Goal: Task Accomplishment & Management: Use online tool/utility

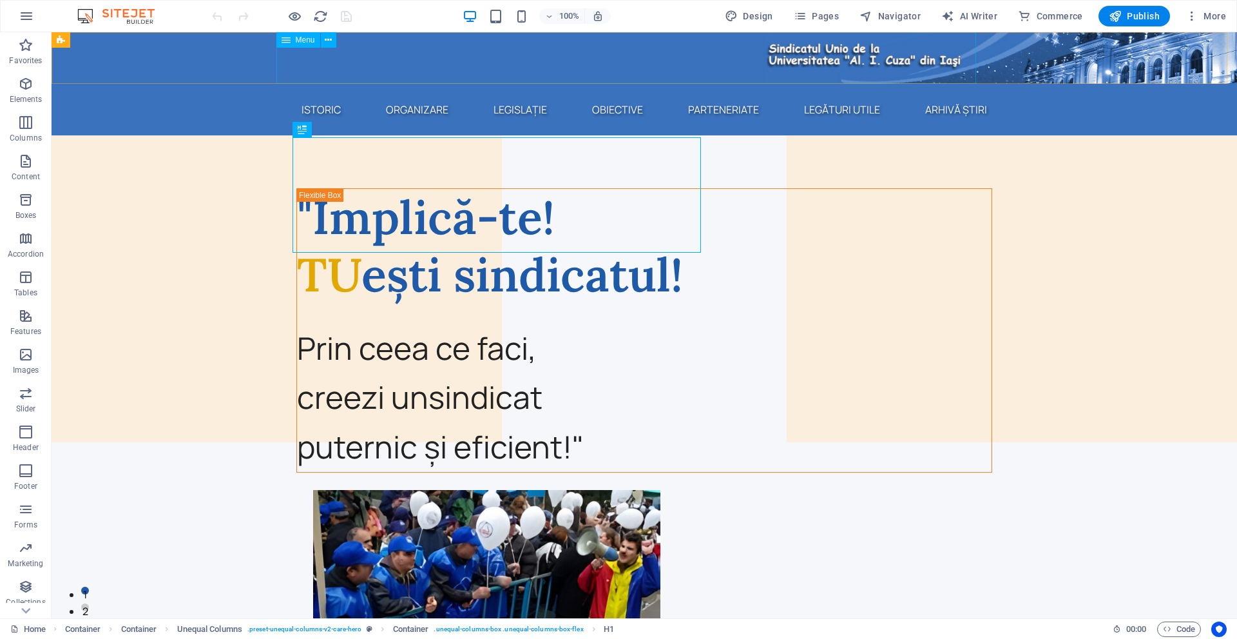
click at [296, 39] on span "Menu" at bounding box center [305, 40] width 19 height 8
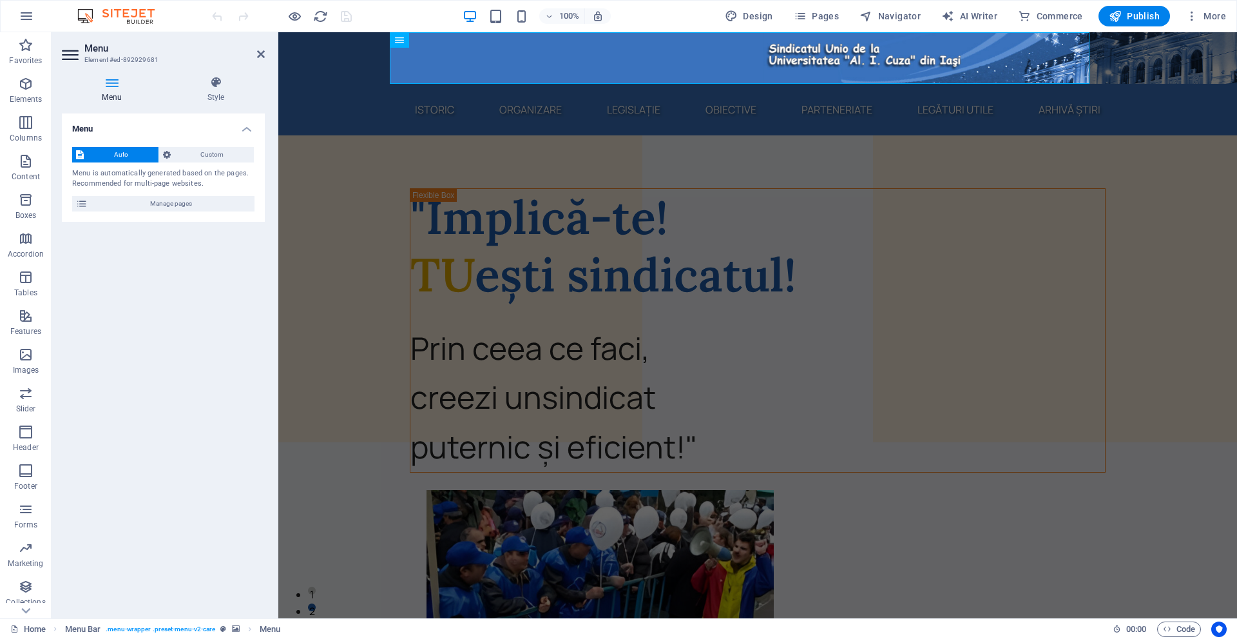
click at [367, 49] on figure at bounding box center [757, 58] width 959 height 52
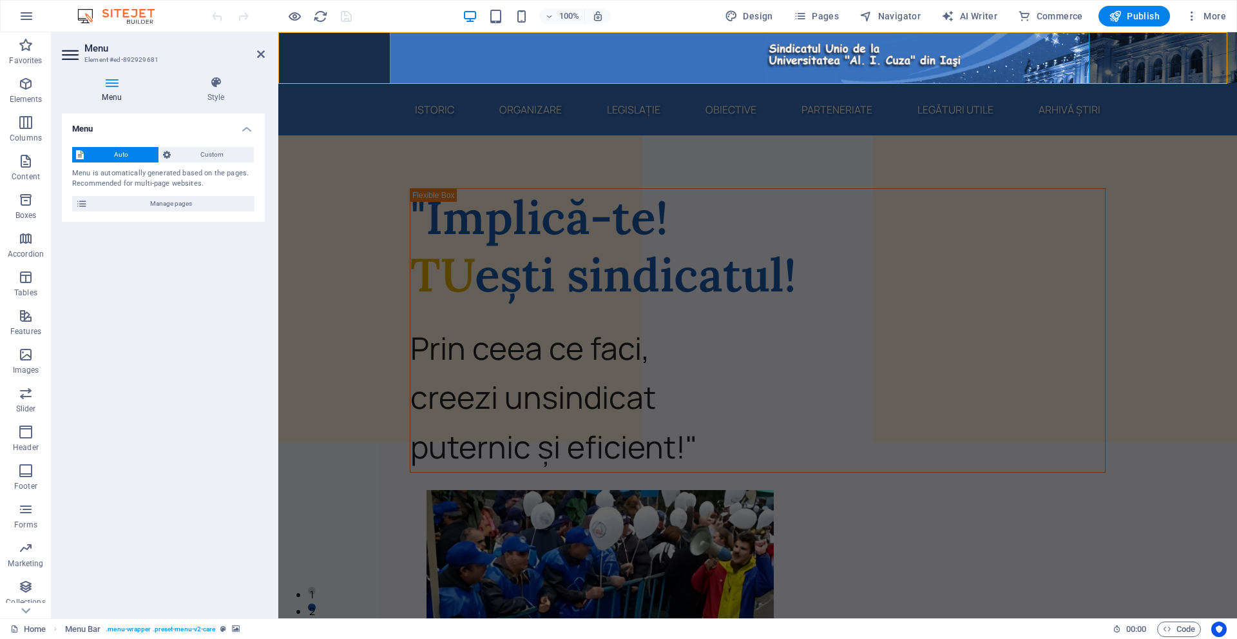
click at [367, 49] on figure at bounding box center [757, 58] width 959 height 52
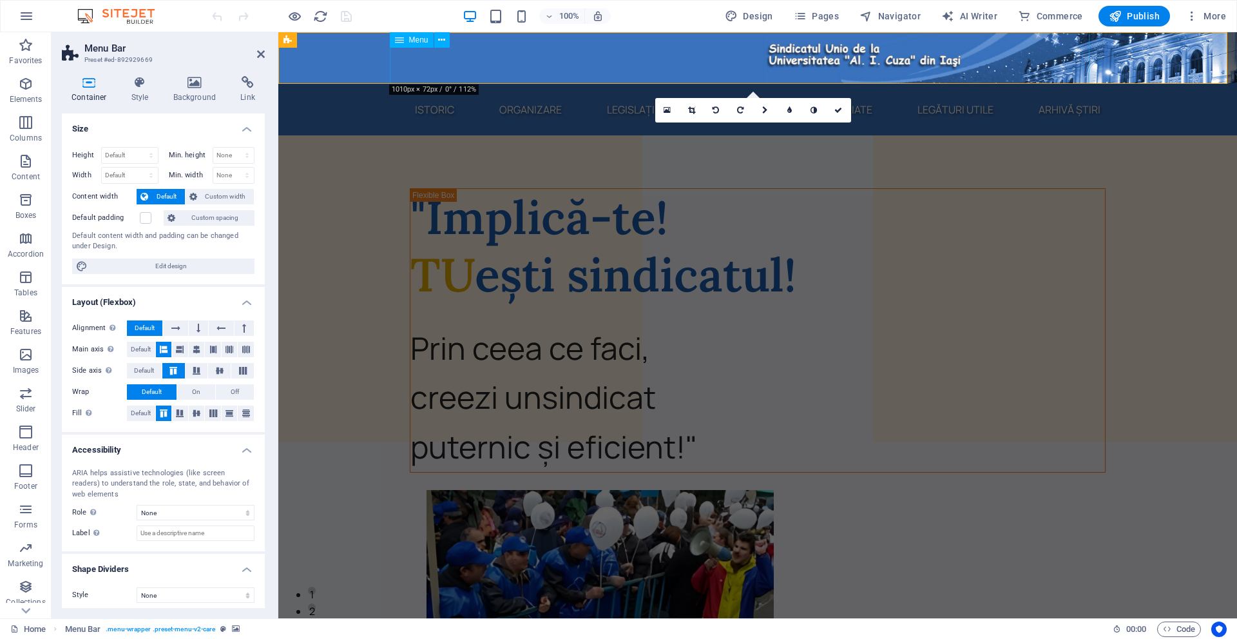
click at [415, 38] on span "Menu" at bounding box center [418, 40] width 19 height 8
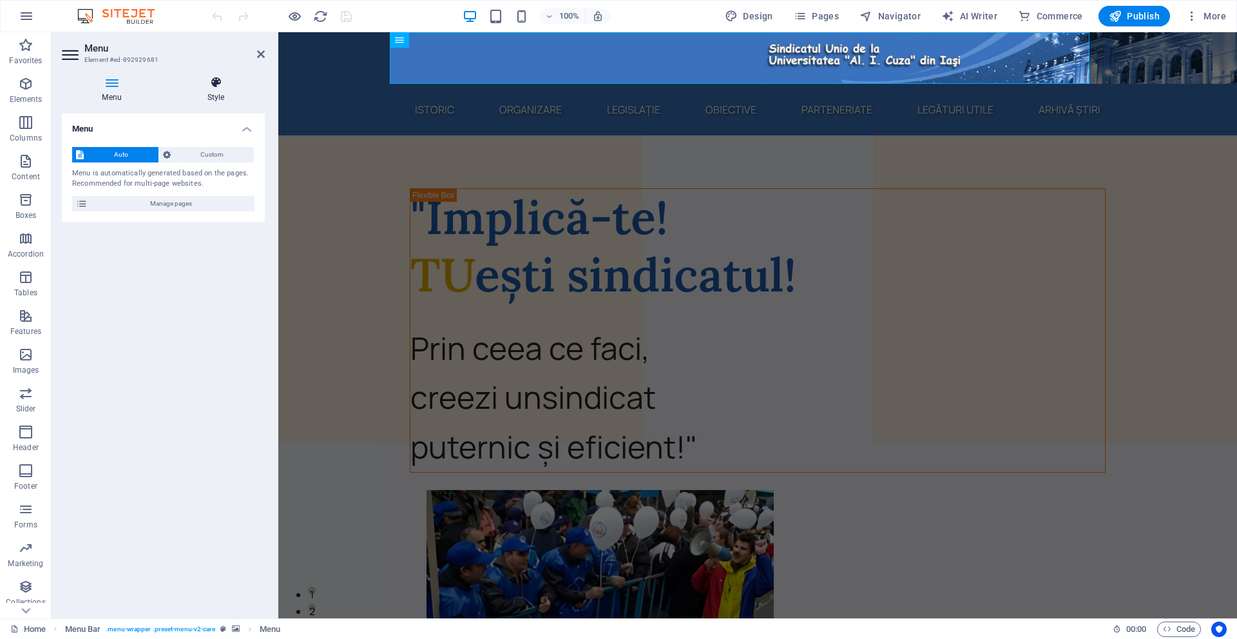
click at [206, 92] on h4 "Style" at bounding box center [216, 89] width 98 height 27
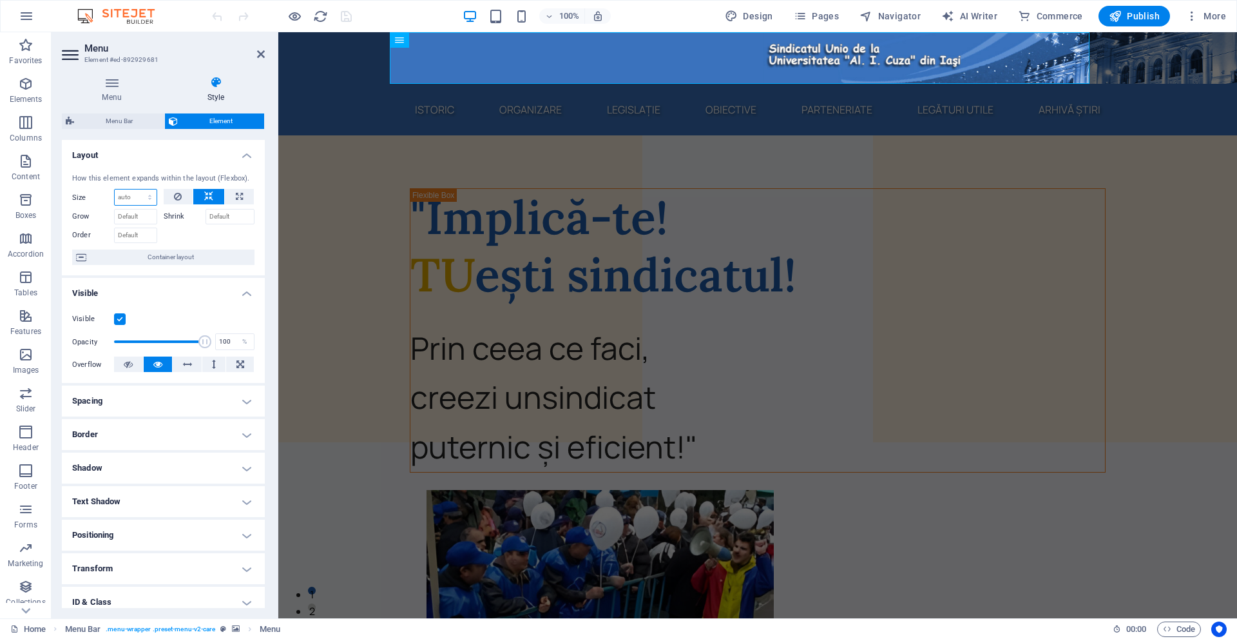
click at [140, 193] on select "Default auto px % 1/1 1/2 1/3 1/4 1/5 1/6 1/7 1/8 1/9 1/10" at bounding box center [136, 196] width 42 height 15
select select "%"
click at [137, 189] on select "Default auto px % 1/1 1/2 1/3 1/4 1/5 1/6 1/7 1/8 1/9 1/10" at bounding box center [136, 196] width 42 height 15
type input "100"
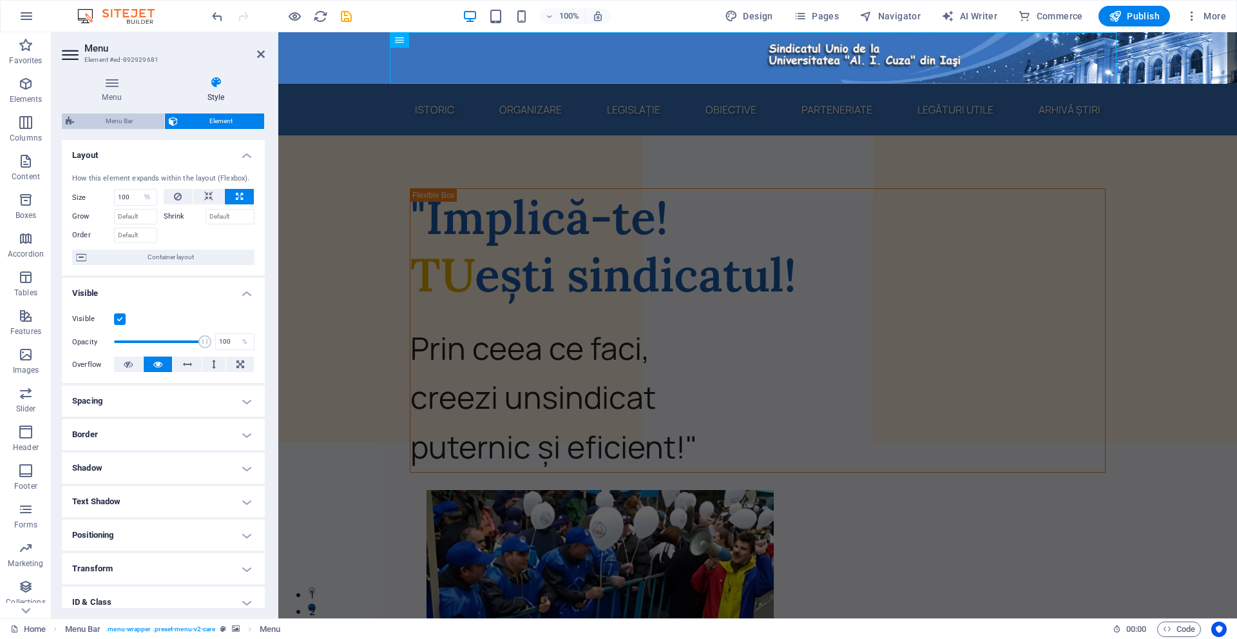
click at [86, 118] on span "Menu Bar" at bounding box center [119, 120] width 82 height 15
select select "rem"
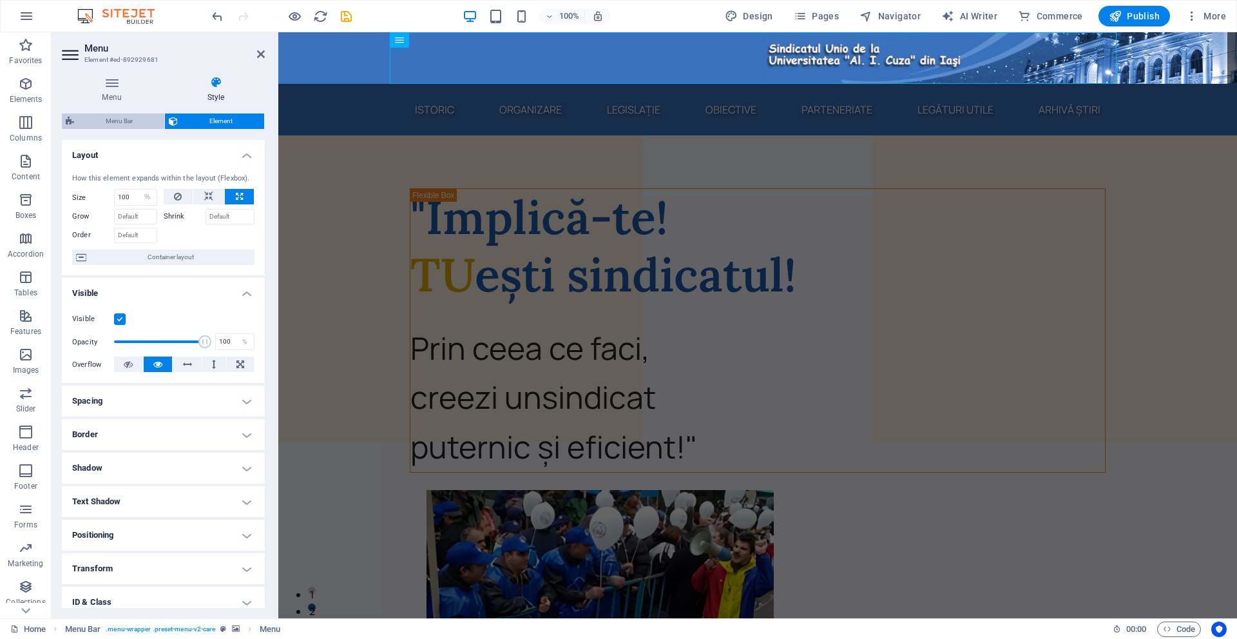
select select "rem"
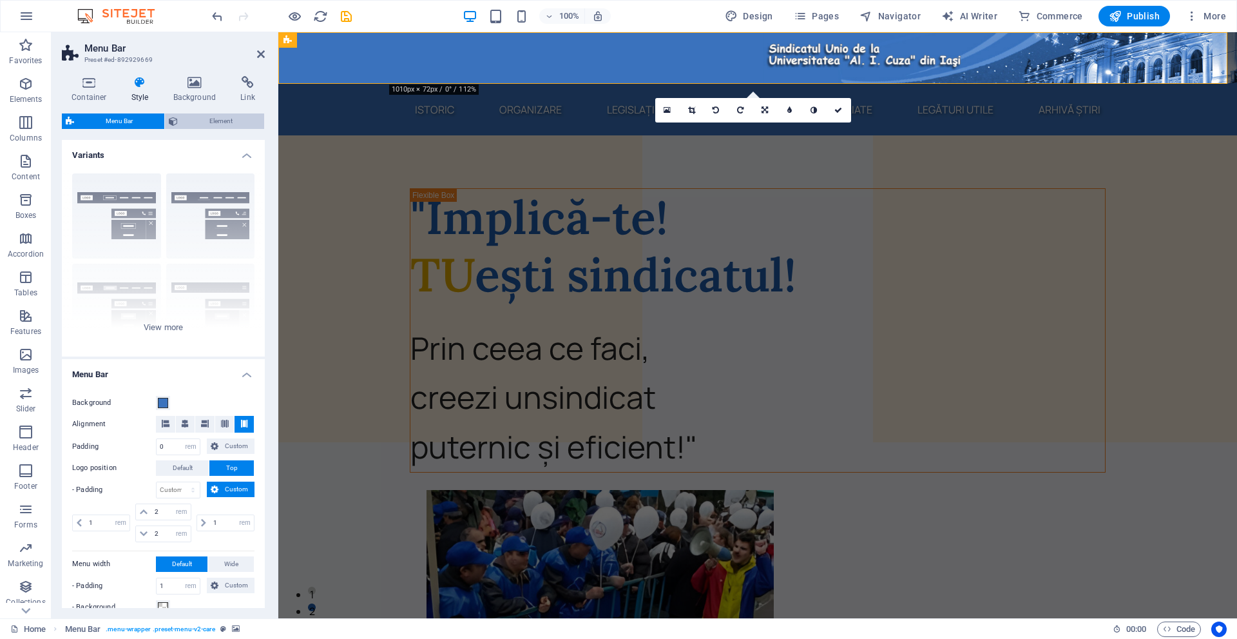
click at [184, 128] on span "Element" at bounding box center [221, 120] width 79 height 15
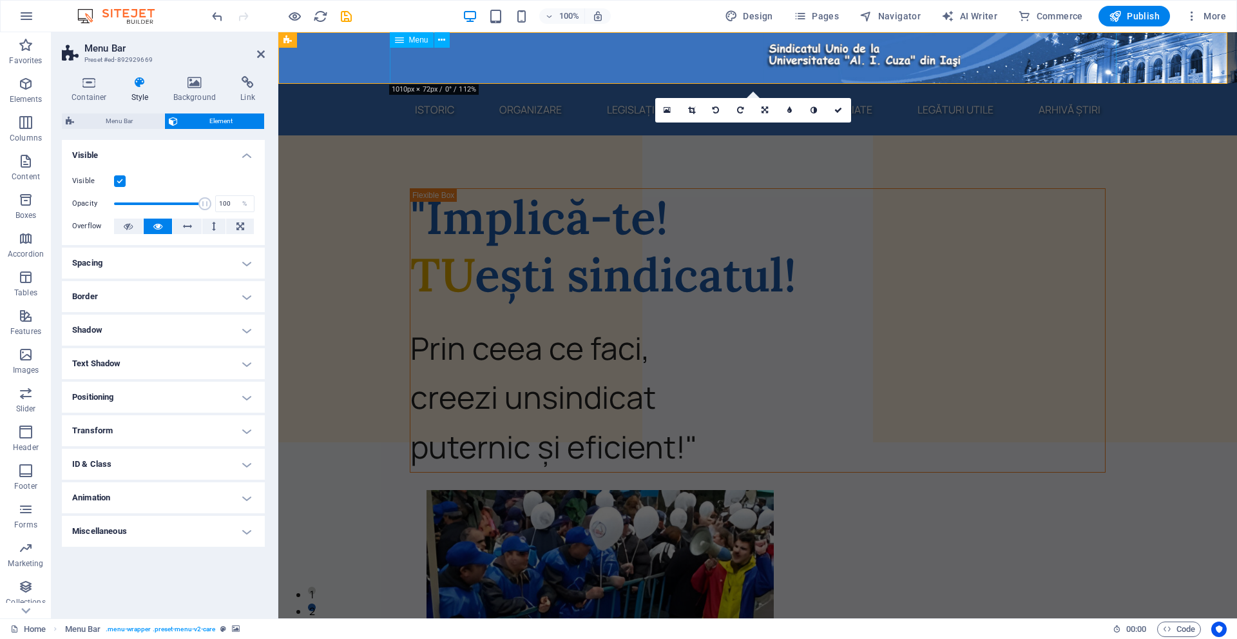
click at [425, 36] on span "Menu" at bounding box center [418, 40] width 19 height 8
click at [86, 88] on icon at bounding box center [89, 82] width 55 height 13
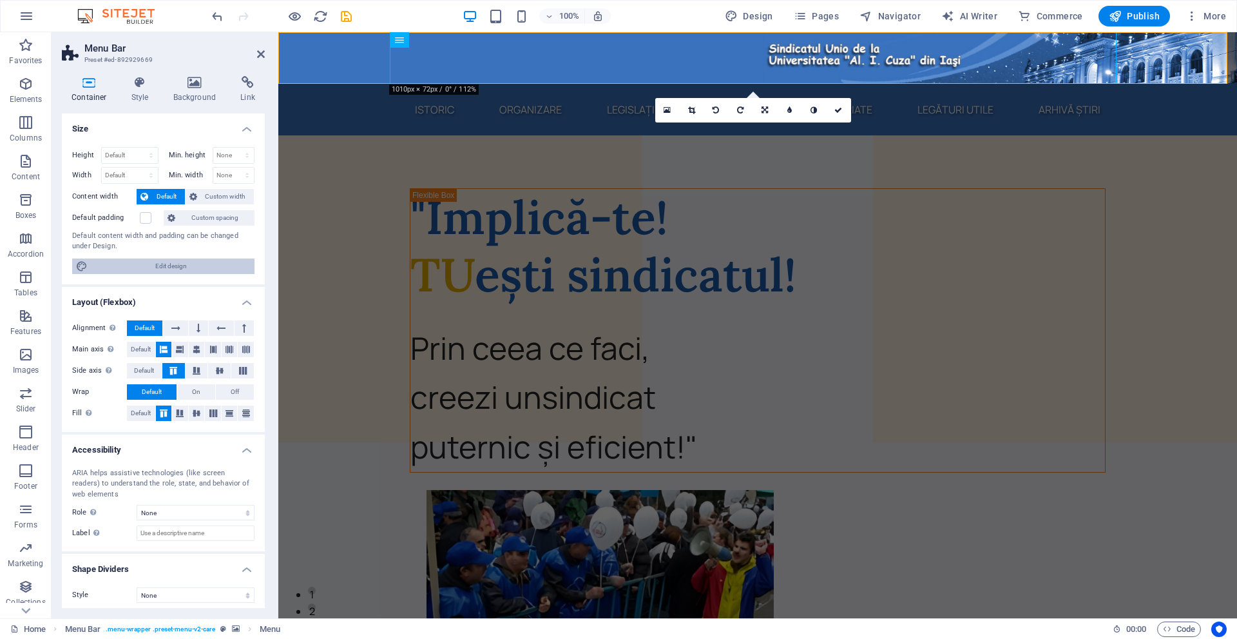
click at [101, 264] on span "Edit design" at bounding box center [171, 265] width 159 height 15
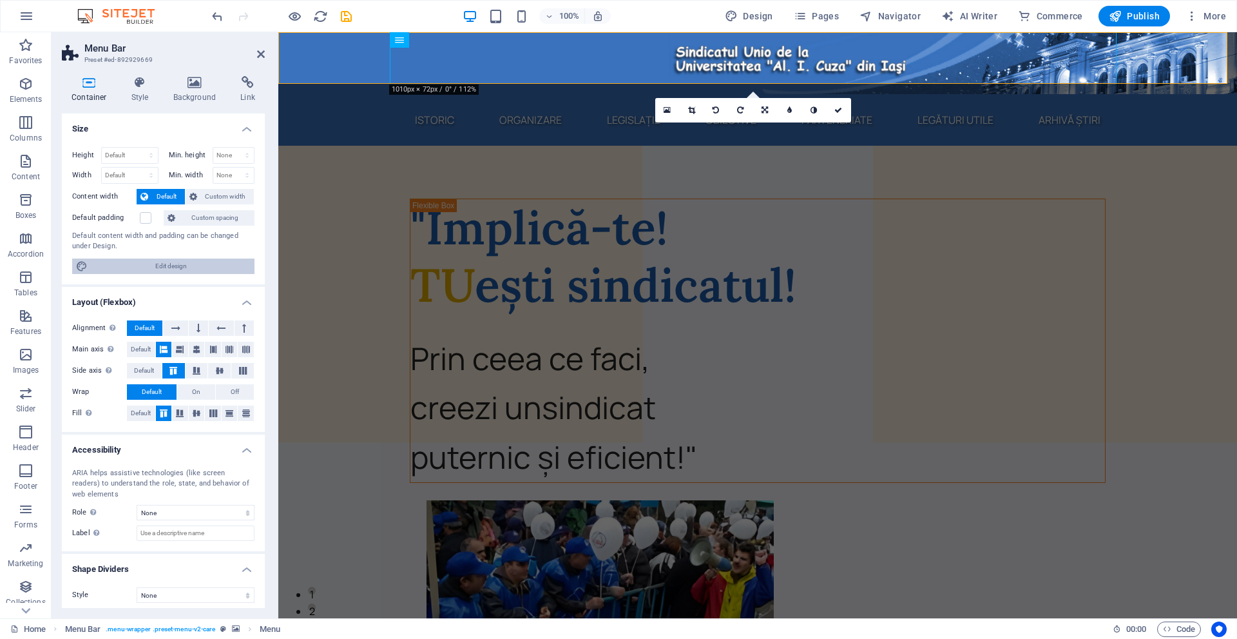
select select "rem"
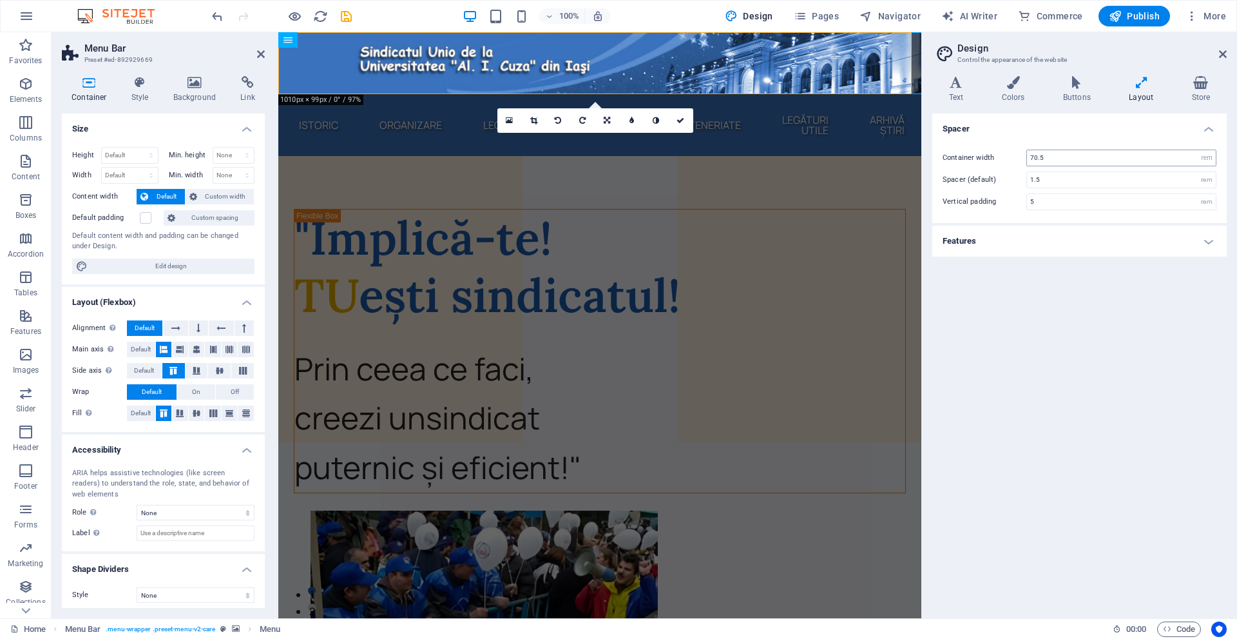
click at [1128, 151] on div "Container width 70.5 rem px Spacer (default) 1.5 rem Vertical padding 5 rem" at bounding box center [1080, 180] width 300 height 86
drag, startPoint x: 1130, startPoint y: 157, endPoint x: 998, endPoint y: 145, distance: 132.6
click at [998, 145] on div "Container width 70.5 rem px Spacer (default) 1.5 rem Vertical padding 5 rem" at bounding box center [1080, 180] width 300 height 86
type input "100"
click at [1205, 162] on select "rem px" at bounding box center [1207, 157] width 18 height 15
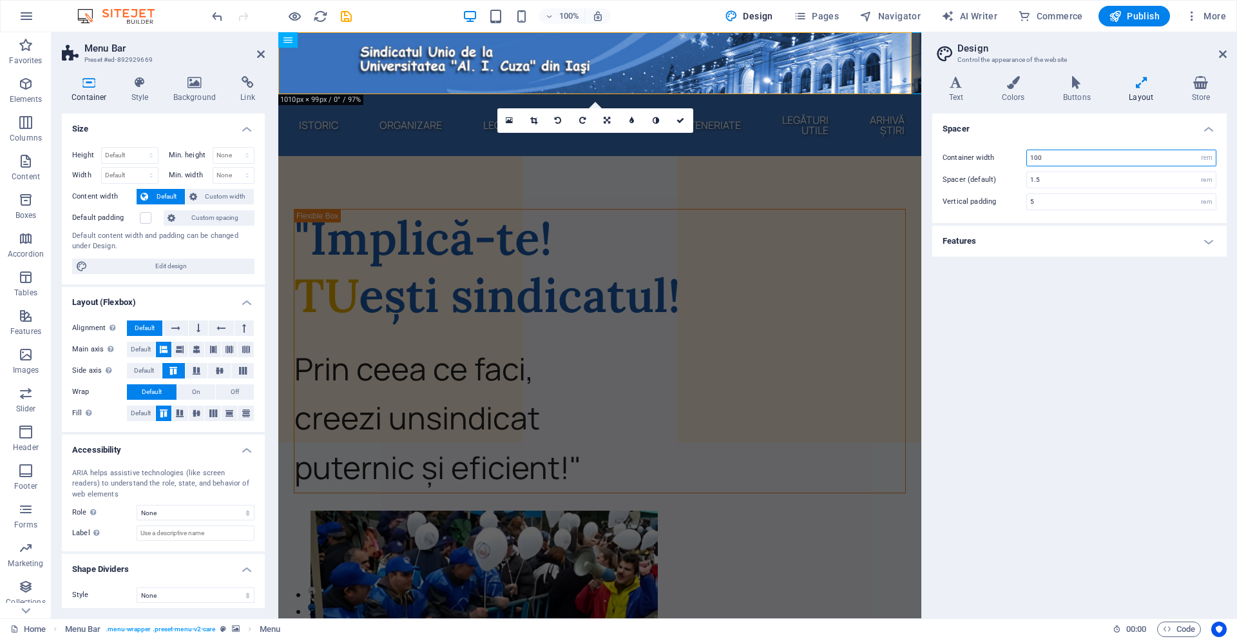
click at [1165, 160] on input "100" at bounding box center [1121, 157] width 189 height 15
drag, startPoint x: 1165, startPoint y: 160, endPoint x: 1151, endPoint y: 161, distance: 14.2
click at [1151, 161] on input "100" at bounding box center [1121, 157] width 189 height 15
click at [1149, 332] on div "Spacer Container width 100 rem px Spacer (default) 1.5 rem Vertical padding 5 r…" at bounding box center [1080, 360] width 295 height 494
drag, startPoint x: 1132, startPoint y: 159, endPoint x: 924, endPoint y: 148, distance: 209.1
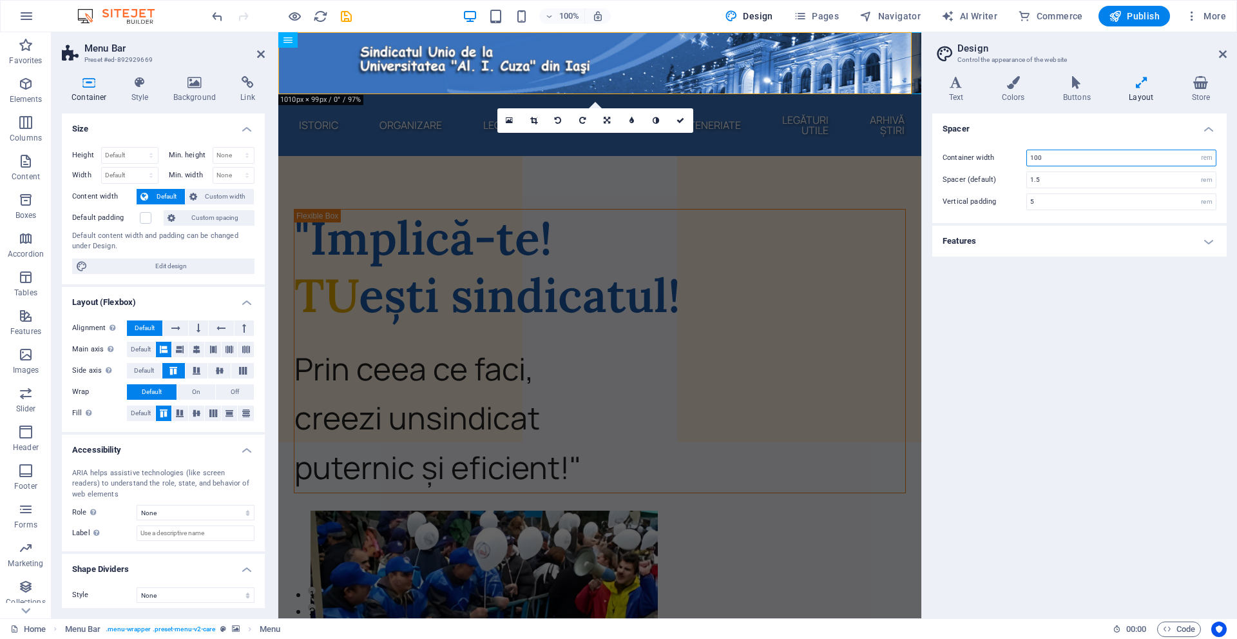
click at [932, 151] on div "Variants Text Colors Buttons Layout Store Text Standard Bold Links Font color F…" at bounding box center [1079, 342] width 315 height 552
click at [1085, 79] on icon at bounding box center [1077, 82] width 61 height 13
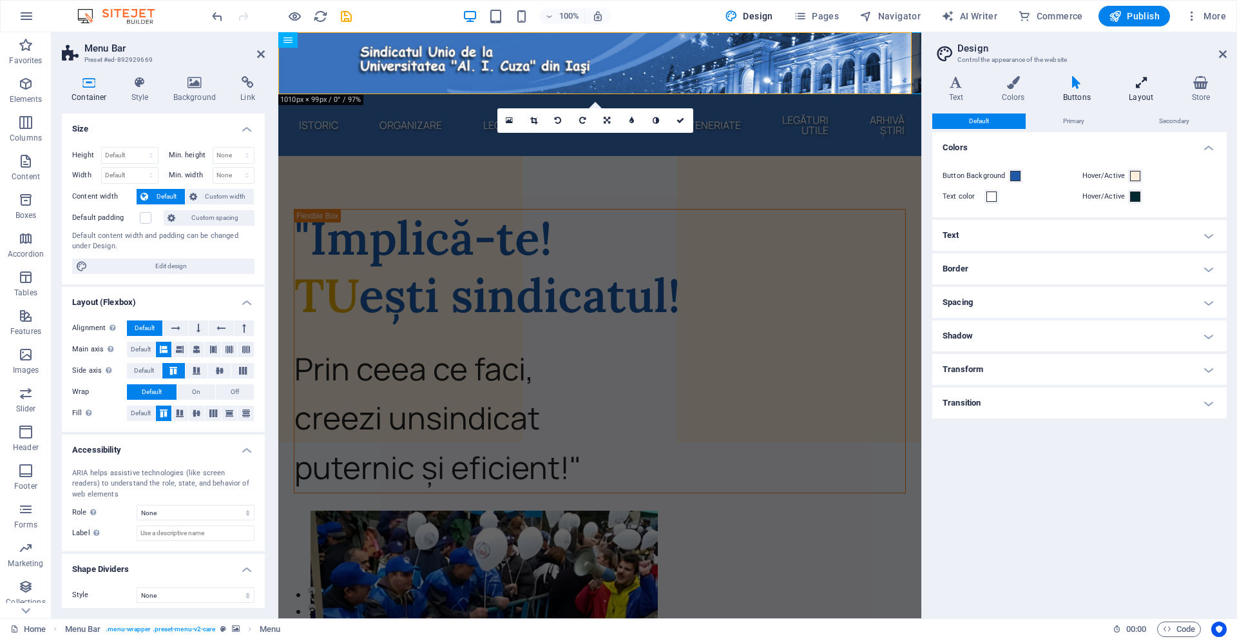
click at [1153, 86] on icon at bounding box center [1141, 82] width 57 height 13
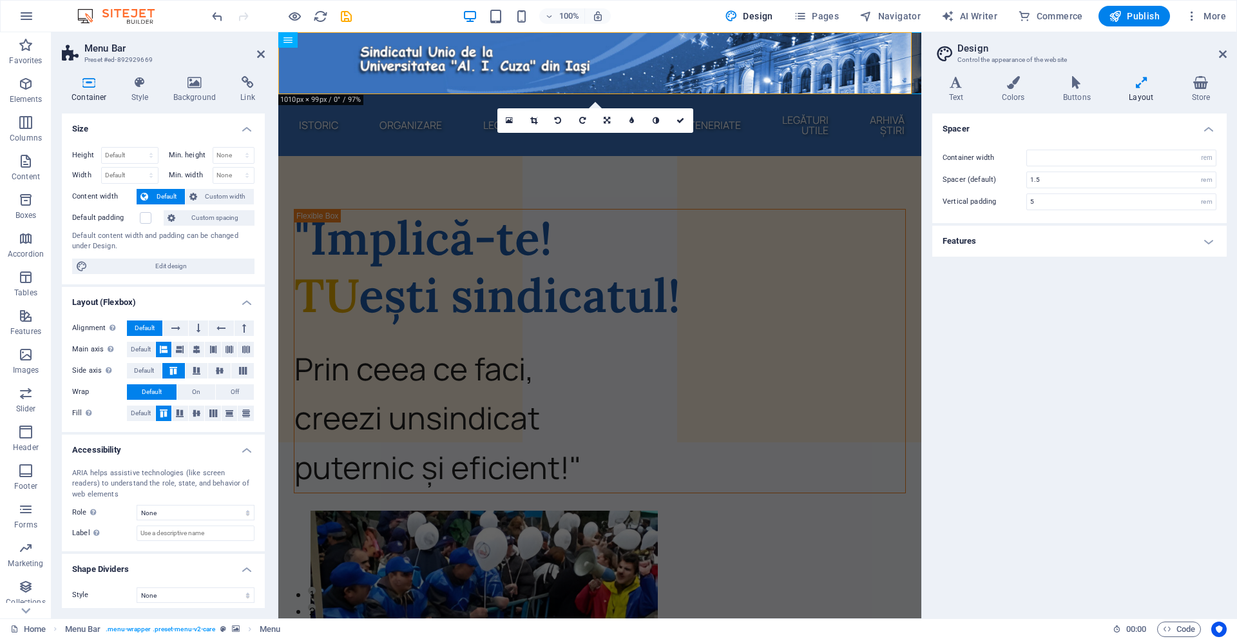
click at [1149, 146] on div "Container width rem px Spacer (default) 1.5 rem Vertical padding 5 rem" at bounding box center [1080, 180] width 300 height 86
click at [1167, 231] on h4 "Features" at bounding box center [1080, 241] width 295 height 31
click at [1018, 87] on icon at bounding box center [1013, 82] width 56 height 13
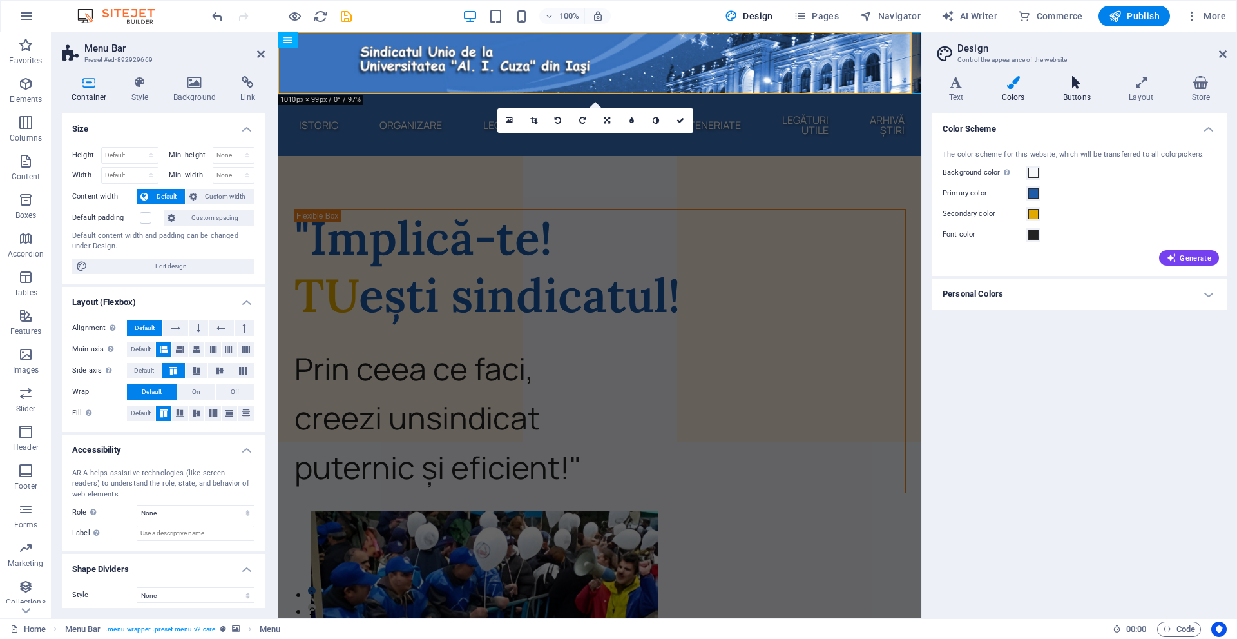
click at [1064, 84] on icon at bounding box center [1077, 82] width 61 height 13
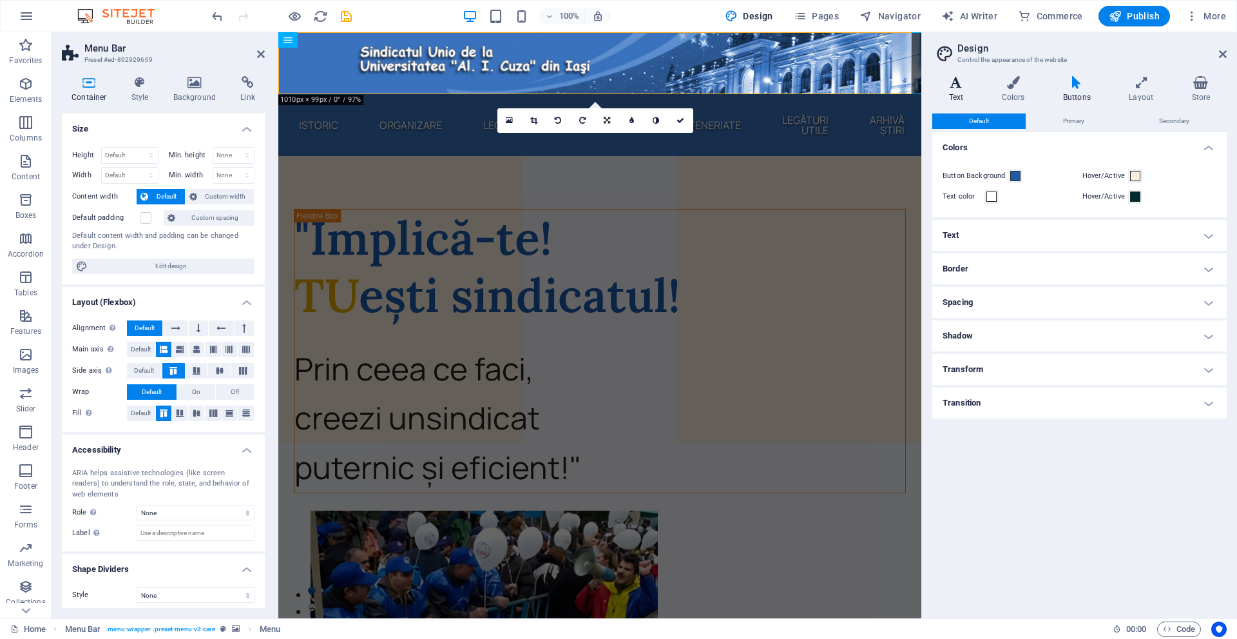
click at [960, 86] on icon at bounding box center [957, 82] width 48 height 13
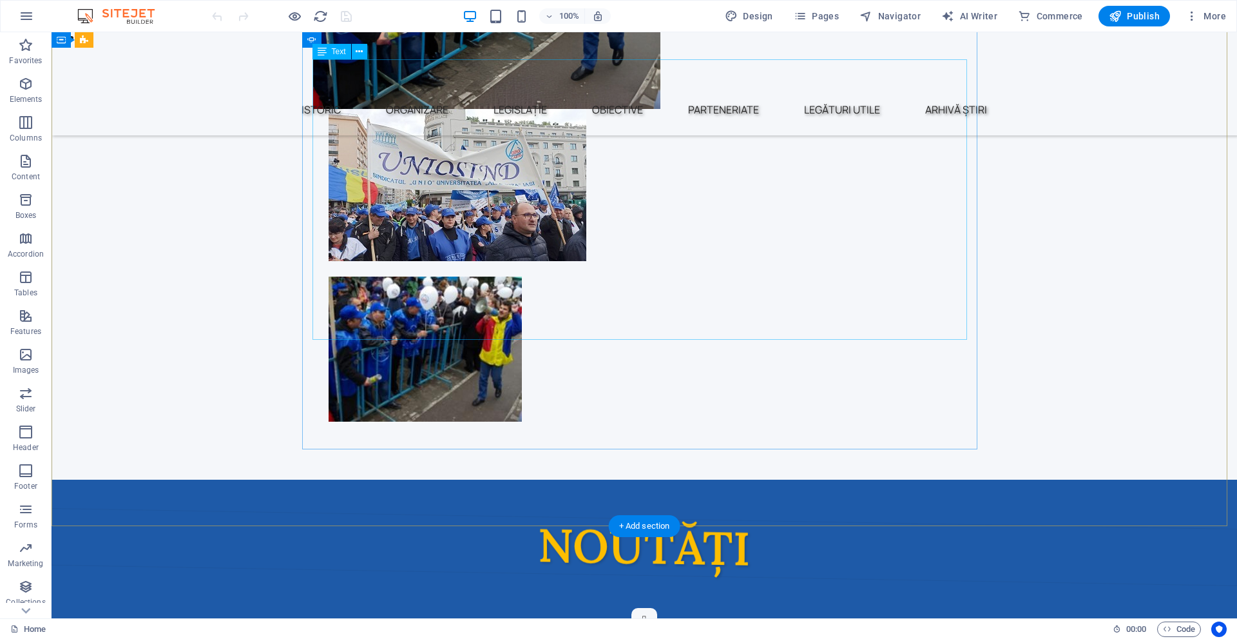
scroll to position [516, 0]
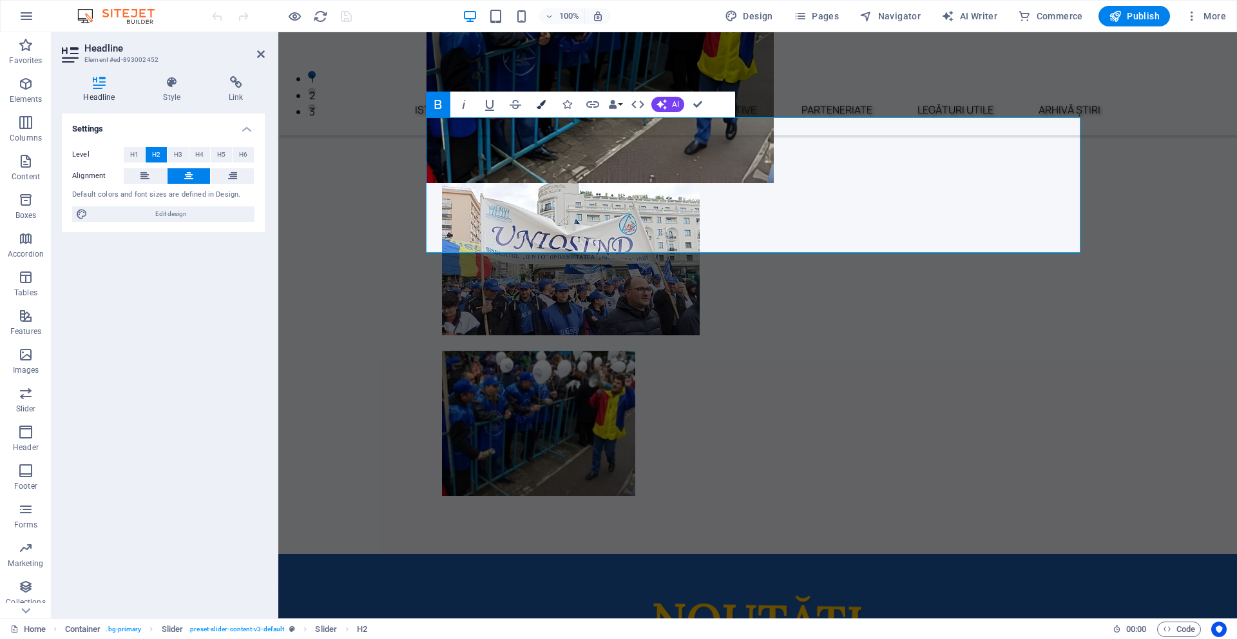
click at [546, 101] on button "Colors" at bounding box center [541, 105] width 24 height 26
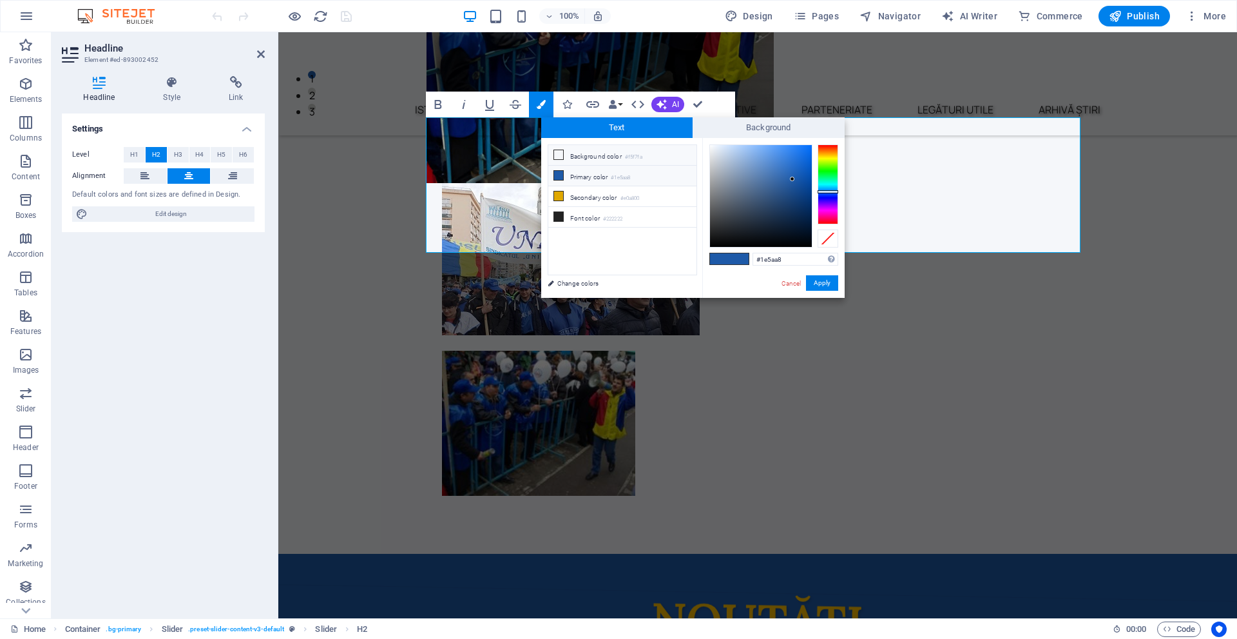
click at [633, 149] on li "Background color #f5f7fa" at bounding box center [622, 155] width 148 height 21
type input "#f5f7fa"
click at [828, 287] on button "Apply" at bounding box center [822, 282] width 32 height 15
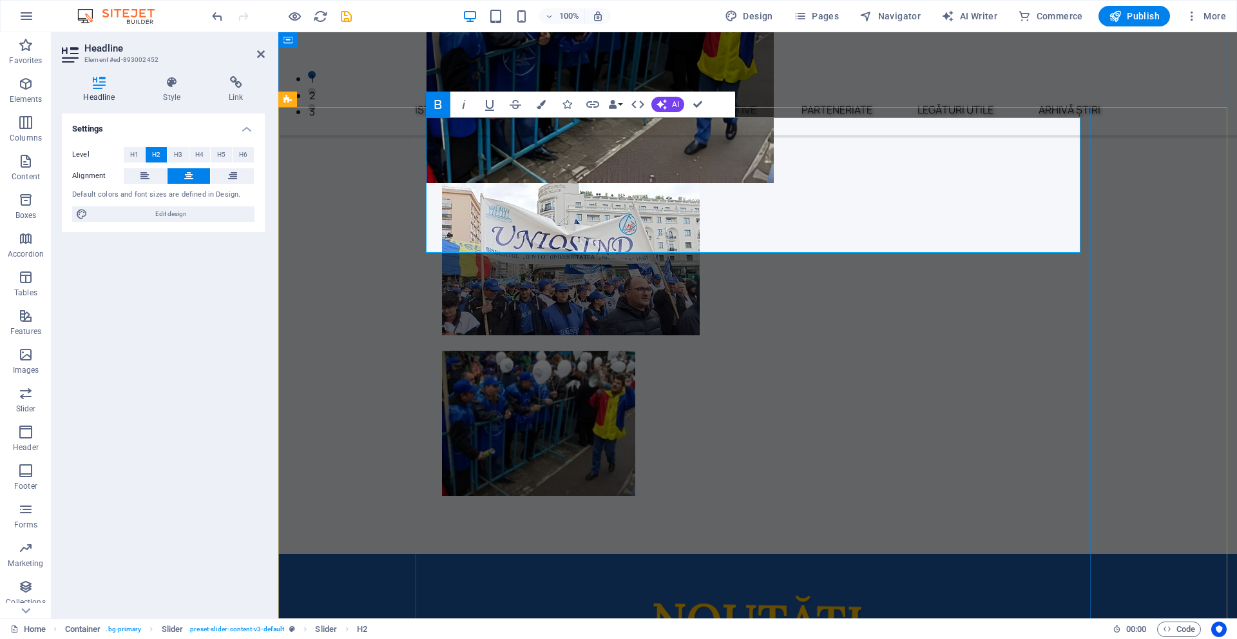
drag, startPoint x: 947, startPoint y: 224, endPoint x: 404, endPoint y: 129, distance: 551.6
click at [538, 106] on icon "button" at bounding box center [541, 104] width 9 height 9
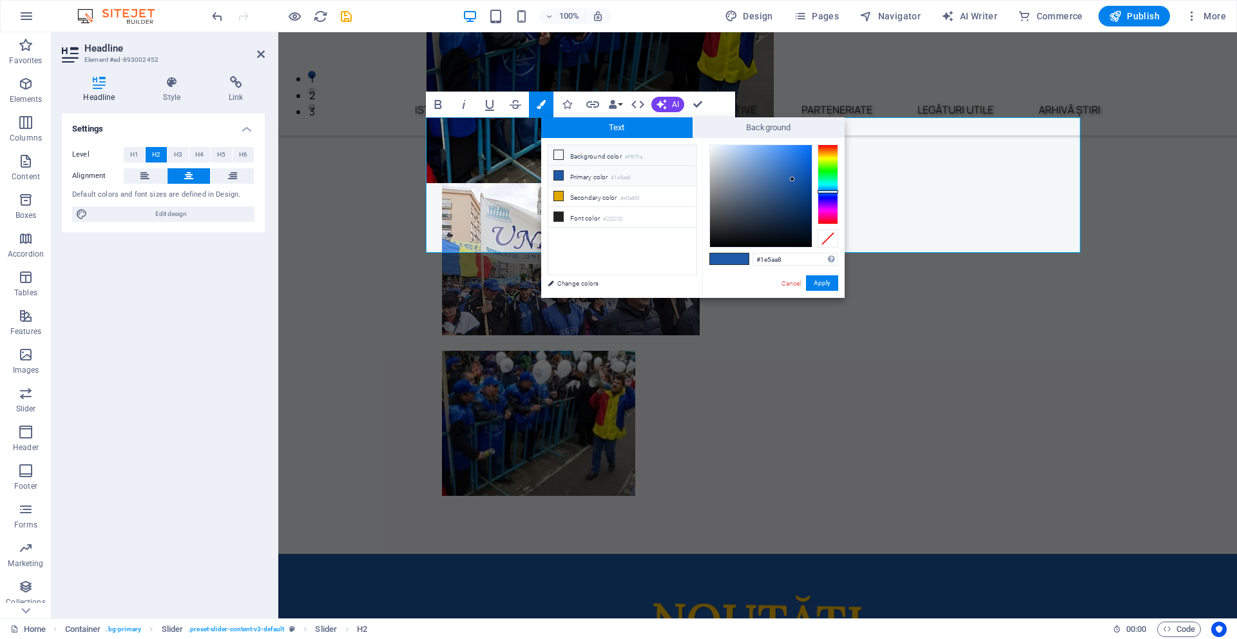
click at [634, 153] on small "#f5f7fa" at bounding box center [633, 157] width 17 height 9
type input "#f5f7fa"
click at [623, 158] on li "Background color #f5f7fa" at bounding box center [622, 155] width 148 height 21
click at [837, 282] on button "Apply" at bounding box center [822, 282] width 32 height 15
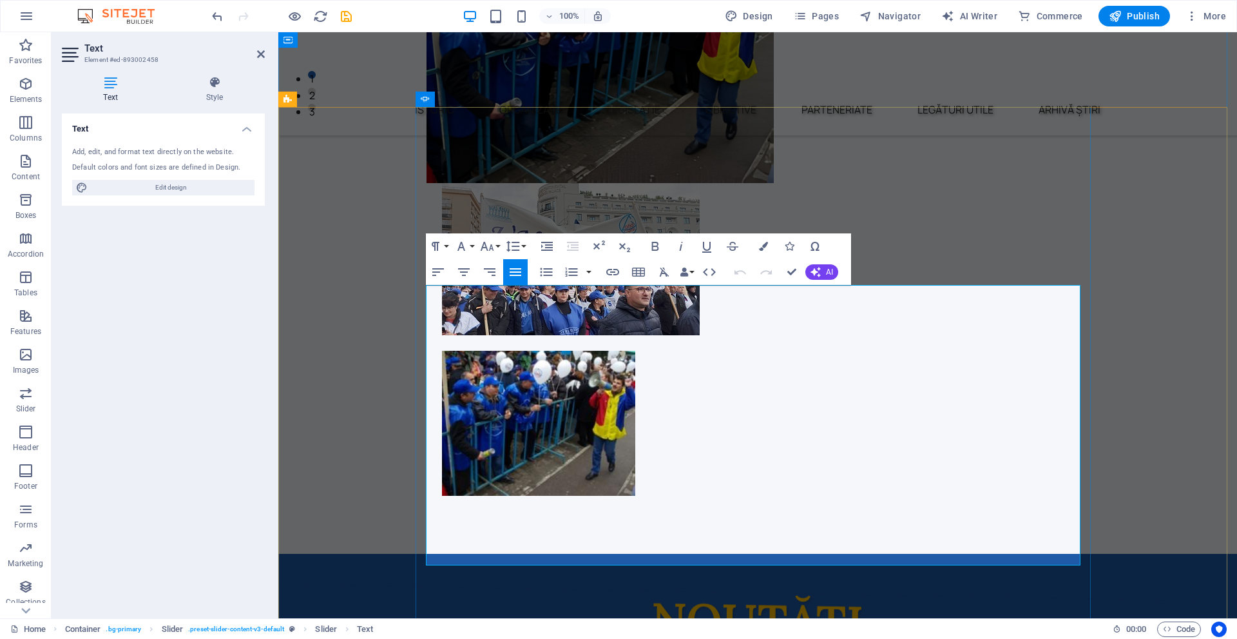
drag, startPoint x: 708, startPoint y: 554, endPoint x: 391, endPoint y: 253, distance: 437.2
click at [768, 241] on button "Colors" at bounding box center [763, 246] width 24 height 26
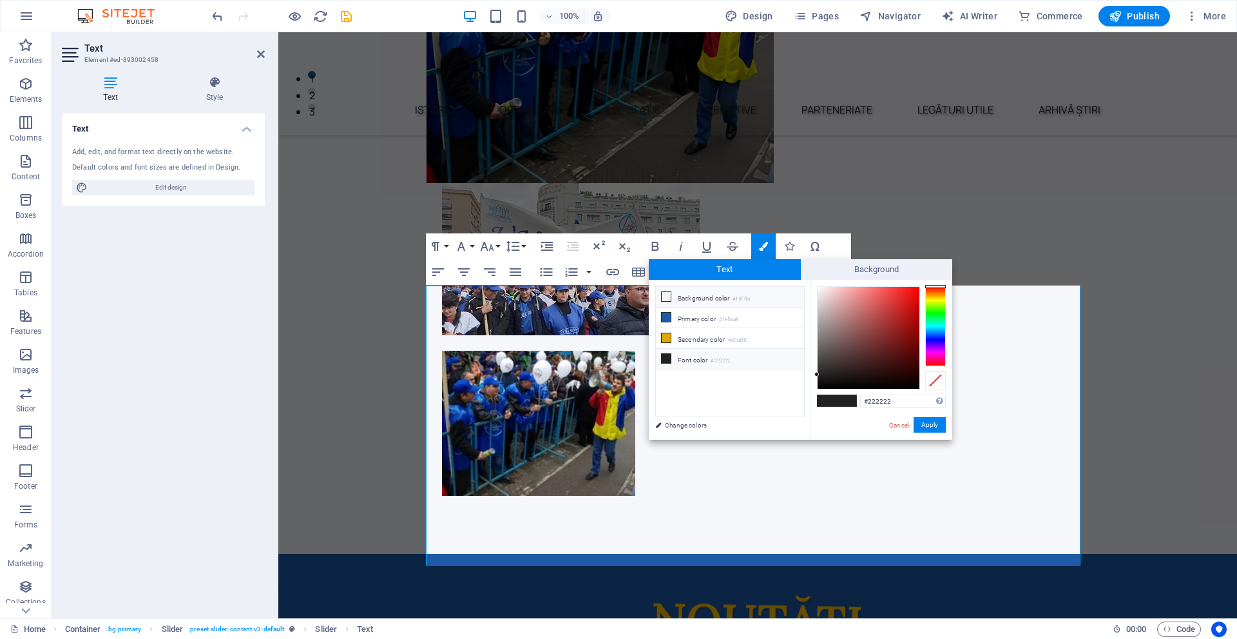
click at [690, 298] on li "Background color #f5f7fa" at bounding box center [730, 297] width 148 height 21
type input "#f5f7fa"
click at [690, 298] on li "Background color #f5f7fa" at bounding box center [730, 297] width 148 height 21
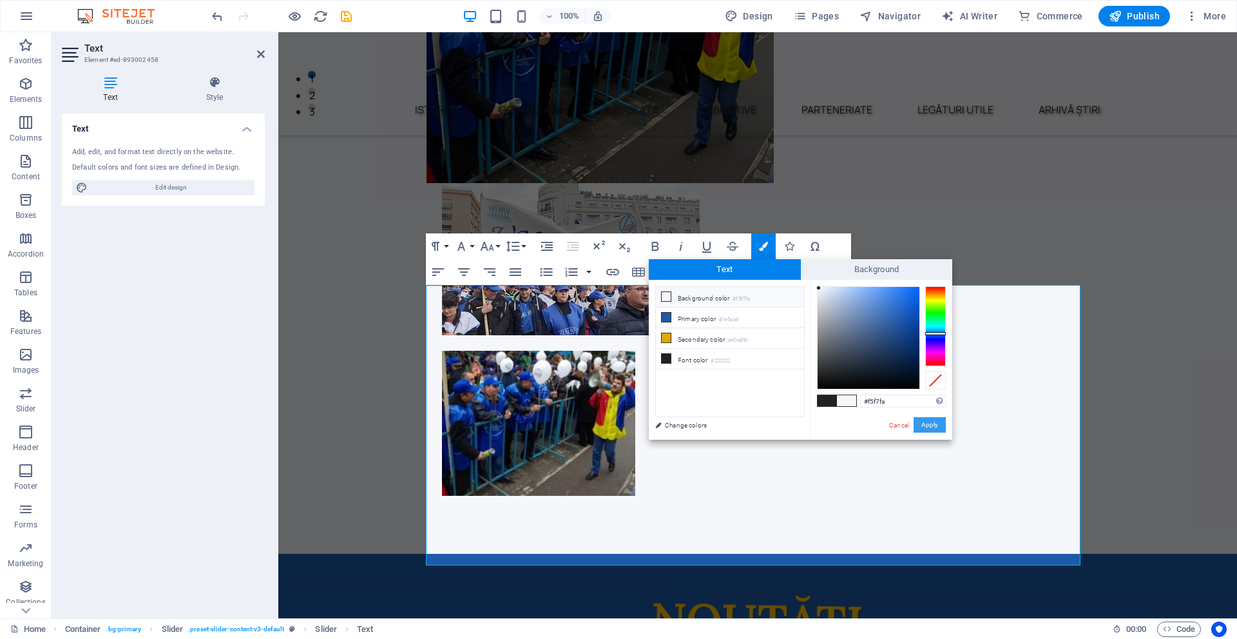
click at [937, 425] on button "Apply" at bounding box center [930, 424] width 32 height 15
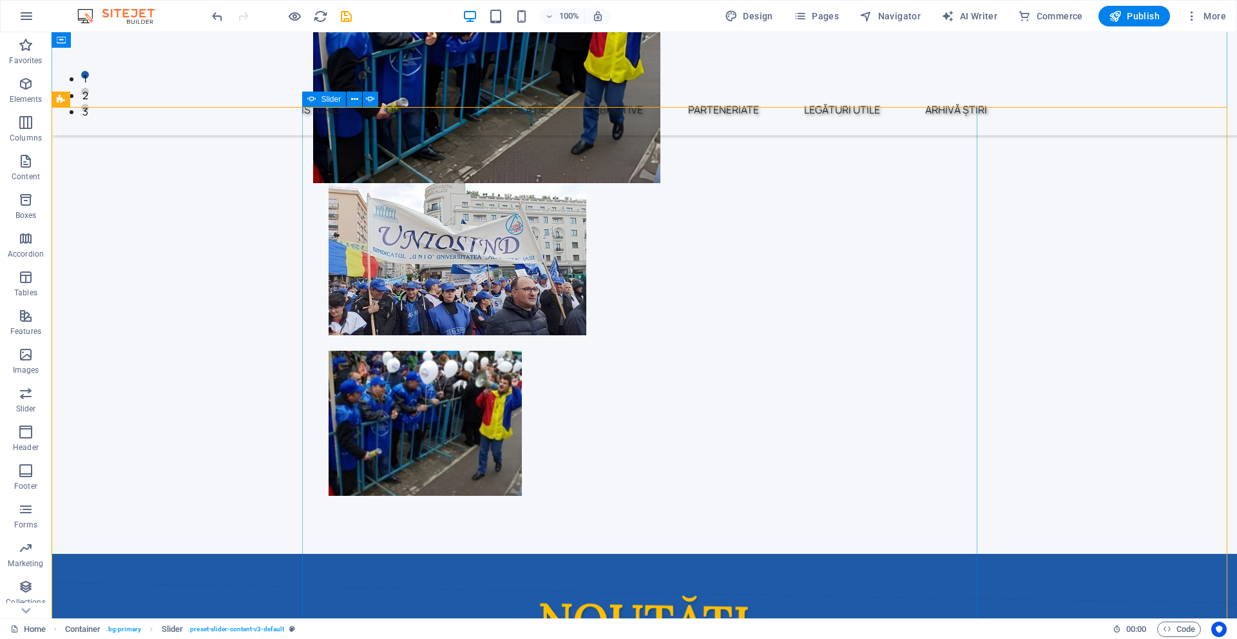
click at [318, 98] on div "Slider" at bounding box center [324, 99] width 44 height 15
select select "ms"
select select "s"
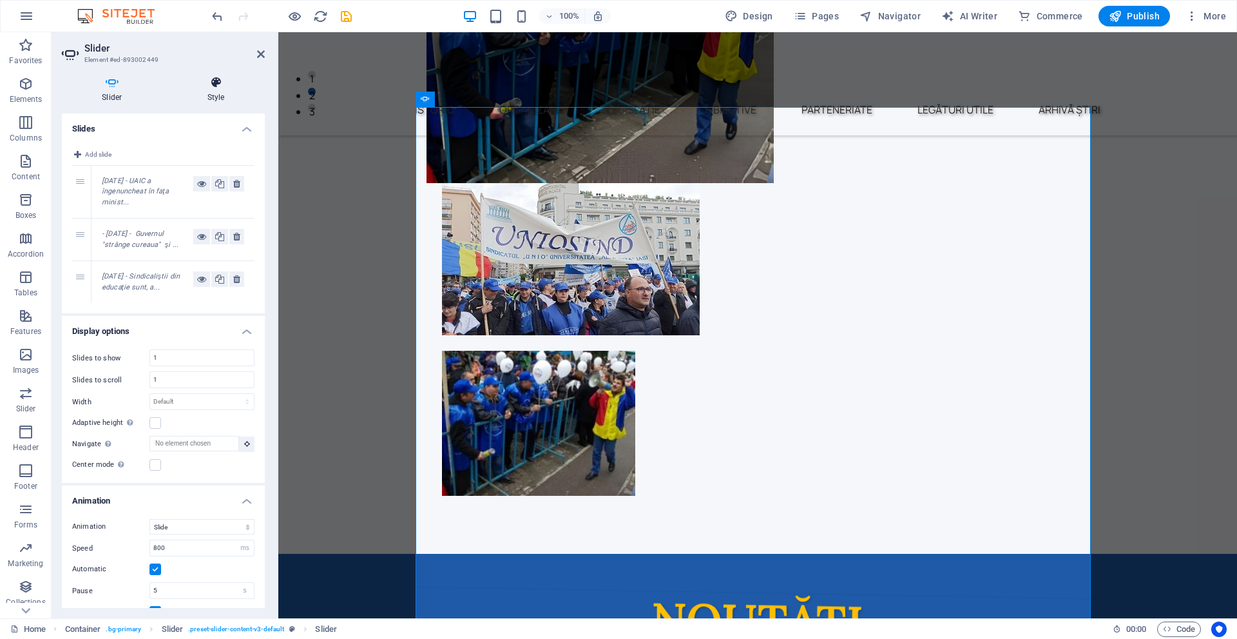
click at [220, 94] on h4 "Style" at bounding box center [216, 89] width 97 height 27
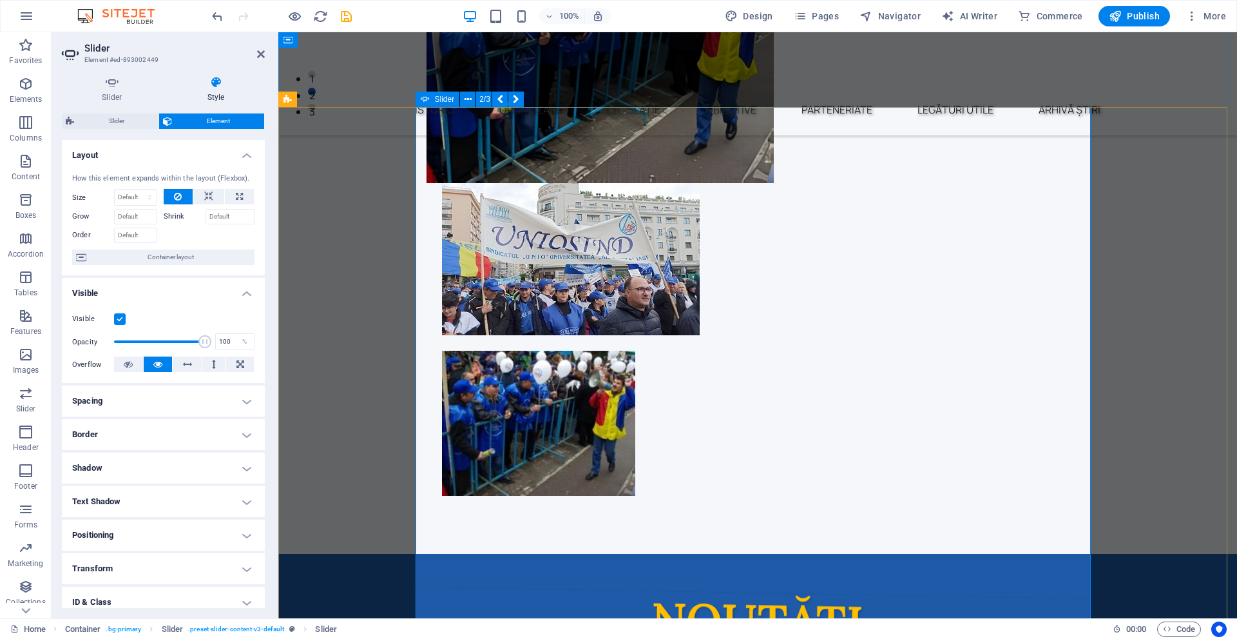
click at [429, 101] on icon at bounding box center [425, 99] width 9 height 15
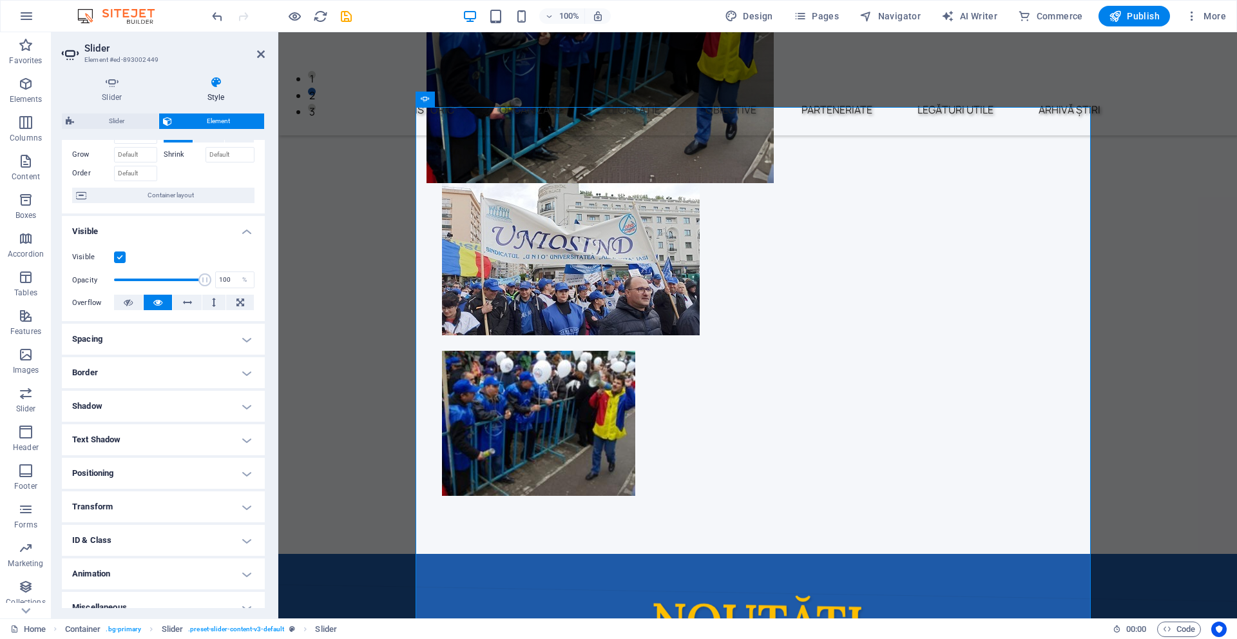
scroll to position [77, 0]
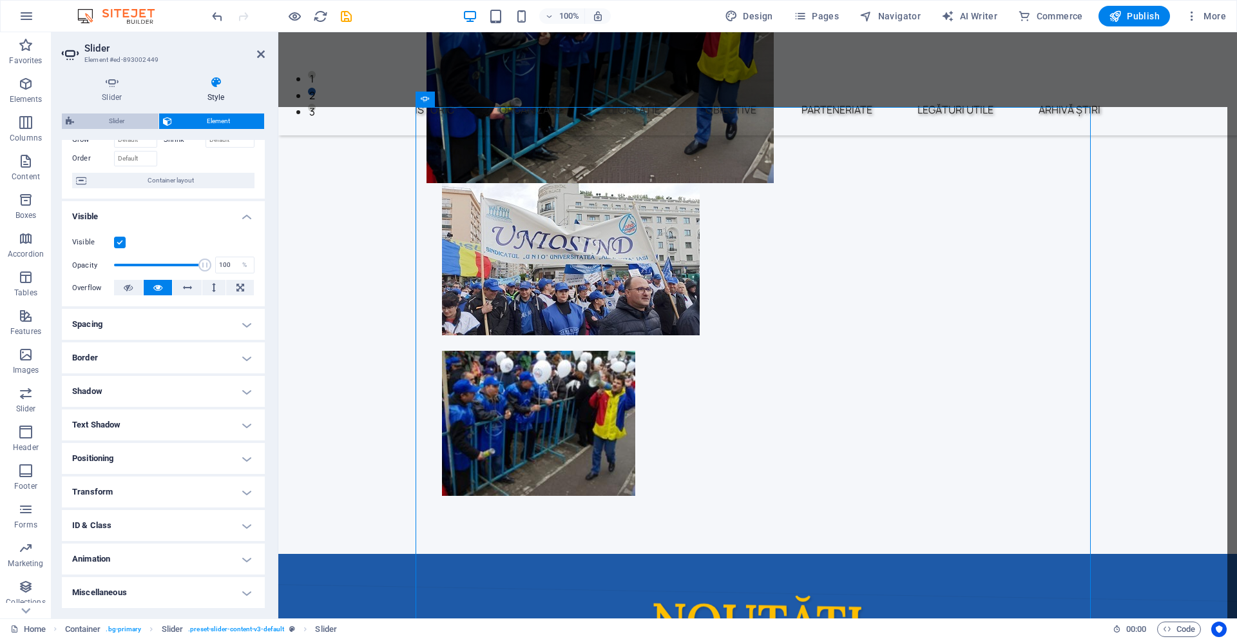
click at [124, 113] on span "Slider" at bounding box center [116, 120] width 77 height 15
select select "rem"
select select "px"
select select "preset-slider-content-v3-default"
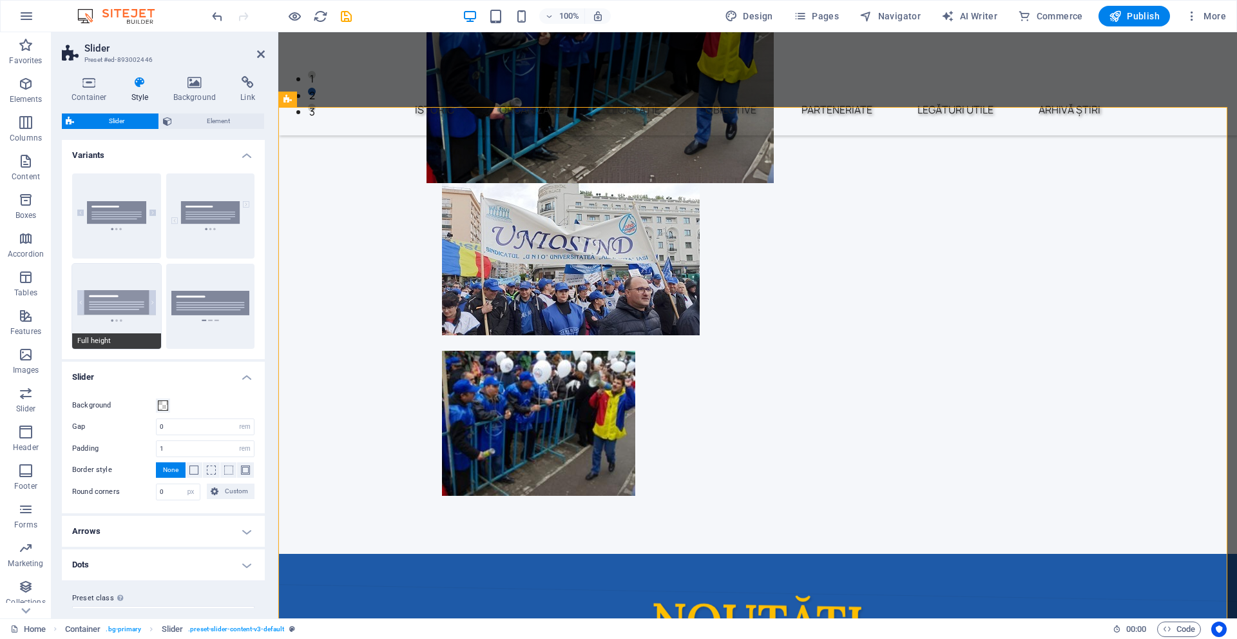
click at [126, 310] on button "Full height" at bounding box center [116, 306] width 89 height 85
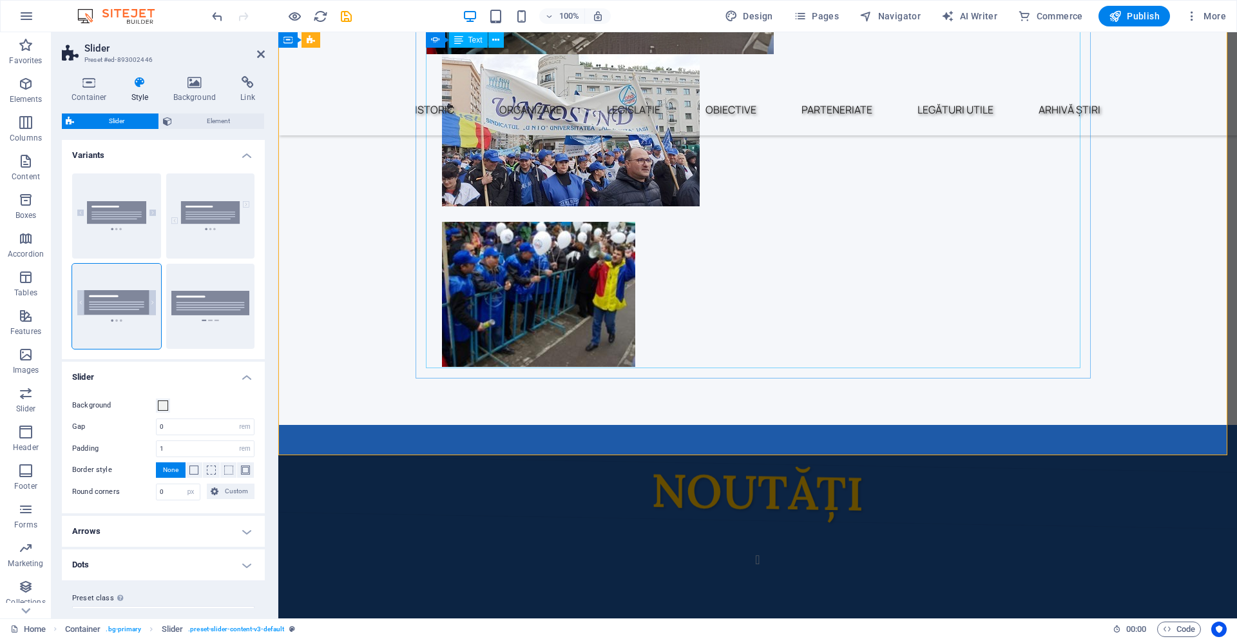
scroll to position [580, 0]
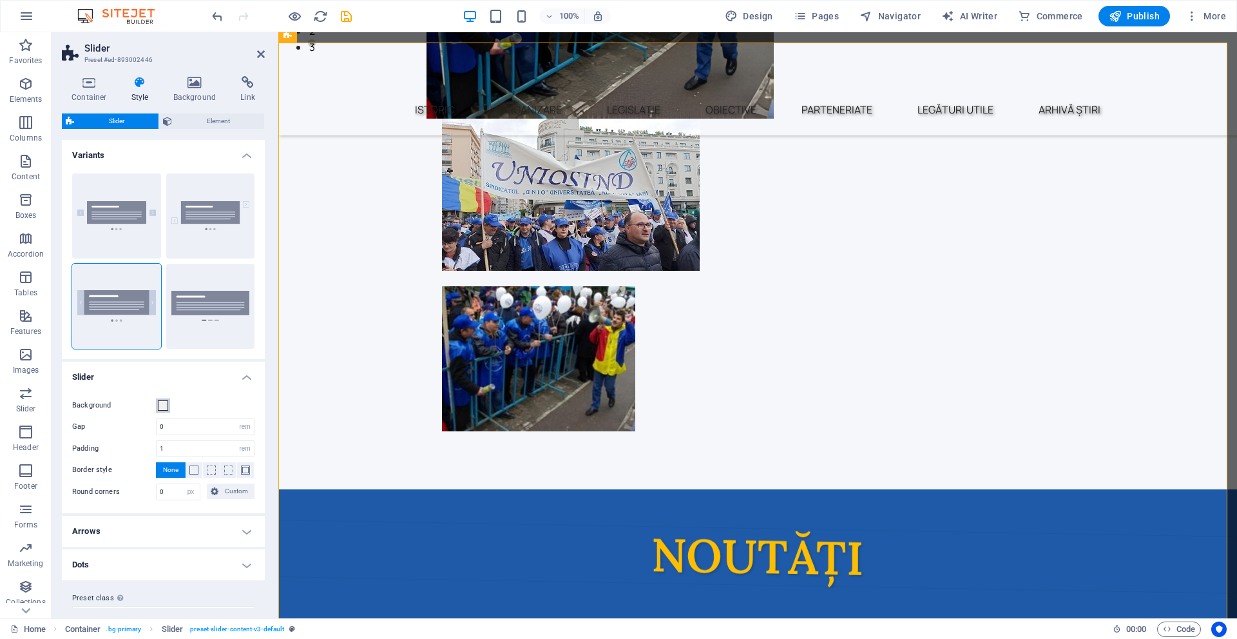
click at [166, 400] on span at bounding box center [163, 405] width 10 height 10
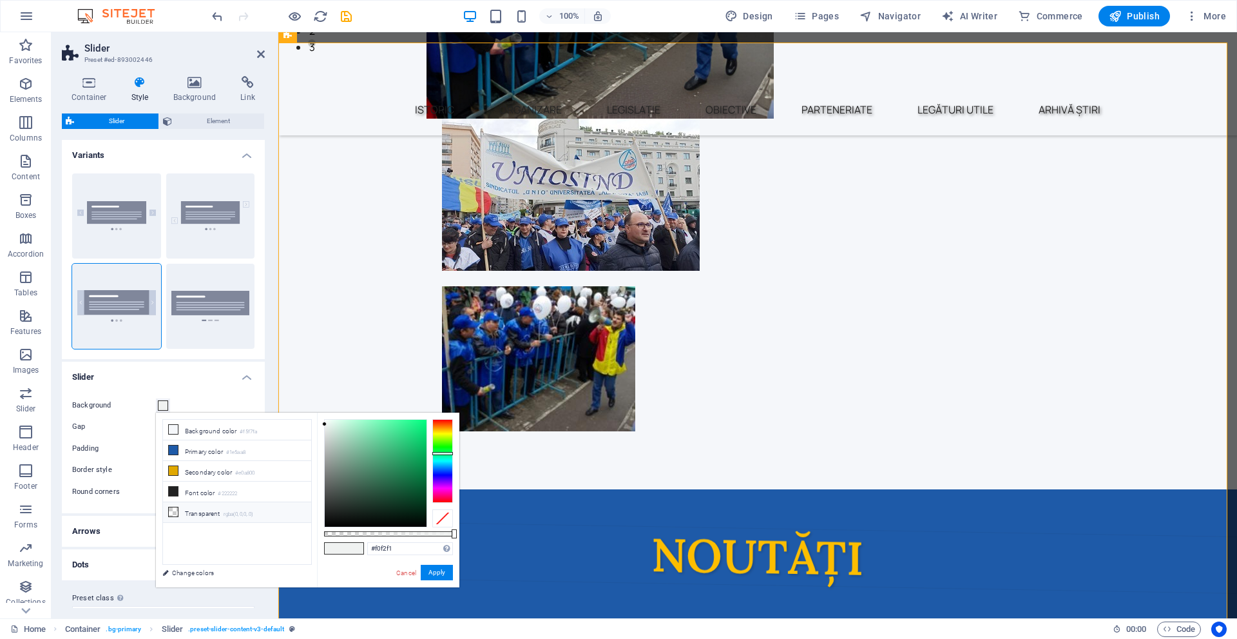
click at [231, 512] on small "rgba(0,0,0,.0)" at bounding box center [239, 514] width 30 height 9
type input "rgba(0, 0, 0, 0)"
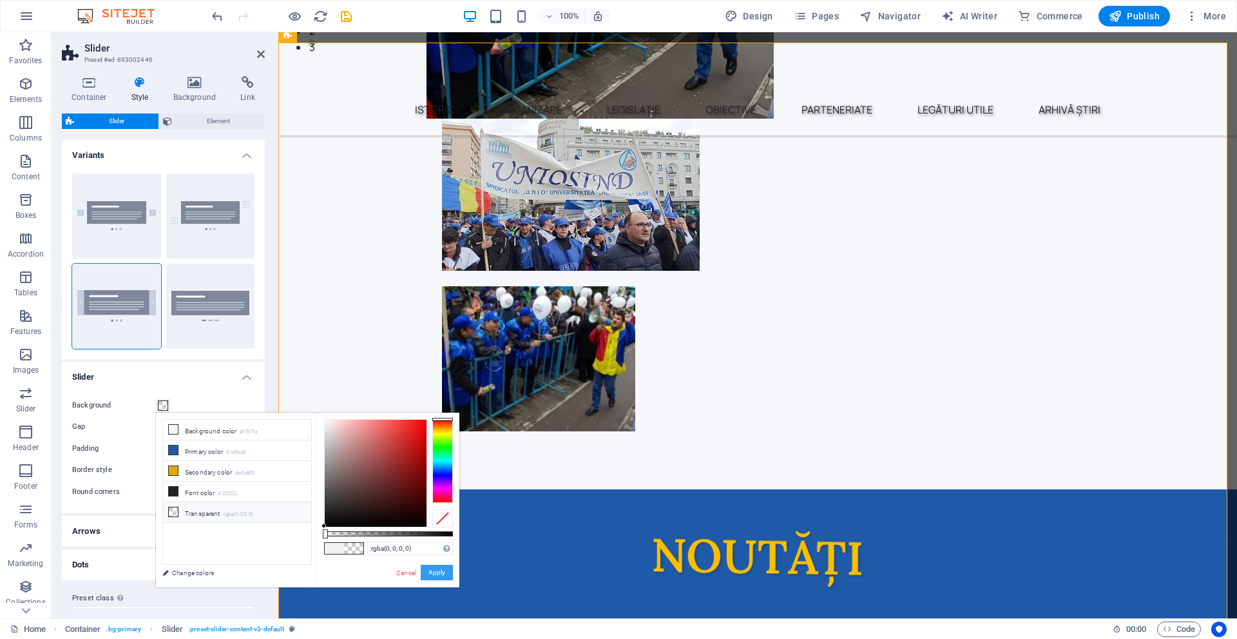
click at [440, 573] on button "Apply" at bounding box center [437, 572] width 32 height 15
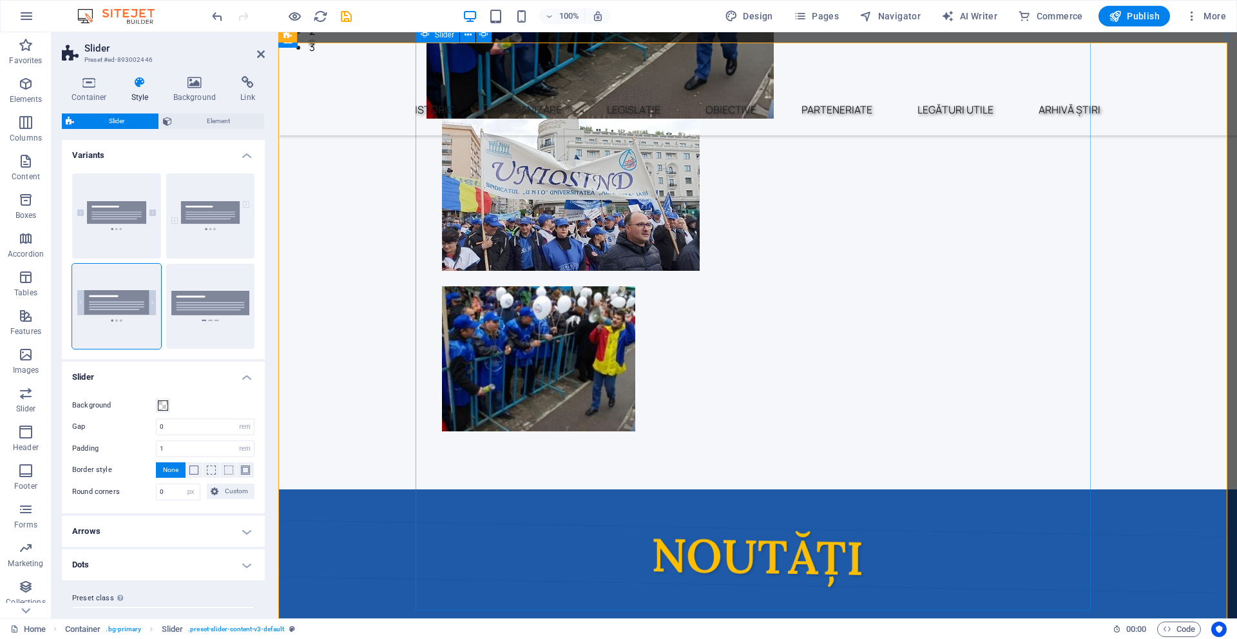
click at [745, 617] on button "Content Slider" at bounding box center [758, 624] width 26 height 14
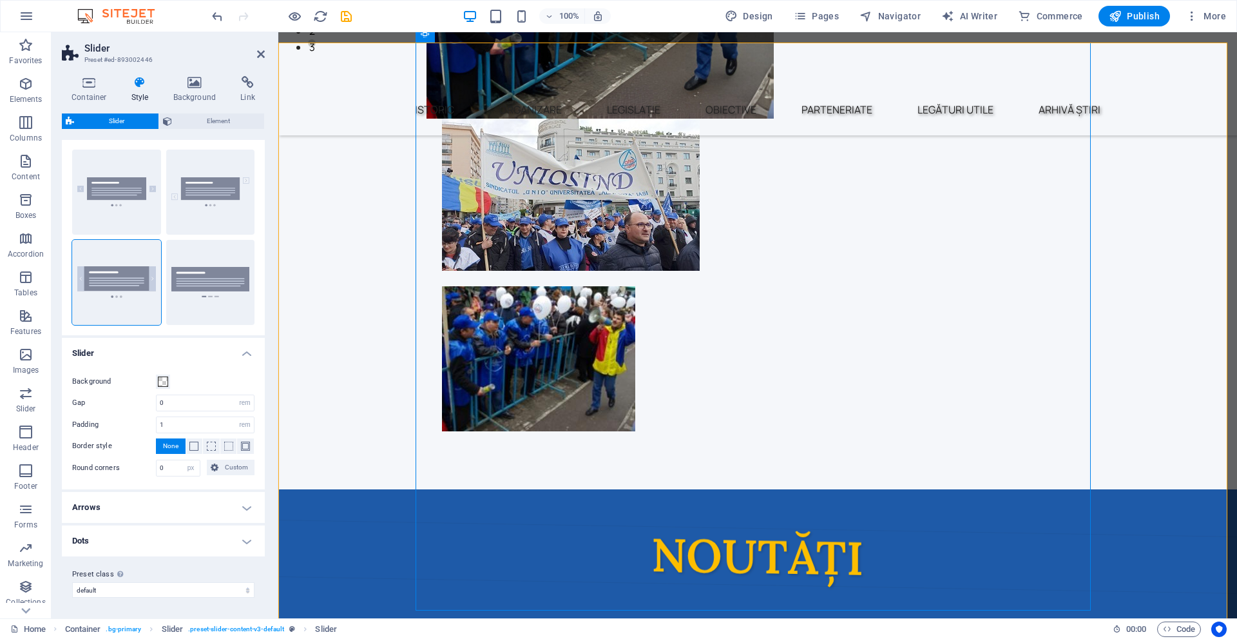
click at [157, 503] on h4 "Arrows" at bounding box center [163, 507] width 203 height 31
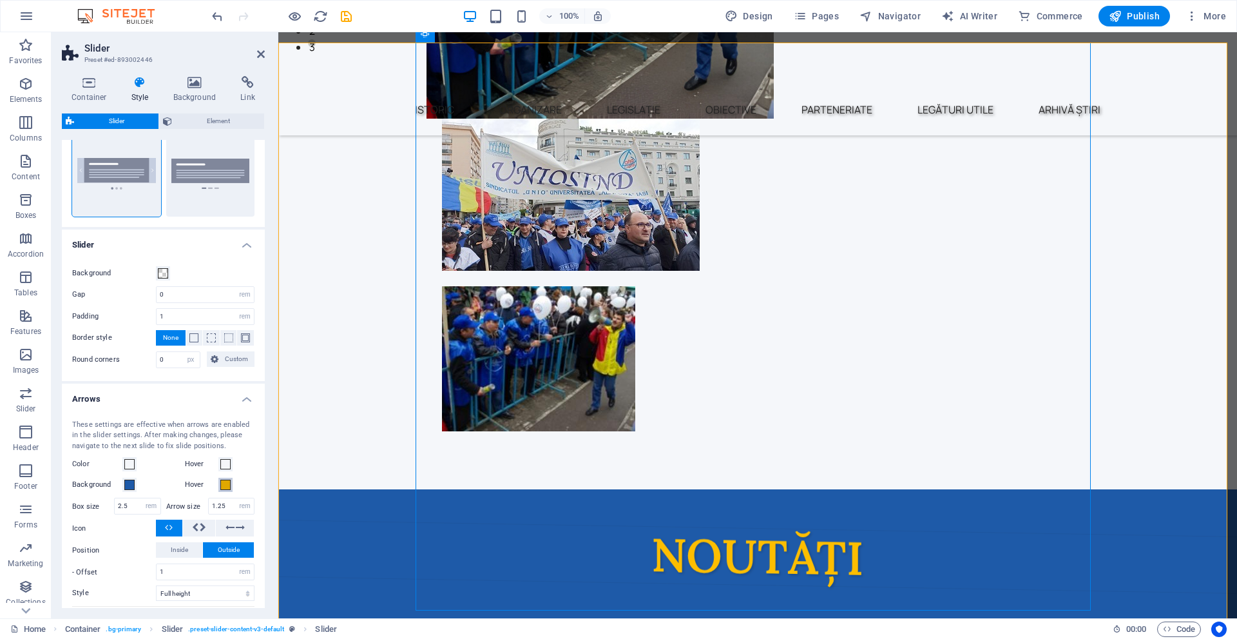
scroll to position [153, 0]
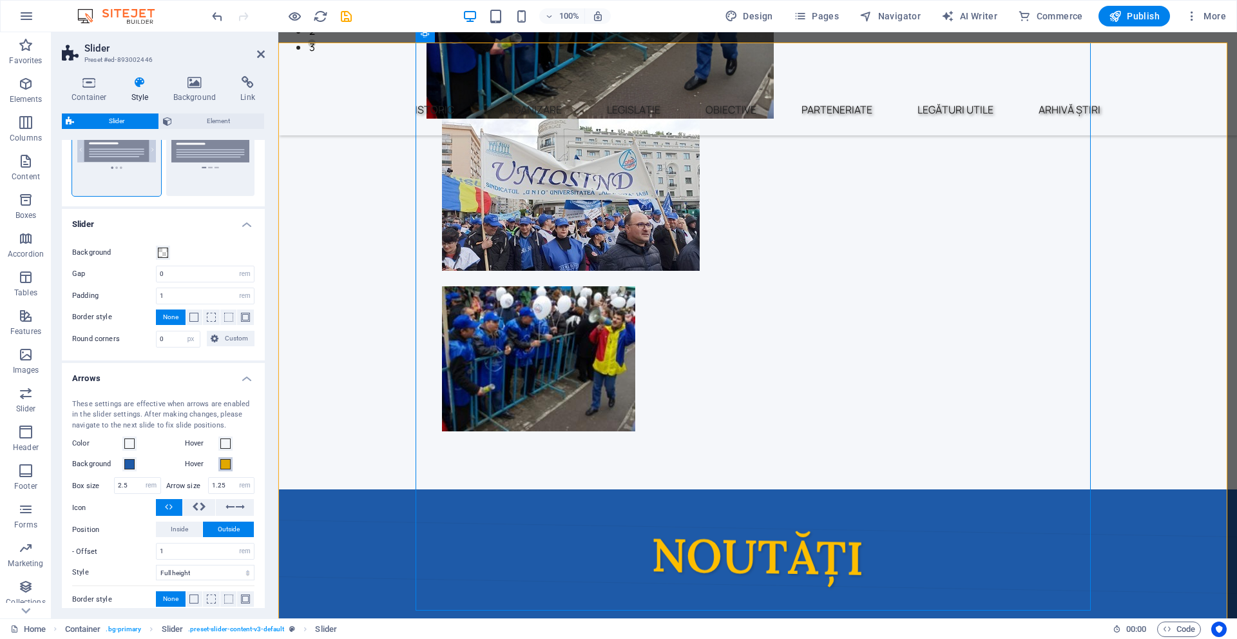
click at [226, 459] on span at bounding box center [225, 464] width 10 height 10
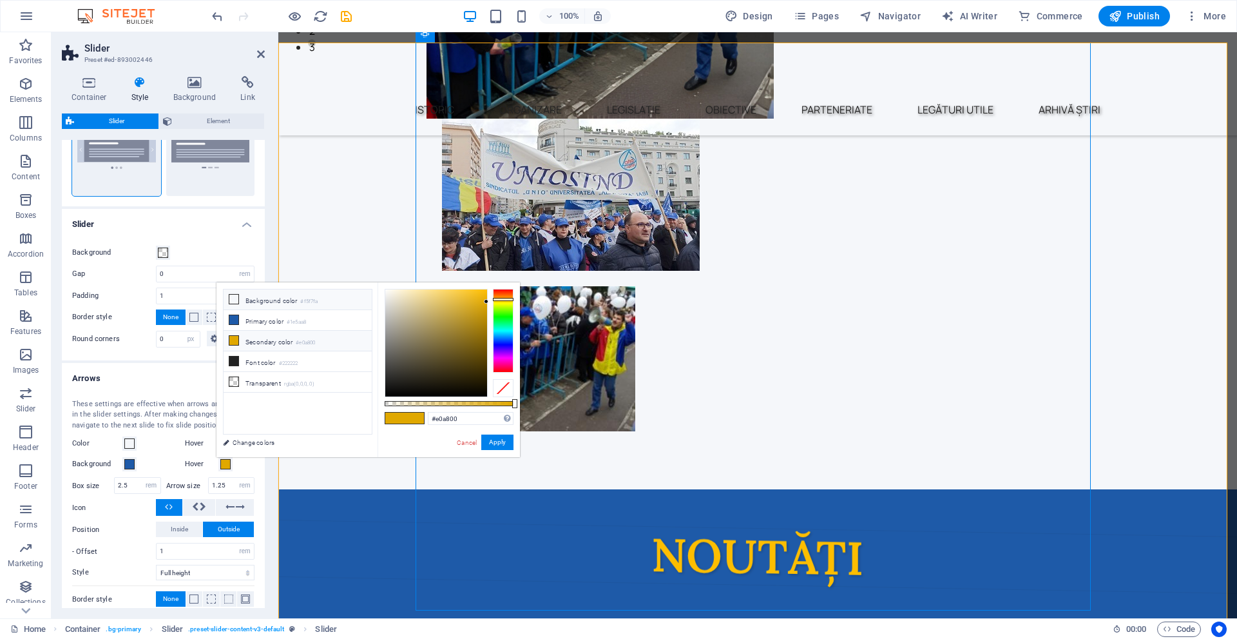
click at [298, 306] on li "Background color #f5f7fa" at bounding box center [298, 299] width 148 height 21
type input "#f5f7fa"
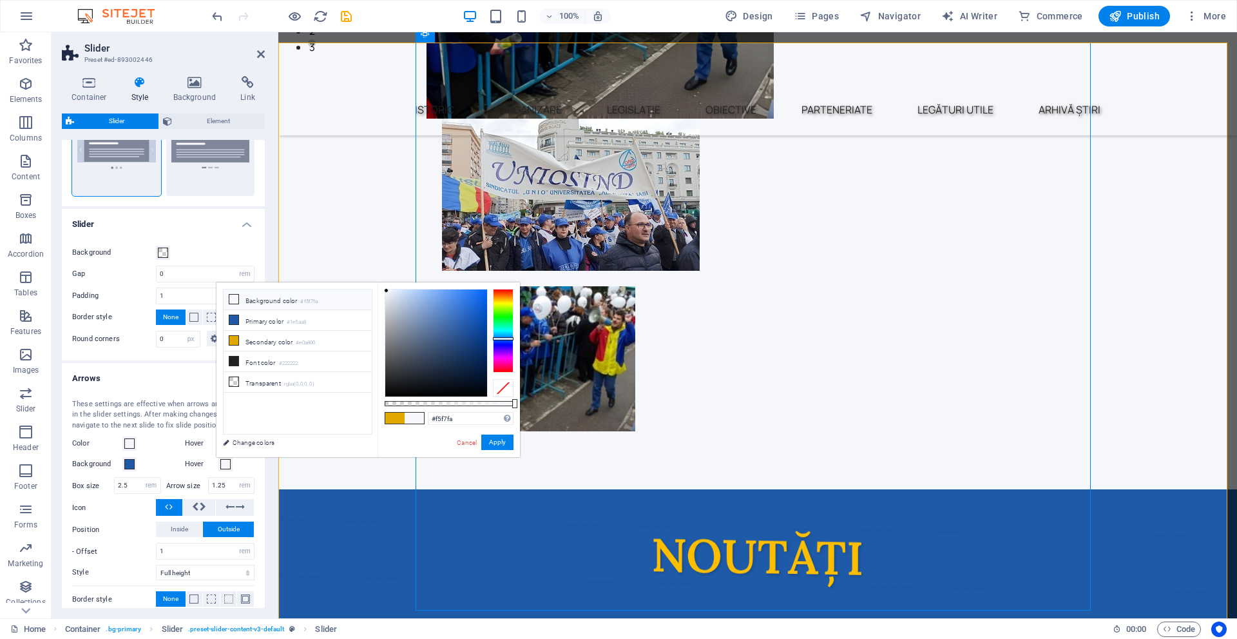
click at [298, 306] on li "Background color #f5f7fa" at bounding box center [298, 299] width 148 height 21
click at [499, 443] on button "Apply" at bounding box center [497, 441] width 32 height 15
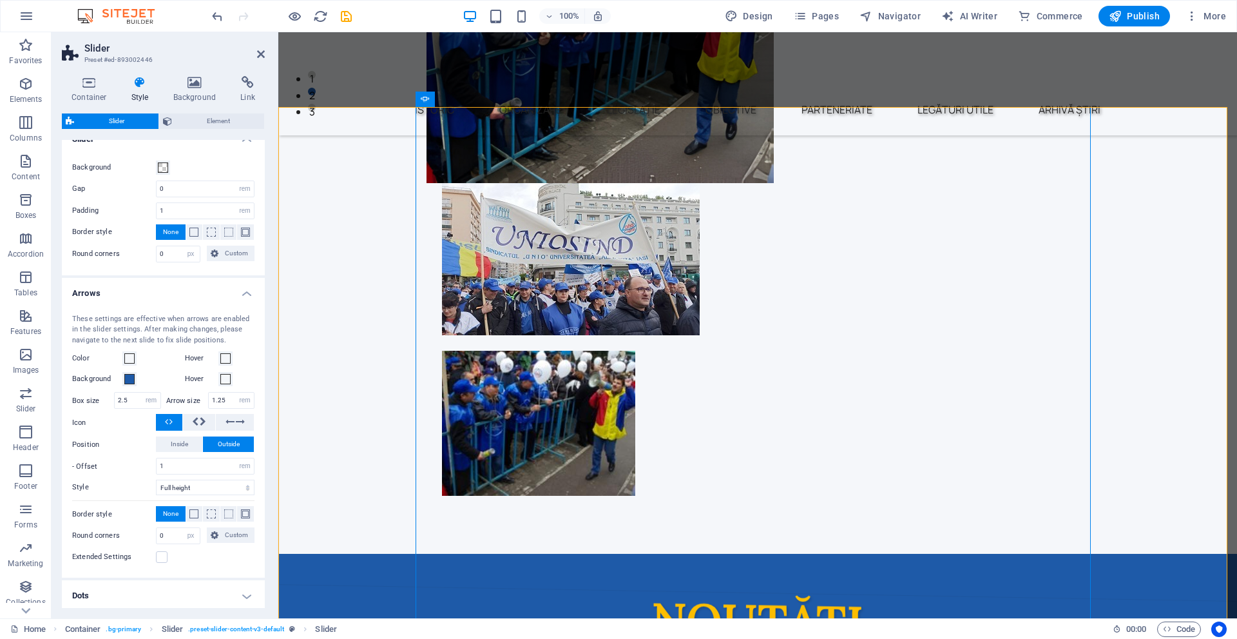
scroll to position [293, 0]
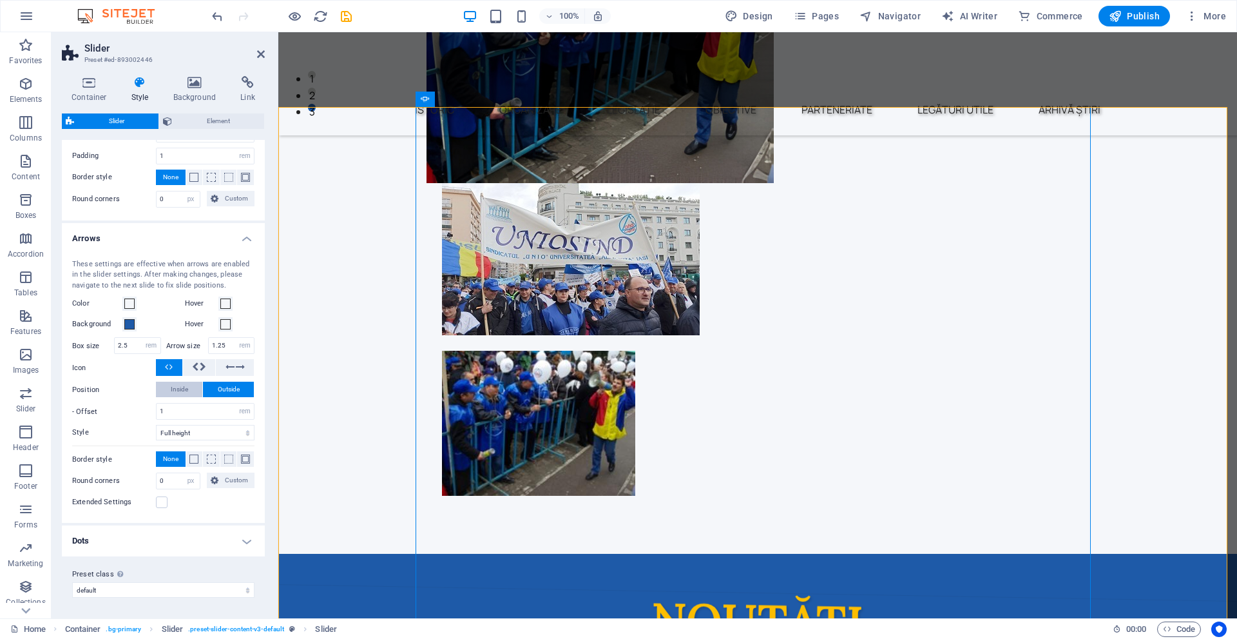
click at [178, 387] on span "Inside" at bounding box center [179, 389] width 17 height 15
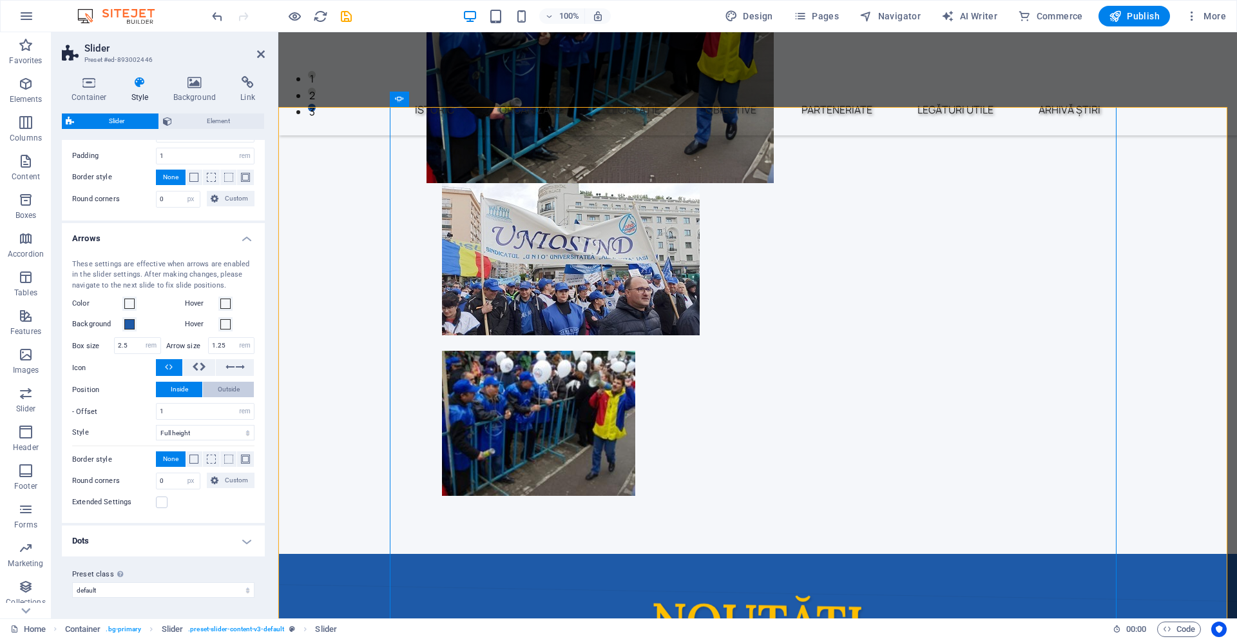
click at [222, 391] on span "Outside" at bounding box center [229, 389] width 22 height 15
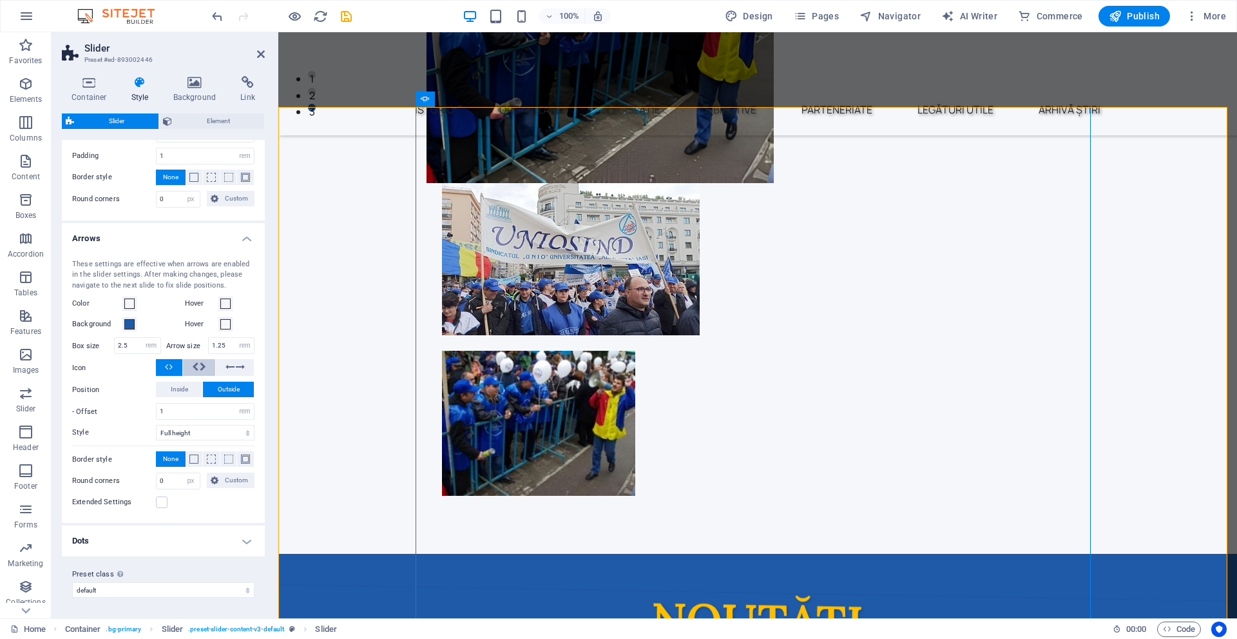
click at [200, 364] on icon at bounding box center [203, 366] width 6 height 15
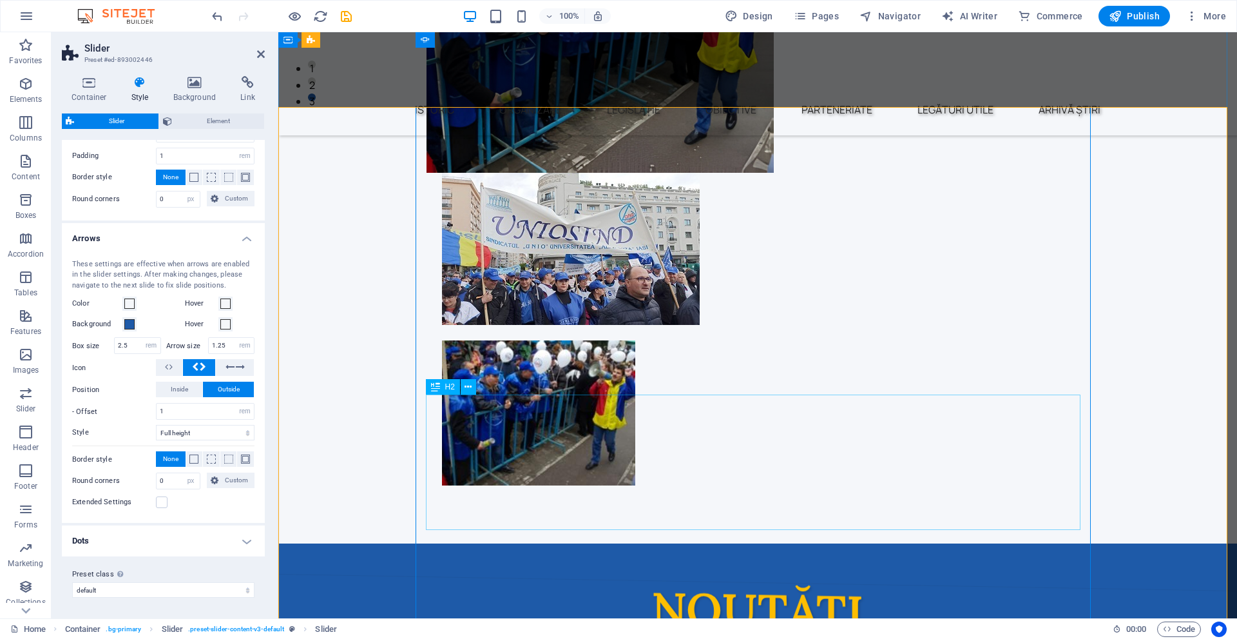
scroll to position [516, 0]
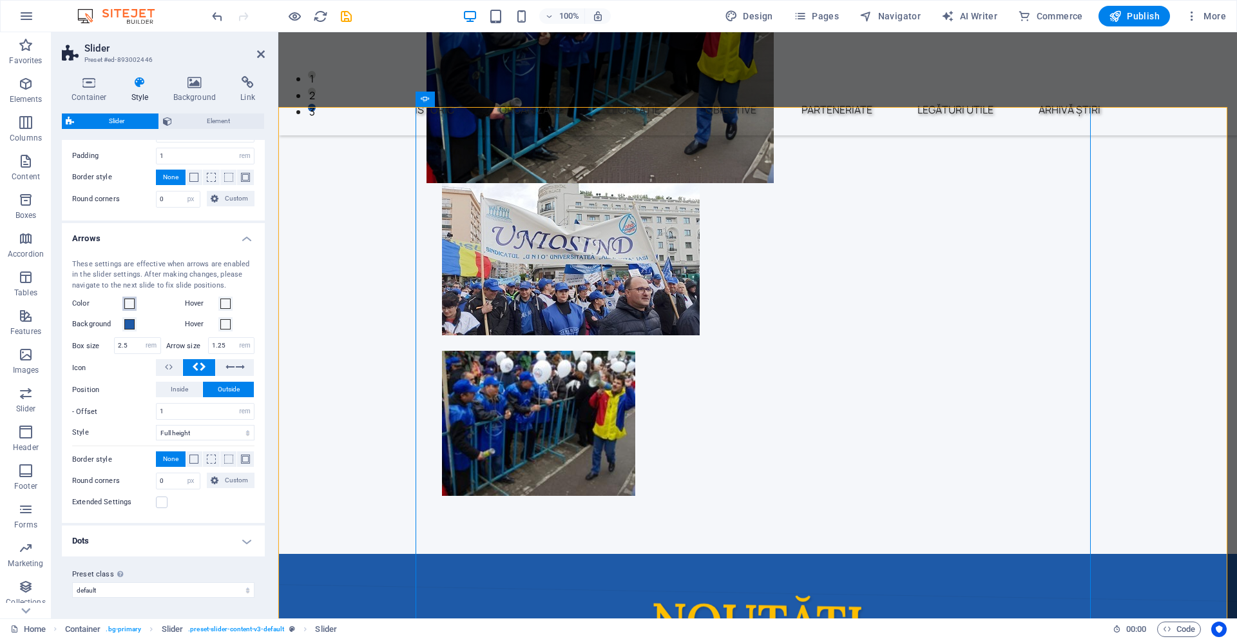
click at [127, 300] on span at bounding box center [129, 303] width 10 height 10
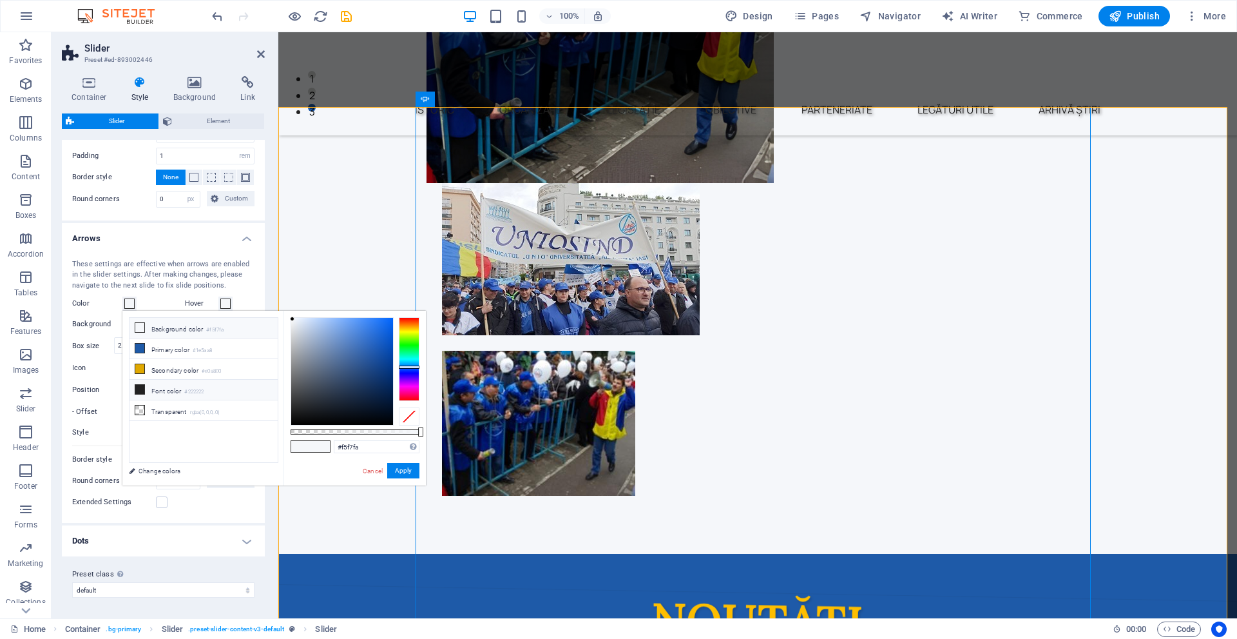
click at [199, 381] on li "Font color #222222" at bounding box center [204, 390] width 148 height 21
type input "#222222"
click at [199, 381] on li "Font color #222222" at bounding box center [204, 390] width 148 height 21
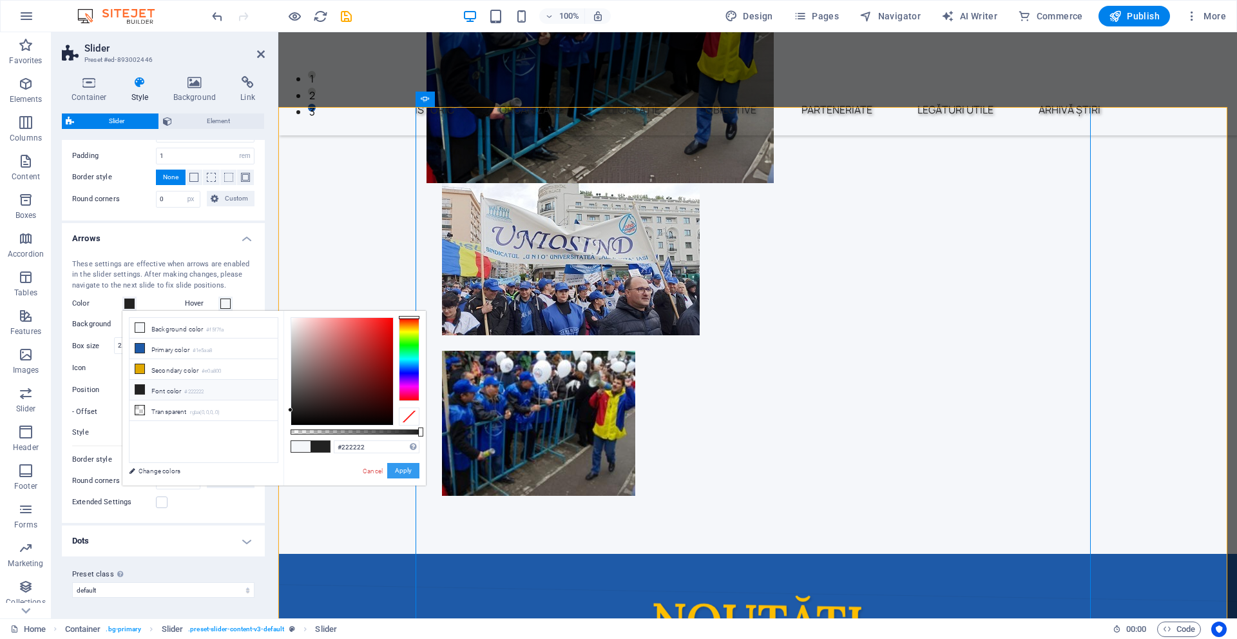
click at [409, 464] on button "Apply" at bounding box center [403, 470] width 32 height 15
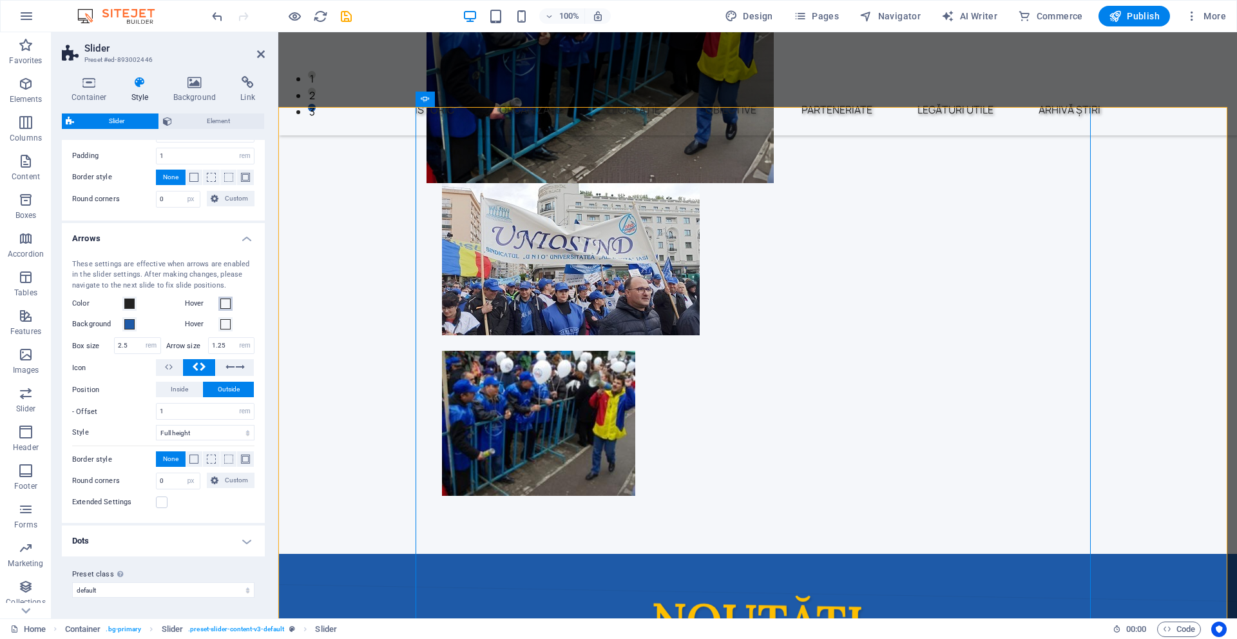
click at [218, 309] on button "Hover" at bounding box center [225, 303] width 14 height 14
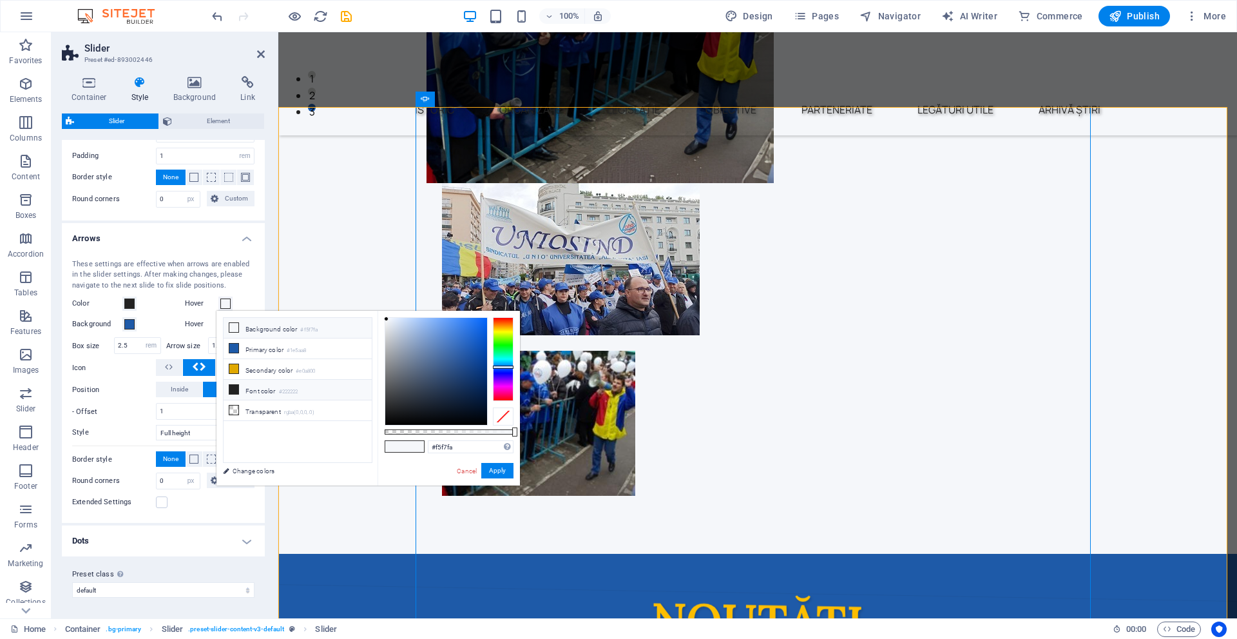
click at [292, 391] on small "#222222" at bounding box center [288, 391] width 19 height 9
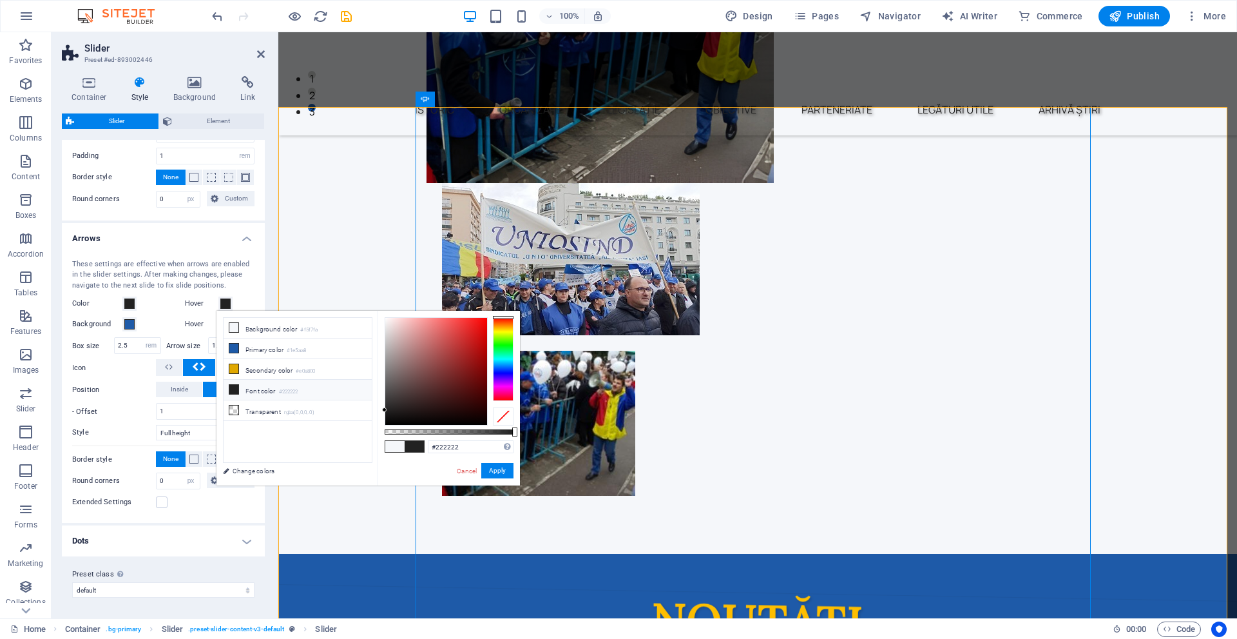
click at [292, 391] on small "#222222" at bounding box center [288, 391] width 19 height 9
click at [496, 464] on button "Apply" at bounding box center [497, 470] width 32 height 15
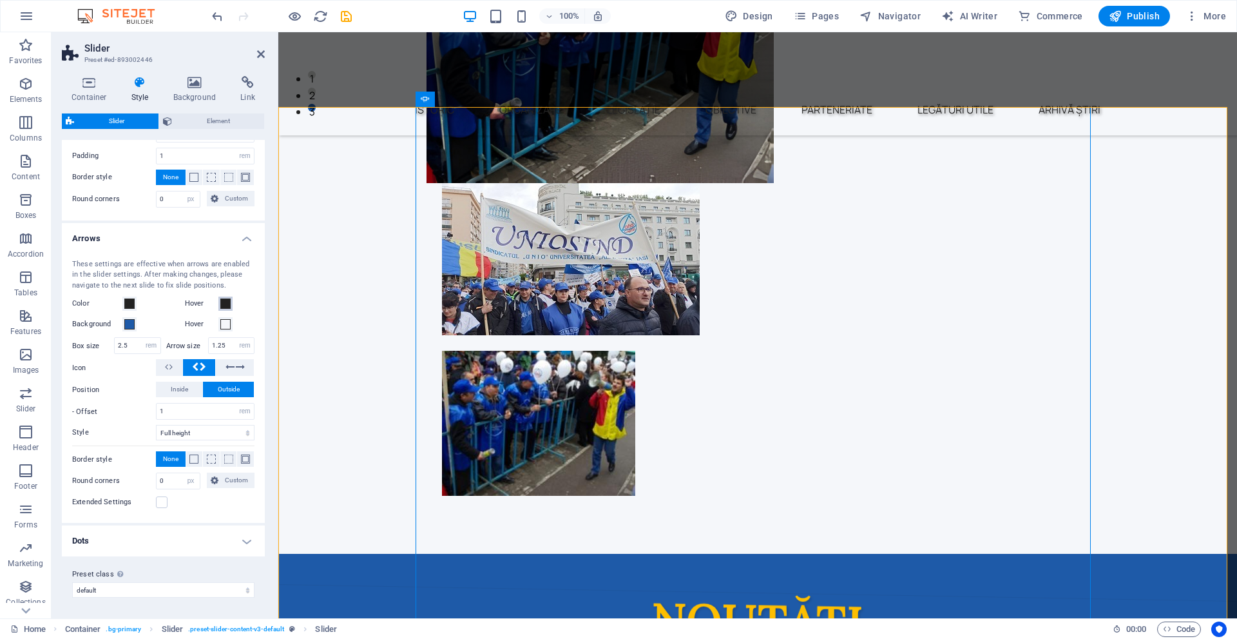
click at [220, 301] on span at bounding box center [225, 303] width 10 height 10
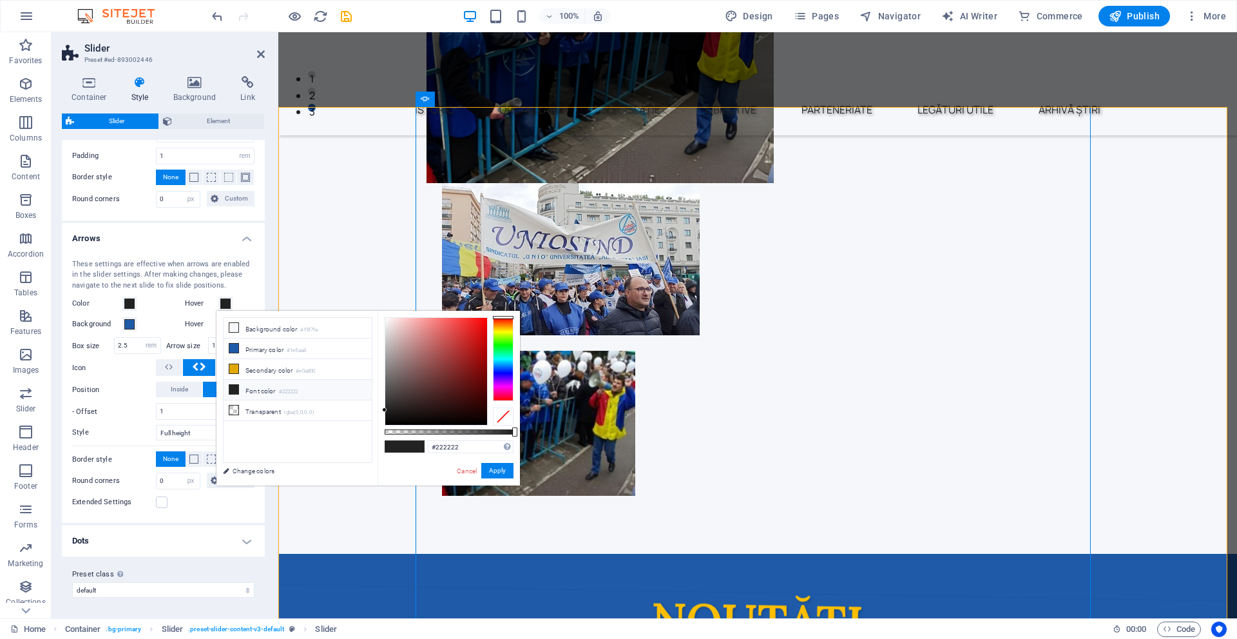
click at [220, 301] on span at bounding box center [225, 303] width 10 height 10
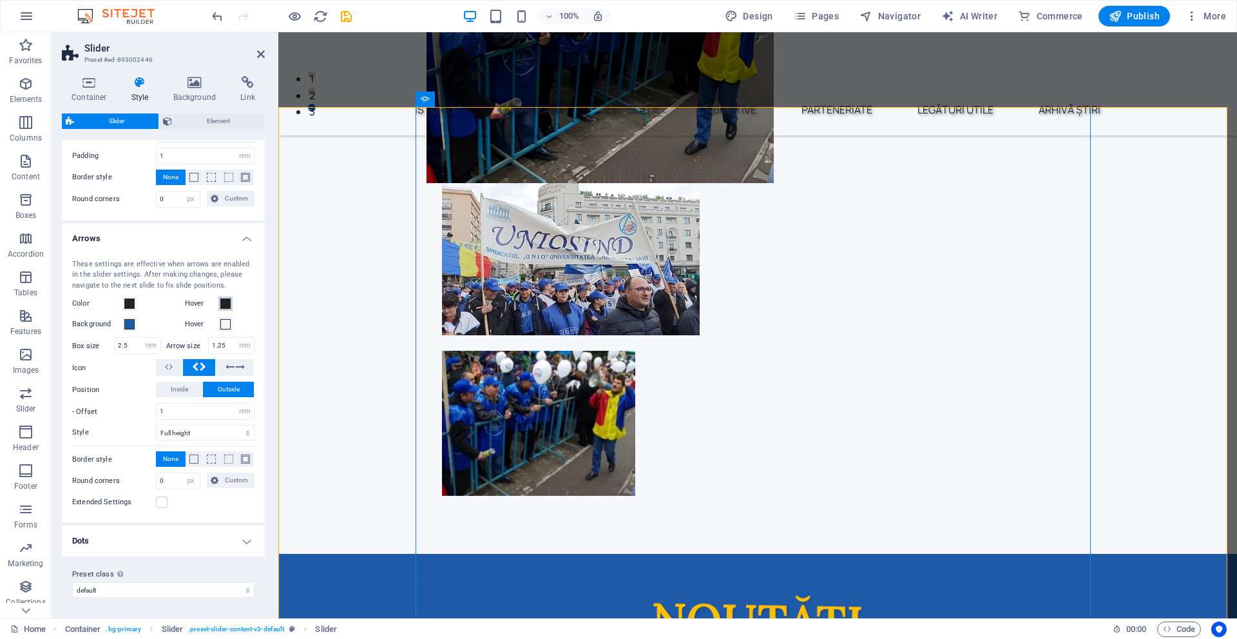
click at [220, 301] on span at bounding box center [225, 303] width 10 height 10
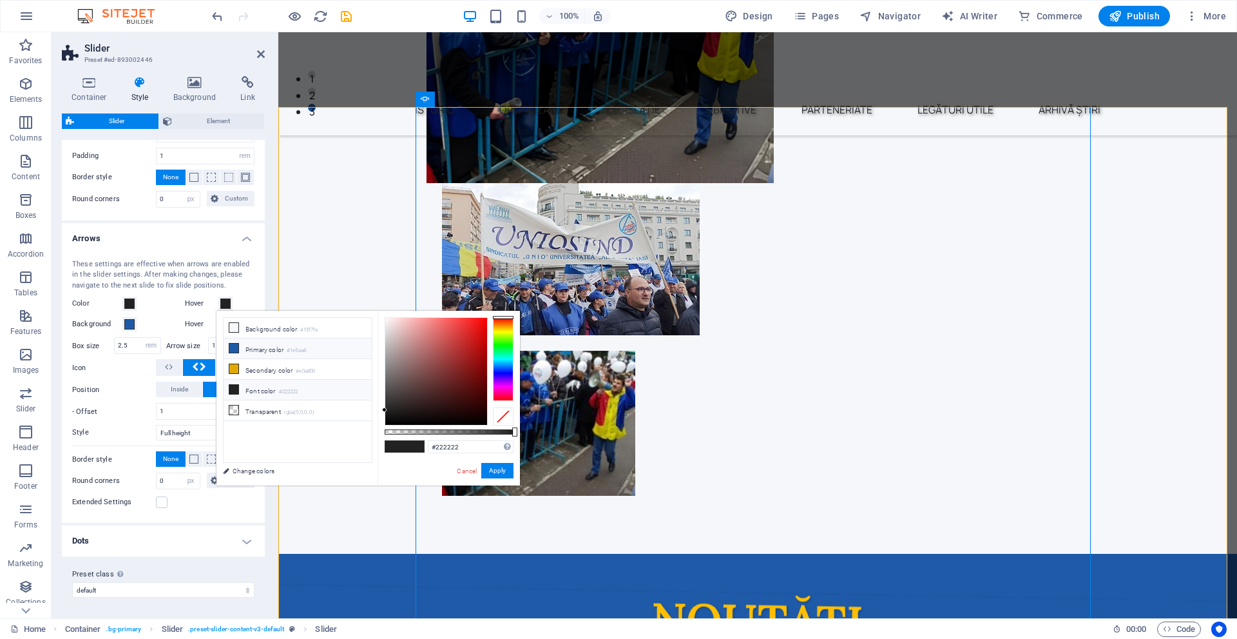
click at [251, 340] on li "Primary color #1e5aa8" at bounding box center [298, 348] width 148 height 21
type input "#1e5aa8"
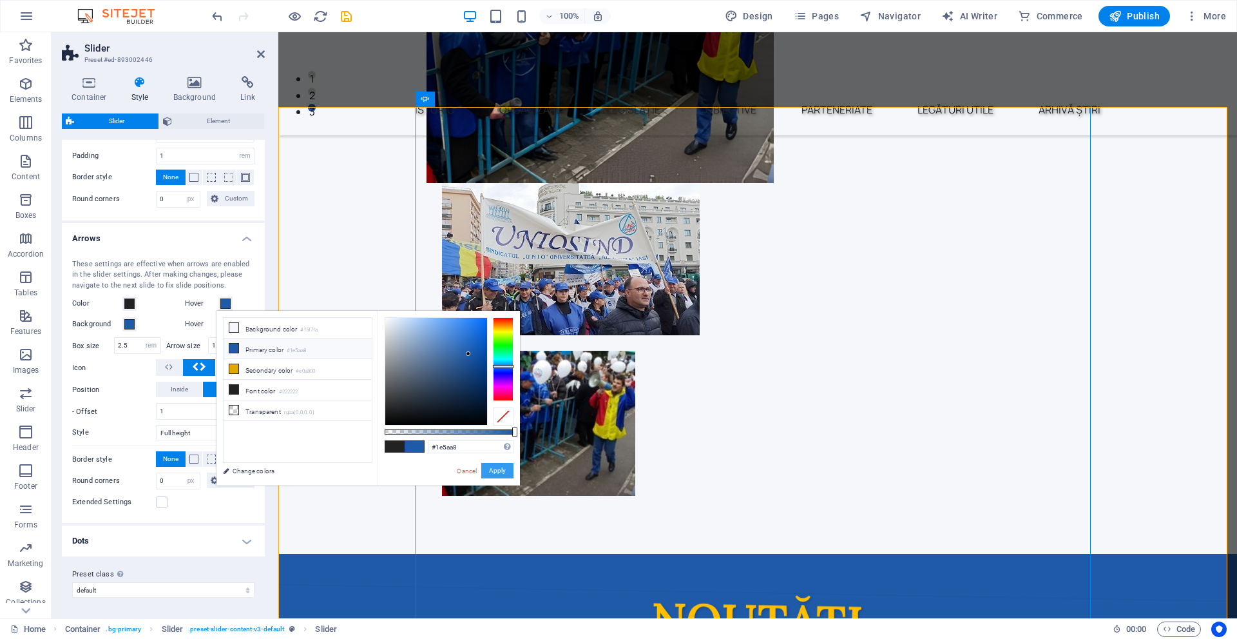
click at [494, 463] on button "Apply" at bounding box center [497, 470] width 32 height 15
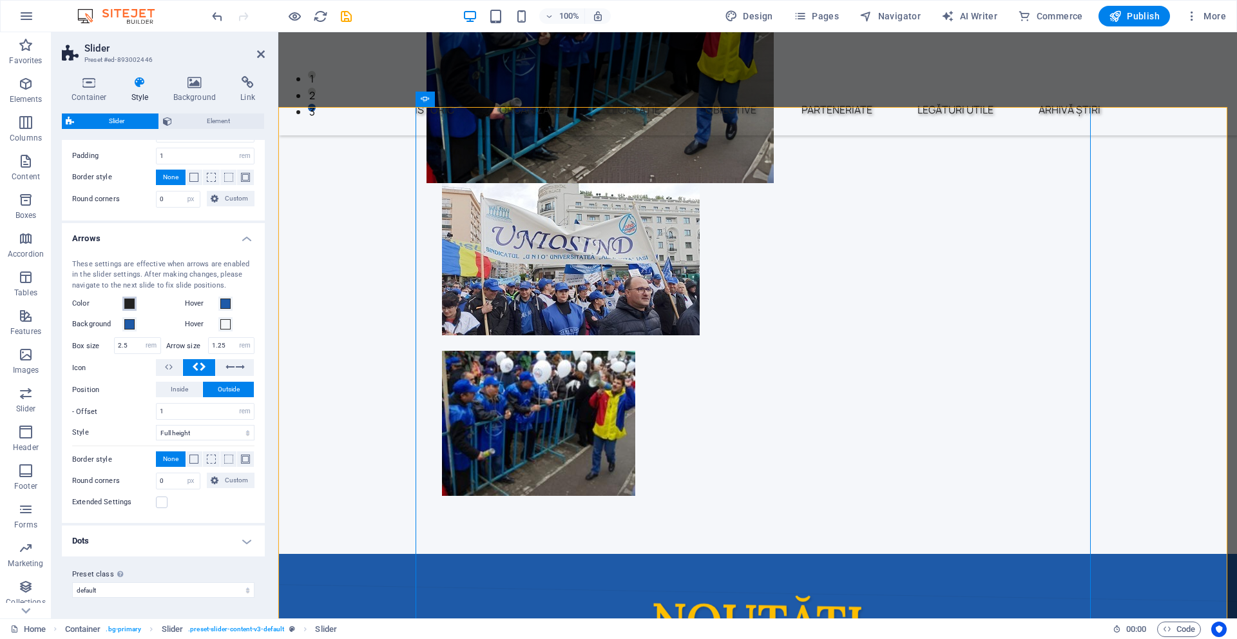
click at [127, 300] on span at bounding box center [129, 303] width 10 height 10
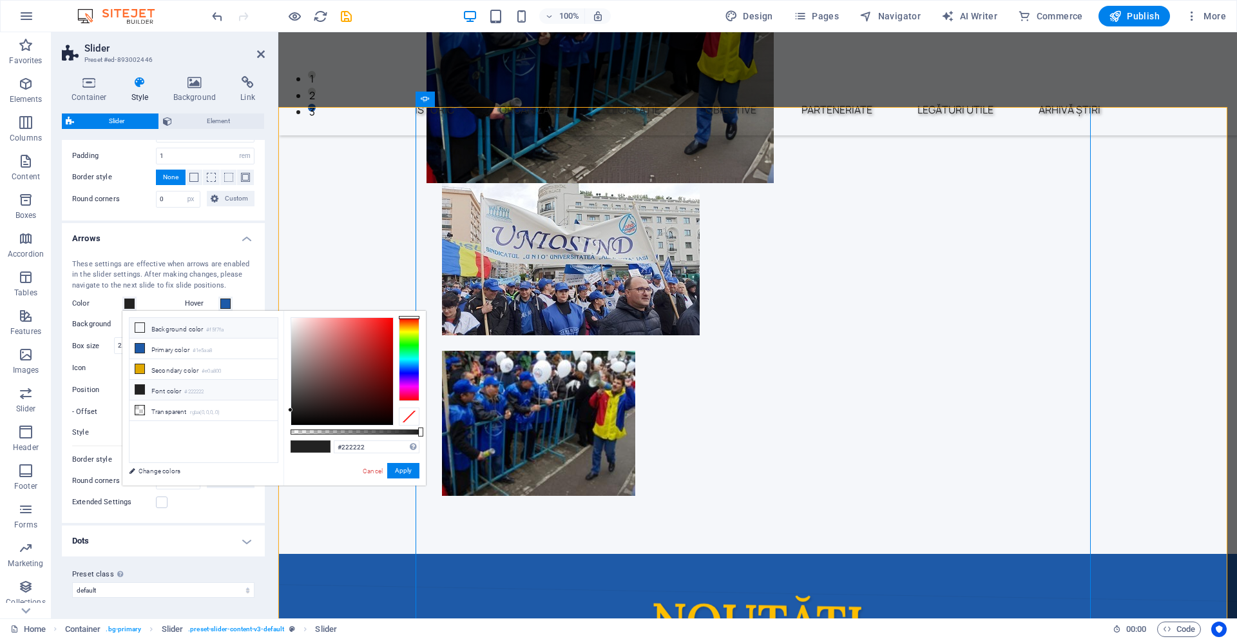
click at [172, 331] on li "Background color #f5f7fa" at bounding box center [204, 328] width 148 height 21
type input "#f5f7fa"
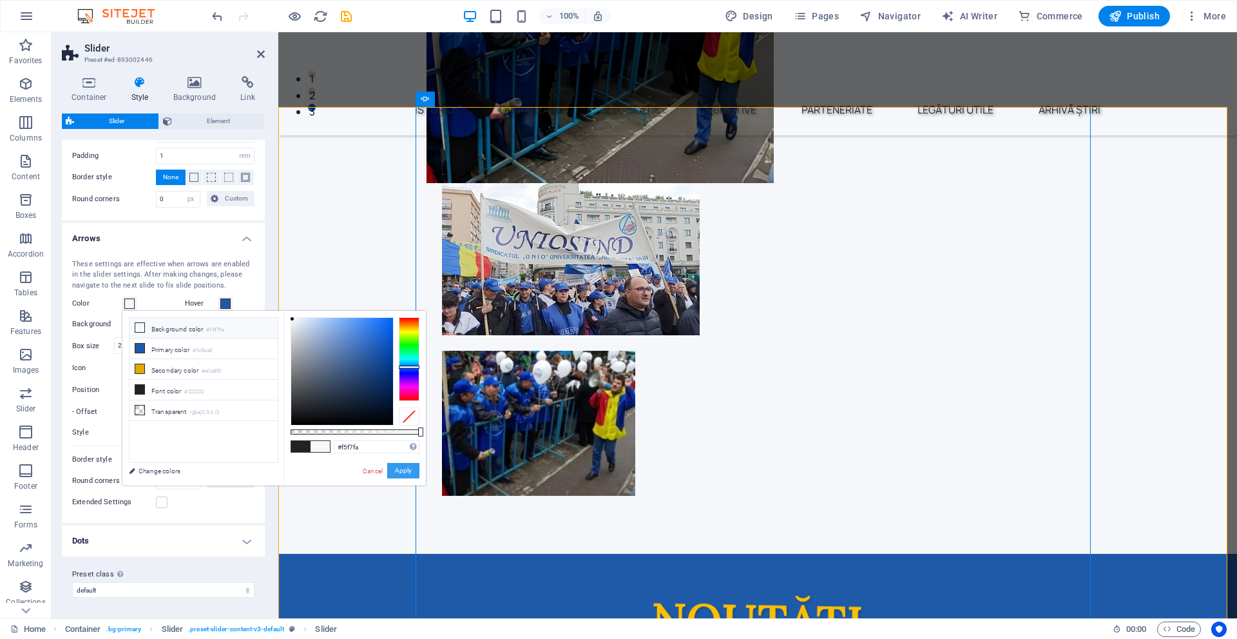
click at [405, 475] on button "Apply" at bounding box center [403, 470] width 32 height 15
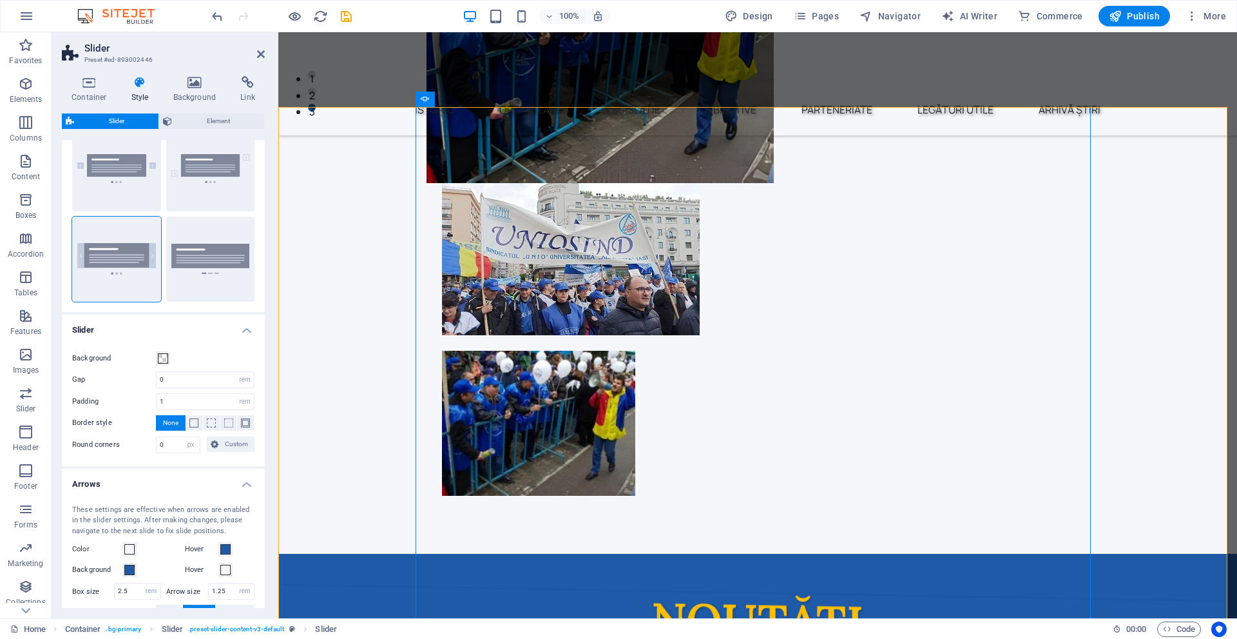
scroll to position [0, 0]
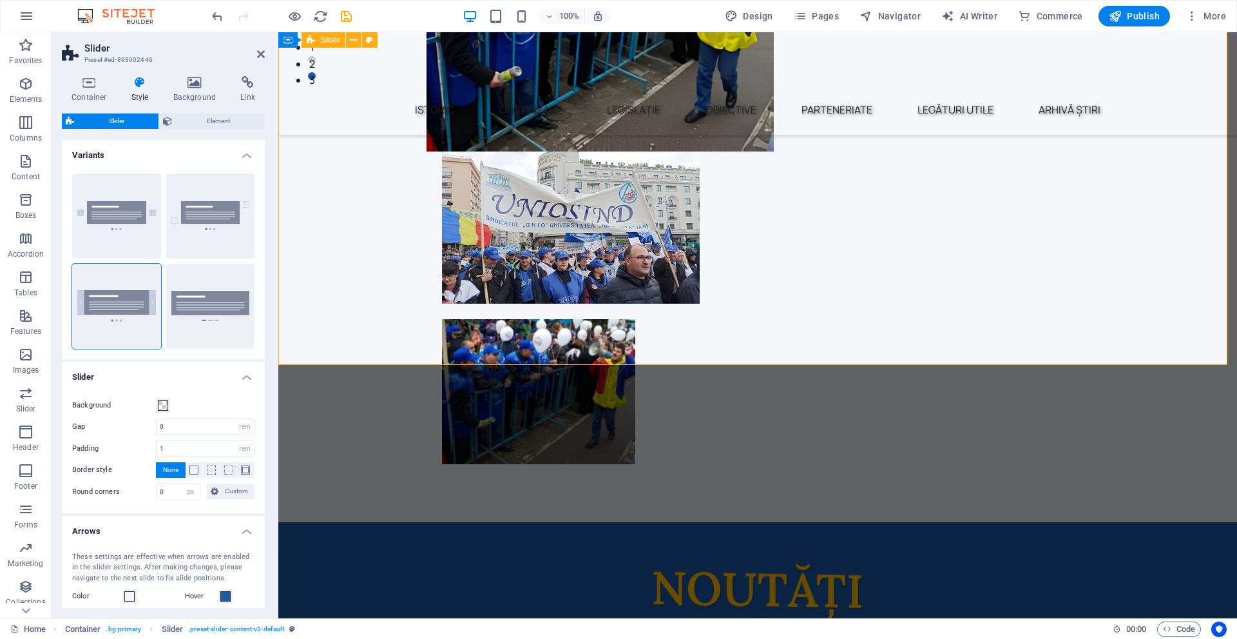
scroll to position [516, 0]
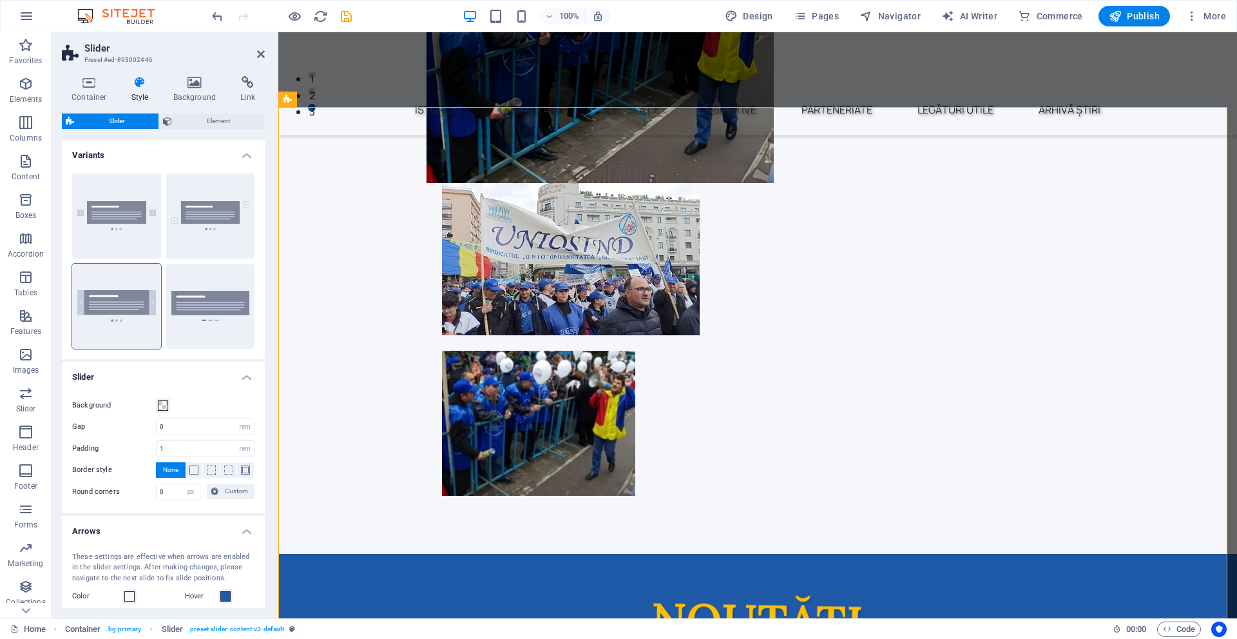
click at [258, 48] on h2 "Slider" at bounding box center [174, 49] width 180 height 12
drag, startPoint x: 260, startPoint y: 52, endPoint x: 208, endPoint y: 20, distance: 60.5
click at [260, 52] on icon at bounding box center [261, 54] width 8 height 10
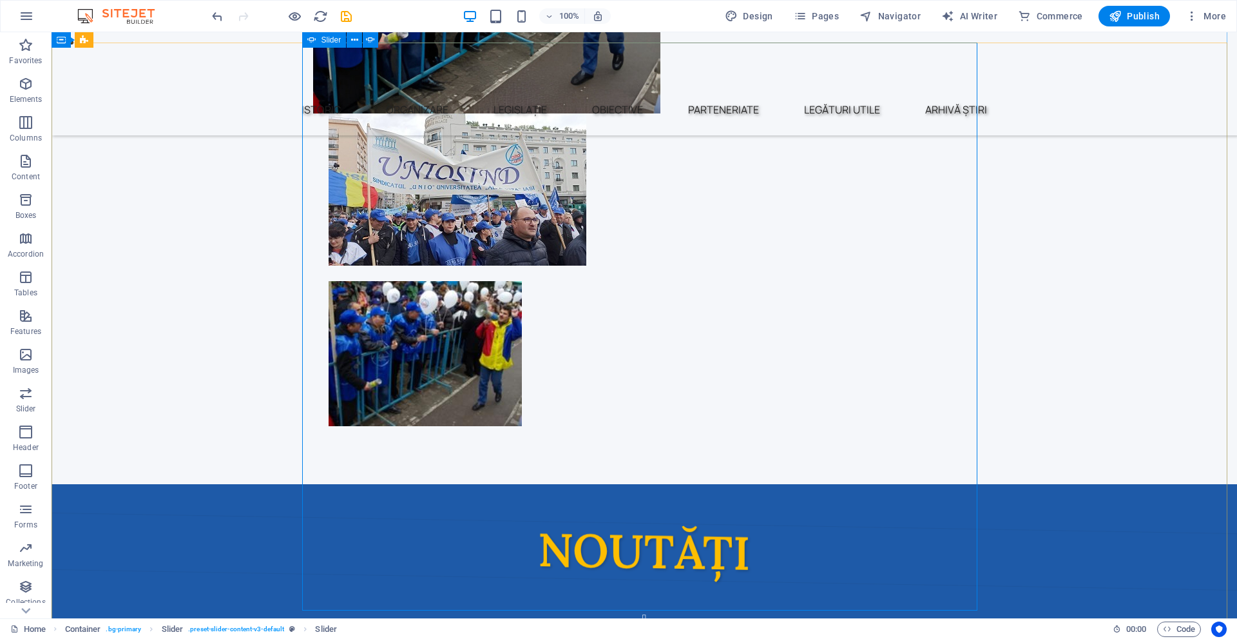
scroll to position [580, 0]
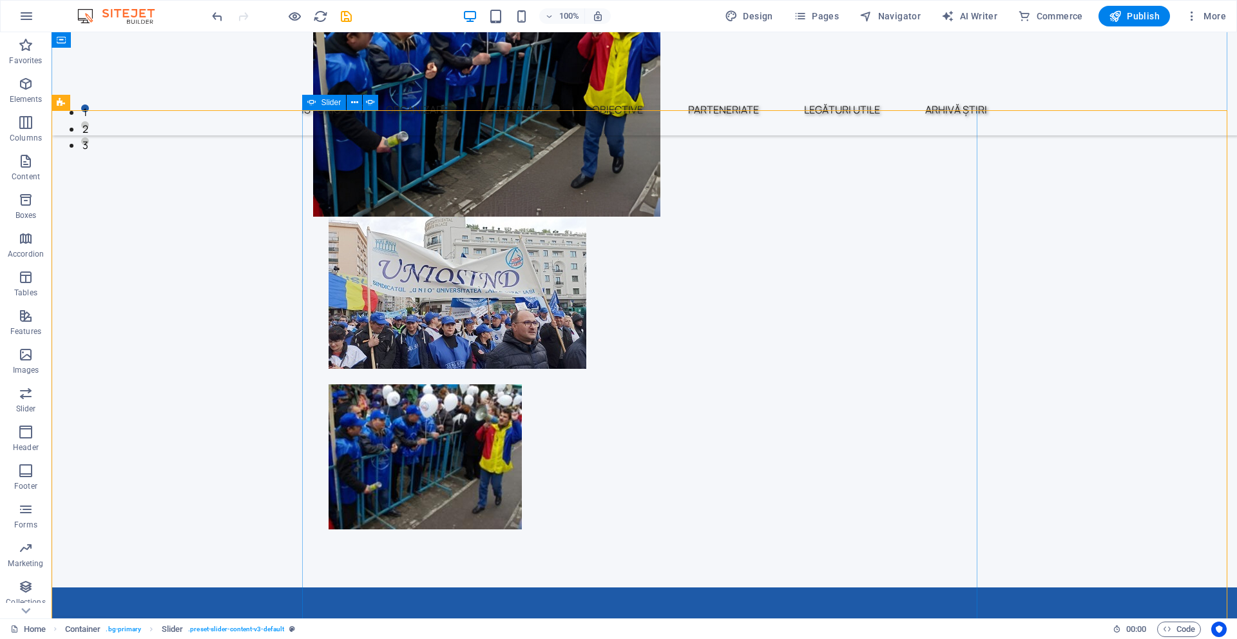
scroll to position [516, 0]
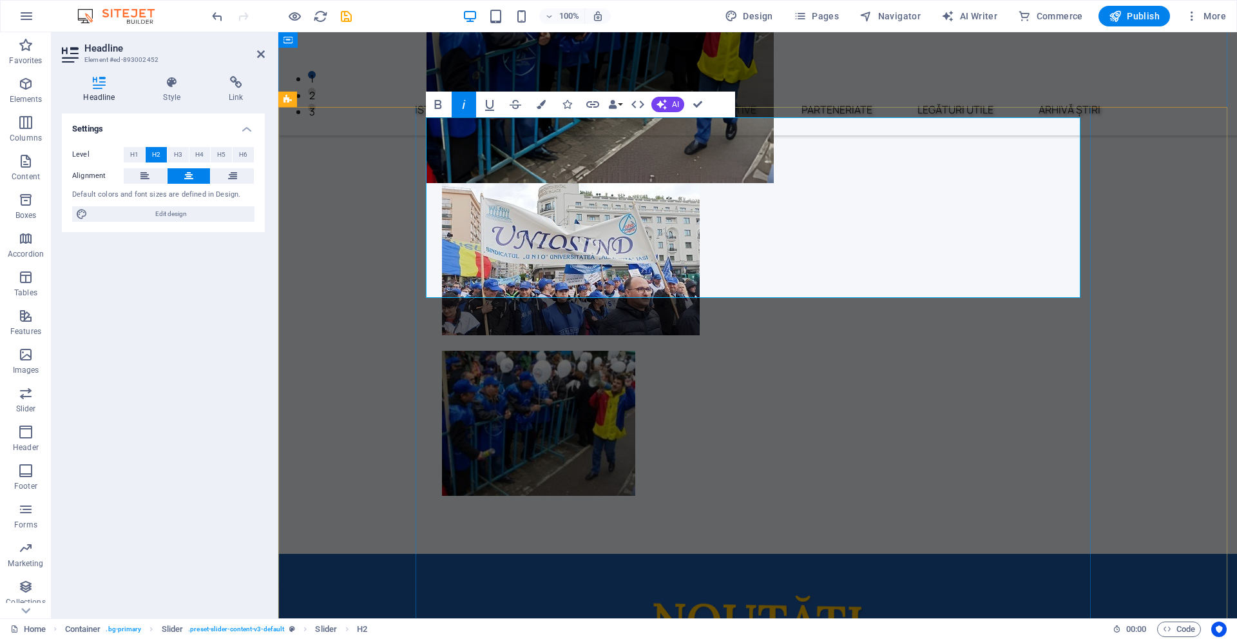
drag, startPoint x: 1015, startPoint y: 280, endPoint x: 585, endPoint y: 186, distance: 440.7
click at [538, 104] on icon "button" at bounding box center [541, 104] width 9 height 9
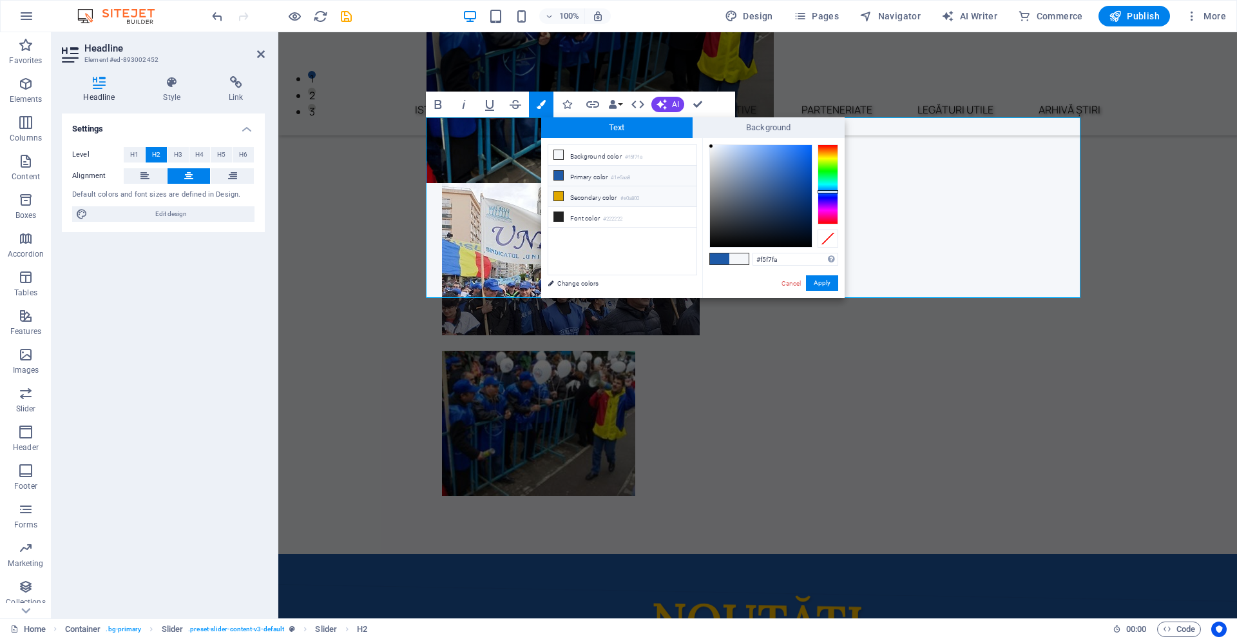
click at [581, 191] on li "Secondary color #e0a800" at bounding box center [622, 196] width 148 height 21
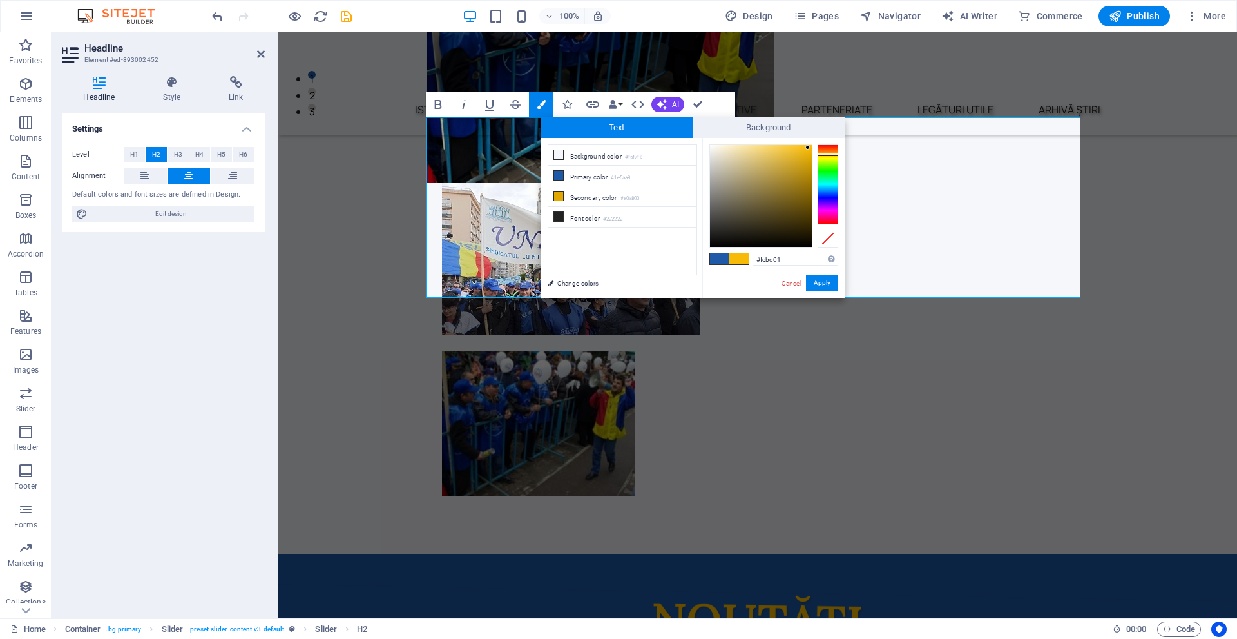
type input "#fabc01"
drag, startPoint x: 808, startPoint y: 155, endPoint x: 811, endPoint y: 146, distance: 9.6
click at [811, 146] on div at bounding box center [761, 196] width 102 height 102
click at [826, 283] on button "Apply" at bounding box center [822, 282] width 32 height 15
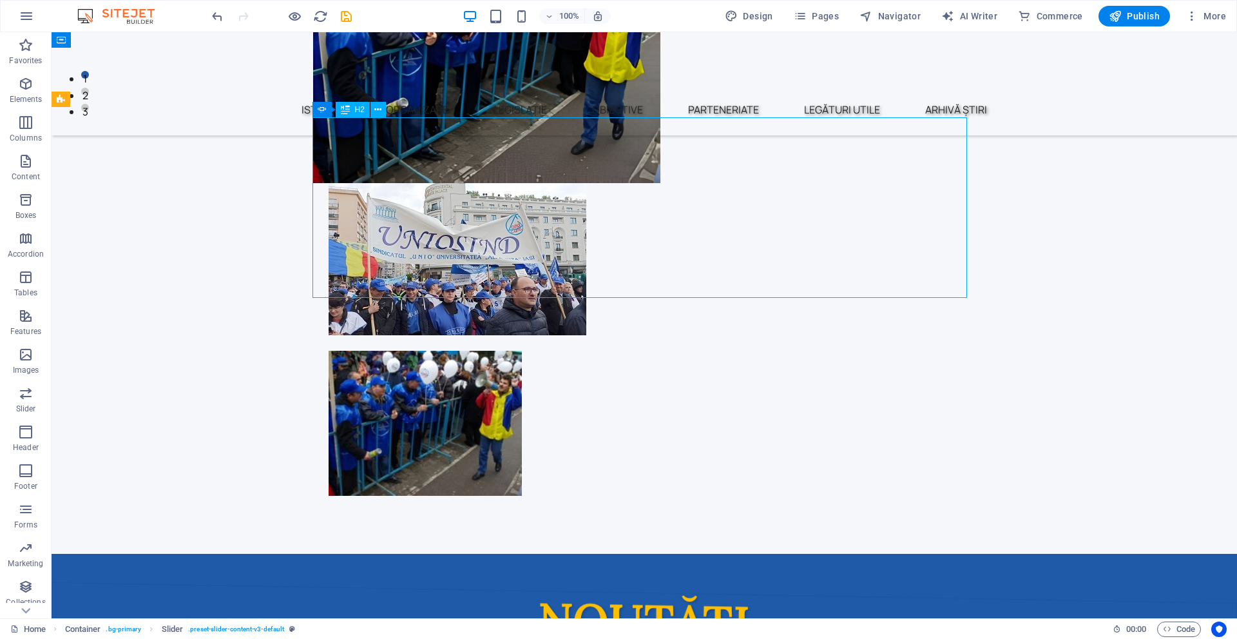
drag, startPoint x: 813, startPoint y: 267, endPoint x: 586, endPoint y: 267, distance: 226.9
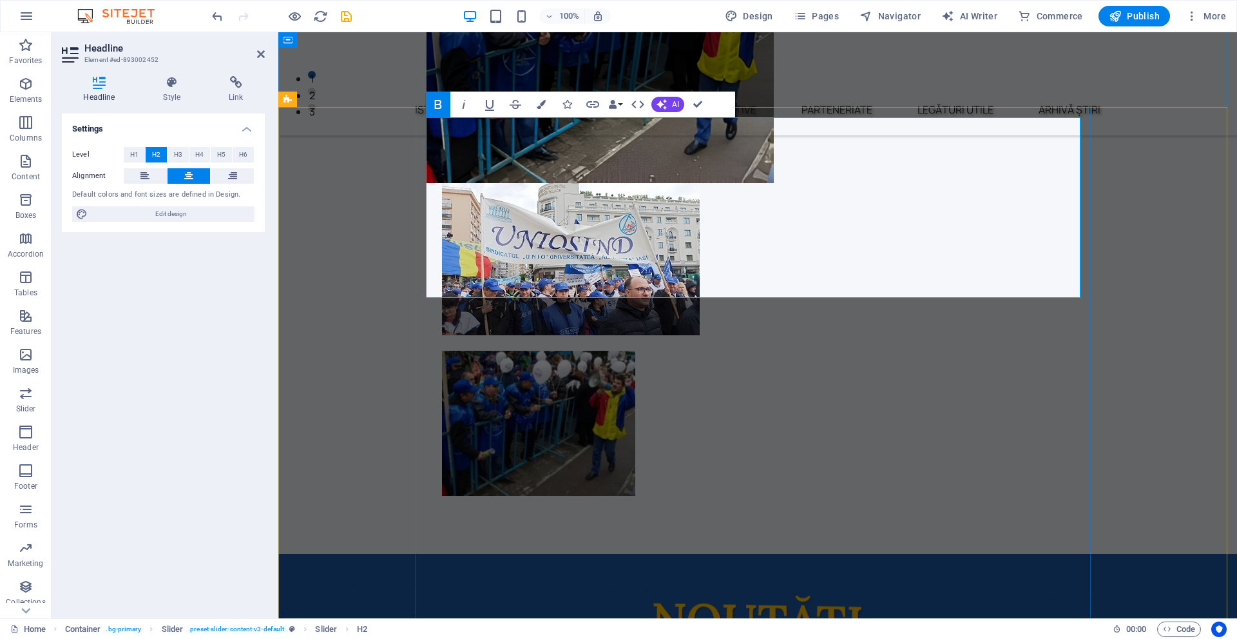
drag, startPoint x: 1024, startPoint y: 282, endPoint x: 575, endPoint y: 179, distance: 460.9
click at [443, 102] on icon "button" at bounding box center [438, 104] width 15 height 15
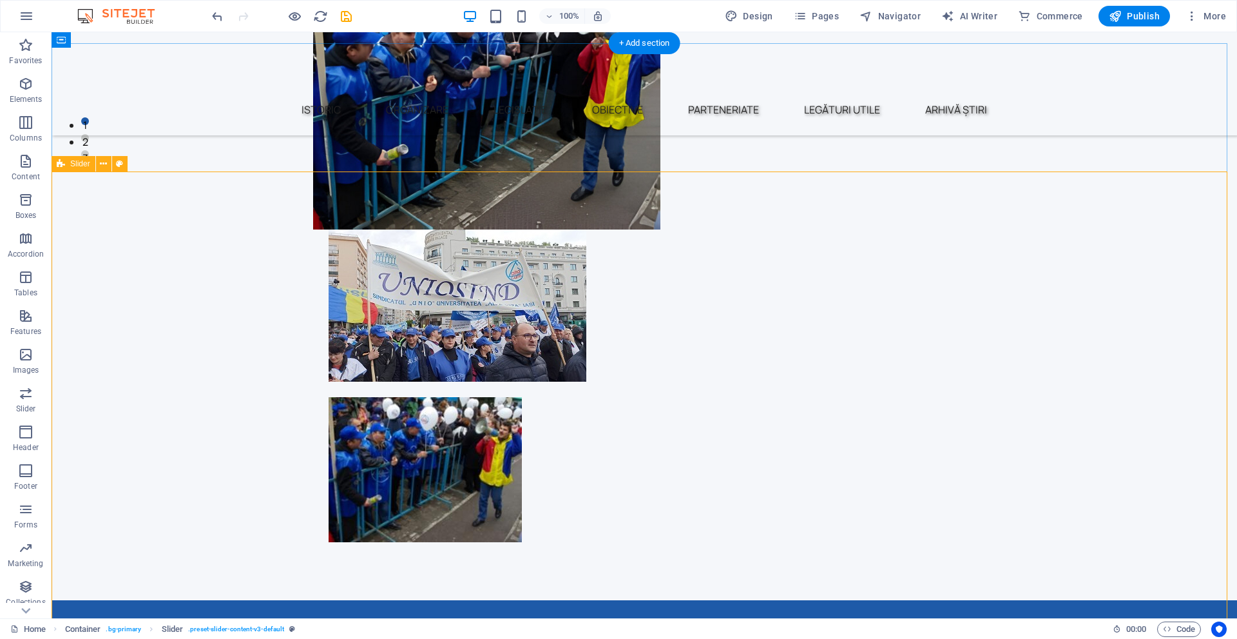
scroll to position [451, 0]
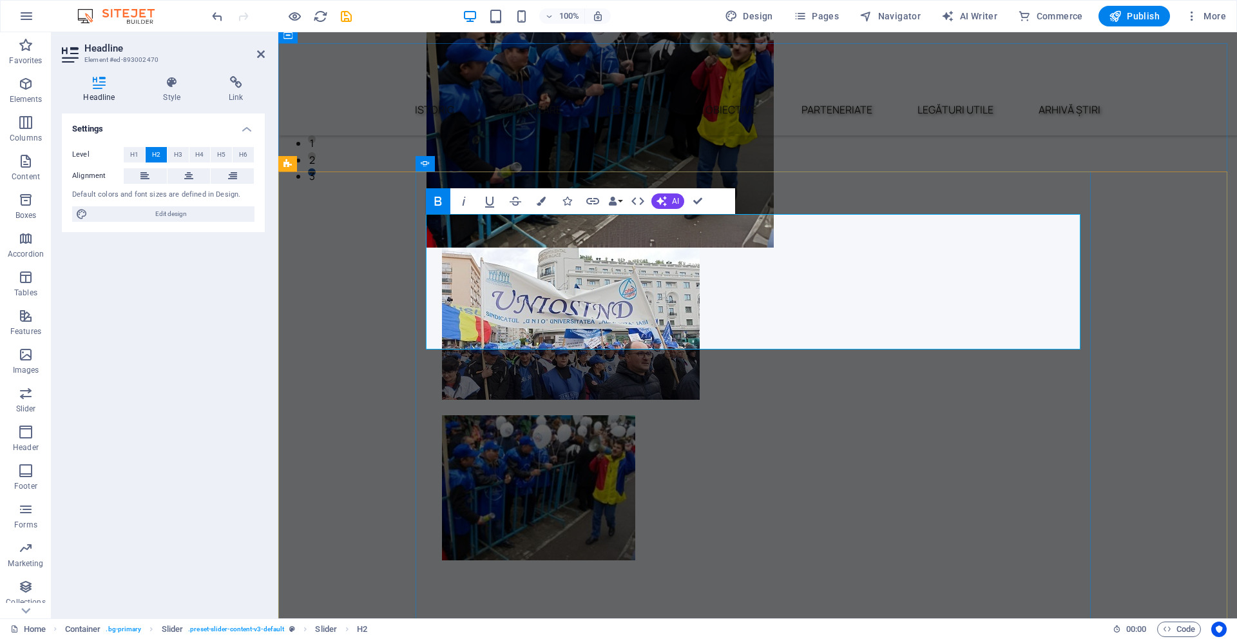
drag, startPoint x: 431, startPoint y: 233, endPoint x: 630, endPoint y: 235, distance: 198.5
click at [543, 191] on button "Colors" at bounding box center [541, 201] width 24 height 26
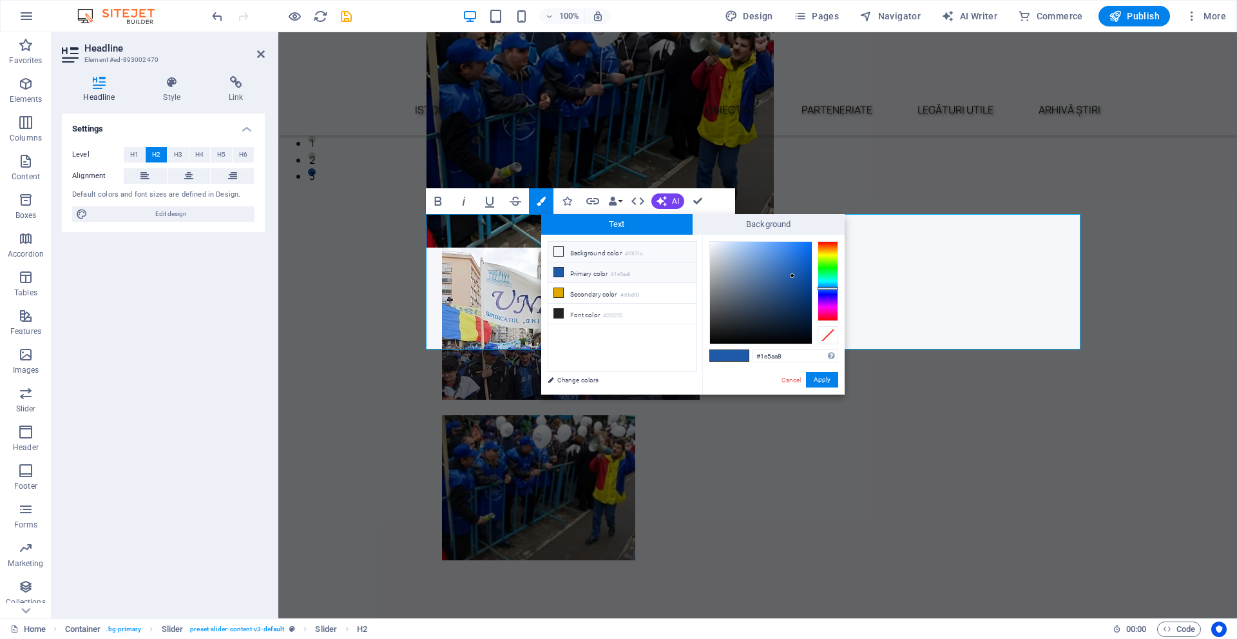
click at [625, 255] on li "Background color #f5f7fa" at bounding box center [622, 252] width 148 height 21
click at [830, 381] on button "Apply" at bounding box center [822, 379] width 32 height 15
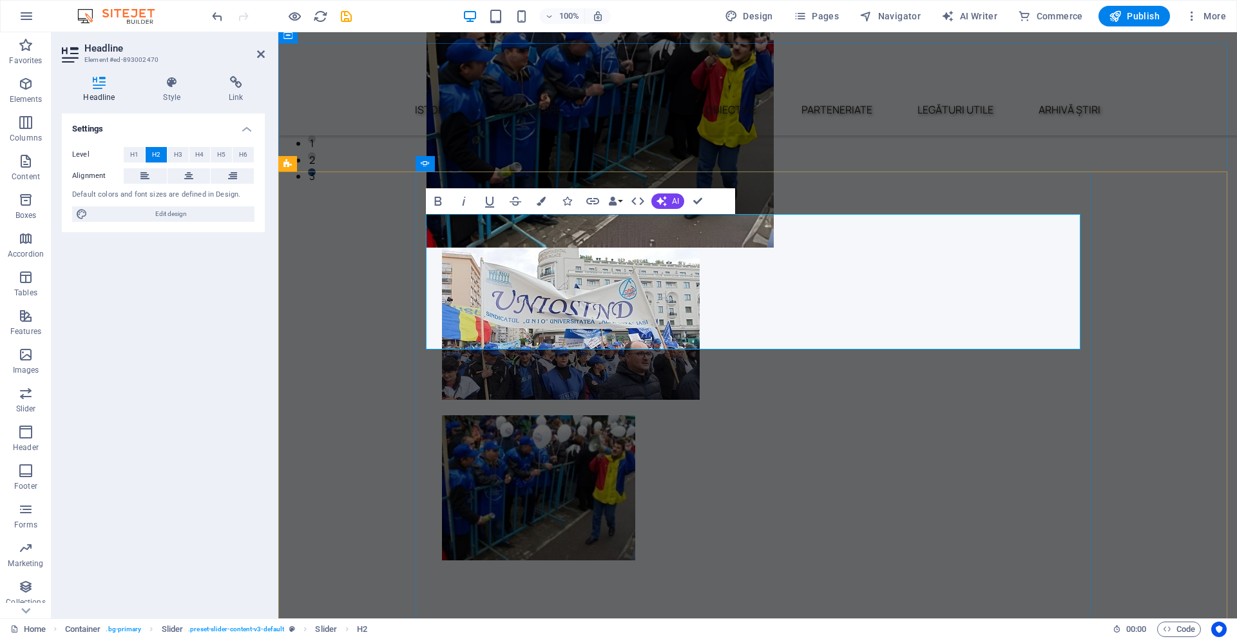
drag, startPoint x: 639, startPoint y: 232, endPoint x: 981, endPoint y: 324, distance: 354.4
click at [547, 200] on button "Colors" at bounding box center [541, 201] width 24 height 26
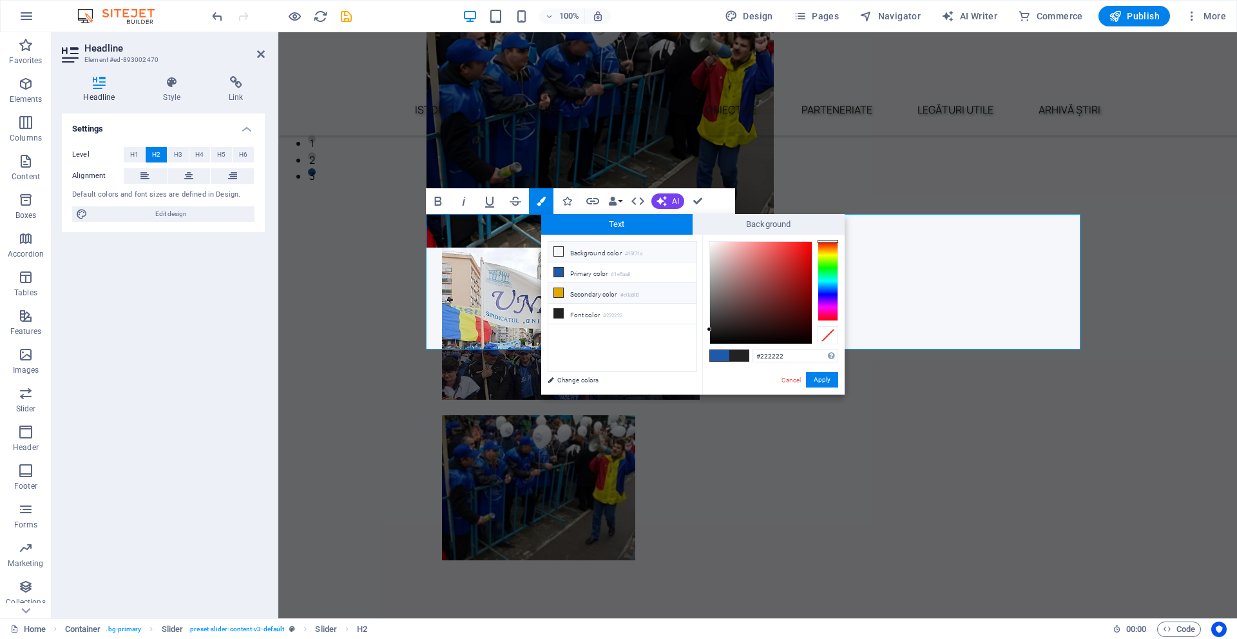
drag, startPoint x: 619, startPoint y: 293, endPoint x: 667, endPoint y: 288, distance: 47.9
click at [619, 293] on li "Secondary color #e0a800" at bounding box center [622, 293] width 148 height 21
type input "#fabc01"
drag, startPoint x: 811, startPoint y: 251, endPoint x: 811, endPoint y: 243, distance: 7.7
click at [811, 243] on div at bounding box center [810, 242] width 5 height 5
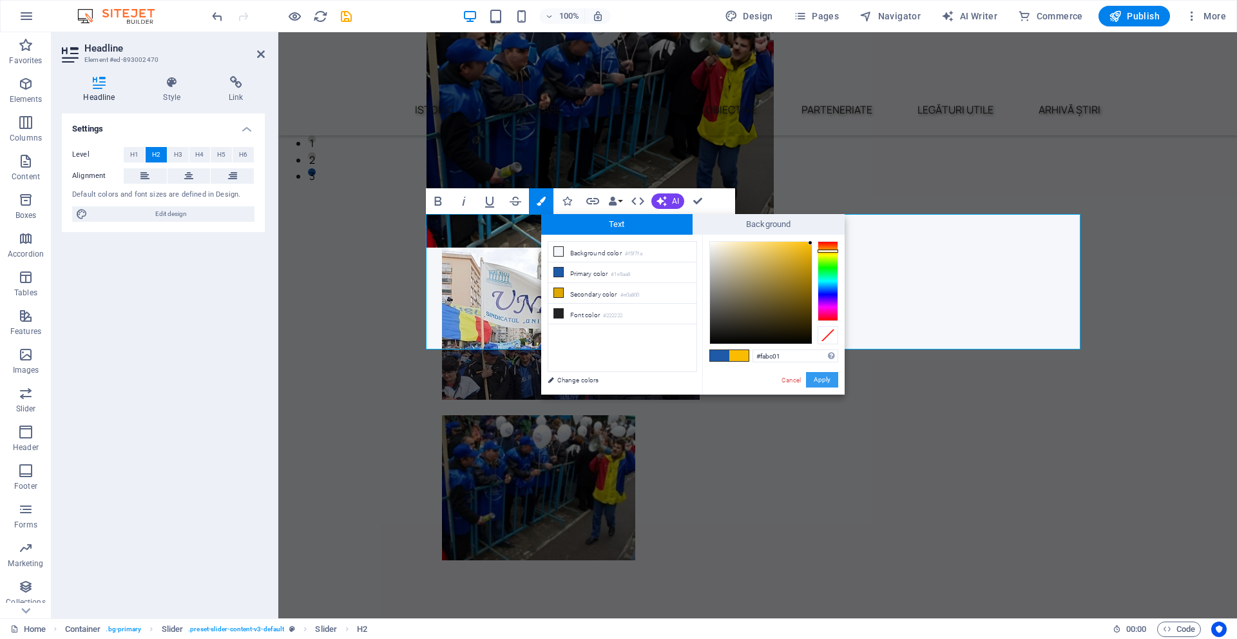
click at [828, 382] on button "Apply" at bounding box center [822, 379] width 32 height 15
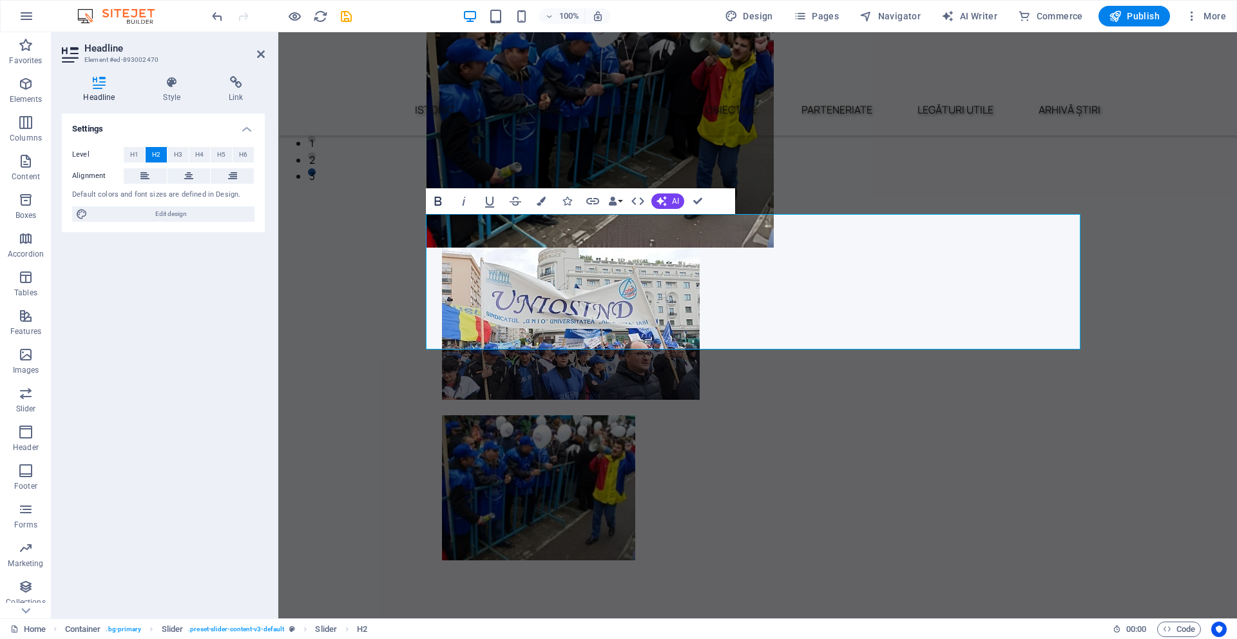
click at [431, 203] on icon "button" at bounding box center [438, 200] width 15 height 15
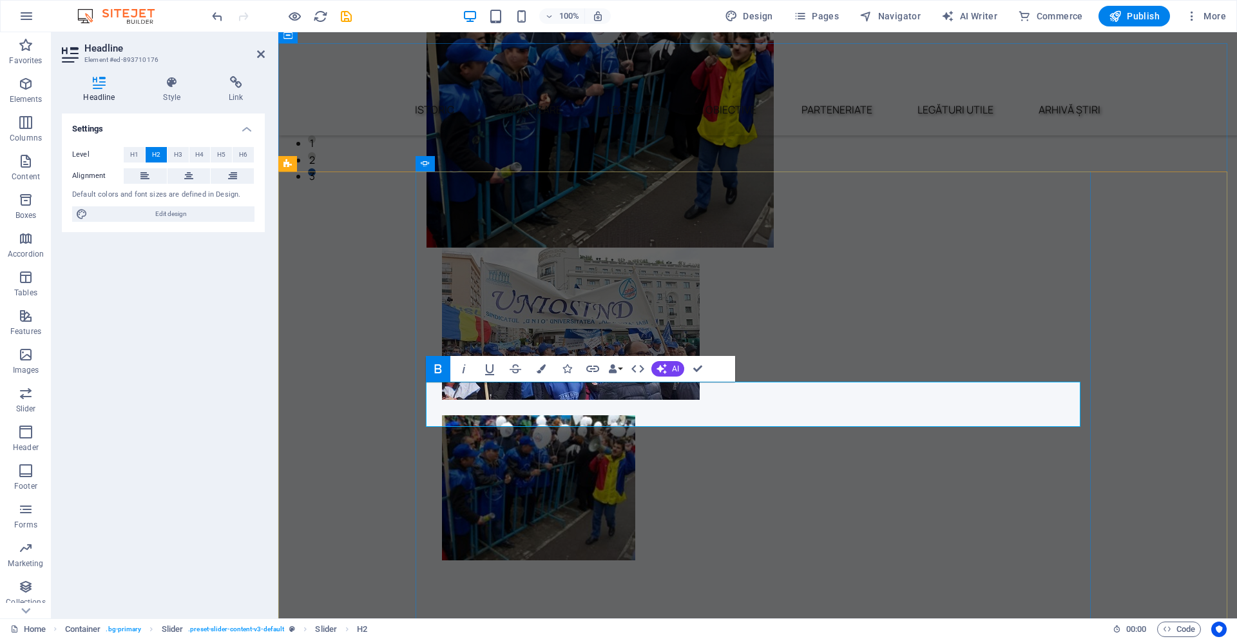
drag, startPoint x: 634, startPoint y: 403, endPoint x: 998, endPoint y: 398, distance: 363.5
click at [547, 373] on button "Colors" at bounding box center [541, 369] width 24 height 26
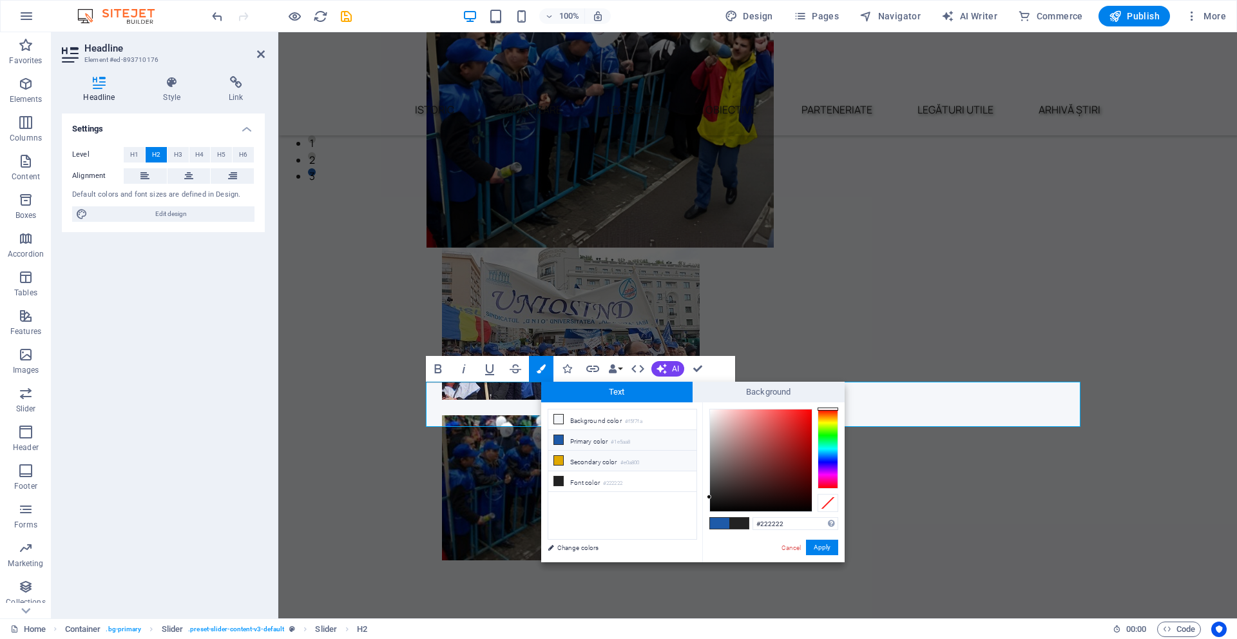
click at [581, 452] on li "Secondary color #e0a800" at bounding box center [622, 460] width 148 height 21
drag, startPoint x: 803, startPoint y: 417, endPoint x: 822, endPoint y: 412, distance: 19.9
click at [822, 412] on div at bounding box center [774, 460] width 129 height 103
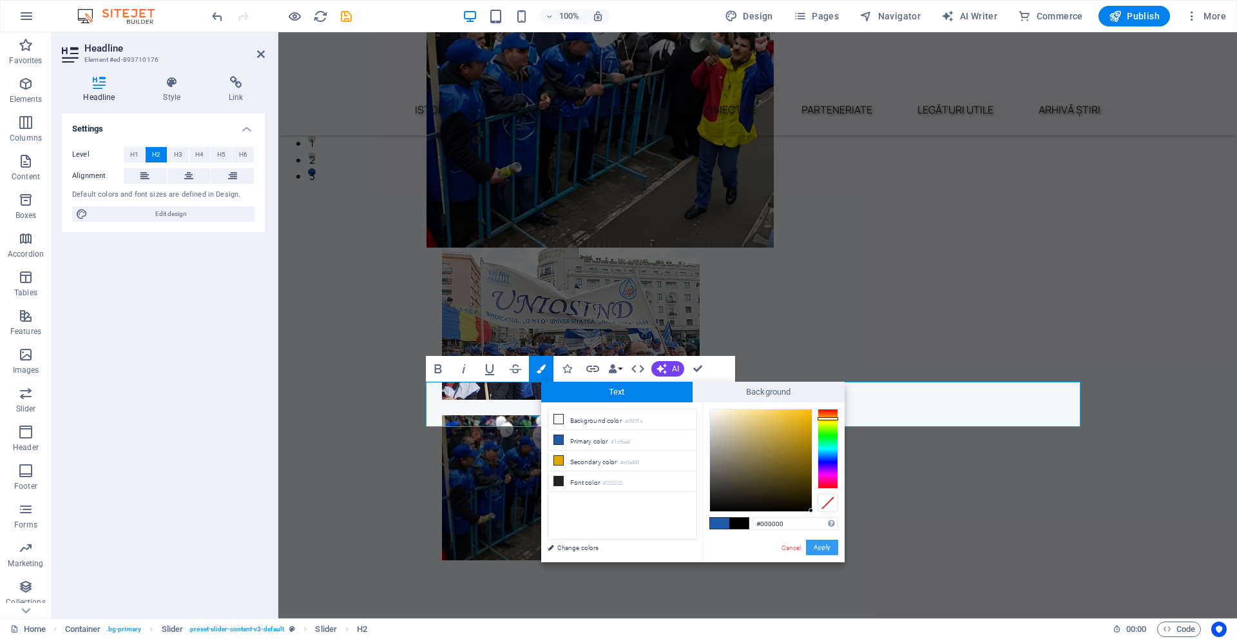
click at [822, 552] on button "Apply" at bounding box center [822, 546] width 32 height 15
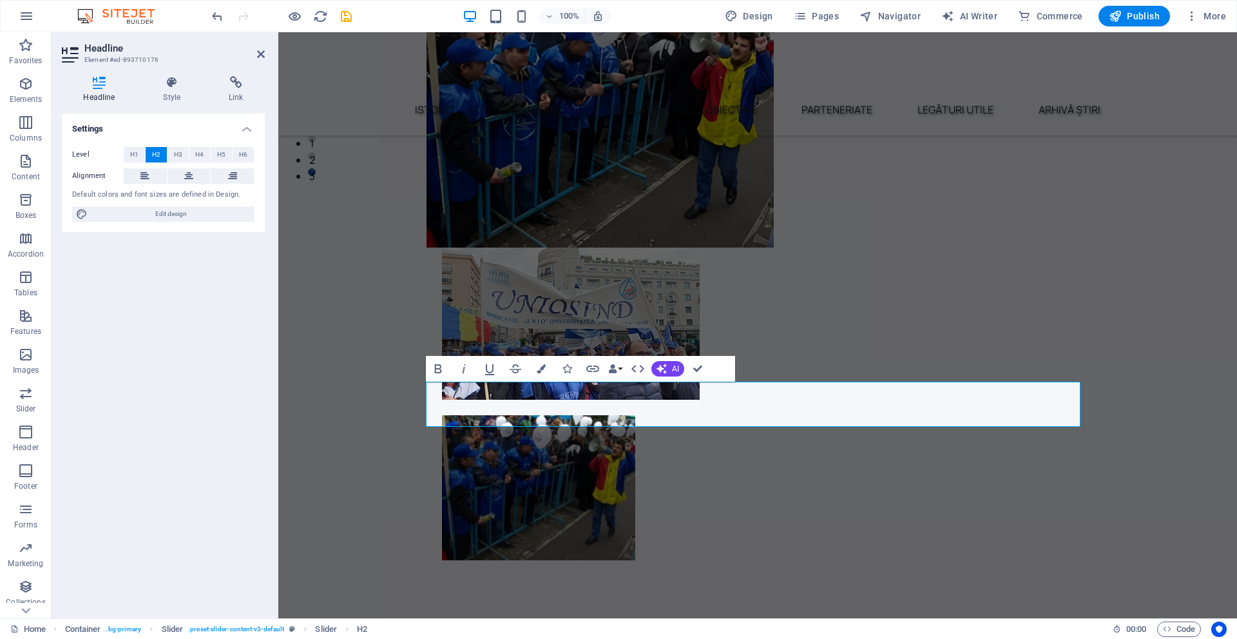
click at [556, 417] on div "Unequal Columns Container H1 Container Container Unequal Columns Unequal Column…" at bounding box center [757, 325] width 959 height 586
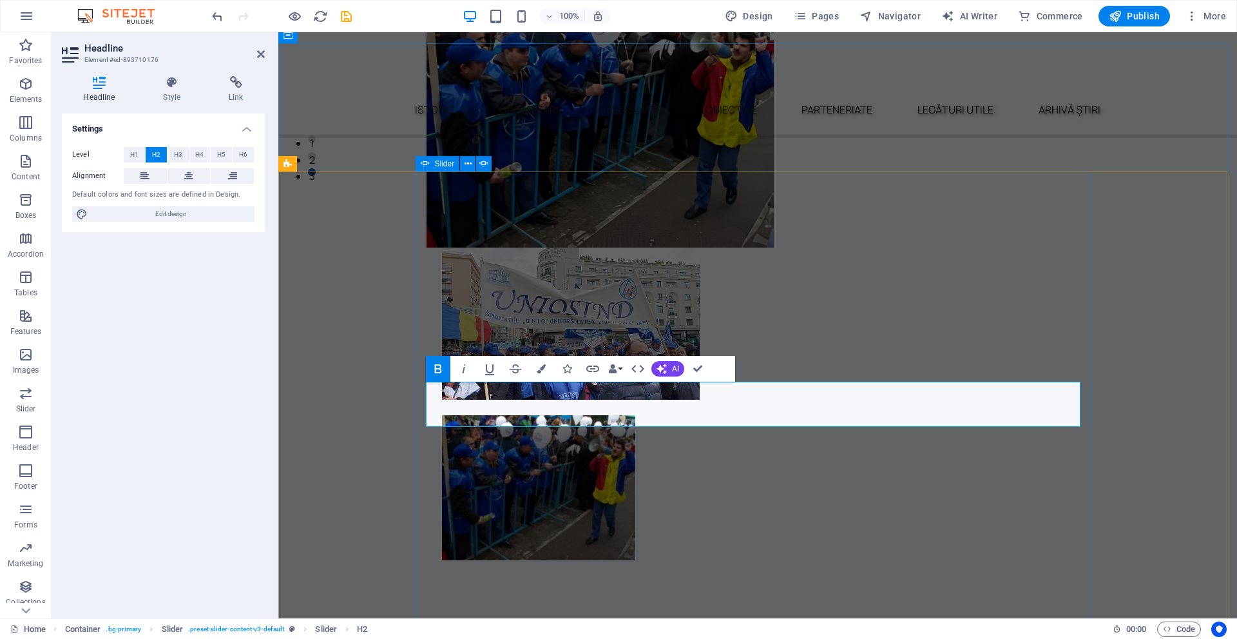
drag, startPoint x: 630, startPoint y: 401, endPoint x: 423, endPoint y: 405, distance: 207.6
click at [542, 363] on button "Colors" at bounding box center [541, 369] width 24 height 26
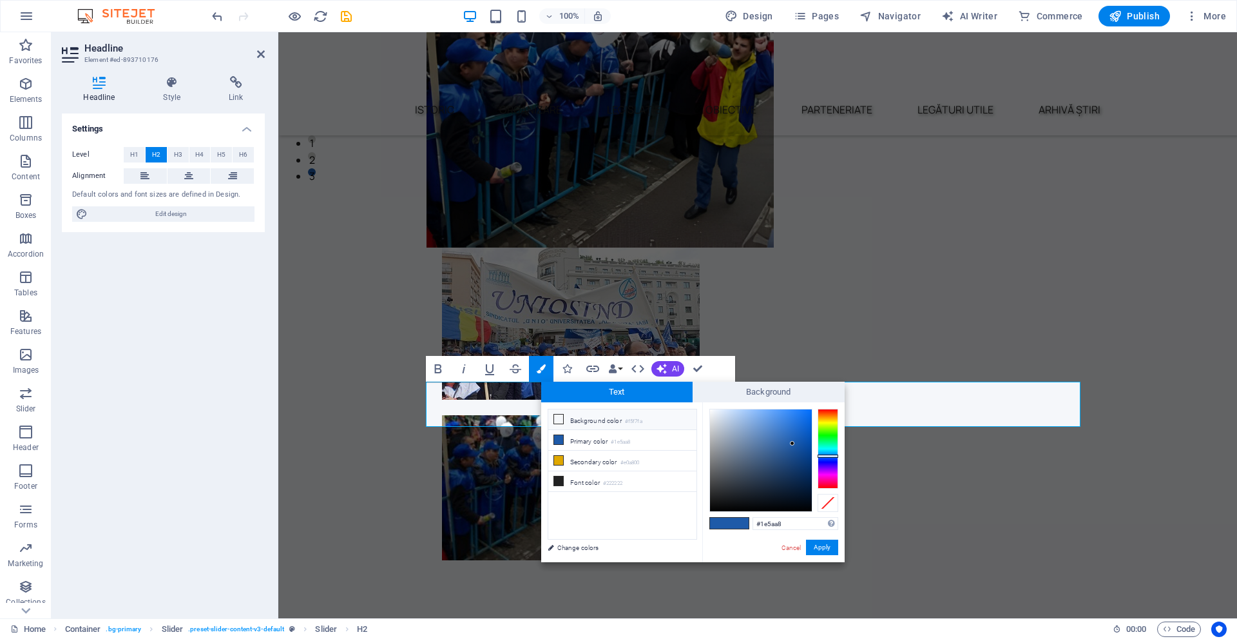
click at [619, 420] on li "Background color #f5f7fa" at bounding box center [622, 419] width 148 height 21
type input "#f5f7fa"
click at [826, 541] on button "Apply" at bounding box center [822, 546] width 32 height 15
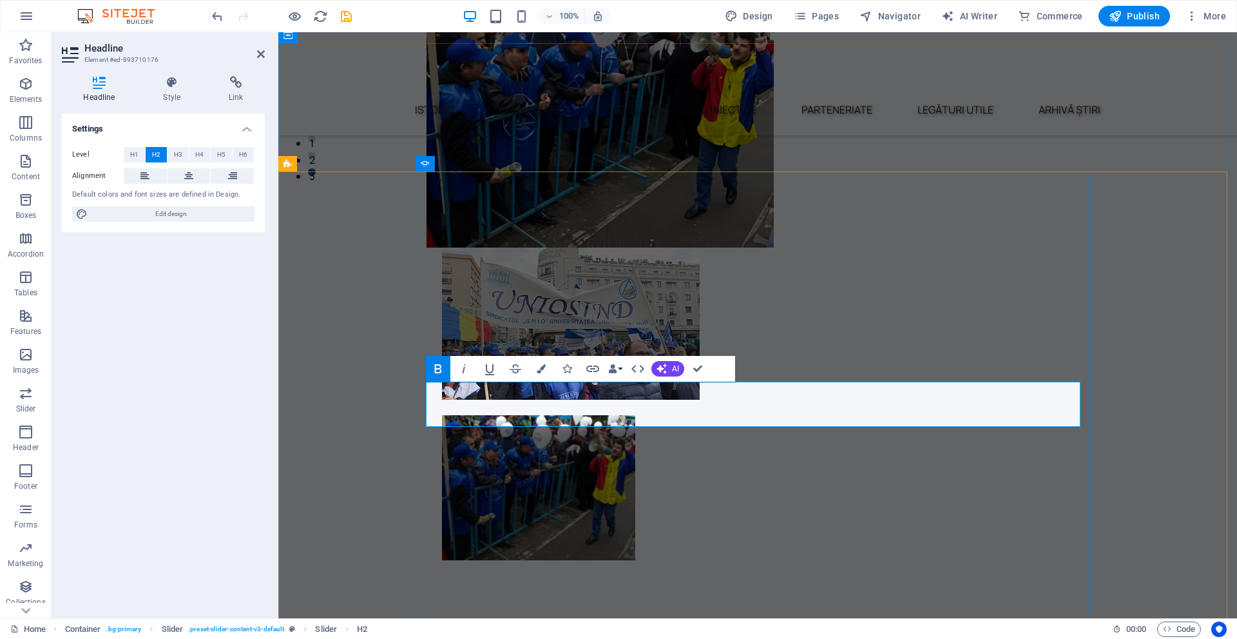
drag, startPoint x: 603, startPoint y: 412, endPoint x: 423, endPoint y: 400, distance: 180.2
drag, startPoint x: 629, startPoint y: 396, endPoint x: 421, endPoint y: 400, distance: 207.6
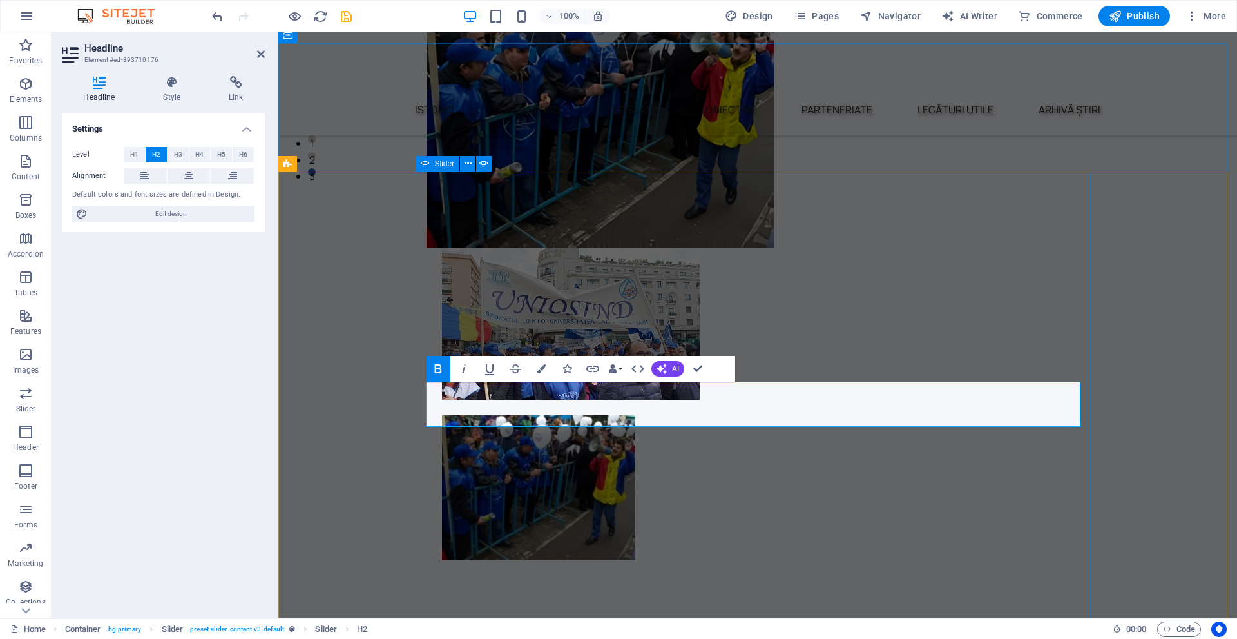
click at [540, 368] on icon "button" at bounding box center [541, 368] width 9 height 9
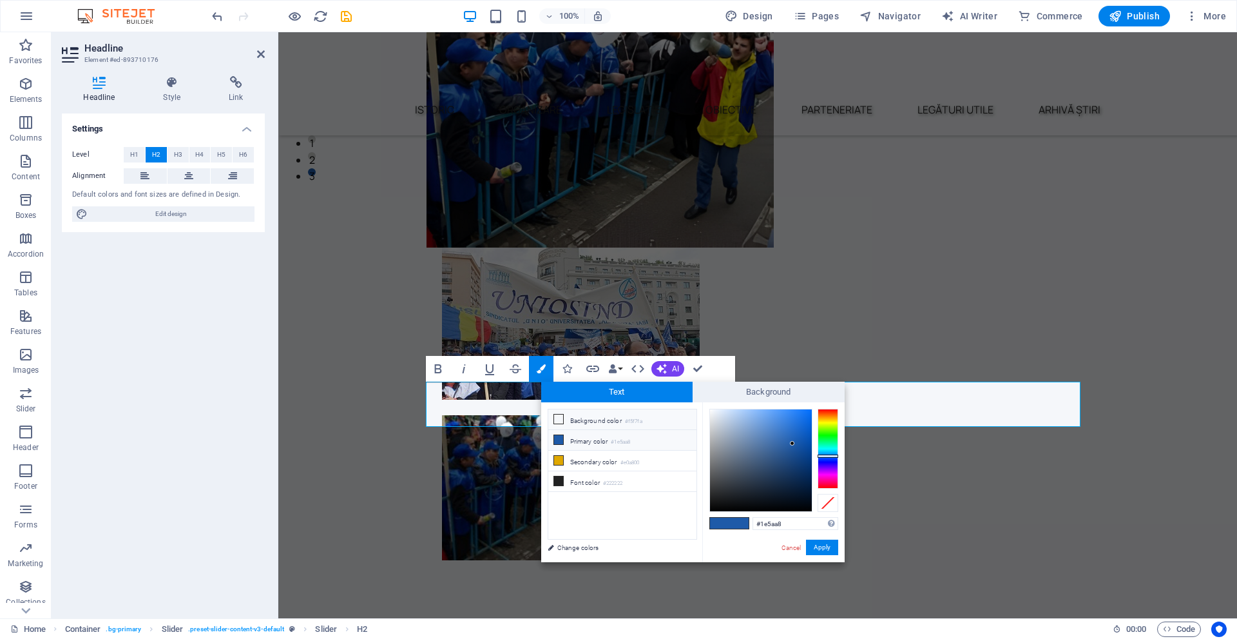
click at [588, 426] on li "Background color #f5f7fa" at bounding box center [622, 419] width 148 height 21
click at [835, 550] on button "Apply" at bounding box center [822, 546] width 32 height 15
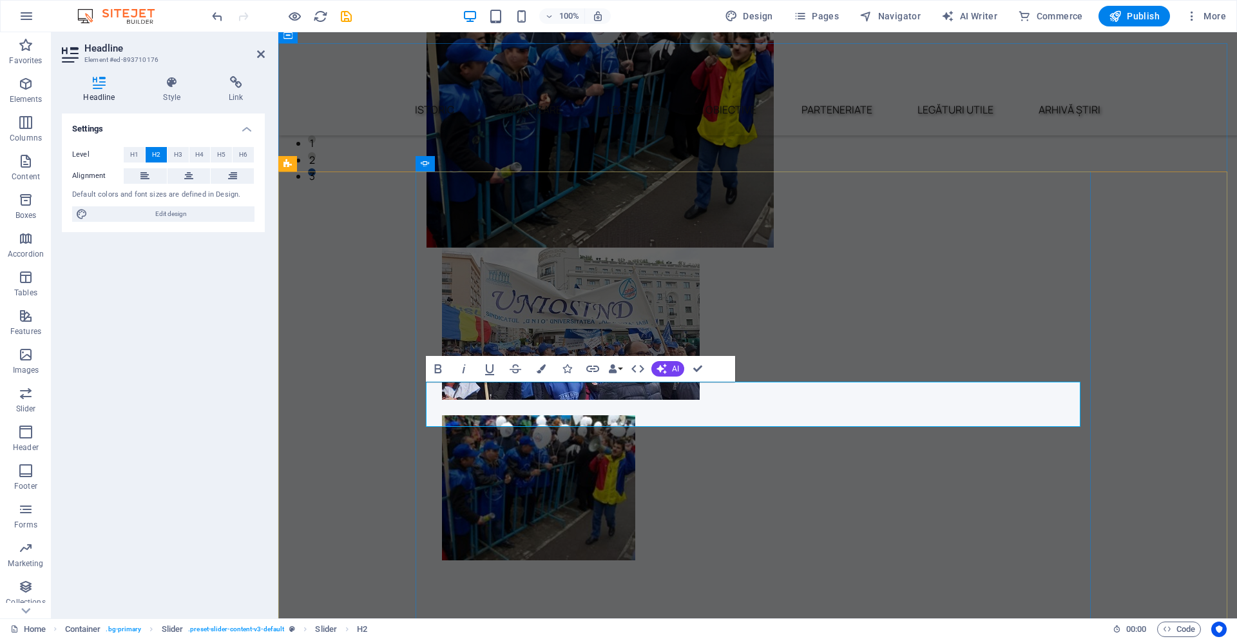
drag, startPoint x: 629, startPoint y: 404, endPoint x: 426, endPoint y: 384, distance: 204.0
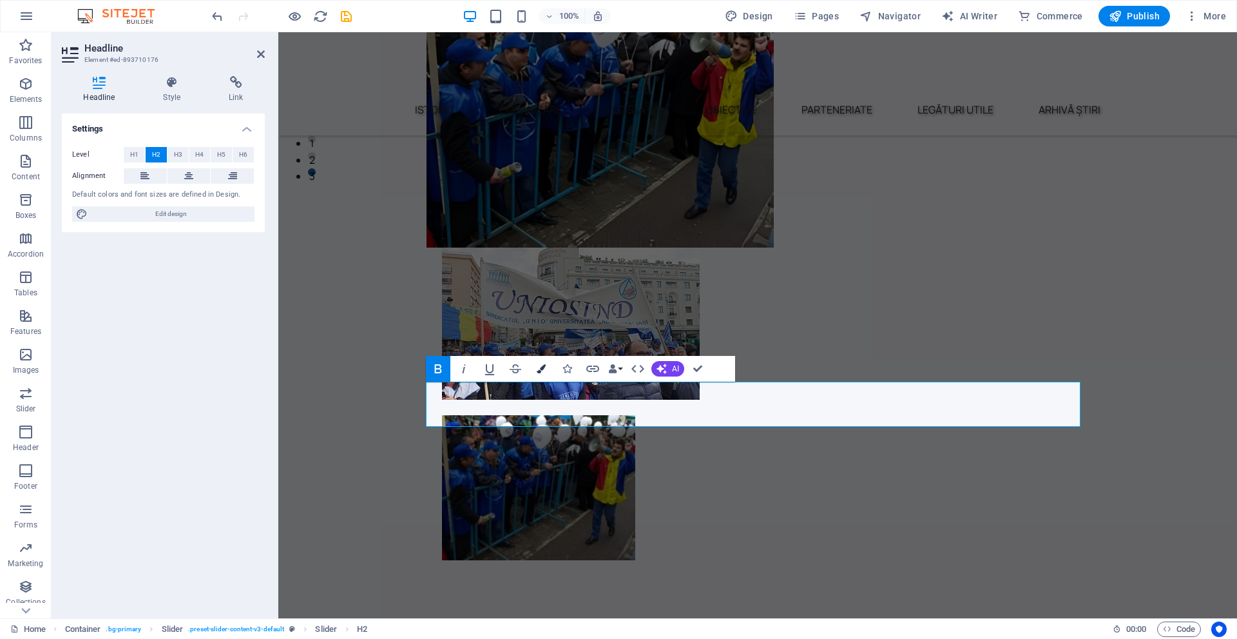
click at [544, 380] on button "Colors" at bounding box center [541, 369] width 24 height 26
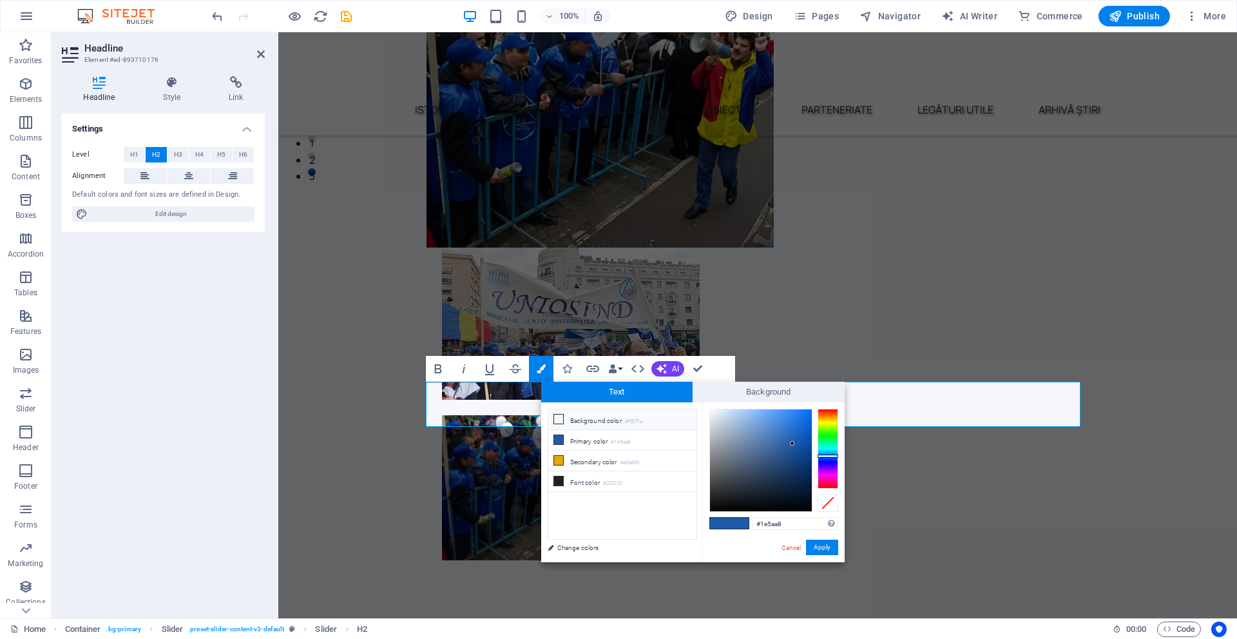
click at [623, 418] on li "Background color #f5f7fa" at bounding box center [622, 419] width 148 height 21
click at [824, 545] on button "Apply" at bounding box center [822, 546] width 32 height 15
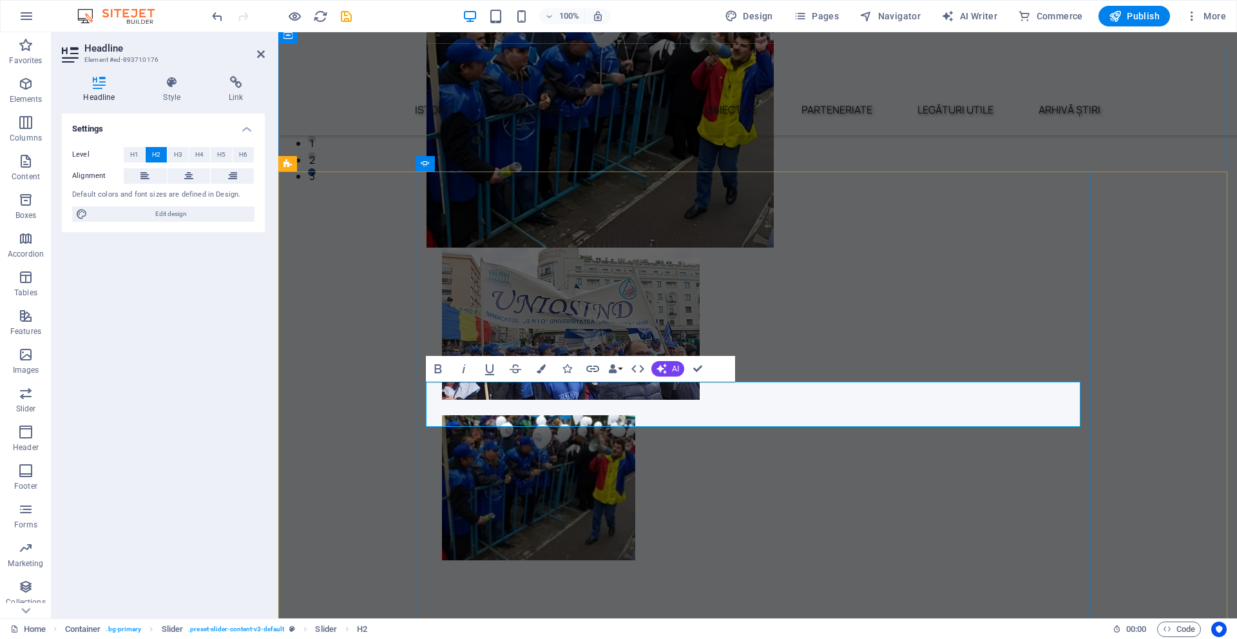
drag, startPoint x: 980, startPoint y: 408, endPoint x: 294, endPoint y: 375, distance: 686.5
click at [544, 370] on icon "button" at bounding box center [541, 368] width 9 height 9
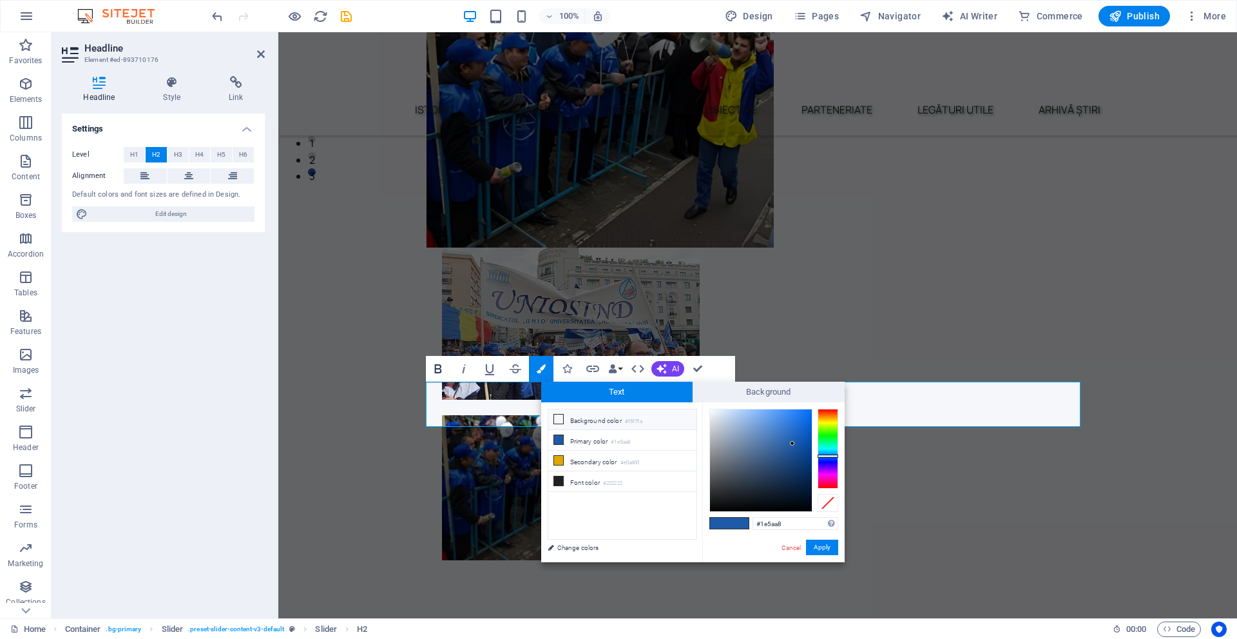
click at [431, 368] on icon "button" at bounding box center [438, 368] width 15 height 15
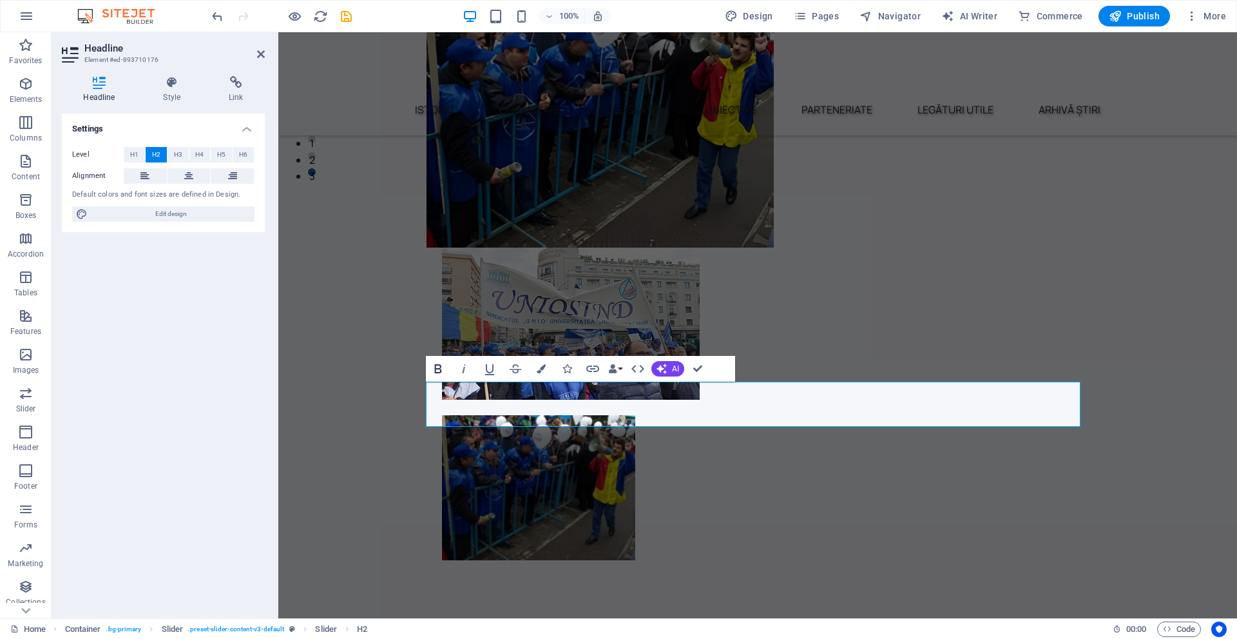
click at [433, 367] on icon "button" at bounding box center [438, 368] width 15 height 15
drag, startPoint x: 997, startPoint y: 413, endPoint x: 412, endPoint y: 420, distance: 585.2
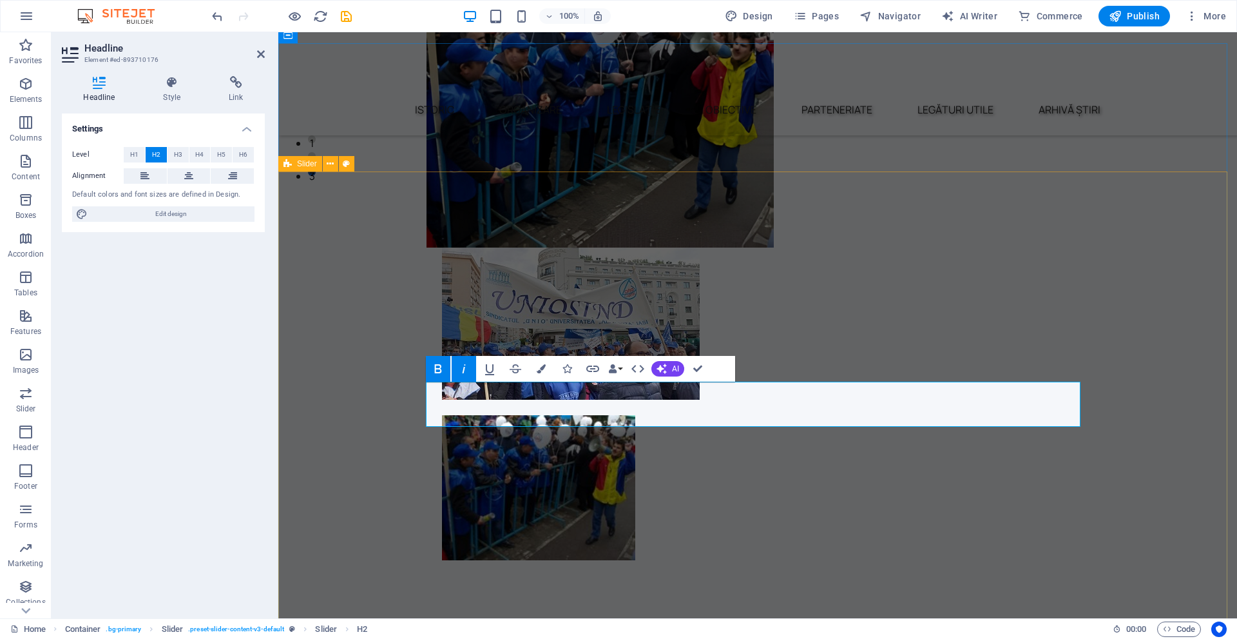
click at [540, 363] on button "Colors" at bounding box center [541, 369] width 24 height 26
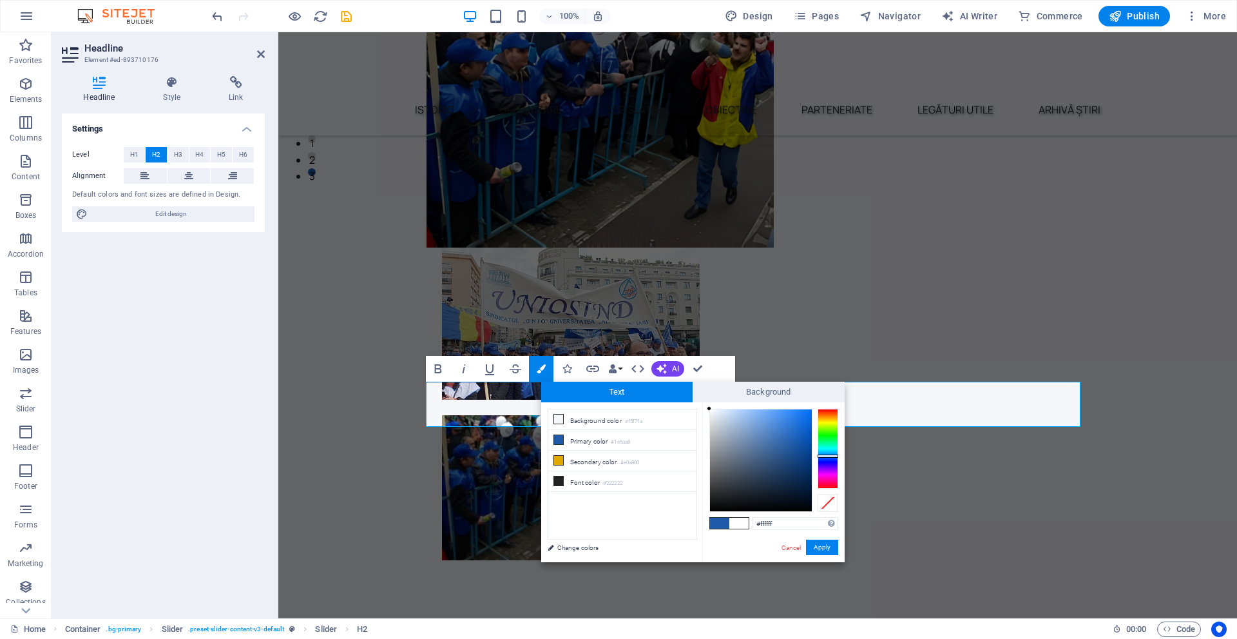
drag, startPoint x: 790, startPoint y: 440, endPoint x: 650, endPoint y: 389, distance: 148.8
click at [650, 389] on div "Text Background less Background color #f5f7fa Primary color #1e5aa8 Secondary c…" at bounding box center [693, 472] width 304 height 180
type input "#ffffff"
click at [707, 408] on div at bounding box center [709, 408] width 5 height 5
click at [822, 549] on button "Apply" at bounding box center [822, 546] width 32 height 15
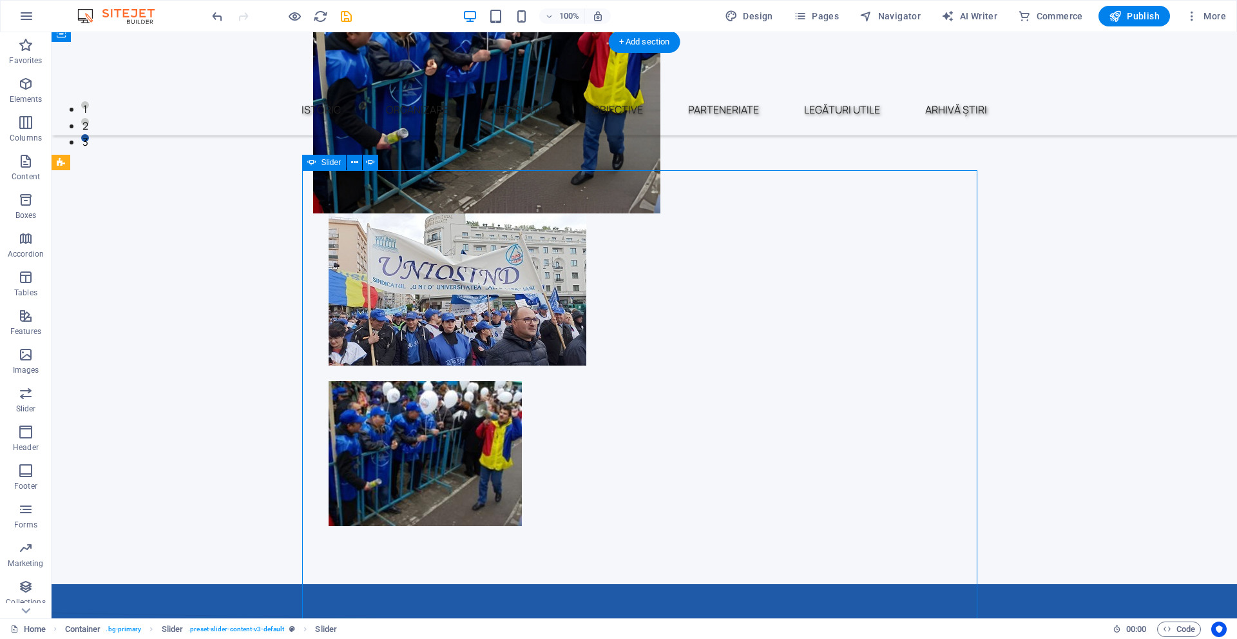
scroll to position [644, 0]
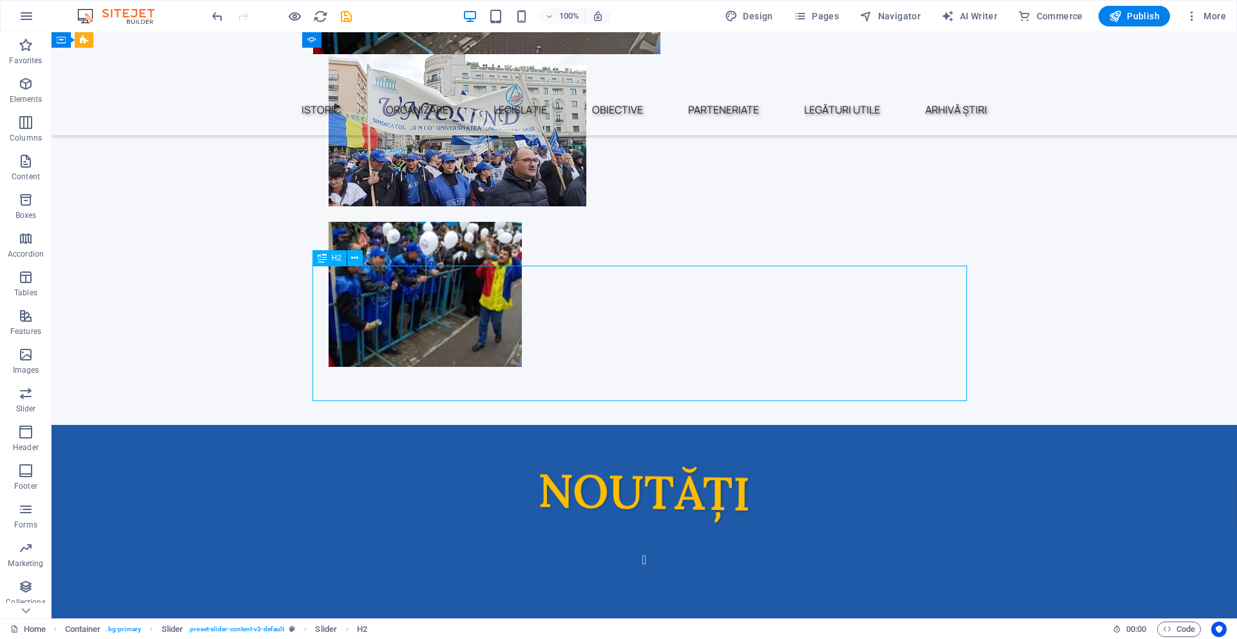
drag, startPoint x: 438, startPoint y: 274, endPoint x: 211, endPoint y: 273, distance: 226.9
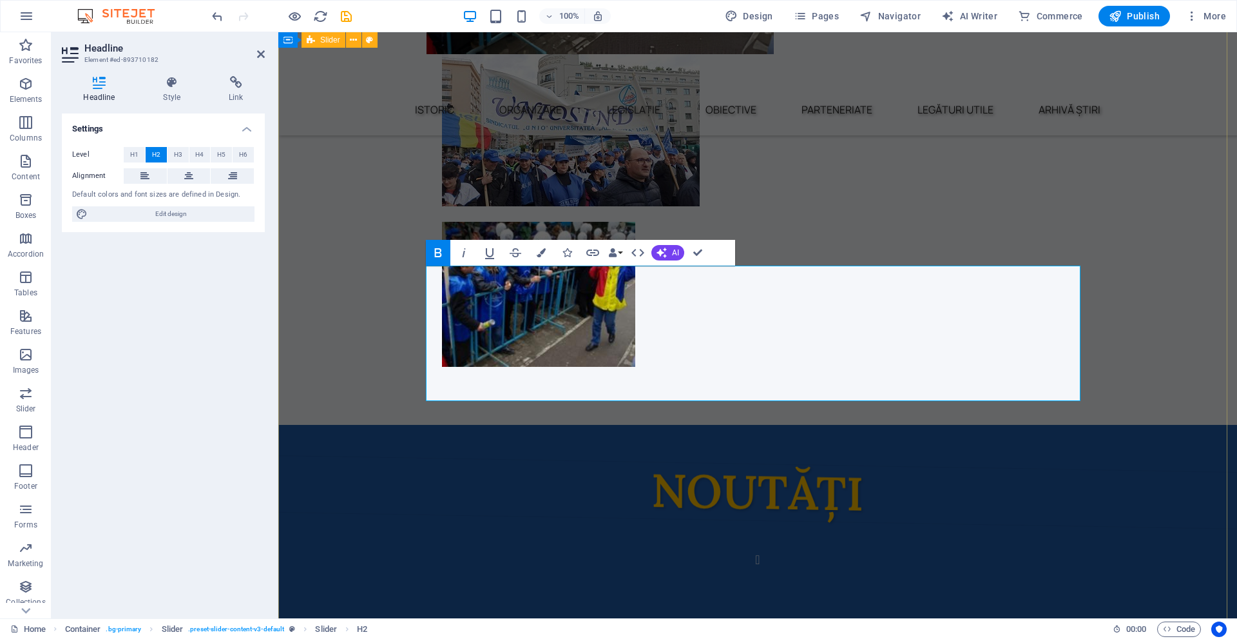
drag, startPoint x: 967, startPoint y: 381, endPoint x: 300, endPoint y: 289, distance: 673.4
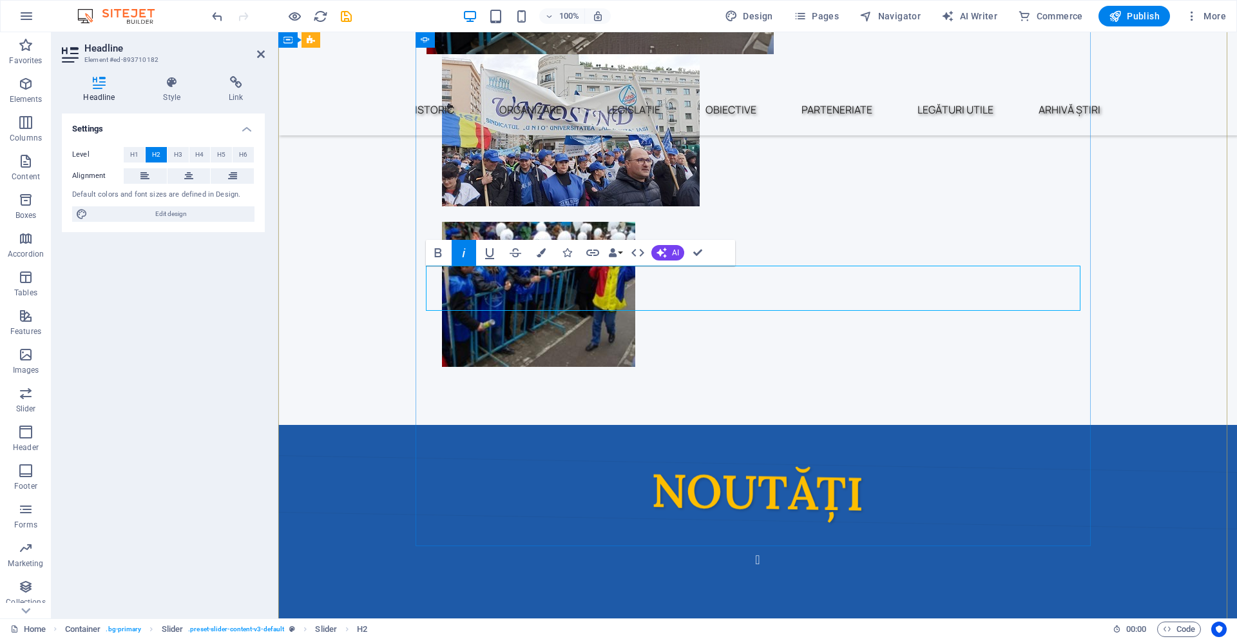
drag, startPoint x: 536, startPoint y: 282, endPoint x: 896, endPoint y: 310, distance: 360.7
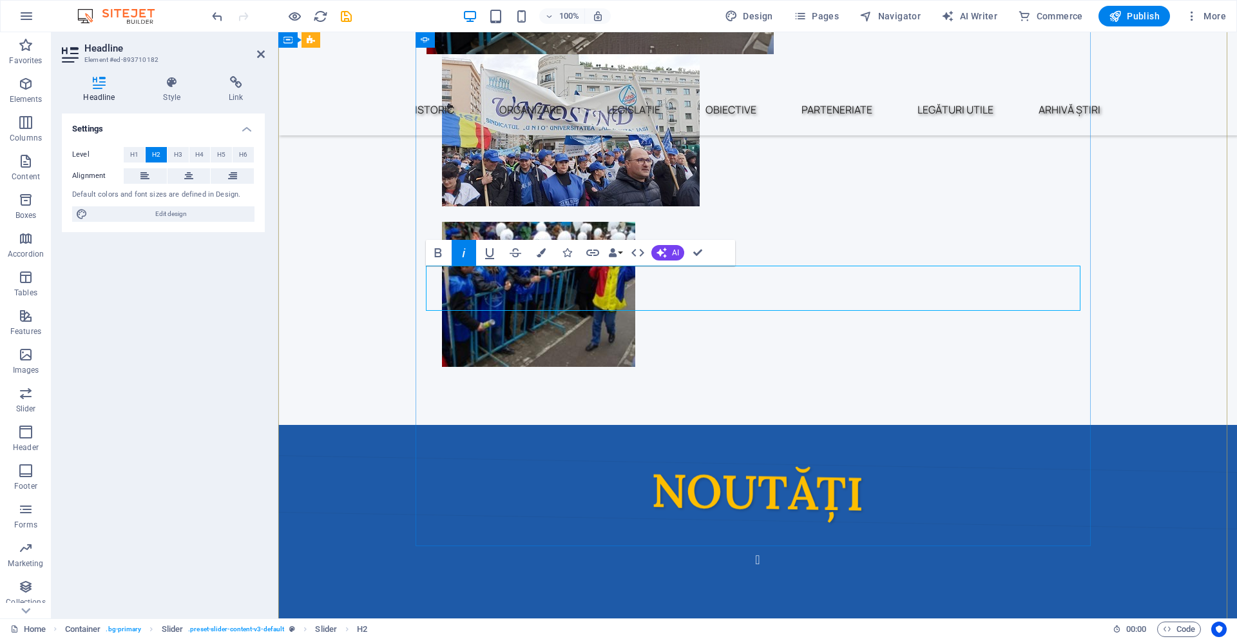
click at [891, 8] on button "Navigator" at bounding box center [891, 16] width 72 height 21
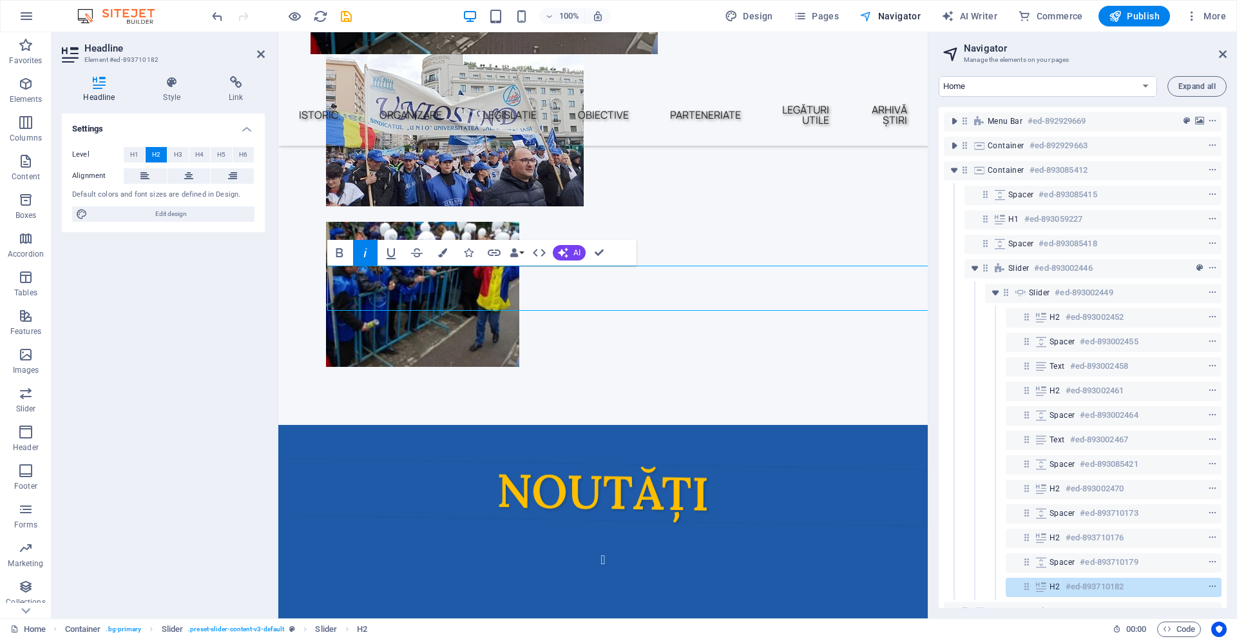
scroll to position [749, 0]
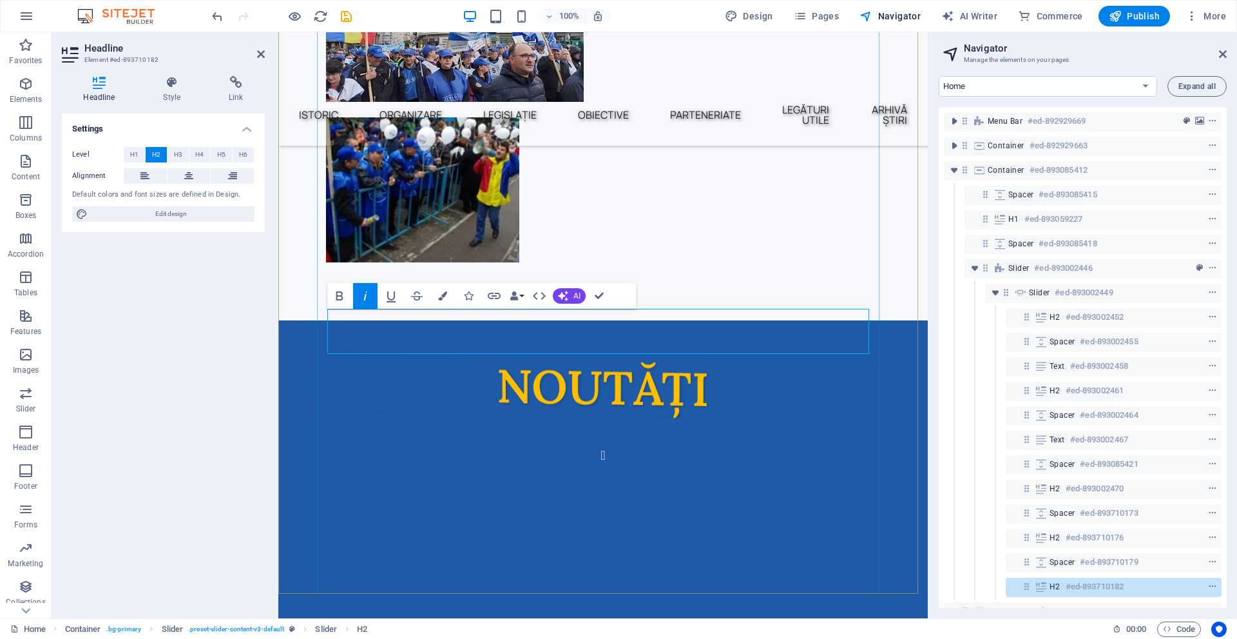
click at [1063, 581] on div "H2 #ed-893710182" at bounding box center [1104, 586] width 108 height 15
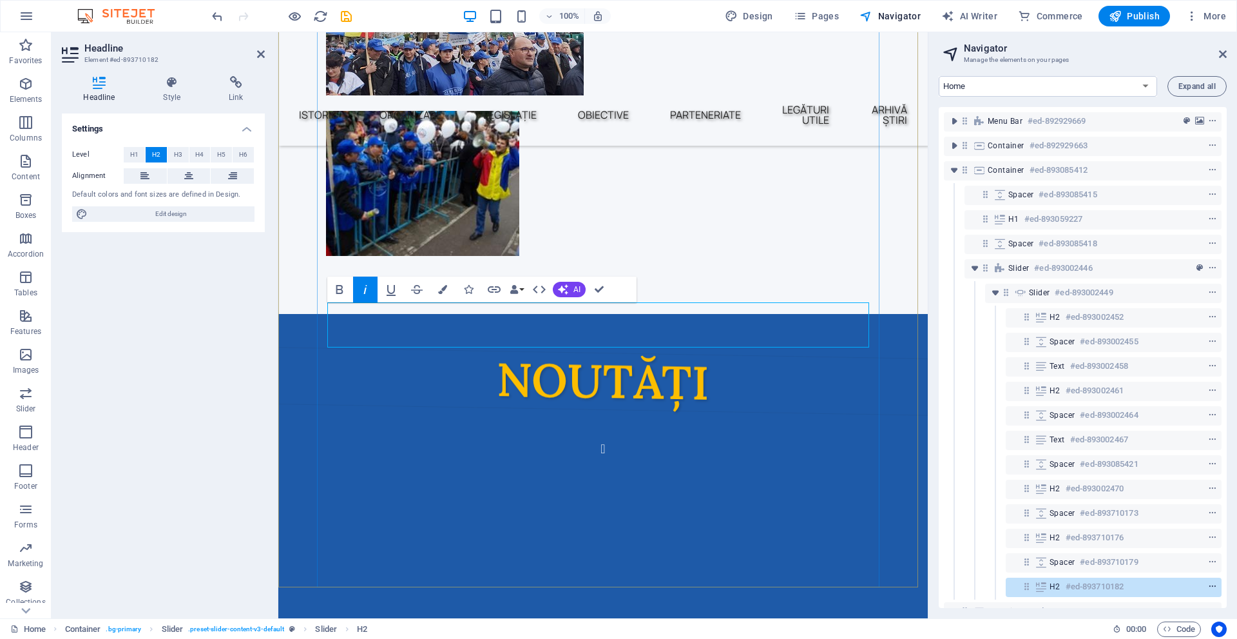
click at [1214, 589] on icon "context-menu" at bounding box center [1212, 586] width 9 height 9
click at [1112, 509] on li "⌦ Delete" at bounding box center [1145, 500] width 135 height 20
click at [1210, 588] on icon "context-menu" at bounding box center [1212, 586] width 9 height 9
click at [1107, 497] on link "⌦ Delete" at bounding box center [1117, 498] width 86 height 19
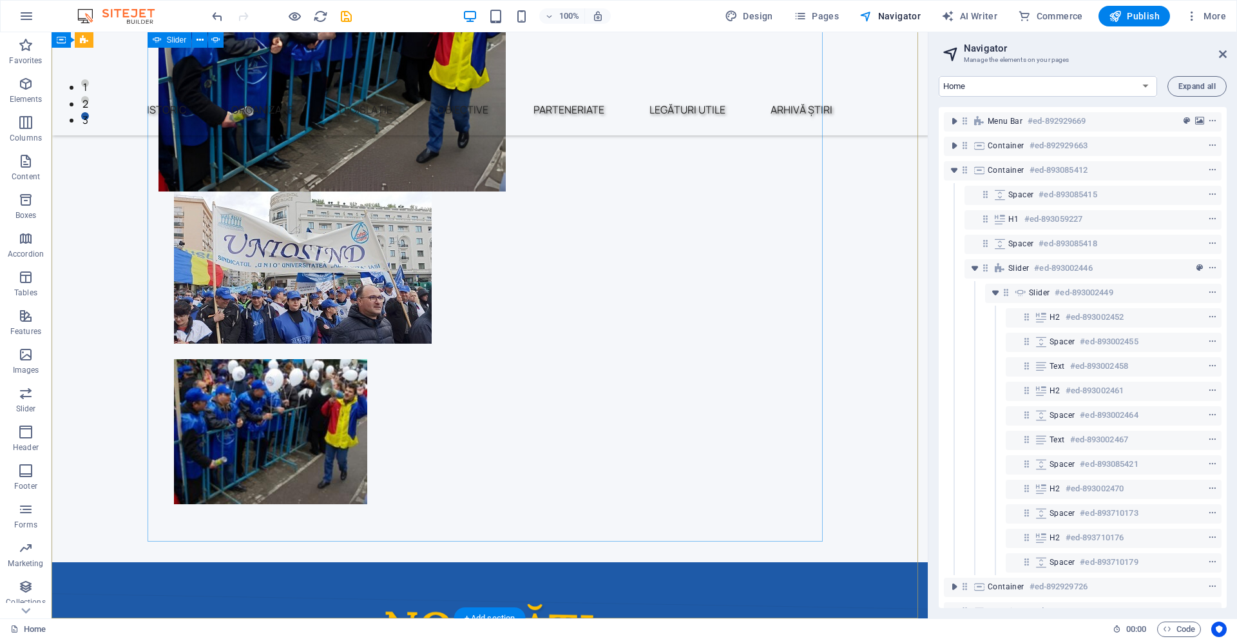
scroll to position [440, 0]
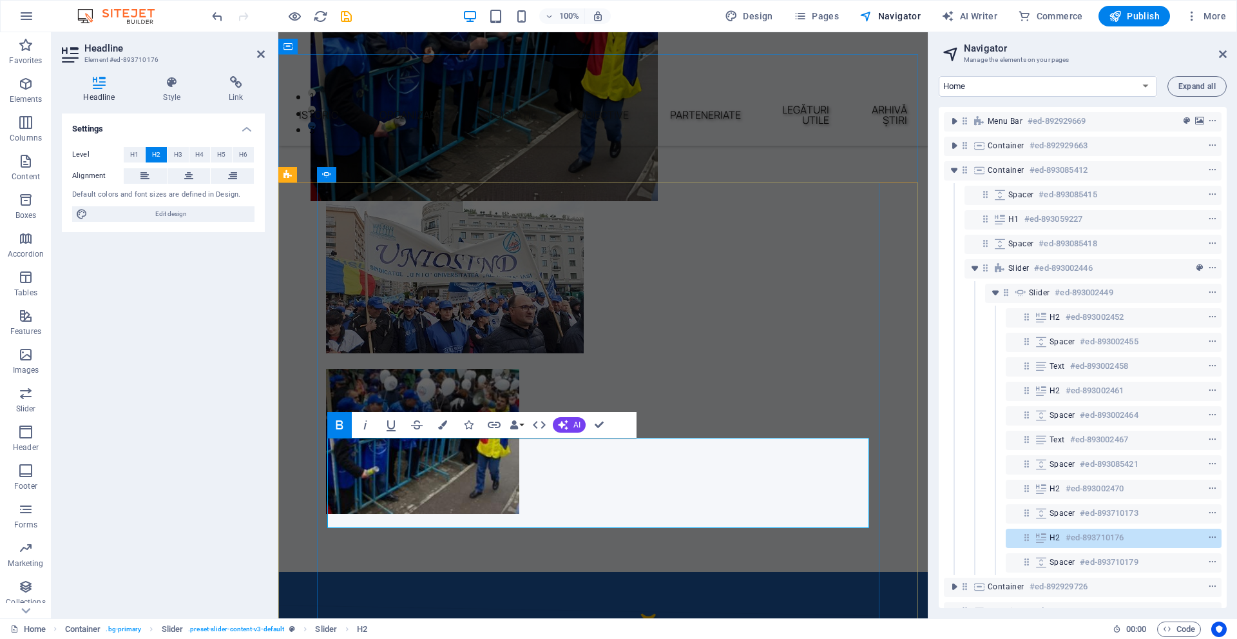
drag, startPoint x: 512, startPoint y: 505, endPoint x: 402, endPoint y: 487, distance: 111.0
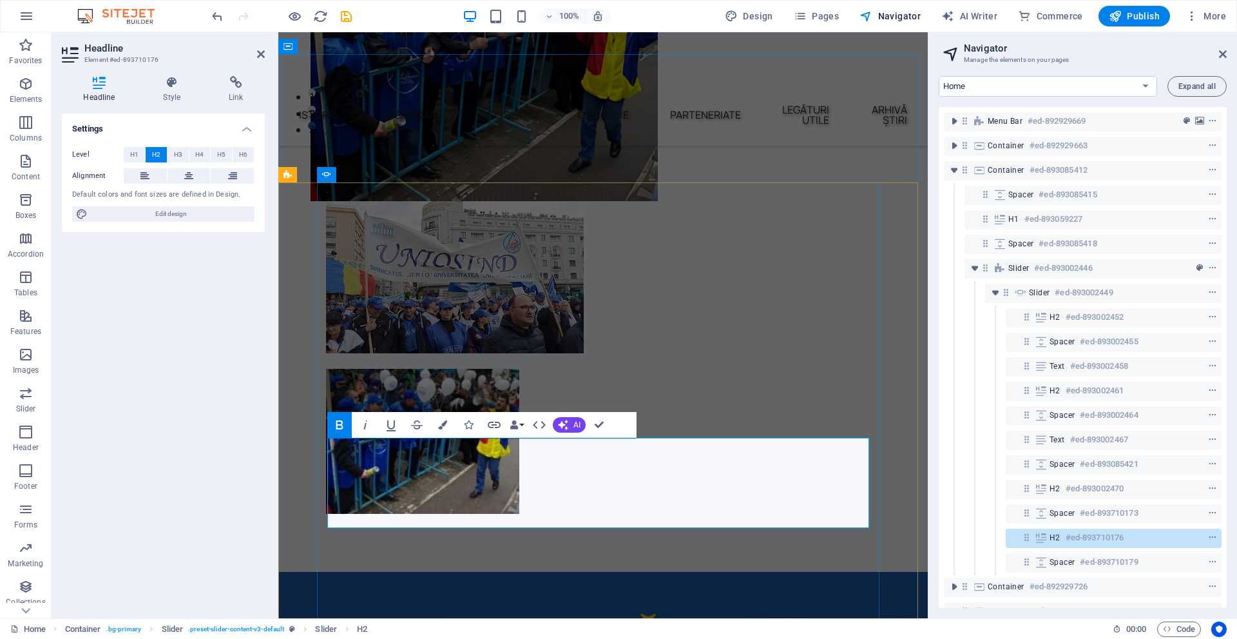
click at [441, 419] on button "Colors" at bounding box center [443, 425] width 24 height 26
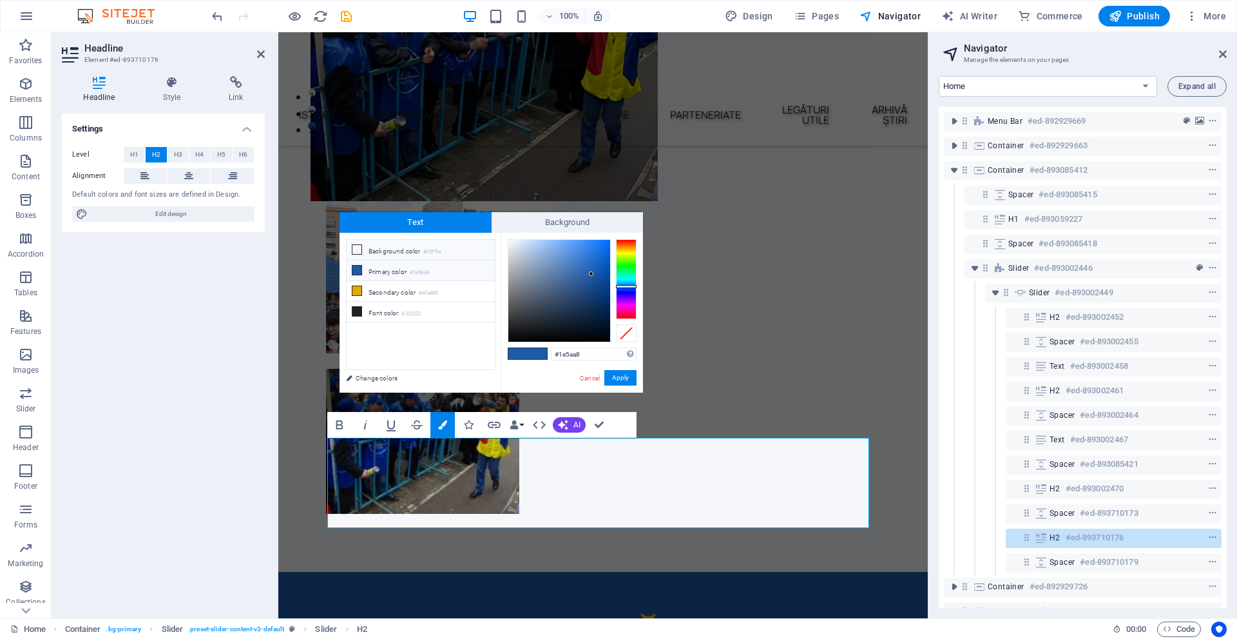
click at [438, 245] on li "Background color #f5f7fa" at bounding box center [421, 250] width 148 height 21
type input "#f5f7fa"
click at [607, 351] on input "#f5f7fa" at bounding box center [594, 353] width 86 height 13
click at [628, 380] on button "Apply" at bounding box center [621, 377] width 32 height 15
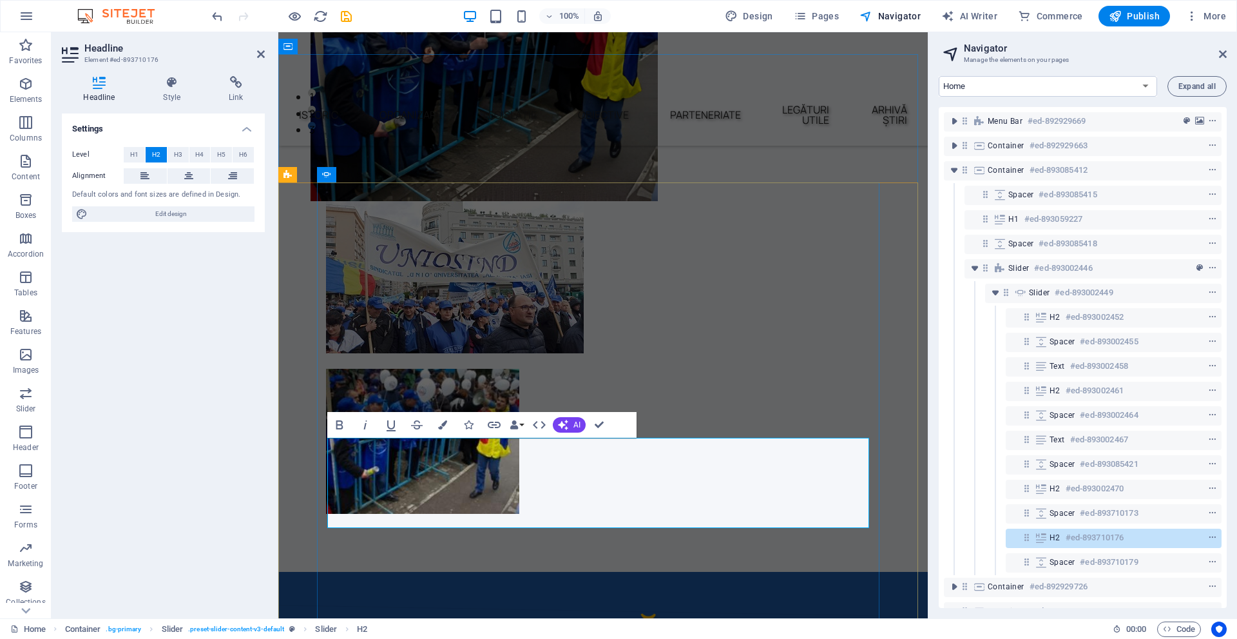
drag, startPoint x: 554, startPoint y: 465, endPoint x: 846, endPoint y: 465, distance: 292.6
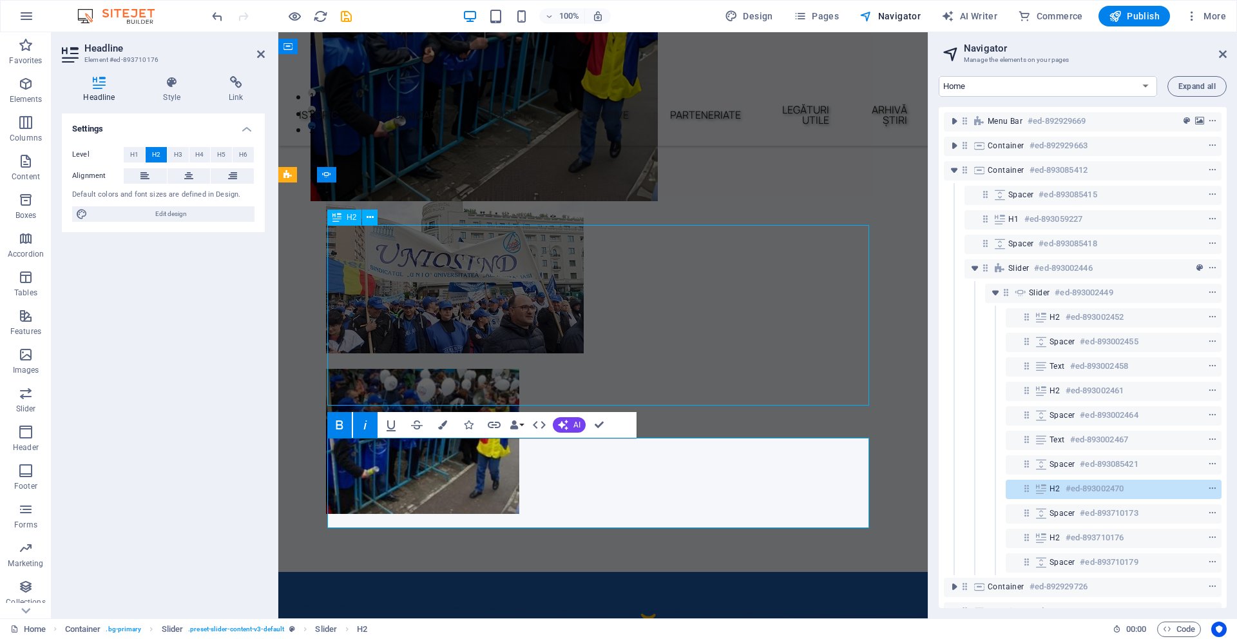
scroll to position [440, 0]
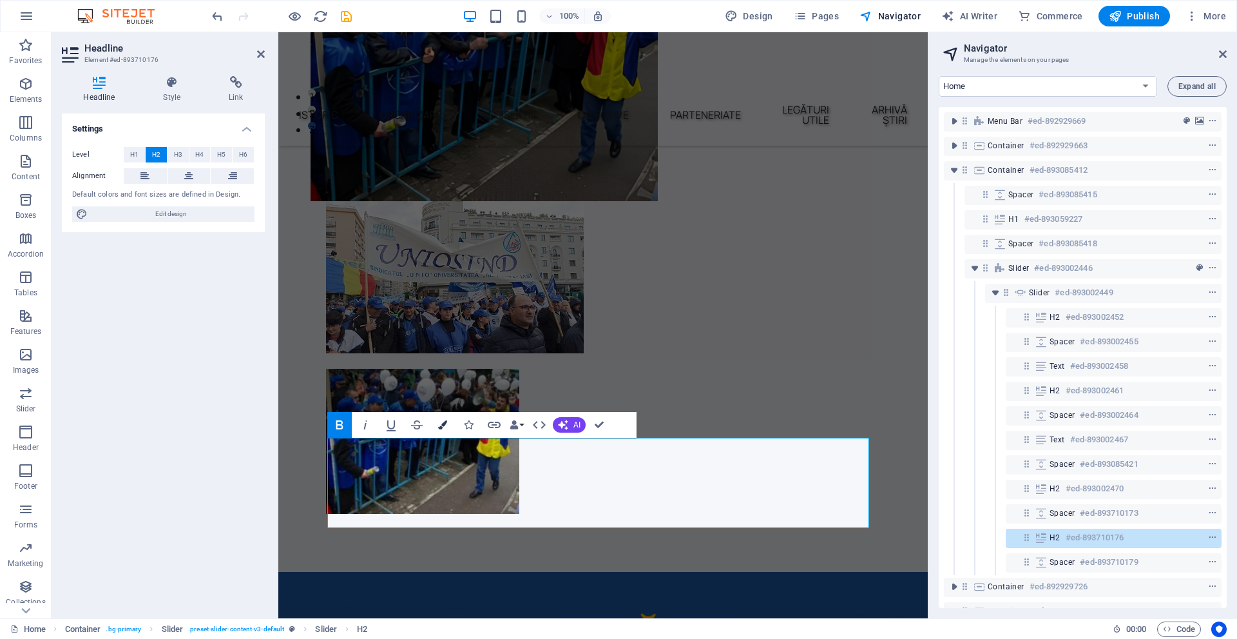
click at [452, 428] on button "Colors" at bounding box center [443, 425] width 24 height 26
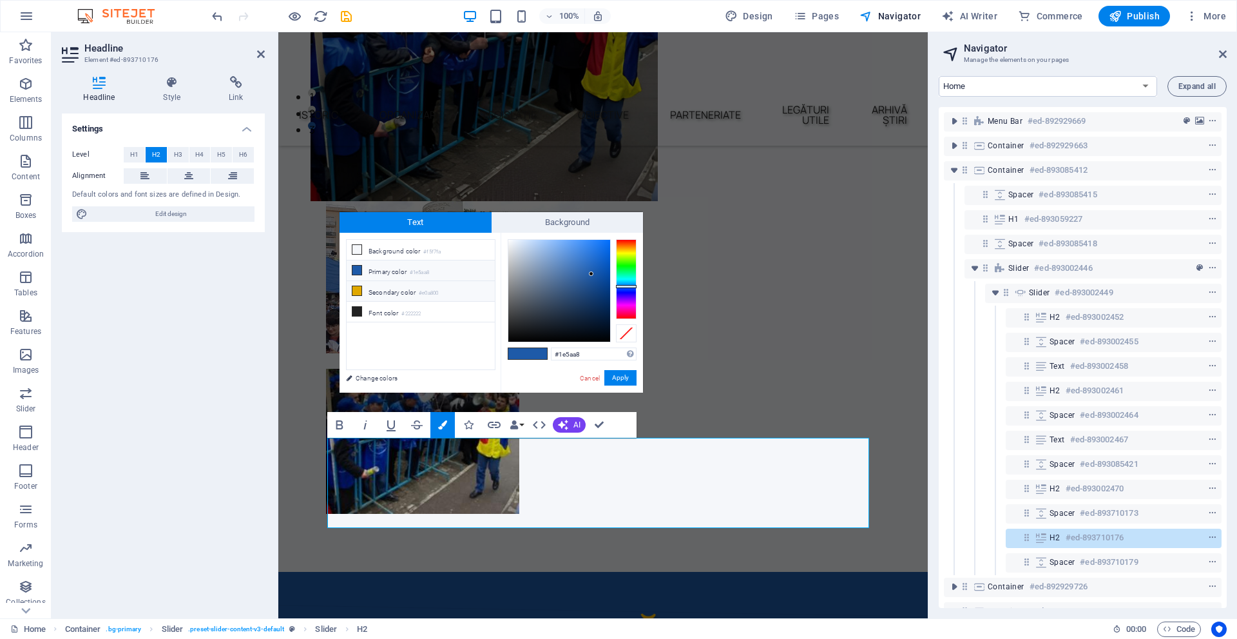
click at [426, 291] on small "#e0a800" at bounding box center [428, 293] width 19 height 9
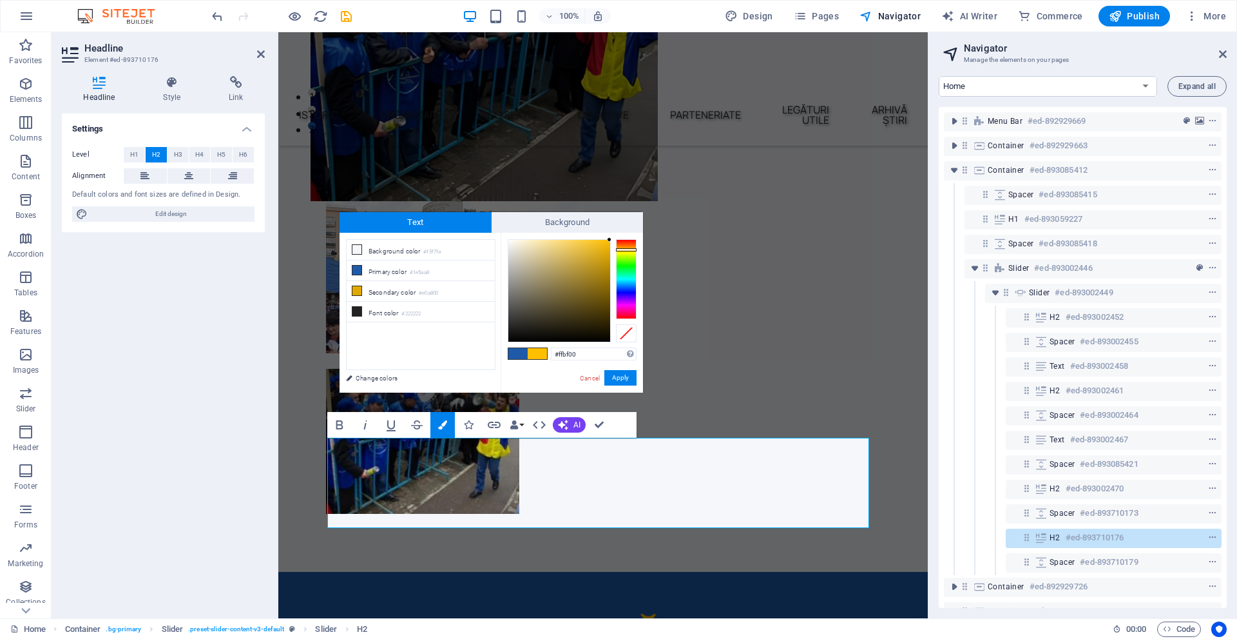
drag, startPoint x: 600, startPoint y: 253, endPoint x: 630, endPoint y: 238, distance: 33.1
click at [630, 238] on div "#ffbf00 Supported formats #0852ed rgb(8, 82, 237) rgba(8, 82, 237, 90%) hsv(221…" at bounding box center [572, 406] width 142 height 347
type input "#f3b90b"
click at [605, 244] on div at bounding box center [605, 244] width 5 height 5
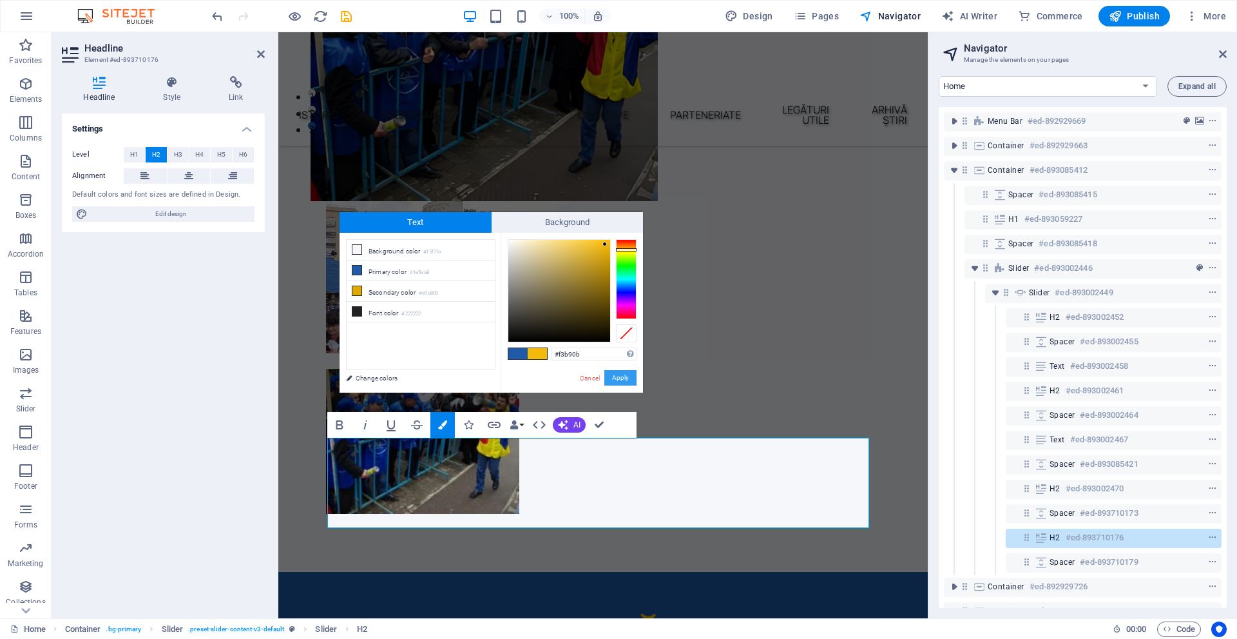
click at [631, 371] on button "Apply" at bounding box center [621, 377] width 32 height 15
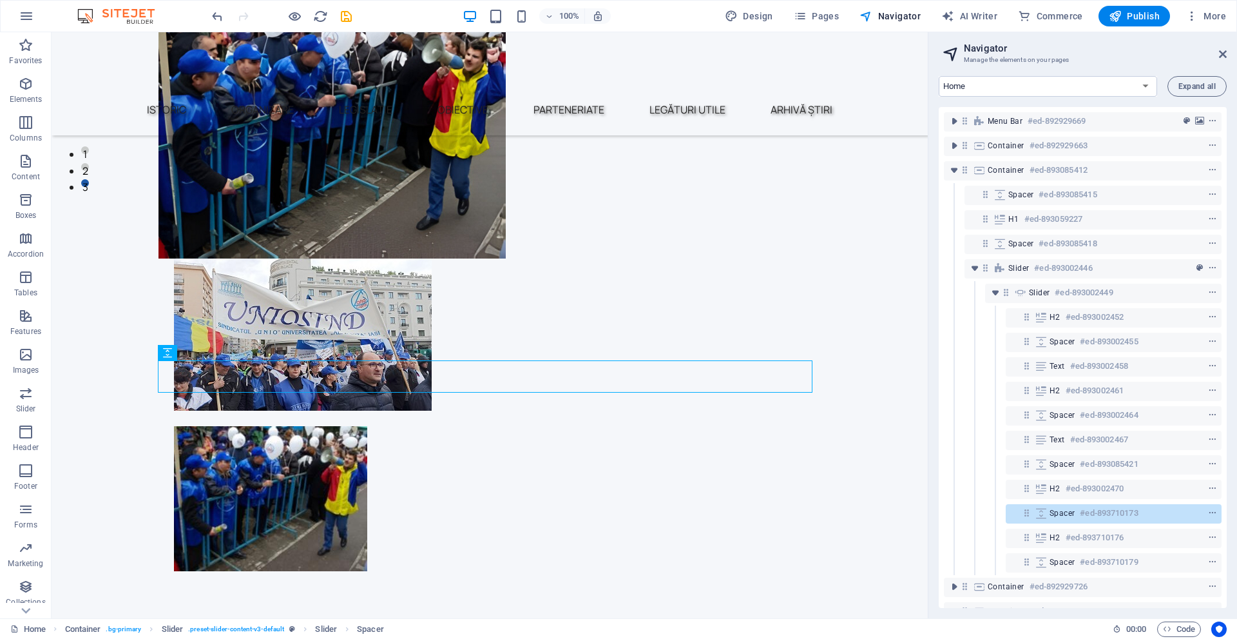
click at [1228, 53] on aside "Navigator Manage the elements on your pages Home Istoric Contact Organizare Pri…" at bounding box center [1082, 325] width 309 height 586
click at [1217, 56] on header "Navigator Manage the elements on your pages" at bounding box center [1085, 49] width 286 height 34
click at [1225, 52] on icon at bounding box center [1223, 54] width 8 height 10
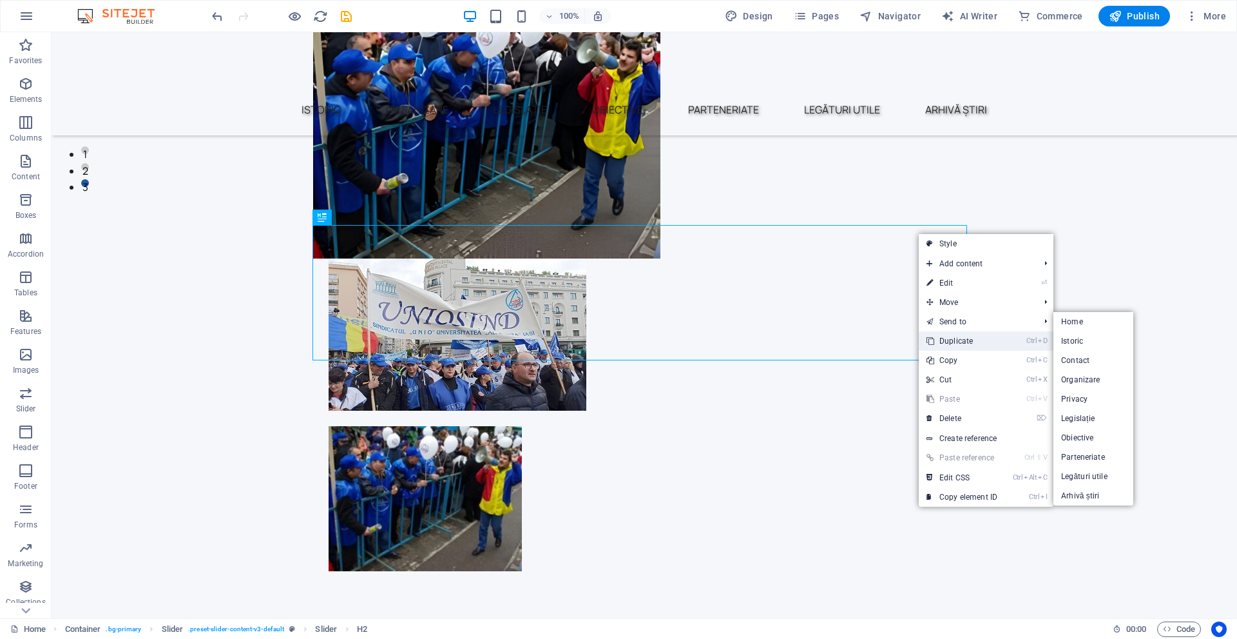
click at [978, 333] on link "Ctrl D Duplicate" at bounding box center [962, 340] width 86 height 19
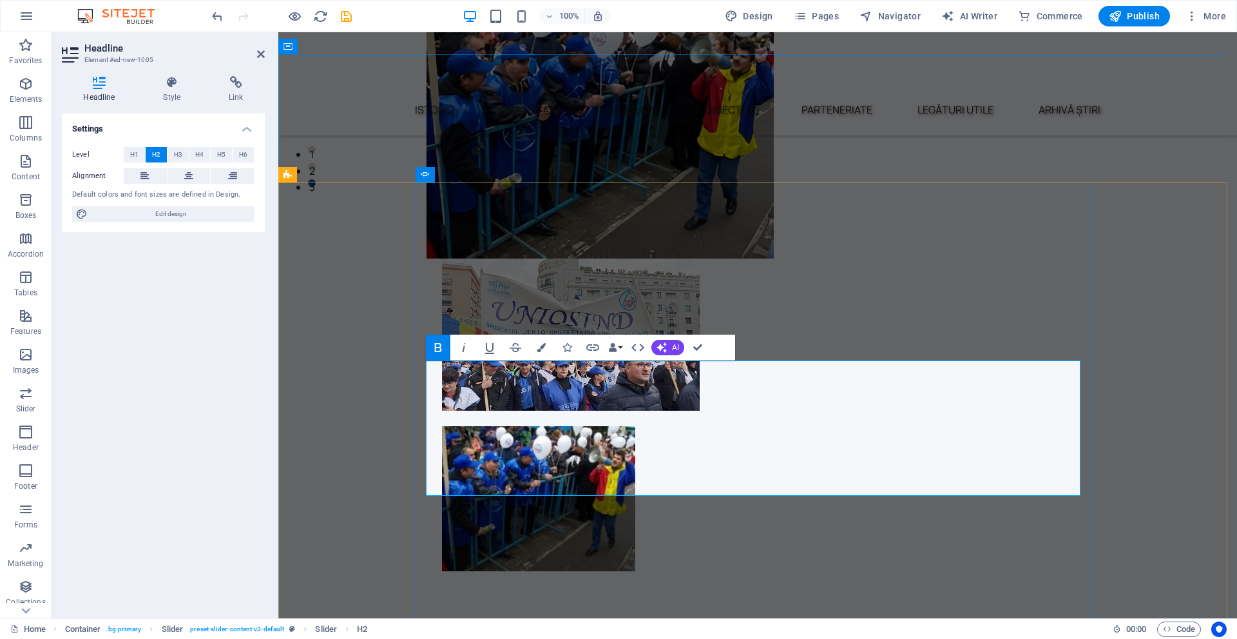
drag, startPoint x: 925, startPoint y: 467, endPoint x: 915, endPoint y: 479, distance: 15.1
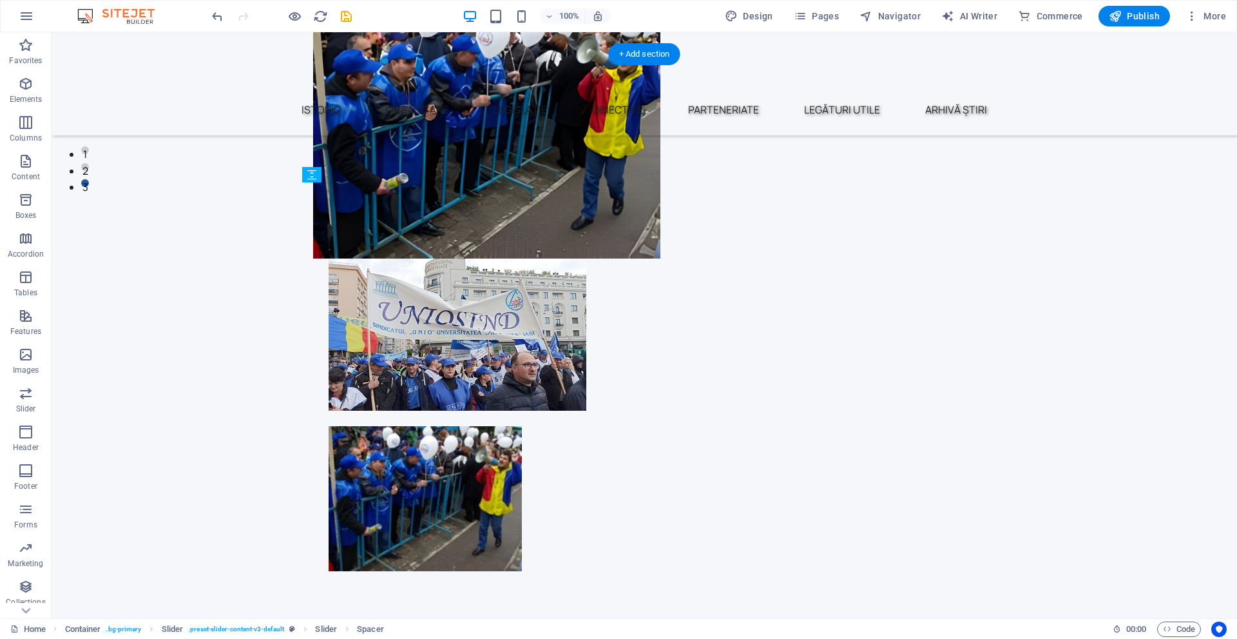
drag, startPoint x: 376, startPoint y: 517, endPoint x: 331, endPoint y: 387, distance: 137.8
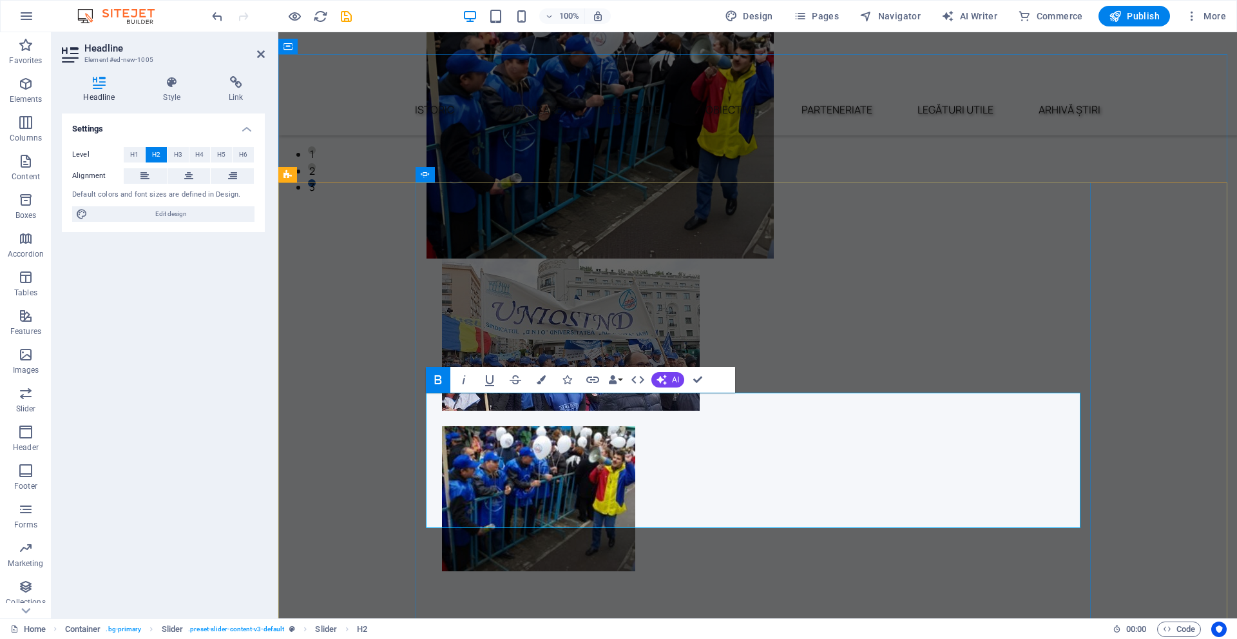
drag, startPoint x: 1000, startPoint y: 506, endPoint x: 654, endPoint y: 414, distance: 358.0
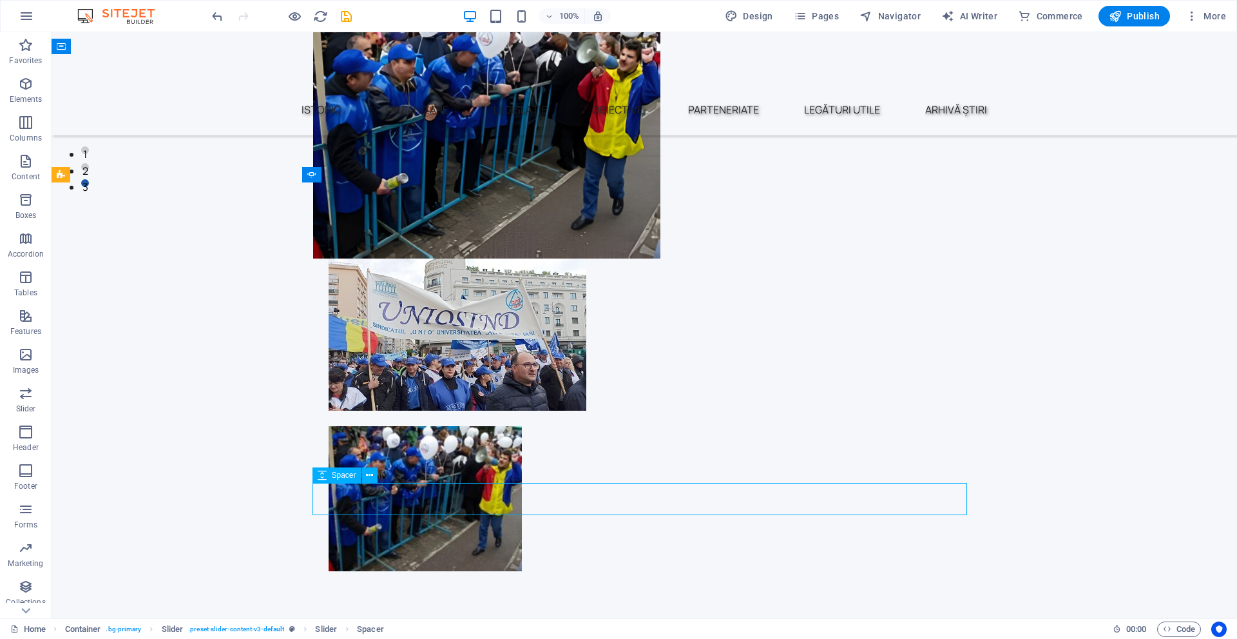
select select "px"
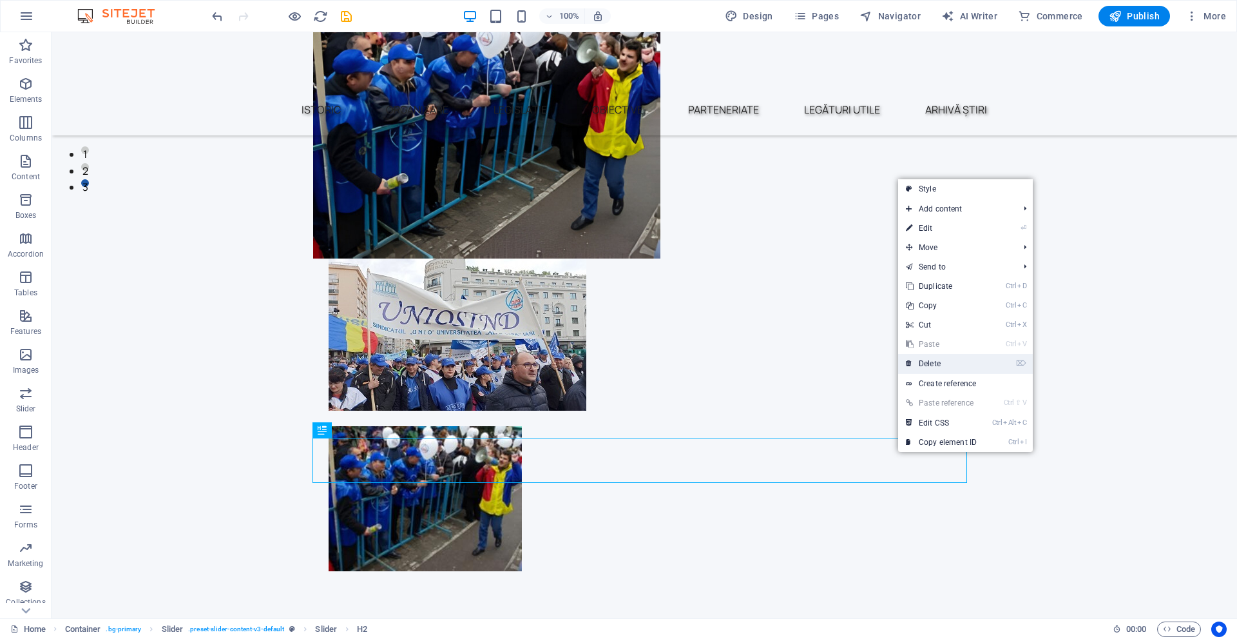
click at [924, 368] on link "⌦ Delete" at bounding box center [941, 363] width 86 height 19
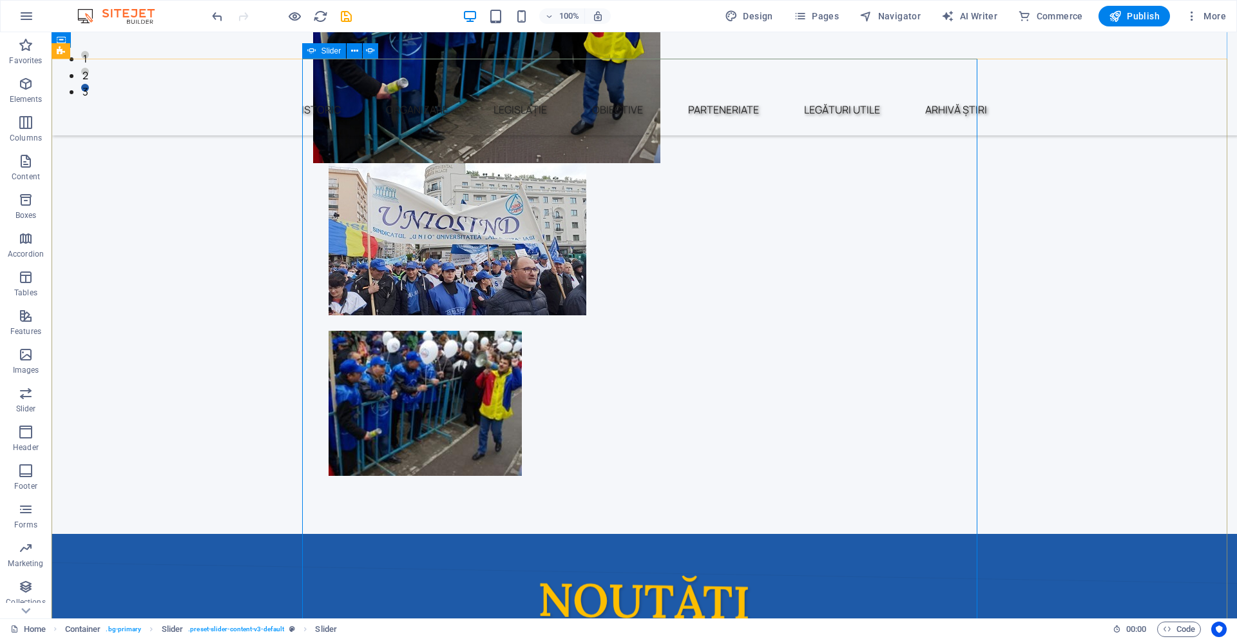
scroll to position [376, 0]
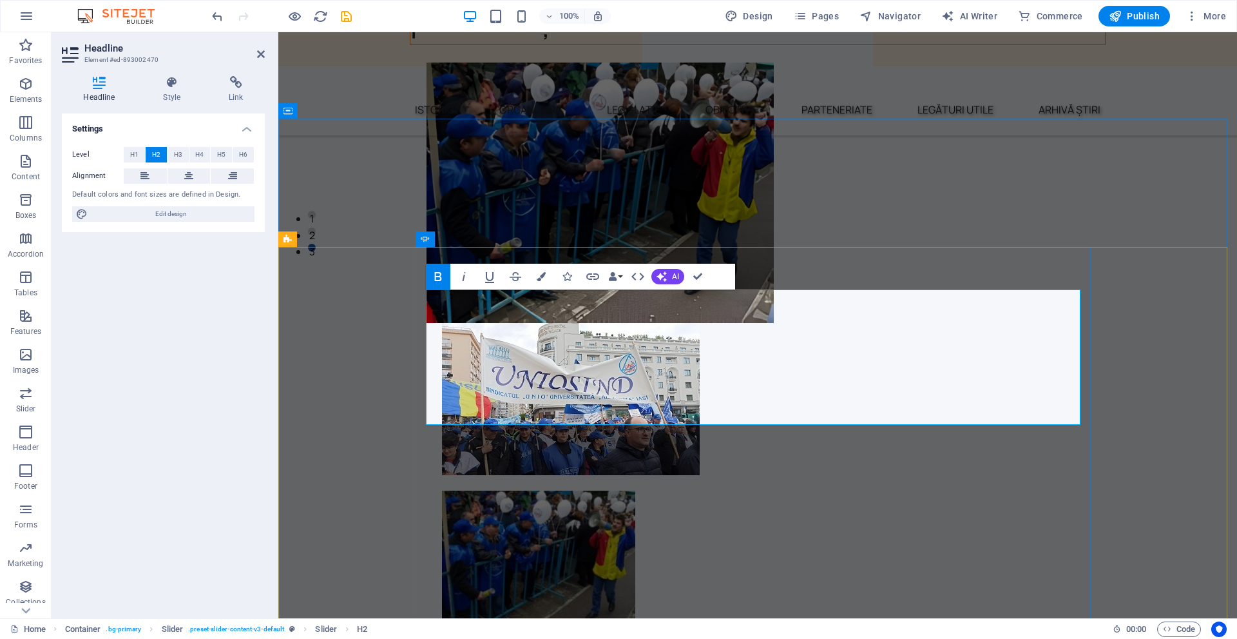
drag, startPoint x: 645, startPoint y: 324, endPoint x: 1023, endPoint y: 421, distance: 390.0
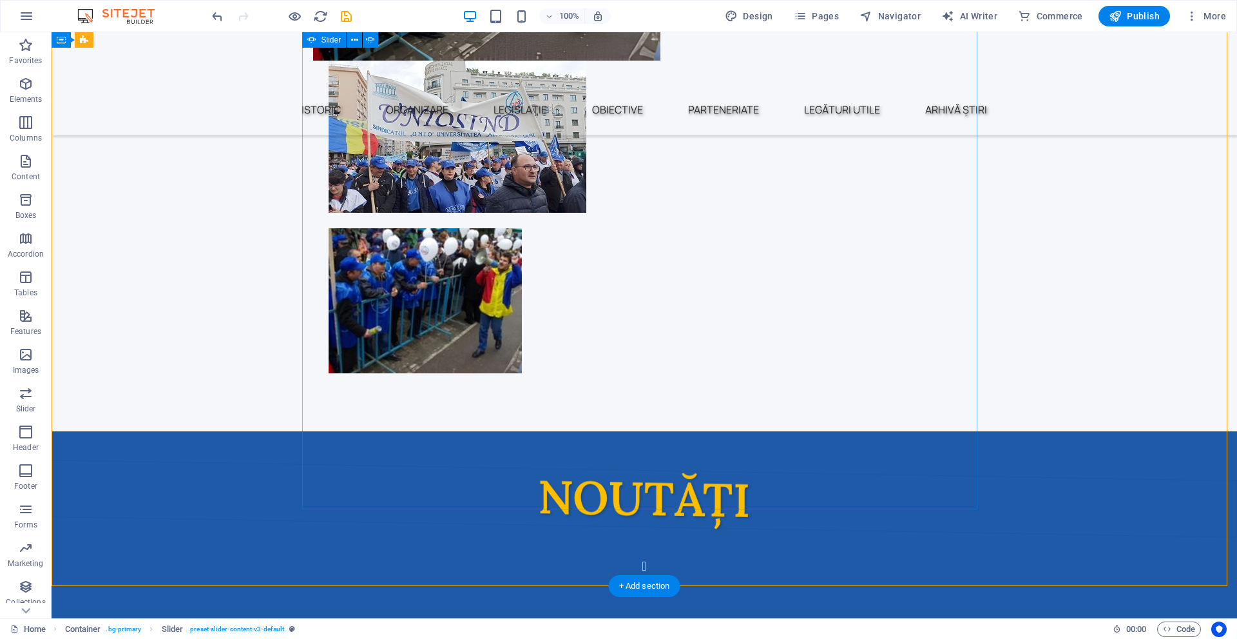
scroll to position [634, 0]
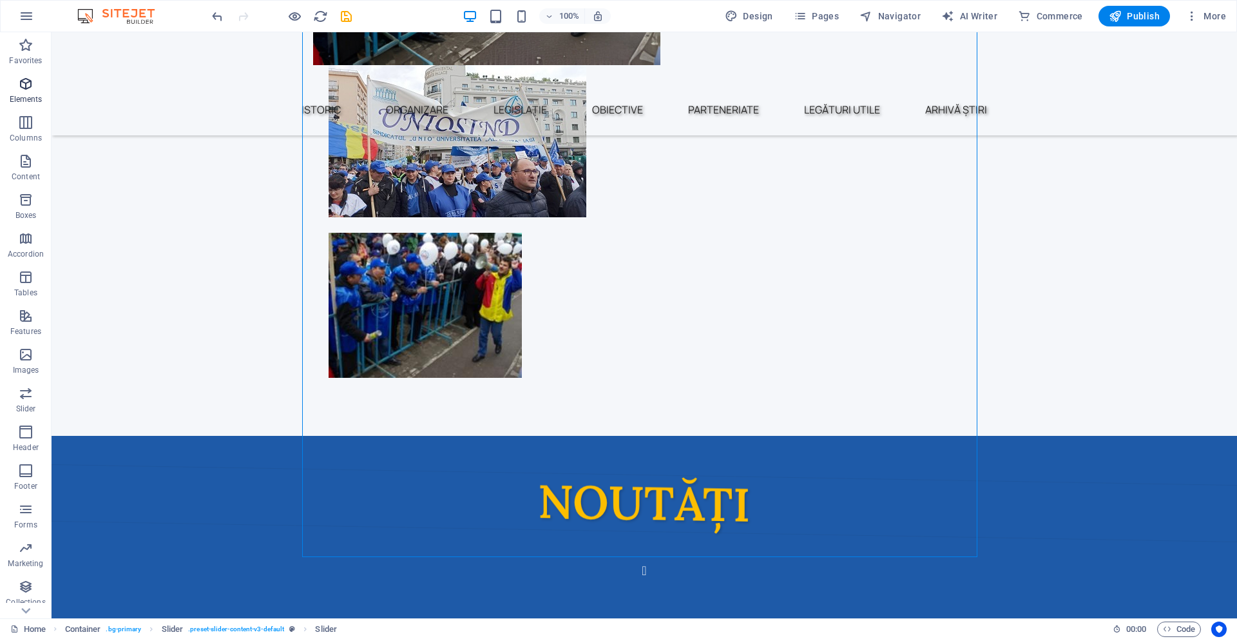
click at [24, 91] on icon "button" at bounding box center [25, 83] width 15 height 15
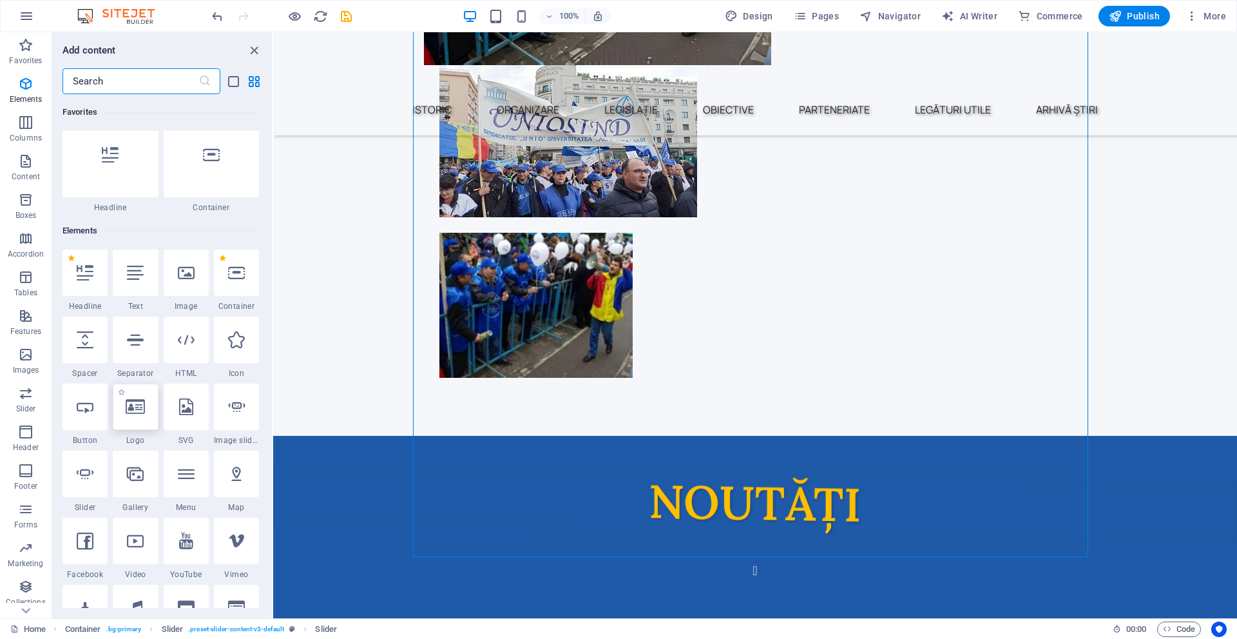
scroll to position [137, 0]
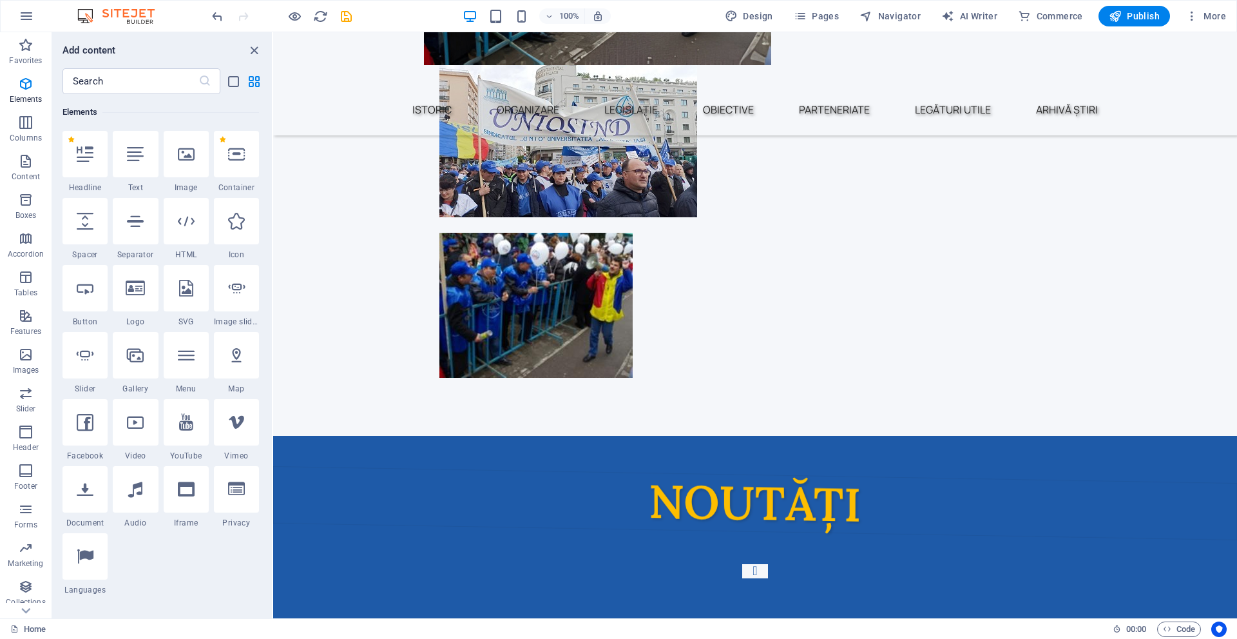
click at [742, 564] on button "Content Slider" at bounding box center [755, 571] width 26 height 14
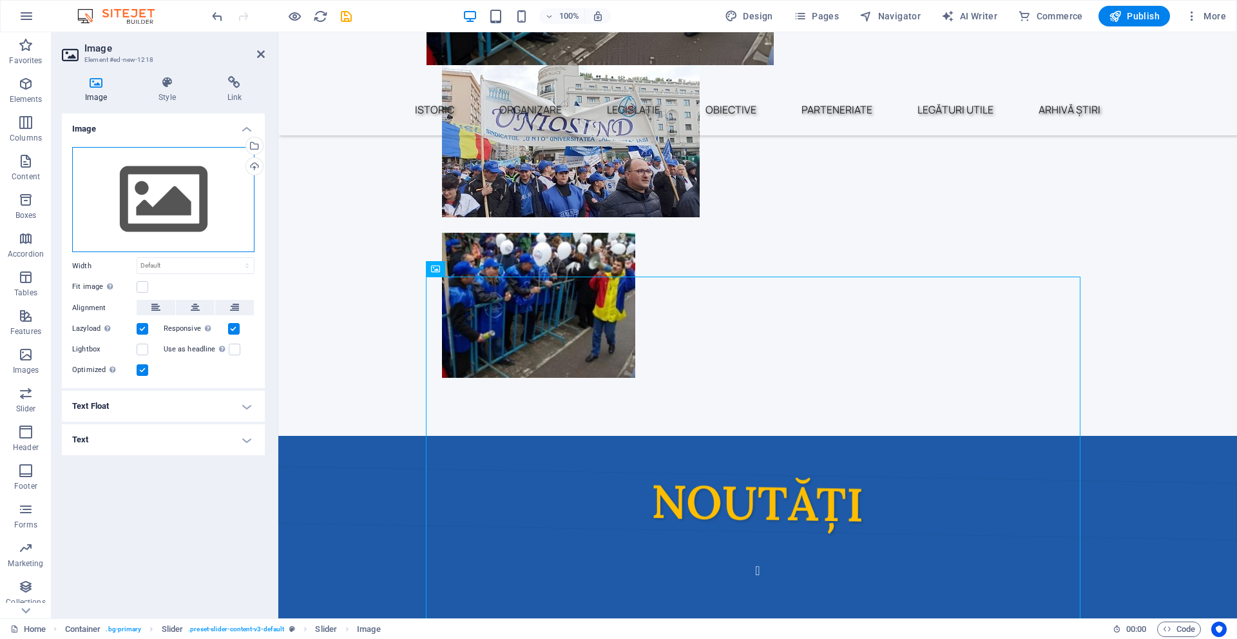
click at [168, 186] on div "Drag files here, click to choose files or select files from Files or our free s…" at bounding box center [163, 200] width 182 height 106
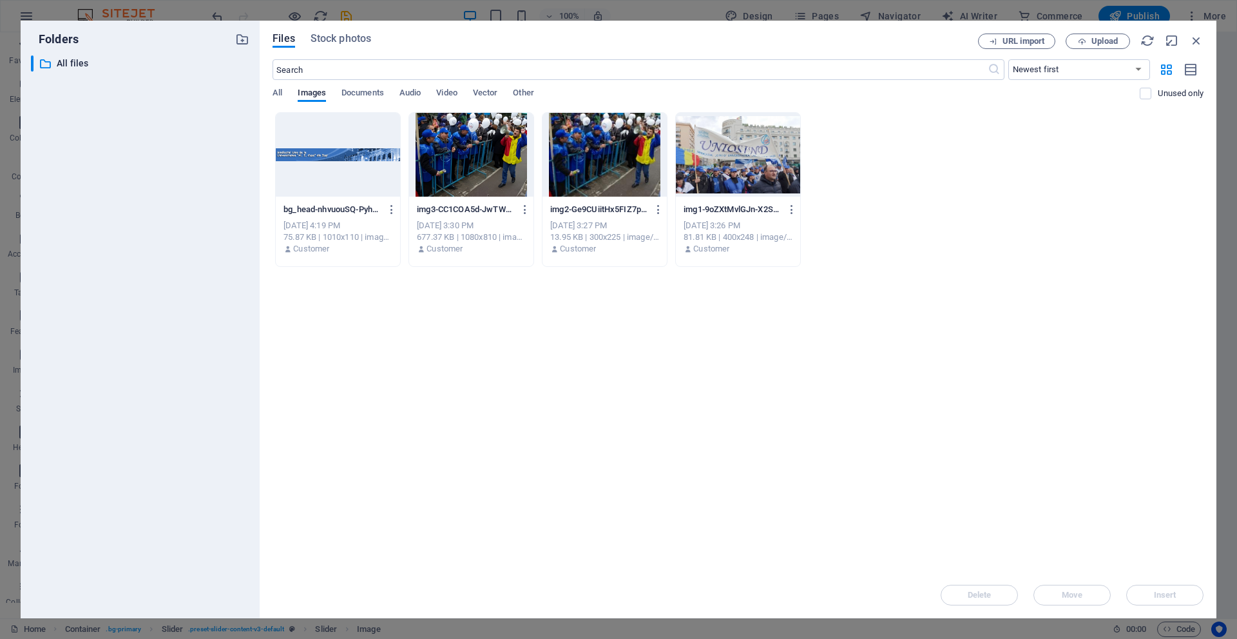
scroll to position [691, 0]
click at [1103, 39] on span "Upload" at bounding box center [1105, 41] width 26 height 8
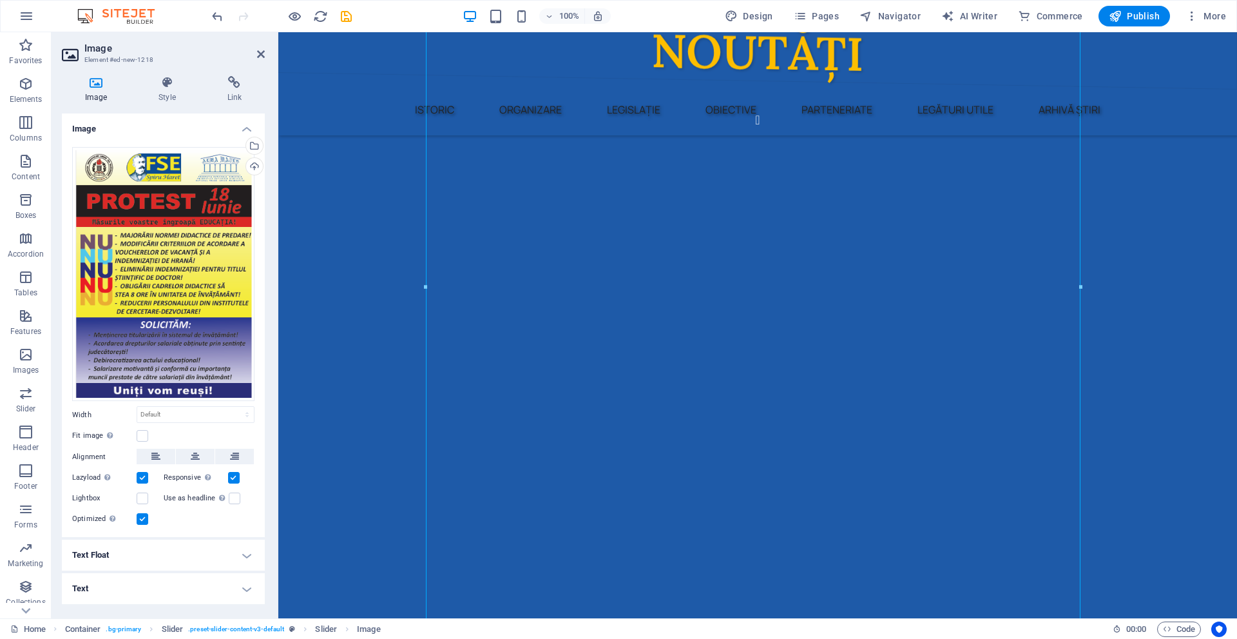
scroll to position [1085, 0]
click at [139, 431] on label at bounding box center [143, 436] width 12 height 12
click at [0, 0] on input "Fit image Automatically fit image to a fixed width and height" at bounding box center [0, 0] width 0 height 0
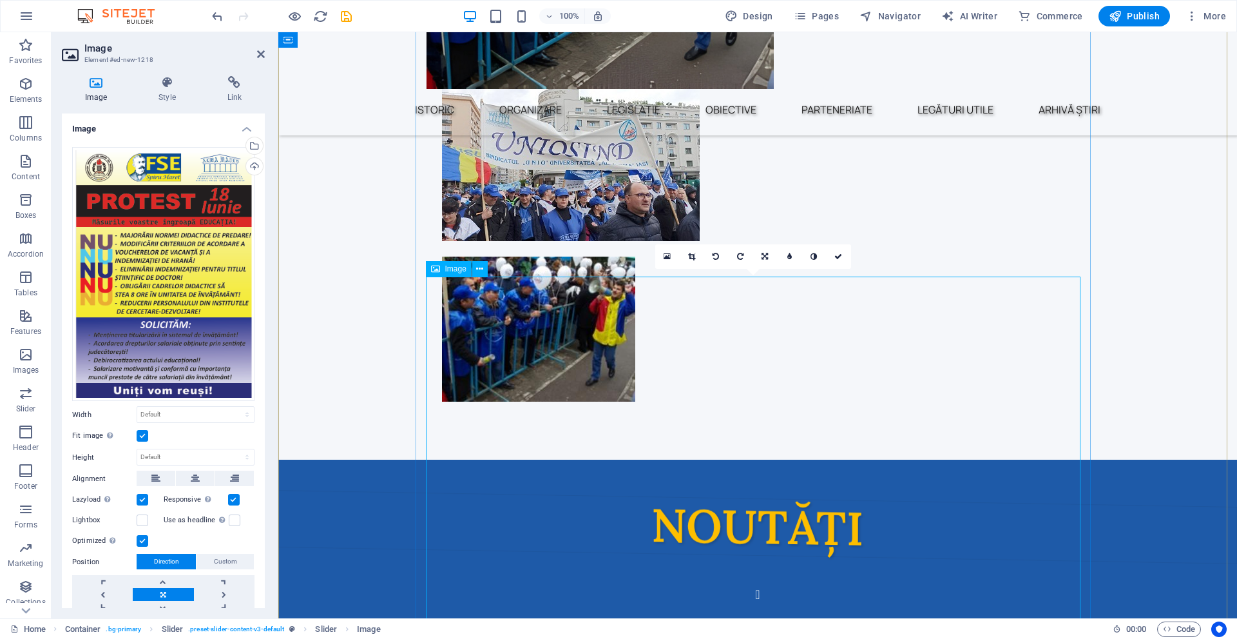
scroll to position [634, 0]
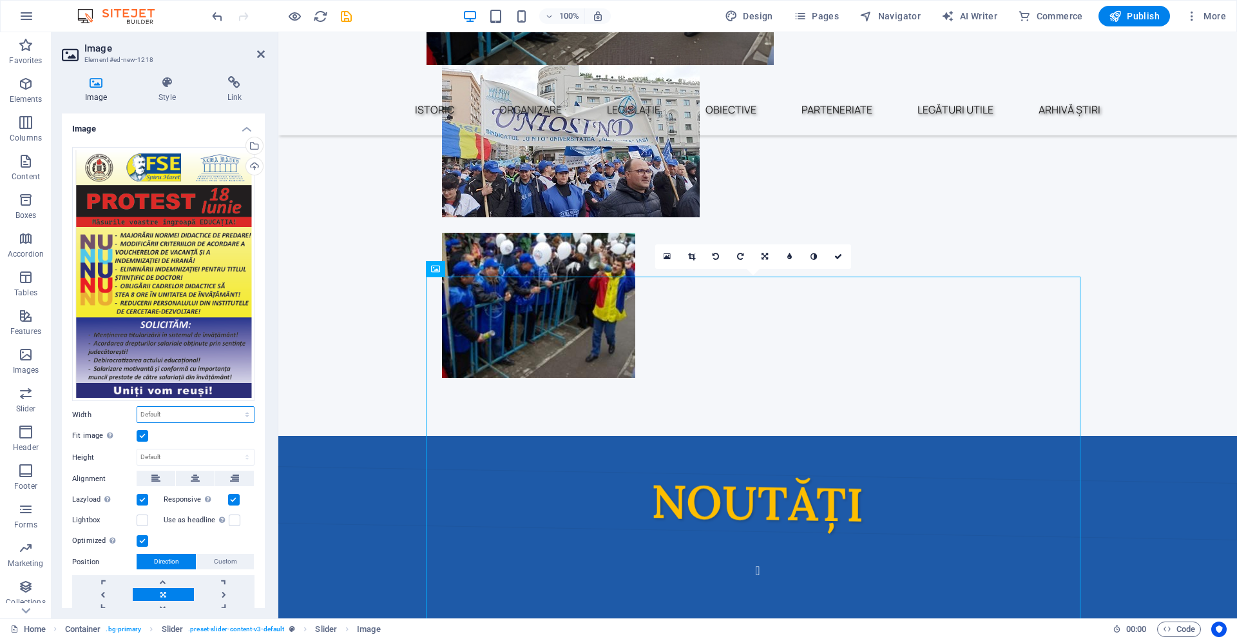
click at [179, 418] on select "Default auto px rem % em vh vw" at bounding box center [195, 414] width 117 height 15
select select "px"
click at [233, 407] on select "Default auto px rem % em vh vw" at bounding box center [195, 414] width 117 height 15
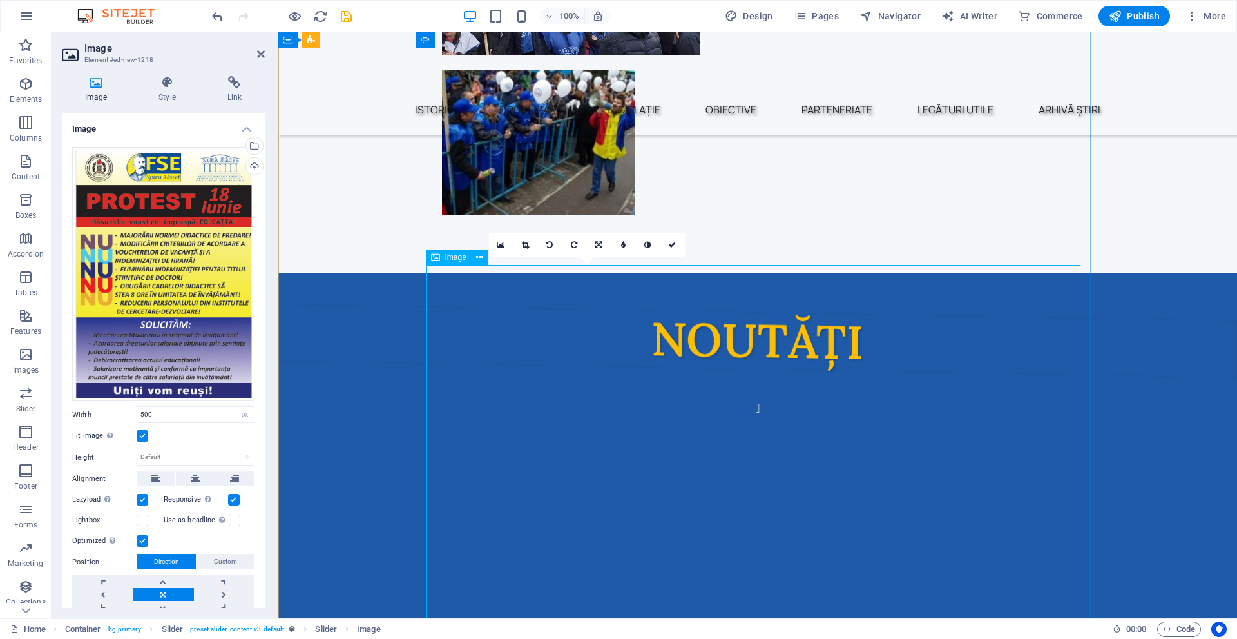
scroll to position [827, 0]
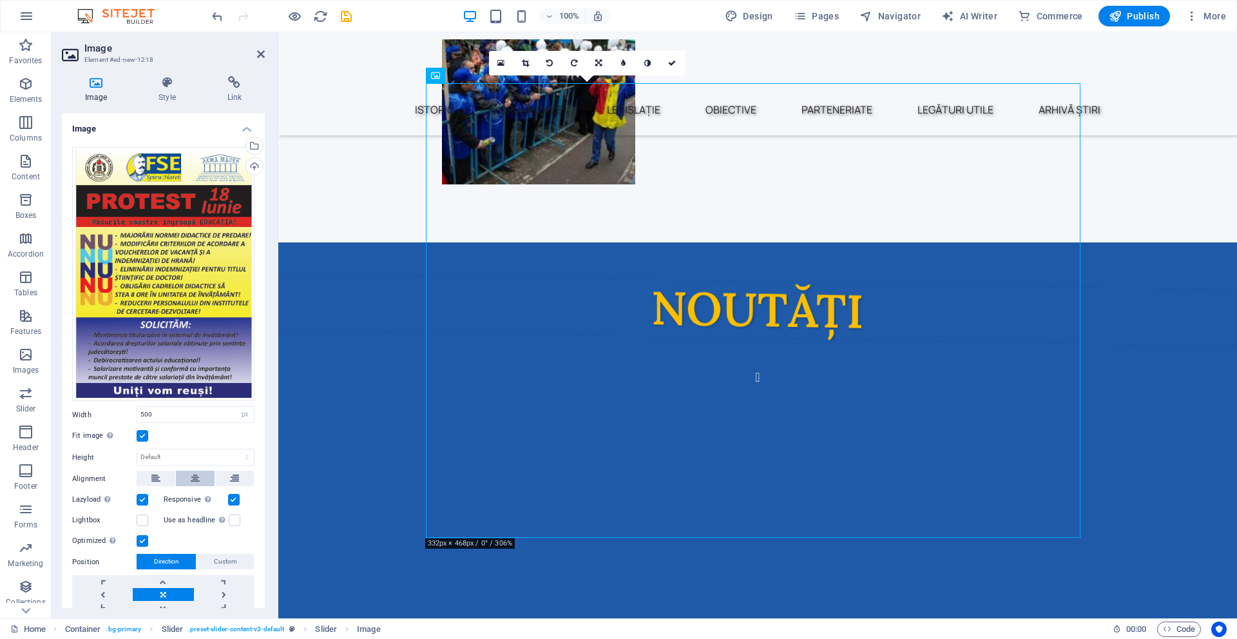
click at [204, 470] on button at bounding box center [195, 477] width 39 height 15
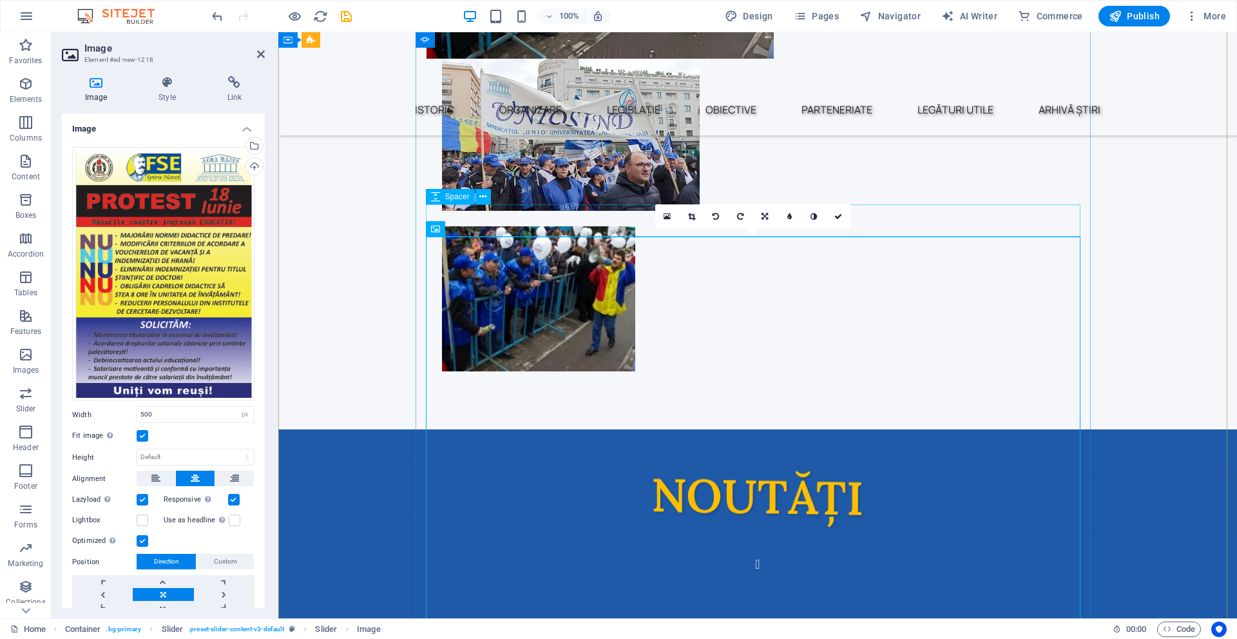
scroll to position [634, 0]
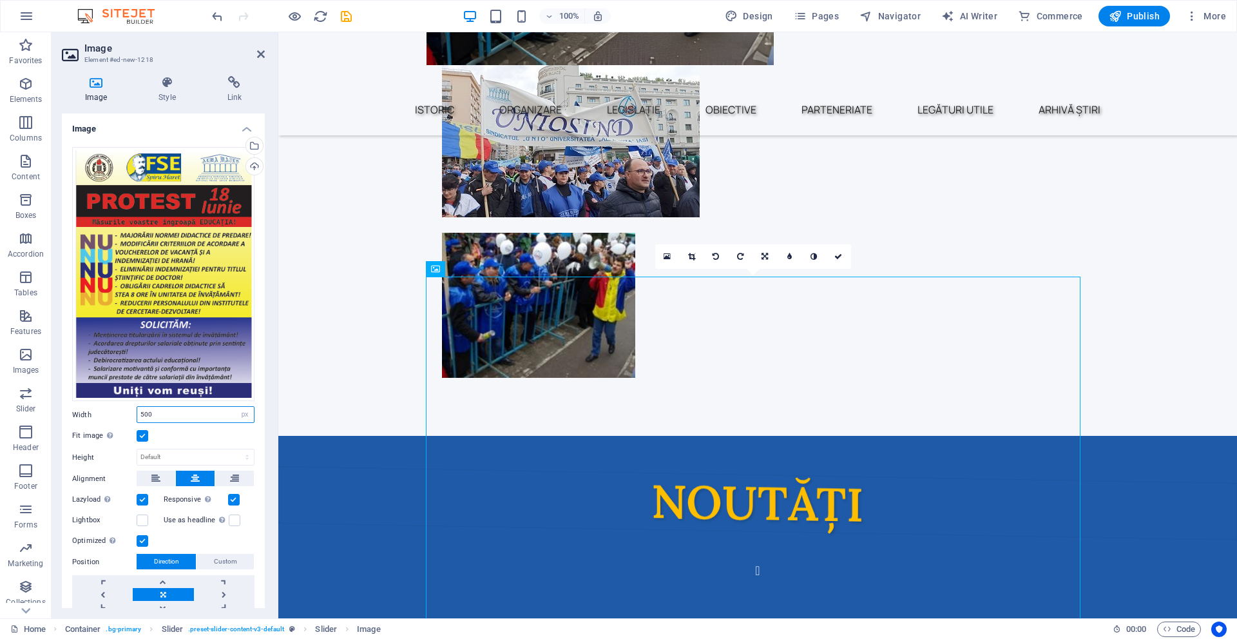
click at [180, 407] on input "500" at bounding box center [195, 414] width 117 height 15
type input "300"
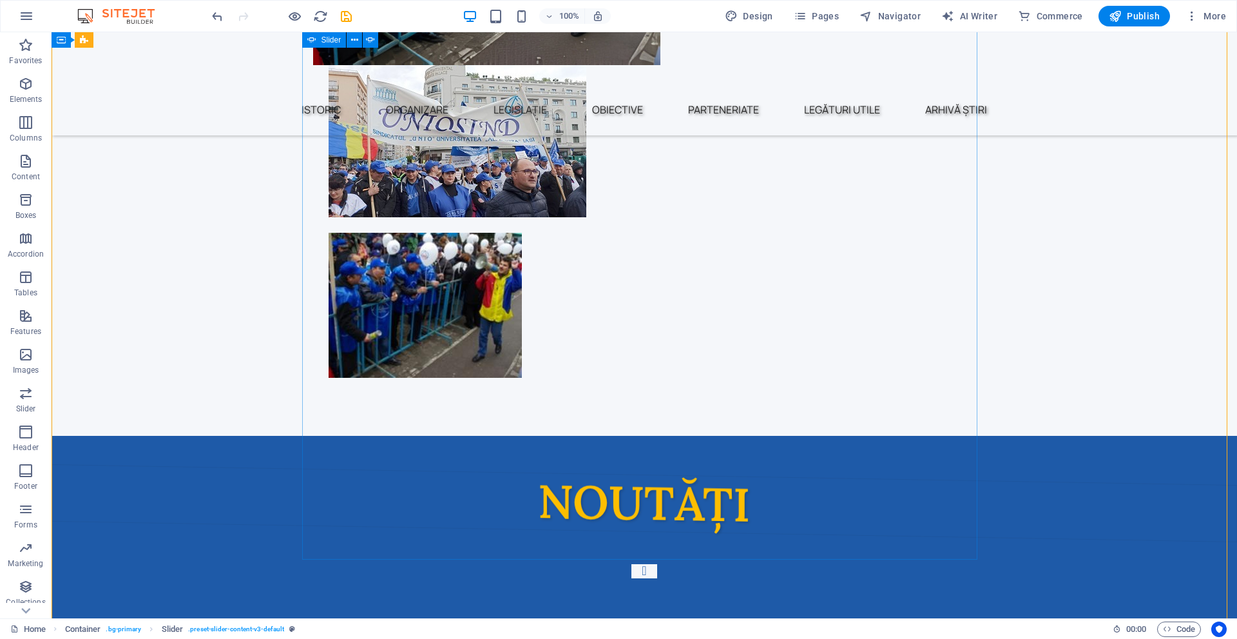
click at [632, 564] on button "Content Slider" at bounding box center [645, 571] width 26 height 14
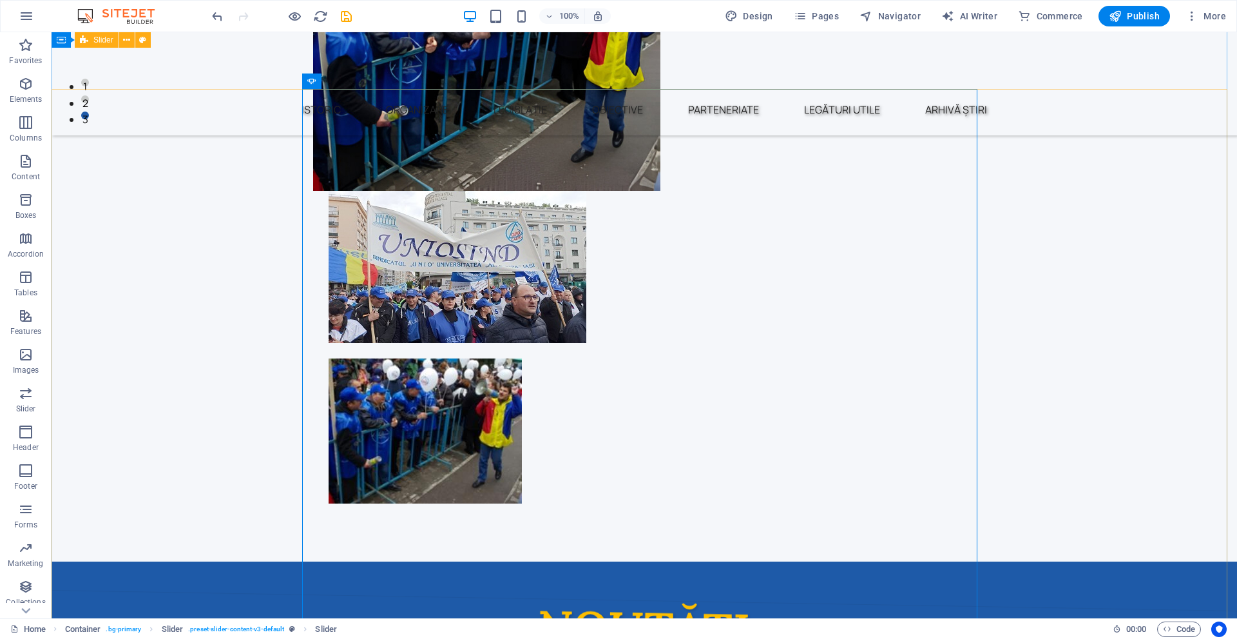
scroll to position [505, 0]
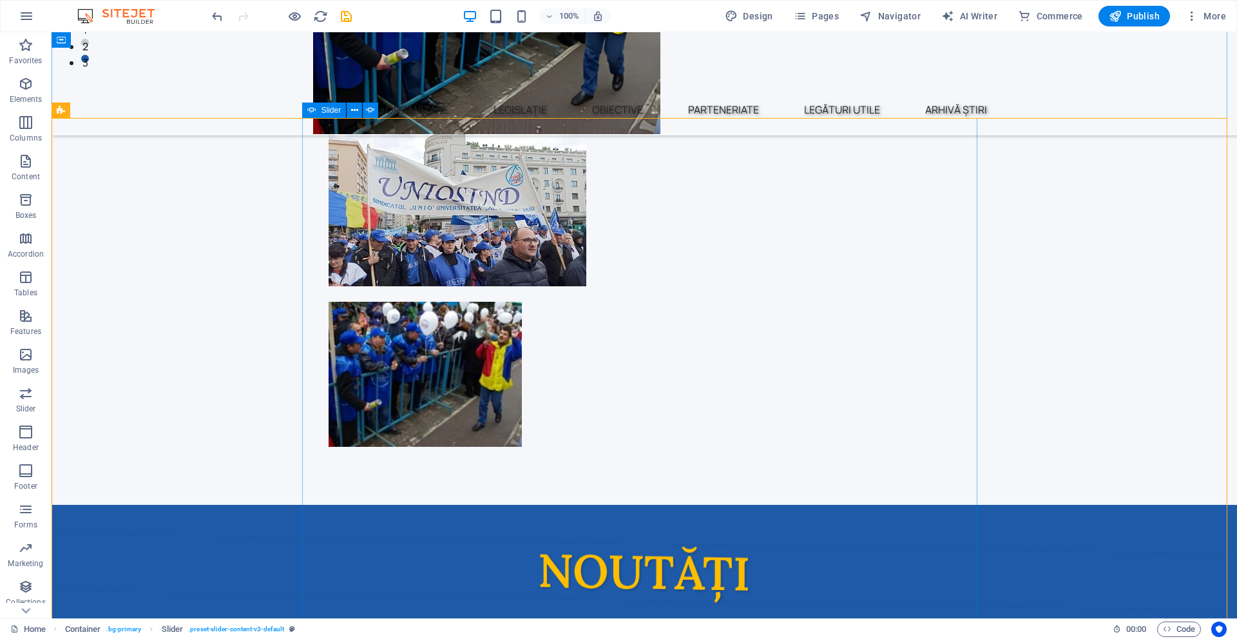
scroll to position [569, 0]
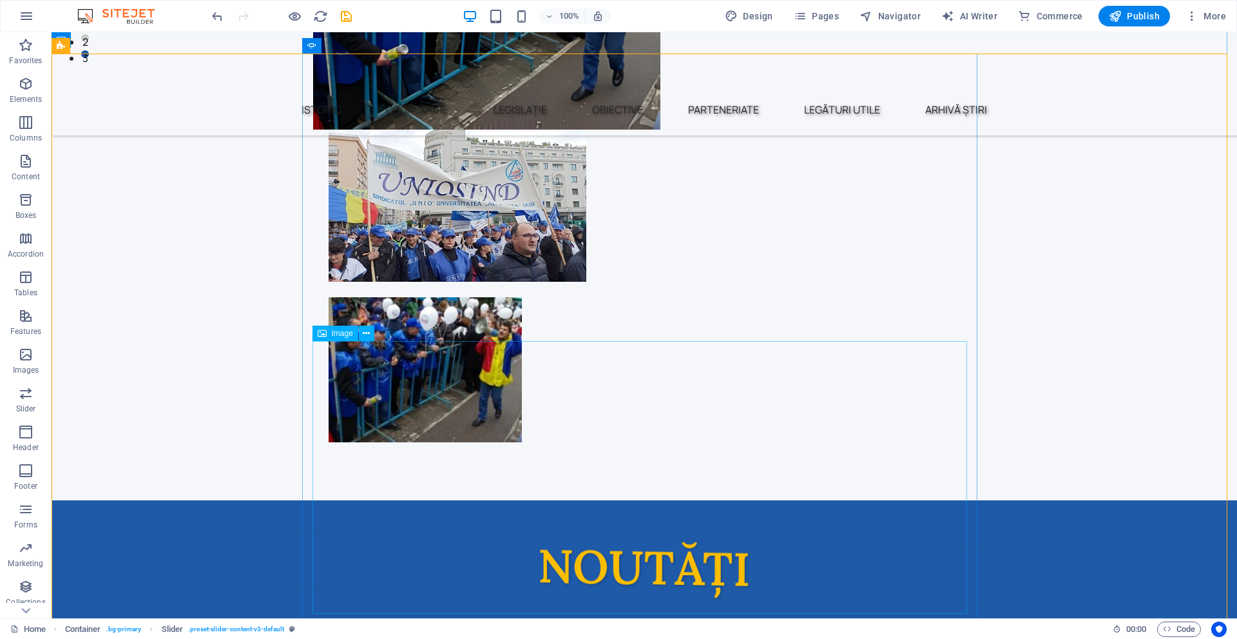
select select "px"
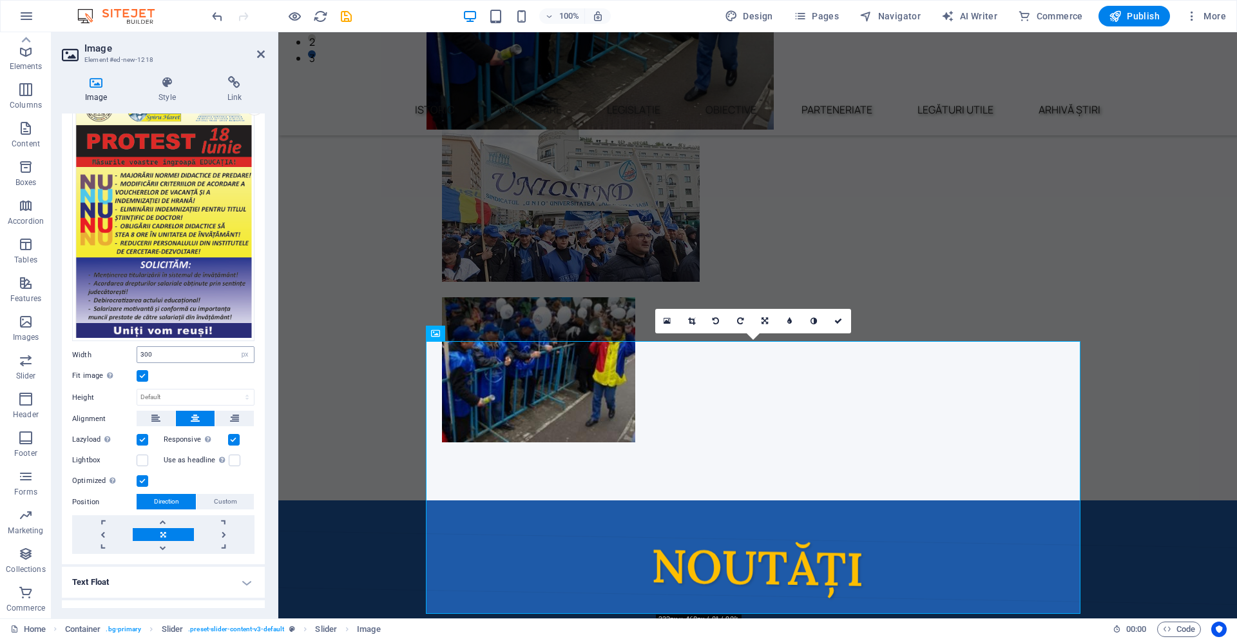
scroll to position [80, 0]
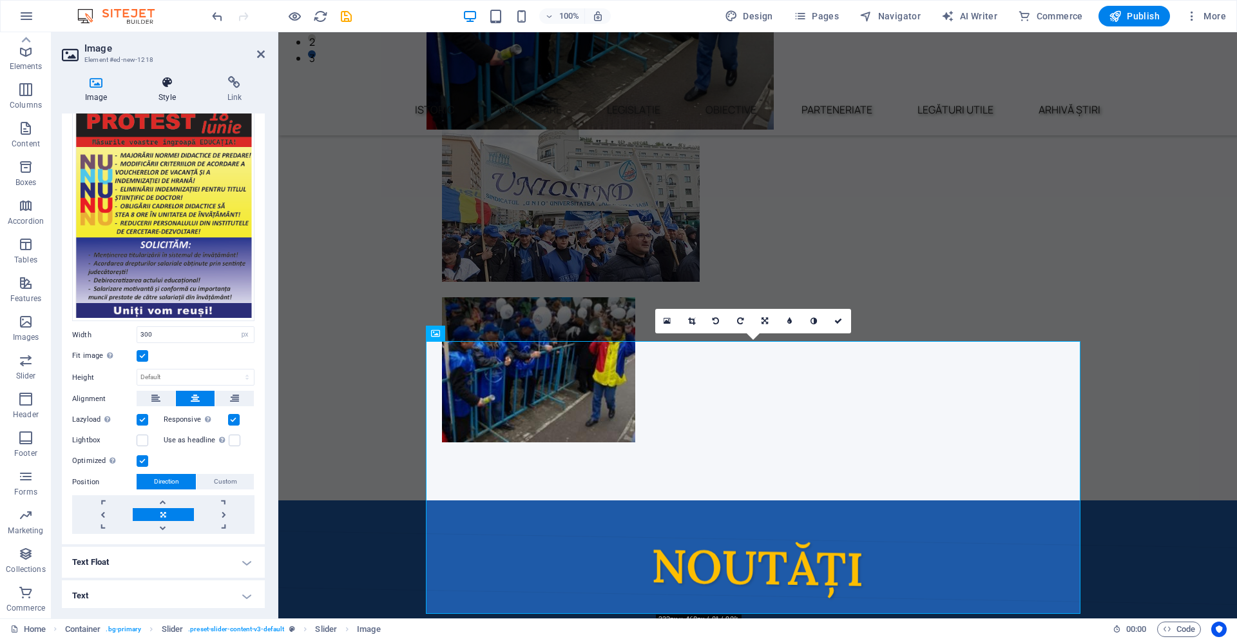
click at [163, 78] on icon at bounding box center [166, 82] width 63 height 13
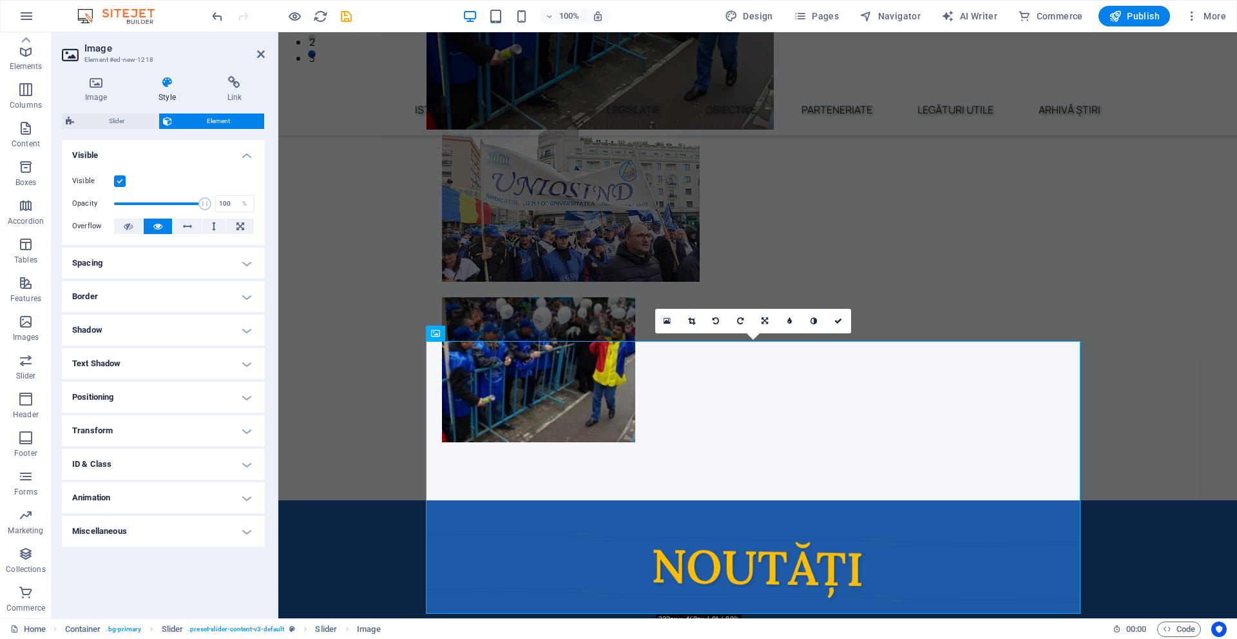
click at [92, 370] on h4 "Text Shadow" at bounding box center [163, 363] width 203 height 31
click at [130, 324] on h4 "Shadow" at bounding box center [163, 330] width 203 height 31
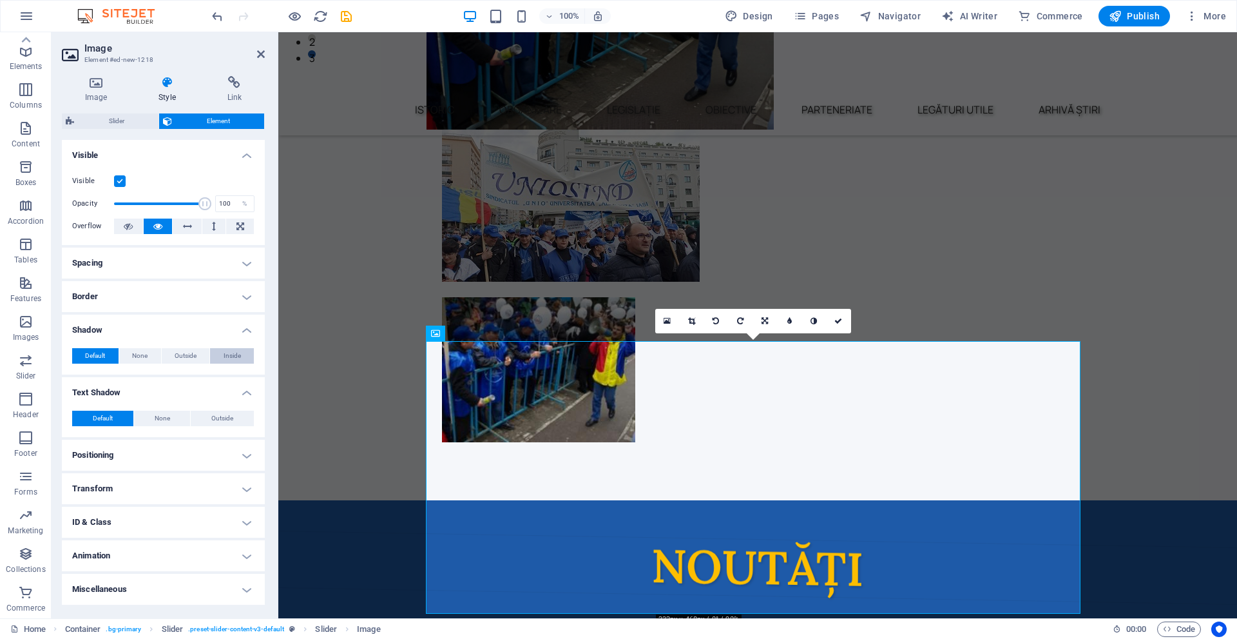
click at [211, 358] on button "Inside" at bounding box center [232, 355] width 44 height 15
type input "2"
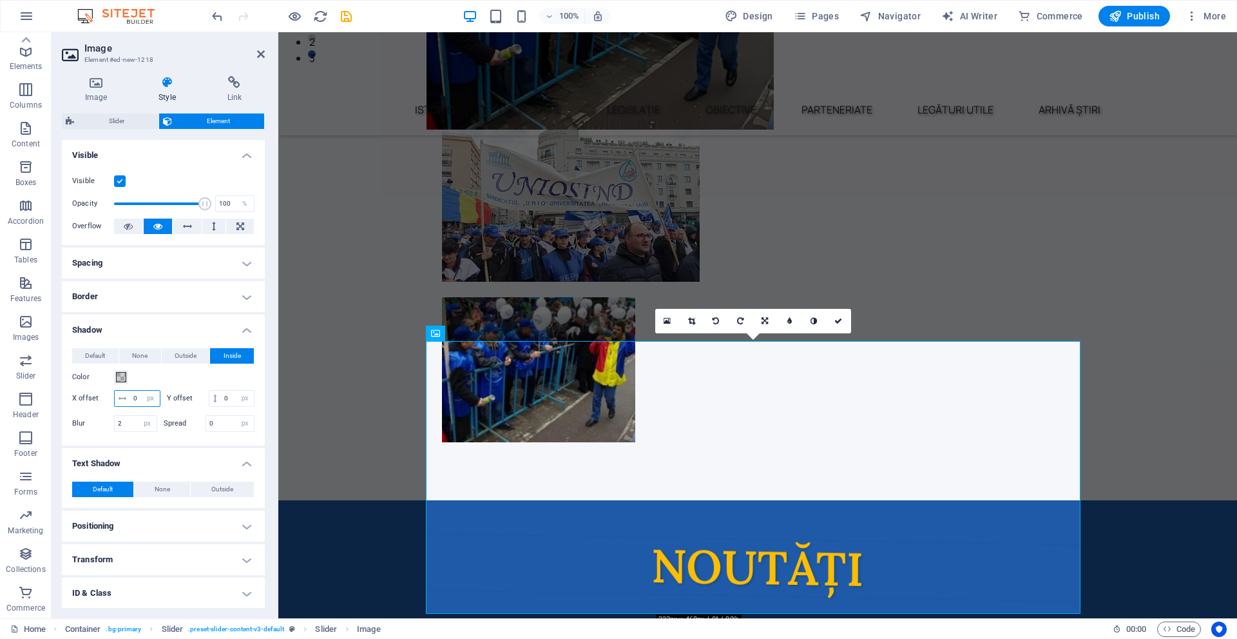
click at [151, 400] on input "0" at bounding box center [145, 398] width 30 height 15
type input "3"
drag, startPoint x: 153, startPoint y: 411, endPoint x: 126, endPoint y: 416, distance: 27.6
click at [209, 407] on div "0 px rem vh vw" at bounding box center [232, 398] width 46 height 17
type input "4"
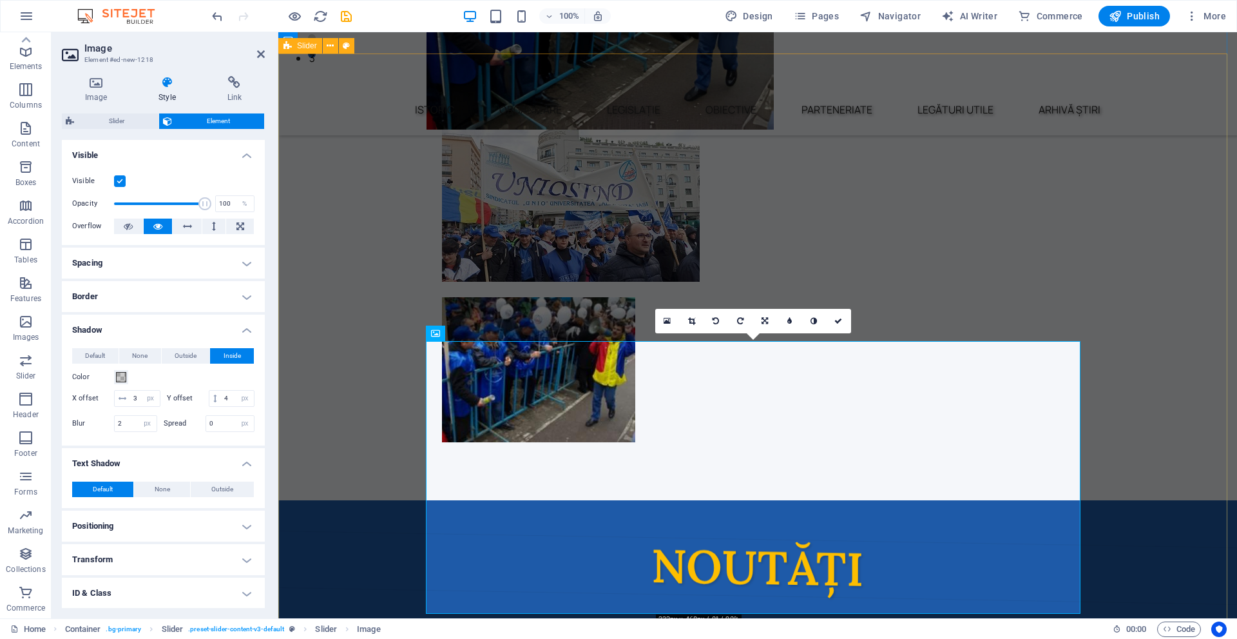
click at [745, 628] on button "Content Slider" at bounding box center [758, 635] width 26 height 14
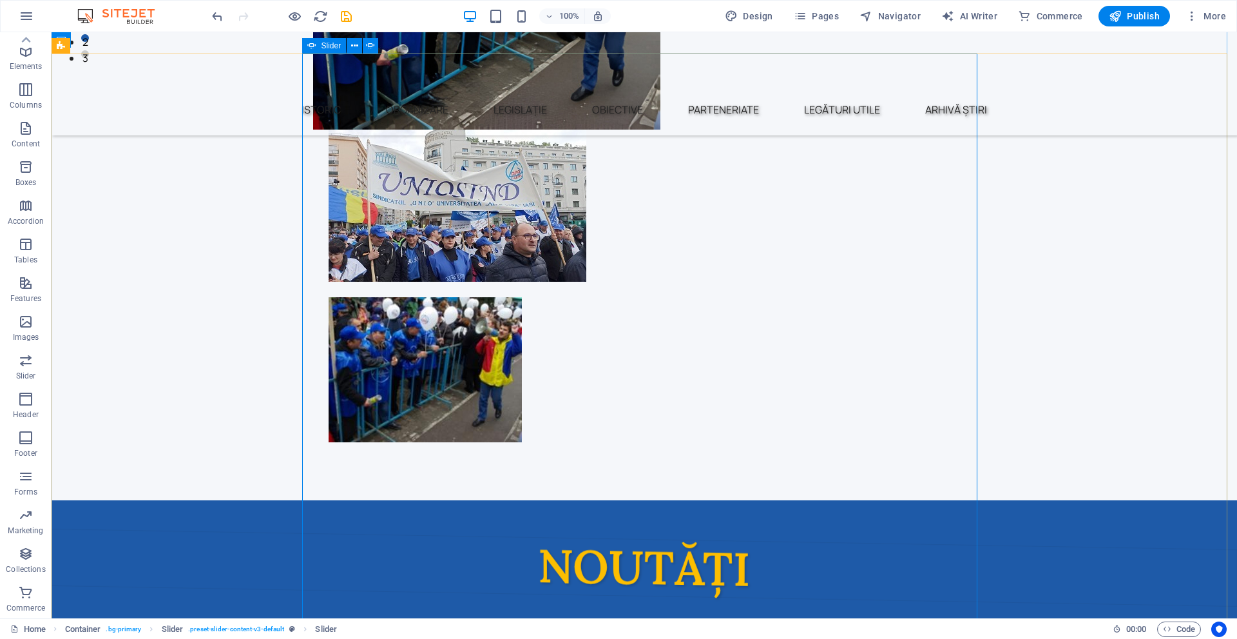
select select "px"
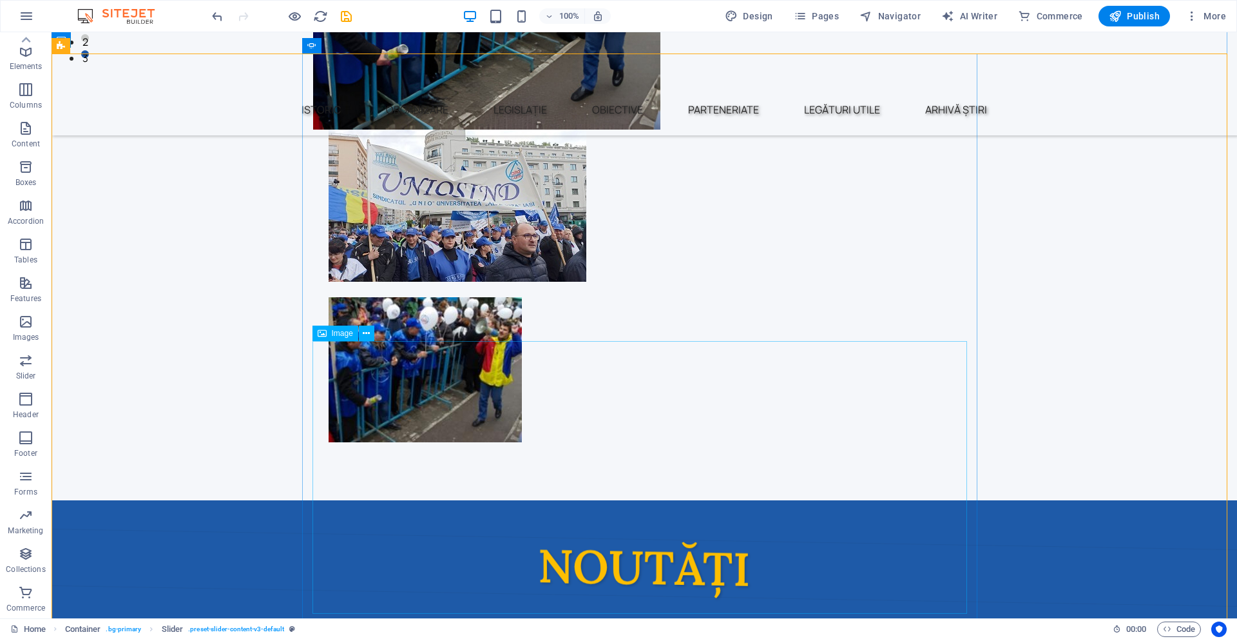
select select "px"
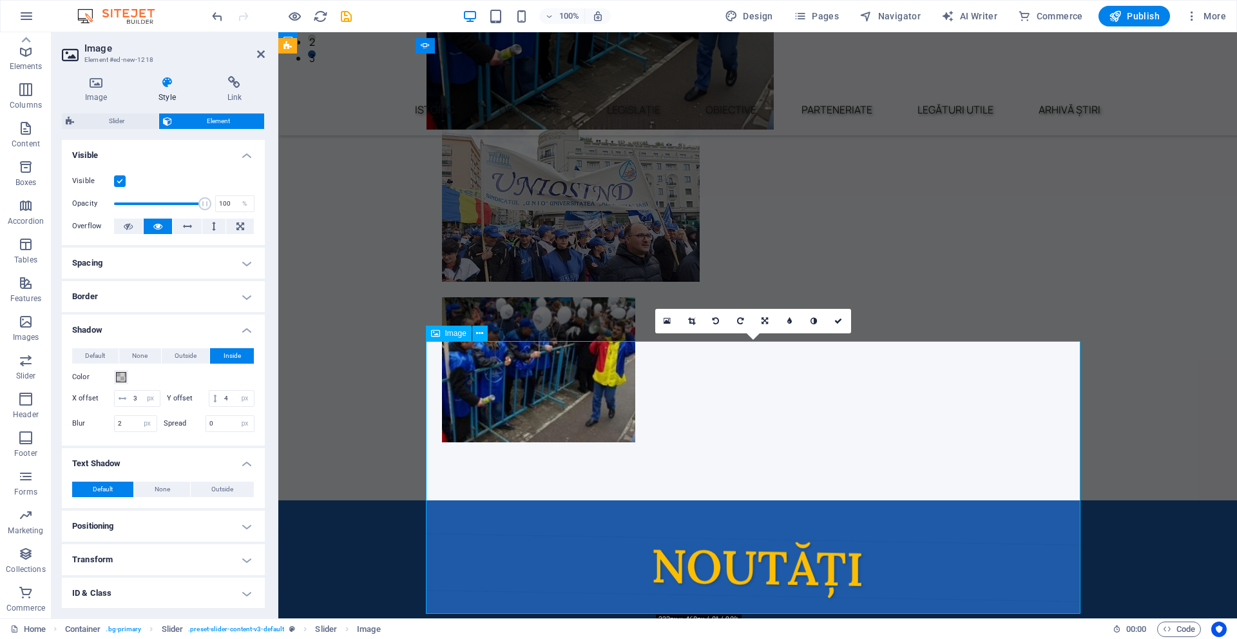
click at [115, 384] on div "Color" at bounding box center [163, 376] width 182 height 15
click at [117, 381] on span at bounding box center [121, 377] width 10 height 10
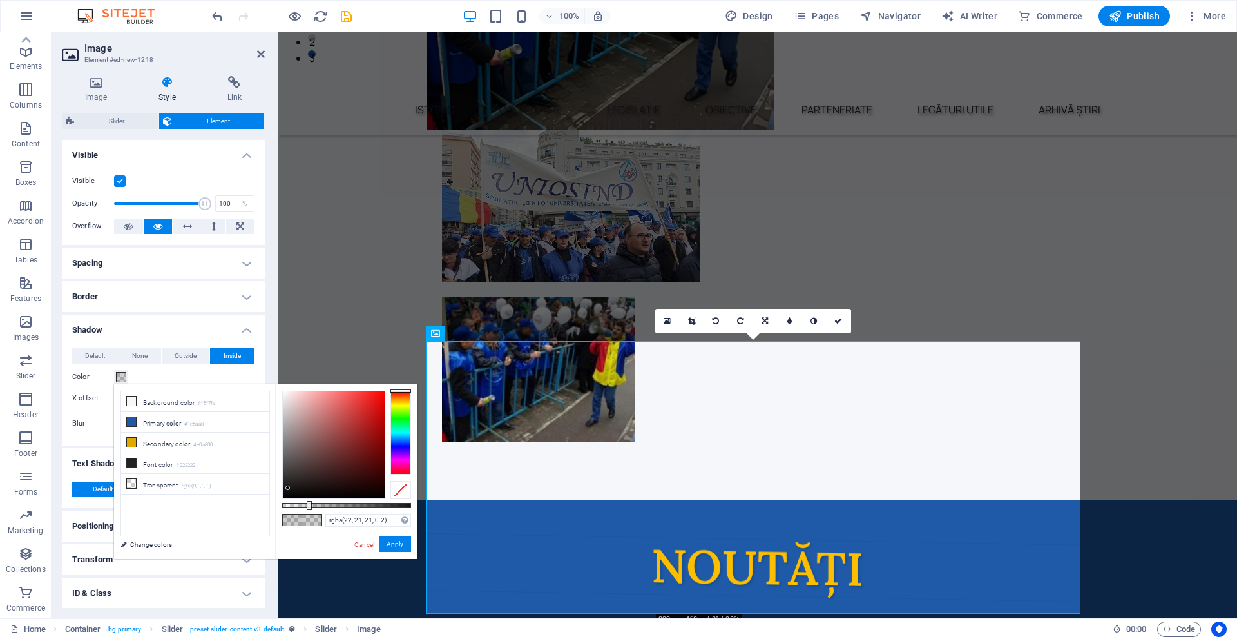
drag, startPoint x: 284, startPoint y: 494, endPoint x: 288, endPoint y: 488, distance: 7.9
click at [288, 488] on div at bounding box center [334, 444] width 102 height 107
type input "rgba(22, 21, 21, 0.545)"
drag, startPoint x: 308, startPoint y: 504, endPoint x: 353, endPoint y: 504, distance: 44.5
click at [353, 504] on div at bounding box center [346, 505] width 129 height 5
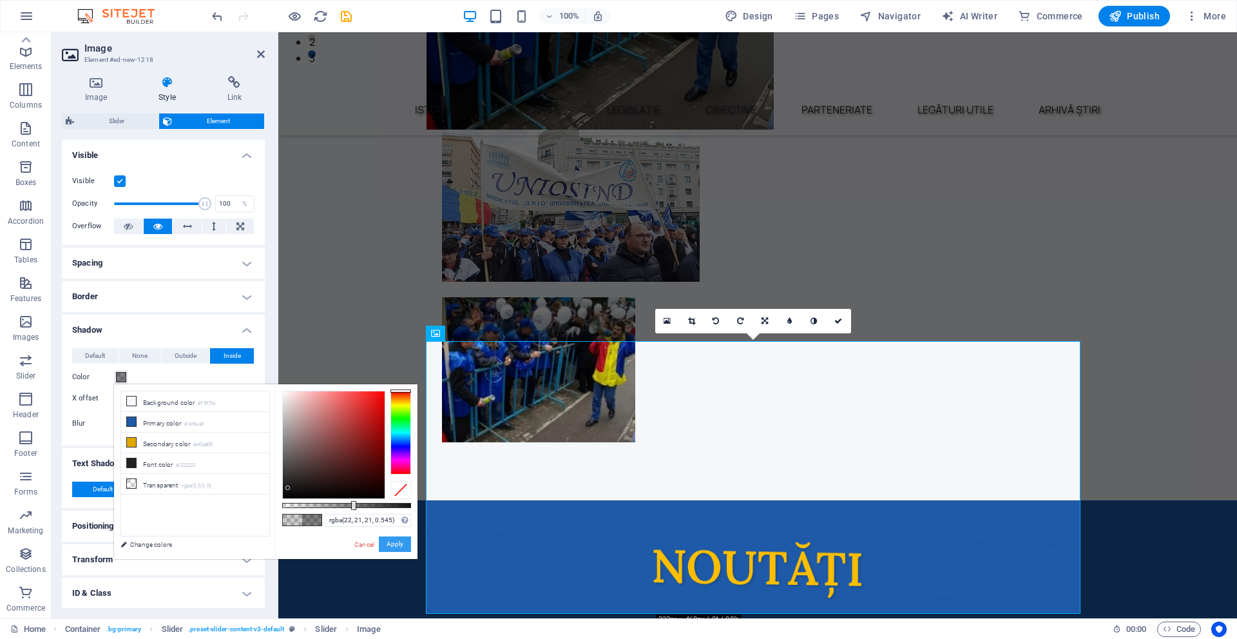
click at [401, 543] on button "Apply" at bounding box center [395, 543] width 32 height 15
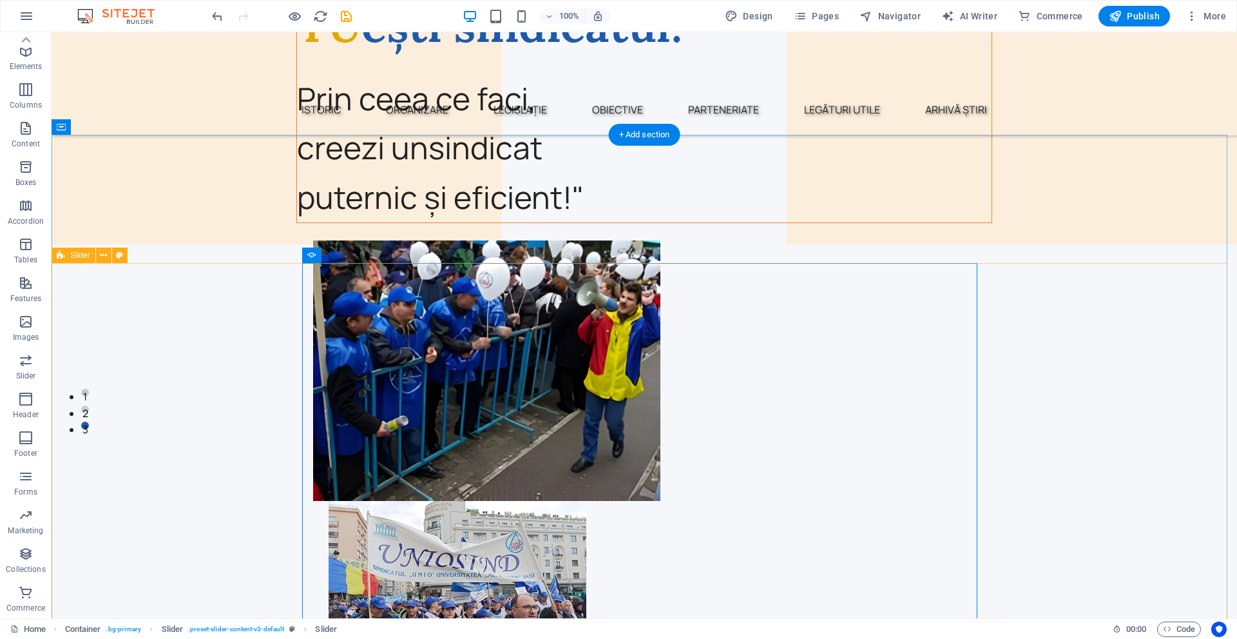
scroll to position [118, 0]
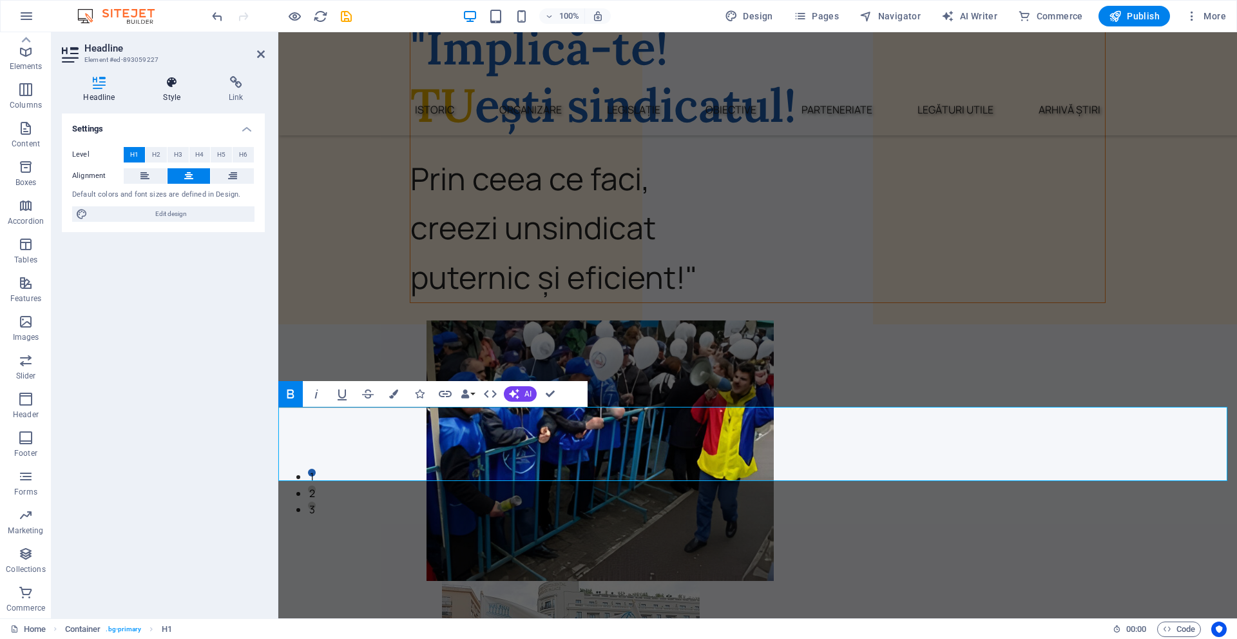
click at [177, 88] on icon at bounding box center [172, 82] width 61 height 13
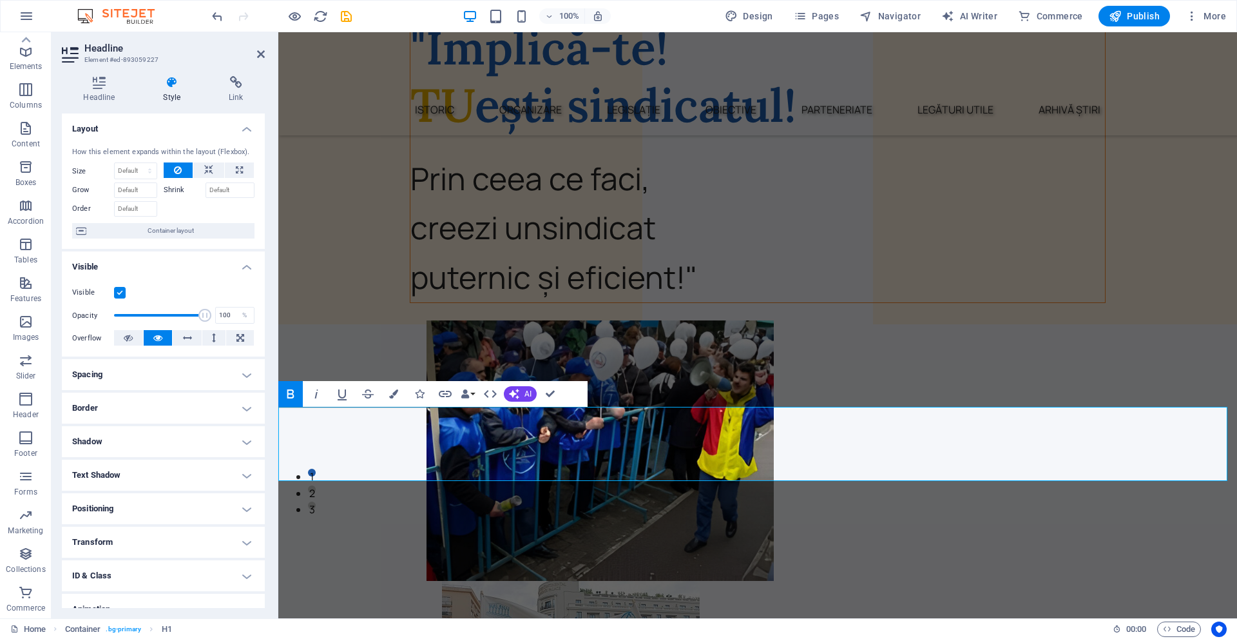
scroll to position [50, 0]
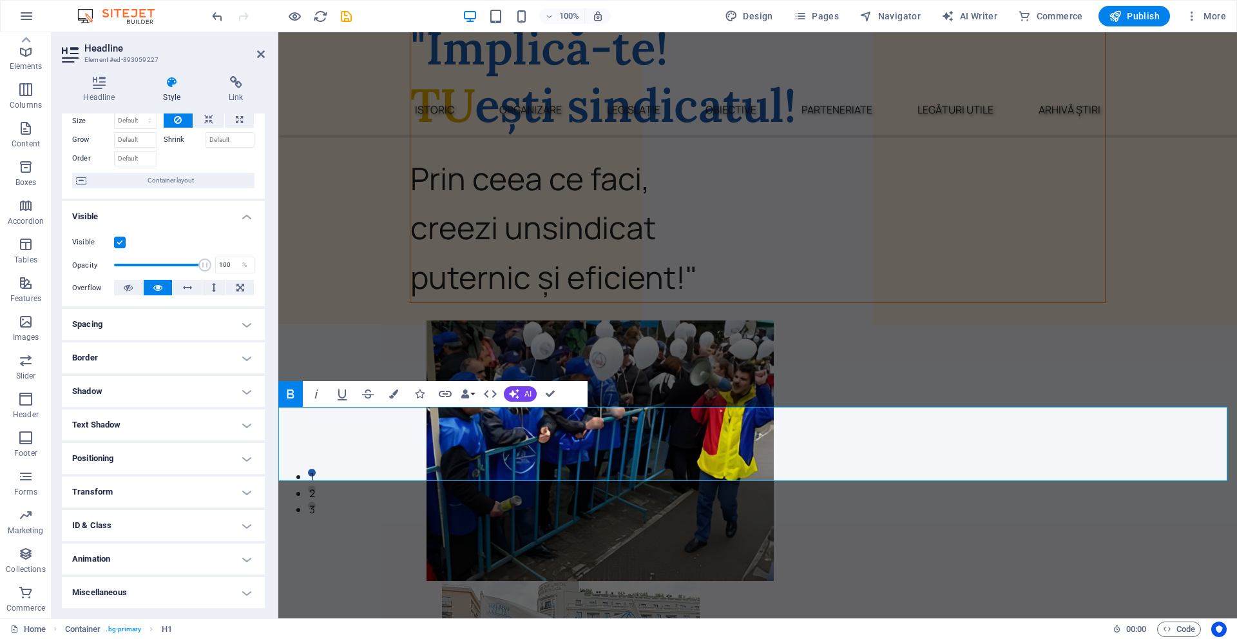
click at [141, 585] on h4 "Miscellaneous" at bounding box center [163, 592] width 203 height 31
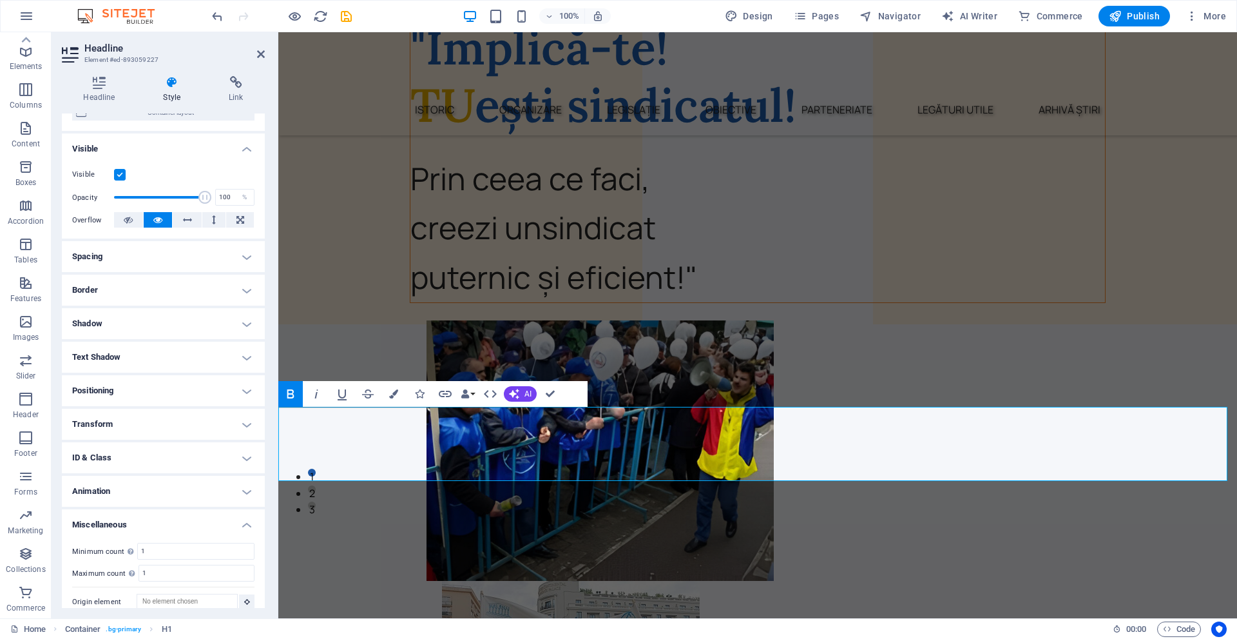
scroll to position [130, 0]
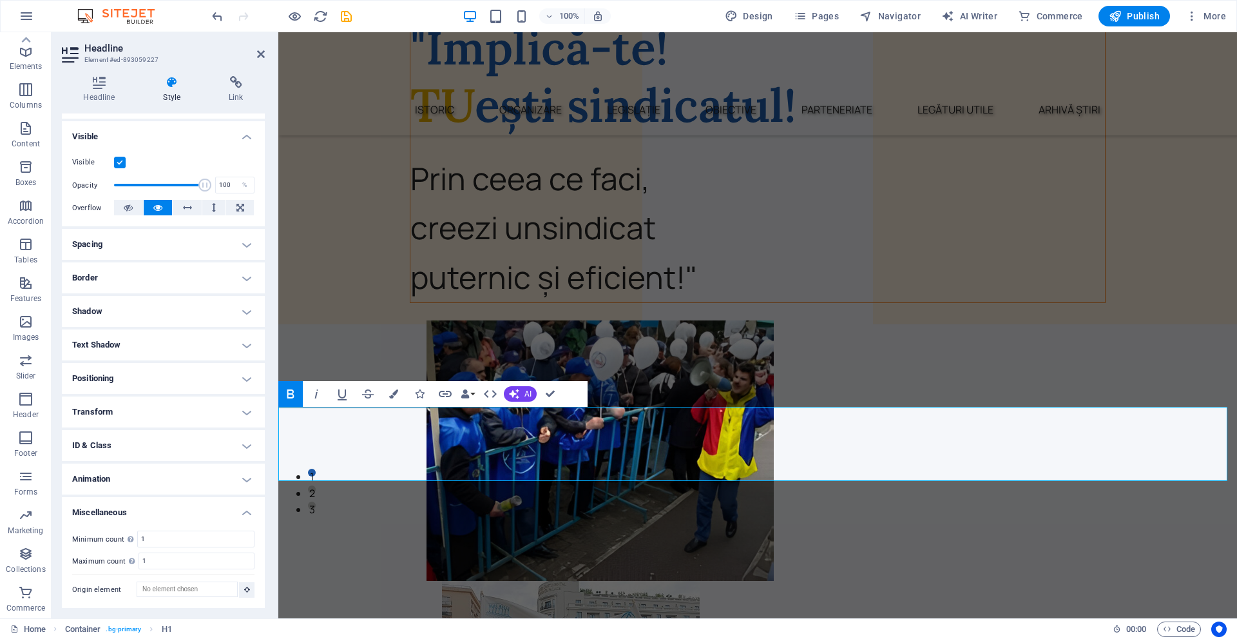
click at [126, 472] on h4 "Animation" at bounding box center [163, 478] width 203 height 31
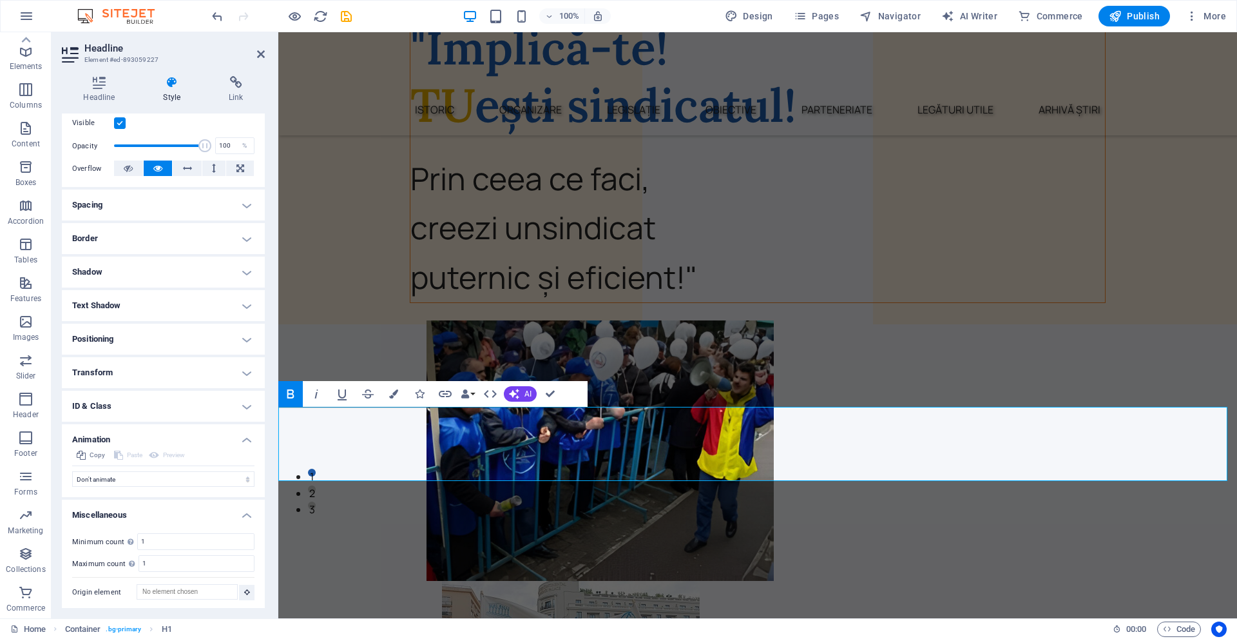
scroll to position [172, 0]
click at [138, 405] on h4 "ID & Class" at bounding box center [163, 403] width 203 height 31
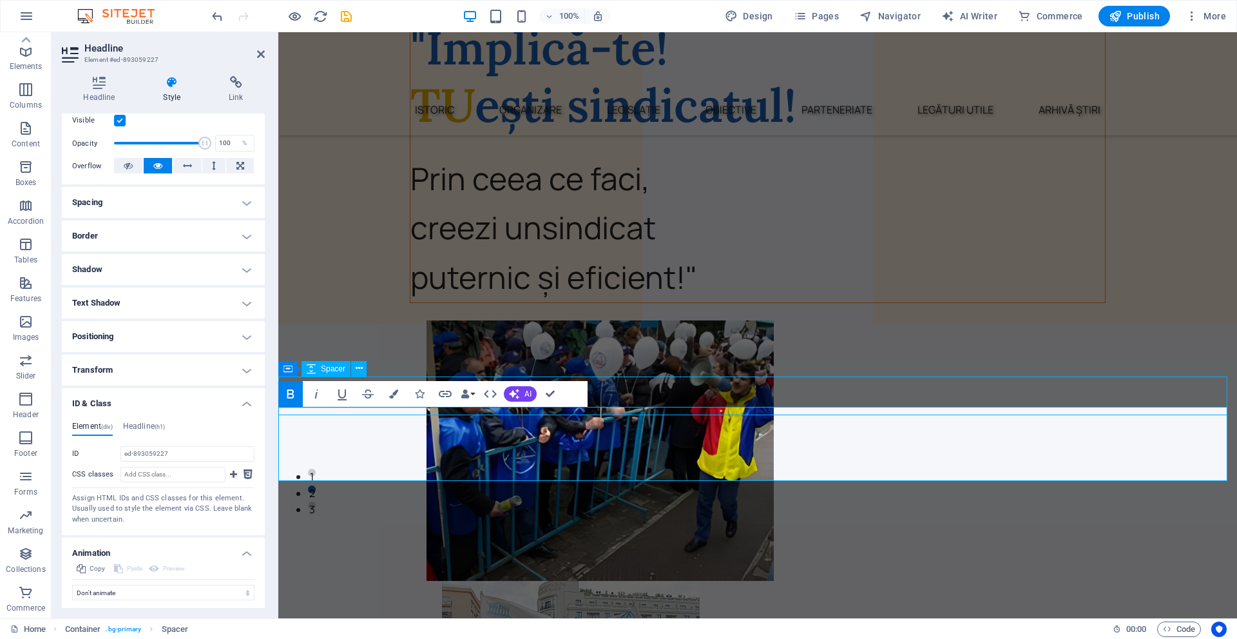
select select "px"
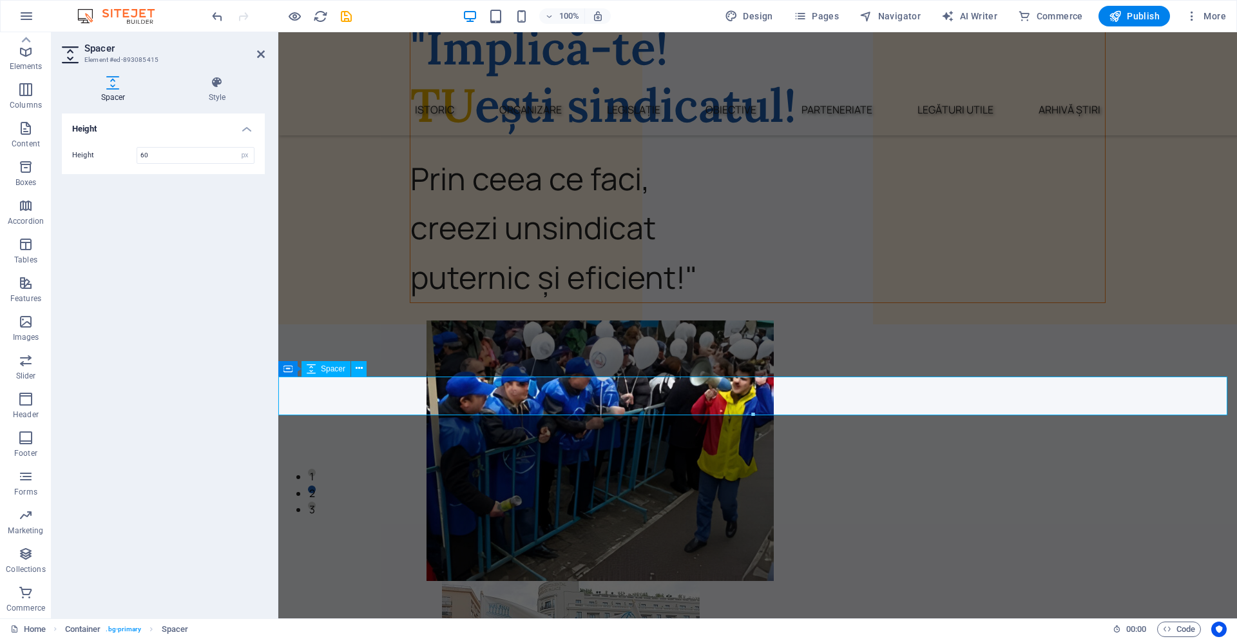
drag, startPoint x: 590, startPoint y: 441, endPoint x: 888, endPoint y: 446, distance: 297.8
select select "px"
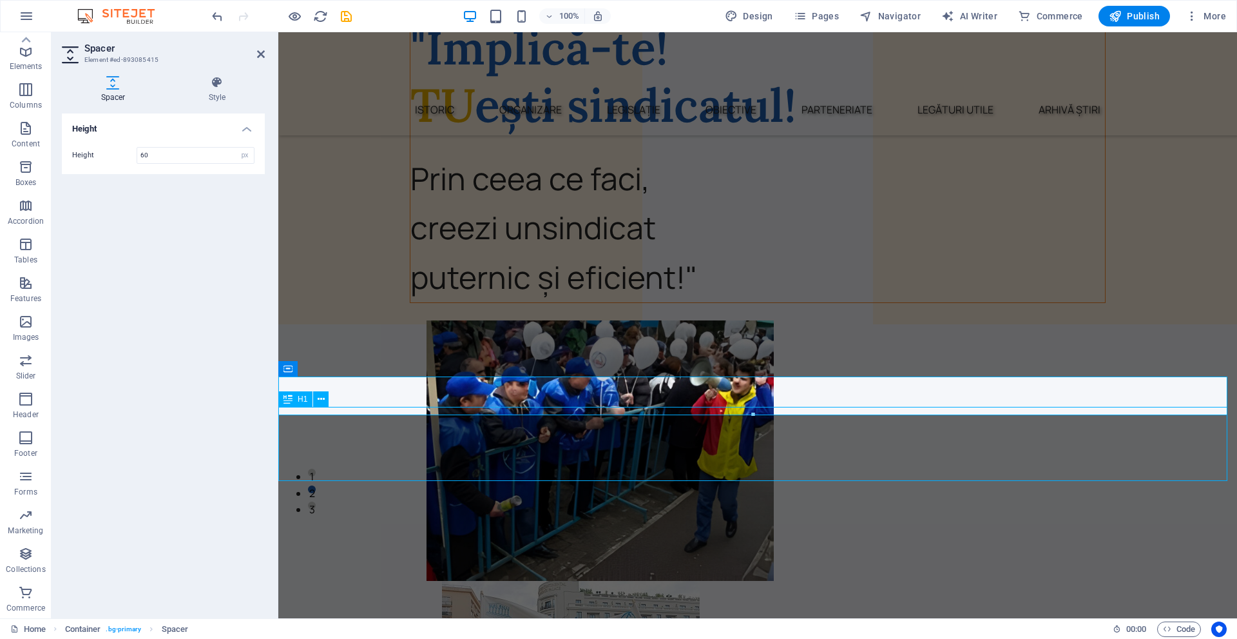
select select "px"
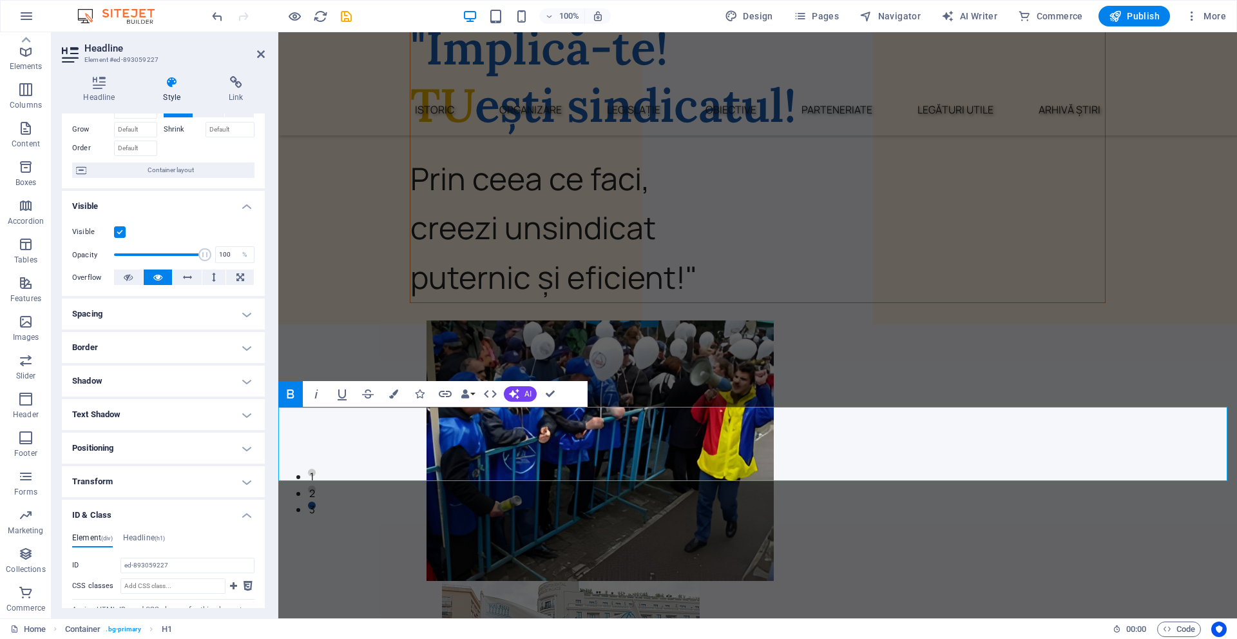
scroll to position [64, 0]
click at [150, 375] on h4 "Shadow" at bounding box center [163, 377] width 203 height 31
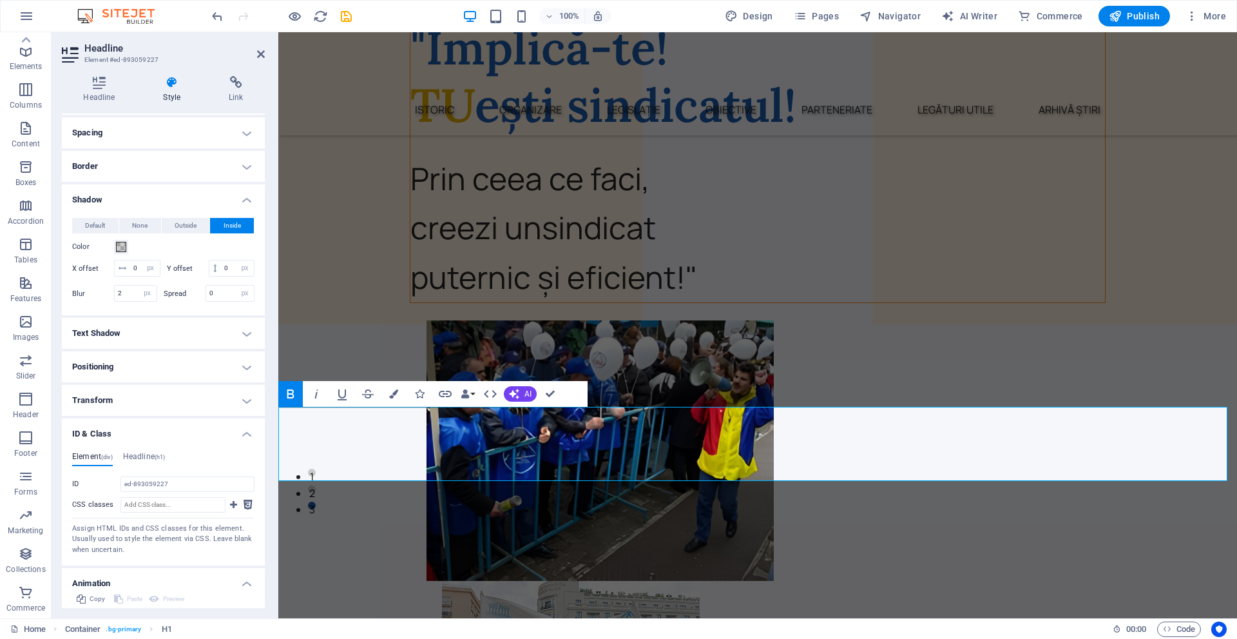
scroll to position [258, 0]
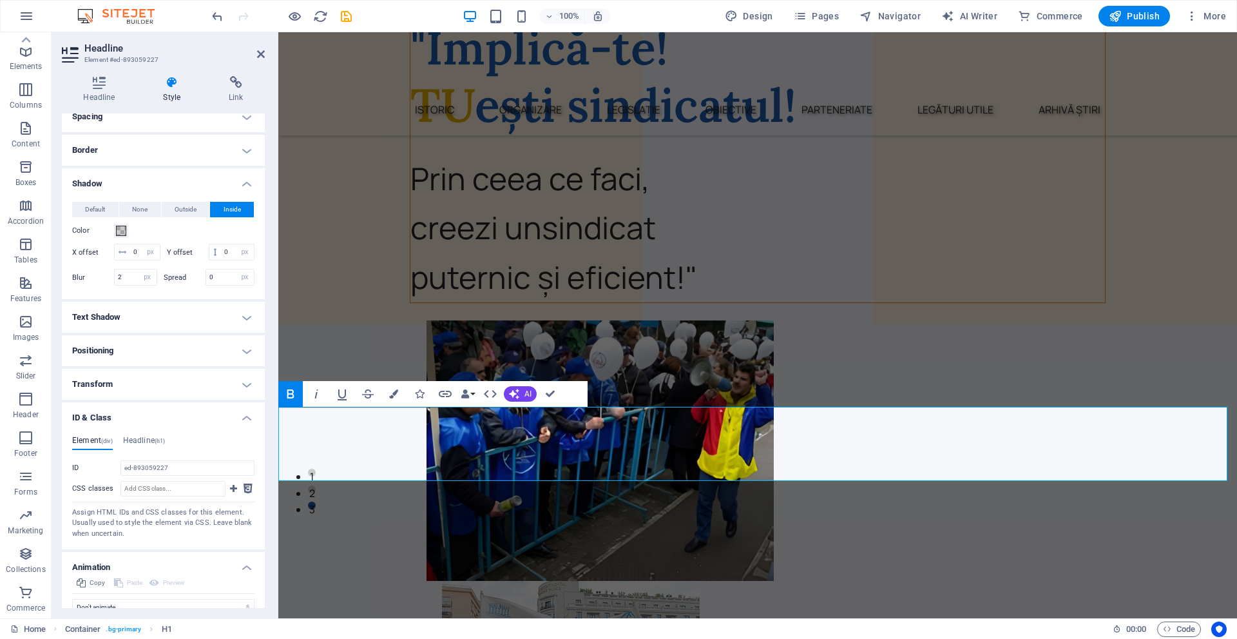
click at [119, 333] on h4 "Text Shadow" at bounding box center [163, 317] width 203 height 31
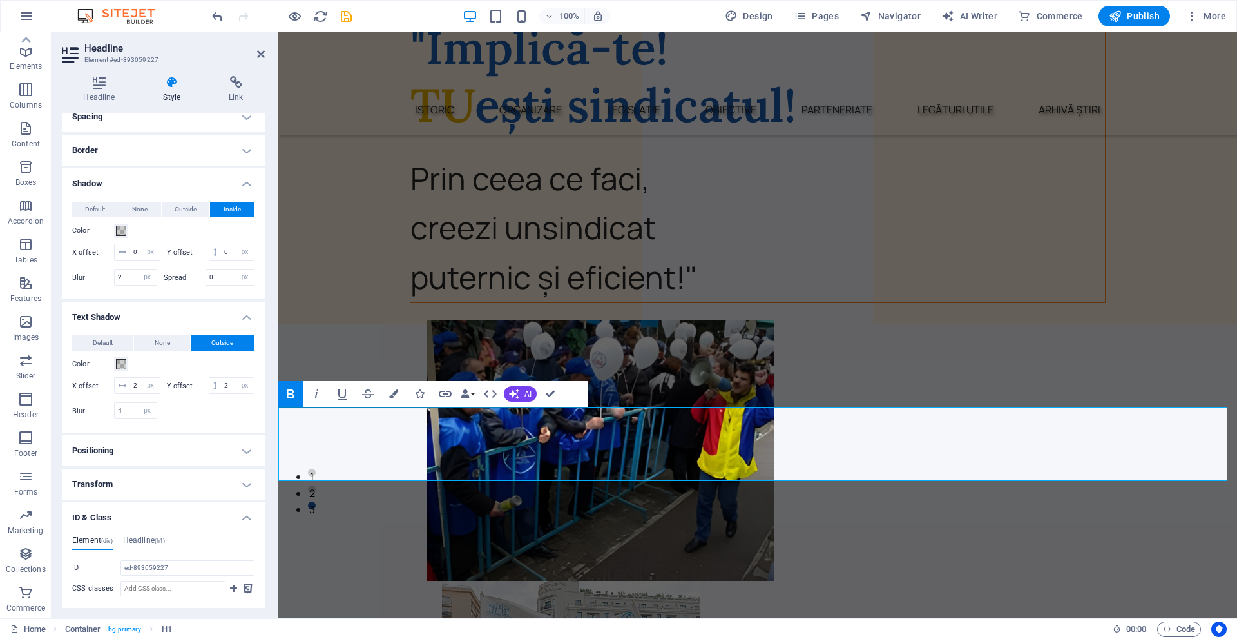
click at [143, 466] on h4 "Positioning" at bounding box center [163, 450] width 203 height 31
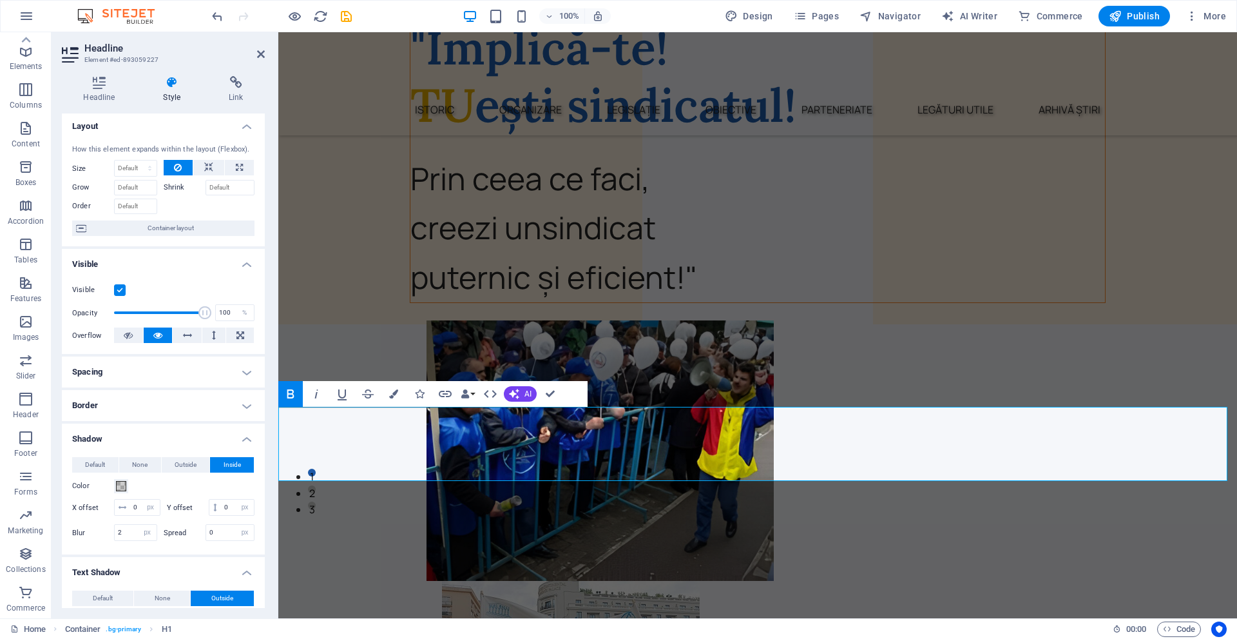
scroll to position [0, 0]
click at [95, 75] on div "Headline Style Link Settings Level H1 H2 H3 H4 H5 H6 Alignment Default colors a…" at bounding box center [164, 342] width 224 height 552
click at [95, 95] on h4 "Headline" at bounding box center [102, 89] width 80 height 27
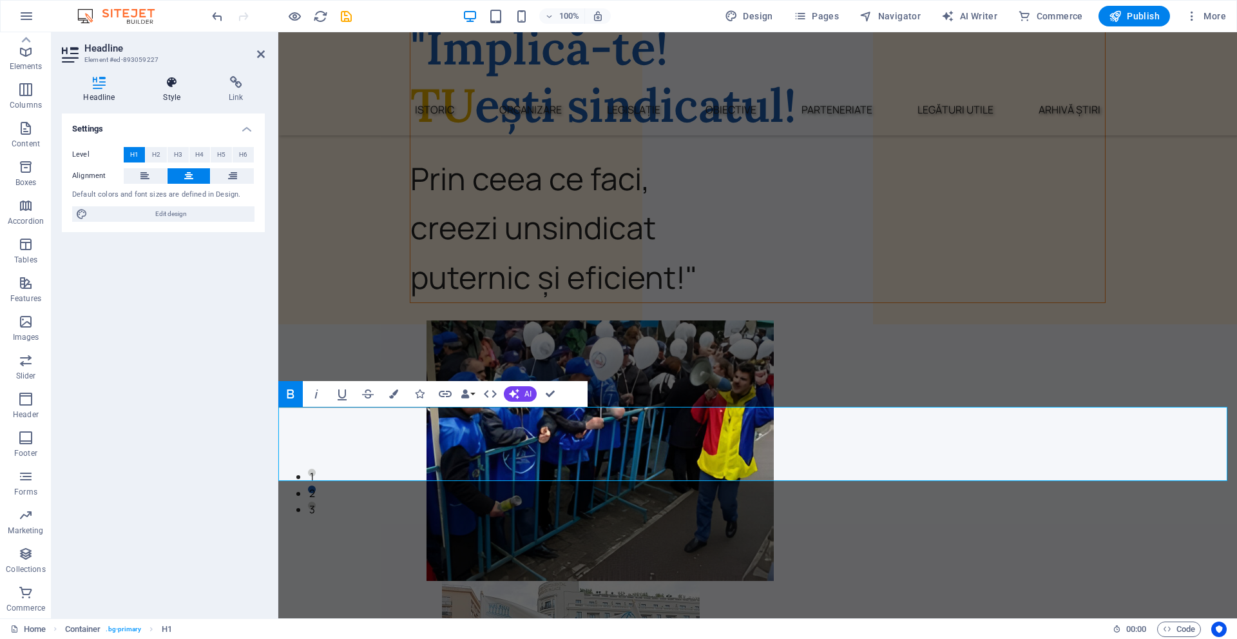
click at [184, 84] on icon at bounding box center [172, 82] width 61 height 13
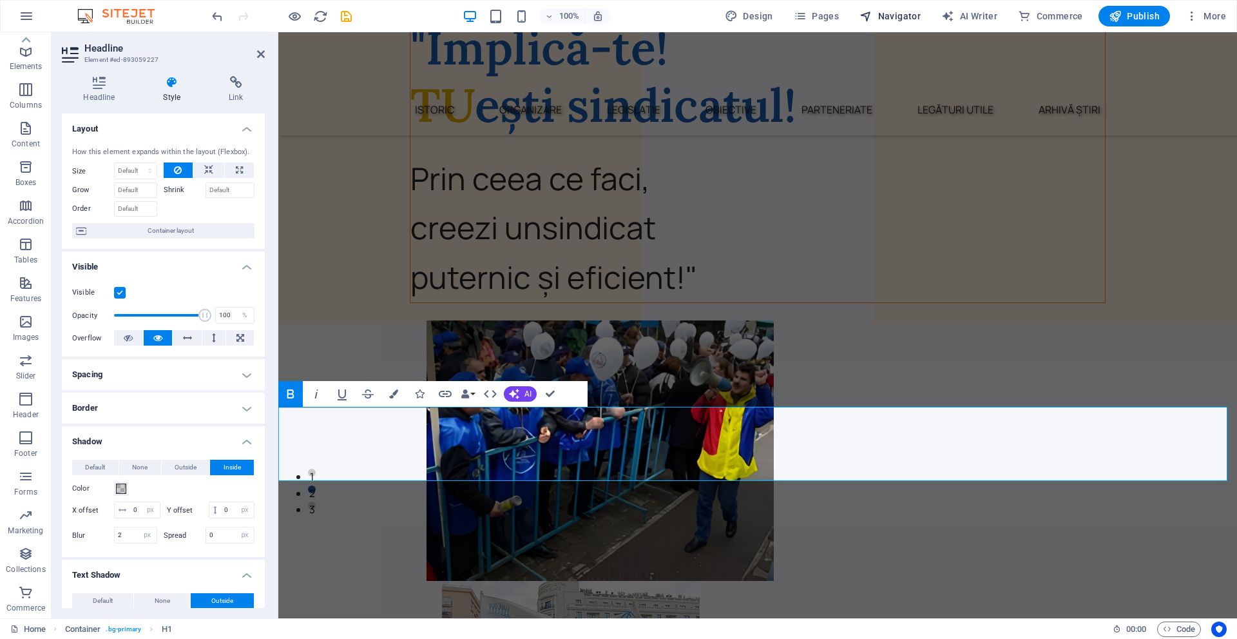
click at [891, 9] on button "Navigator" at bounding box center [891, 16] width 72 height 21
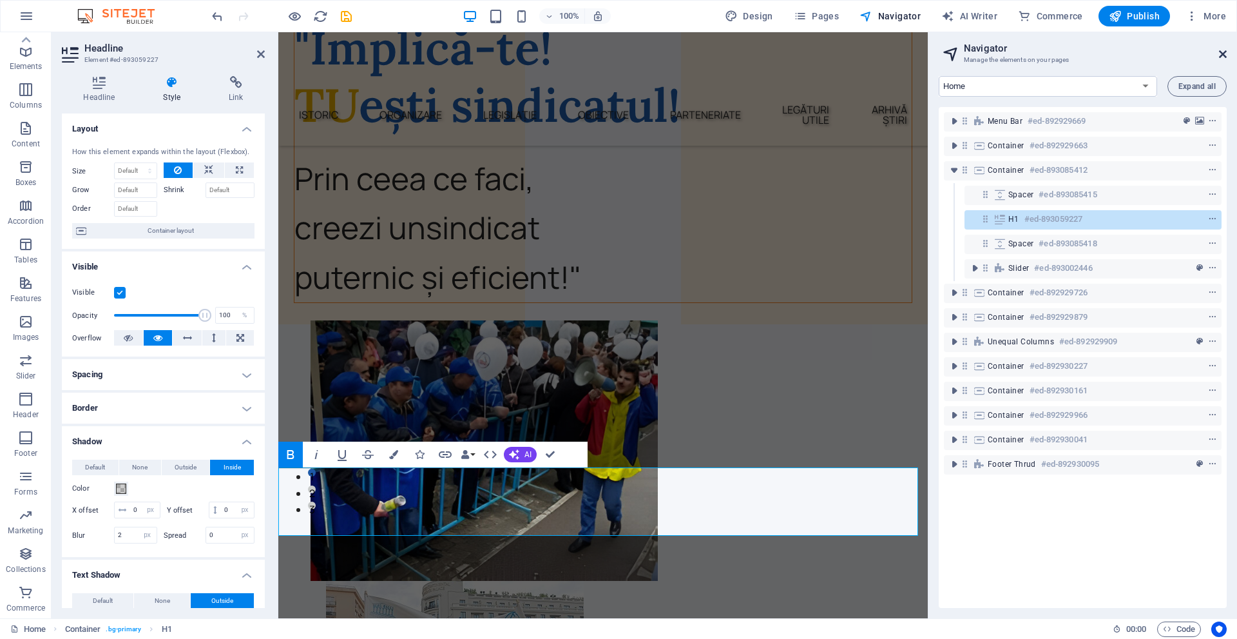
click at [1222, 52] on icon at bounding box center [1223, 54] width 8 height 10
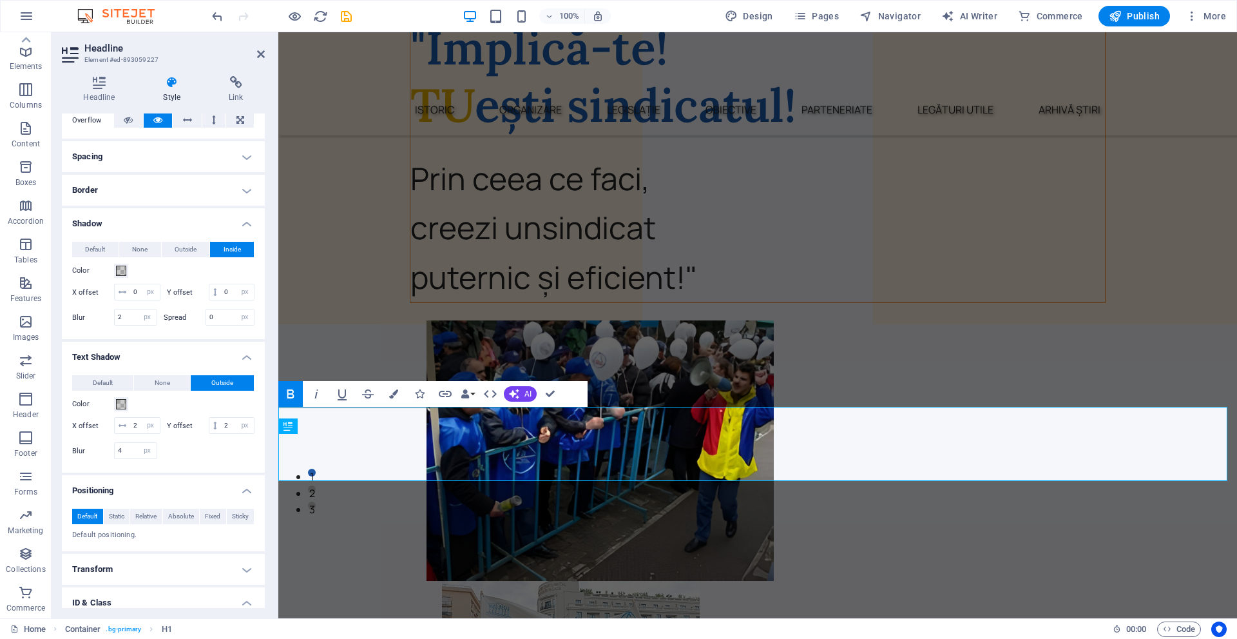
scroll to position [258, 0]
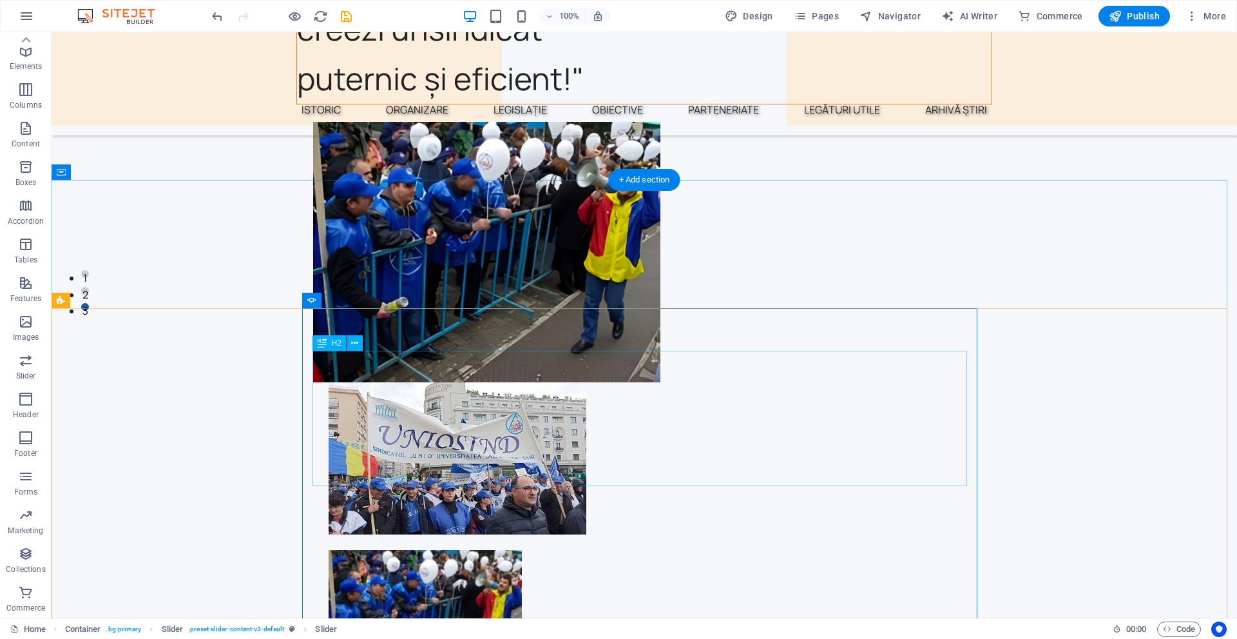
scroll to position [311, 0]
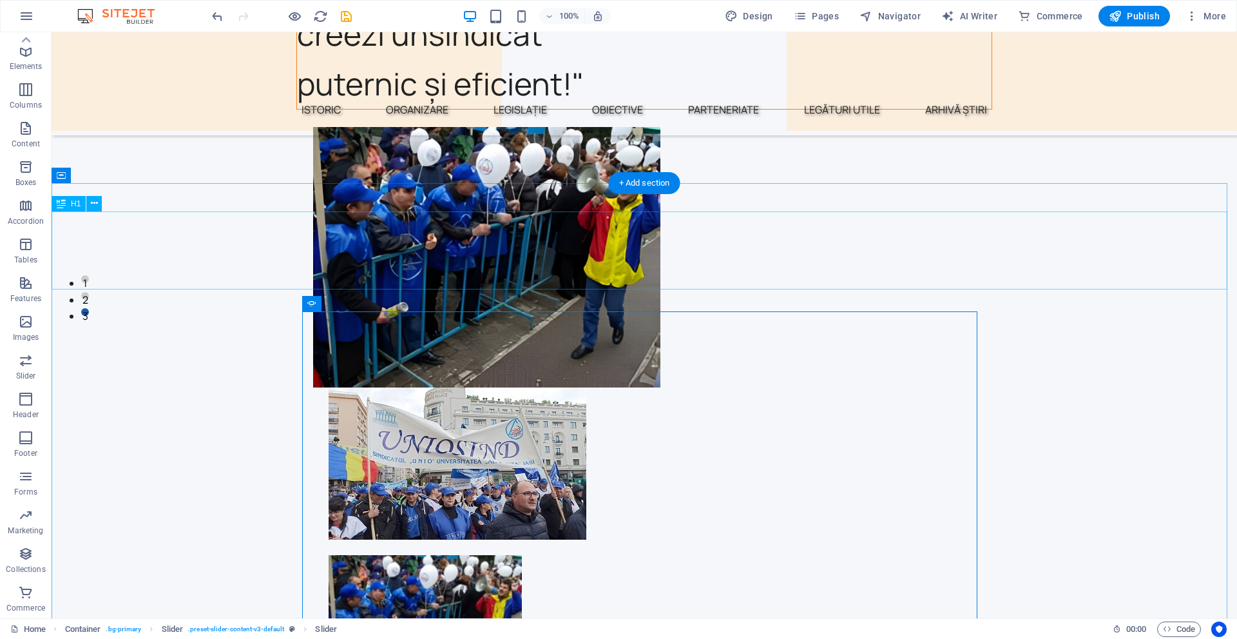
select select "px"
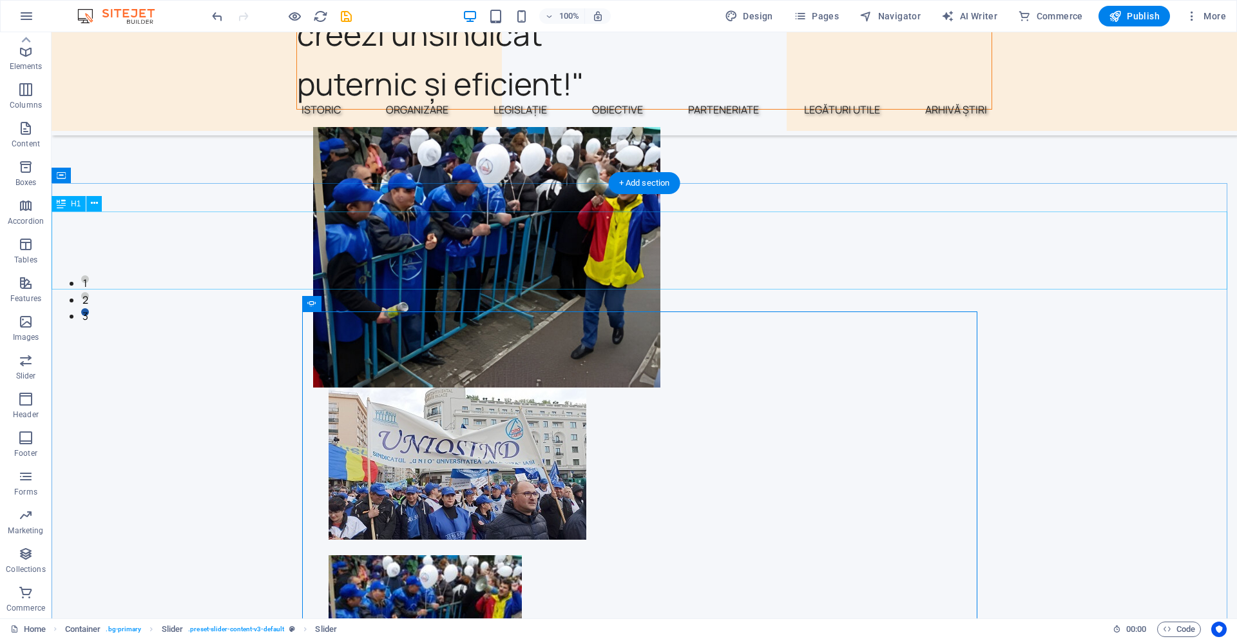
select select "px"
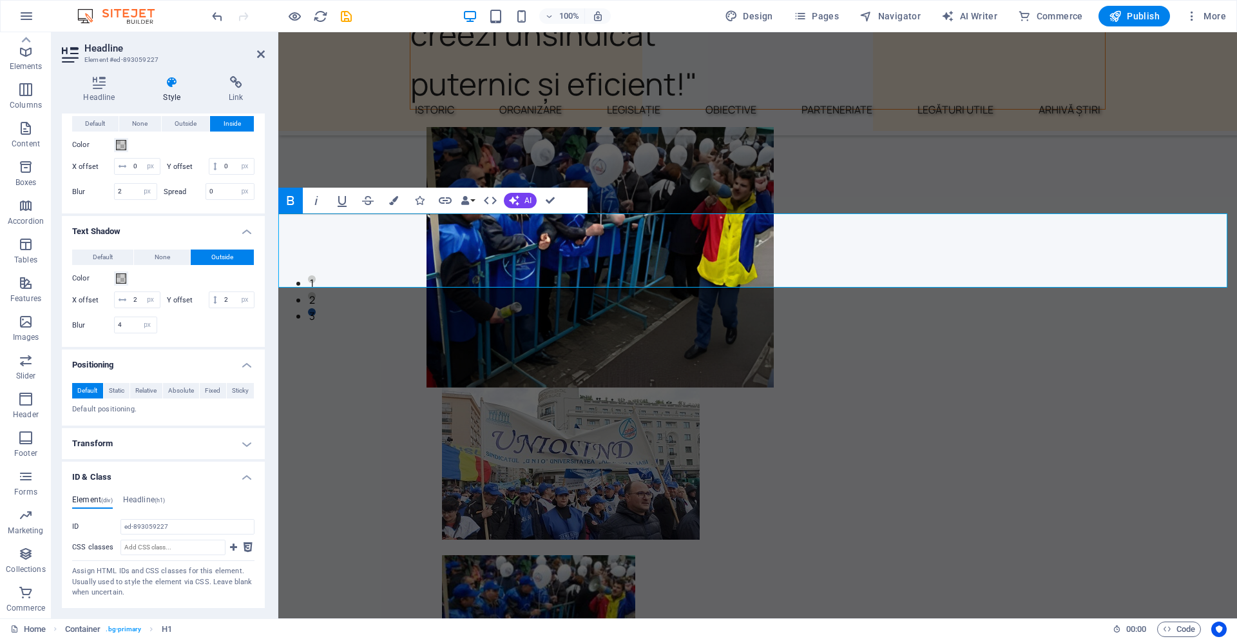
scroll to position [451, 0]
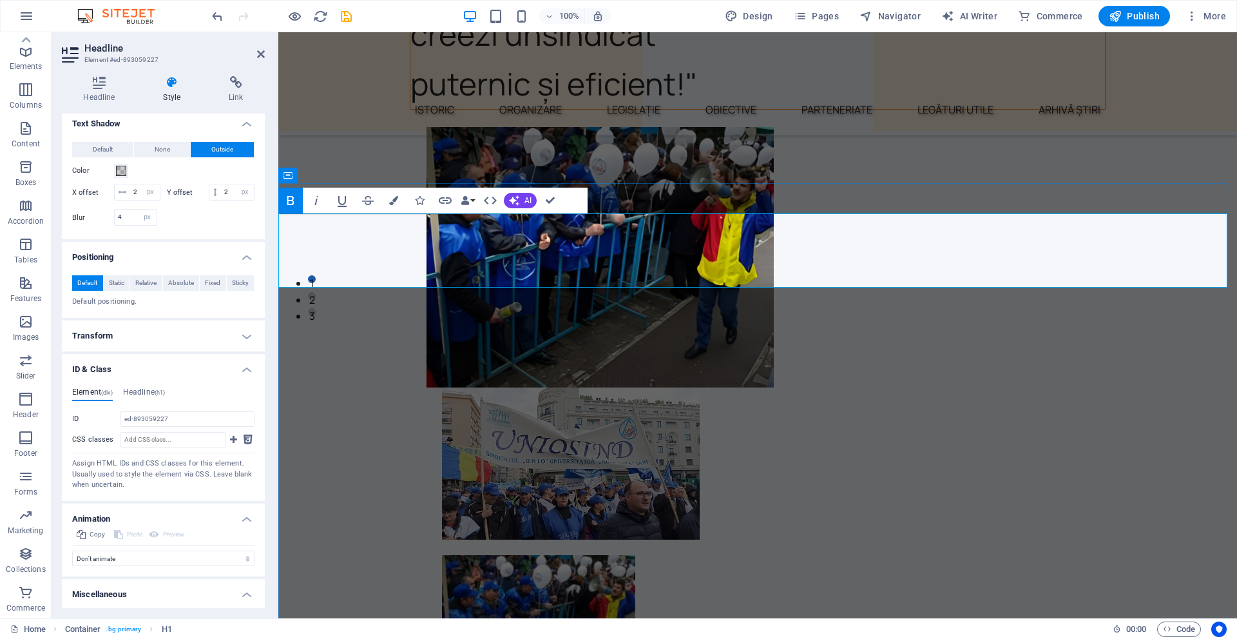
drag, startPoint x: 462, startPoint y: 236, endPoint x: 330, endPoint y: 232, distance: 132.2
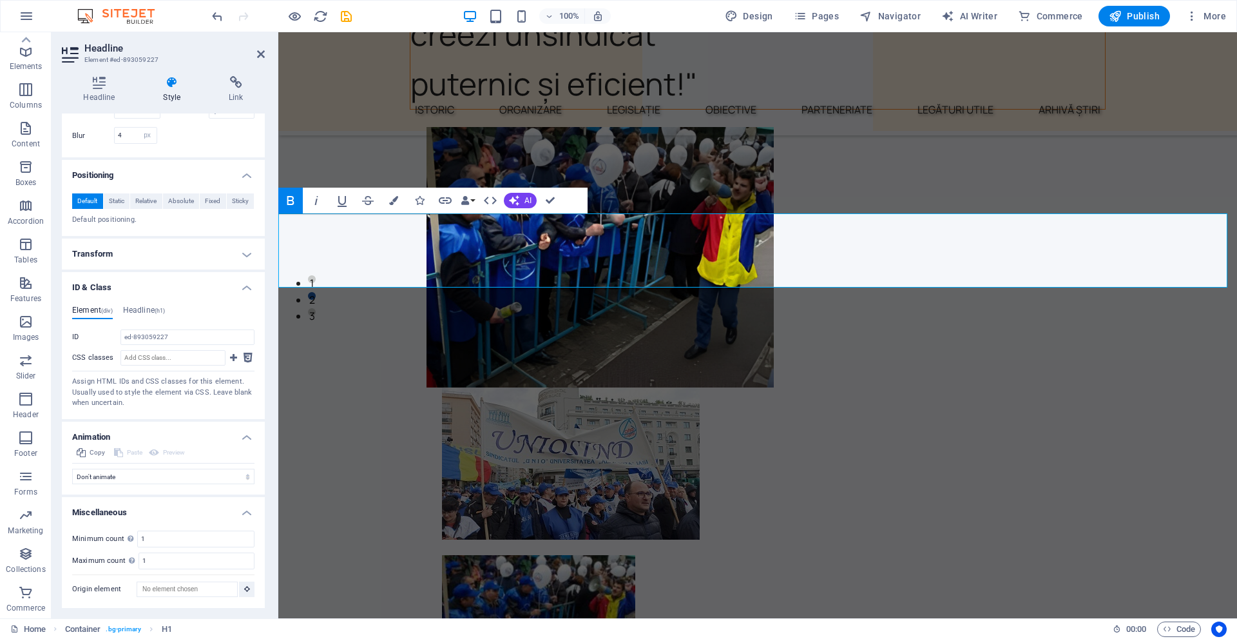
scroll to position [567, 0]
click at [125, 308] on h4 "Headline (h1)" at bounding box center [144, 312] width 43 height 14
click at [108, 307] on span "(div)" at bounding box center [107, 310] width 12 height 6
click at [102, 247] on h4 "Transform" at bounding box center [163, 253] width 203 height 31
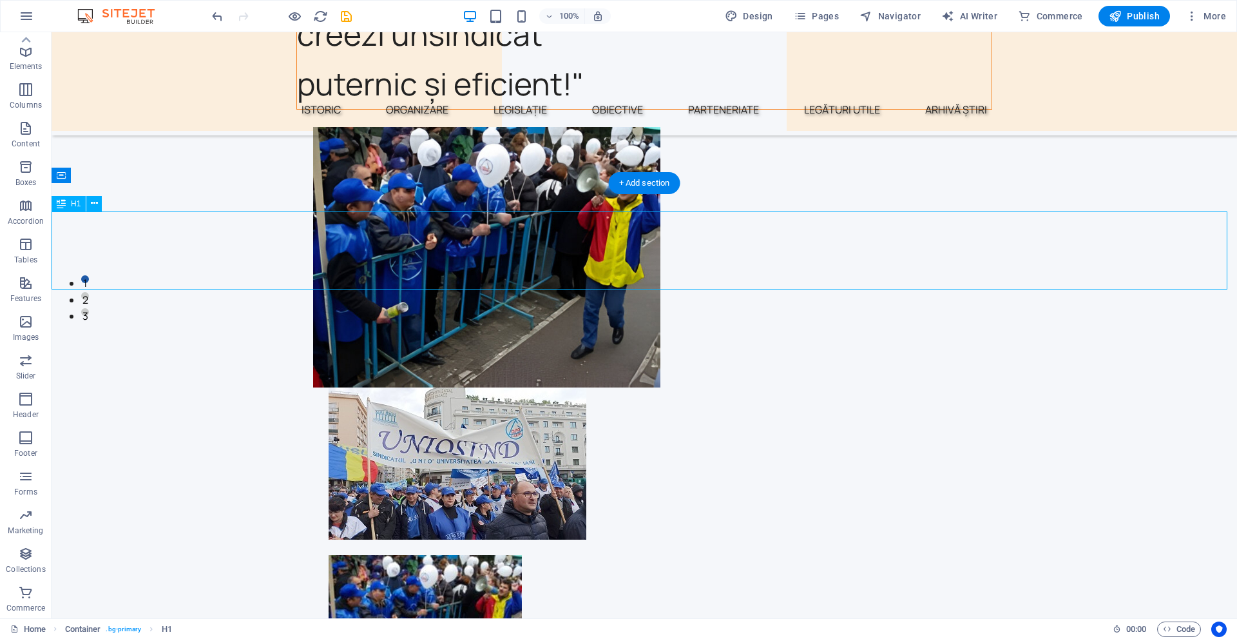
select select "px"
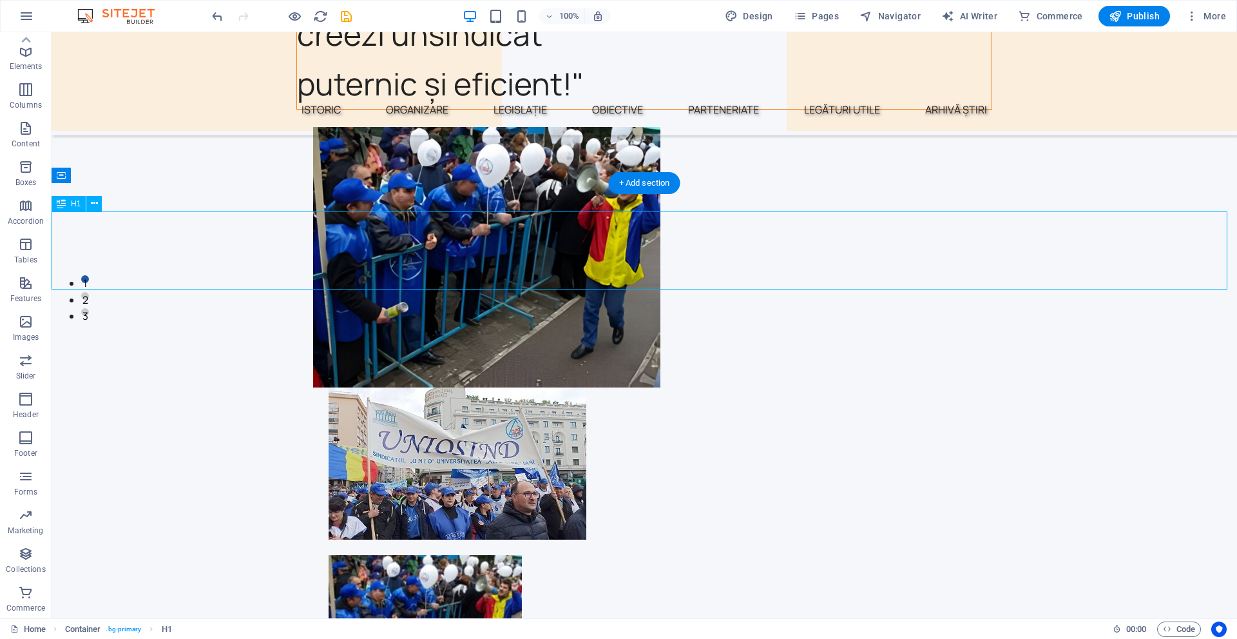
select select "px"
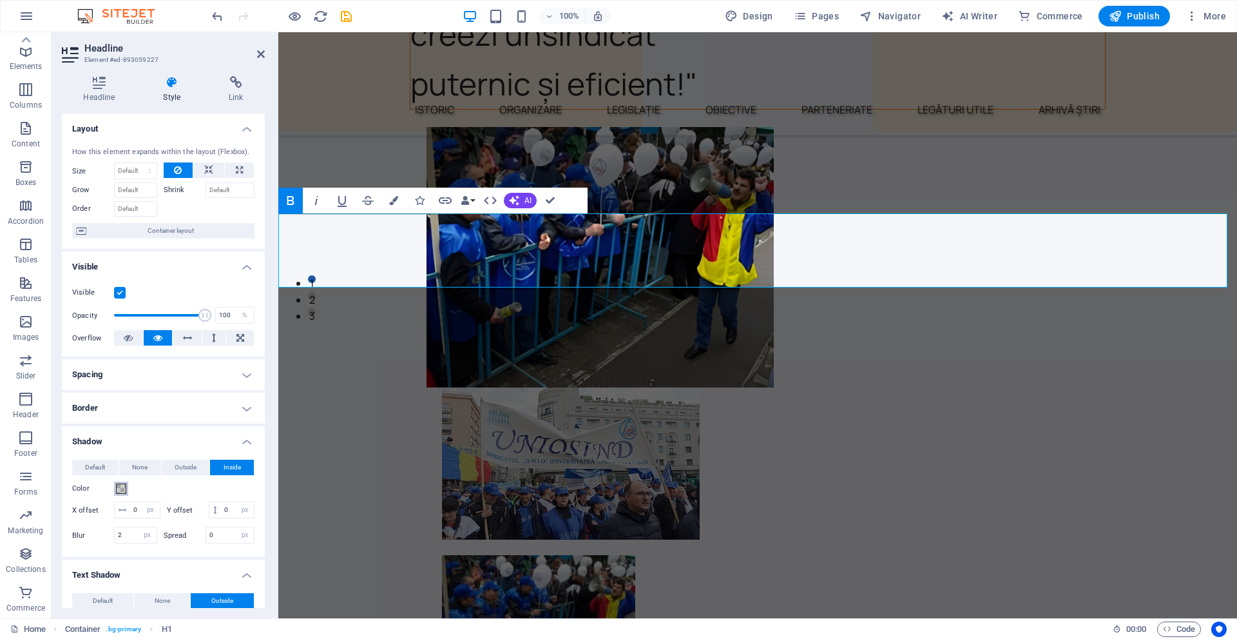
click at [128, 494] on button "Color" at bounding box center [121, 488] width 14 height 14
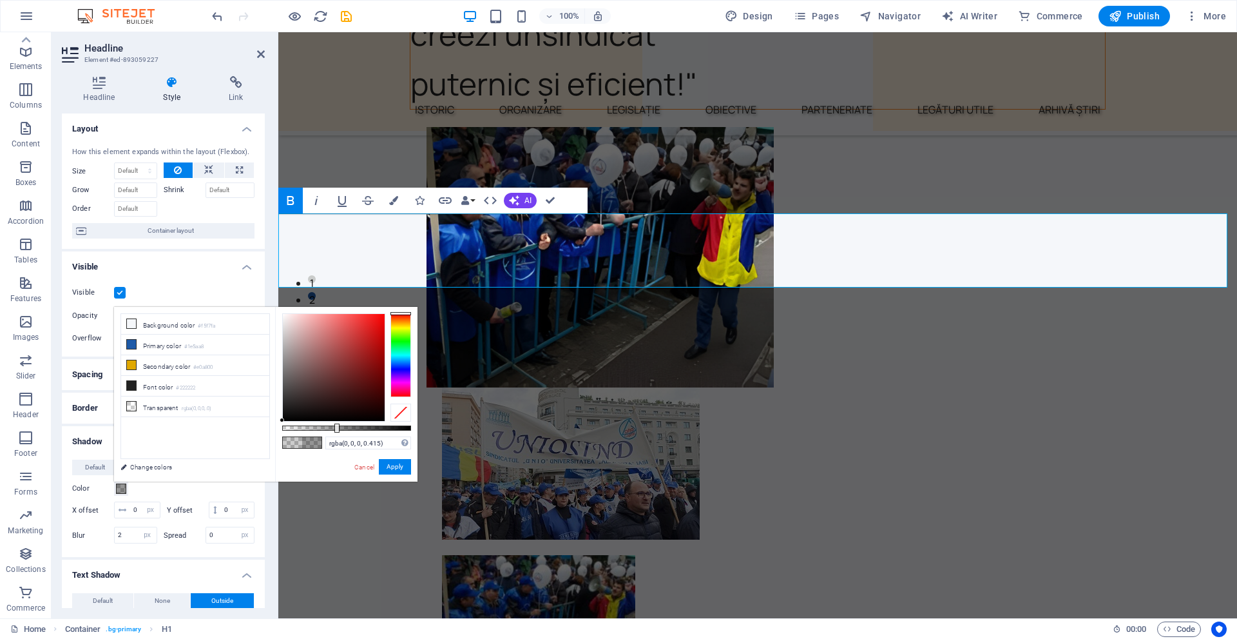
drag, startPoint x: 309, startPoint y: 426, endPoint x: 336, endPoint y: 427, distance: 26.4
click at [336, 427] on div at bounding box center [336, 427] width 5 height 9
click at [185, 368] on li "Secondary color #e0a800" at bounding box center [195, 365] width 148 height 21
type input "#e0a800"
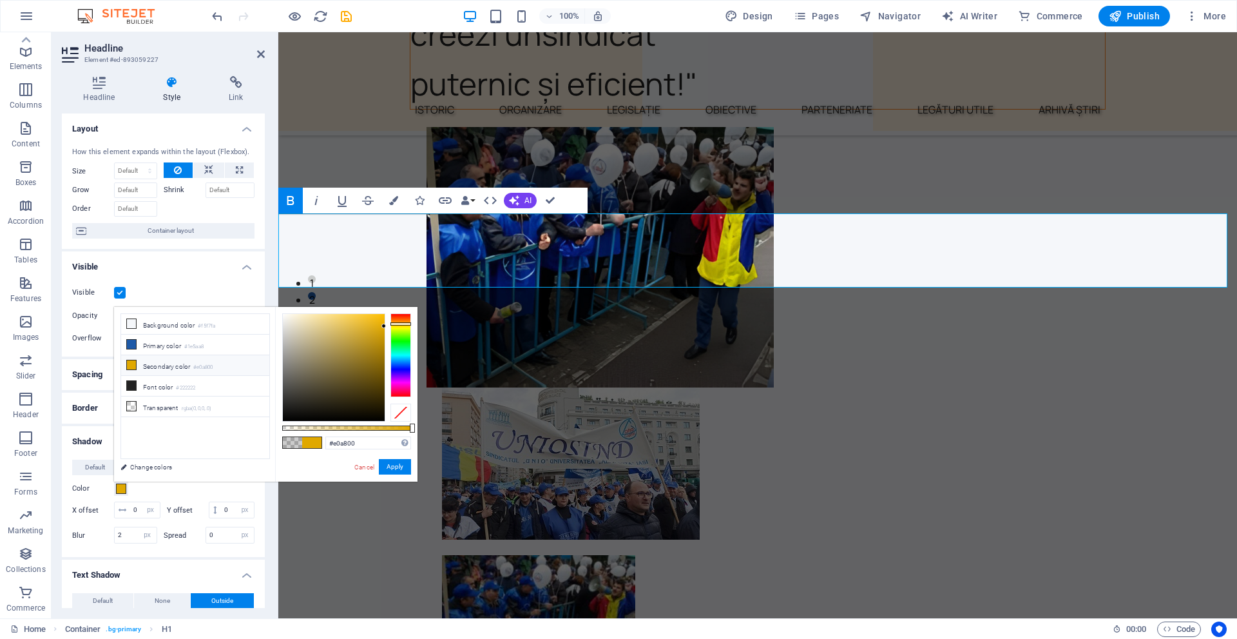
click at [185, 368] on li "Secondary color #e0a800" at bounding box center [195, 365] width 148 height 21
click at [400, 460] on button "Apply" at bounding box center [395, 466] width 32 height 15
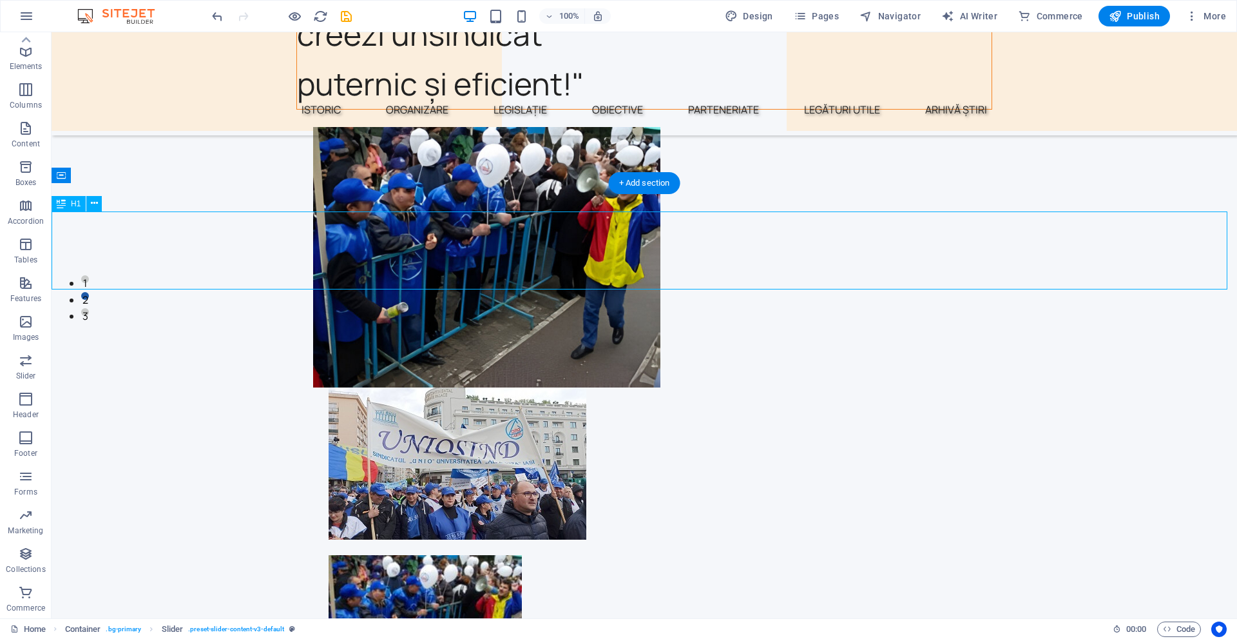
select select "px"
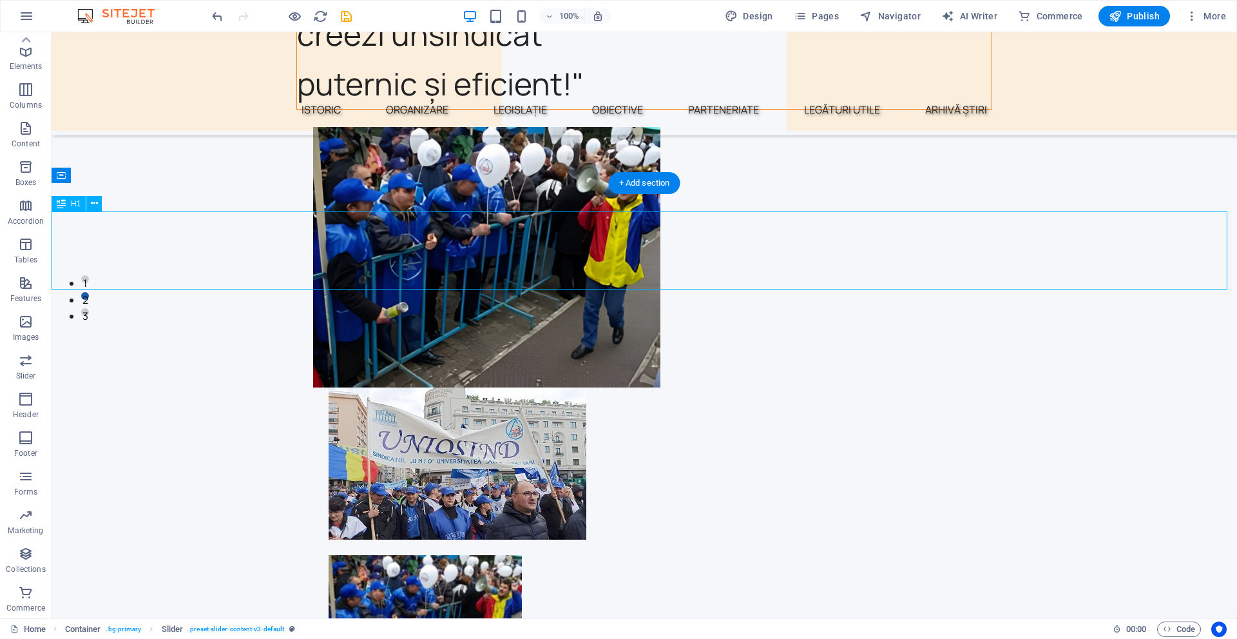
select select "px"
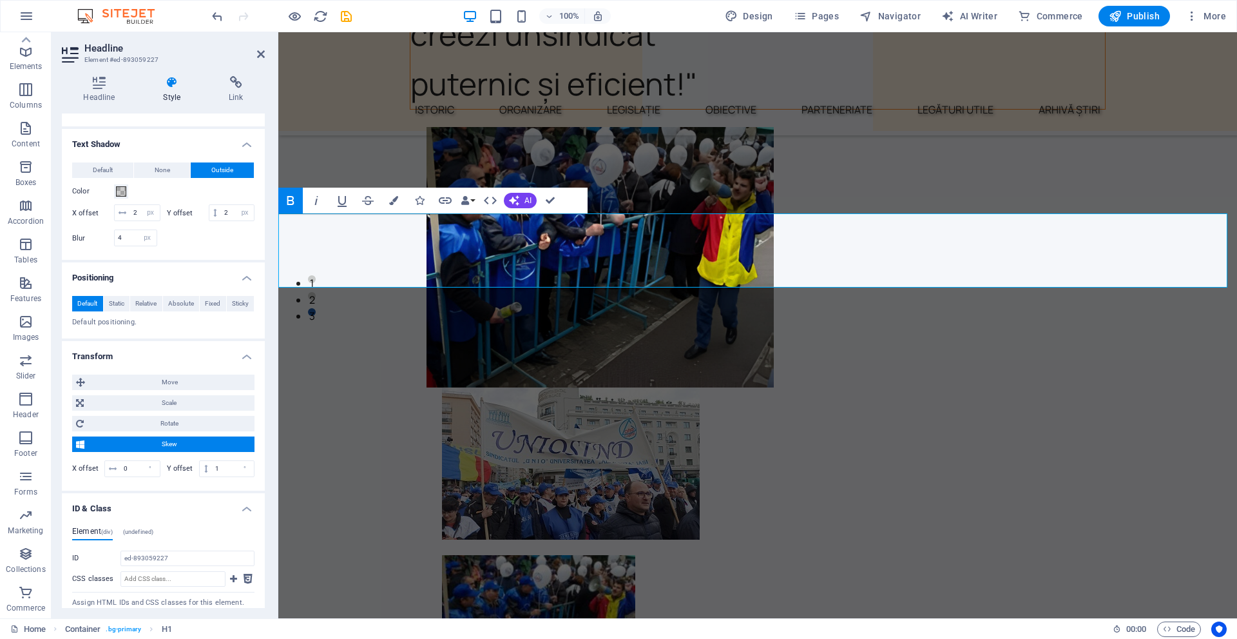
scroll to position [451, 0]
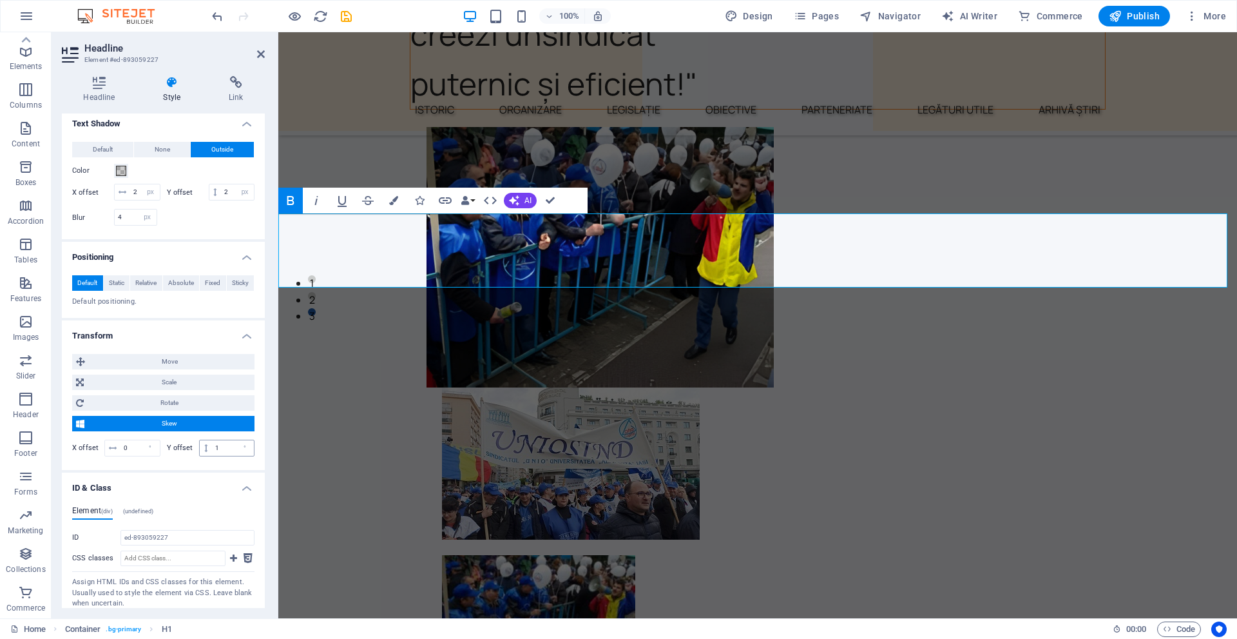
click at [231, 456] on input "1" at bounding box center [233, 447] width 42 height 15
type input "2"
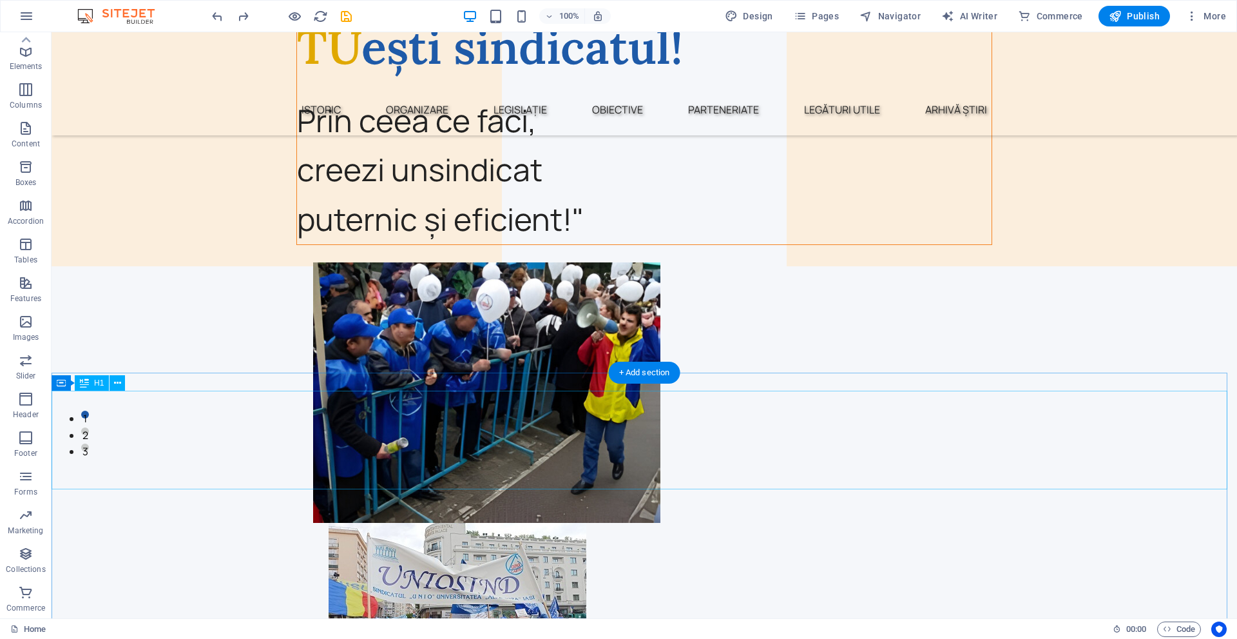
scroll to position [182, 0]
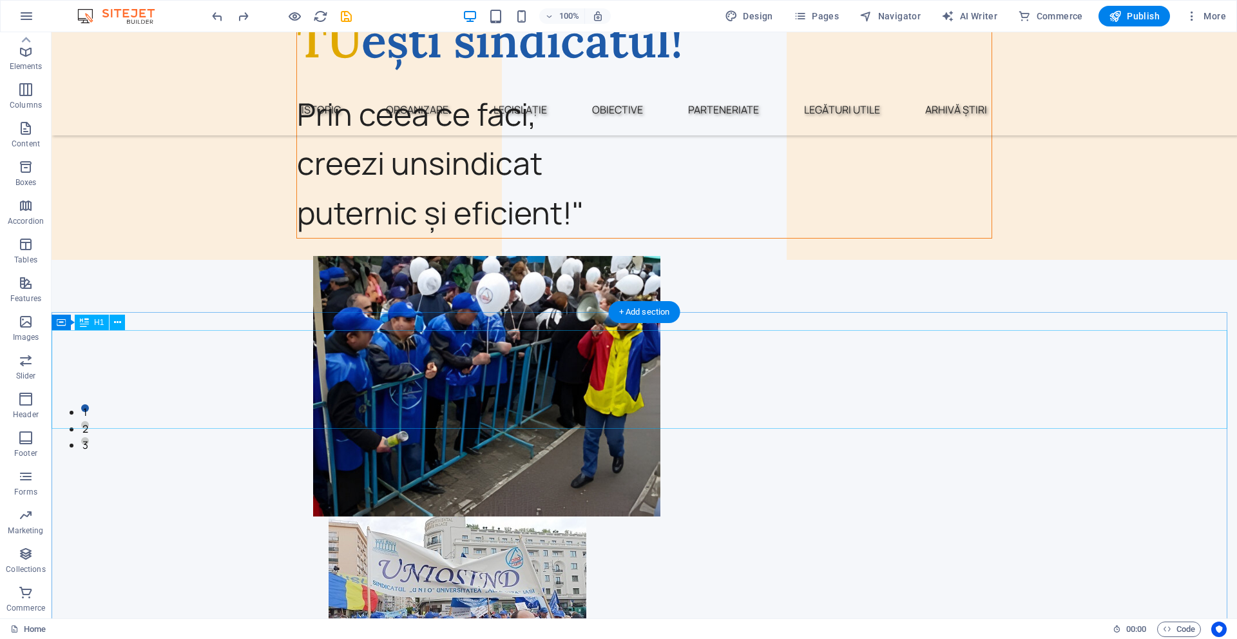
select select "px"
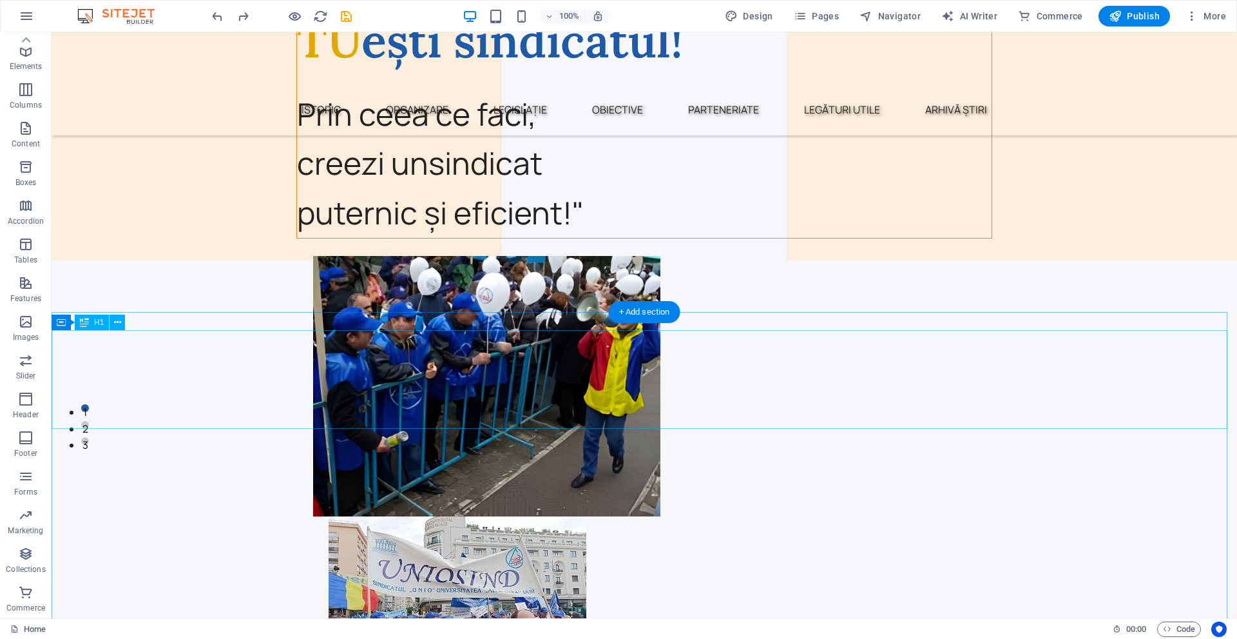
select select "px"
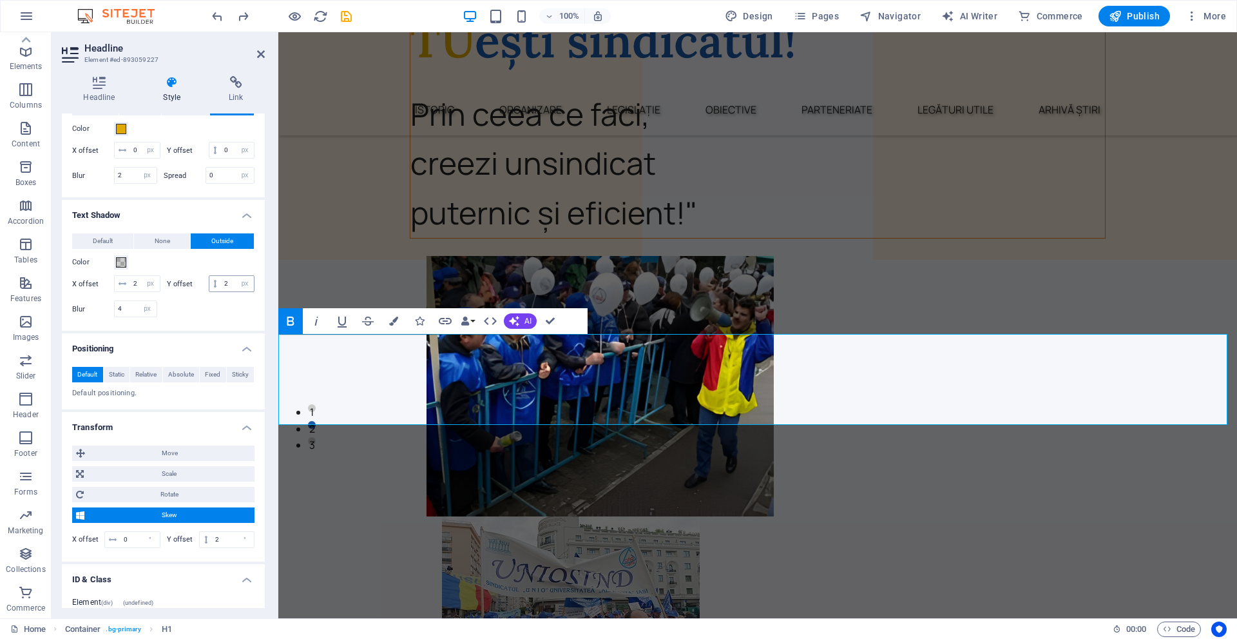
scroll to position [387, 0]
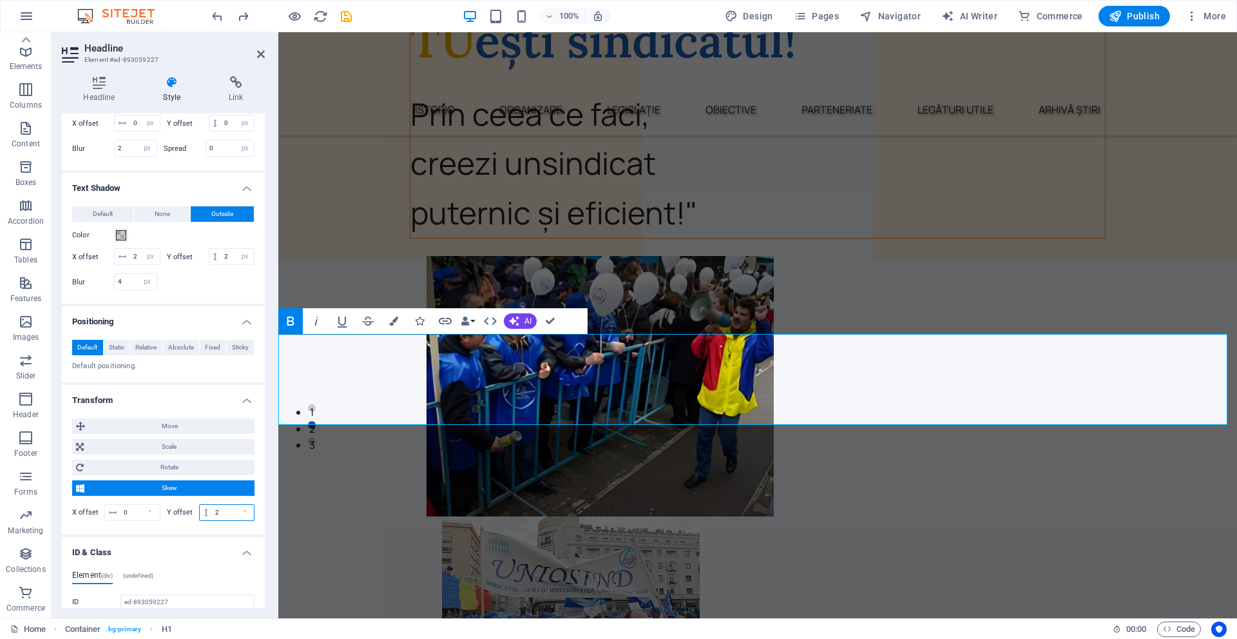
click at [220, 520] on input "2" at bounding box center [233, 512] width 42 height 15
type input "1"
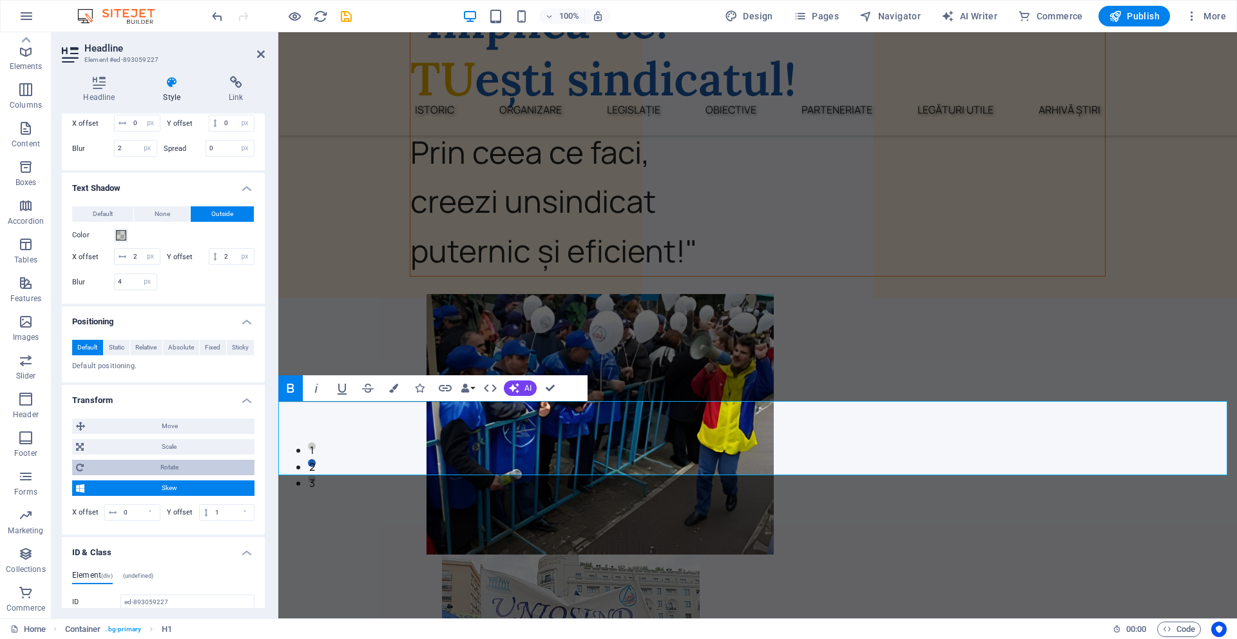
scroll to position [118, 0]
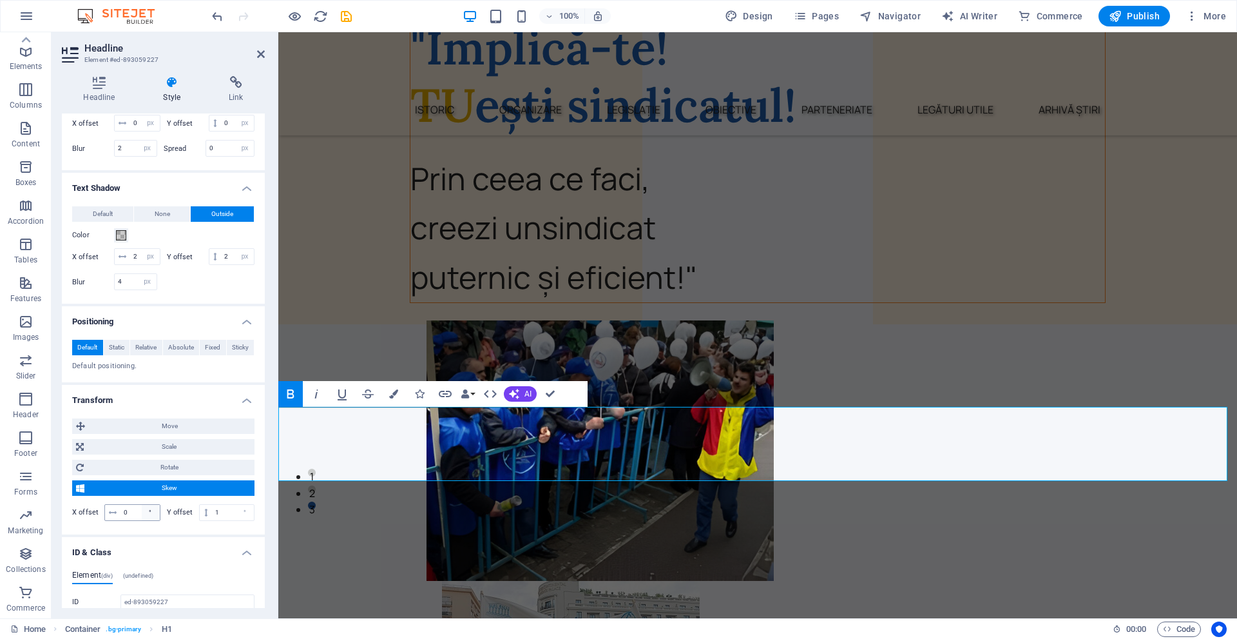
click at [142, 520] on div "°" at bounding box center [151, 512] width 18 height 15
click at [137, 520] on input "0" at bounding box center [140, 512] width 39 height 15
type input "3"
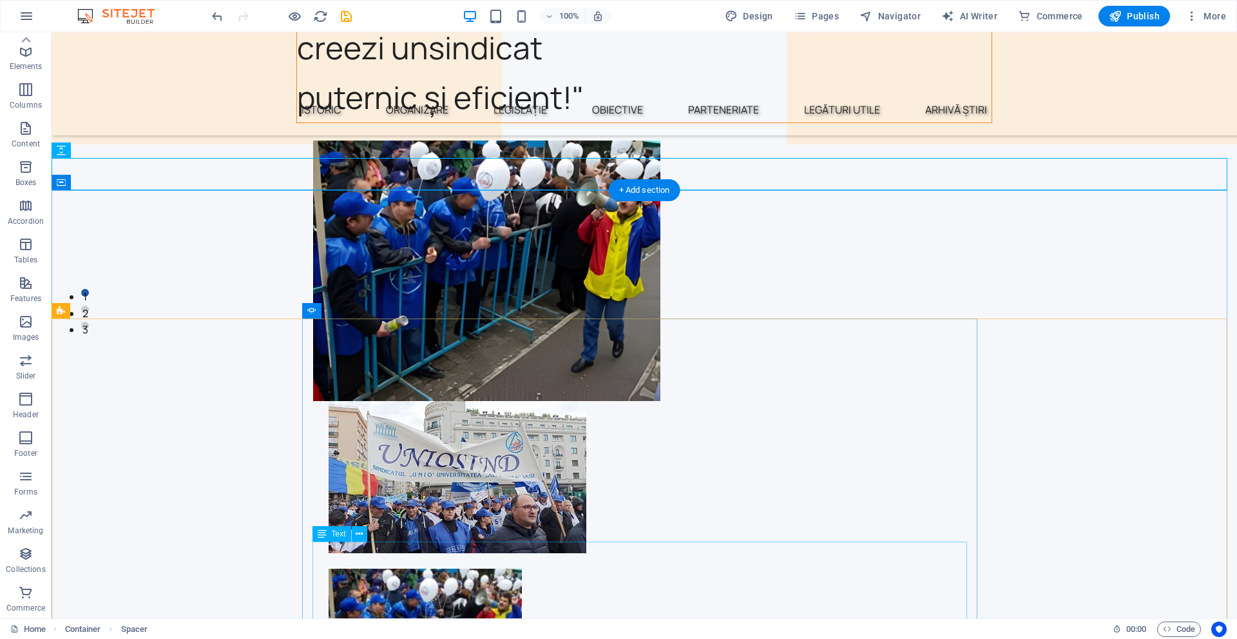
scroll to position [311, 0]
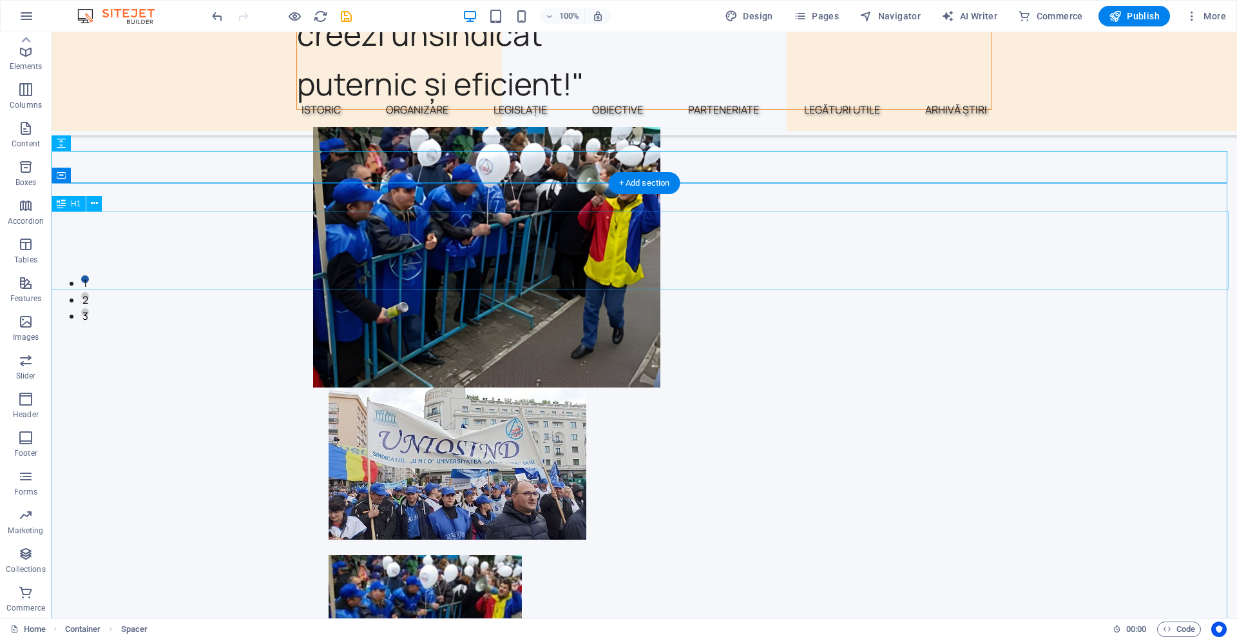
select select "px"
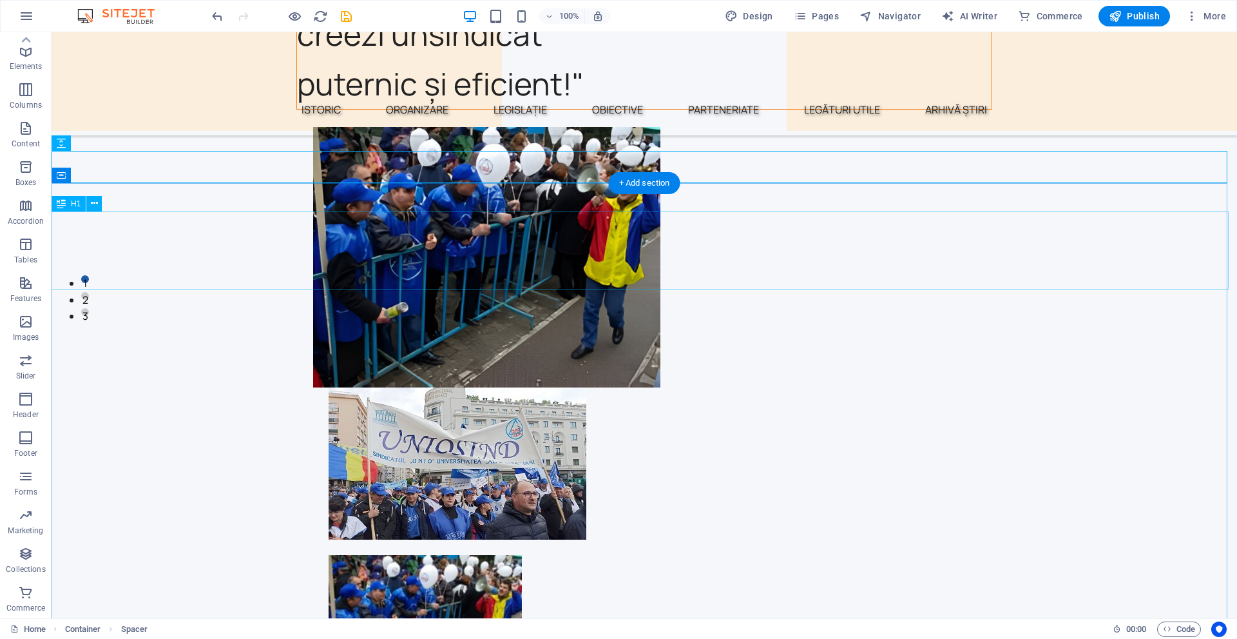
select select "px"
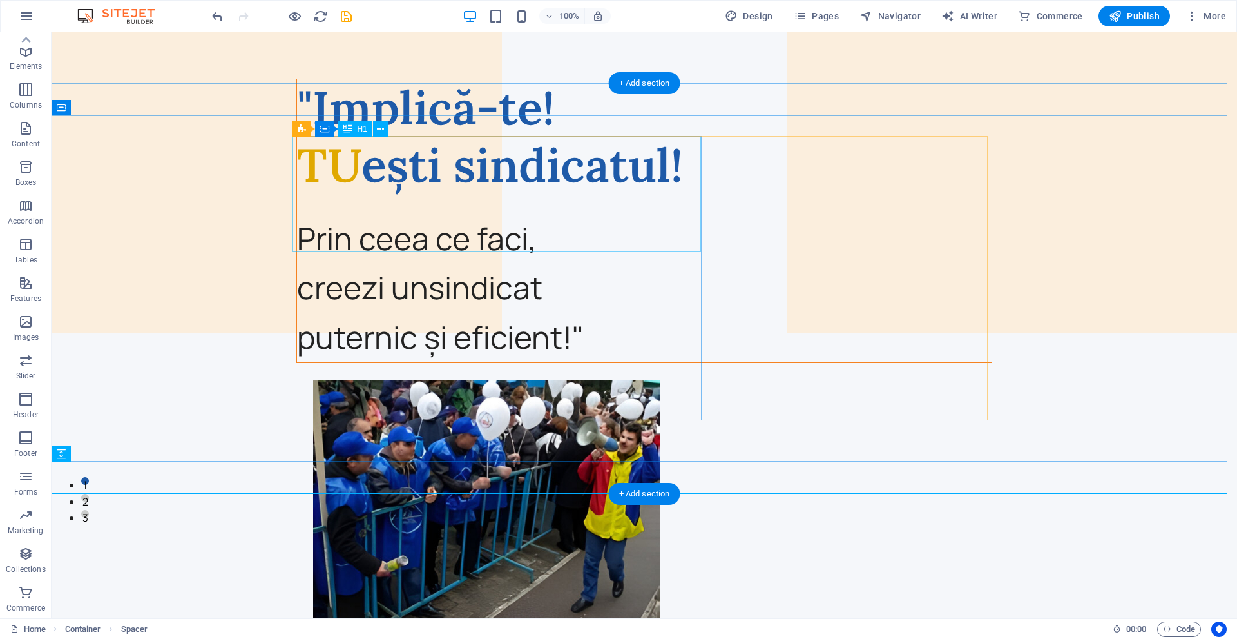
scroll to position [129, 0]
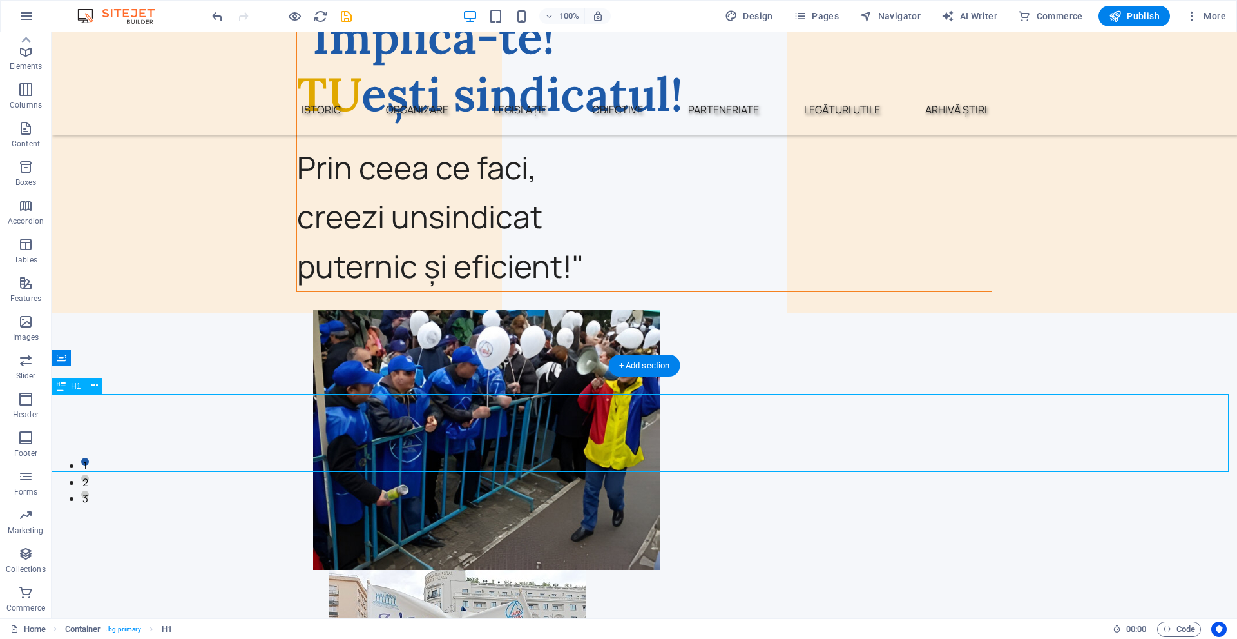
select select "px"
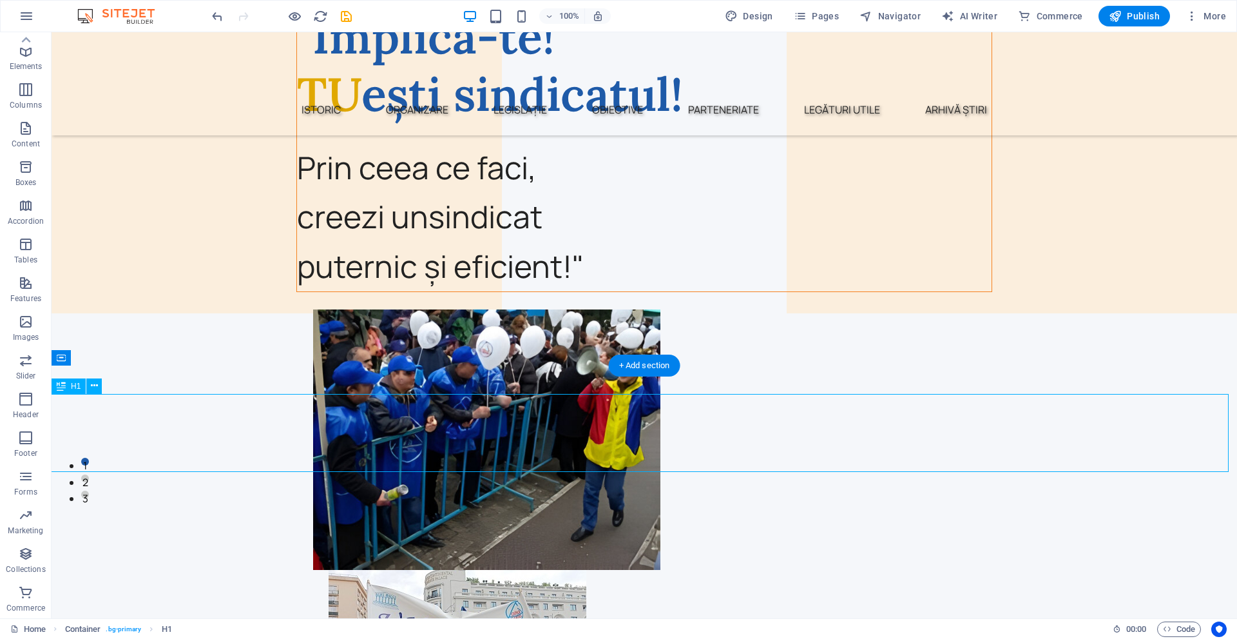
select select "px"
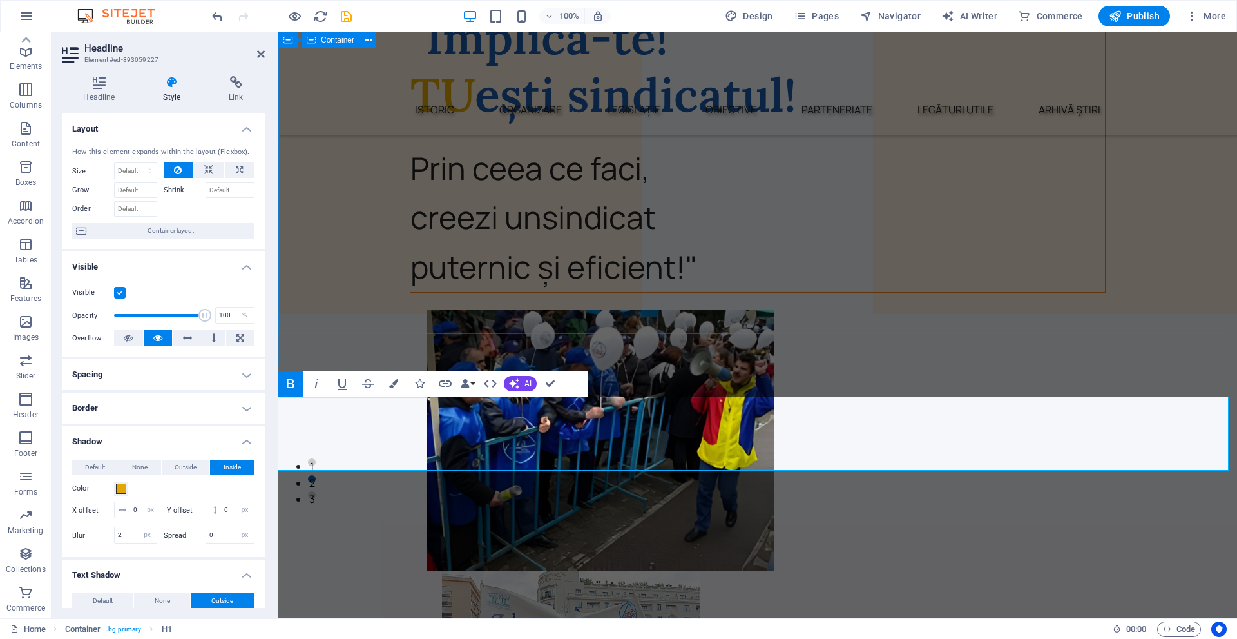
click at [764, 330] on div ""Implică-te! TU ești sindicatul! Prin ceea ce faci, creezi un sindicat puternic…" at bounding box center [757, 448] width 959 height 921
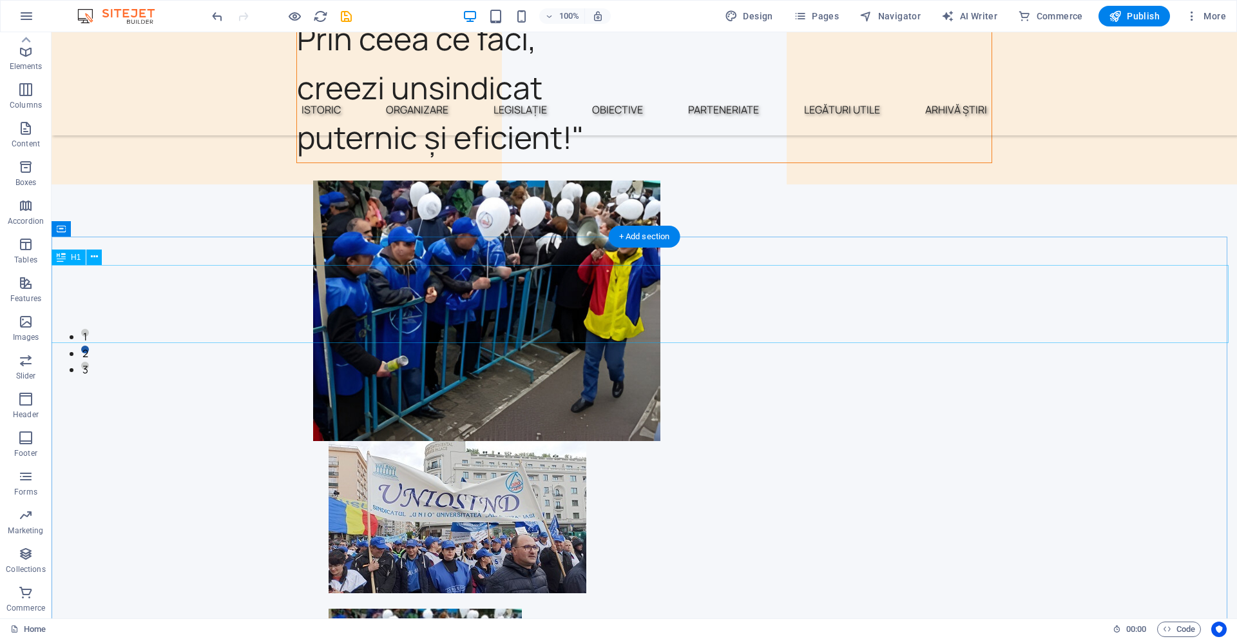
scroll to position [0, 0]
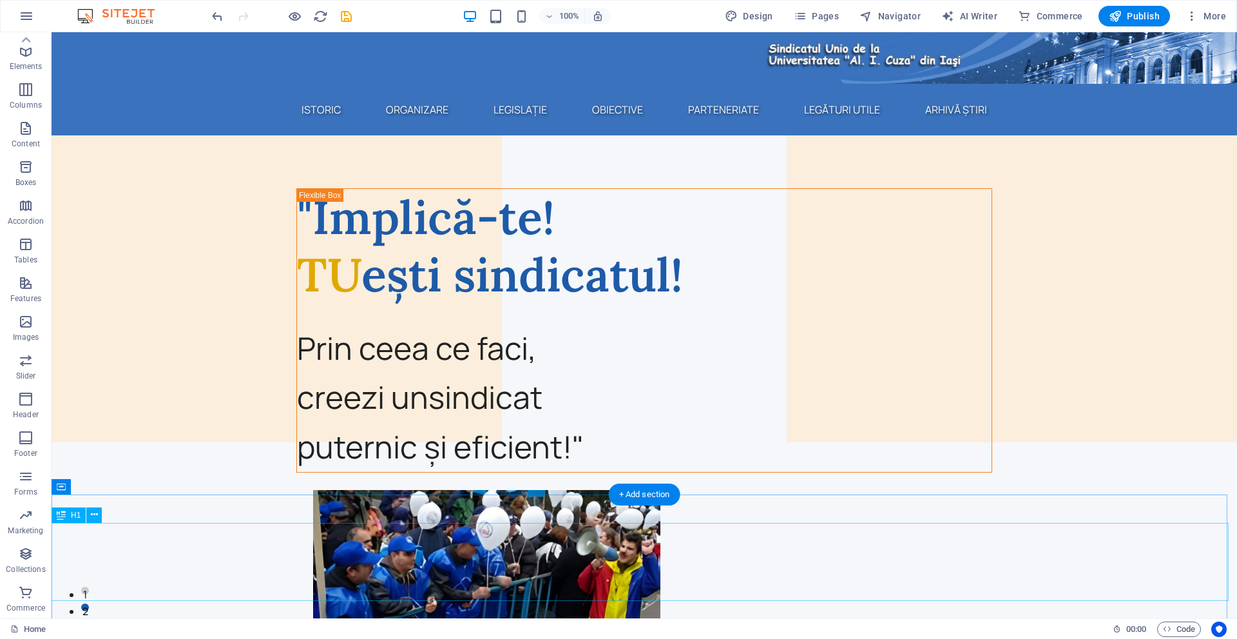
select select "px"
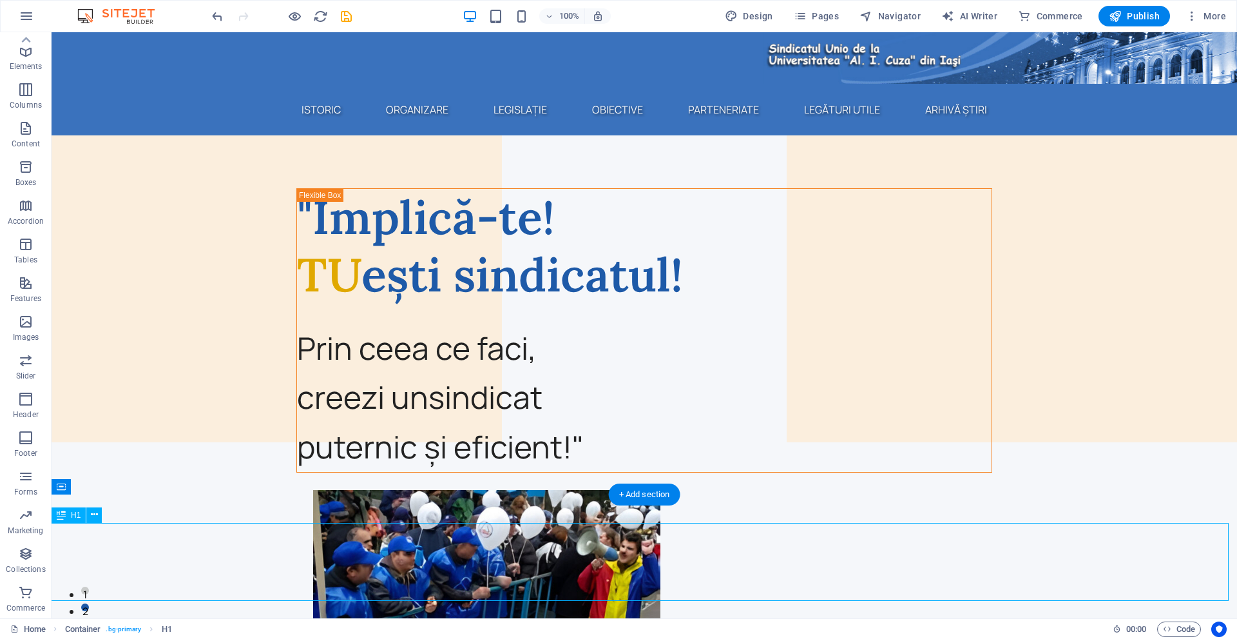
select select "px"
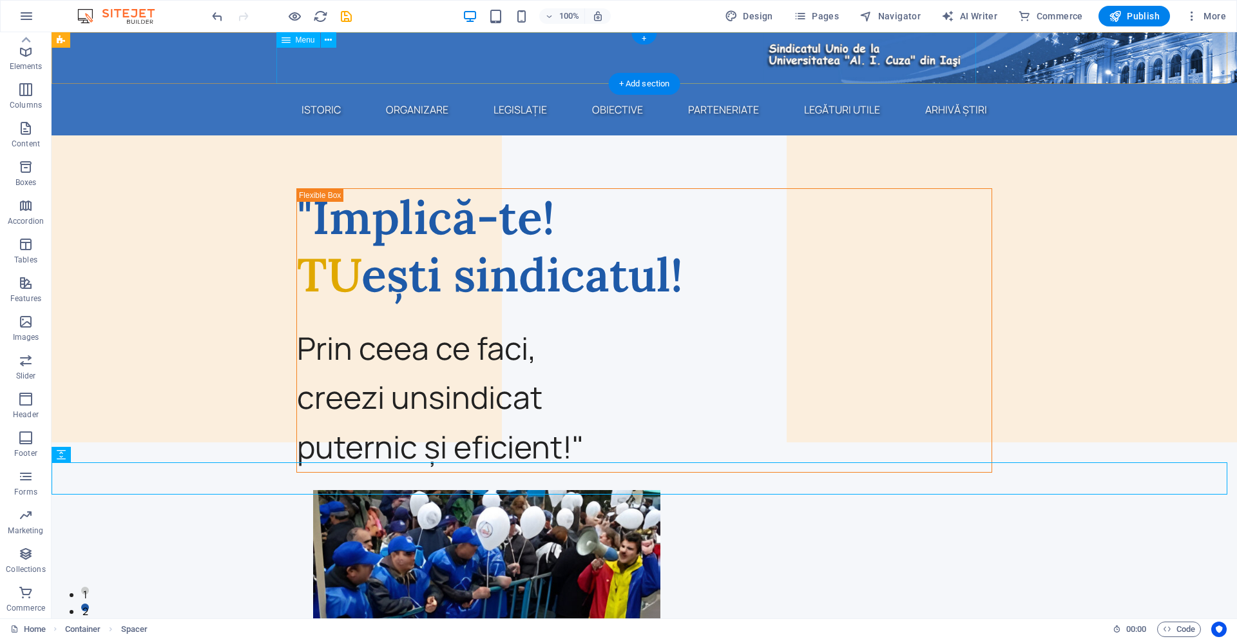
click at [357, 84] on nav "Istoric Organizare Legislație Obiective Parteneriate Legături utile Arhivă știri" at bounding box center [644, 110] width 727 height 52
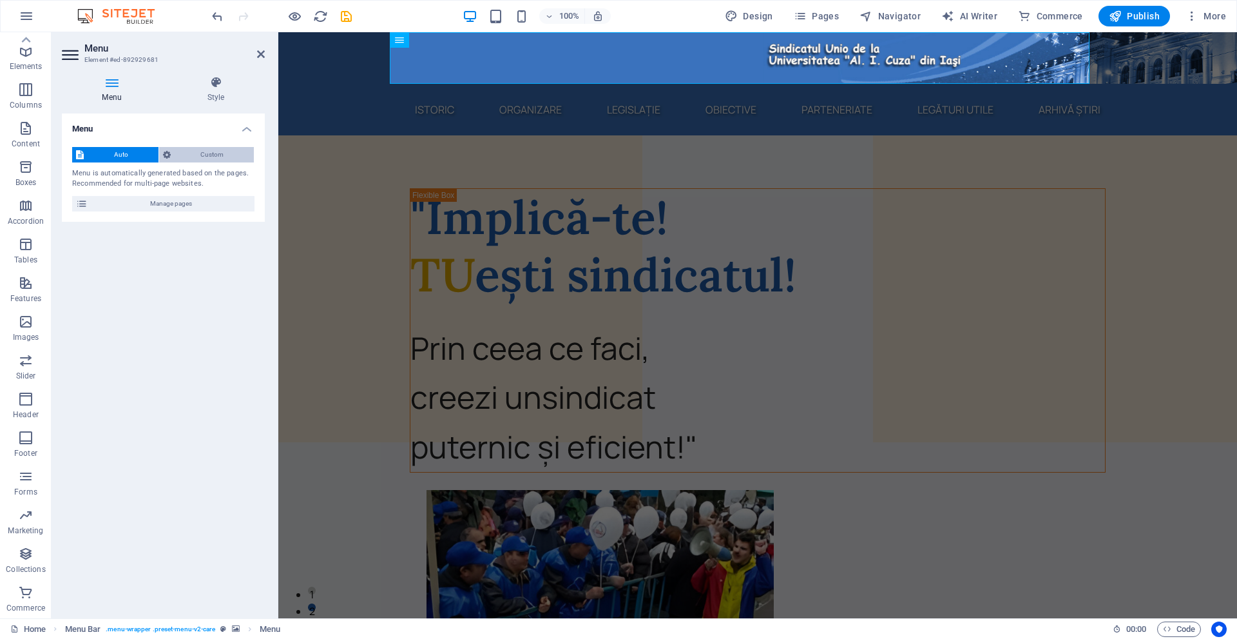
click at [191, 149] on span "Custom" at bounding box center [213, 154] width 76 height 15
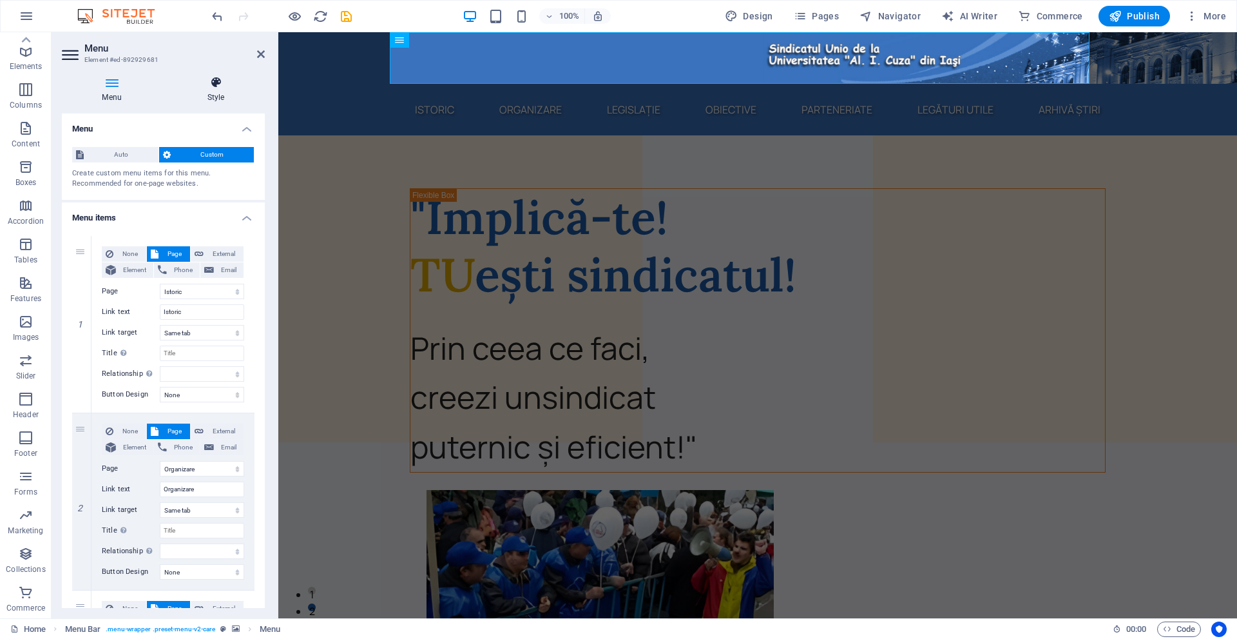
click at [224, 81] on icon at bounding box center [216, 82] width 98 height 13
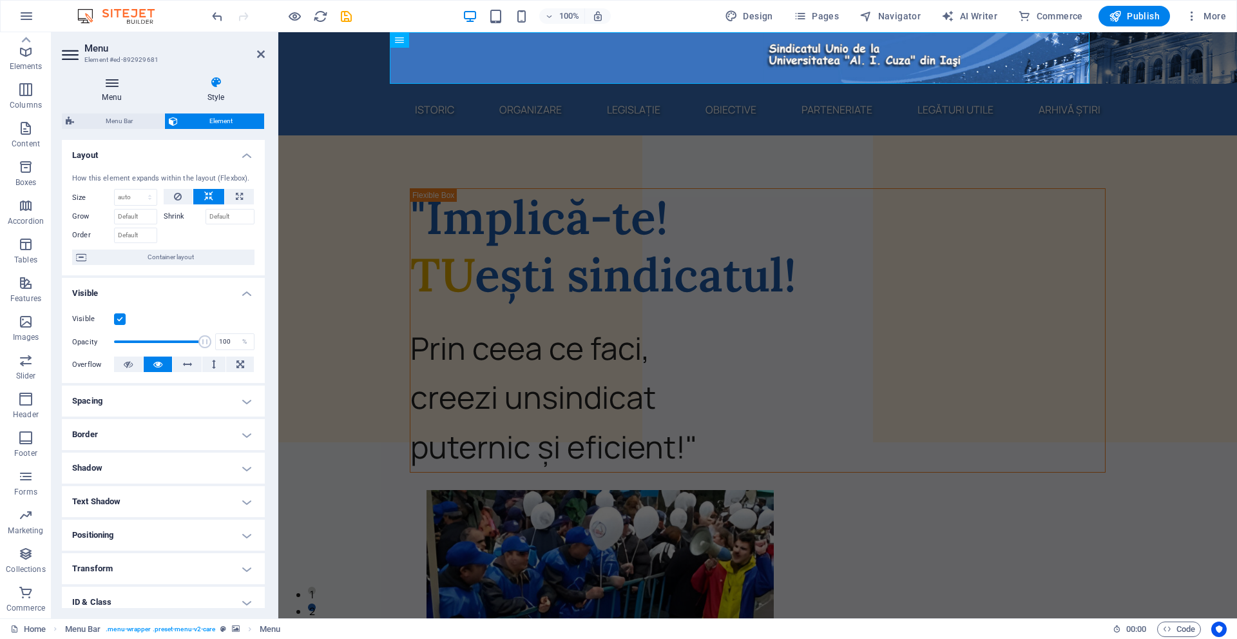
click at [116, 86] on icon at bounding box center [112, 82] width 100 height 13
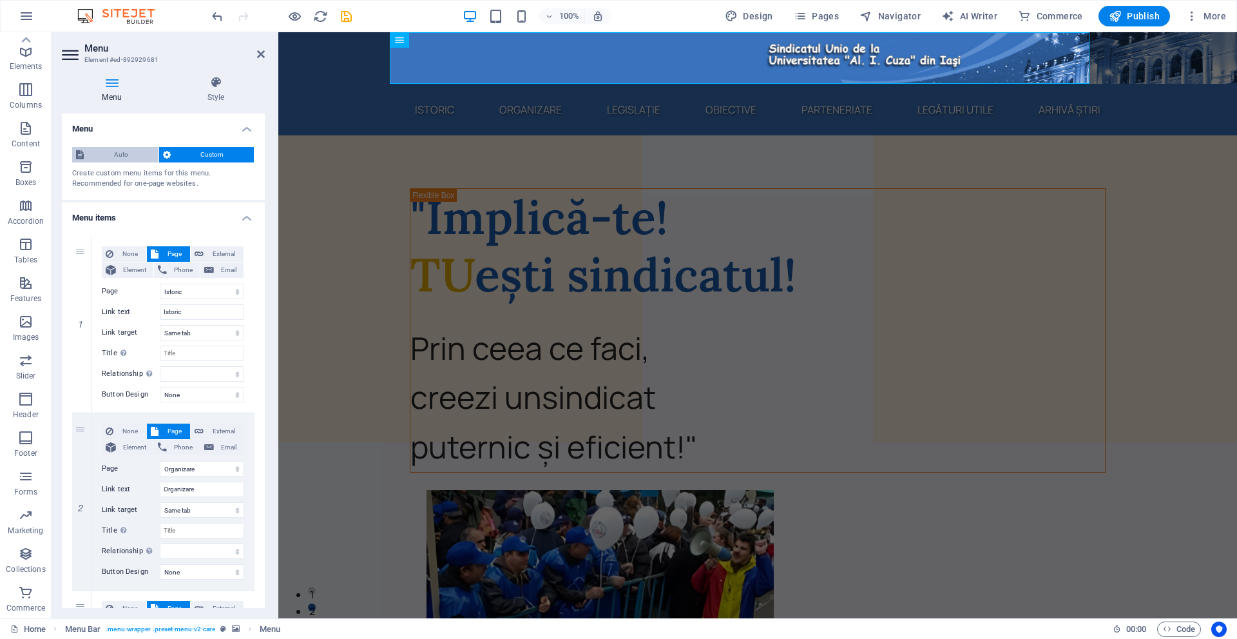
click at [119, 159] on span "Auto" at bounding box center [121, 154] width 67 height 15
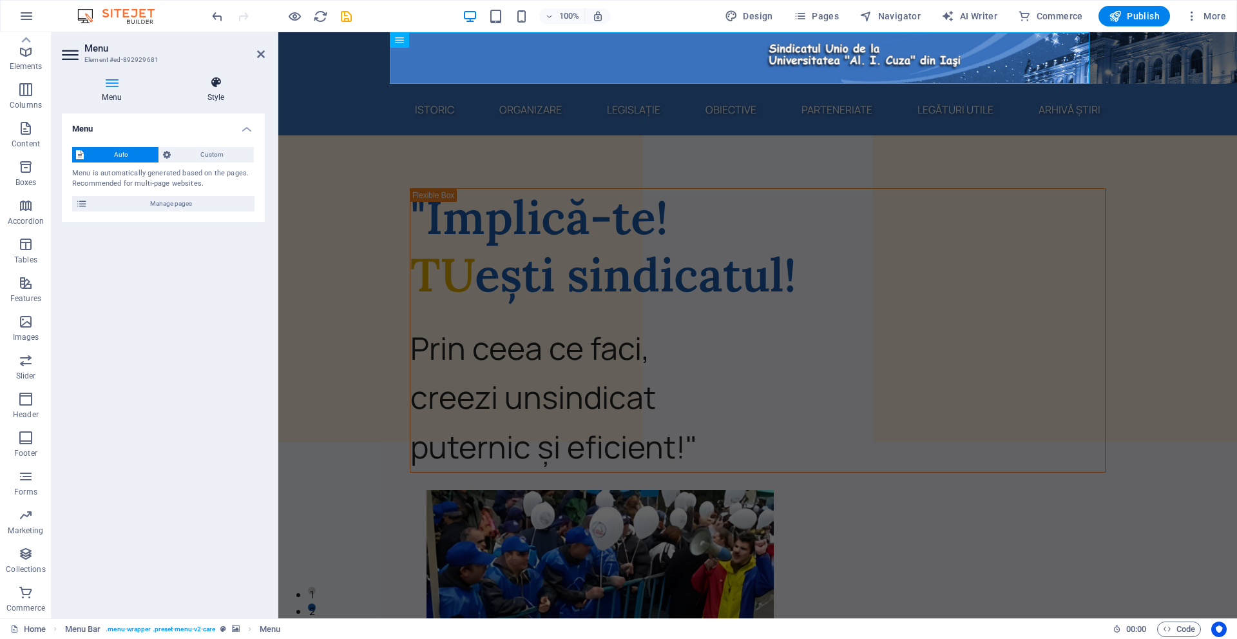
click at [219, 80] on icon at bounding box center [216, 82] width 98 height 13
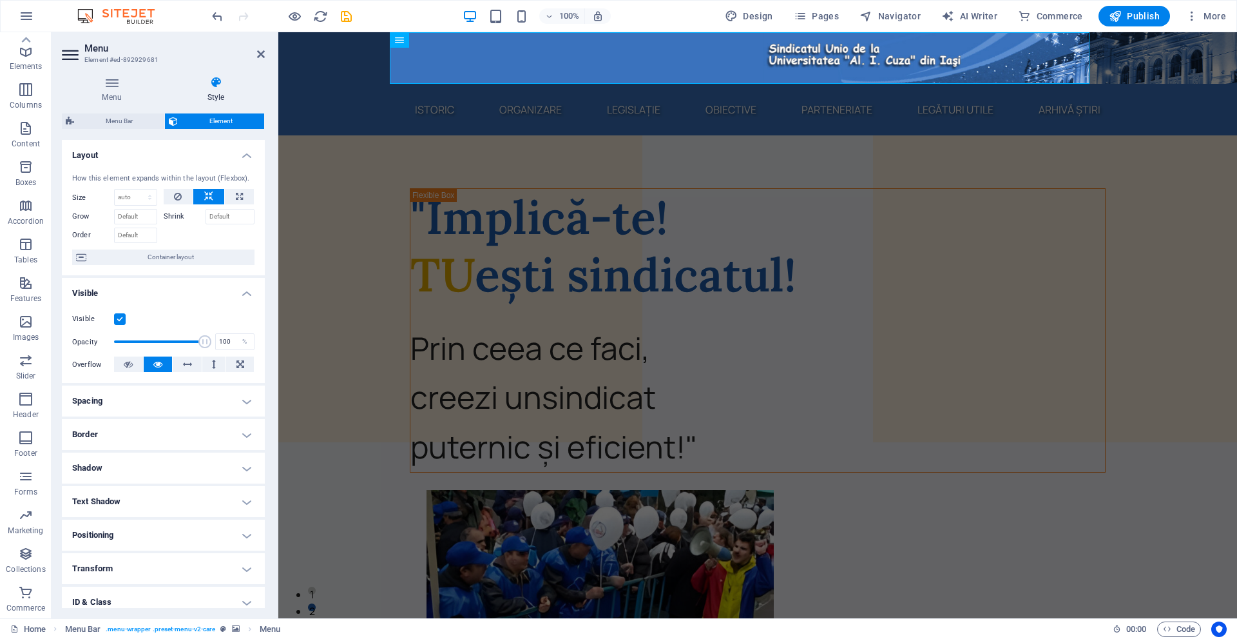
click at [314, 41] on figure at bounding box center [757, 58] width 959 height 52
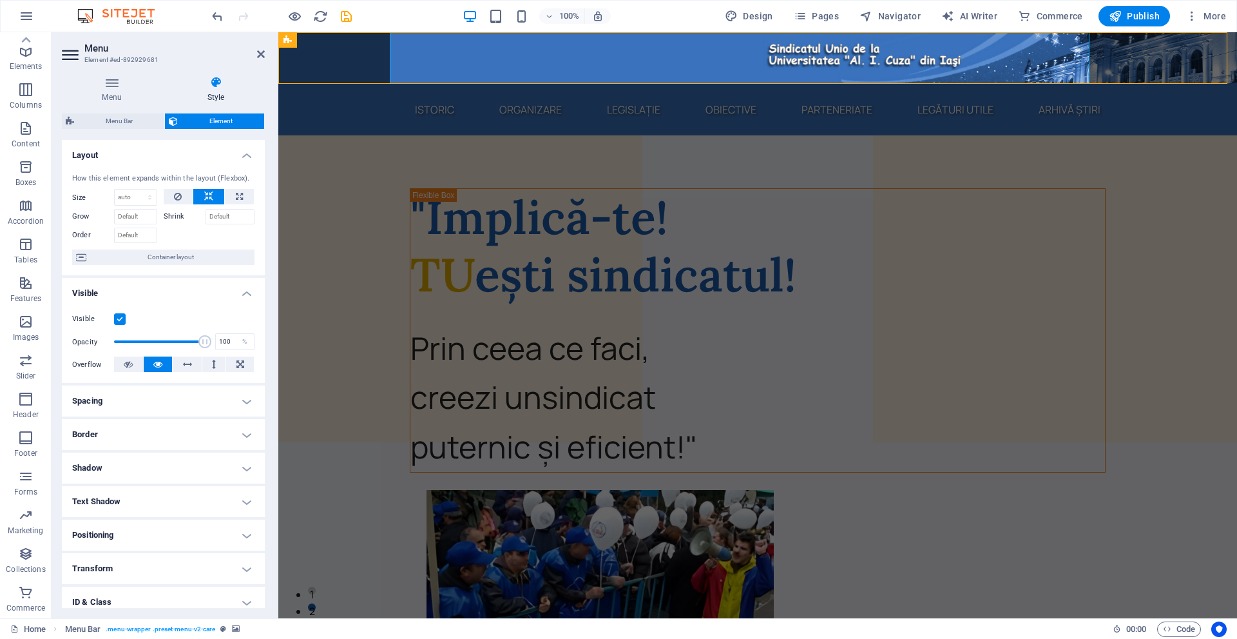
drag, startPoint x: 314, startPoint y: 41, endPoint x: 568, endPoint y: 68, distance: 256.1
click at [314, 41] on figure at bounding box center [757, 58] width 959 height 52
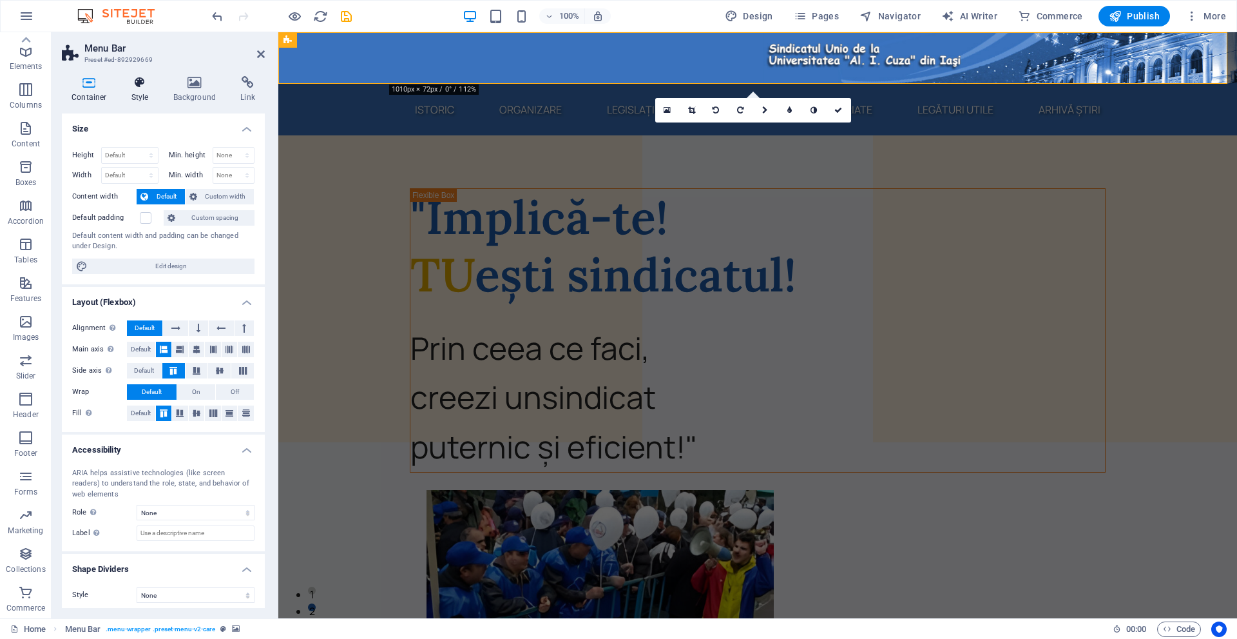
click at [143, 91] on h4 "Style" at bounding box center [143, 89] width 42 height 27
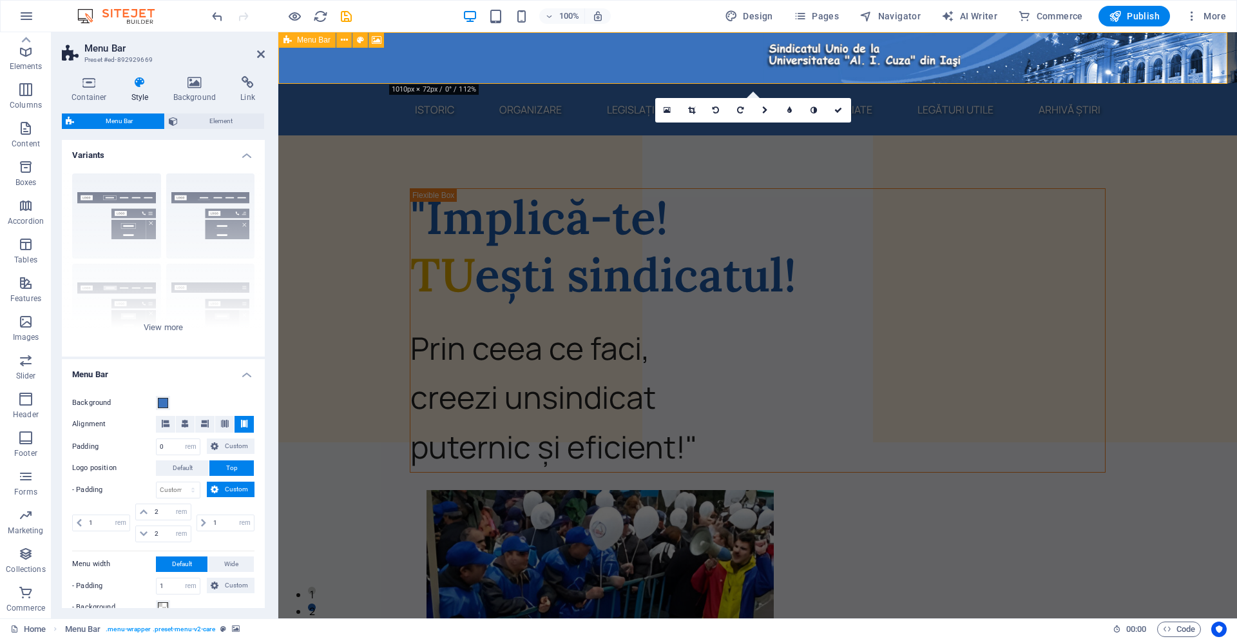
click at [298, 38] on span "Menu Bar" at bounding box center [314, 40] width 34 height 8
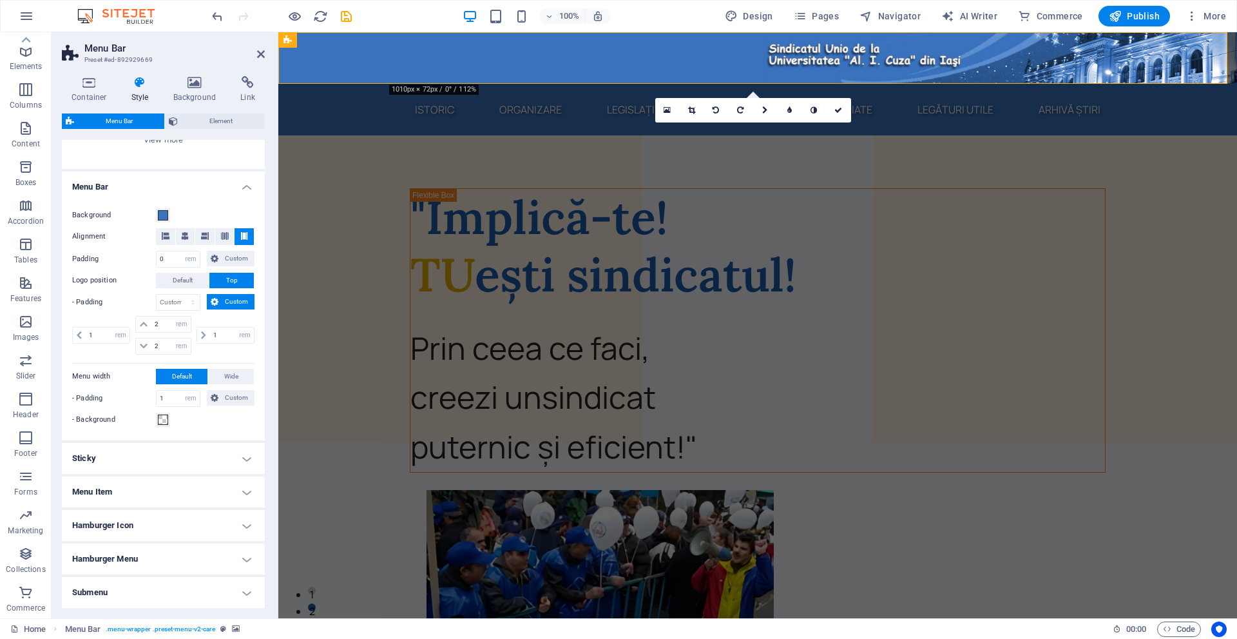
scroll to position [193, 0]
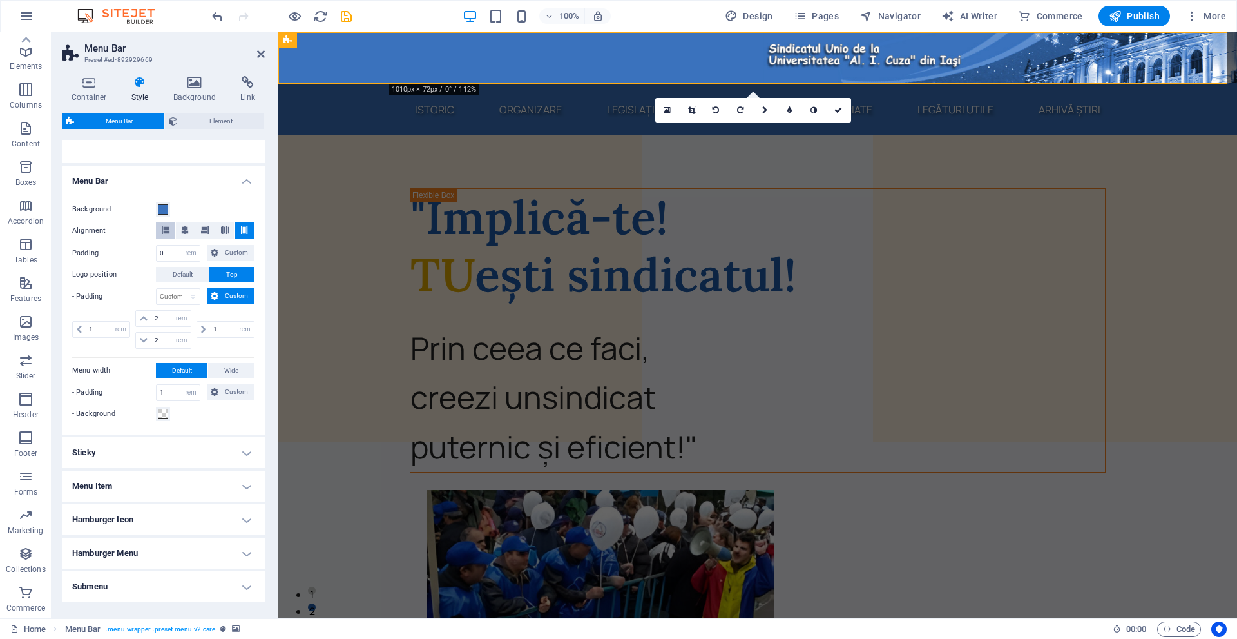
click at [174, 226] on button at bounding box center [165, 230] width 19 height 17
click at [91, 79] on icon at bounding box center [89, 82] width 55 height 13
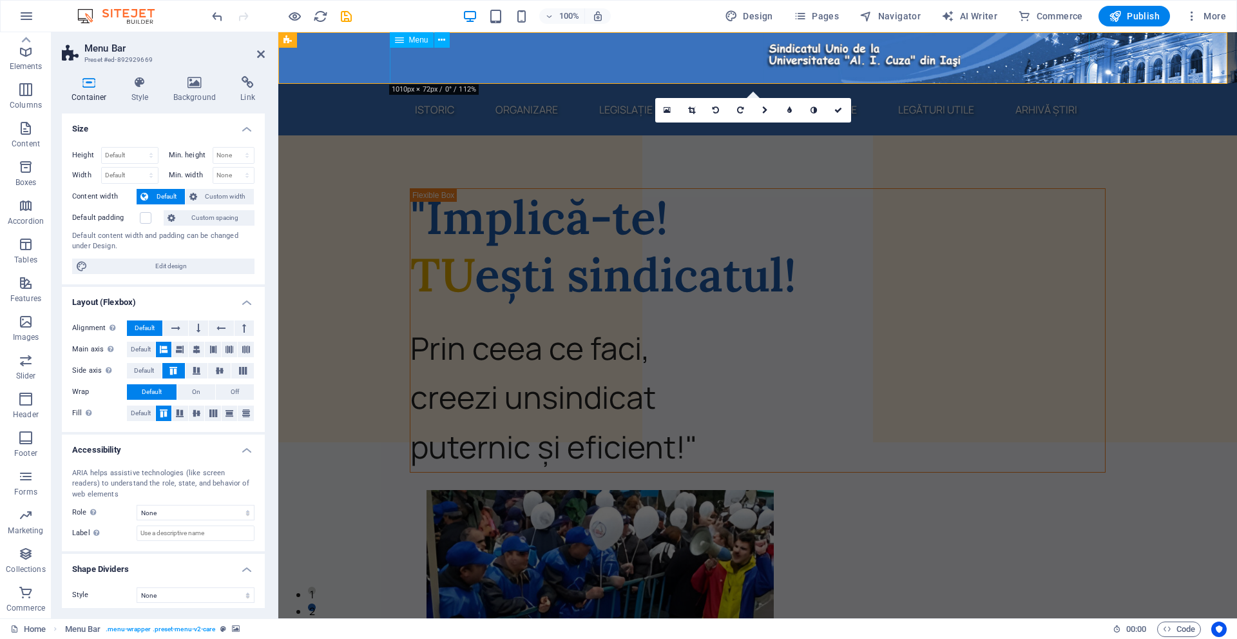
click at [404, 39] on div "Menu" at bounding box center [412, 39] width 44 height 15
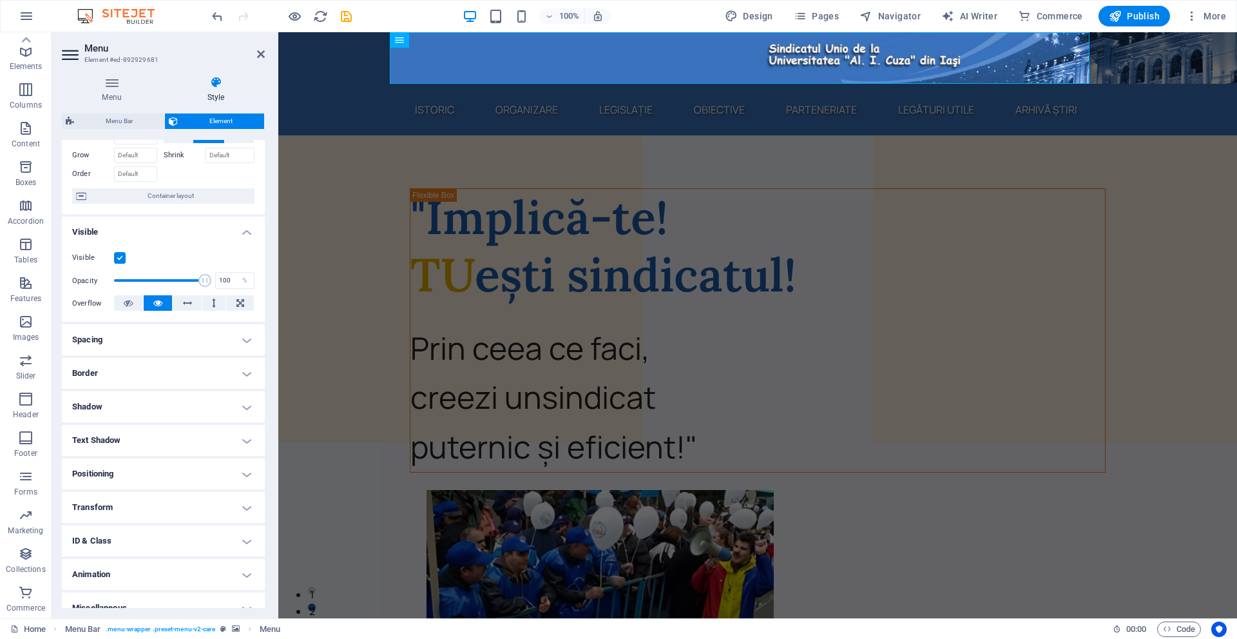
scroll to position [77, 0]
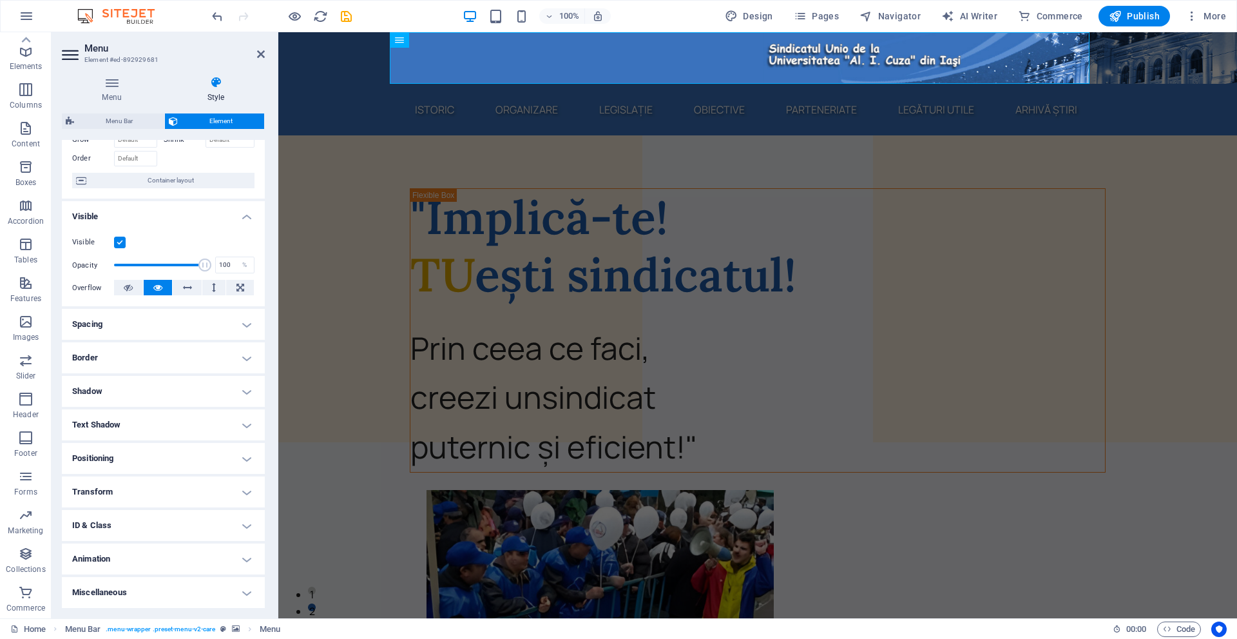
click at [80, 456] on h4 "Positioning" at bounding box center [163, 458] width 203 height 31
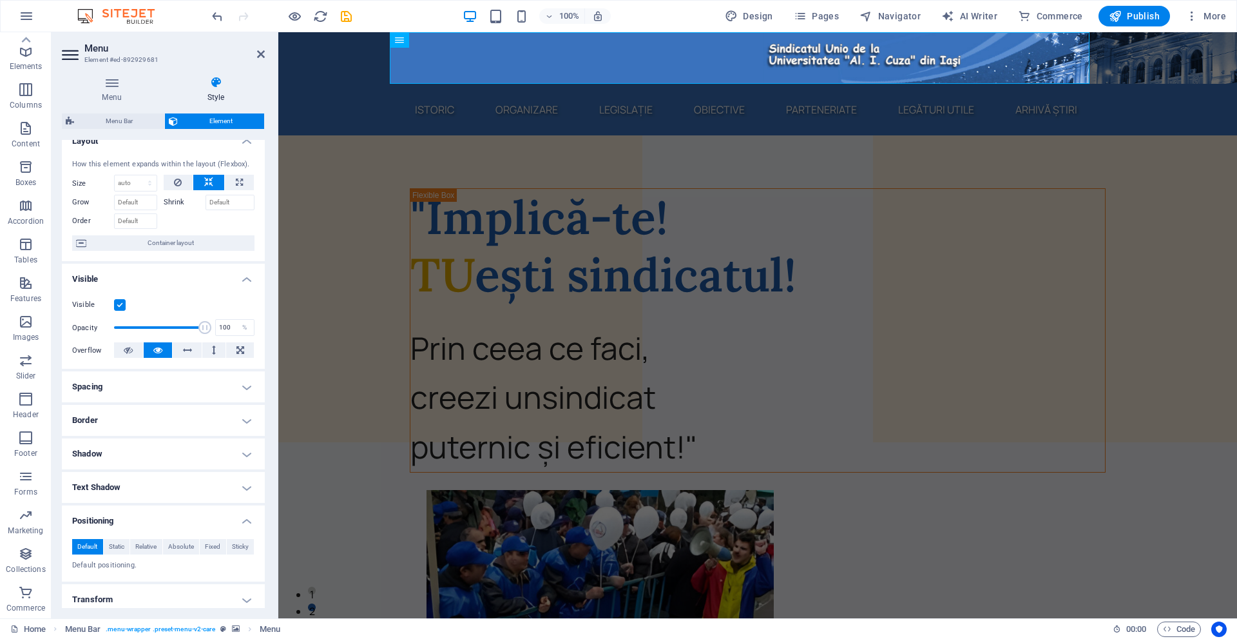
scroll to position [0, 0]
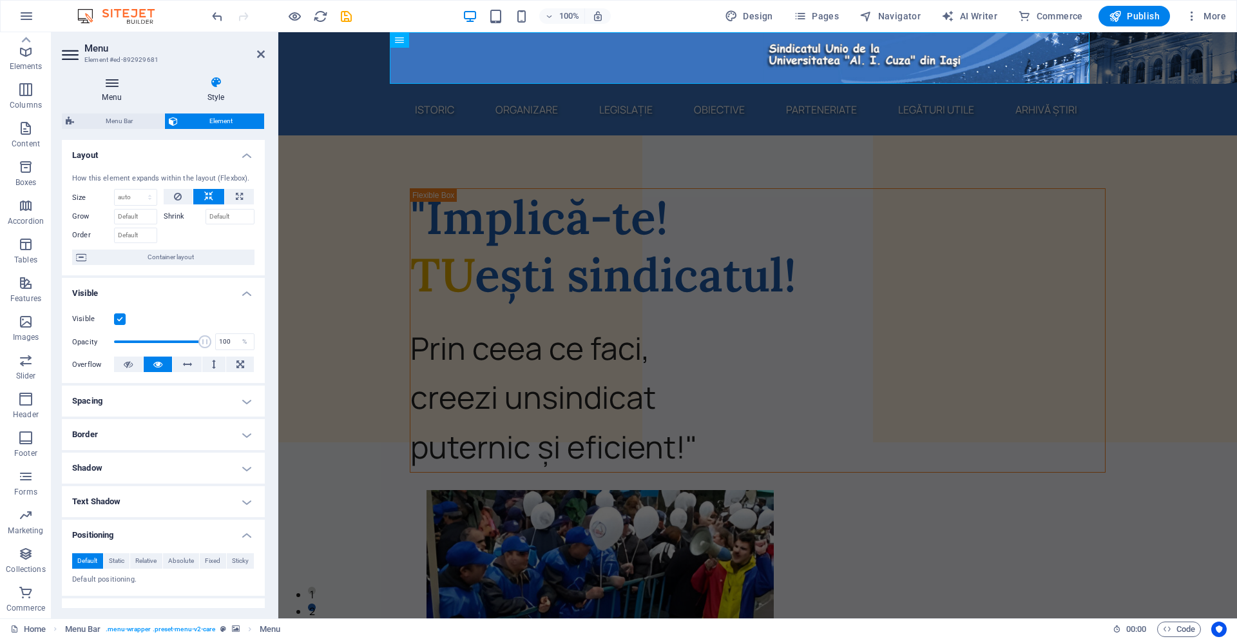
click at [111, 88] on icon at bounding box center [112, 82] width 100 height 13
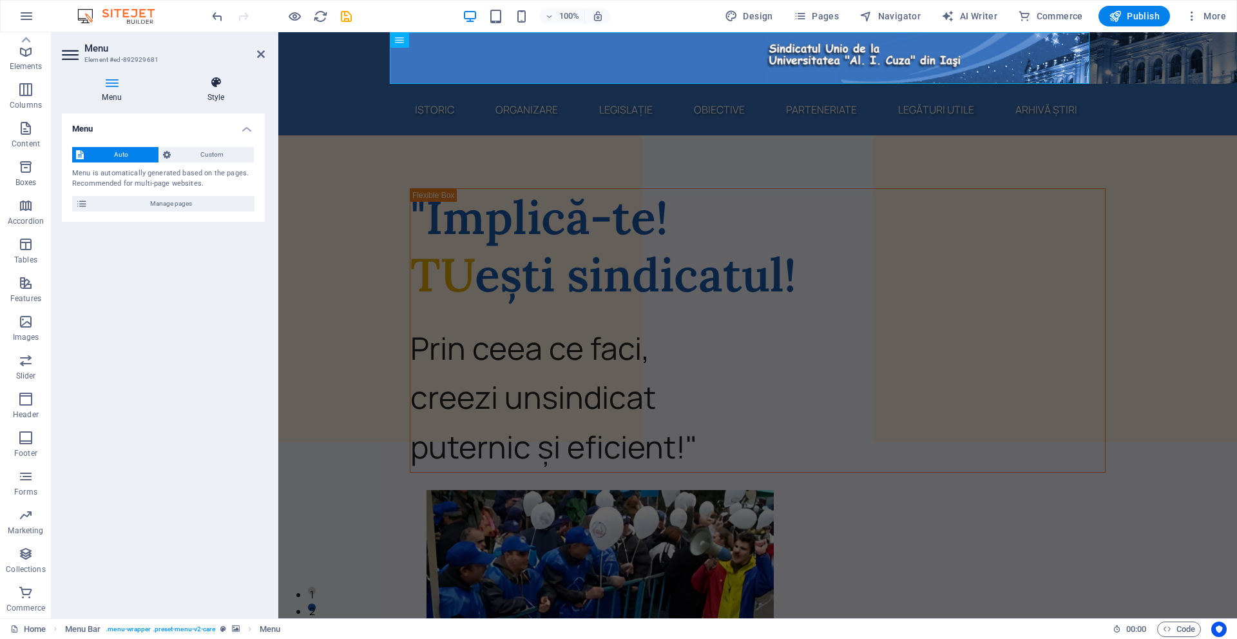
click at [190, 81] on icon at bounding box center [216, 82] width 98 height 13
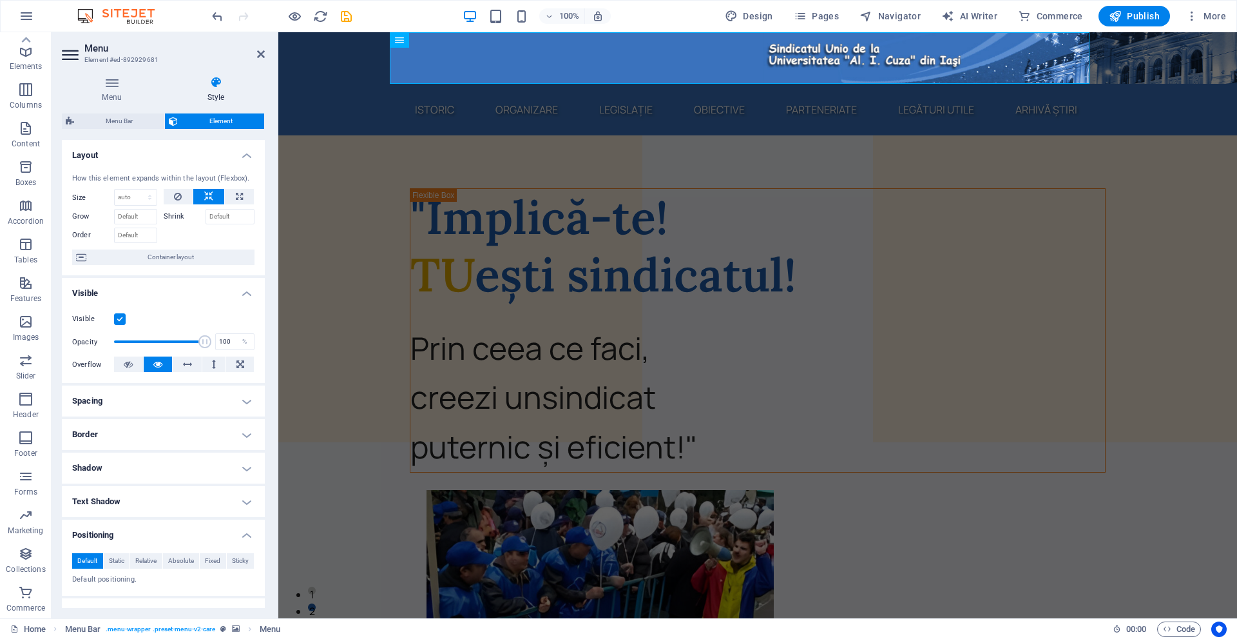
click at [195, 124] on span "Element" at bounding box center [221, 120] width 79 height 15
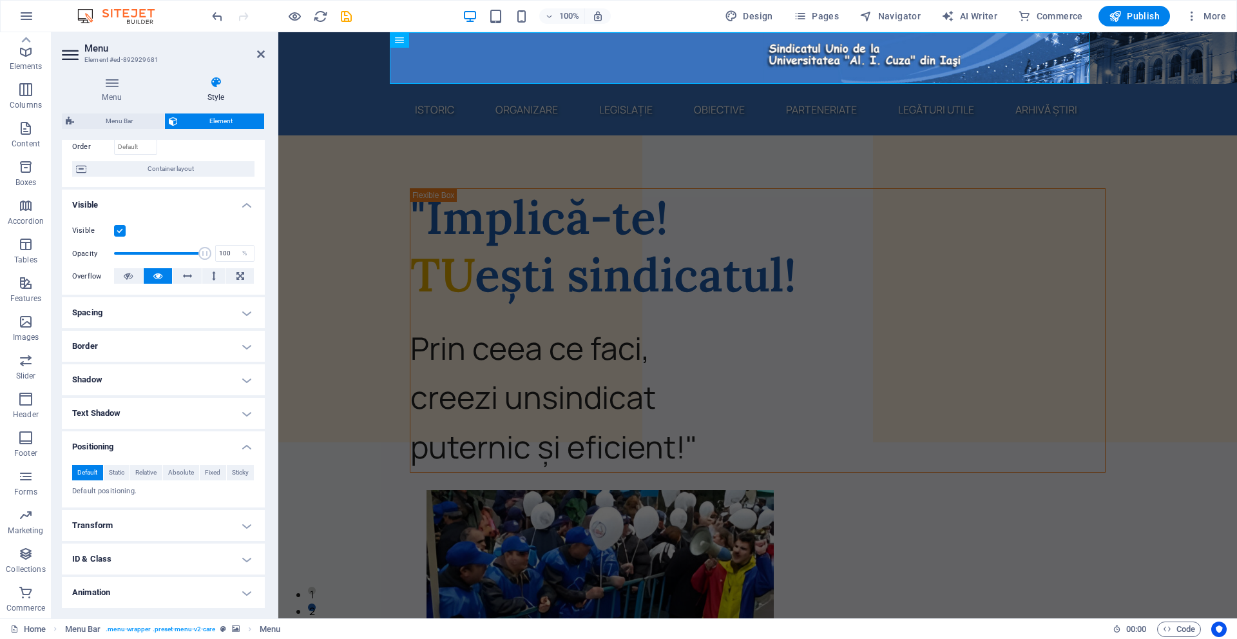
scroll to position [122, 0]
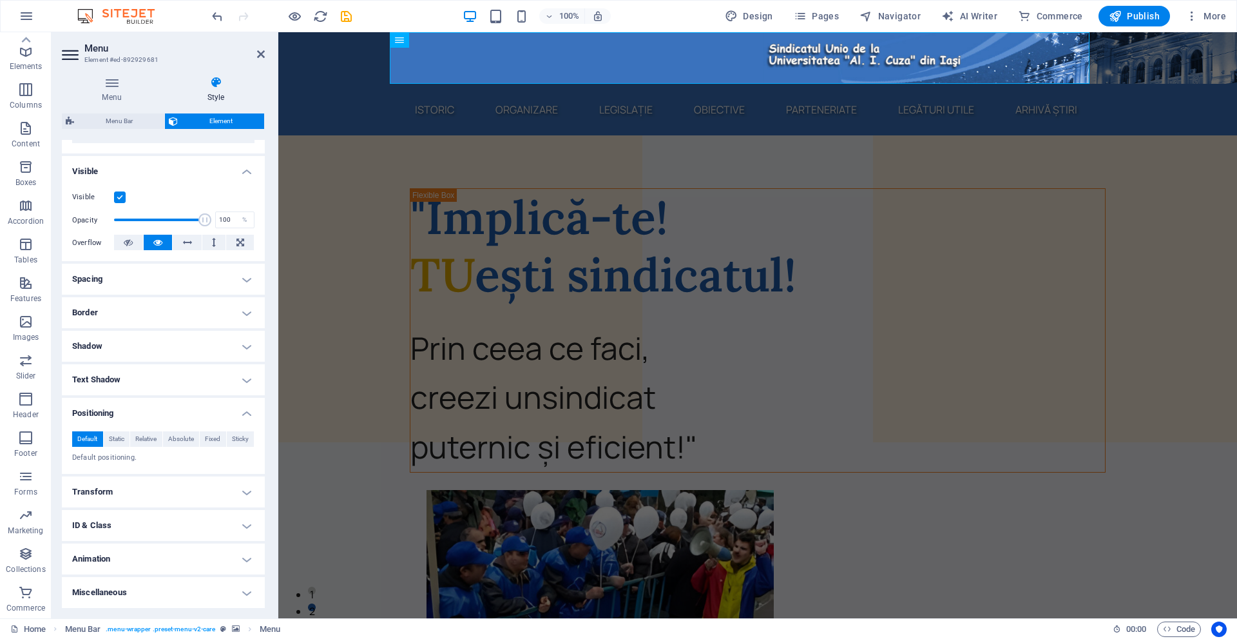
click at [95, 532] on h4 "ID & Class" at bounding box center [163, 525] width 203 height 31
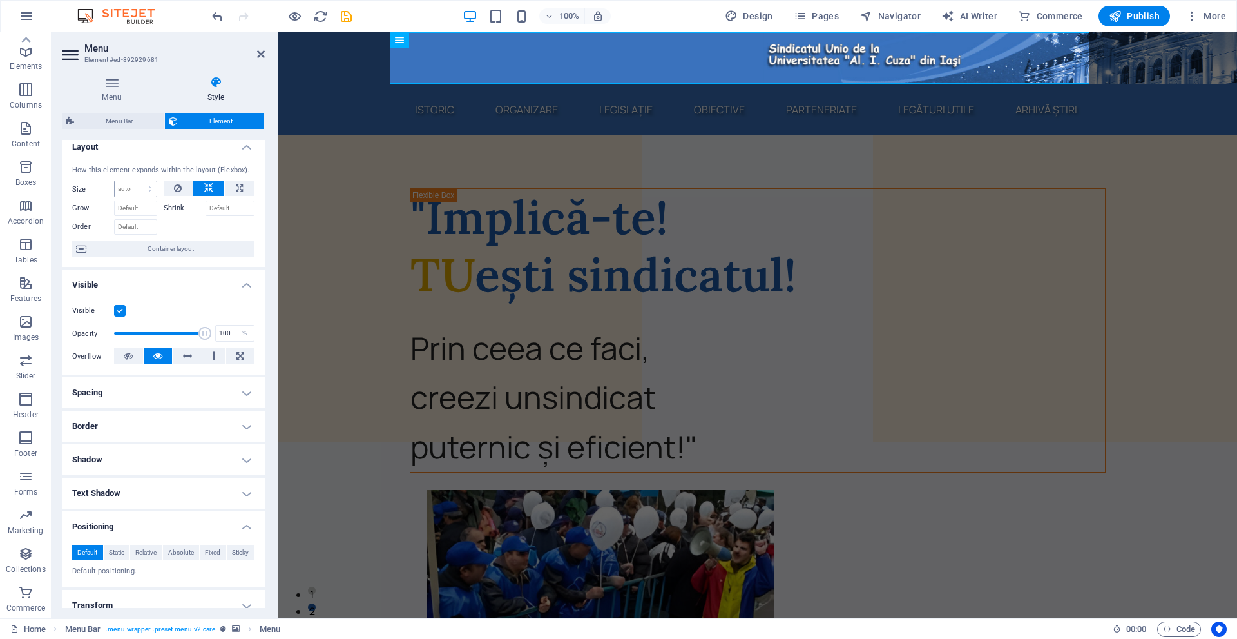
scroll to position [0, 0]
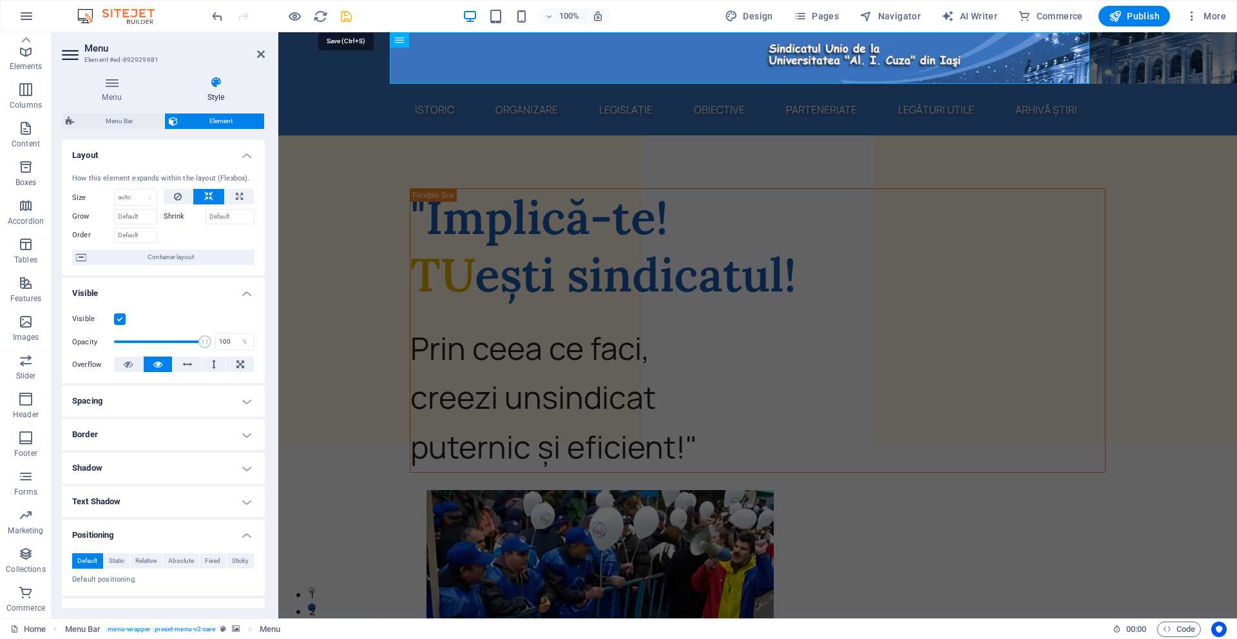
click at [350, 15] on icon "save" at bounding box center [346, 16] width 15 height 15
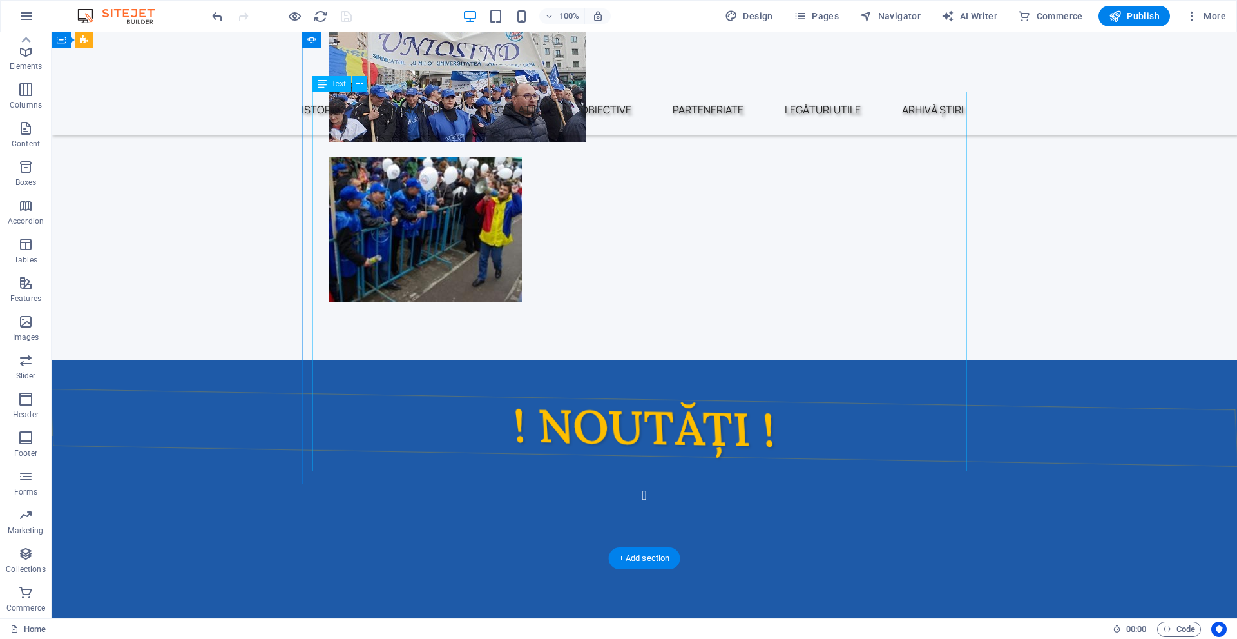
scroll to position [387, 0]
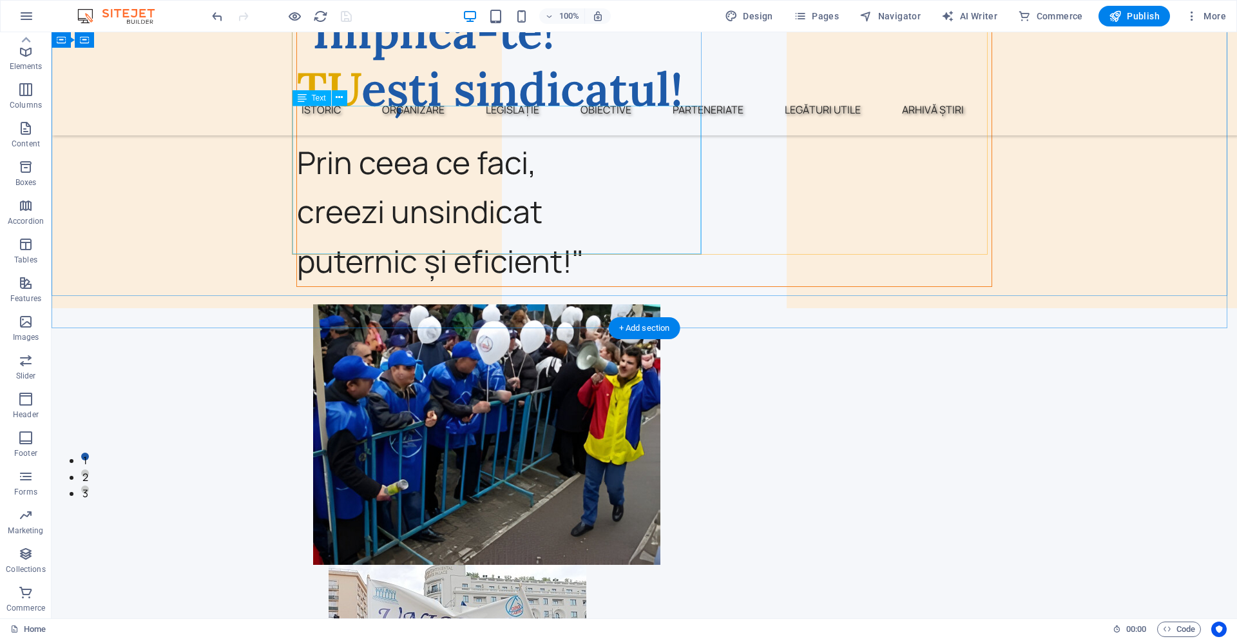
scroll to position [129, 0]
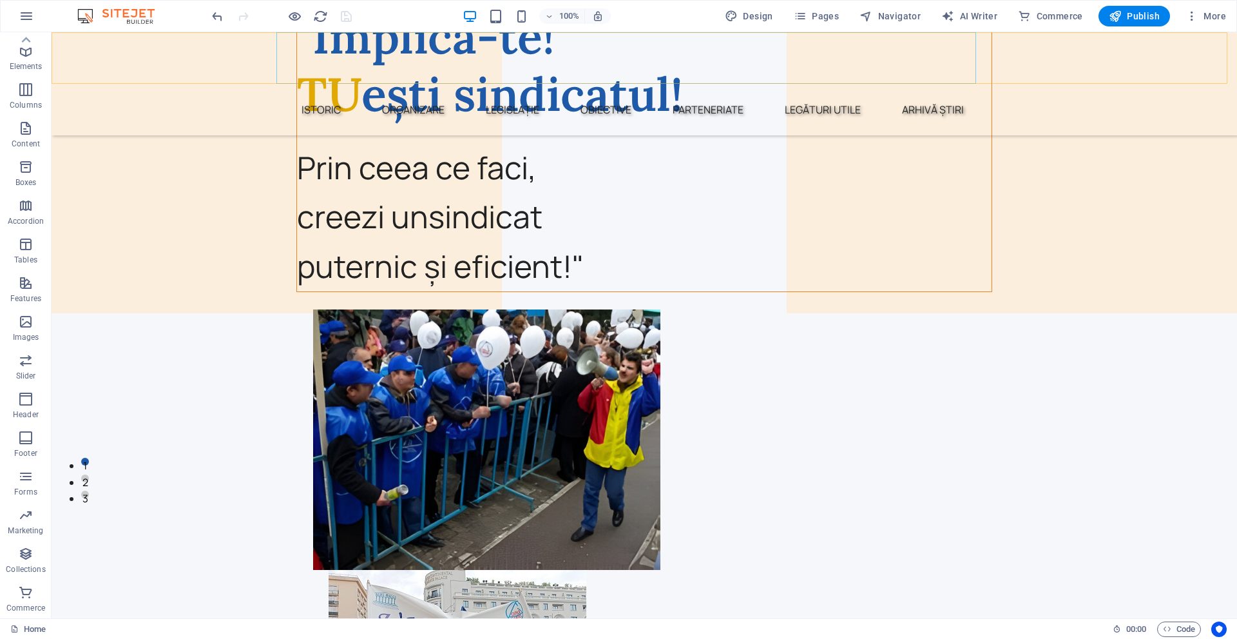
click at [397, 84] on nav "Istoric Organizare Legislație Obiective Parteneriate Legături utile Arhivă știri" at bounding box center [644, 110] width 727 height 52
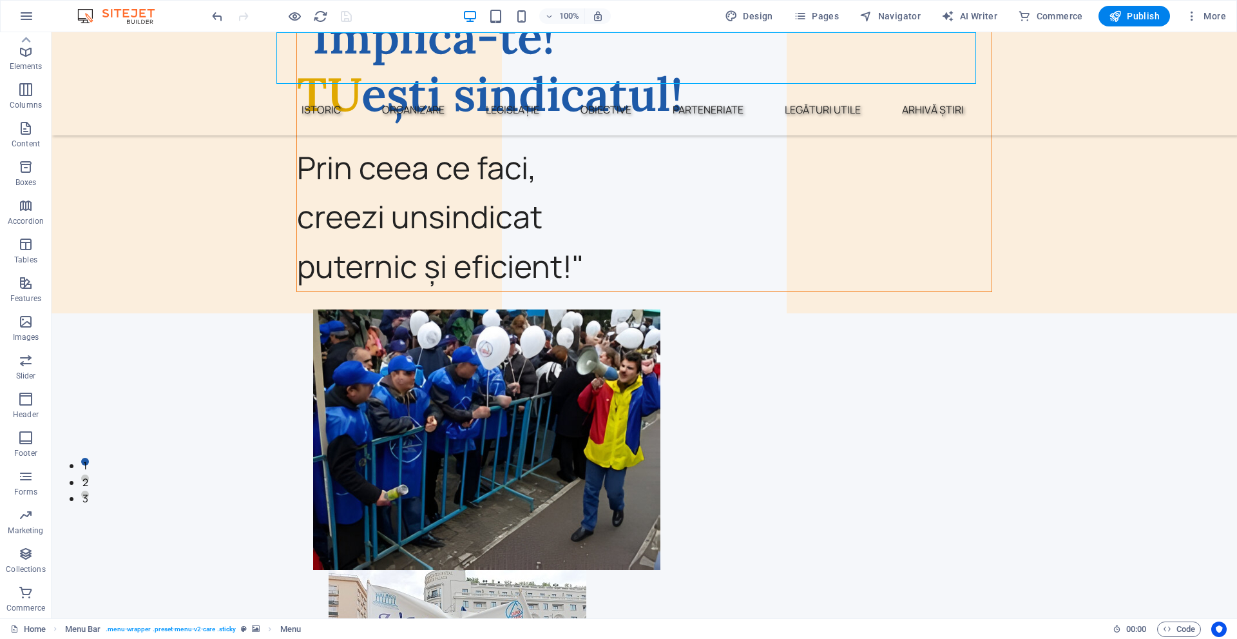
click at [403, 84] on nav "Istoric Organizare Legislație Obiective Parteneriate Legături utile Arhivă știri" at bounding box center [644, 110] width 727 height 52
drag, startPoint x: 403, startPoint y: 57, endPoint x: 152, endPoint y: 62, distance: 251.4
click at [402, 84] on nav "Istoric Organizare Legislație Obiective Parteneriate Legături utile Arhivă știri" at bounding box center [644, 110] width 727 height 52
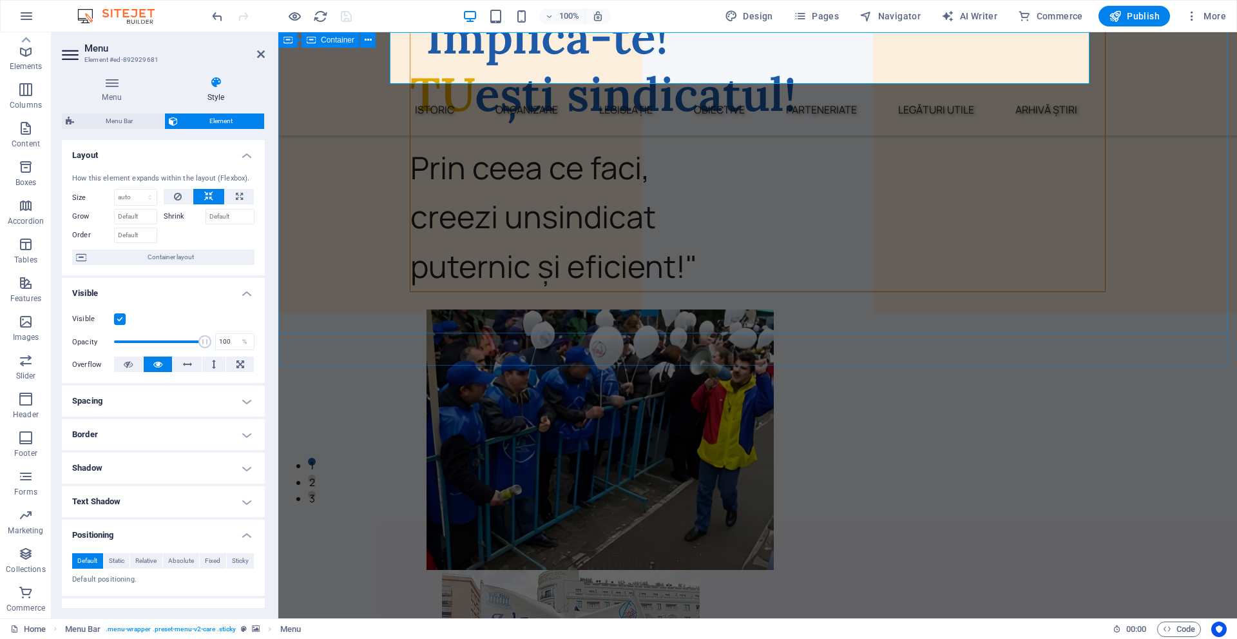
click at [394, 152] on div ""Implică-te! TU ești sindicatul! Prin ceea ce faci, creezi un sindicat puternic…" at bounding box center [757, 447] width 959 height 921
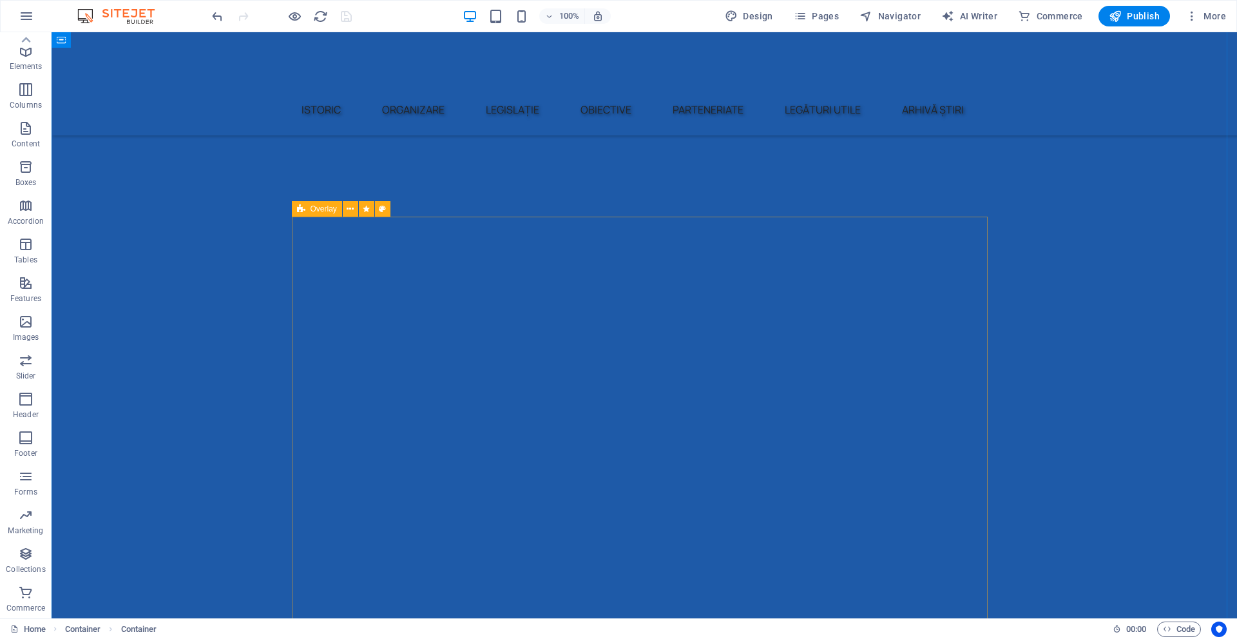
scroll to position [1869, 0]
click at [503, 84] on nav "Istoric Organizare Legislație Obiective Parteneriate Legături utile Arhivă știri" at bounding box center [644, 110] width 727 height 52
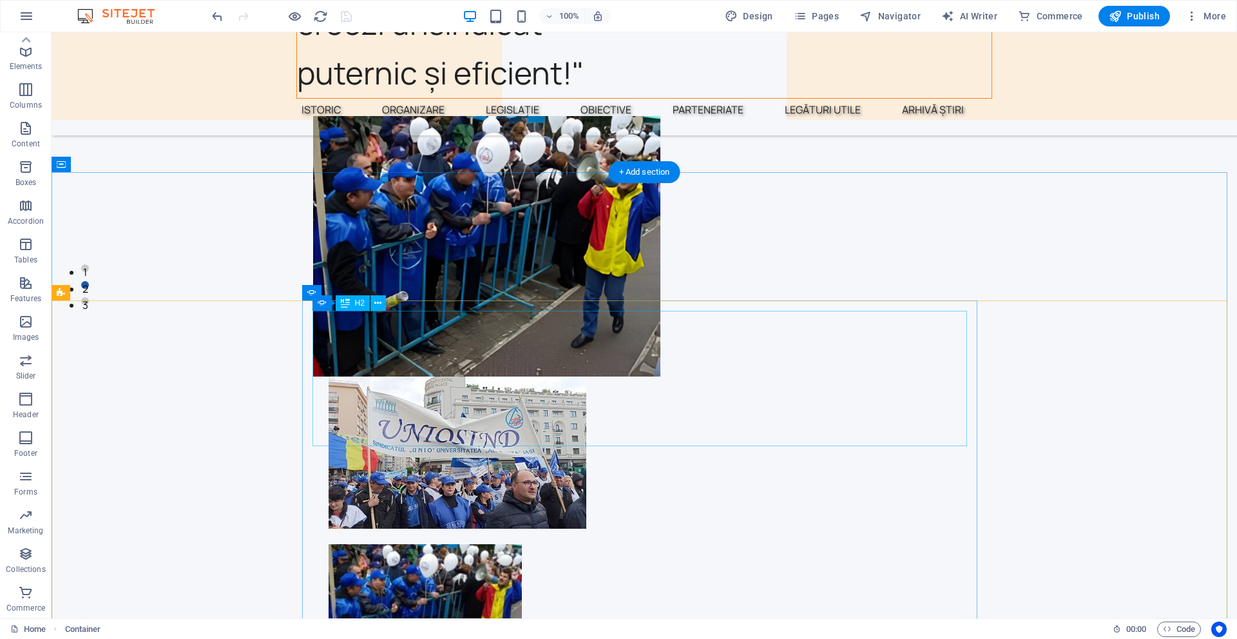
scroll to position [0, 0]
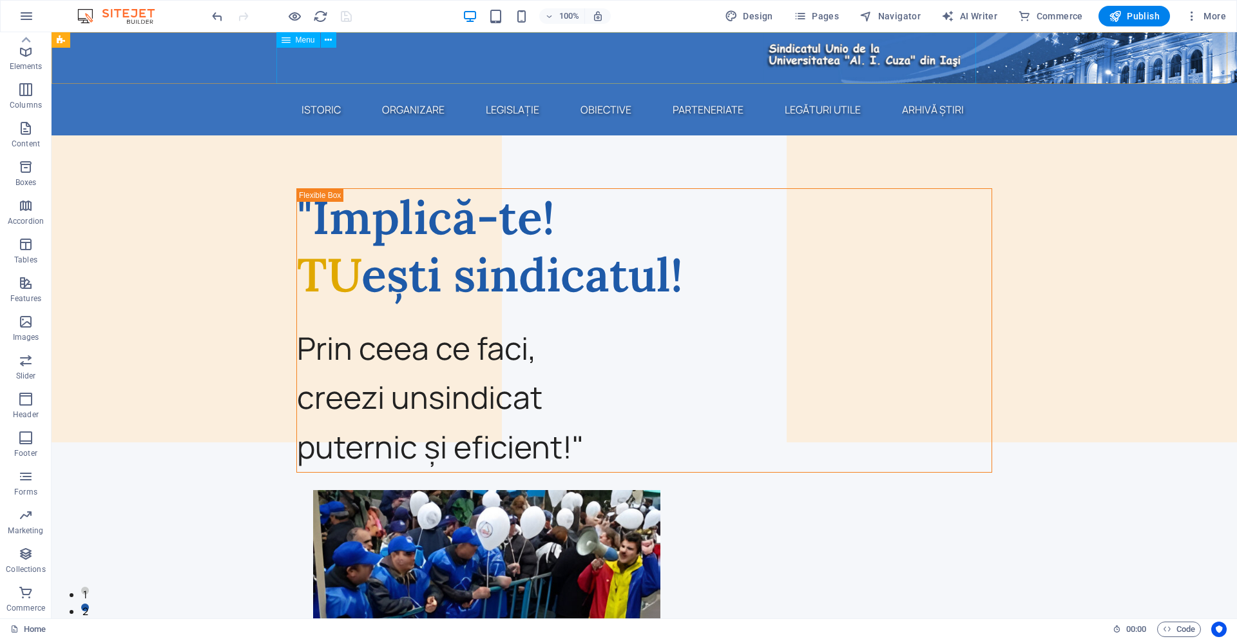
click at [307, 40] on span "Menu" at bounding box center [305, 40] width 19 height 8
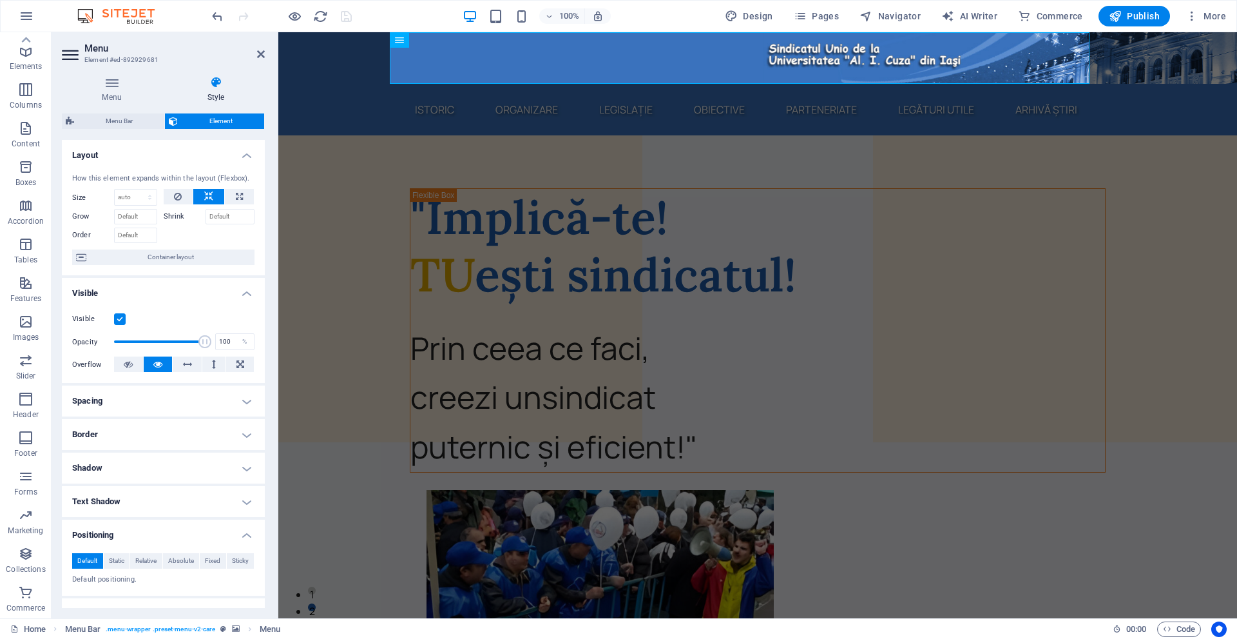
click at [322, 43] on figure at bounding box center [757, 58] width 959 height 52
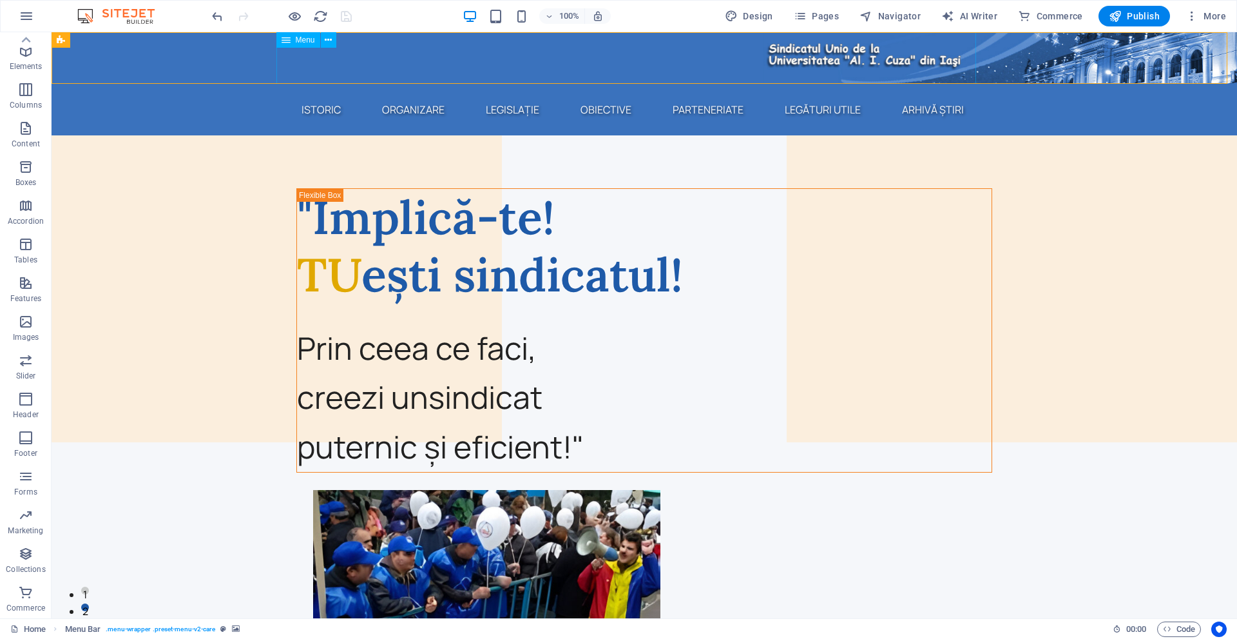
click at [296, 46] on div "Menu" at bounding box center [298, 39] width 44 height 15
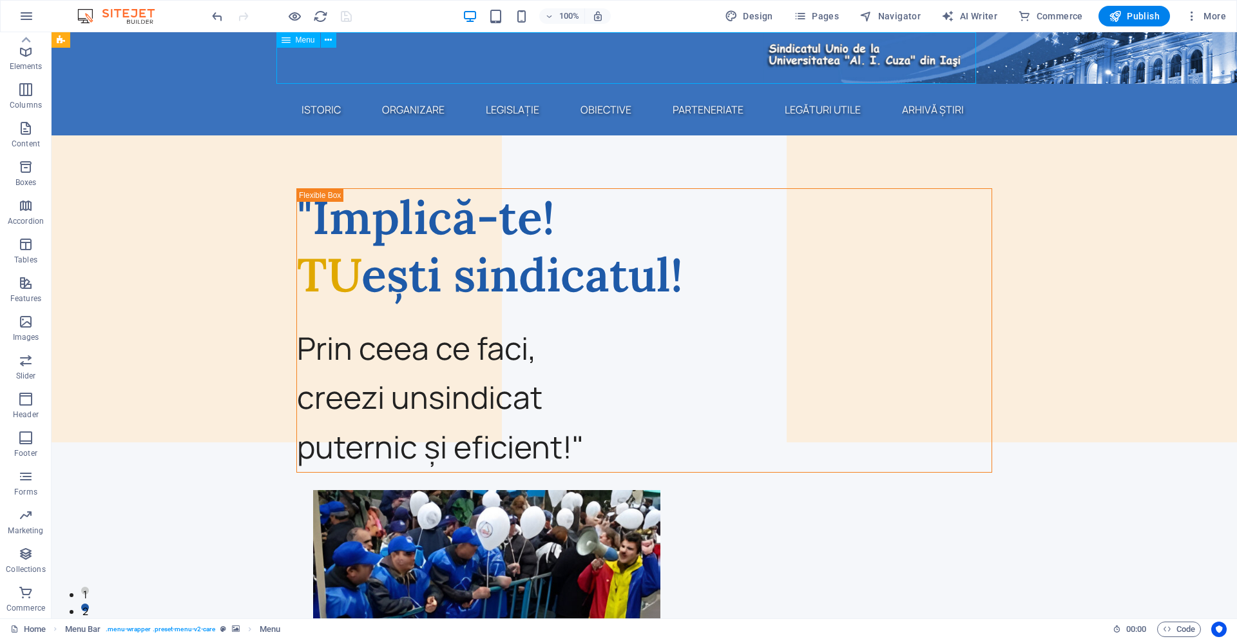
click at [296, 46] on div "Menu" at bounding box center [298, 39] width 44 height 15
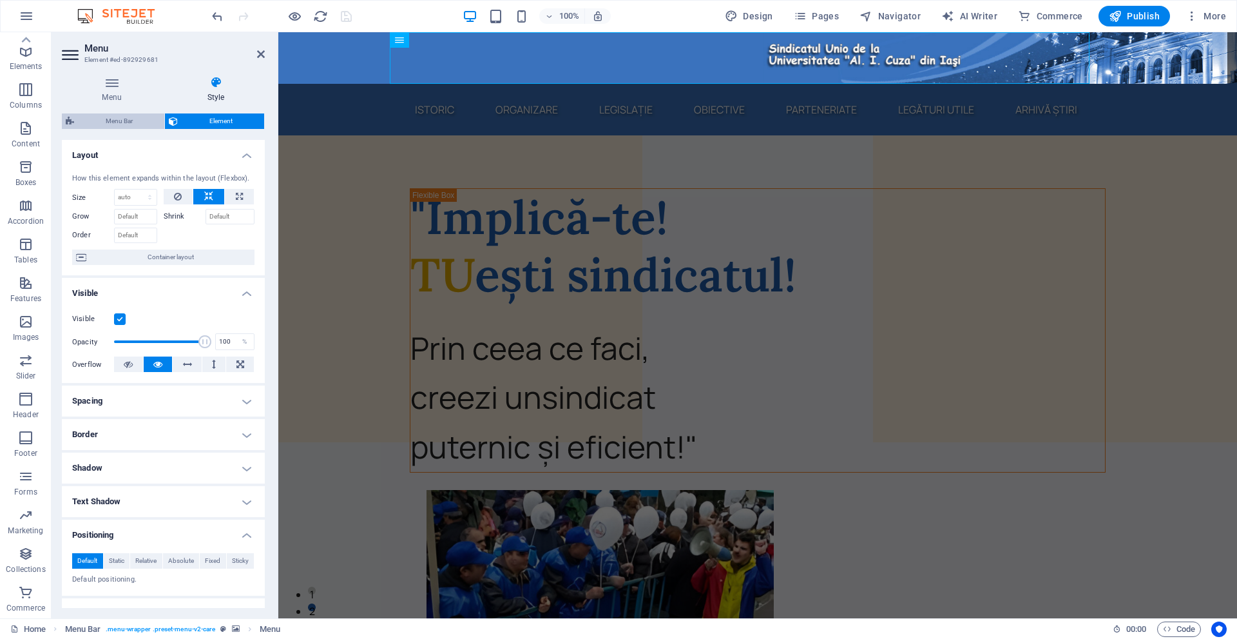
click at [131, 115] on span "Menu Bar" at bounding box center [119, 120] width 82 height 15
select select "rem"
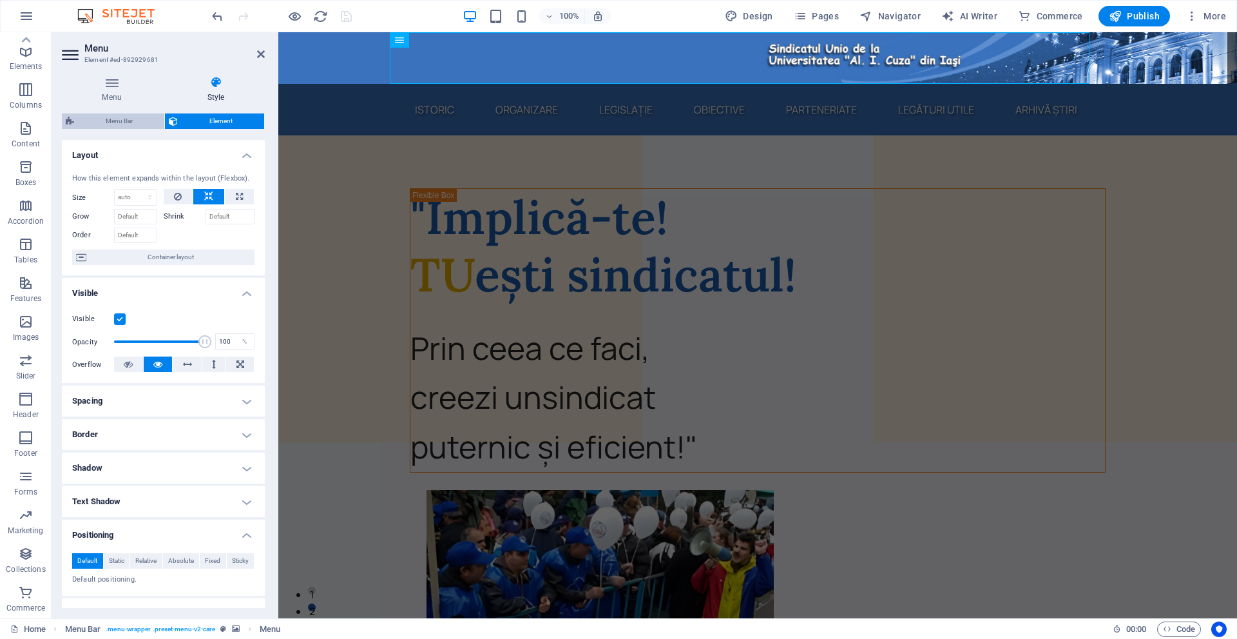
select select "rem"
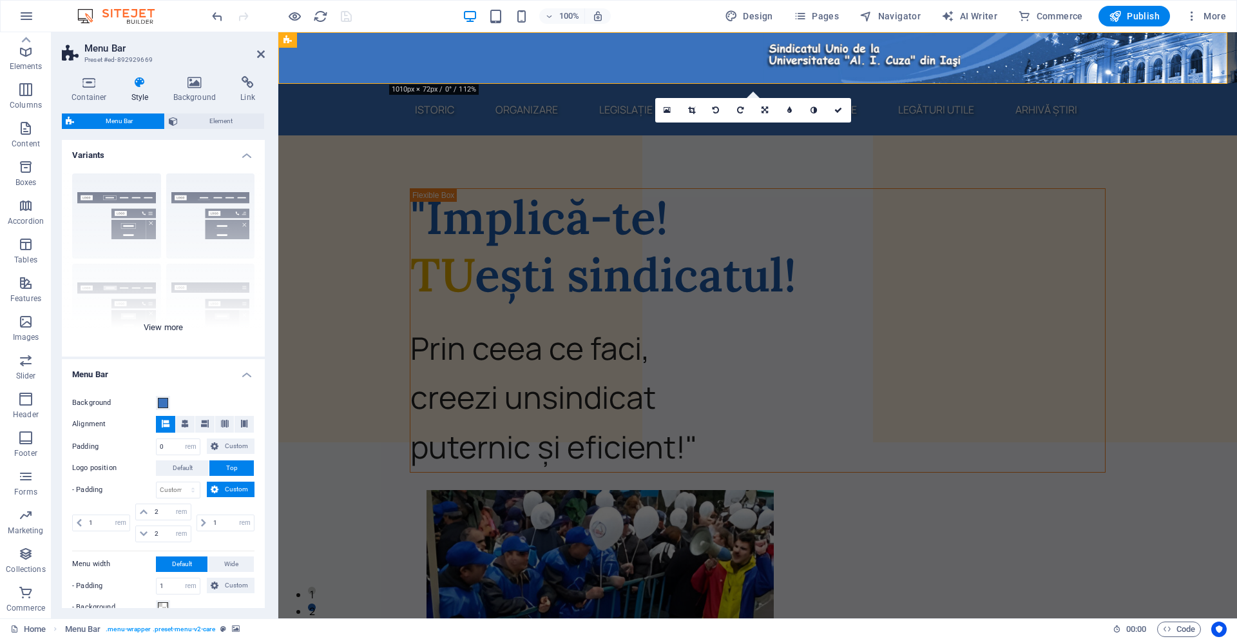
click at [153, 328] on div "Border Centered Default Fixed Loki Trigger Wide XXL" at bounding box center [163, 259] width 203 height 193
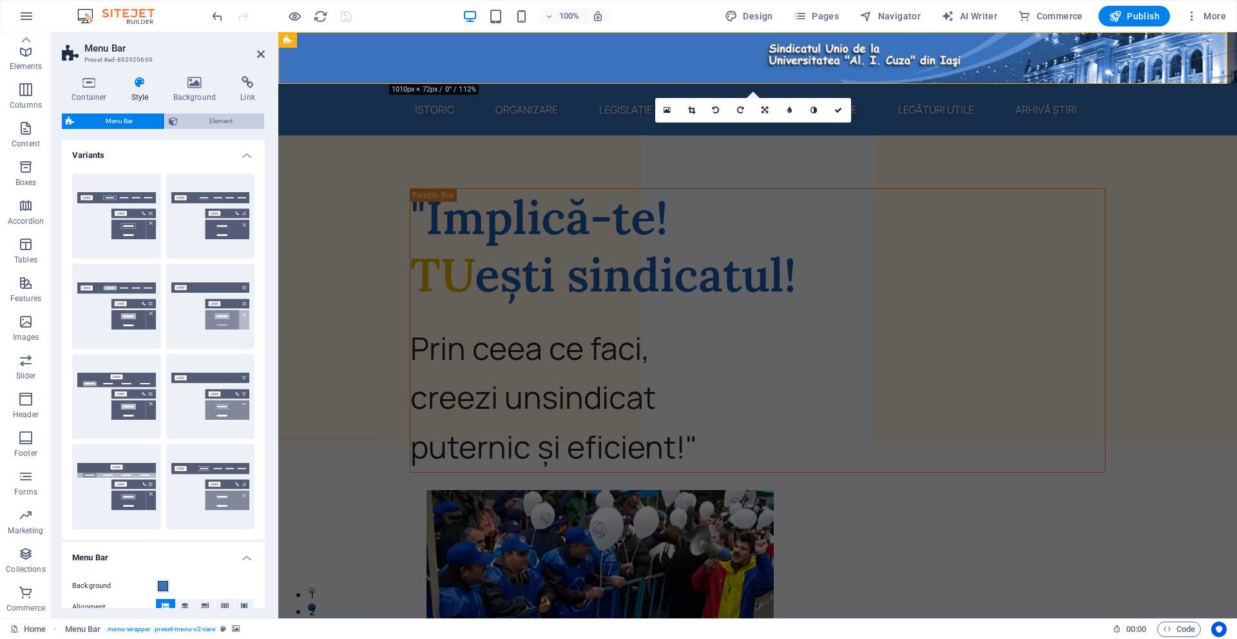
click at [188, 116] on span "Element" at bounding box center [221, 120] width 79 height 15
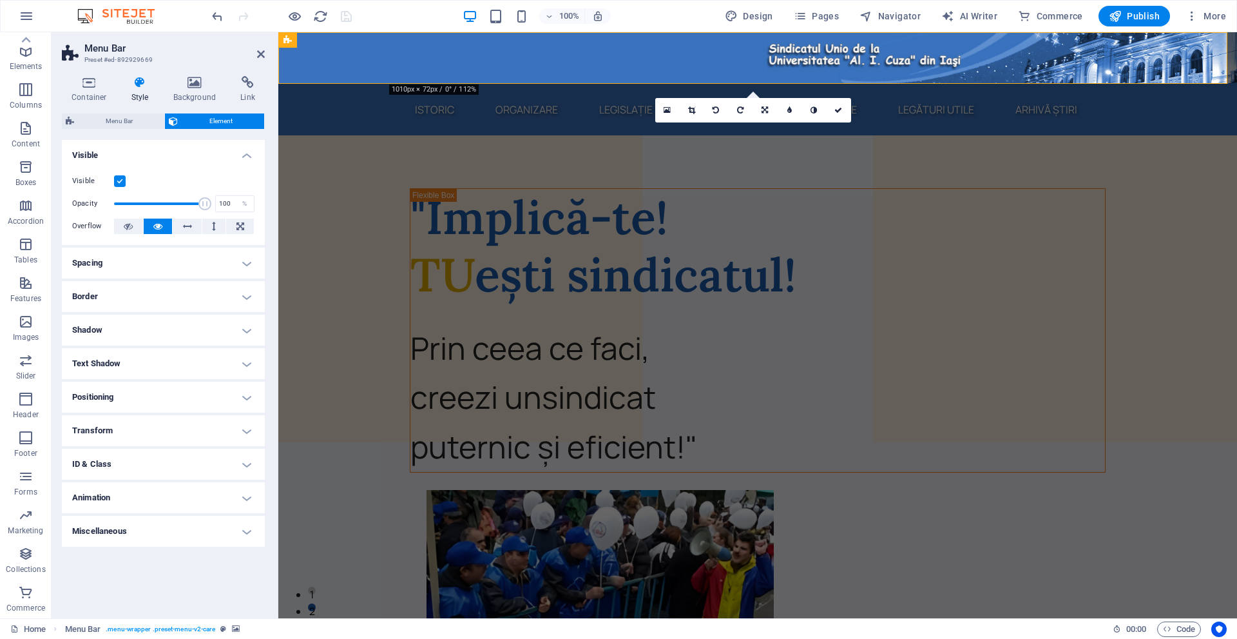
click at [168, 296] on h4 "Border" at bounding box center [163, 296] width 203 height 31
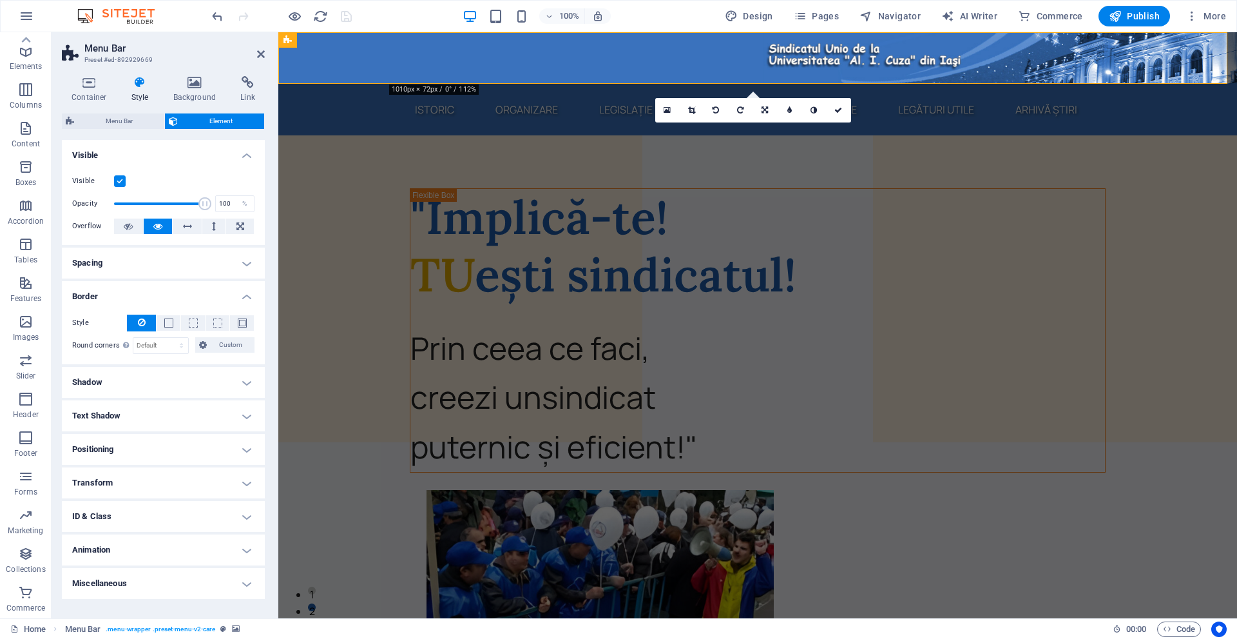
click at [164, 268] on h4 "Spacing" at bounding box center [163, 262] width 203 height 31
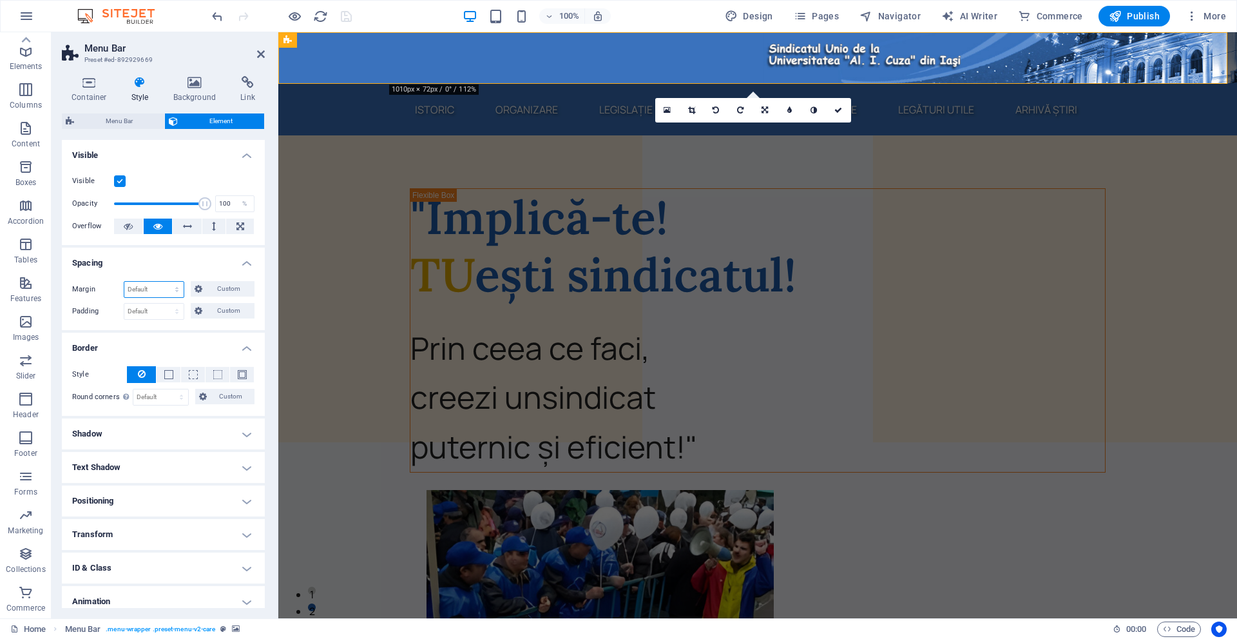
click at [153, 282] on select "Default auto px % rem vw vh Custom" at bounding box center [153, 289] width 59 height 15
select select "px"
click at [164, 282] on select "Default auto px % rem vw vh Custom" at bounding box center [153, 289] width 59 height 15
type input "0"
click at [175, 265] on h4 "Spacing" at bounding box center [163, 258] width 203 height 23
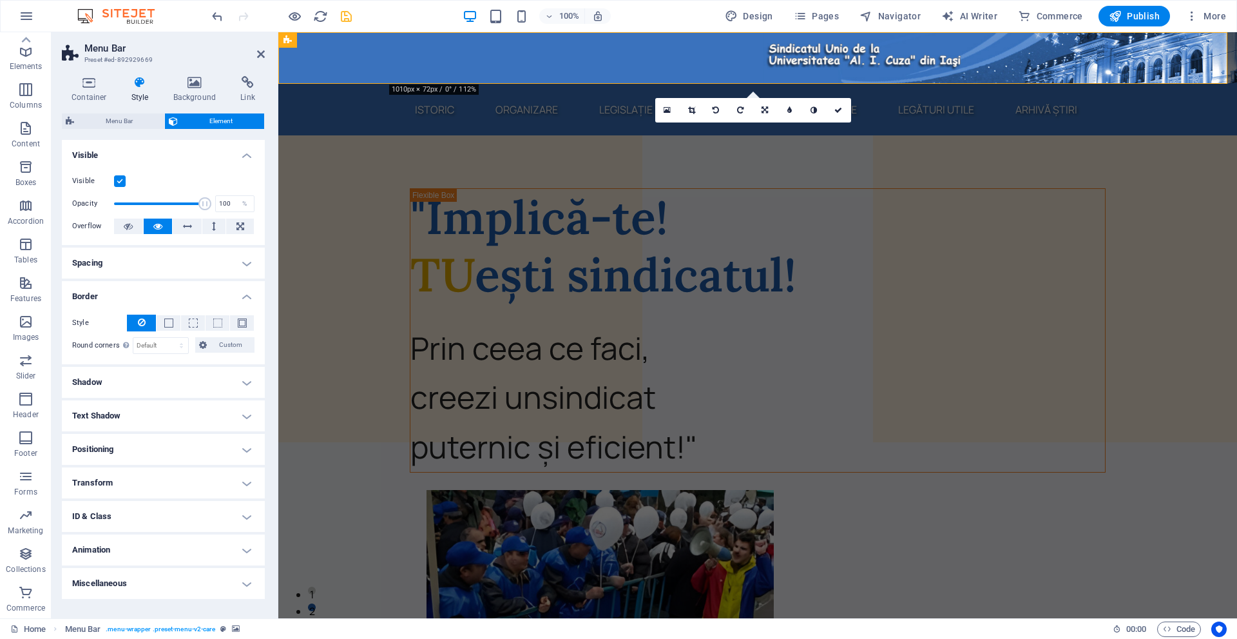
click at [136, 265] on h4 "Spacing" at bounding box center [163, 262] width 203 height 31
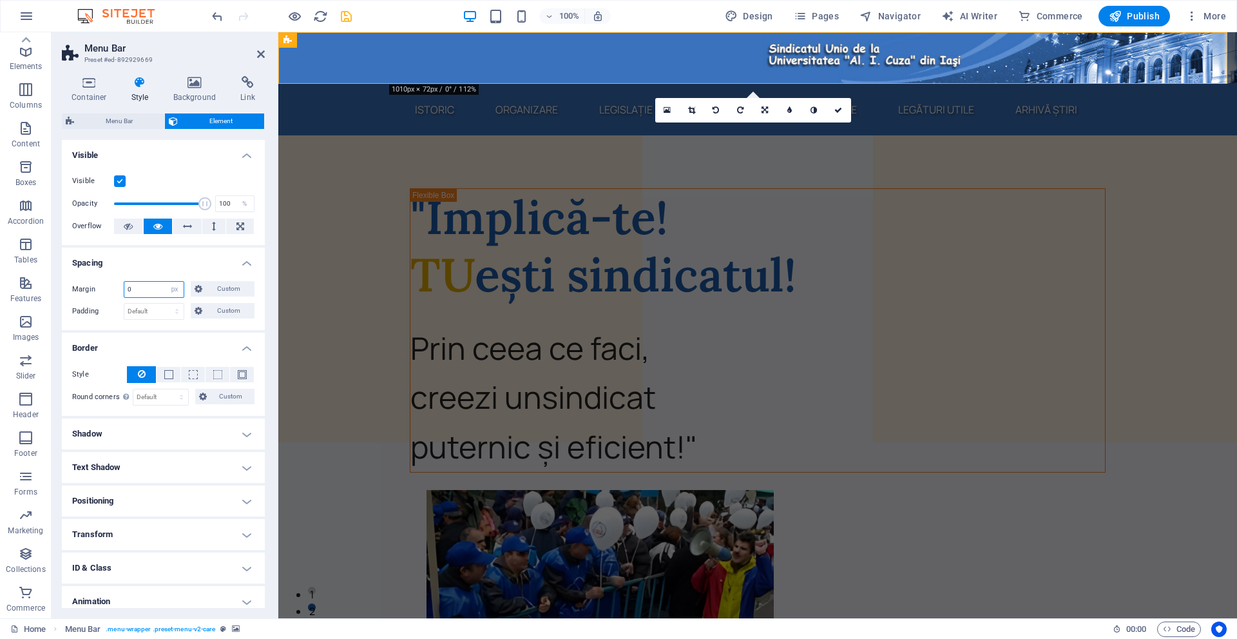
click at [146, 291] on input "0" at bounding box center [153, 289] width 59 height 15
click at [300, 36] on span "Menu Bar" at bounding box center [314, 40] width 34 height 8
click at [152, 308] on select "Default px rem % vh vw Custom" at bounding box center [153, 311] width 59 height 15
click at [124, 304] on select "Default px rem % vh vw Custom" at bounding box center [153, 311] width 59 height 15
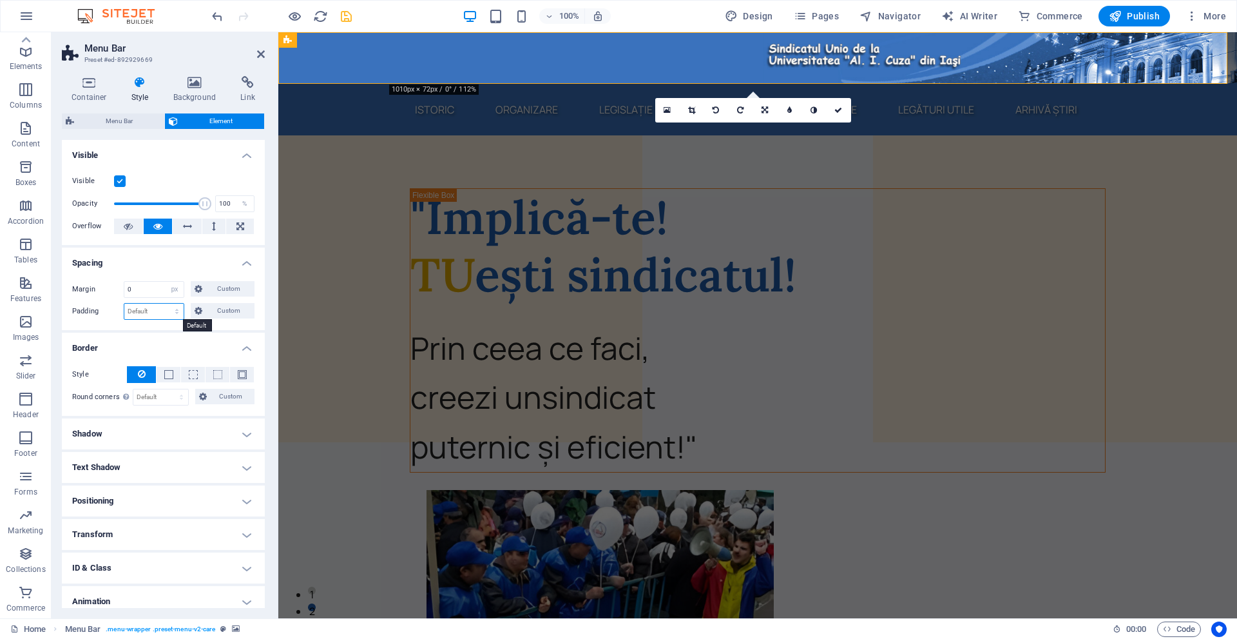
click at [164, 306] on select "Default px rem % vh vw Custom" at bounding box center [153, 311] width 59 height 15
select select "px"
click at [164, 304] on select "Default px rem % vh vw Custom" at bounding box center [153, 311] width 59 height 15
type input "0"
click at [104, 297] on div "Margin 0 Default auto px % rem vw vh Custom Custom" at bounding box center [163, 289] width 182 height 17
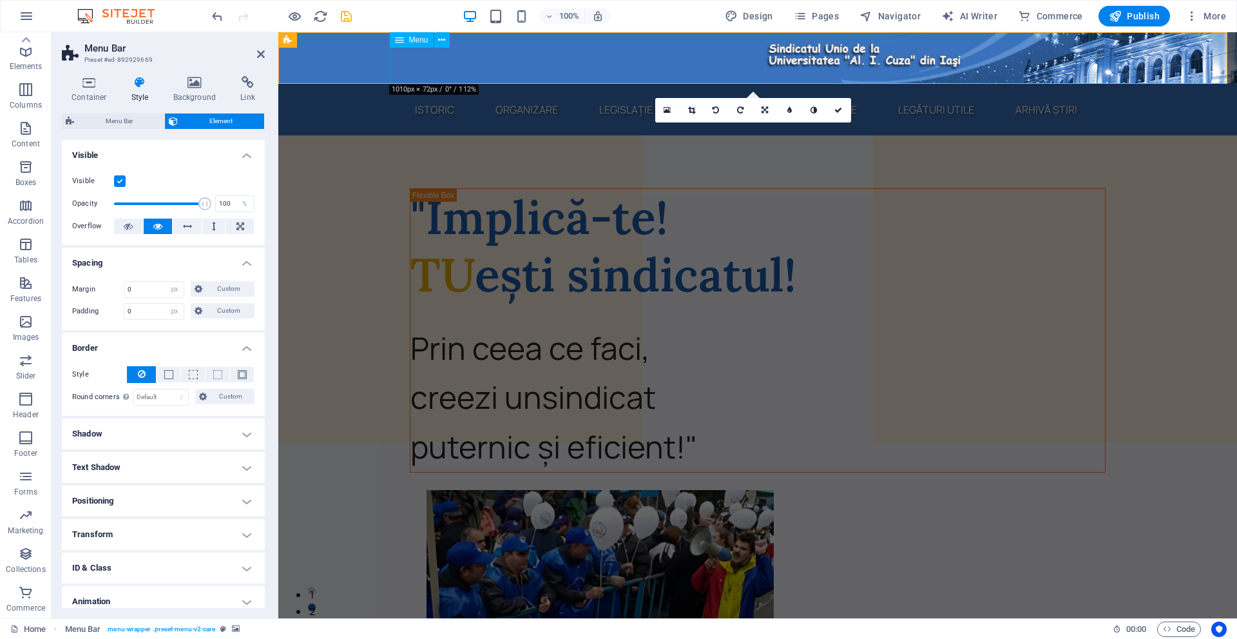
click at [411, 38] on span "Menu" at bounding box center [418, 40] width 19 height 8
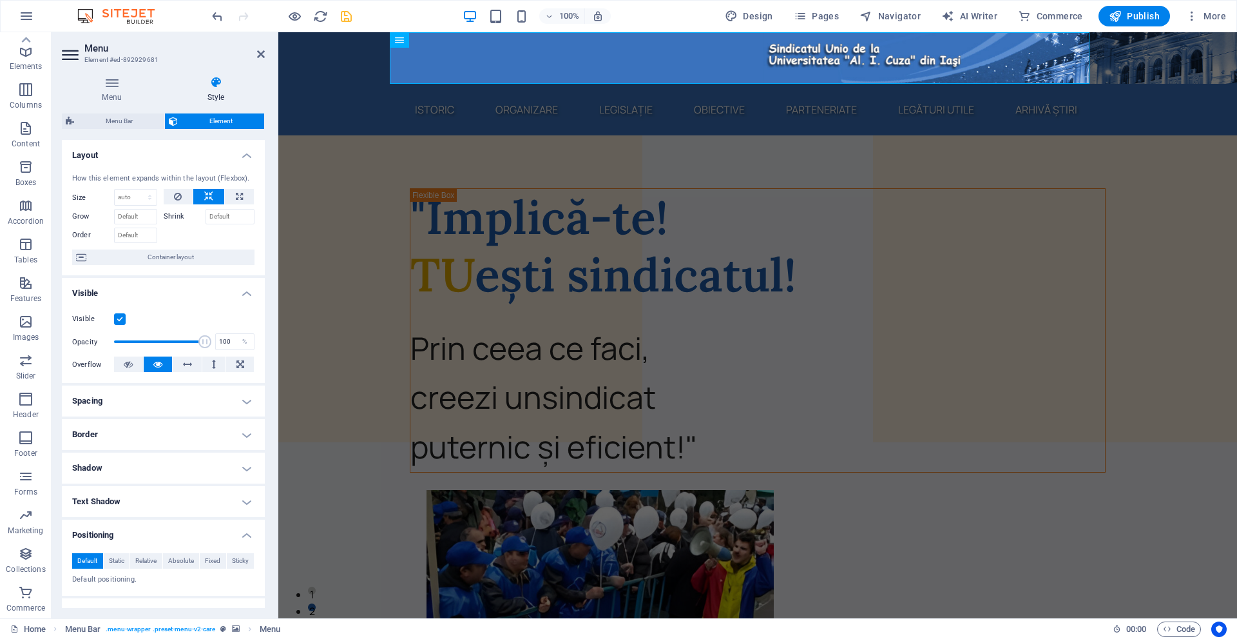
click at [122, 409] on h4 "Spacing" at bounding box center [163, 400] width 203 height 31
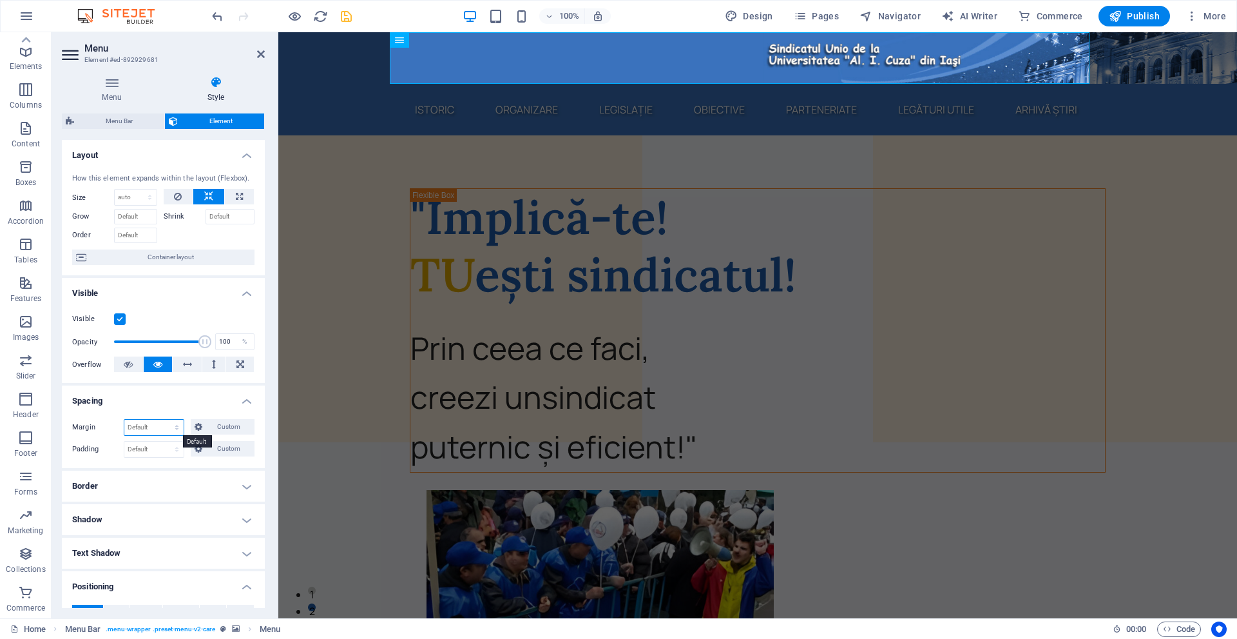
click at [145, 425] on select "Default auto px % rem vw vh Custom" at bounding box center [153, 427] width 59 height 15
click at [124, 420] on select "Default auto px % rem vw vh Custom" at bounding box center [153, 427] width 59 height 15
click at [155, 425] on select "Default auto px % rem vw vh Custom" at bounding box center [153, 427] width 59 height 15
select select "px"
click at [164, 420] on select "Default auto px % rem vw vh Custom" at bounding box center [153, 427] width 59 height 15
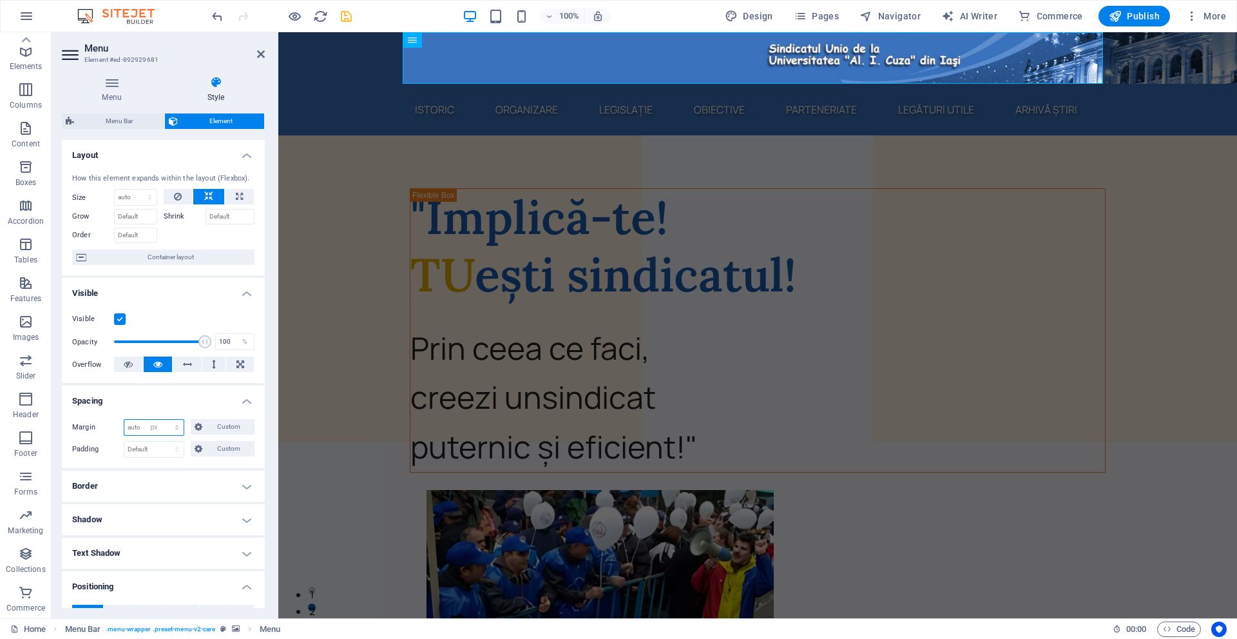
type input "0"
click at [160, 452] on select "Default px rem % vh vw Custom" at bounding box center [153, 448] width 59 height 15
select select "px"
click at [164, 441] on select "Default px rem % vh vw Custom" at bounding box center [153, 448] width 59 height 15
type input "0"
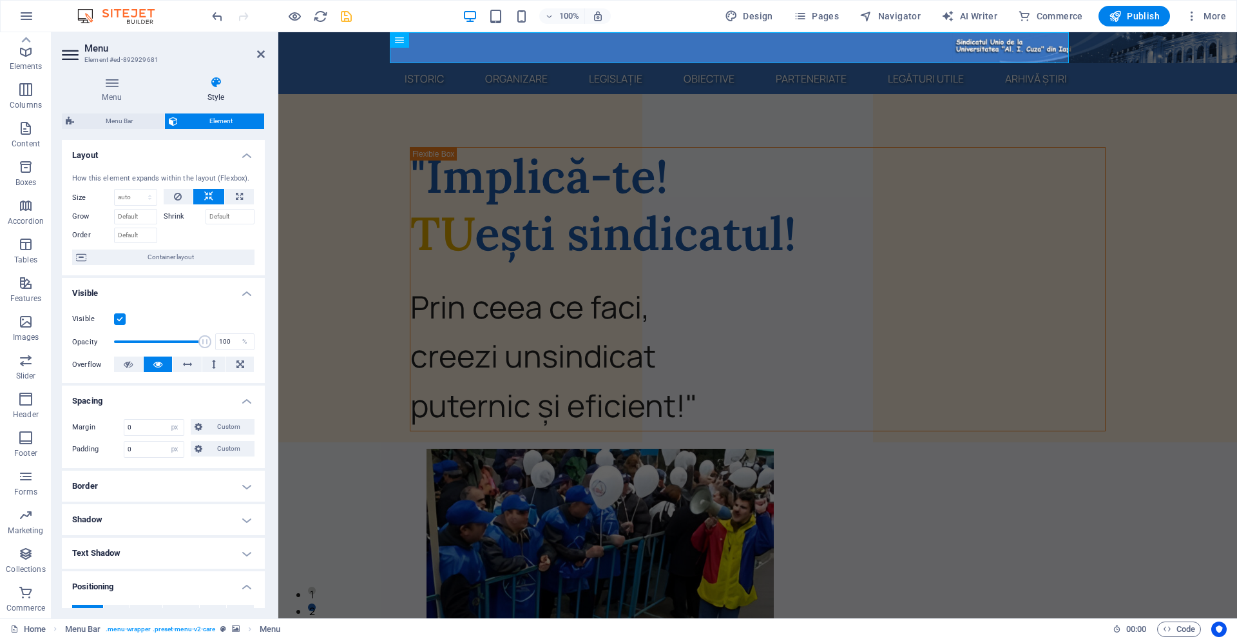
click at [105, 440] on div "Margin 0 Default auto px % rem vw vh Custom Custom 0 auto px % rem vw vh 0 auto…" at bounding box center [163, 438] width 203 height 59
click at [155, 450] on input "0" at bounding box center [153, 448] width 59 height 15
click at [178, 452] on select "Default px rem % vh vw Custom" at bounding box center [175, 448] width 18 height 15
select select "default"
click at [166, 441] on select "Default px rem % vh vw Custom" at bounding box center [175, 448] width 18 height 15
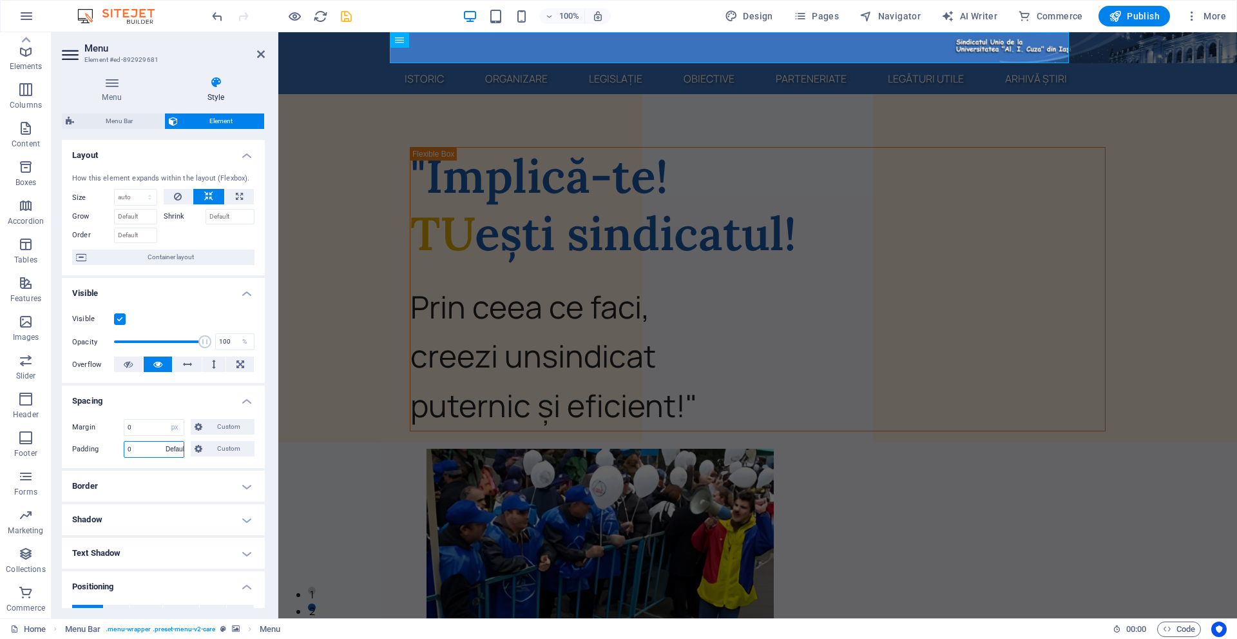
select select "DISABLED_OPTION_VALUE"
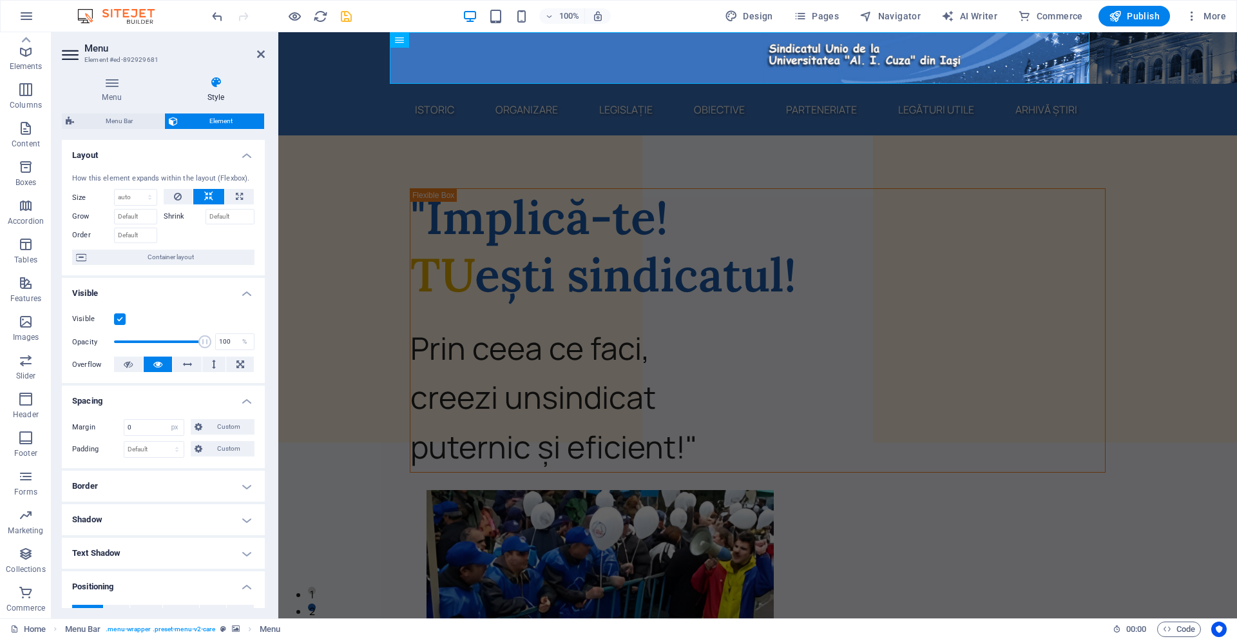
click at [110, 412] on div "Margin 0 Default auto px % rem vw vh Custom Custom 0 auto px % rem vw vh 0 auto…" at bounding box center [163, 438] width 203 height 59
click at [266, 53] on aside "Menu Element #ed-892929681 Menu Style Menu Auto Custom Menu is automatically ge…" at bounding box center [165, 325] width 227 height 586
click at [261, 54] on icon at bounding box center [261, 54] width 8 height 10
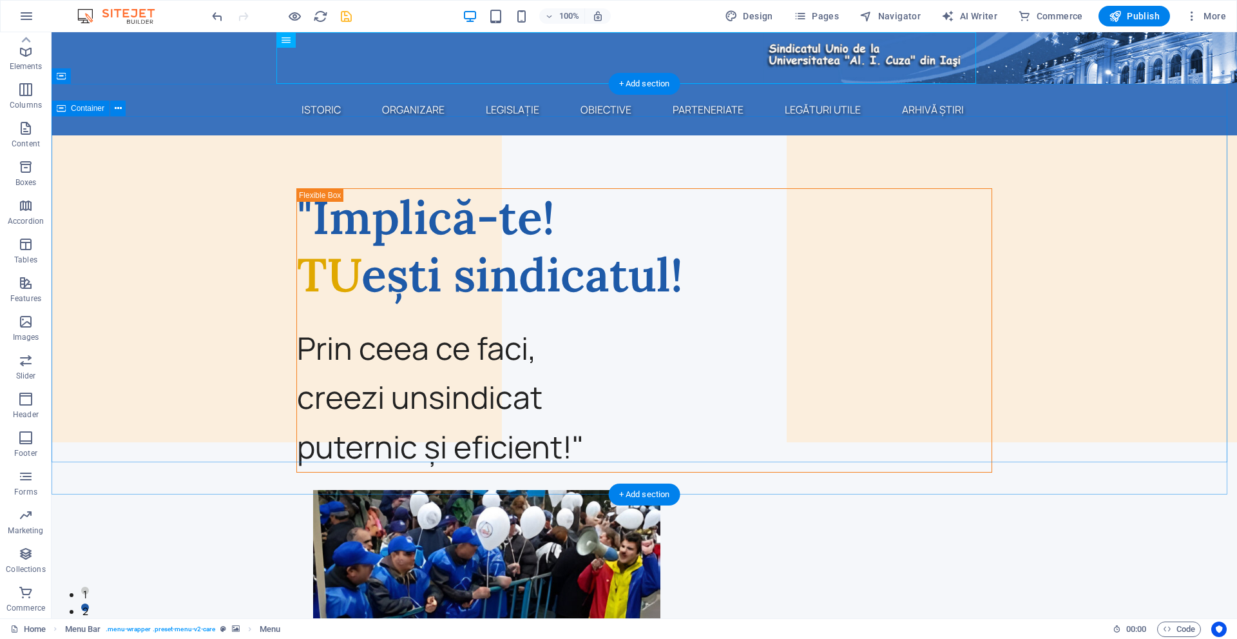
click at [199, 186] on div ""Implică-te! TU ești sindicatul! Prin ceea ce faci, creezi un sindicat puternic…" at bounding box center [645, 628] width 1186 height 921
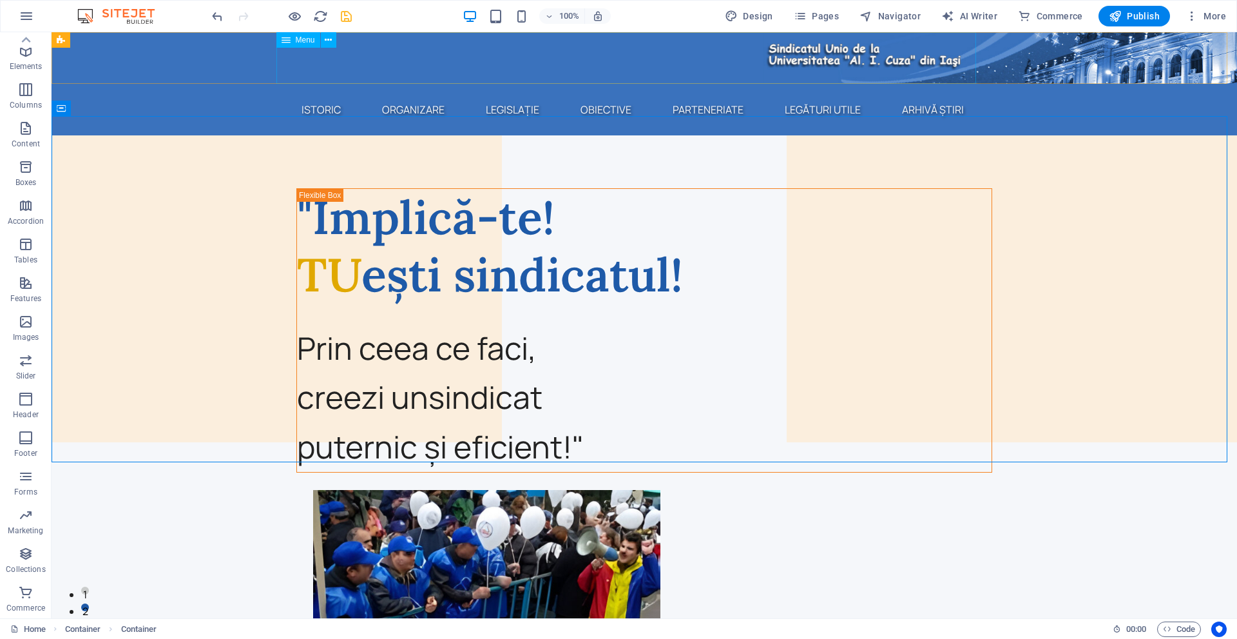
click at [293, 41] on div "Menu" at bounding box center [298, 39] width 44 height 15
select select "px"
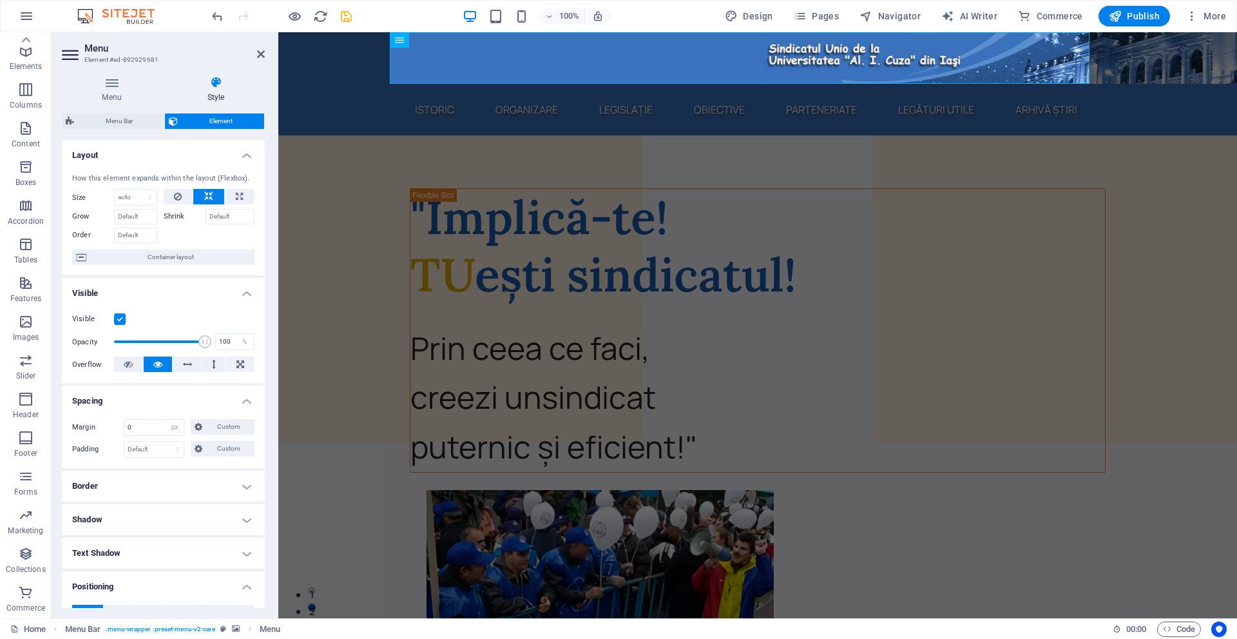
click at [350, 82] on figure at bounding box center [757, 58] width 959 height 52
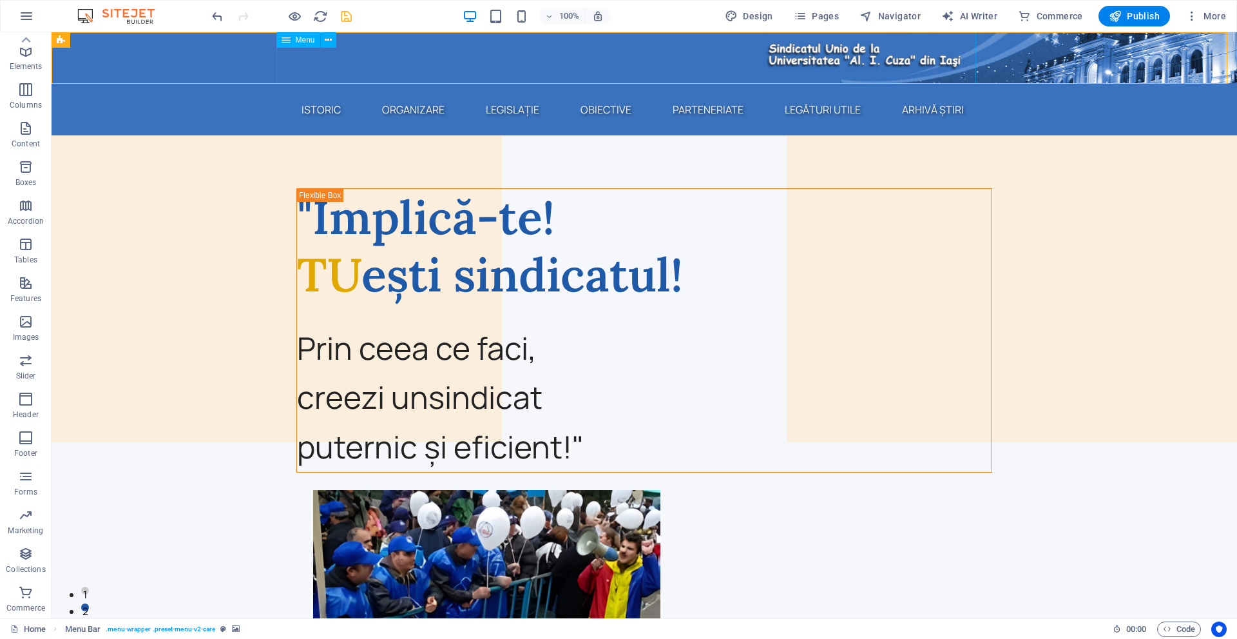
click at [298, 33] on div "Menu" at bounding box center [298, 39] width 44 height 15
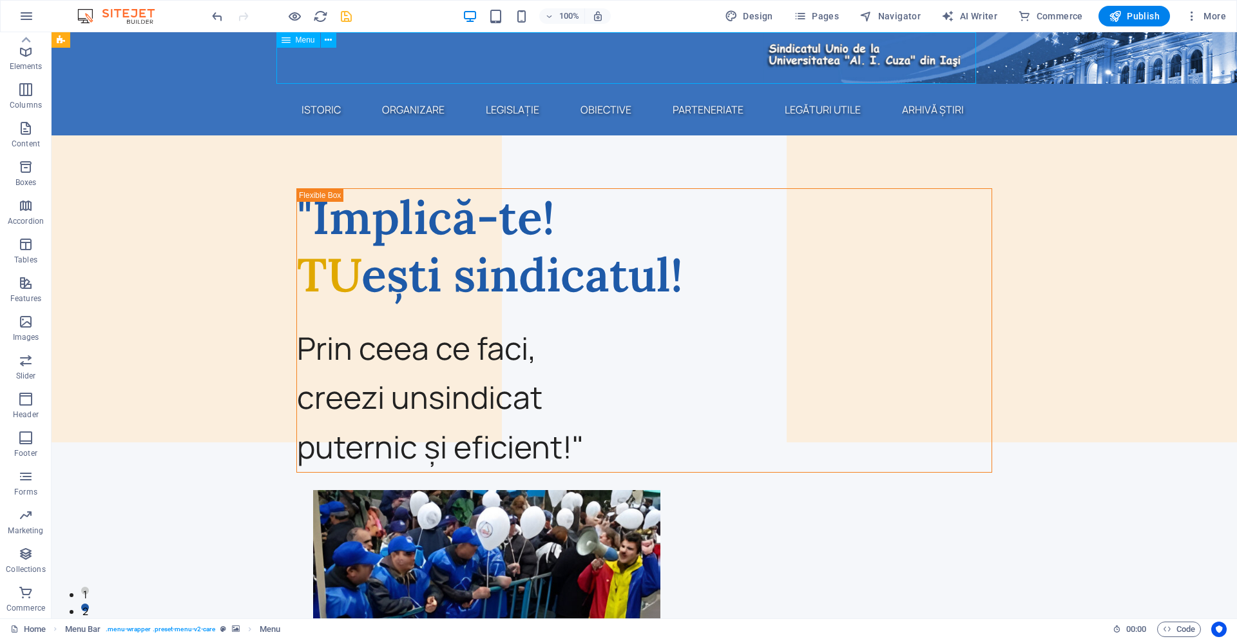
click at [300, 41] on span "Menu" at bounding box center [305, 40] width 19 height 8
select select "px"
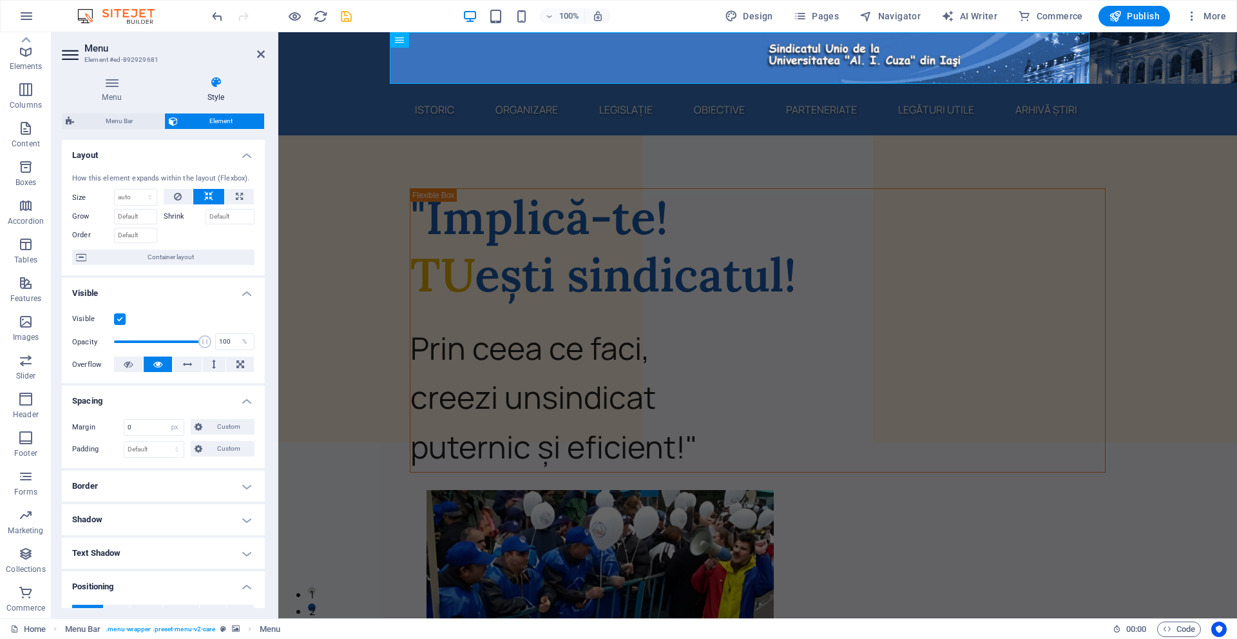
click at [340, 13] on icon "save" at bounding box center [346, 16] width 15 height 15
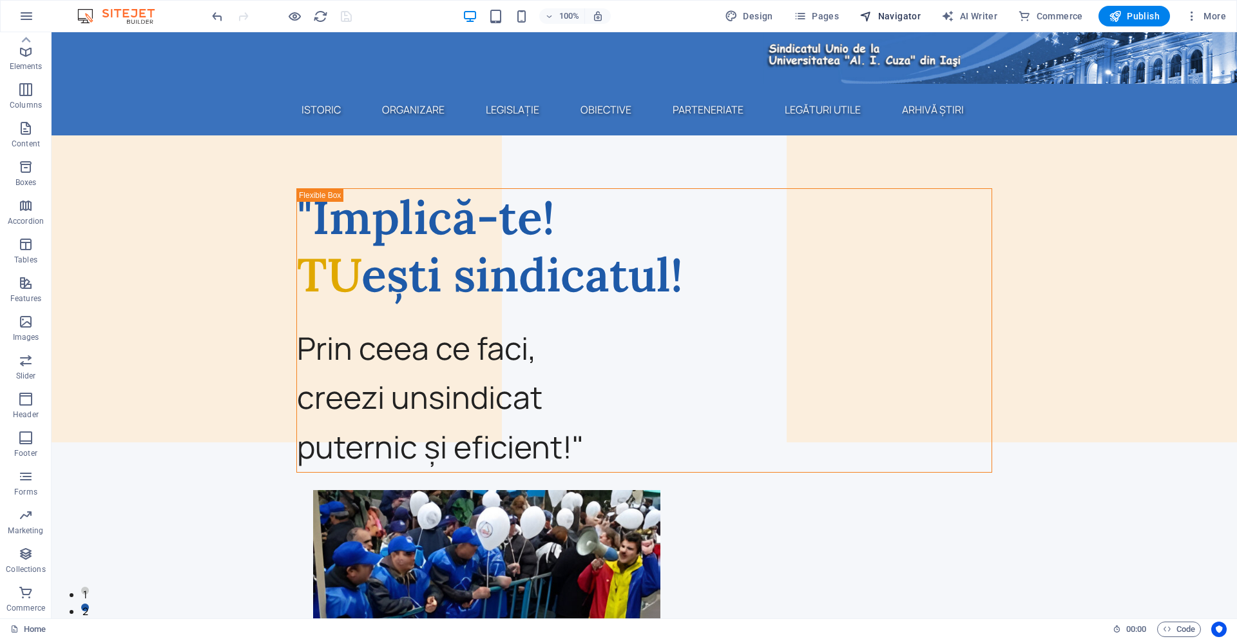
click at [916, 24] on button "Navigator" at bounding box center [891, 16] width 72 height 21
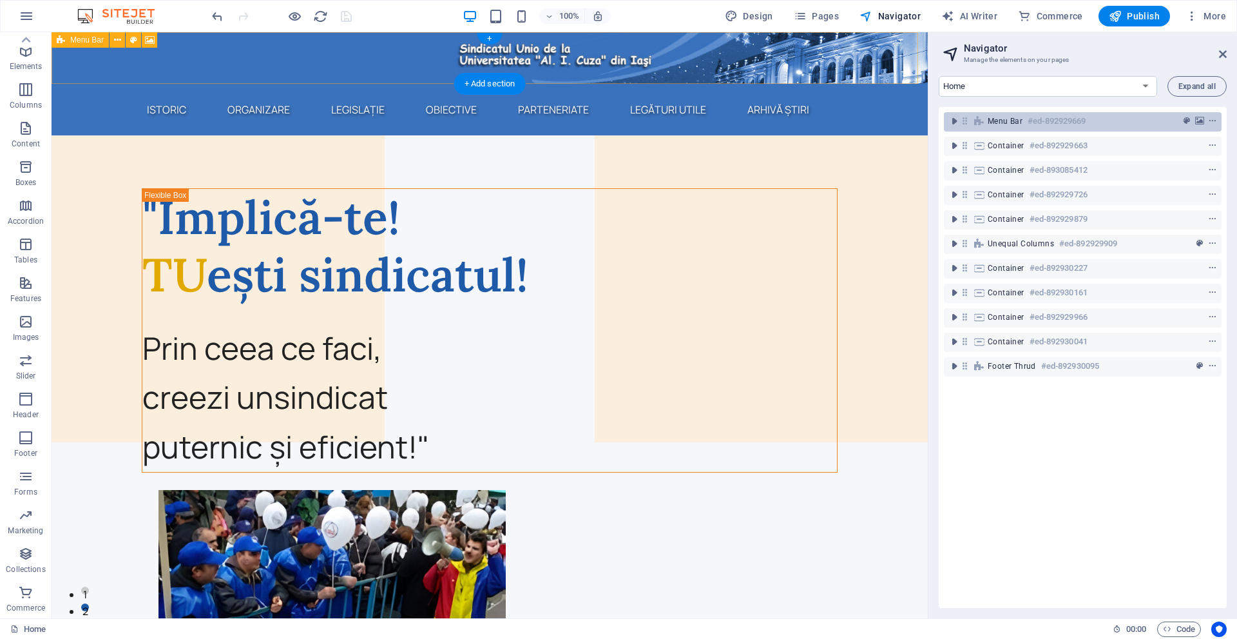
click at [1030, 128] on h6 "#ed-892929669" at bounding box center [1057, 120] width 58 height 15
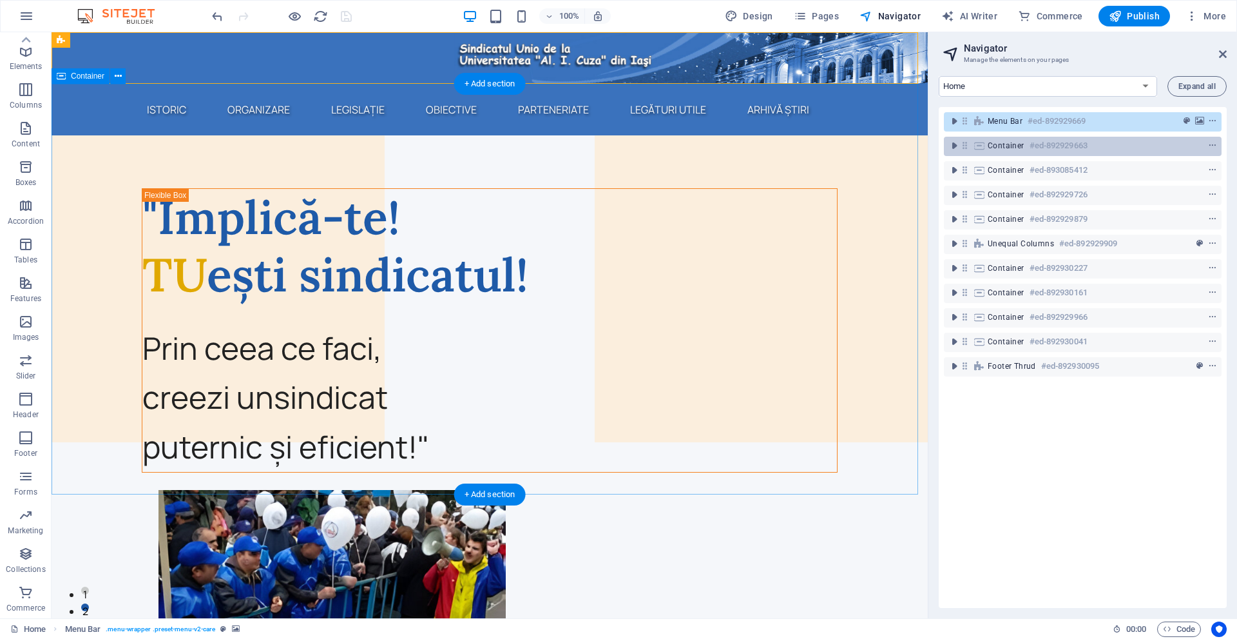
click at [1027, 145] on div "Container #ed-892929663" at bounding box center [1073, 145] width 170 height 15
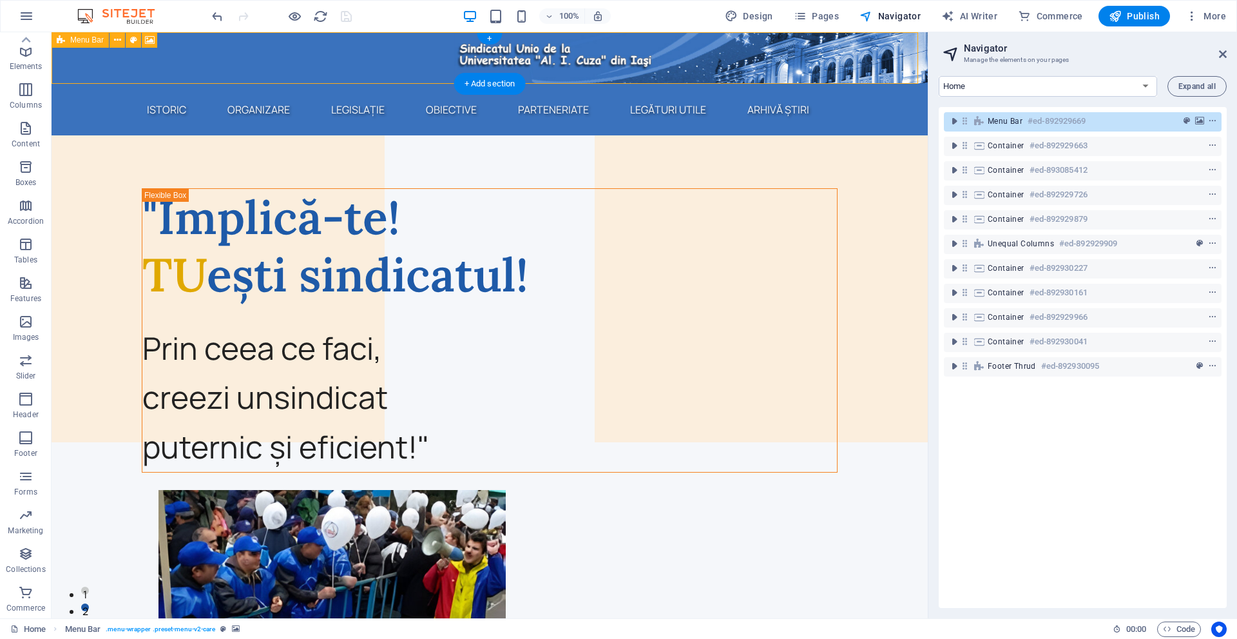
click at [967, 124] on icon at bounding box center [965, 120] width 11 height 11
click at [957, 115] on icon "toggle-expand" at bounding box center [954, 121] width 13 height 13
click at [1018, 135] on div "Menu #ed-892929681" at bounding box center [1083, 146] width 278 height 24
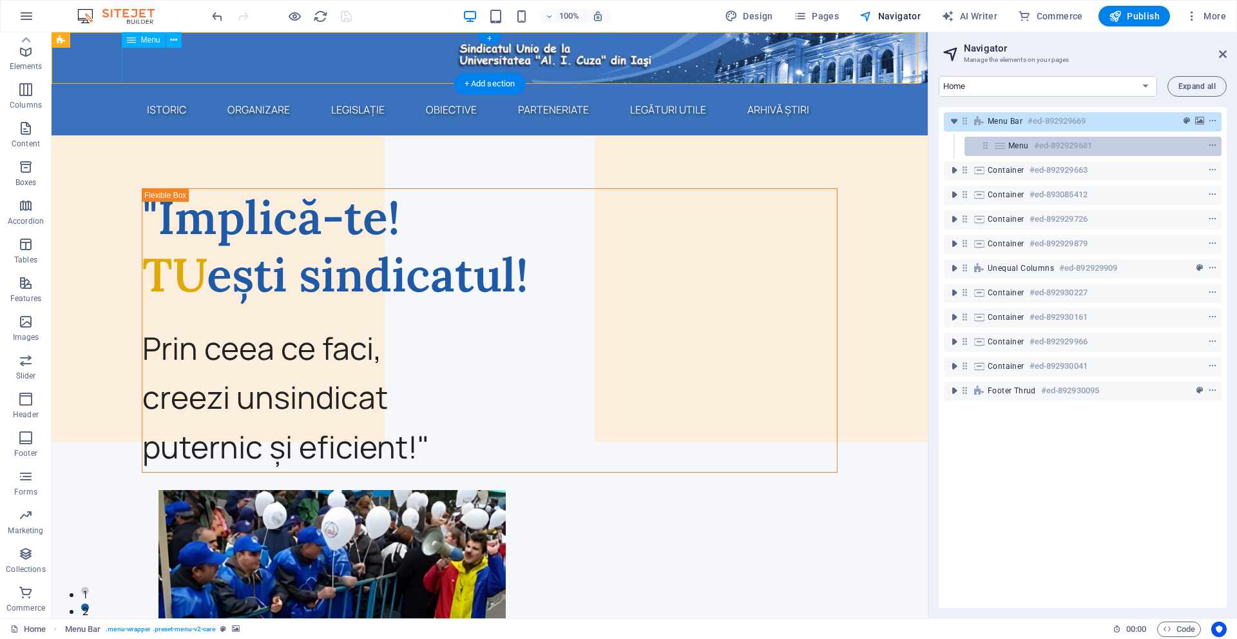
click at [1028, 148] on span "Menu" at bounding box center [1019, 145] width 21 height 10
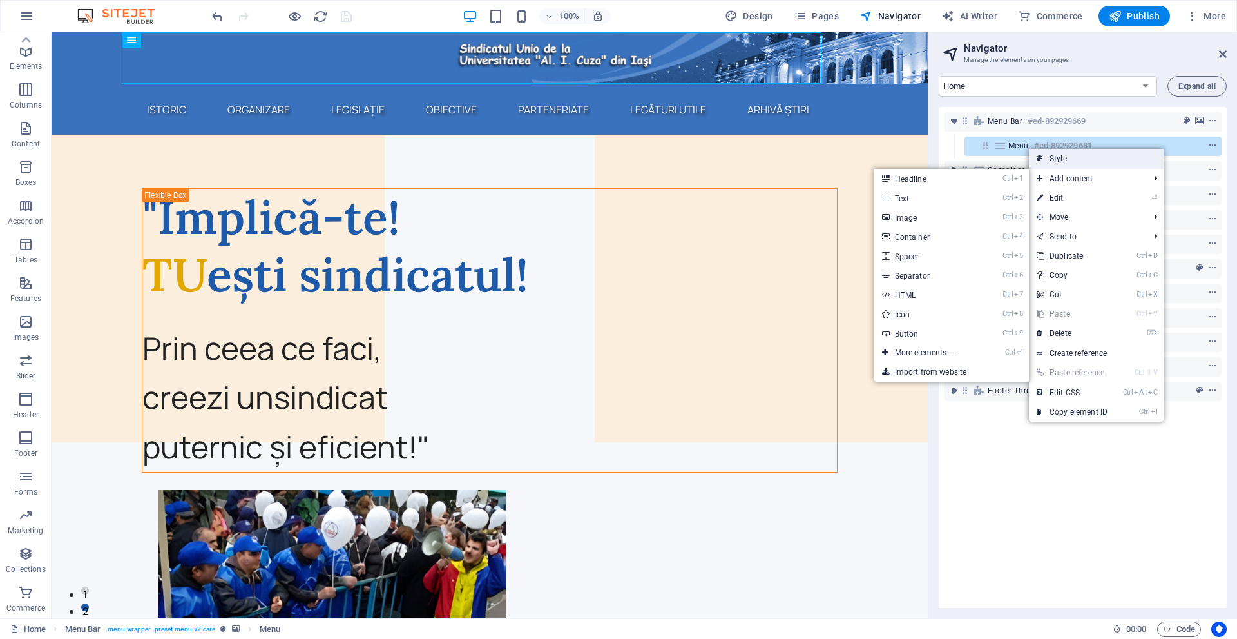
click at [1063, 164] on link "Style" at bounding box center [1096, 158] width 135 height 19
select select "rem"
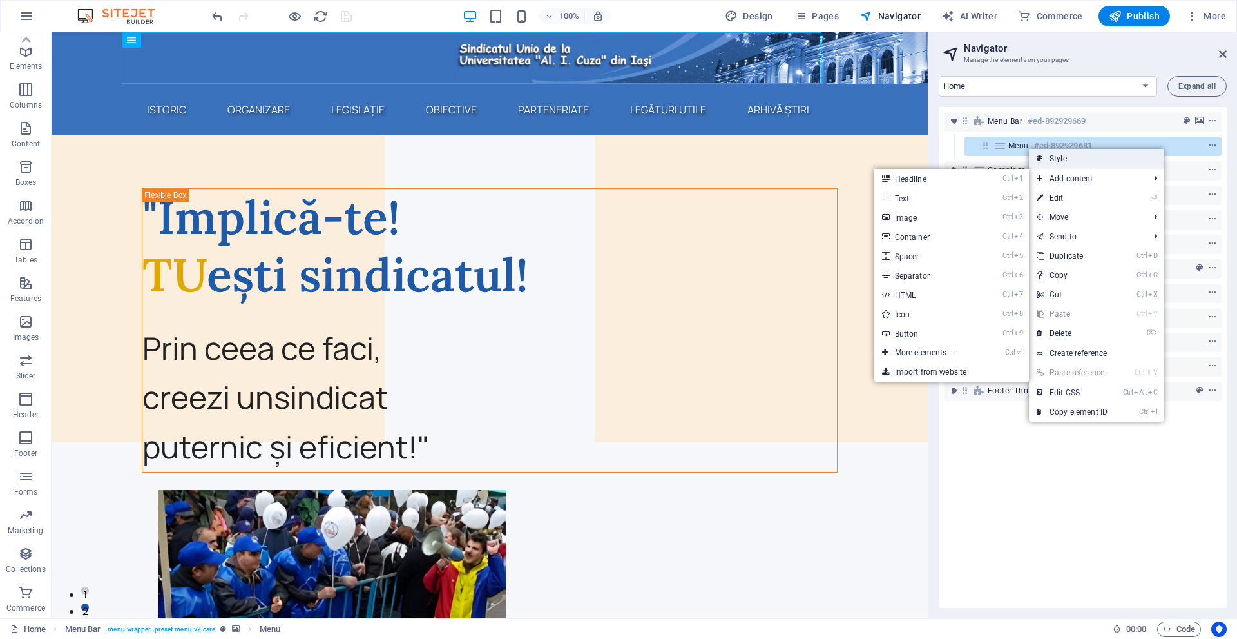
select select "rem"
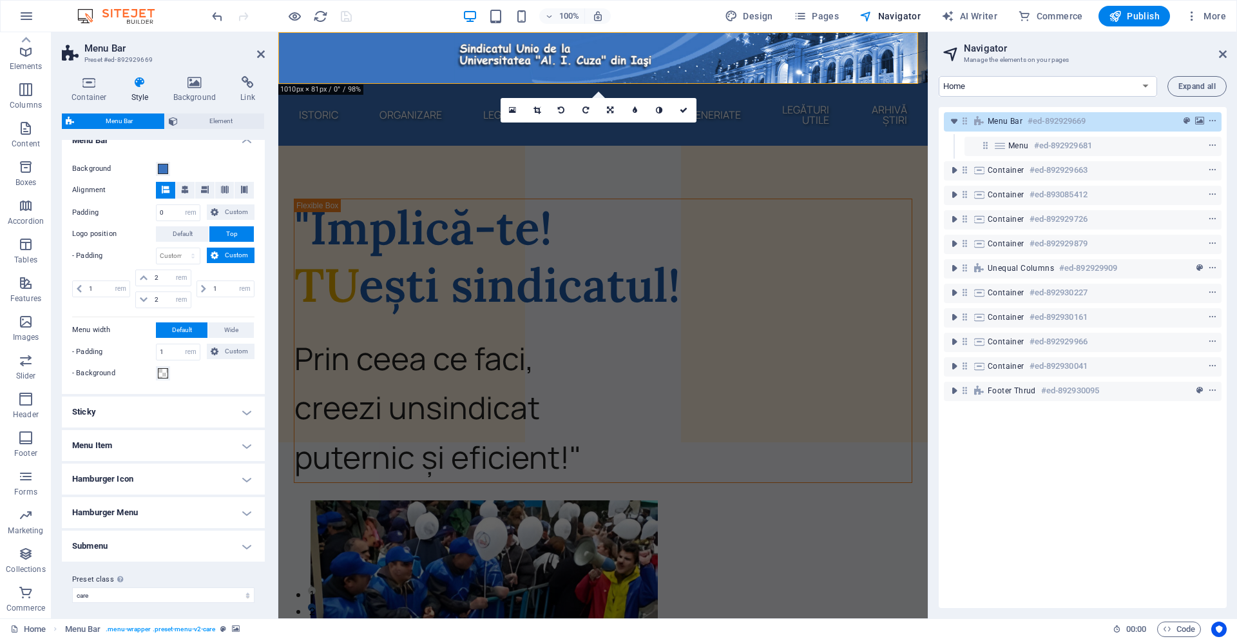
scroll to position [422, 0]
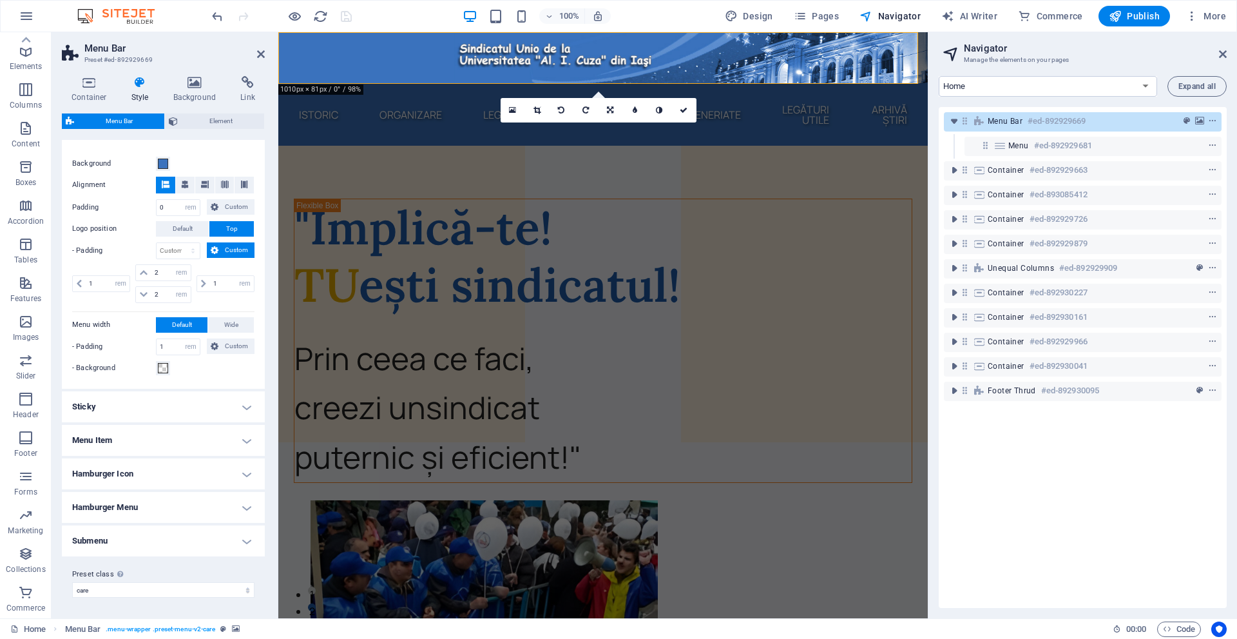
click at [135, 433] on h4 "Menu Item" at bounding box center [163, 440] width 203 height 31
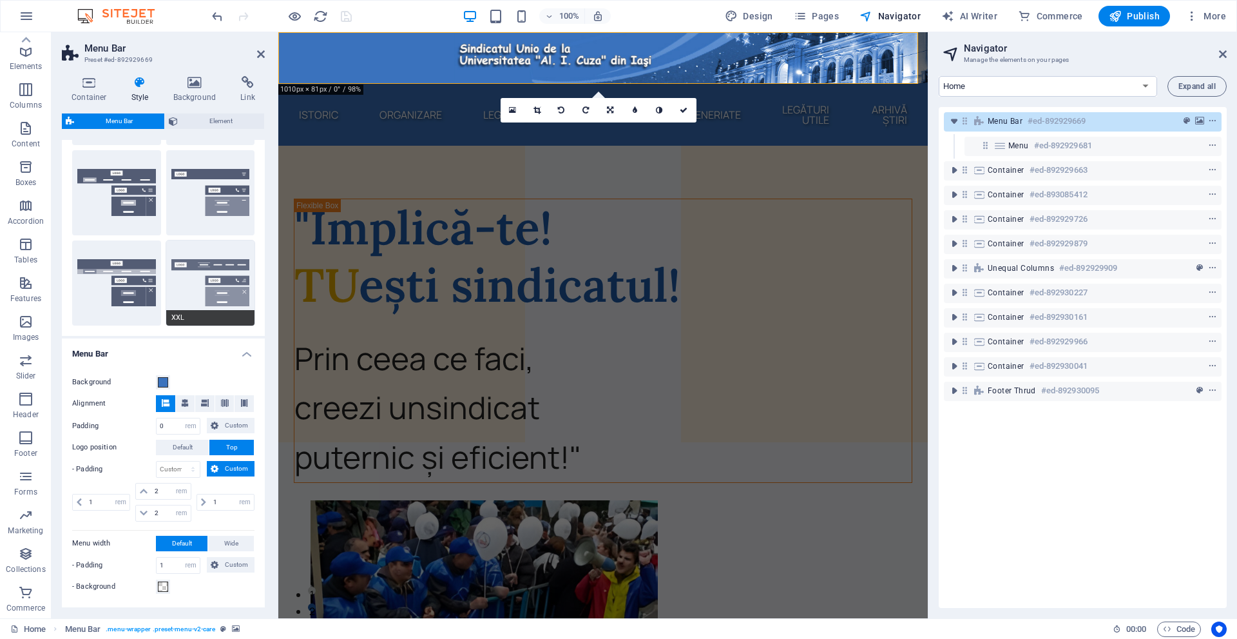
scroll to position [229, 0]
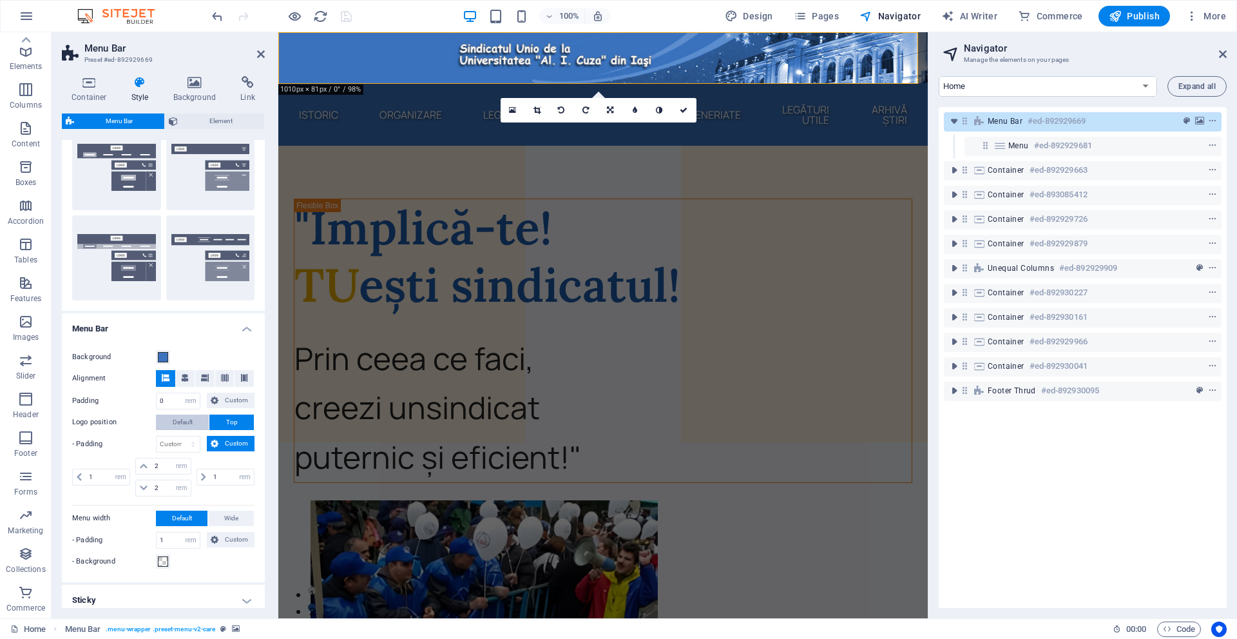
click at [174, 422] on span "Default" at bounding box center [183, 421] width 20 height 15
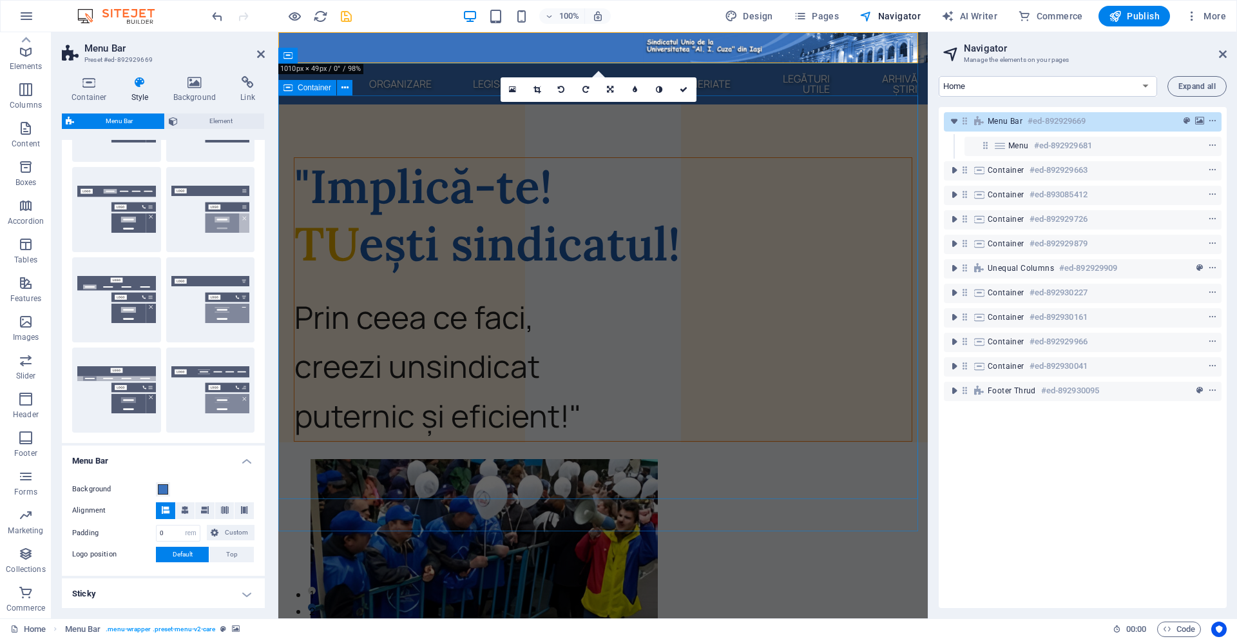
scroll to position [35, 0]
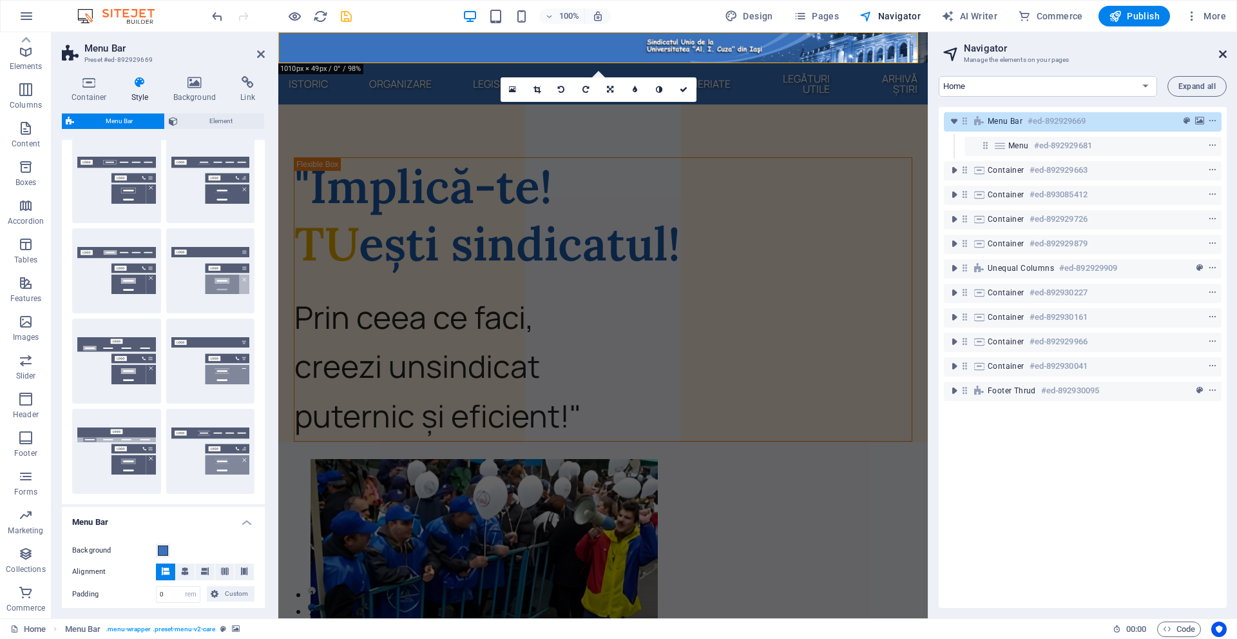
click at [1225, 55] on icon at bounding box center [1223, 54] width 8 height 10
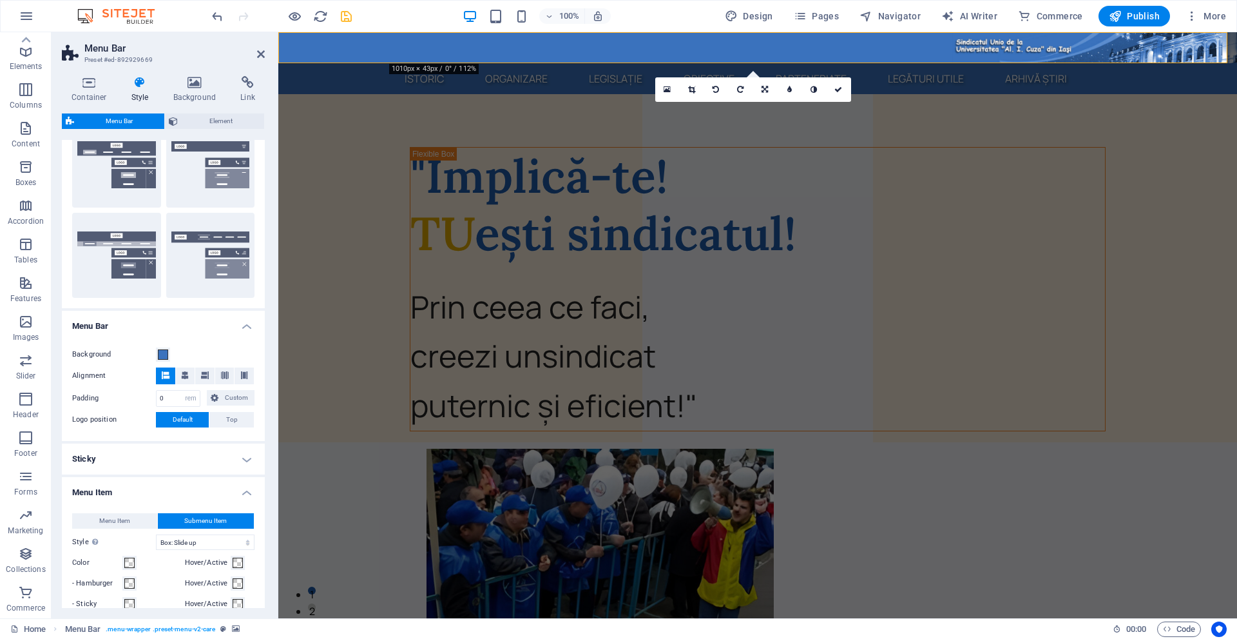
scroll to position [229, 0]
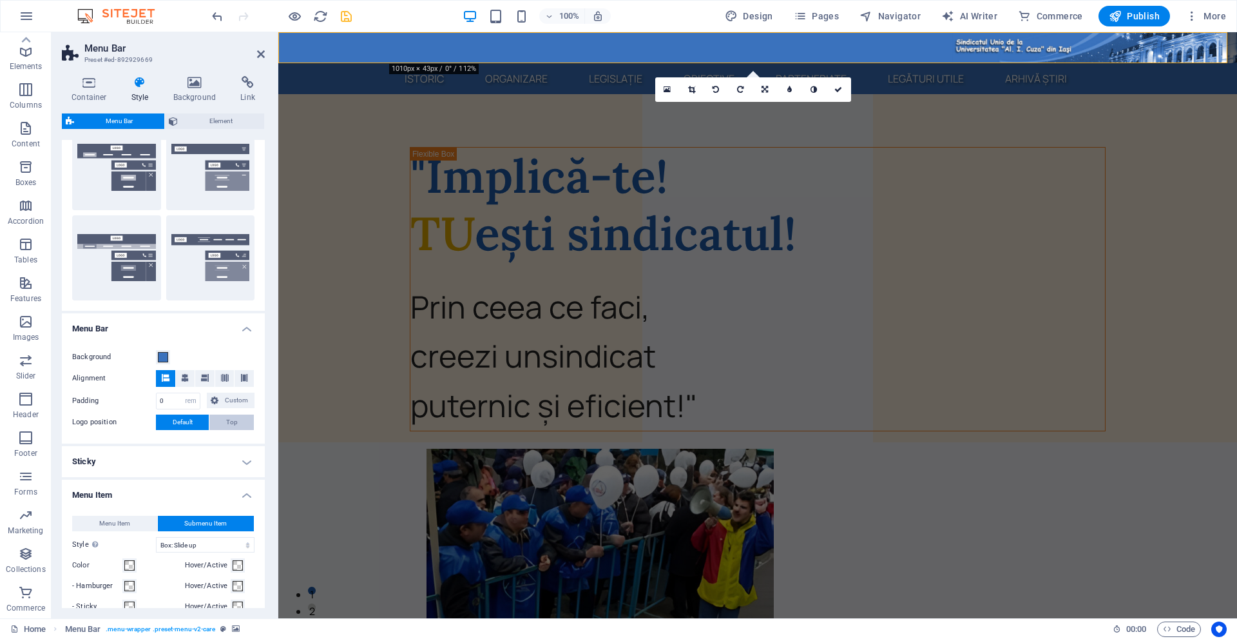
click at [233, 420] on span "Top" at bounding box center [232, 421] width 12 height 15
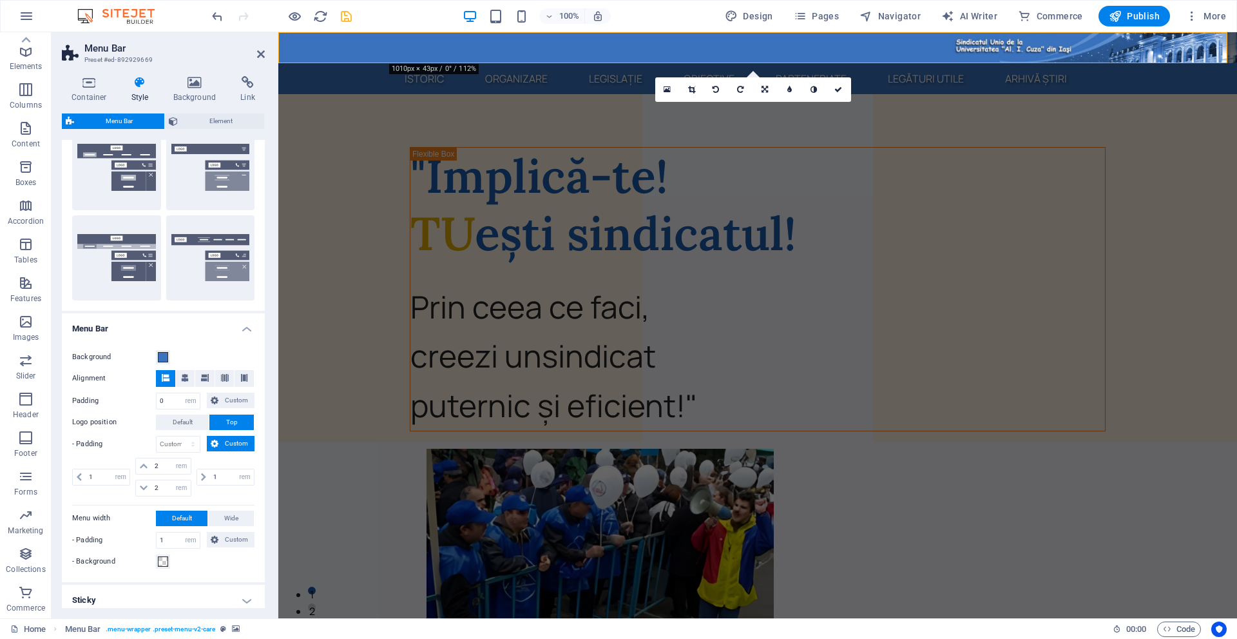
select select
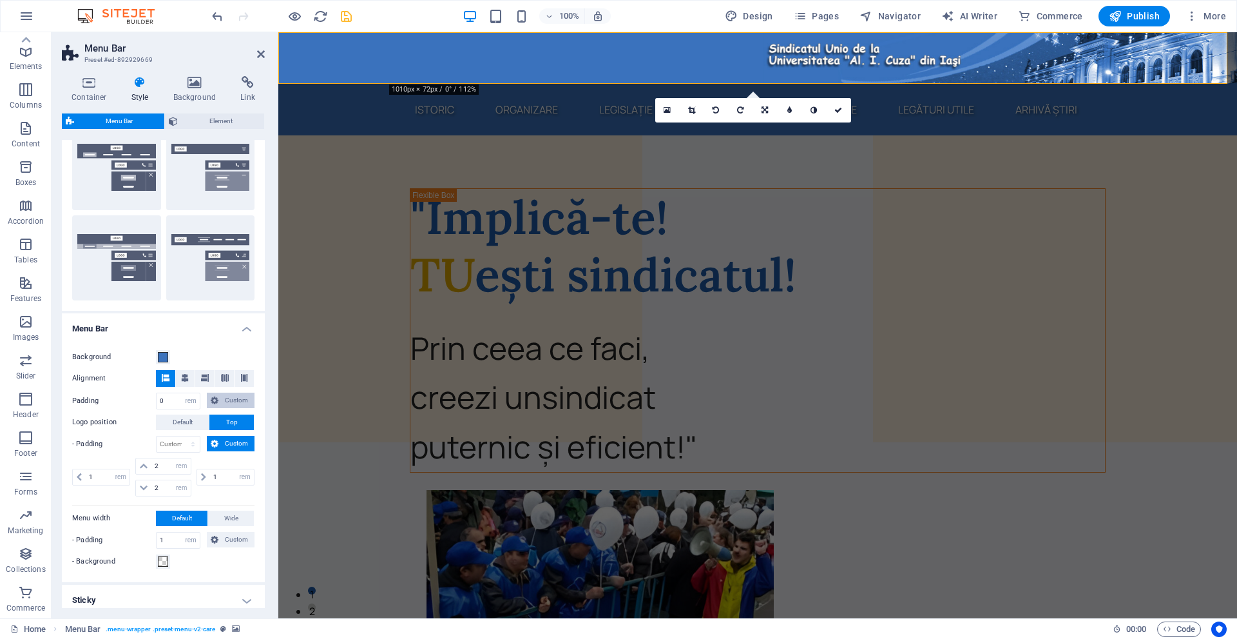
click at [224, 395] on span "Custom" at bounding box center [236, 399] width 28 height 15
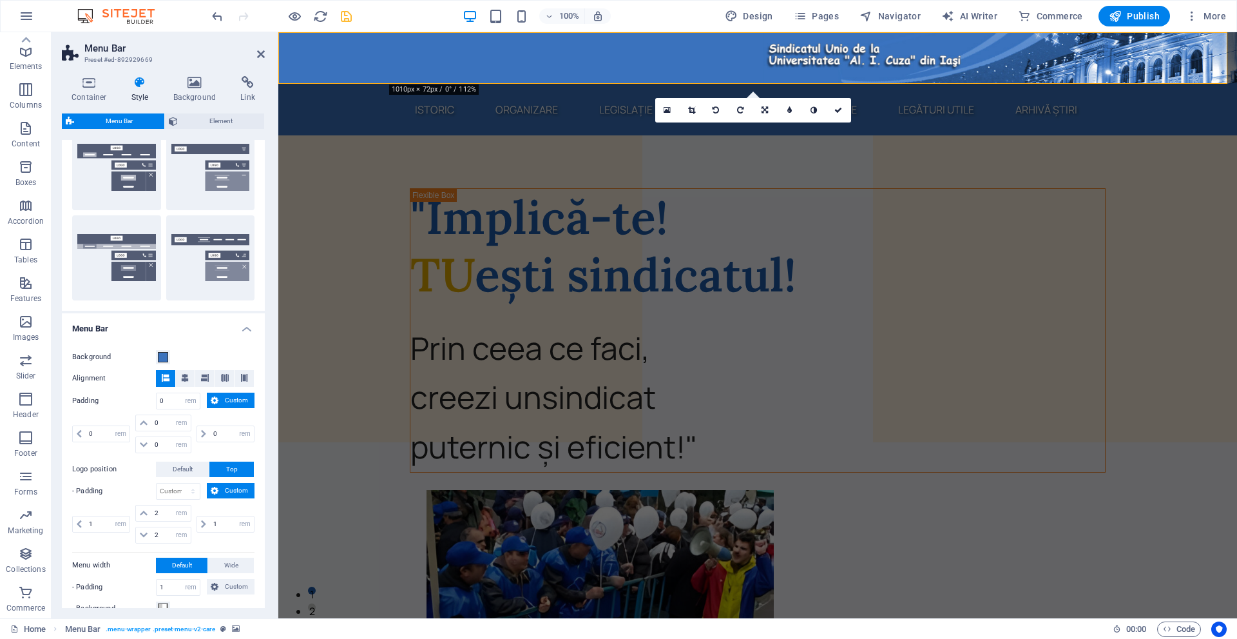
click at [224, 395] on span "Custom" at bounding box center [236, 399] width 28 height 15
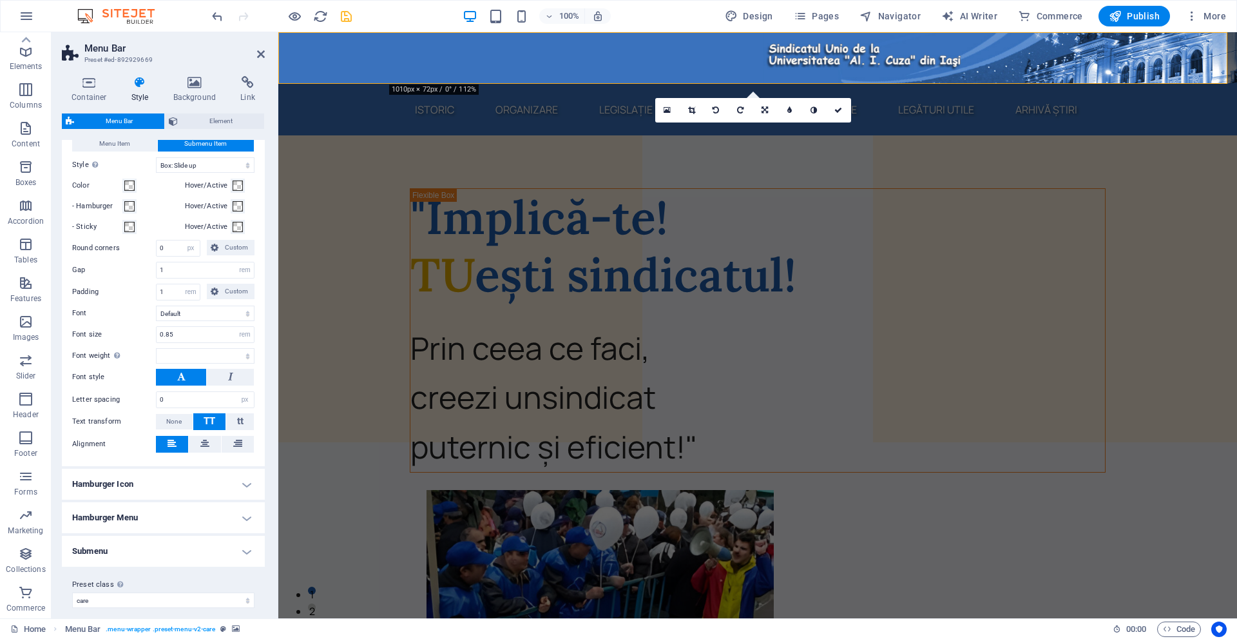
scroll to position [757, 0]
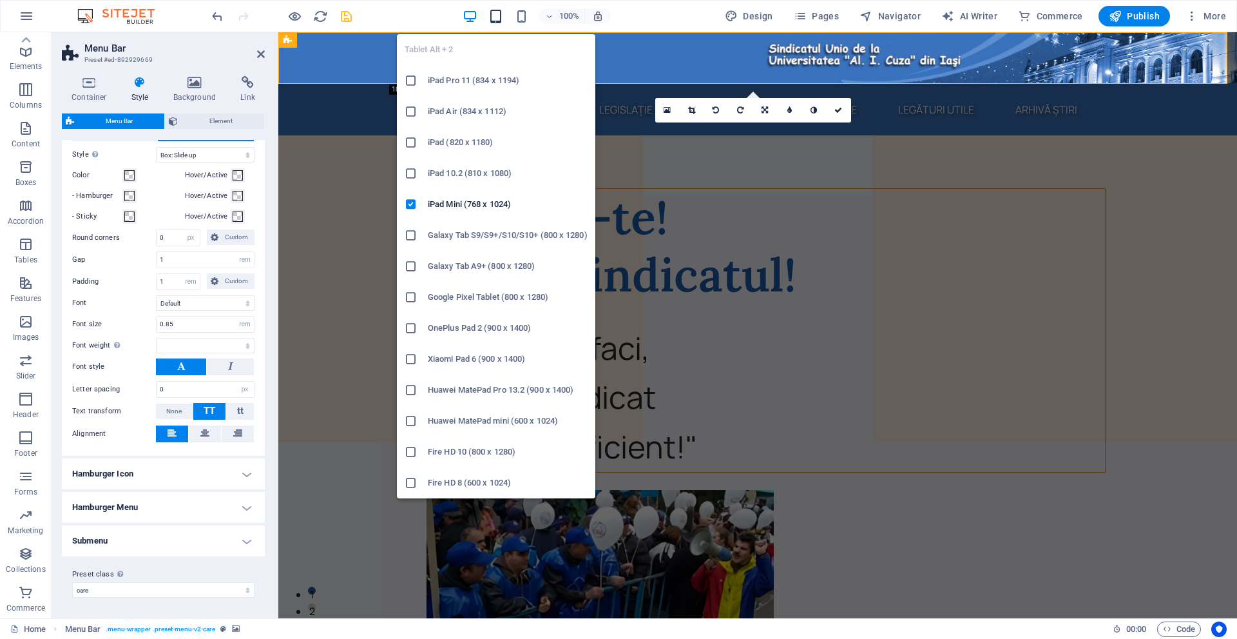
click at [496, 14] on icon "button" at bounding box center [496, 16] width 15 height 15
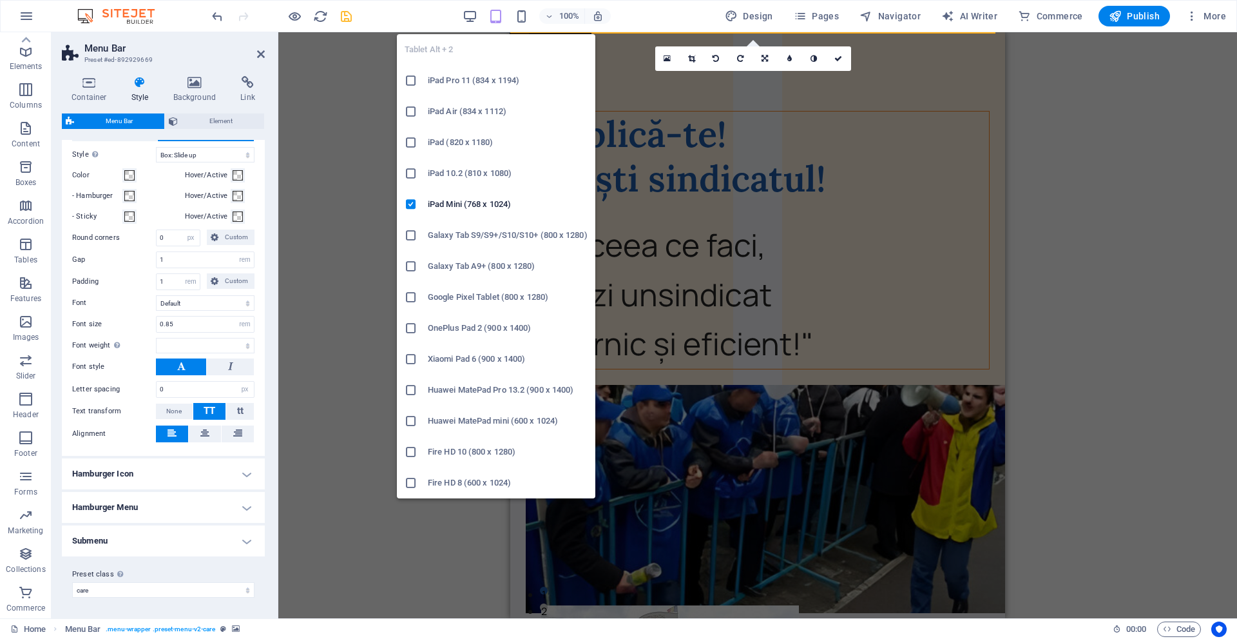
type input "1"
select select
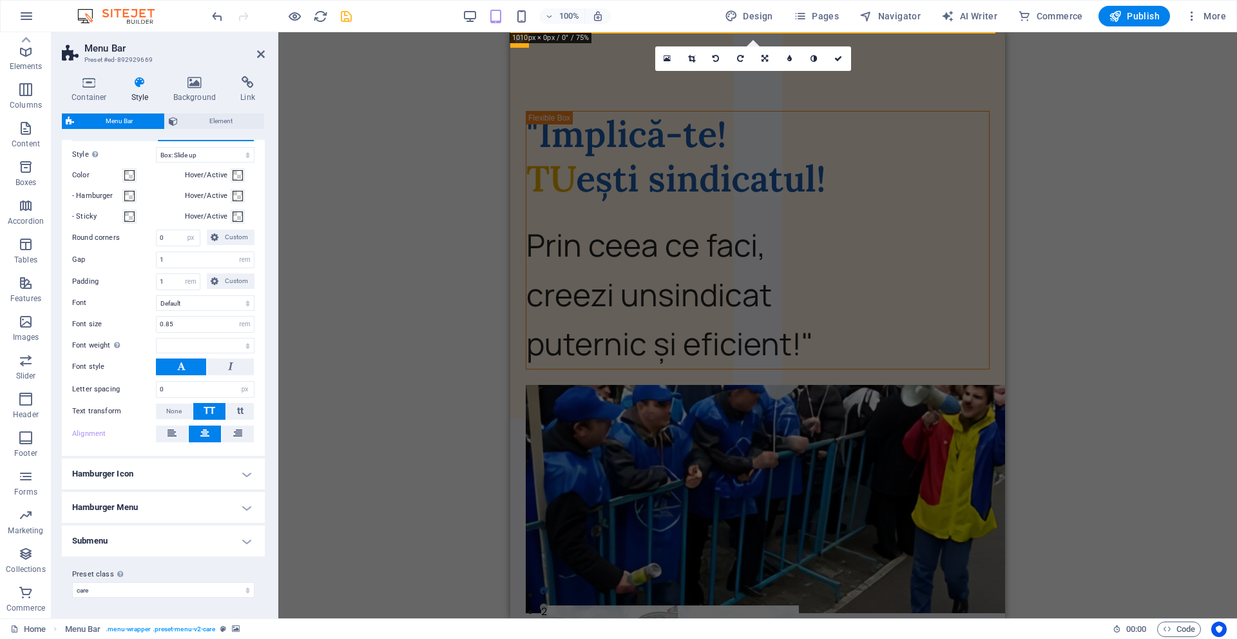
click at [1140, 202] on div "H1 Container Container Container Unequal Columns Unequal Columns Container Text…" at bounding box center [757, 325] width 959 height 586
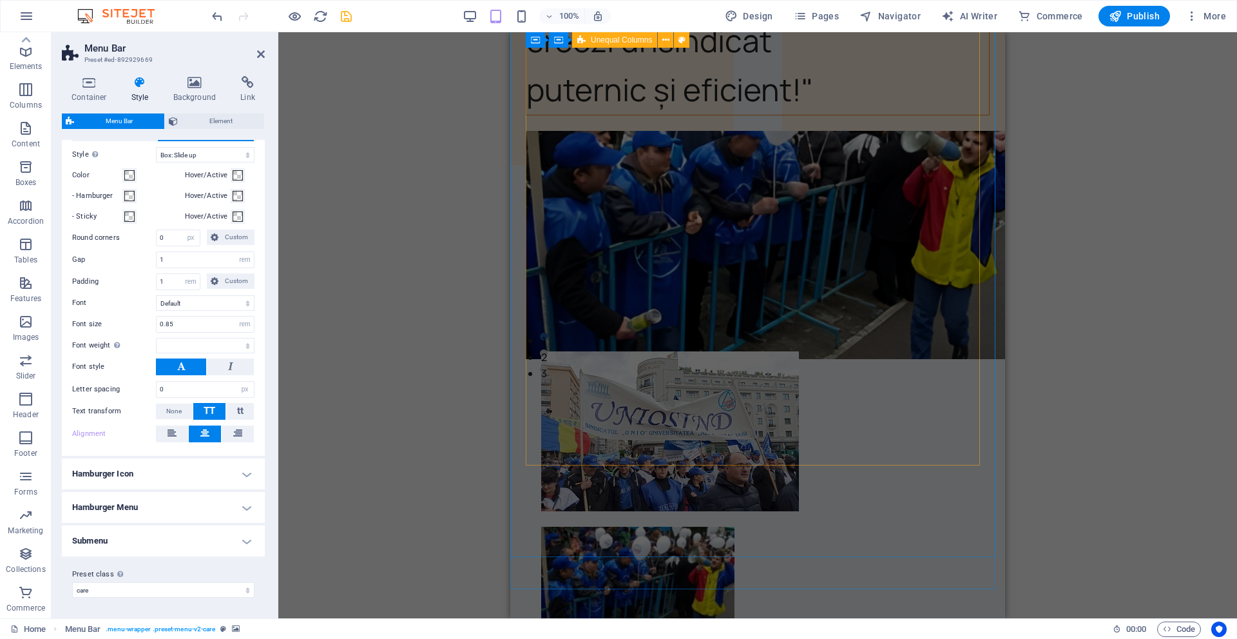
scroll to position [0, 0]
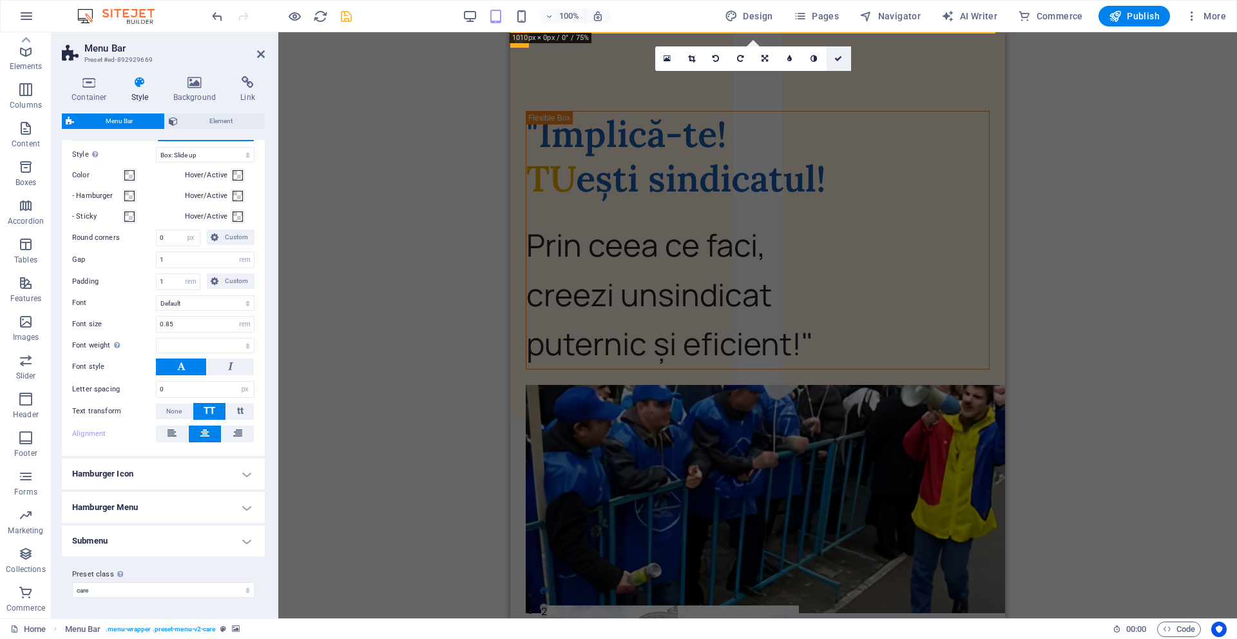
click at [847, 57] on link at bounding box center [839, 58] width 24 height 24
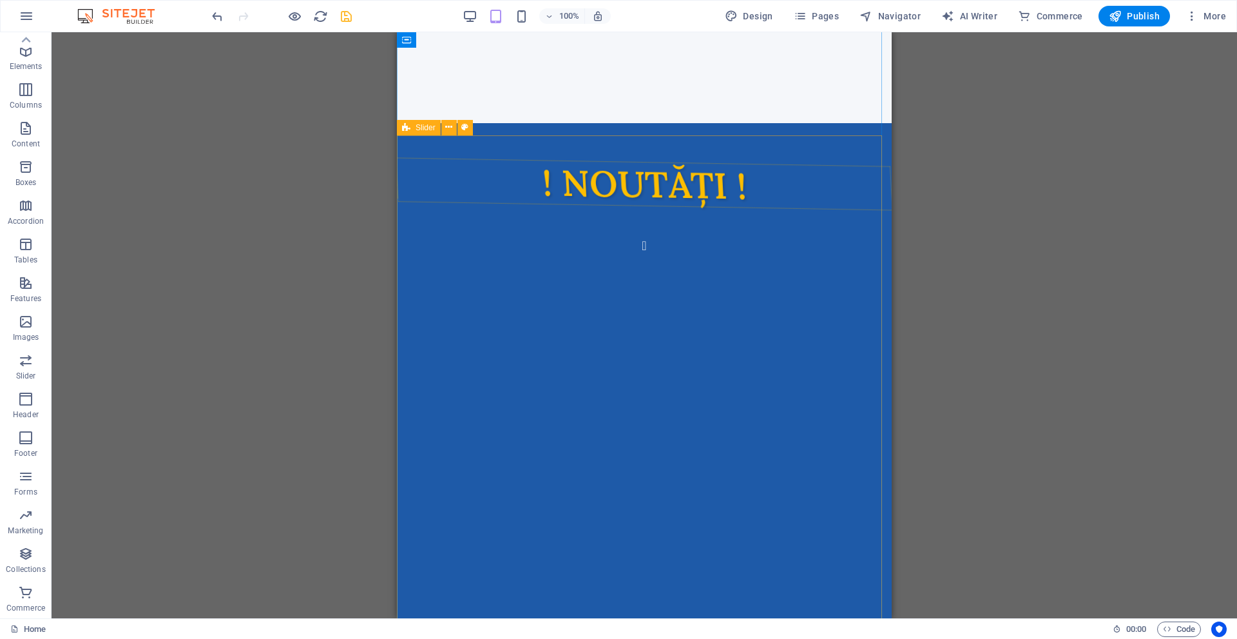
scroll to position [967, 0]
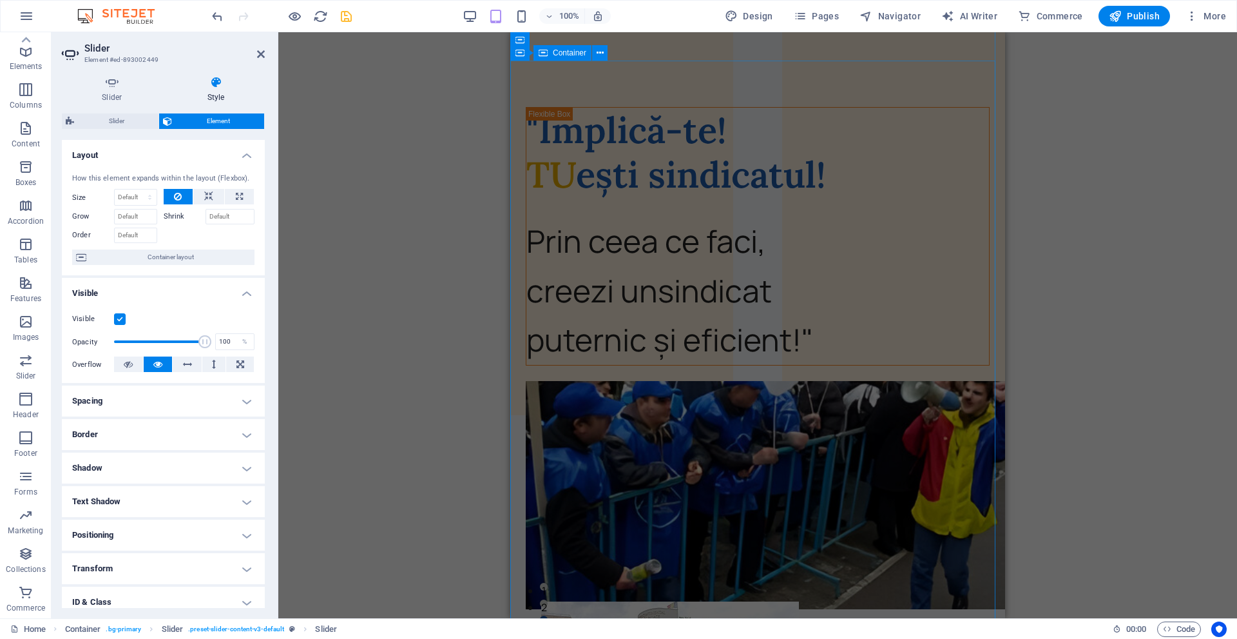
scroll to position [0, 0]
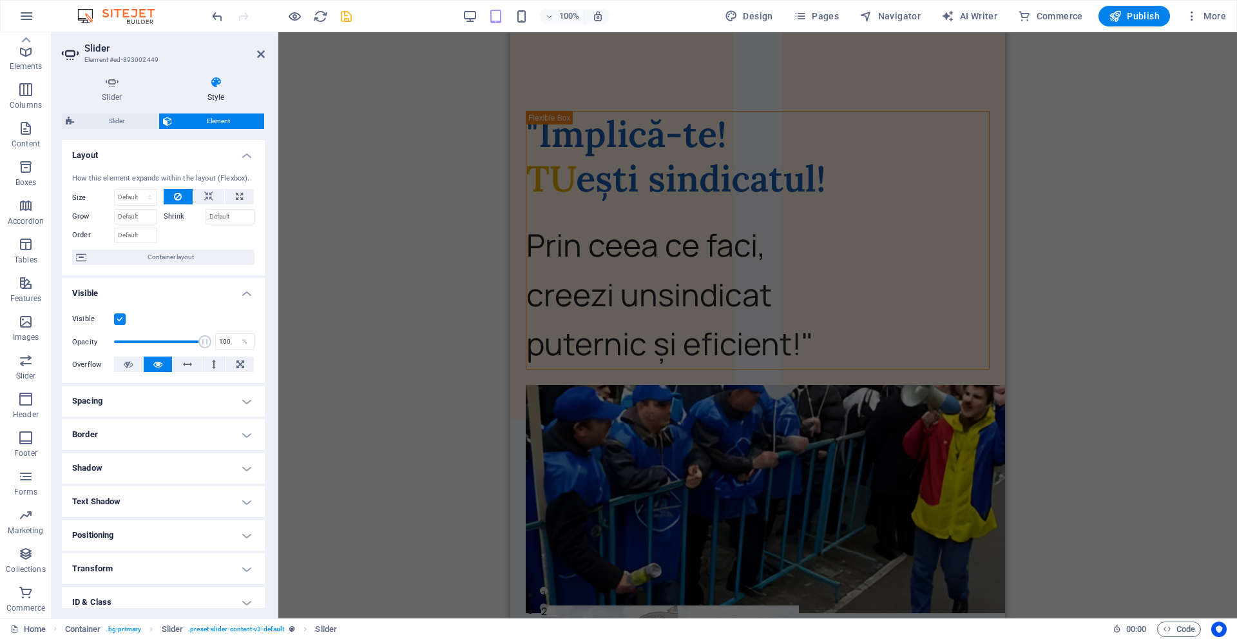
click at [1143, 136] on div "Drag here to replace the existing content. Press “Ctrl” if you want to create a…" at bounding box center [757, 325] width 959 height 586
click at [900, 12] on span "Navigator" at bounding box center [890, 16] width 61 height 13
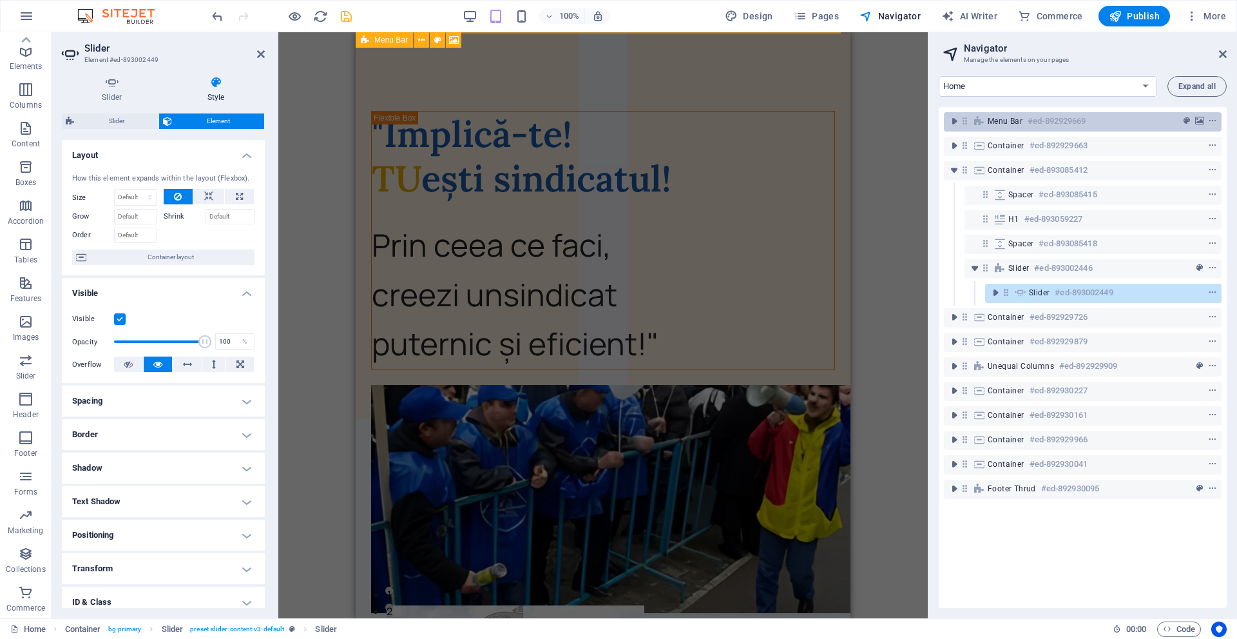
click at [1018, 119] on span "Menu Bar" at bounding box center [1005, 121] width 35 height 10
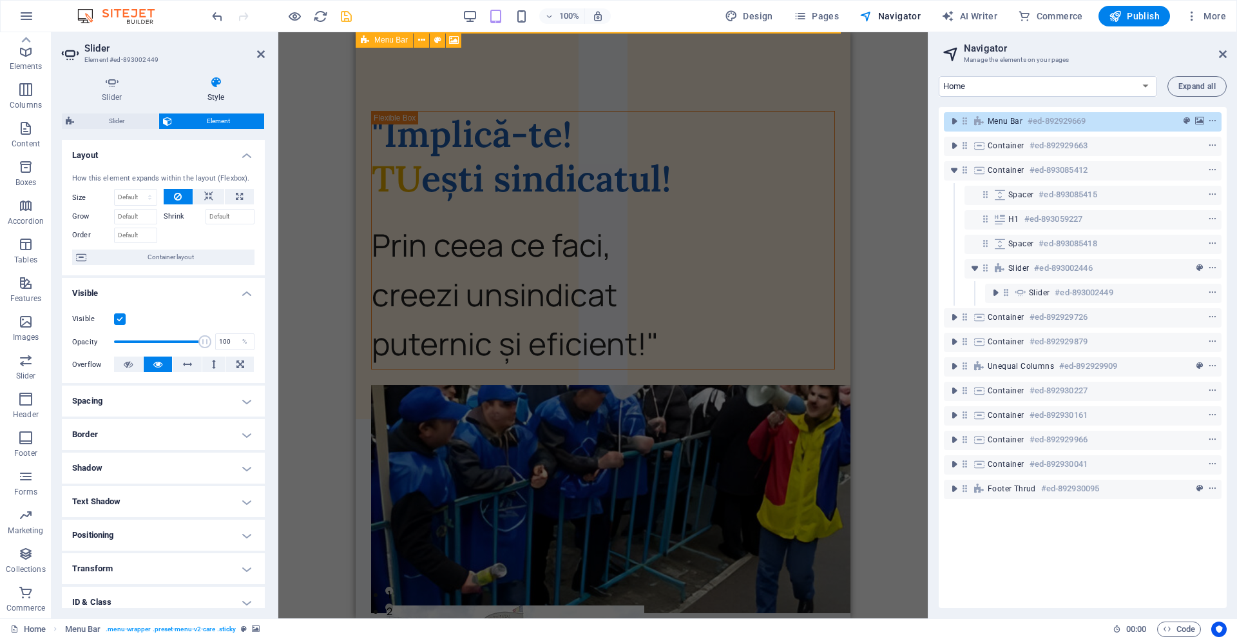
click at [1018, 119] on span "Menu Bar" at bounding box center [1005, 121] width 35 height 10
select select "rem"
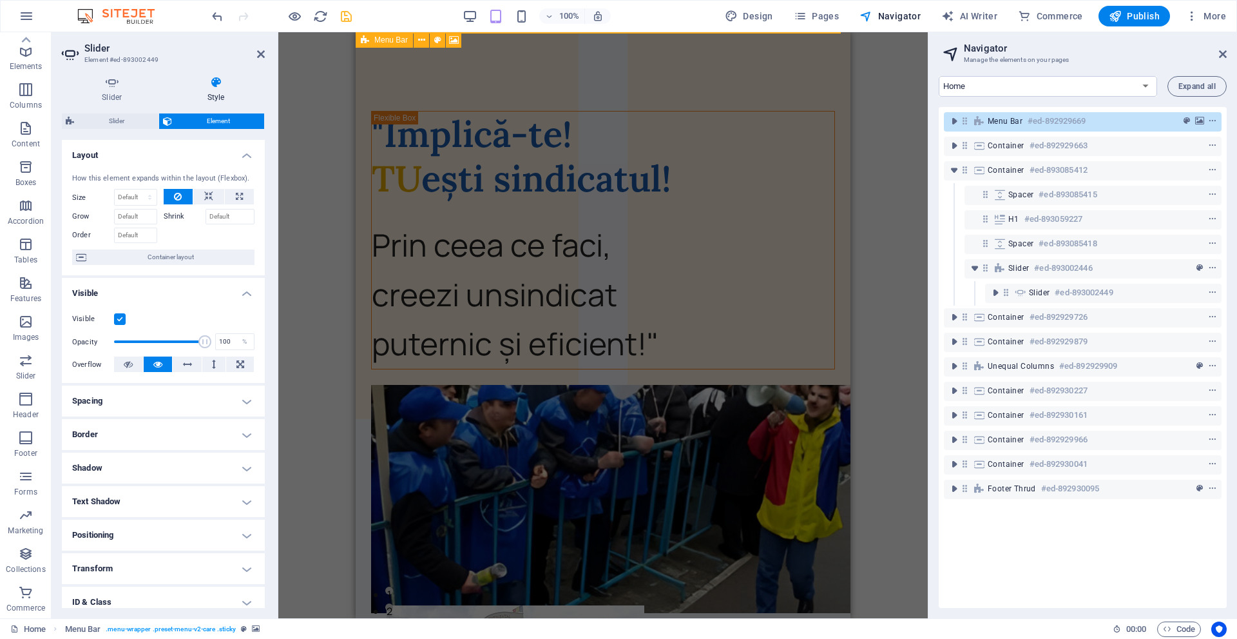
select select "rem"
select select "hover_box_bottom"
select select "px"
select select "rem"
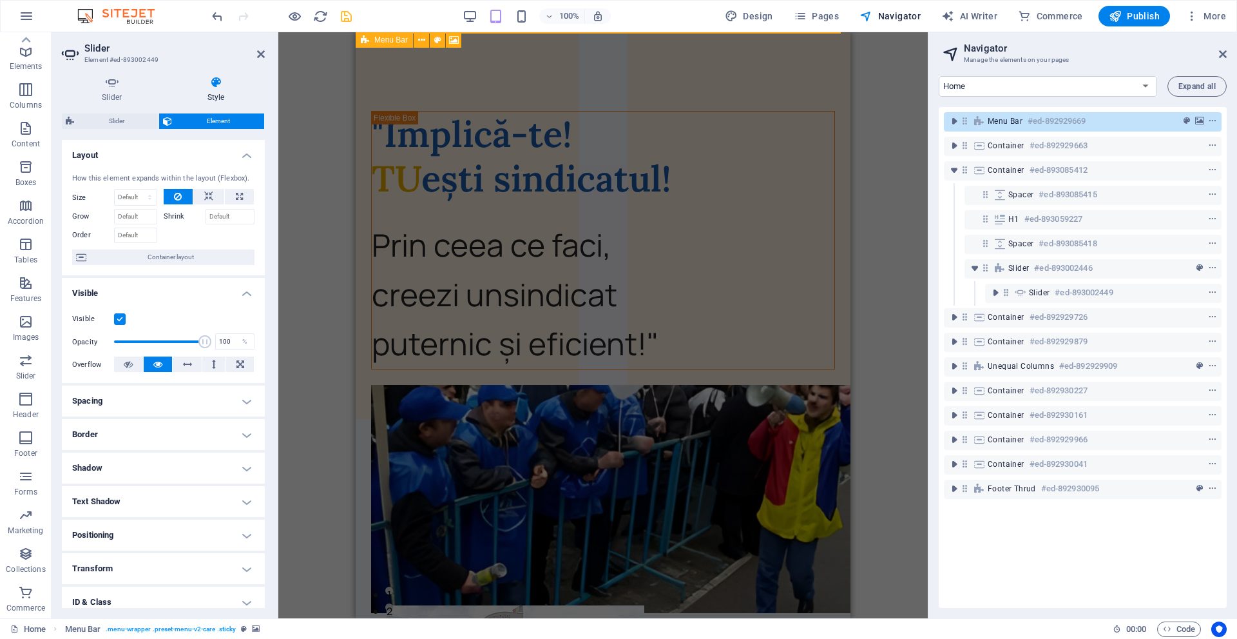
select select "rem"
select select
select select "px"
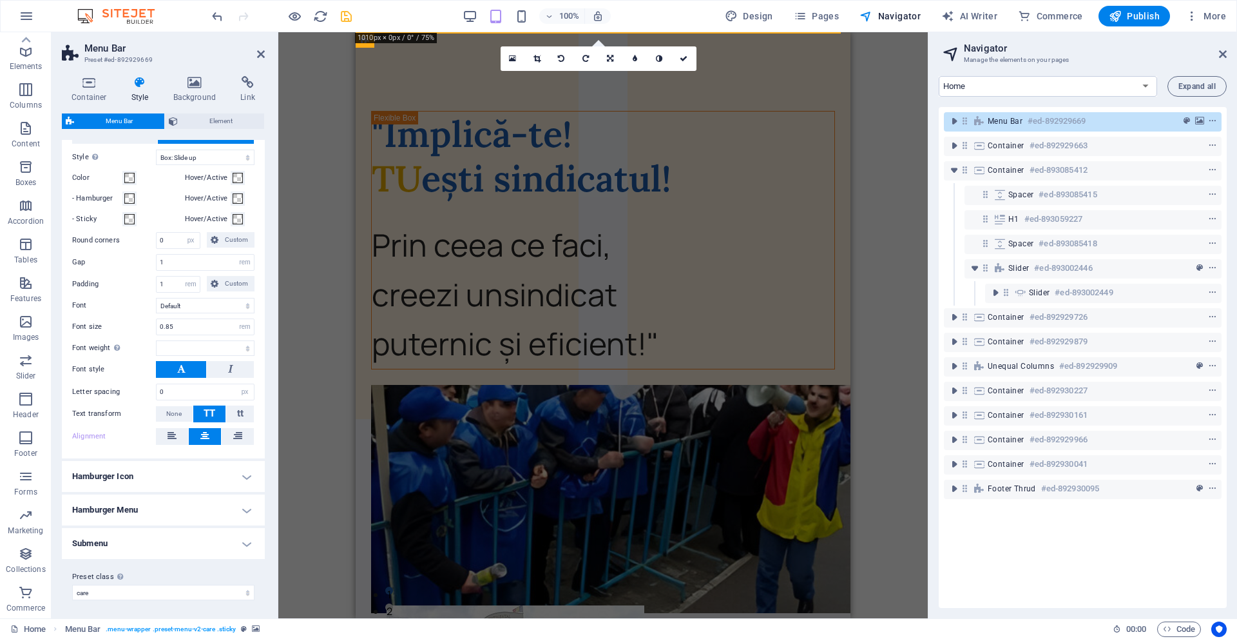
scroll to position [757, 0]
click at [177, 470] on h4 "Hamburger Icon" at bounding box center [163, 473] width 203 height 31
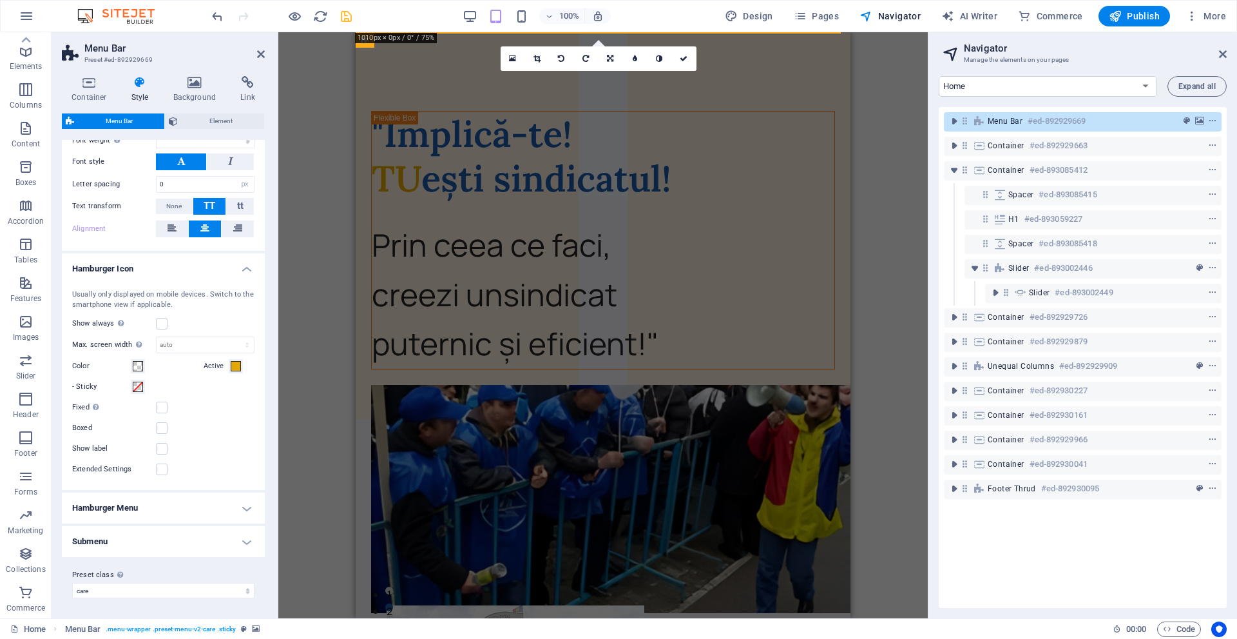
scroll to position [963, 0]
click at [184, 507] on h4 "Hamburger Menu" at bounding box center [163, 507] width 203 height 31
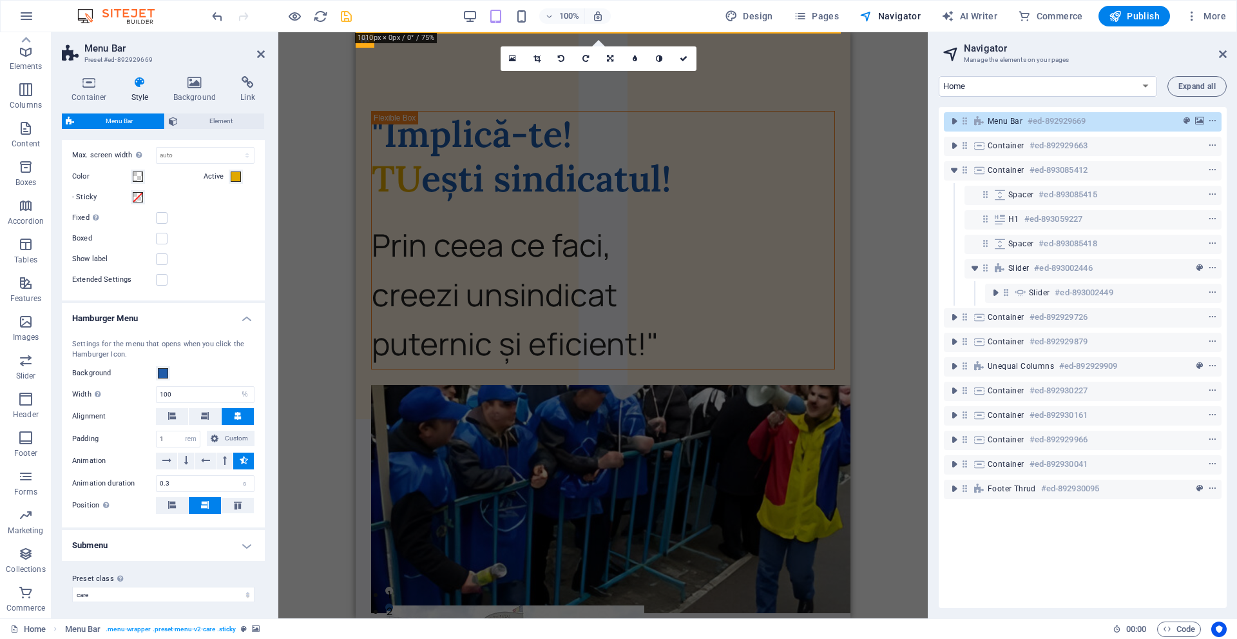
scroll to position [1156, 0]
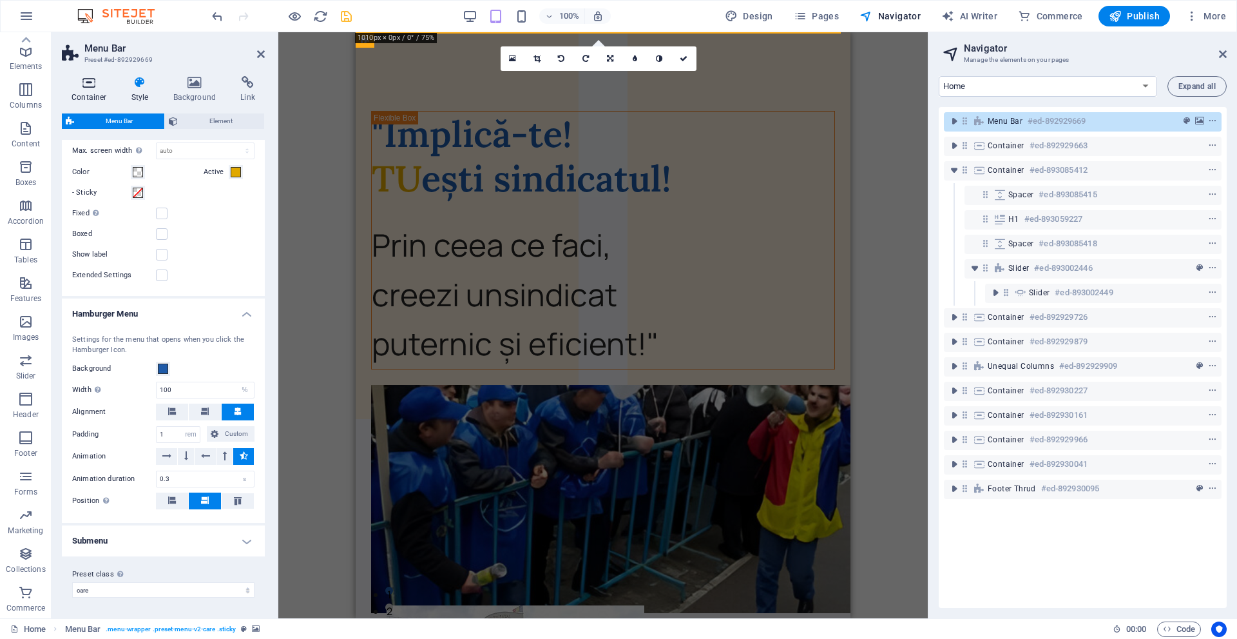
click at [86, 87] on icon at bounding box center [89, 82] width 55 height 13
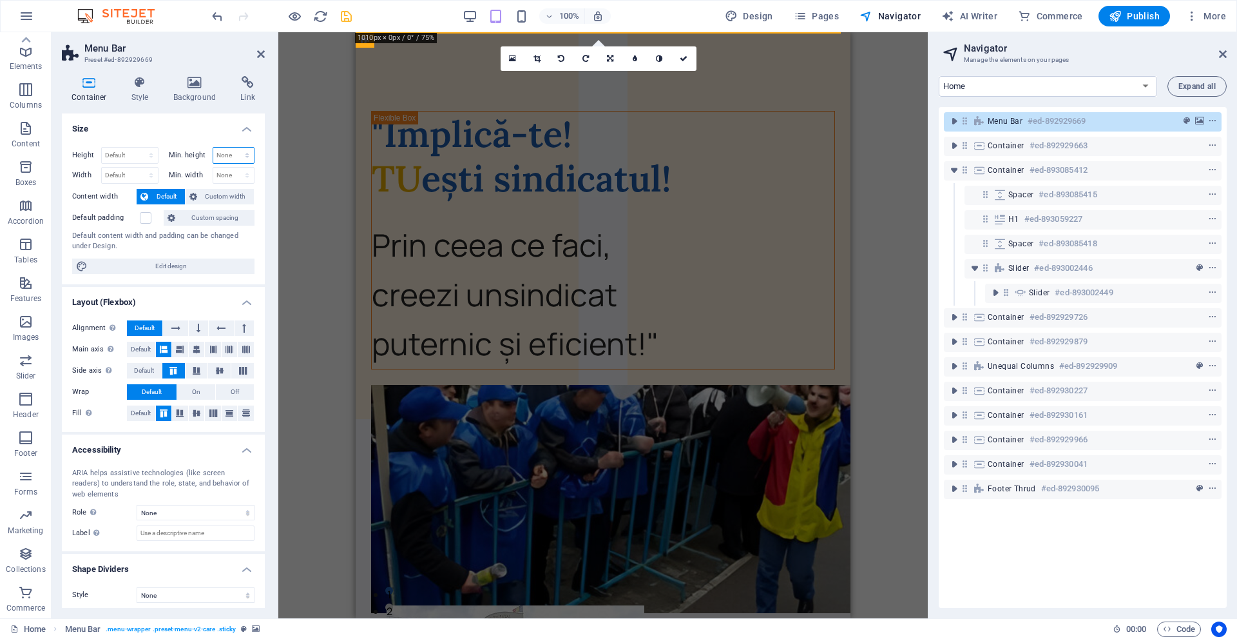
click at [225, 150] on select "None px rem % vh vw" at bounding box center [233, 155] width 41 height 15
click at [219, 150] on select "None px rem % vh vw" at bounding box center [233, 155] width 41 height 15
select select "px"
click at [233, 148] on select "None px rem % vh vw" at bounding box center [233, 155] width 41 height 15
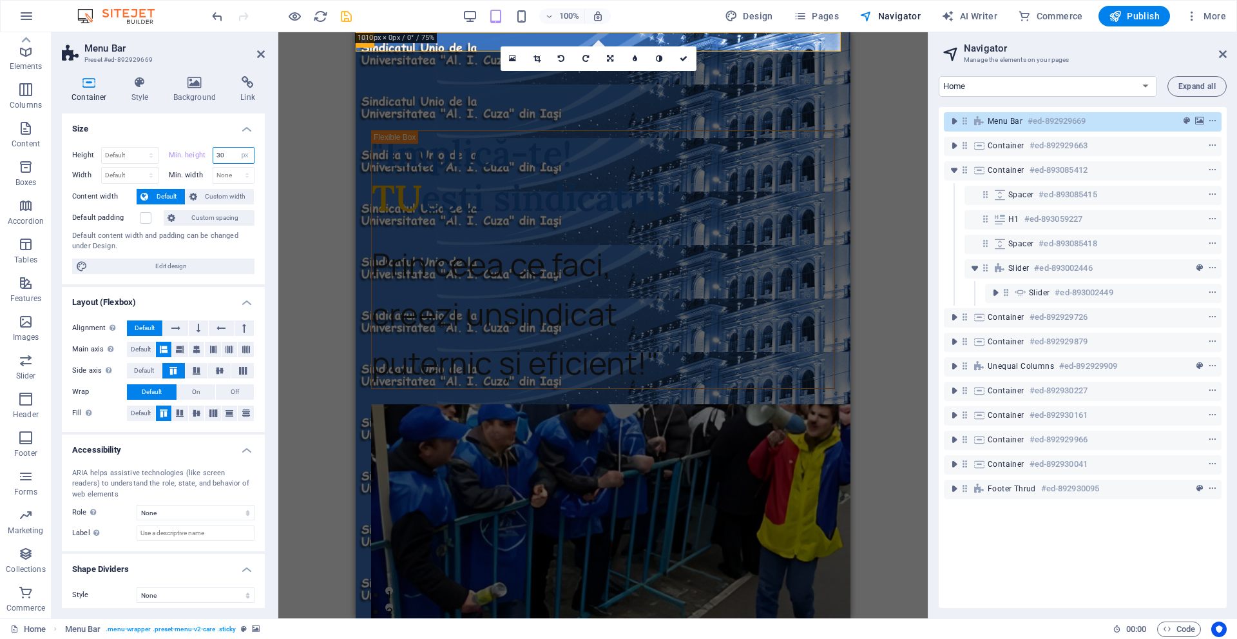
click at [224, 157] on input "30" at bounding box center [233, 155] width 41 height 15
type input "3"
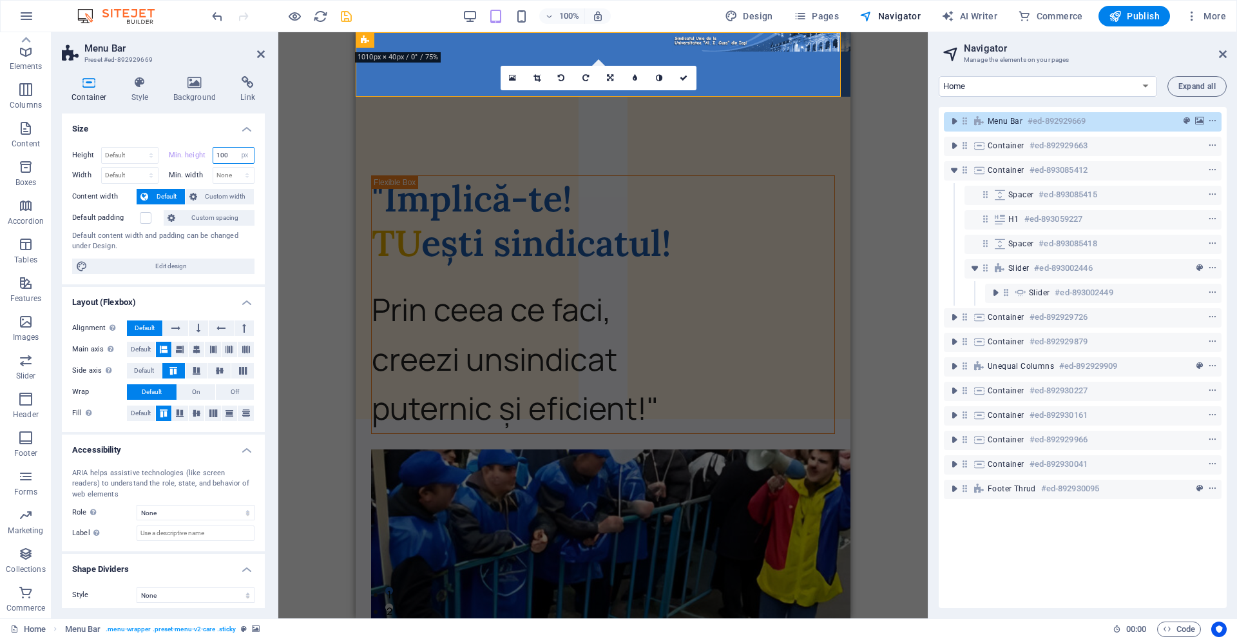
click at [224, 157] on input "100" at bounding box center [233, 155] width 41 height 15
drag, startPoint x: 225, startPoint y: 155, endPoint x: 200, endPoint y: 157, distance: 25.2
click at [200, 157] on div "Min. height 100 None px rem % vh vw" at bounding box center [212, 155] width 86 height 17
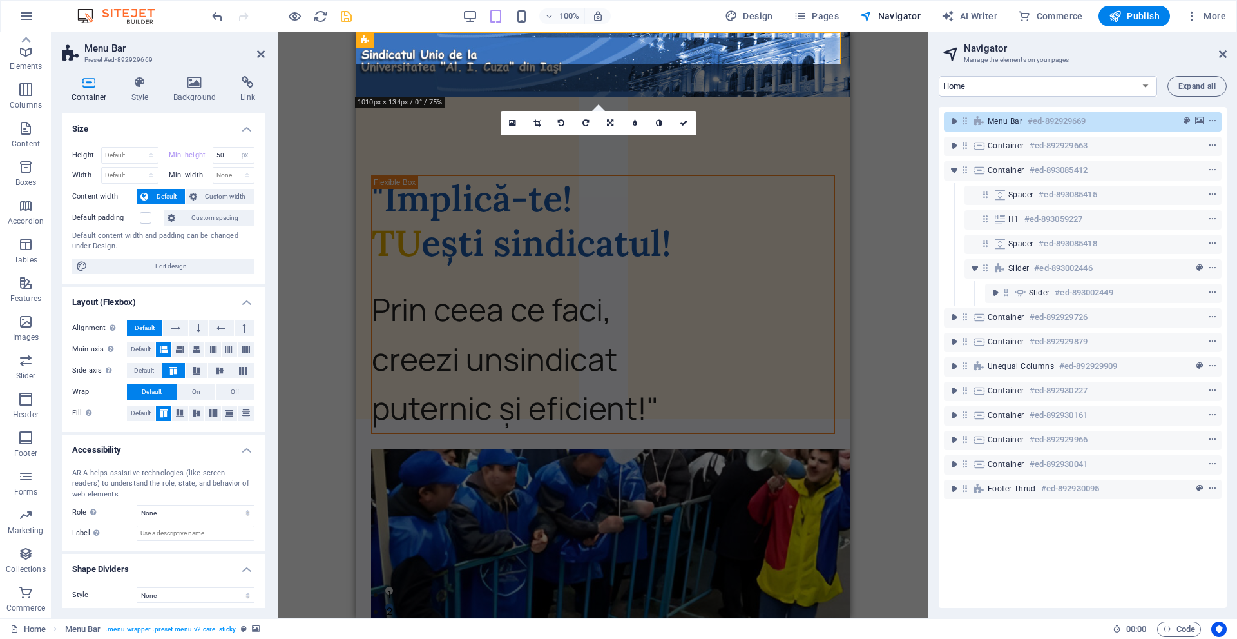
click at [239, 139] on div "Height Default px rem % vh vw Min. height 50 None px rem % vh vw Width Default …" at bounding box center [163, 211] width 203 height 148
click at [249, 142] on div "Height Default px rem % vh vw Min. height 50 None px rem % vh vw Width Default …" at bounding box center [163, 211] width 203 height 148
click at [226, 155] on input "50" at bounding box center [233, 155] width 41 height 15
type input "5"
type input "0"
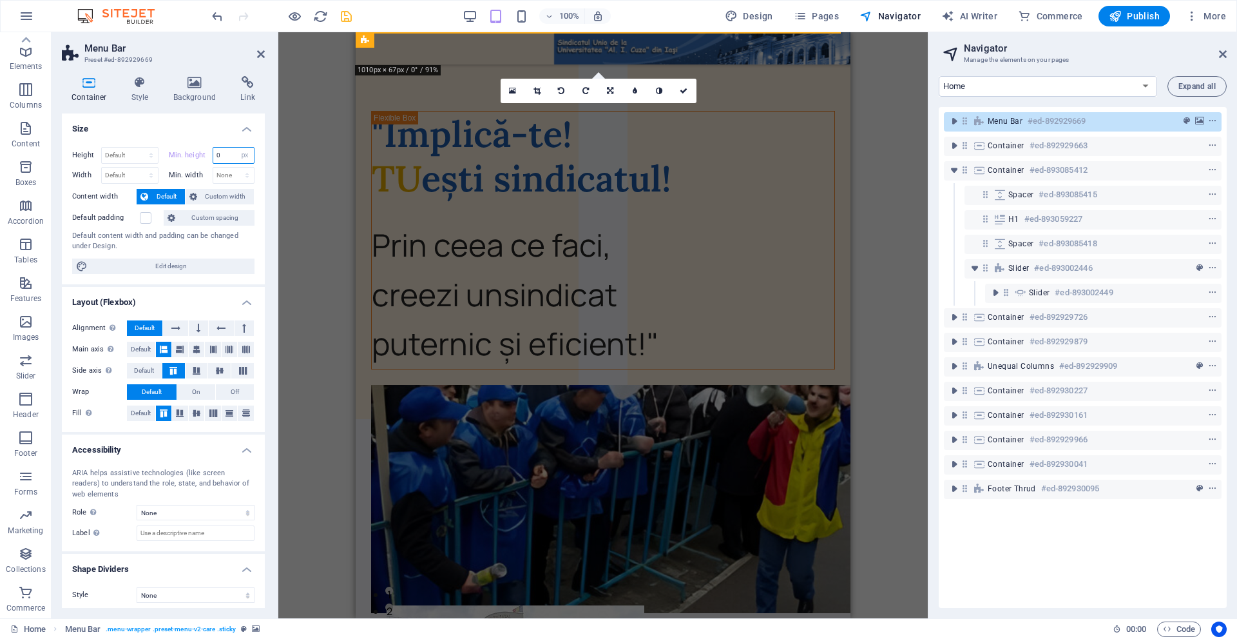
click at [227, 151] on input "0" at bounding box center [233, 155] width 41 height 15
type input "4"
type input "50"
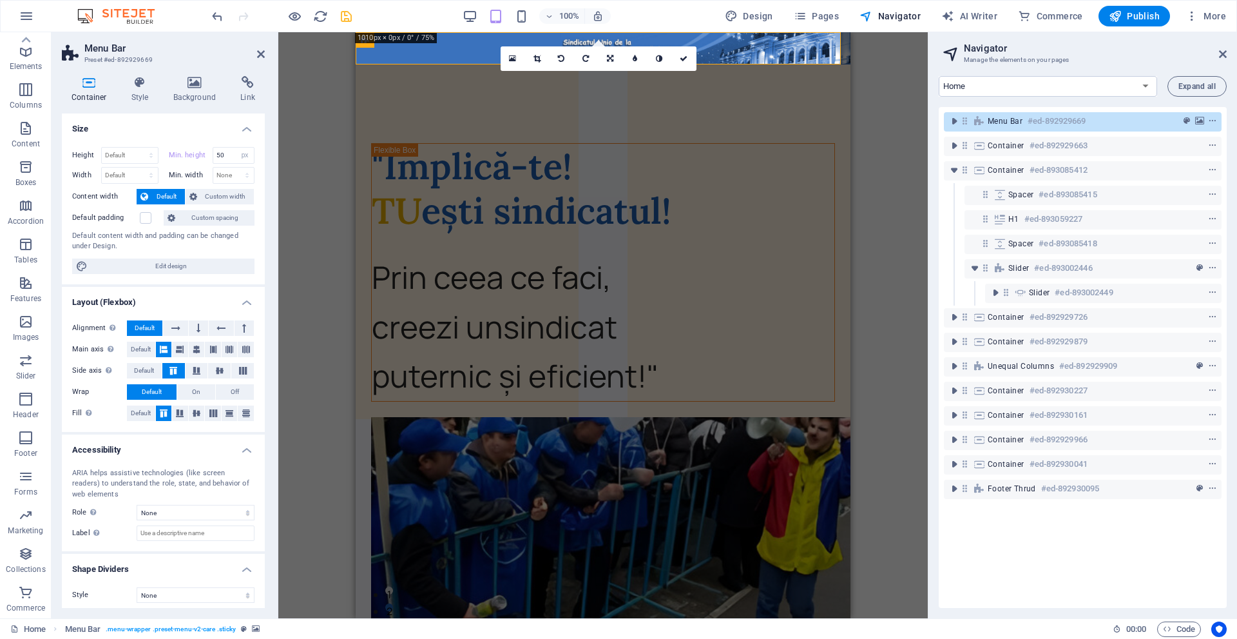
click at [324, 193] on div "Unequal Columns H1 Container Container Unequal Columns Unequal Columns Containe…" at bounding box center [603, 325] width 650 height 586
click at [686, 55] on icon at bounding box center [684, 59] width 8 height 8
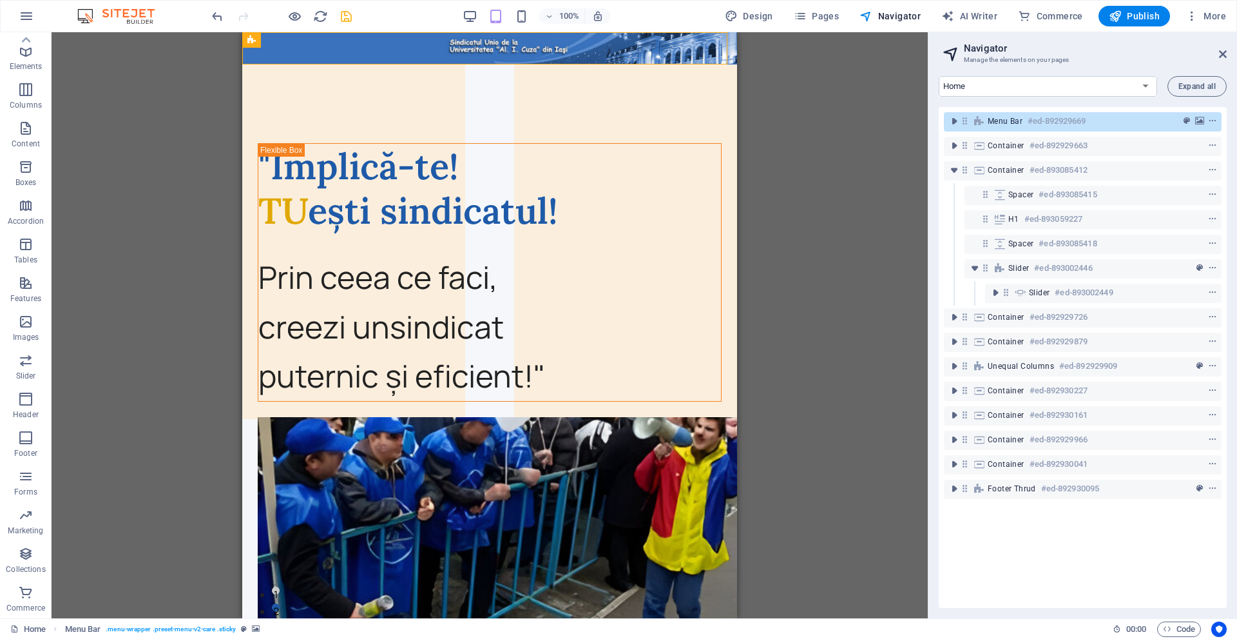
click at [861, 135] on div "H1 Container Container Unequal Columns Unequal Columns Container Text Spacer Co…" at bounding box center [490, 325] width 877 height 586
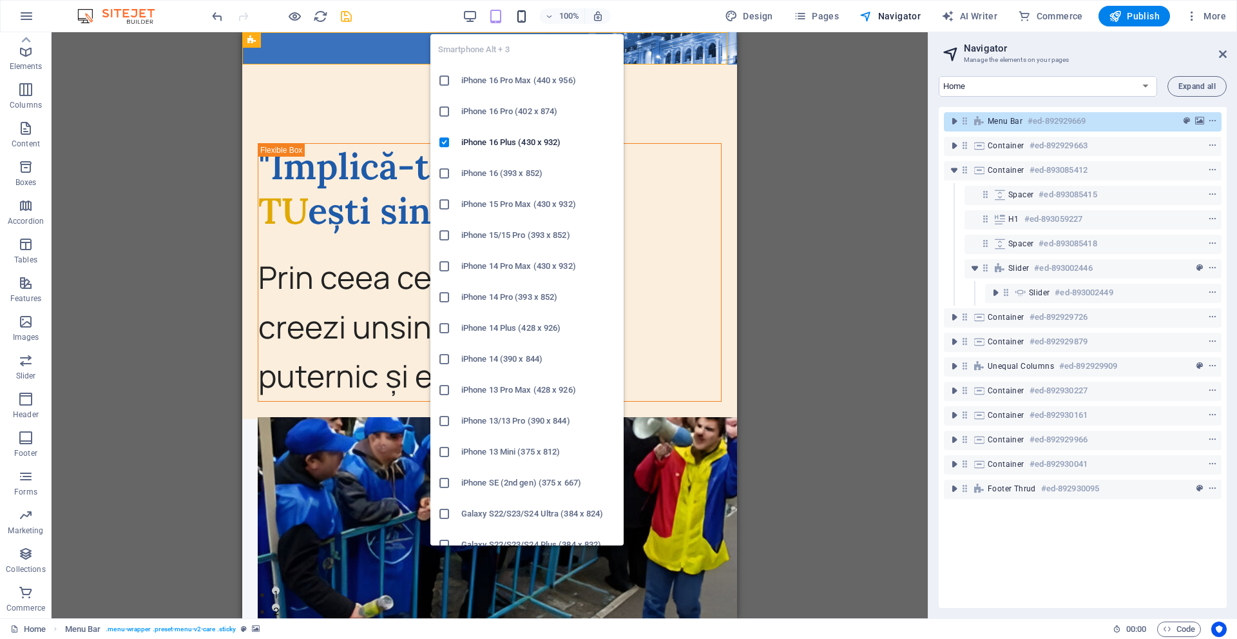
click at [525, 14] on icon "button" at bounding box center [521, 16] width 15 height 15
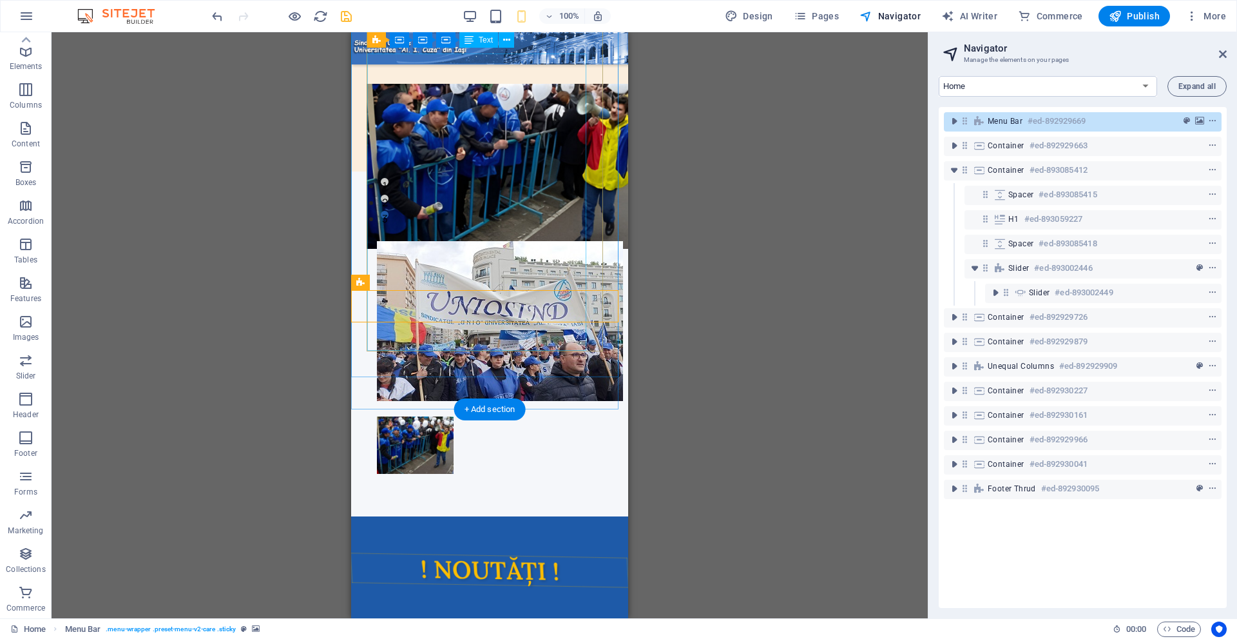
scroll to position [387, 0]
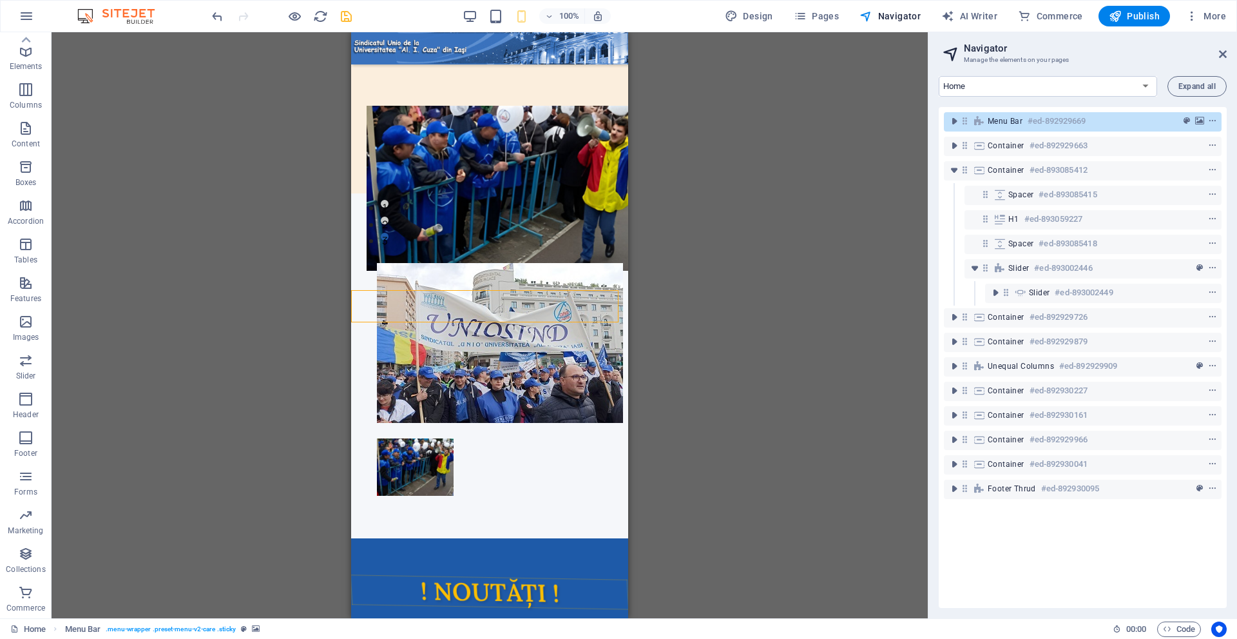
click at [472, 7] on div "100%" at bounding box center [536, 16] width 149 height 21
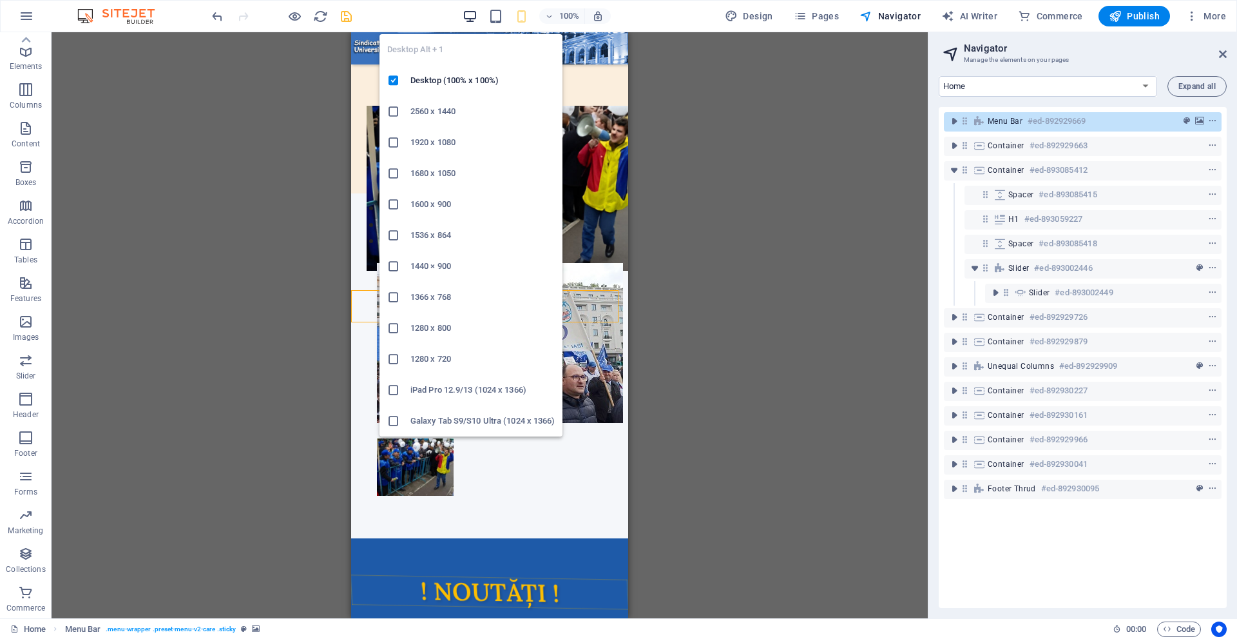
click at [473, 14] on icon "button" at bounding box center [470, 16] width 15 height 15
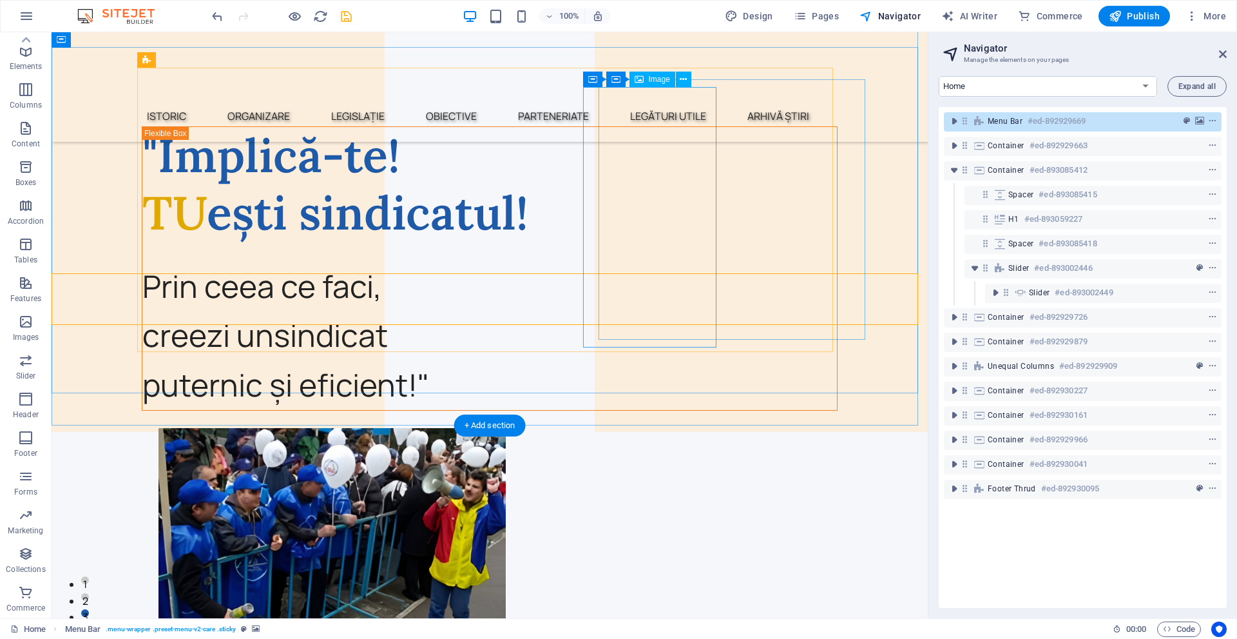
scroll to position [0, 0]
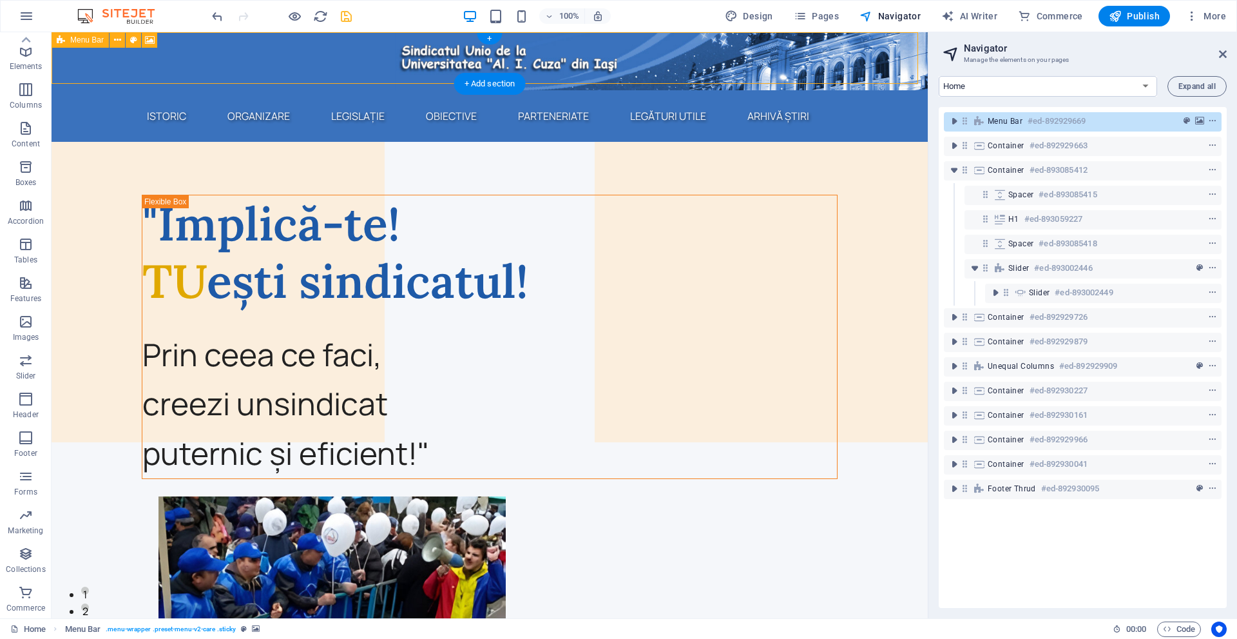
click at [985, 130] on div "Menu Bar #ed-892929669" at bounding box center [1083, 121] width 278 height 19
select select "px"
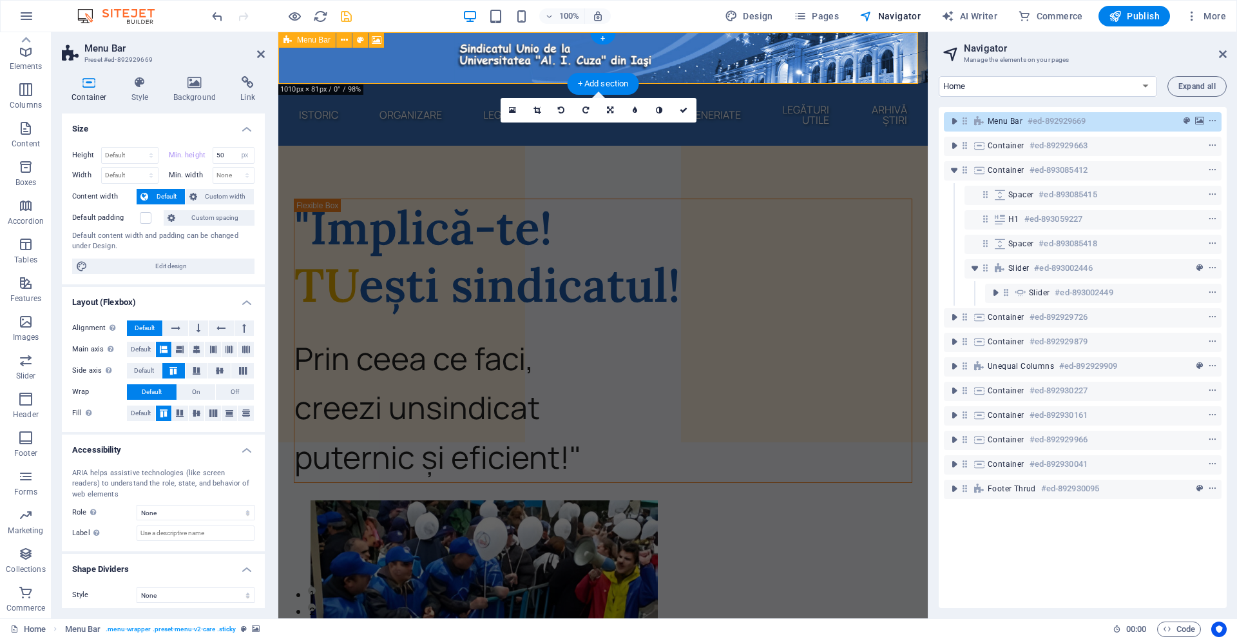
select select "DISABLED_OPTION_VALUE"
click at [961, 120] on icon "toggle-expand" at bounding box center [954, 121] width 13 height 13
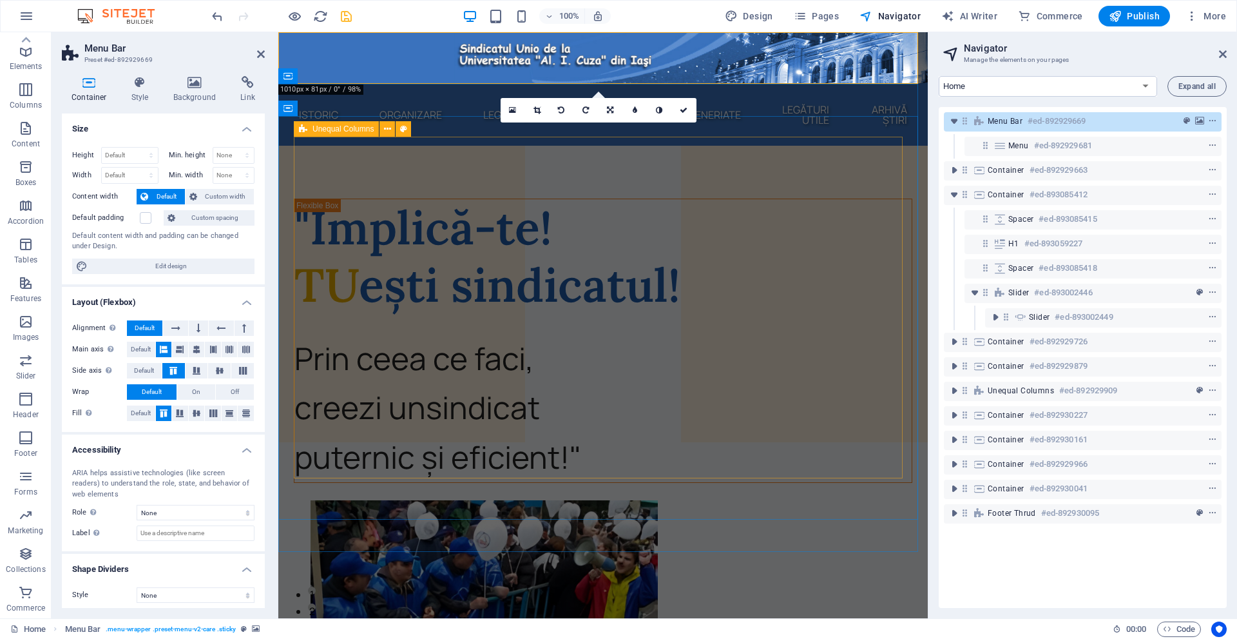
click at [871, 199] on div ""Implică-te! TU ești sindicatul! Prin ceea ce faci, creezi un sindicat puternic…" at bounding box center [603, 628] width 619 height 859
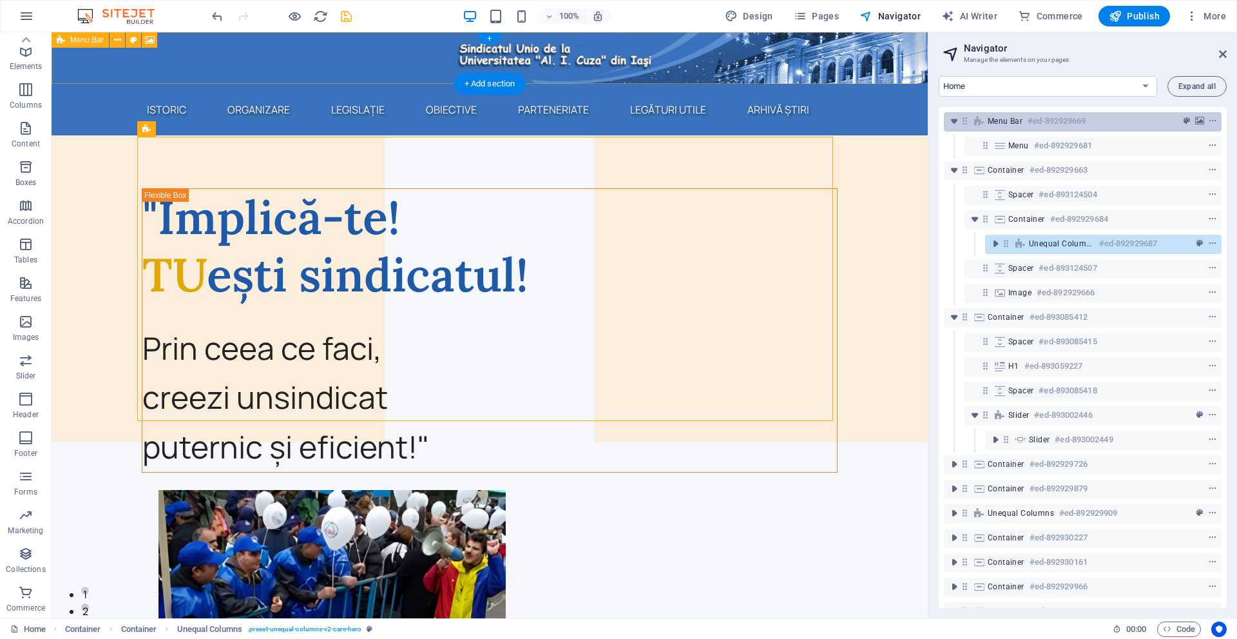
click at [992, 121] on span "Menu Bar" at bounding box center [1005, 121] width 35 height 10
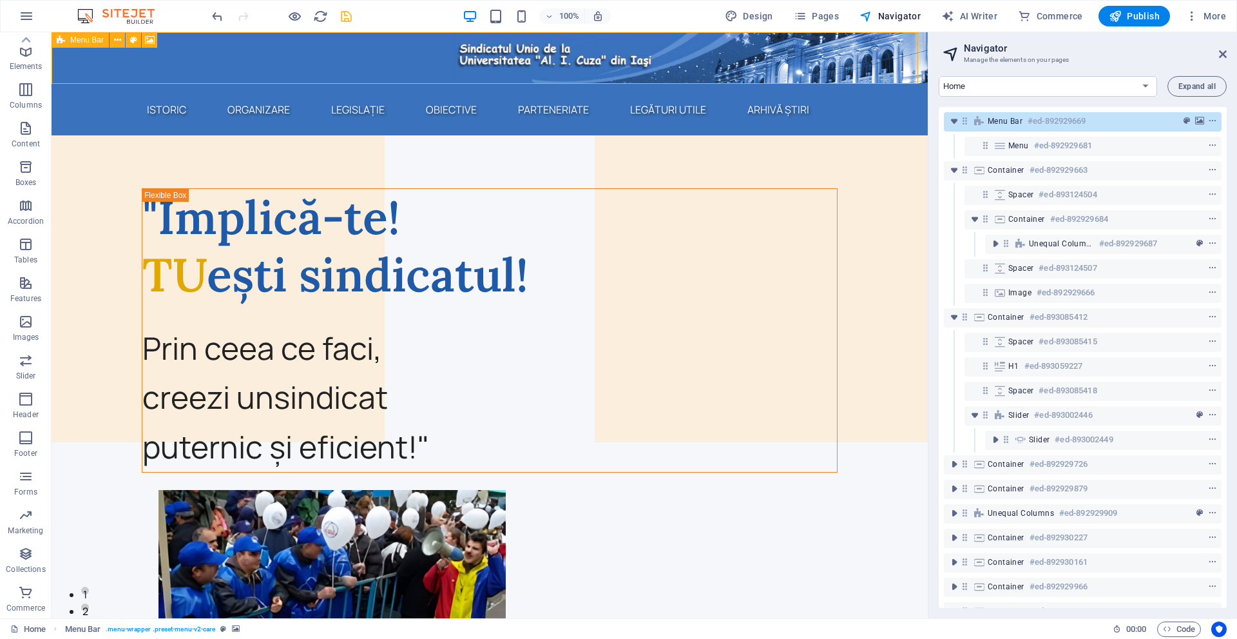
click at [59, 38] on icon at bounding box center [61, 39] width 8 height 15
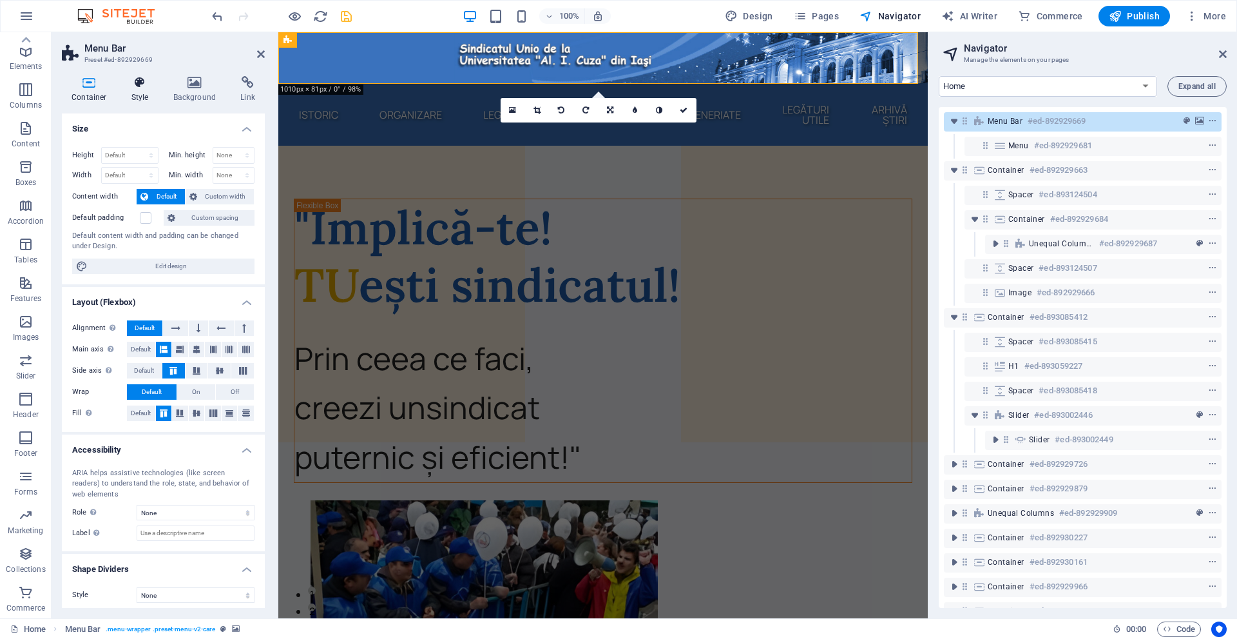
click at [135, 81] on icon at bounding box center [140, 82] width 37 height 13
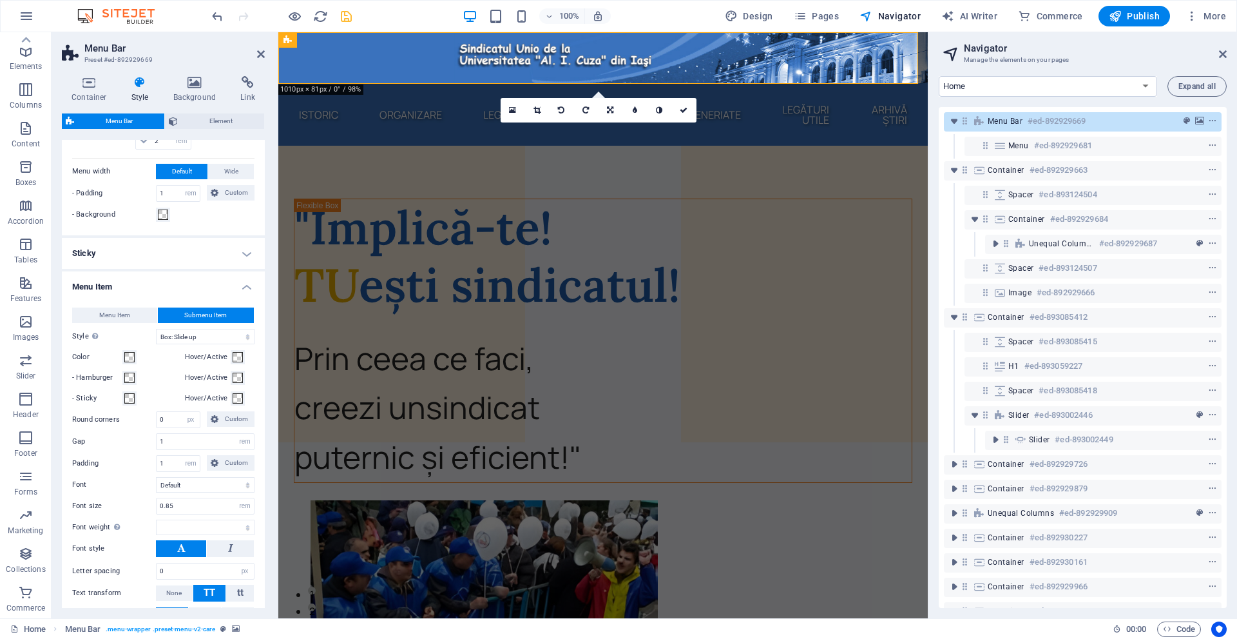
scroll to position [580, 0]
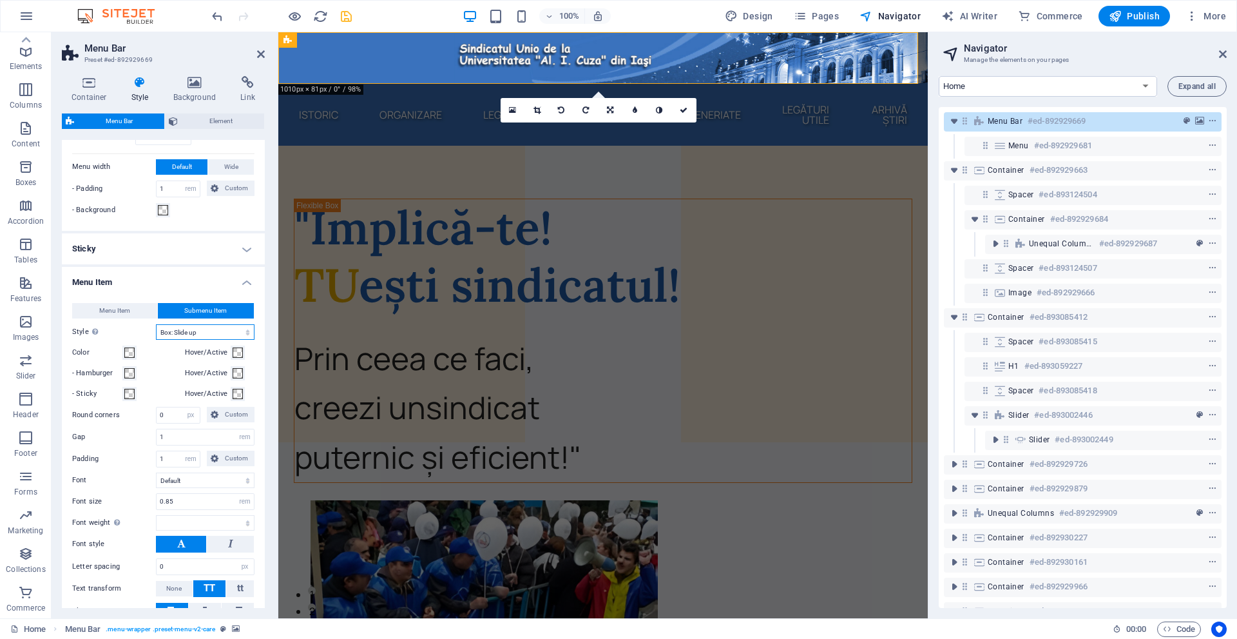
click at [176, 334] on select "Plain Text color Box: Fade Box: Flip vertical Box: Flip horizontal Box: Slide d…" at bounding box center [205, 331] width 99 height 15
select select "hover_border"
click at [156, 324] on select "Plain Text color Box: Fade Box: Flip vertical Box: Flip horizontal Box: Slide d…" at bounding box center [205, 331] width 99 height 15
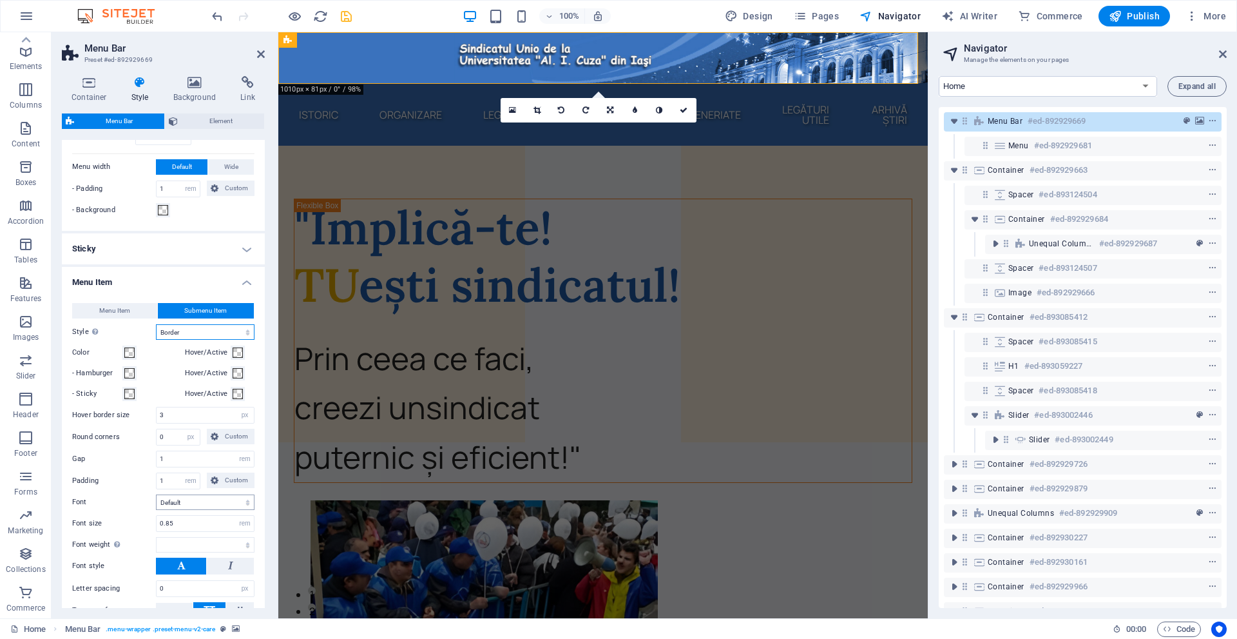
select select
click at [492, 199] on div ""Implică-te! TU ești sindicatul!" at bounding box center [603, 256] width 617 height 115
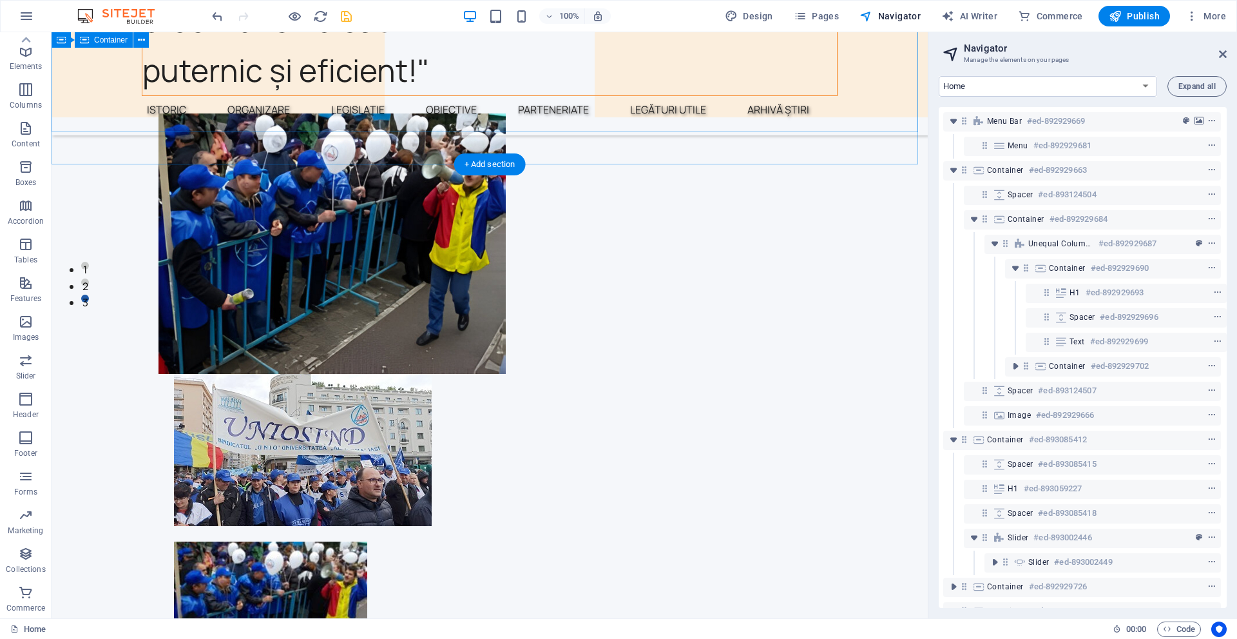
scroll to position [322, 0]
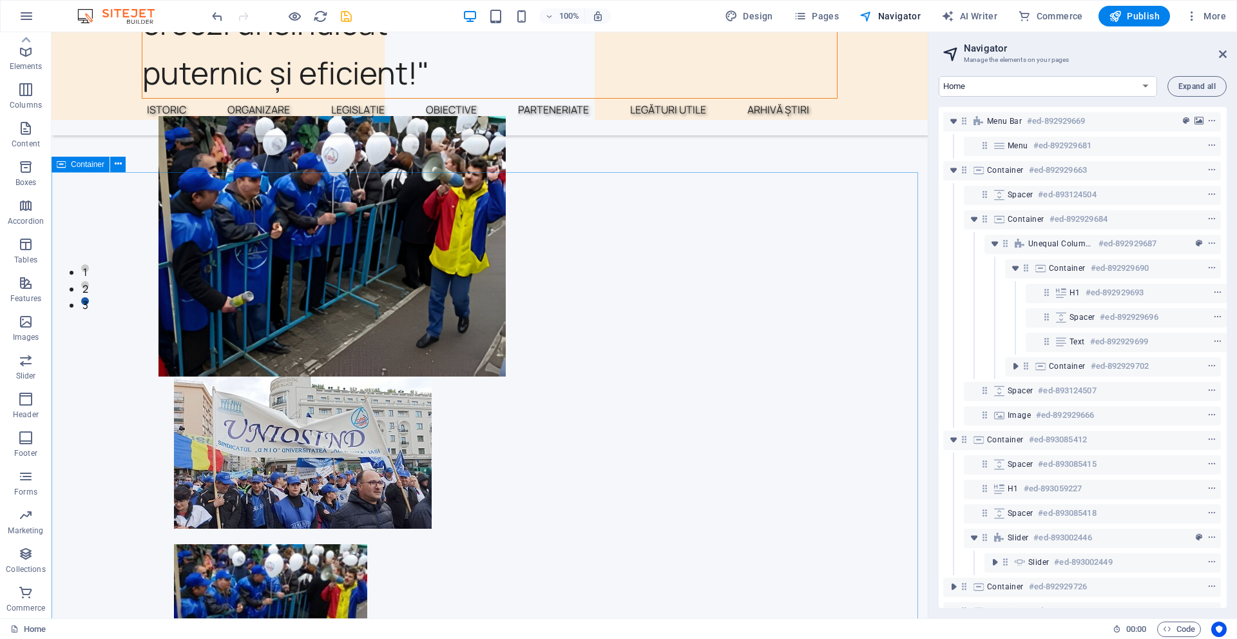
click at [67, 166] on div "Container" at bounding box center [81, 164] width 58 height 15
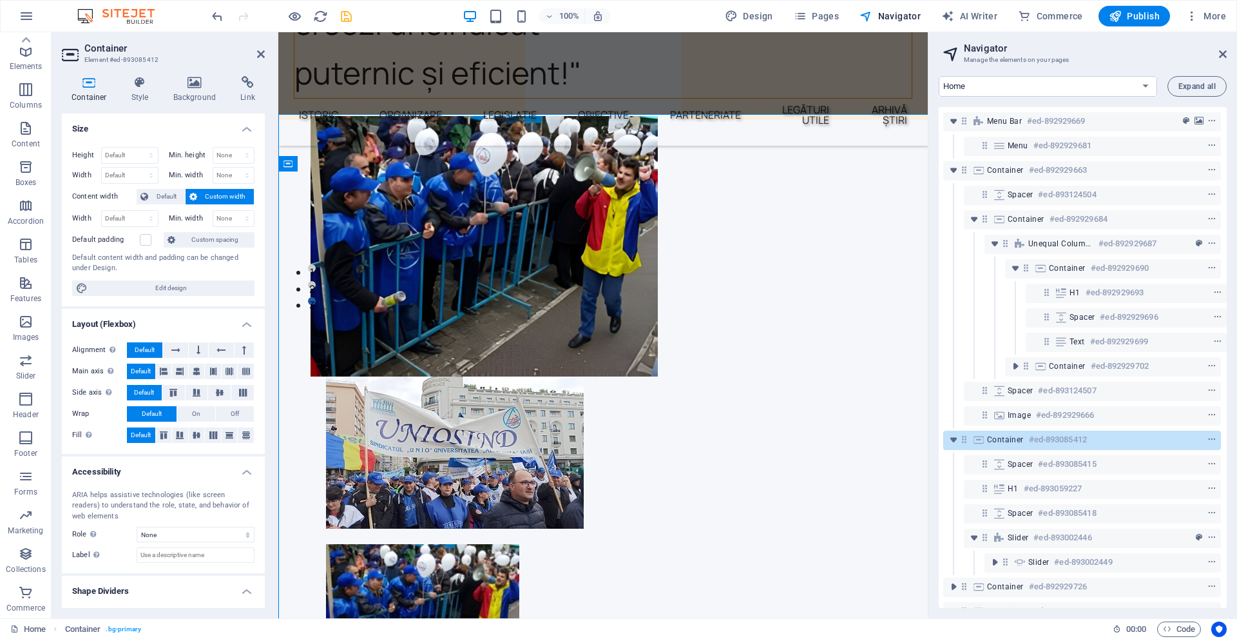
scroll to position [380, 0]
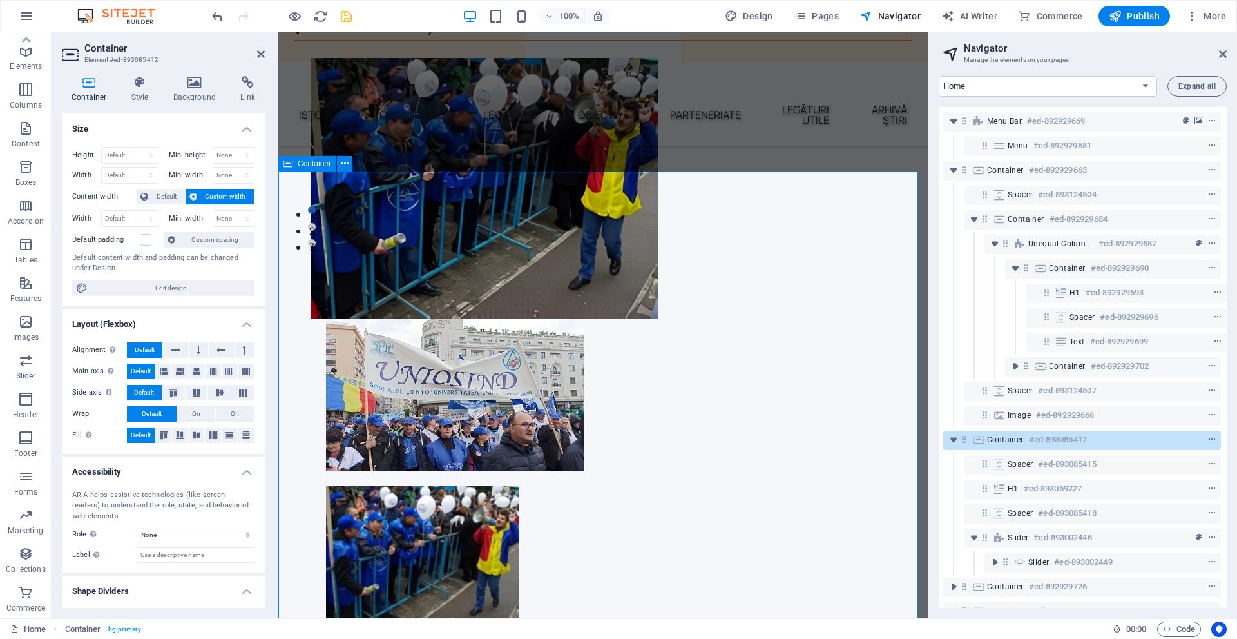
click at [291, 166] on icon at bounding box center [288, 163] width 9 height 15
click at [1011, 538] on span "Slider" at bounding box center [1018, 537] width 21 height 10
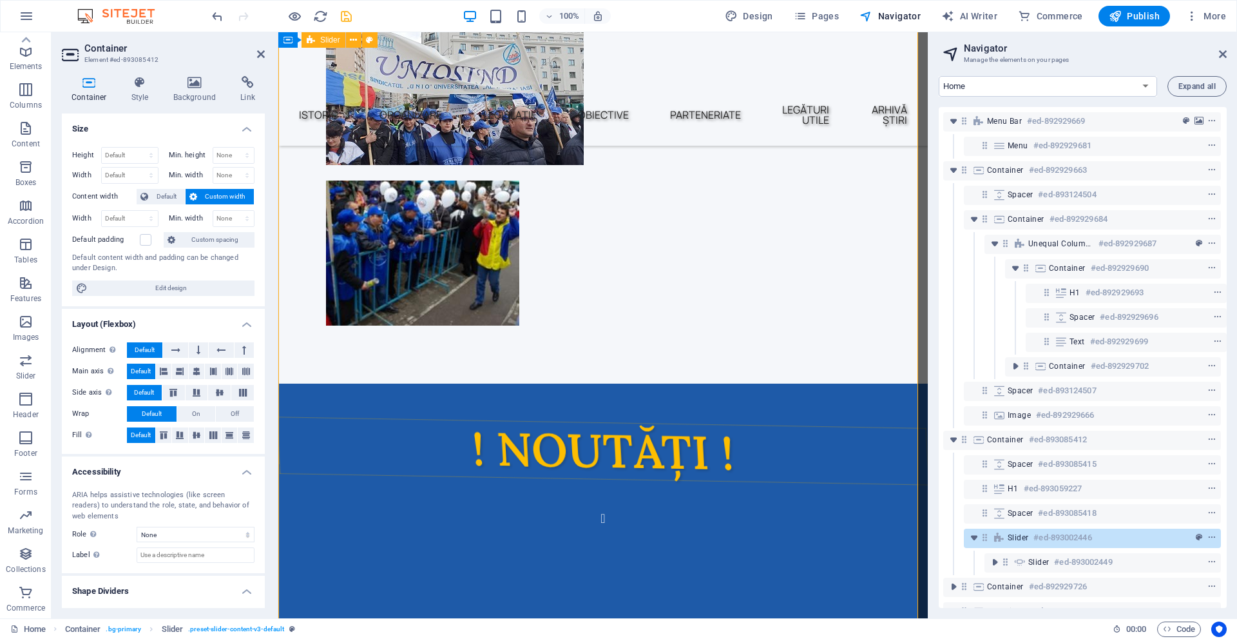
click at [1011, 538] on span "Slider" at bounding box center [1018, 537] width 21 height 10
select select "rem"
select select "px"
select select "rem"
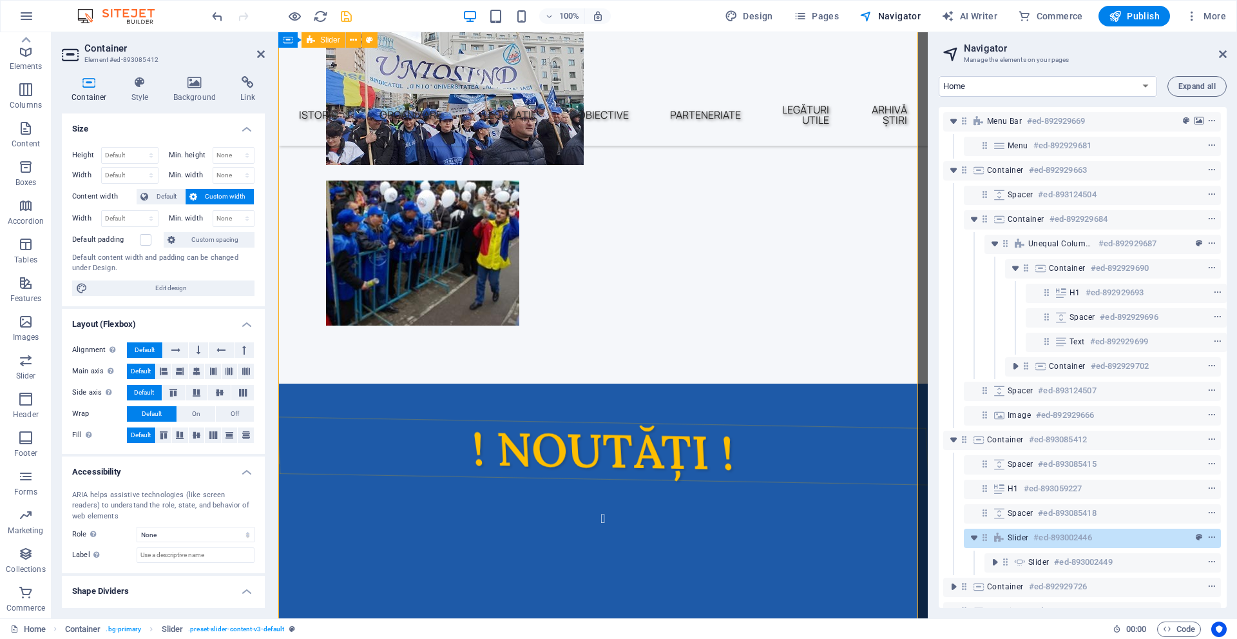
select select "rem"
select select "full-height"
select select "px"
select select "preset-slider-content-v3-default"
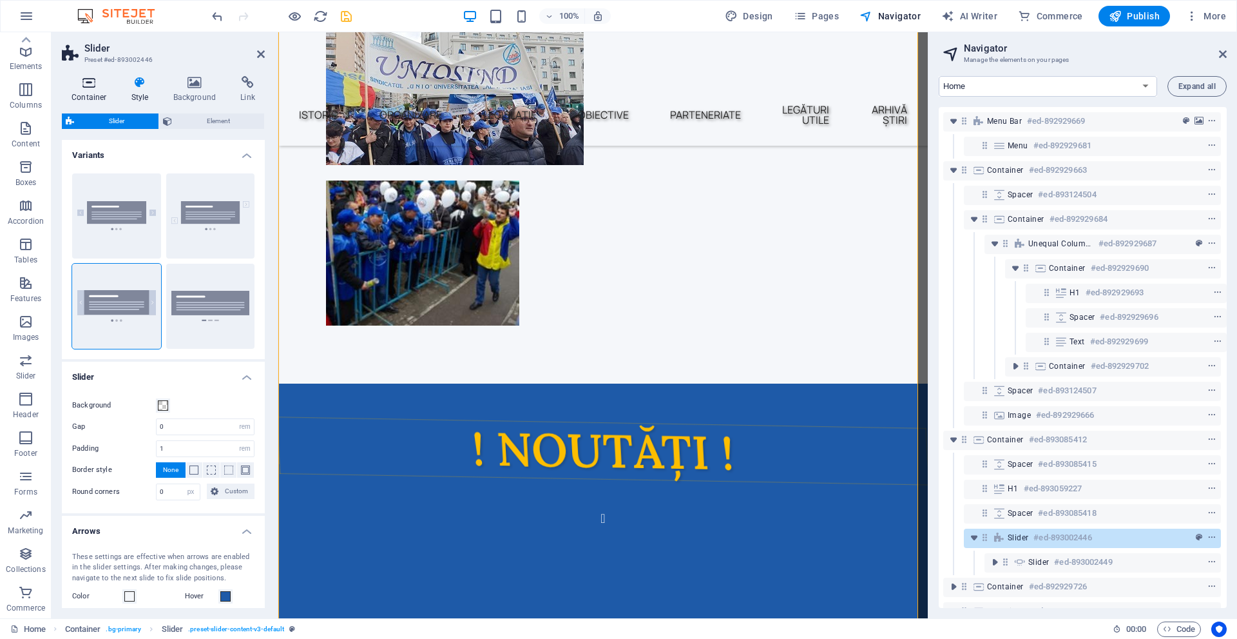
click at [100, 80] on icon at bounding box center [89, 82] width 55 height 13
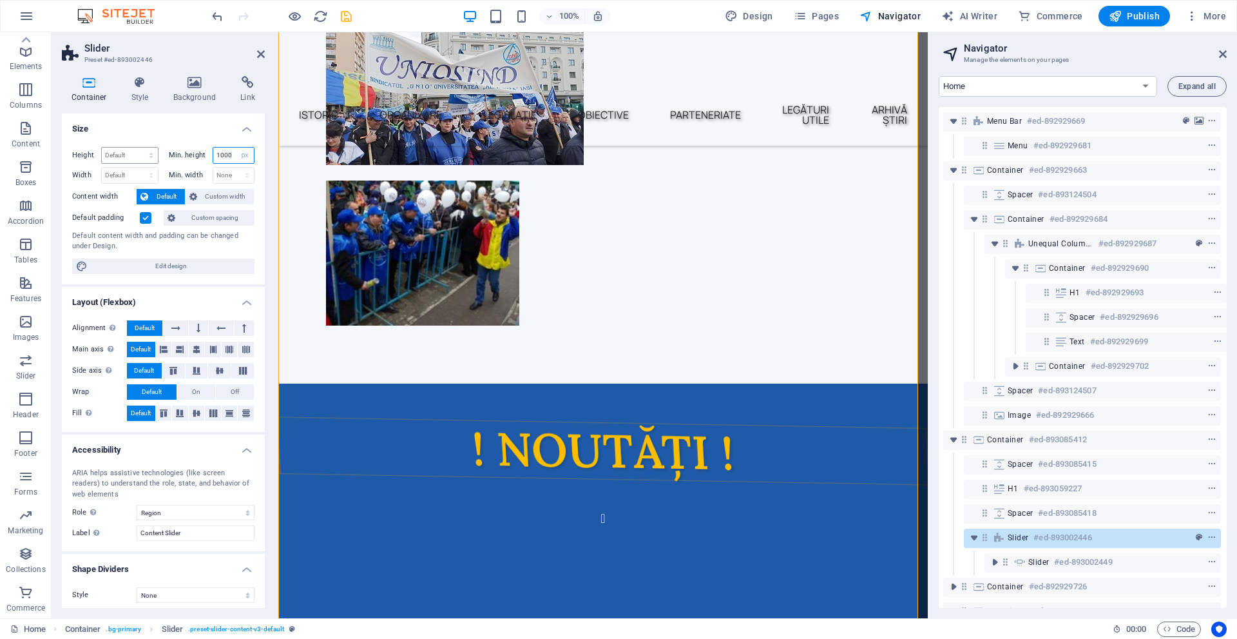
drag, startPoint x: 229, startPoint y: 153, endPoint x: 144, endPoint y: 151, distance: 85.7
click at [144, 151] on div "Height Default px rem % vh vw Min. height 1000 None px rem % vh vw" at bounding box center [163, 157] width 182 height 20
click at [190, 120] on h4 "Size" at bounding box center [163, 124] width 203 height 23
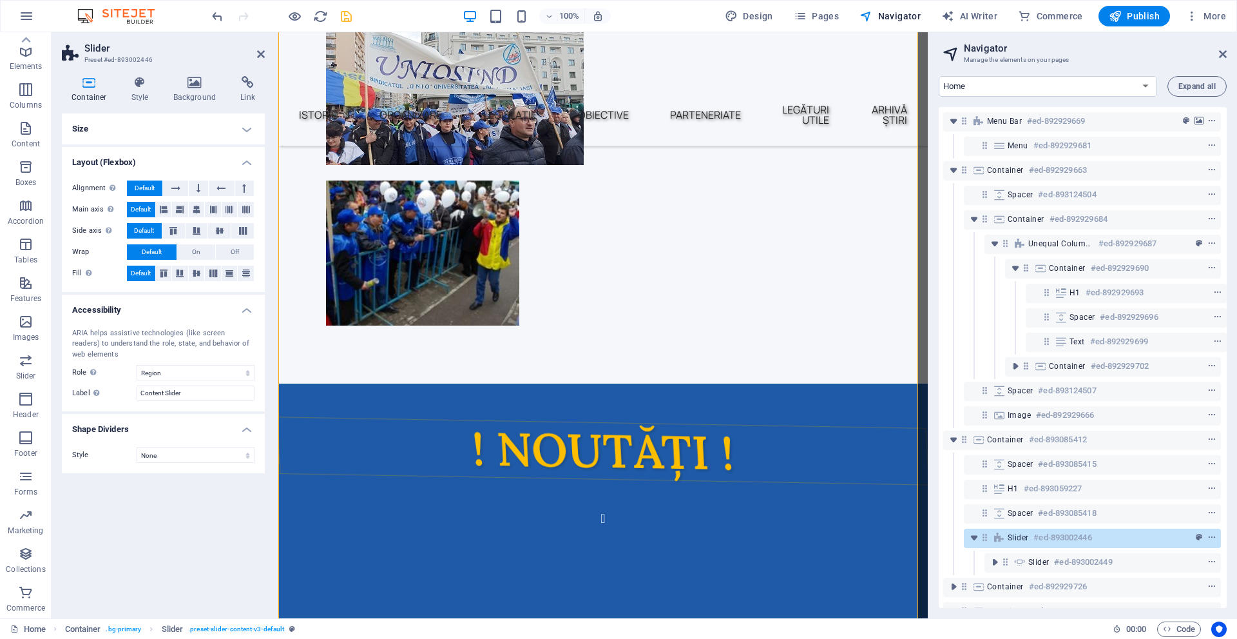
click at [242, 119] on h4 "Size" at bounding box center [163, 128] width 203 height 31
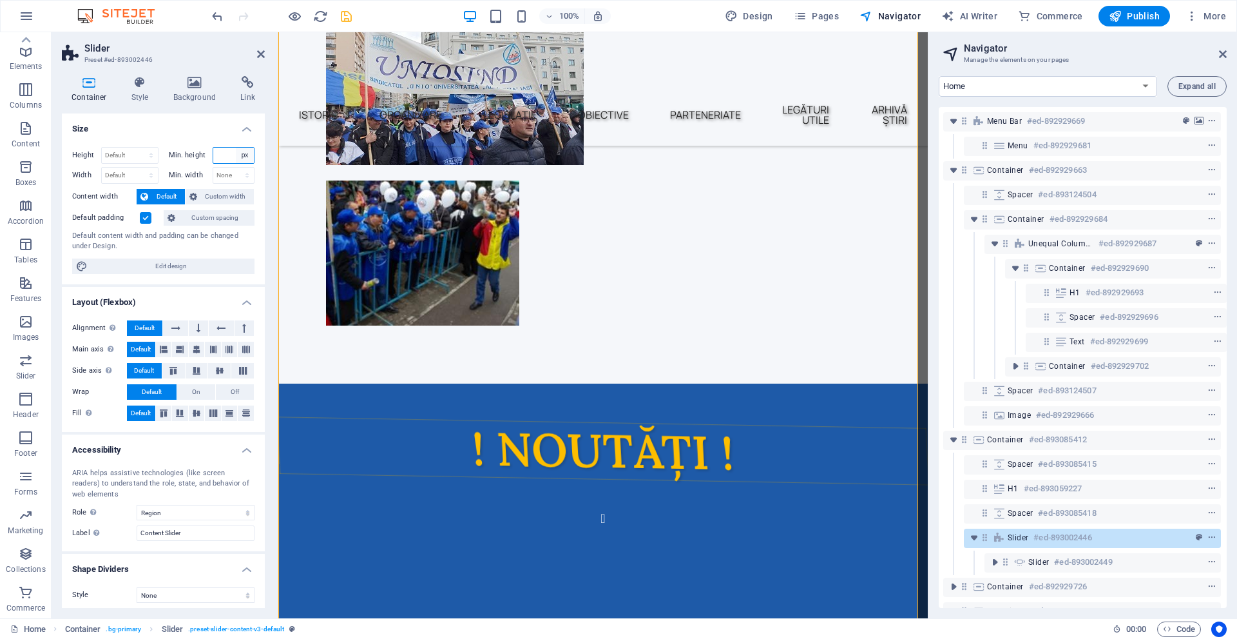
click at [240, 155] on select "None px rem % vh vw" at bounding box center [245, 155] width 18 height 15
click at [236, 148] on select "None px rem % vh vw" at bounding box center [245, 155] width 18 height 15
select select "DISABLED_OPTION_VALUE"
click at [218, 124] on h4 "Size" at bounding box center [163, 124] width 203 height 23
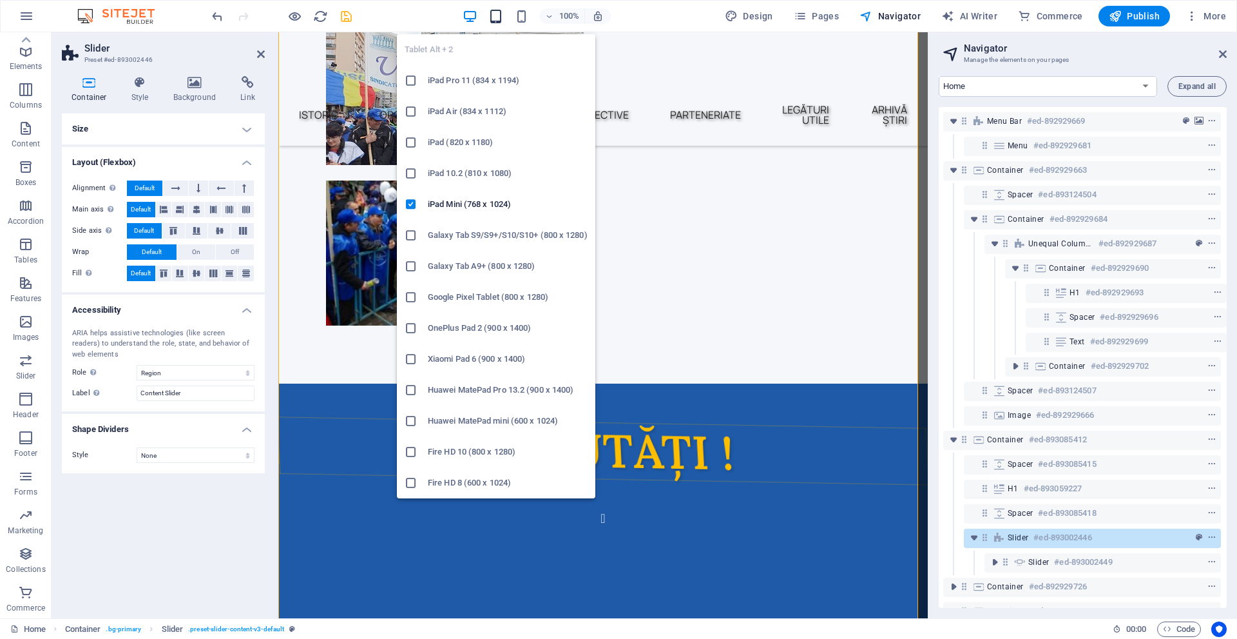
click at [496, 10] on icon "button" at bounding box center [496, 16] width 15 height 15
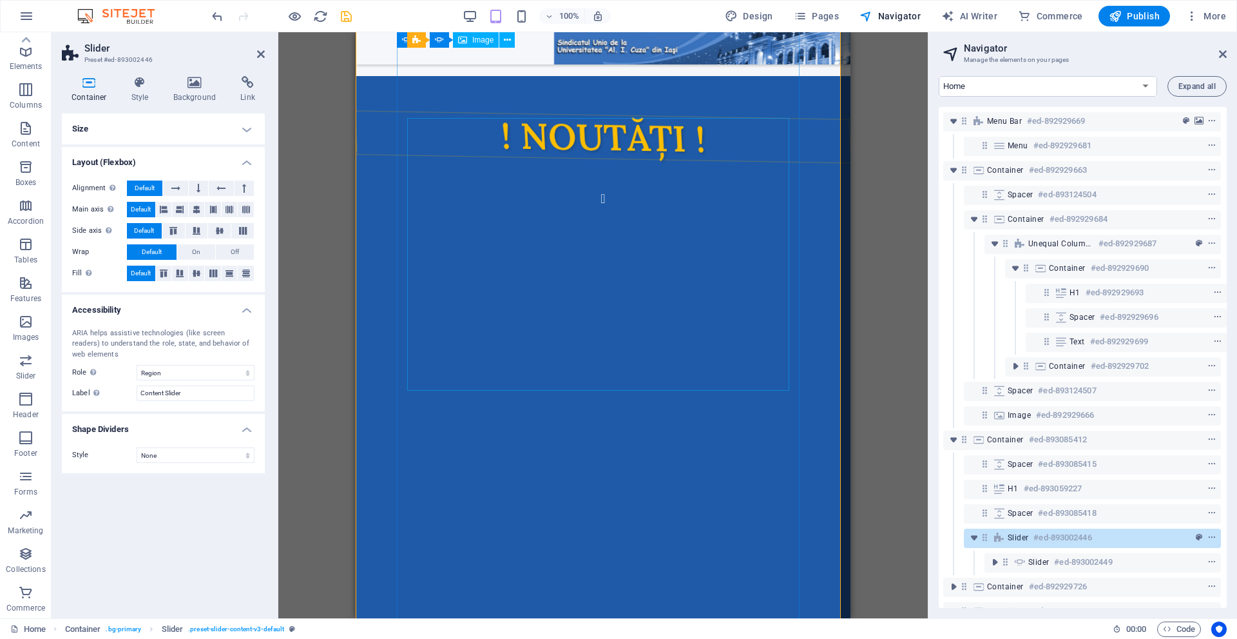
scroll to position [989, 0]
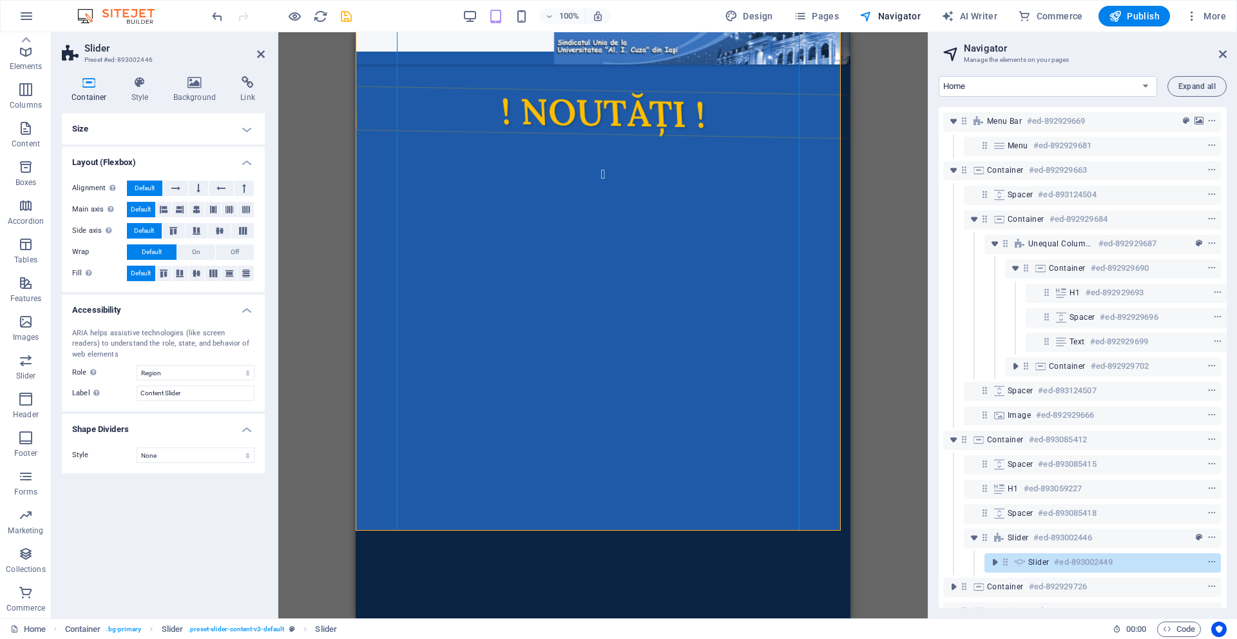
scroll to position [1118, 0]
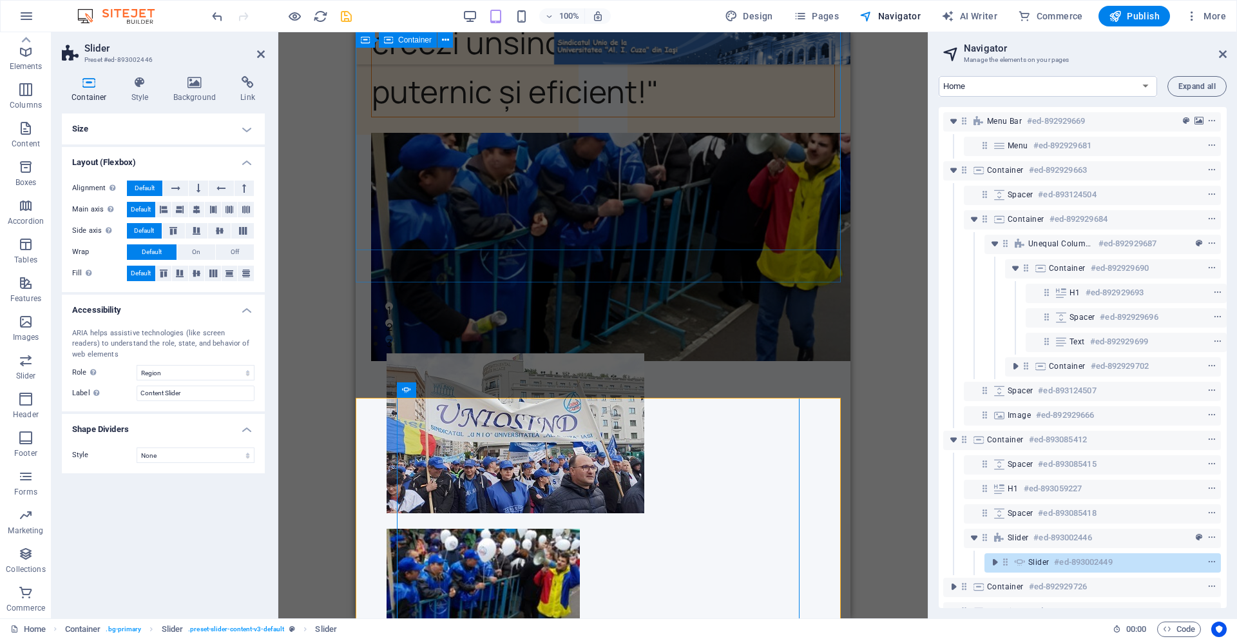
scroll to position [280, 0]
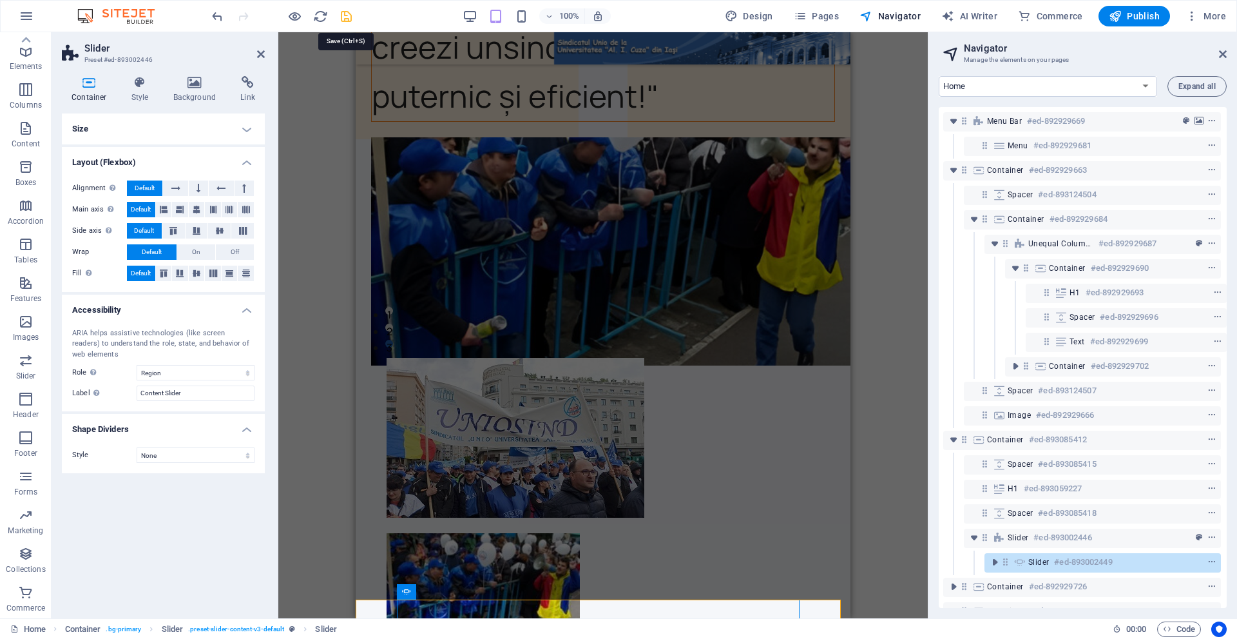
click at [349, 17] on icon "save" at bounding box center [346, 16] width 15 height 15
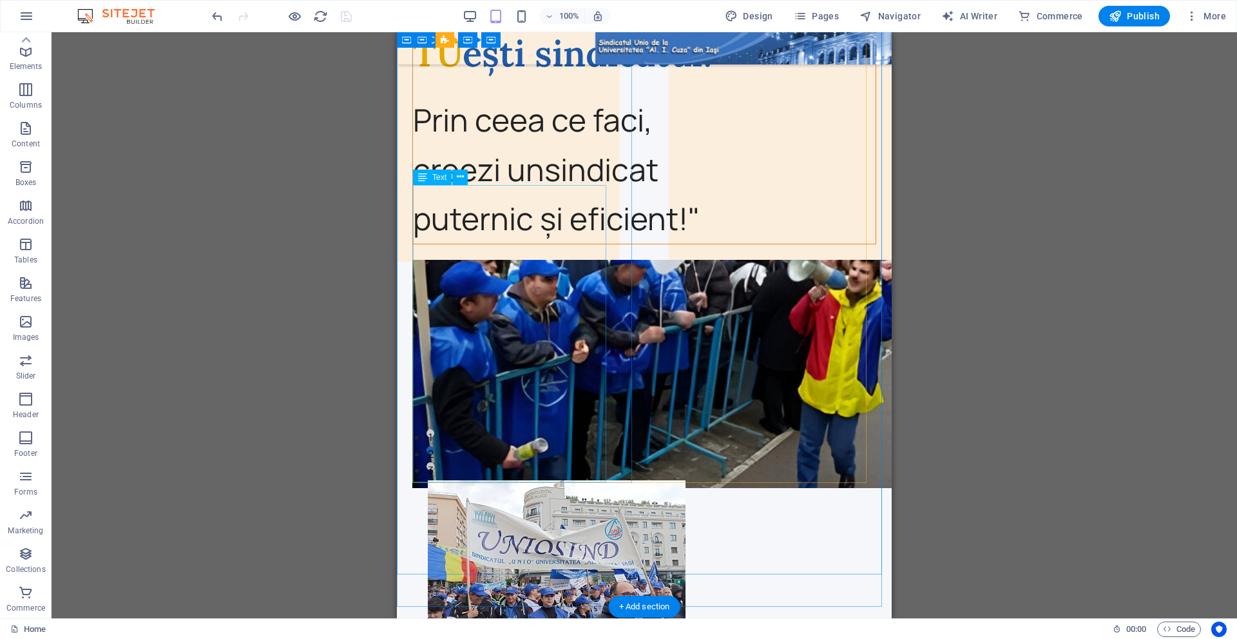
scroll to position [86, 0]
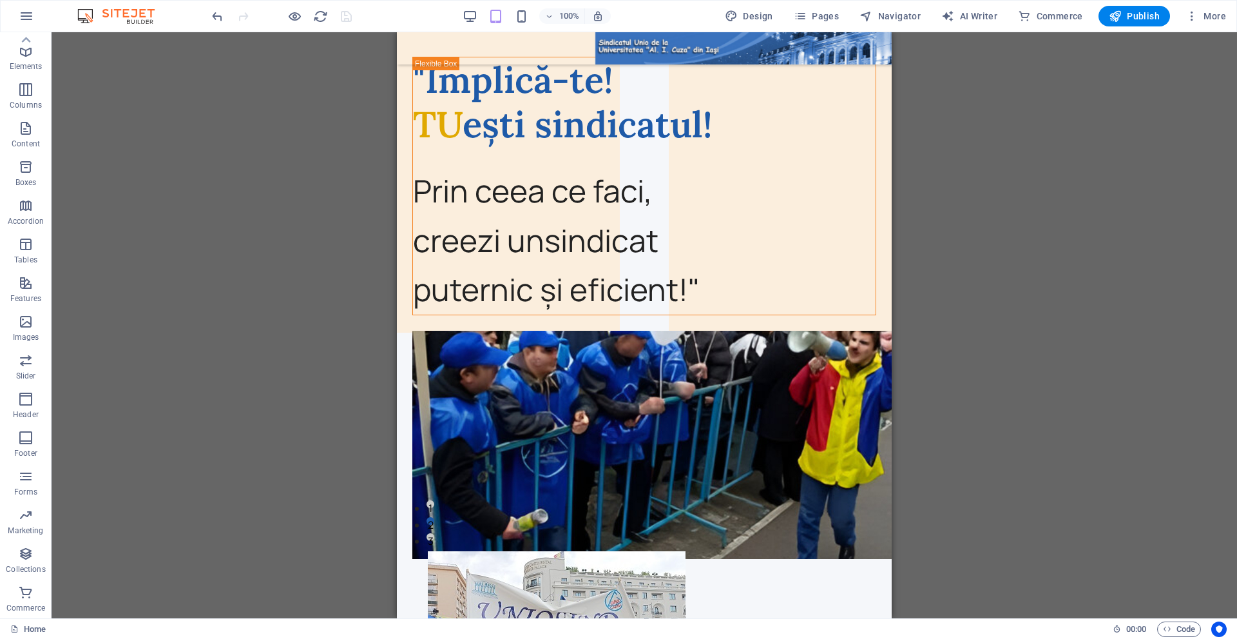
click at [468, 25] on div "100%" at bounding box center [536, 16] width 149 height 21
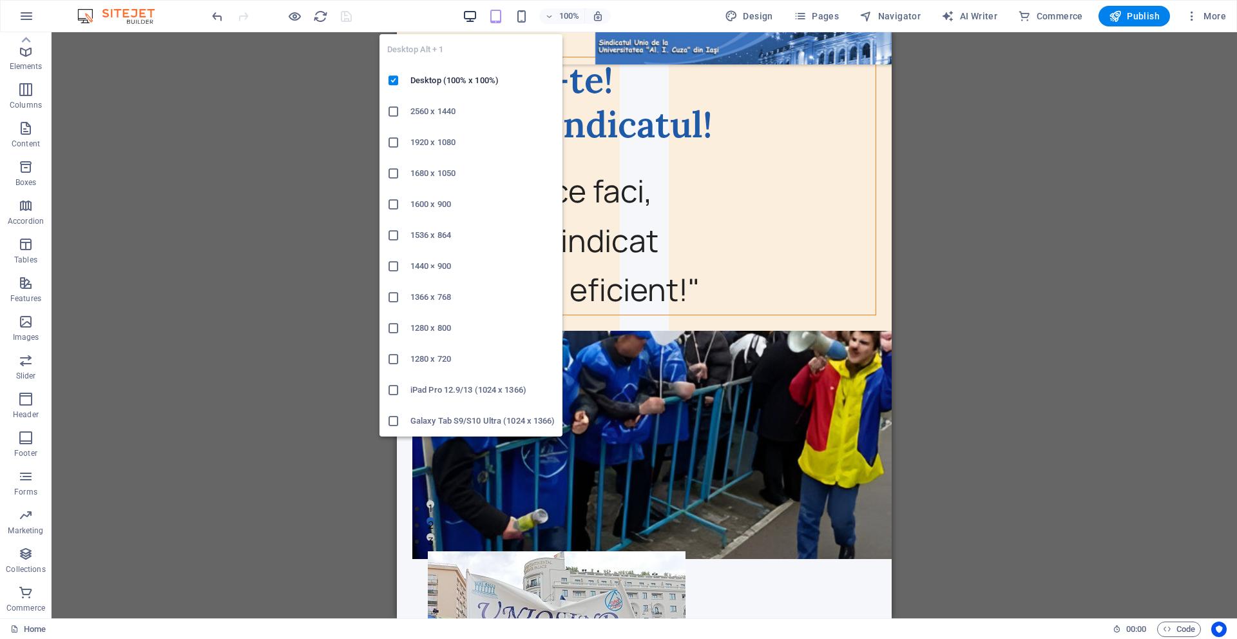
click at [476, 12] on icon "button" at bounding box center [470, 16] width 15 height 15
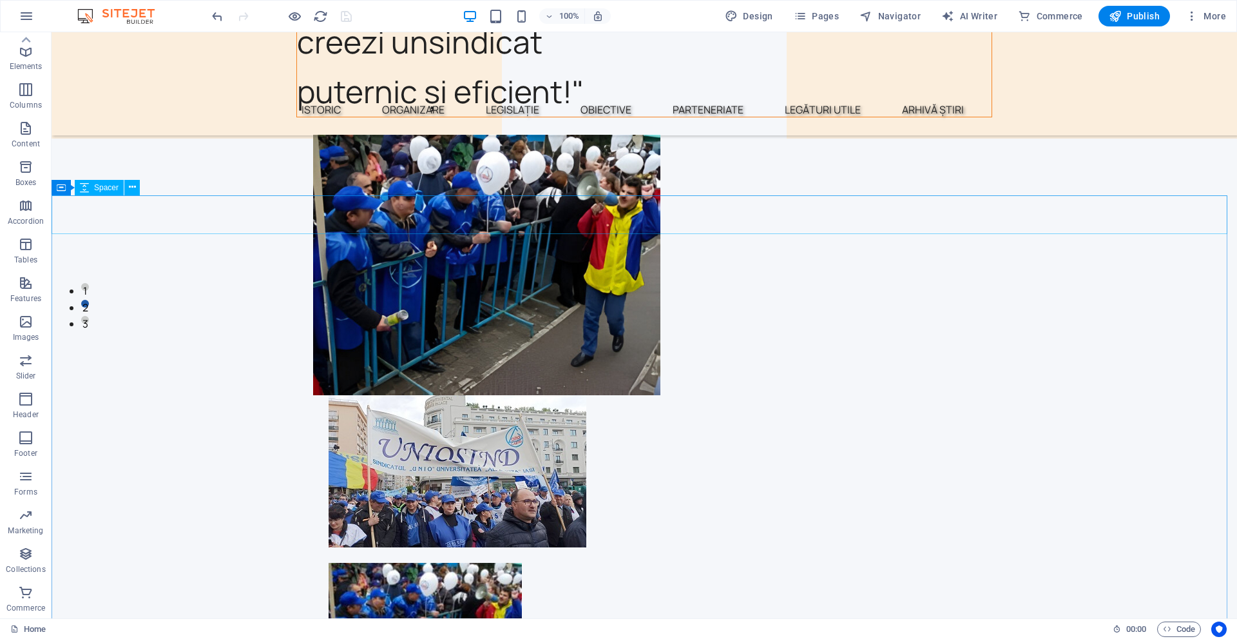
scroll to position [299, 0]
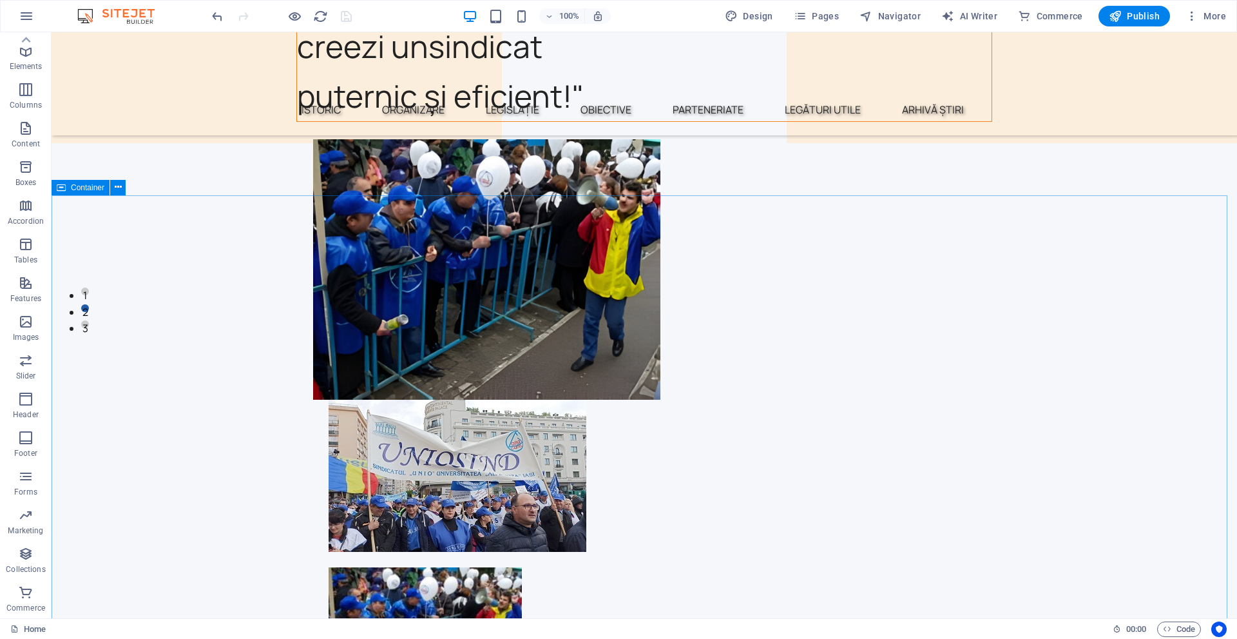
click at [65, 188] on icon at bounding box center [61, 187] width 9 height 15
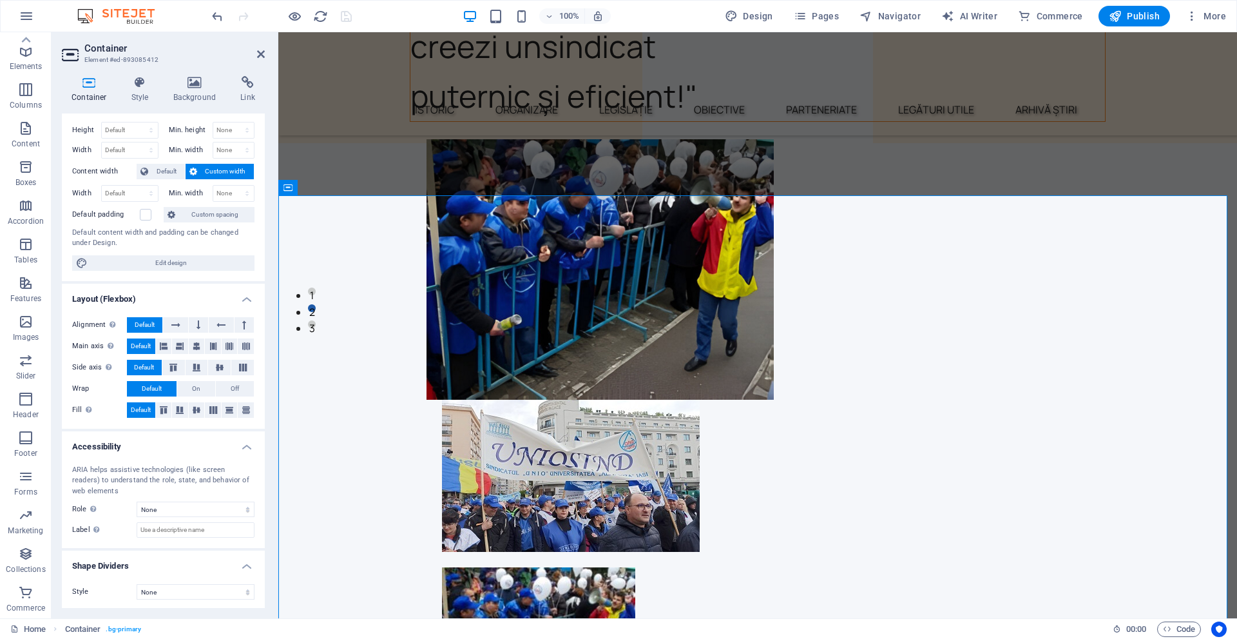
scroll to position [27, 0]
click at [168, 587] on select "None Triangle Square Diagonal Polygon 1 Polygon 2 Zigzag Multiple Zigzags Waves…" at bounding box center [196, 589] width 118 height 15
click at [137, 582] on select "None Triangle Square Diagonal Polygon 1 Polygon 2 Zigzag Multiple Zigzags Waves…" at bounding box center [196, 589] width 118 height 15
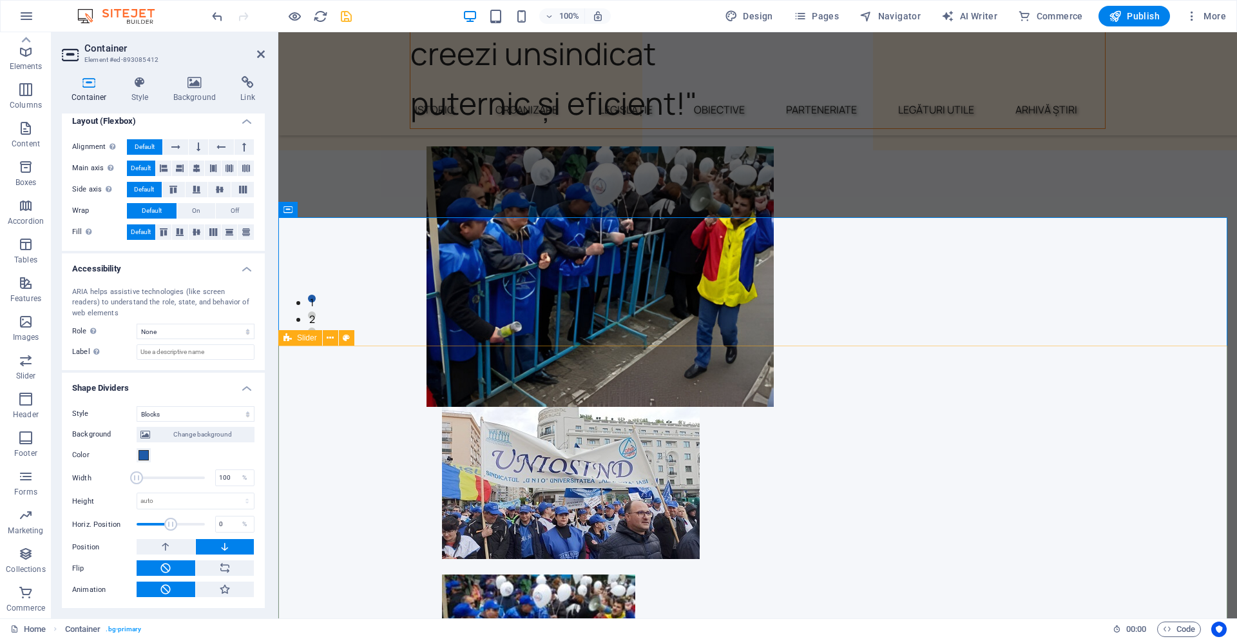
scroll to position [299, 0]
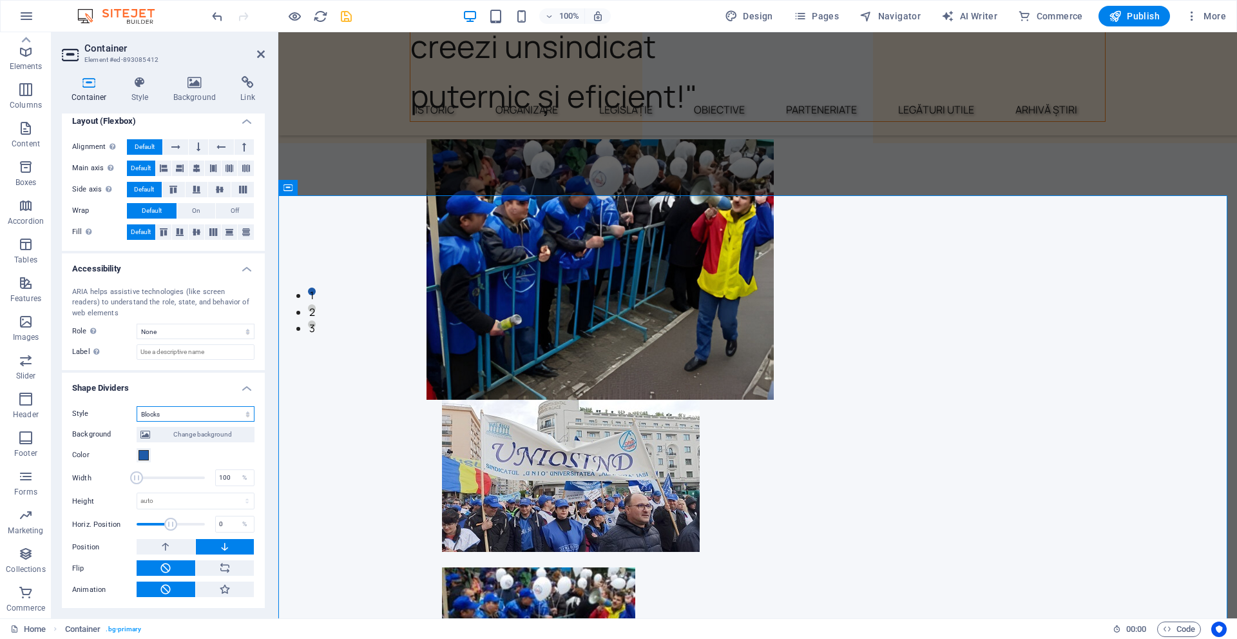
click at [202, 408] on select "None Triangle Square Diagonal Polygon 1 Polygon 2 Zigzag Multiple Zigzags Waves…" at bounding box center [196, 413] width 118 height 15
select select "clouds"
click at [137, 406] on select "None Triangle Square Diagonal Polygon 1 Polygon 2 Zigzag Multiple Zigzags Waves…" at bounding box center [196, 413] width 118 height 15
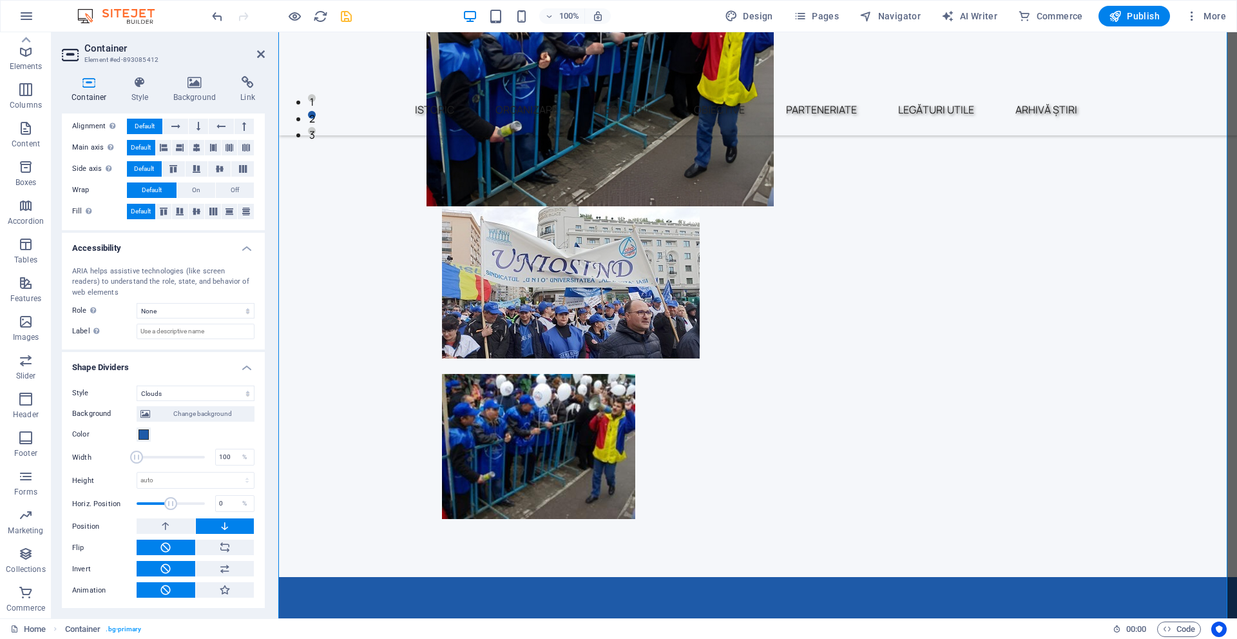
scroll to position [224, 0]
click at [145, 428] on button "Color" at bounding box center [144, 434] width 14 height 14
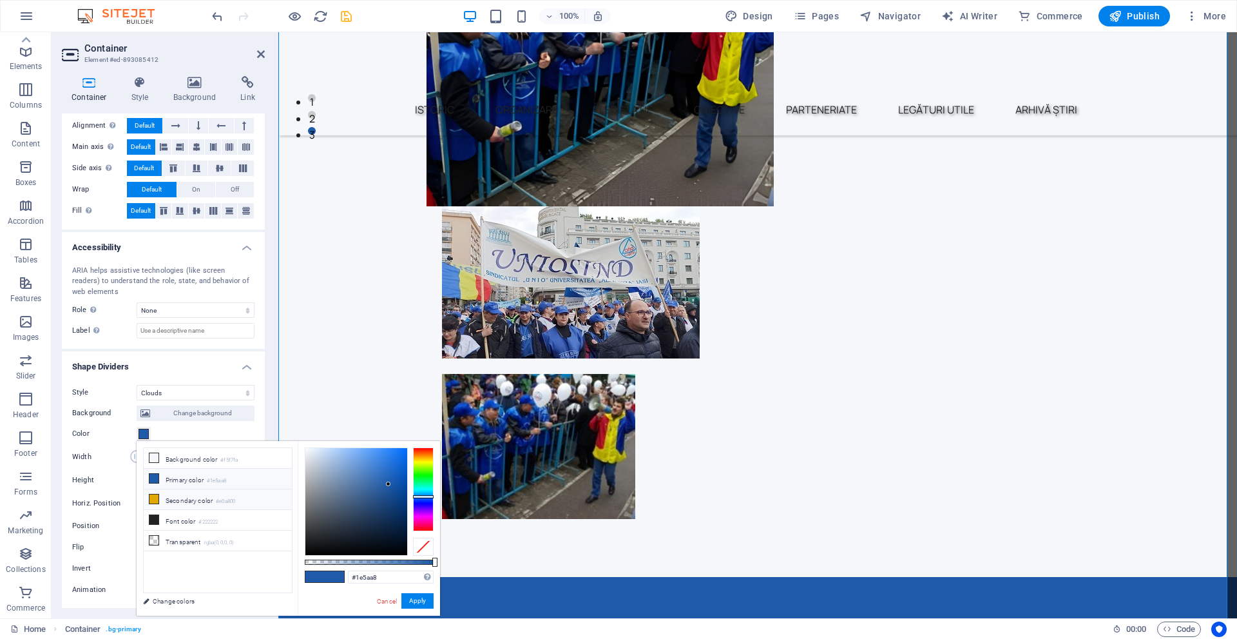
click at [184, 499] on li "Secondary color #e0a800" at bounding box center [218, 499] width 148 height 21
type input "#e0a800"
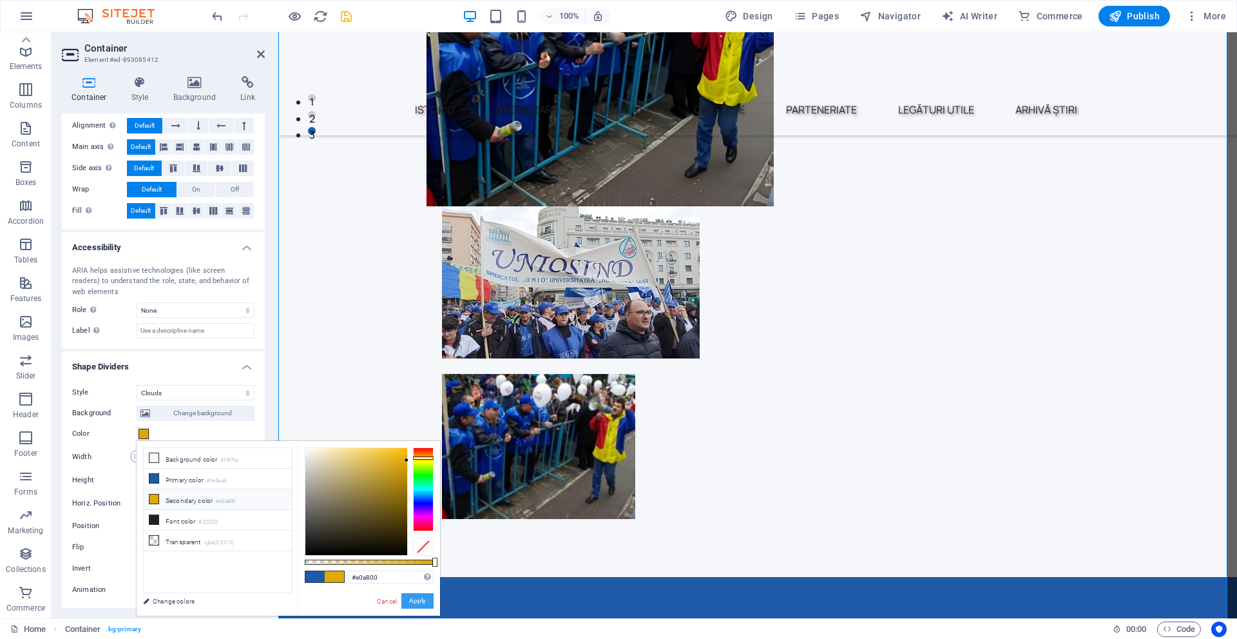
click at [413, 599] on button "Apply" at bounding box center [418, 600] width 32 height 15
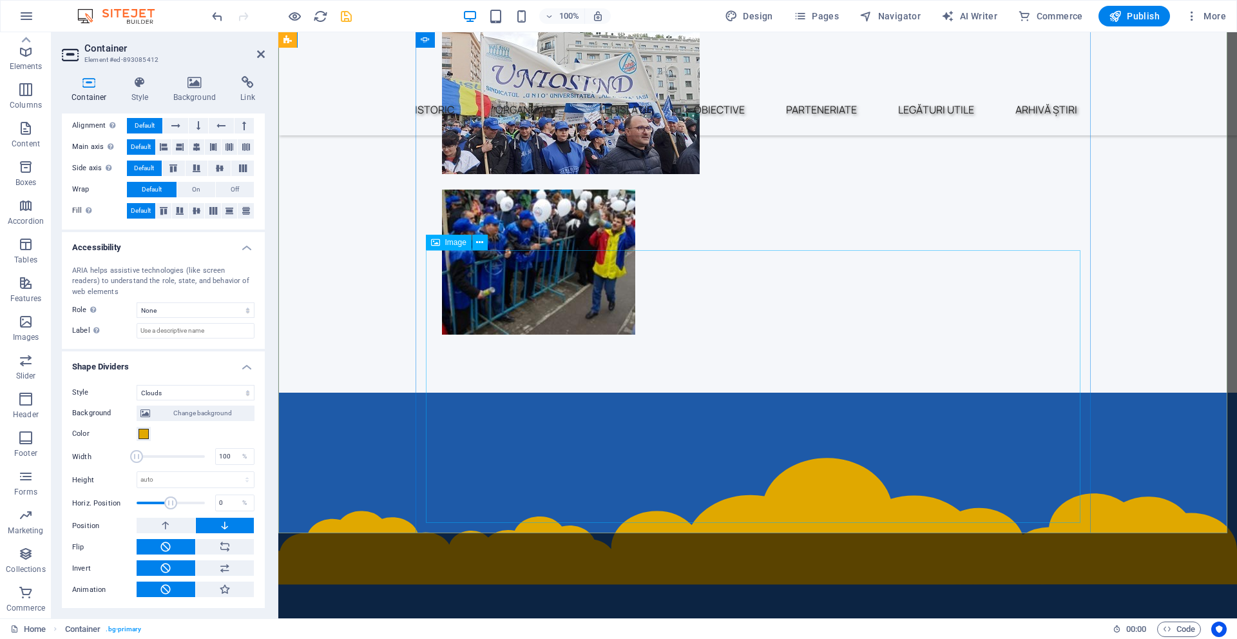
scroll to position [686, 0]
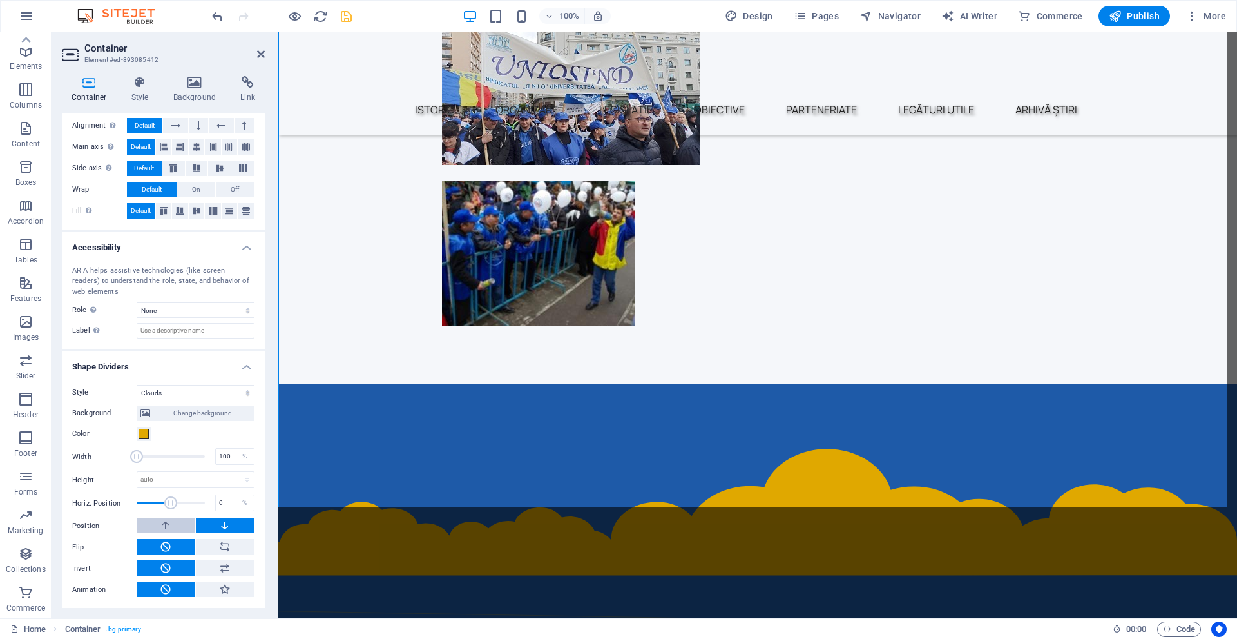
click at [159, 527] on button at bounding box center [166, 525] width 59 height 15
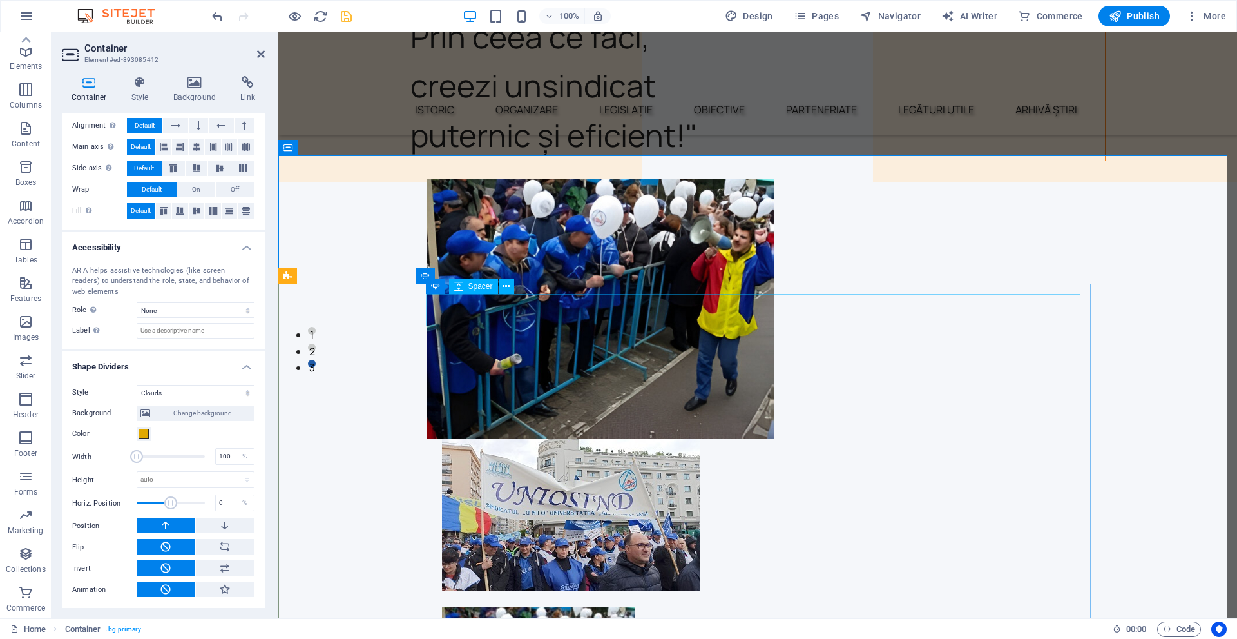
scroll to position [235, 0]
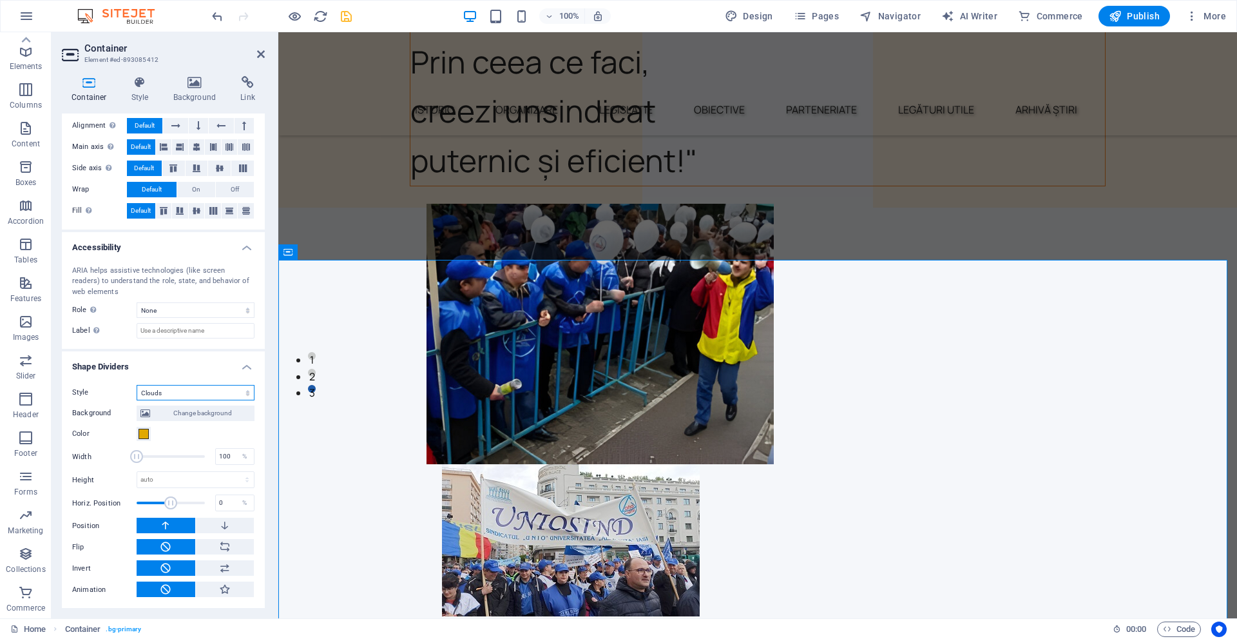
click at [197, 396] on select "None Triangle Square Diagonal Polygon 1 Polygon 2 Zigzag Multiple Zigzags Waves…" at bounding box center [196, 392] width 118 height 15
select select "circle-shadow"
click at [137, 400] on select "None Triangle Square Diagonal Polygon 1 Polygon 2 Zigzag Multiple Zigzags Waves…" at bounding box center [196, 392] width 118 height 15
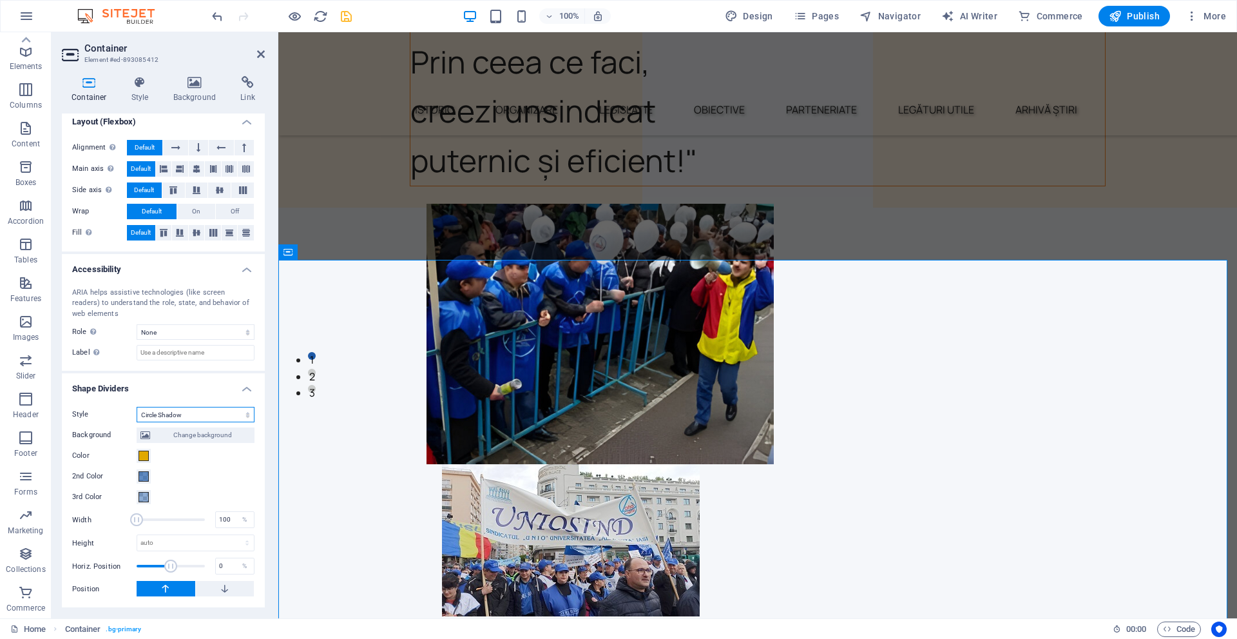
click at [175, 411] on select "None Triangle Square Diagonal Polygon 1 Polygon 2 Zigzag Multiple Zigzags Waves…" at bounding box center [196, 414] width 118 height 15
drag, startPoint x: 171, startPoint y: 569, endPoint x: 152, endPoint y: 565, distance: 19.2
click at [152, 565] on span at bounding box center [152, 565] width 13 height 13
drag, startPoint x: 152, startPoint y: 565, endPoint x: 170, endPoint y: 565, distance: 17.4
click at [170, 565] on span at bounding box center [170, 565] width 13 height 13
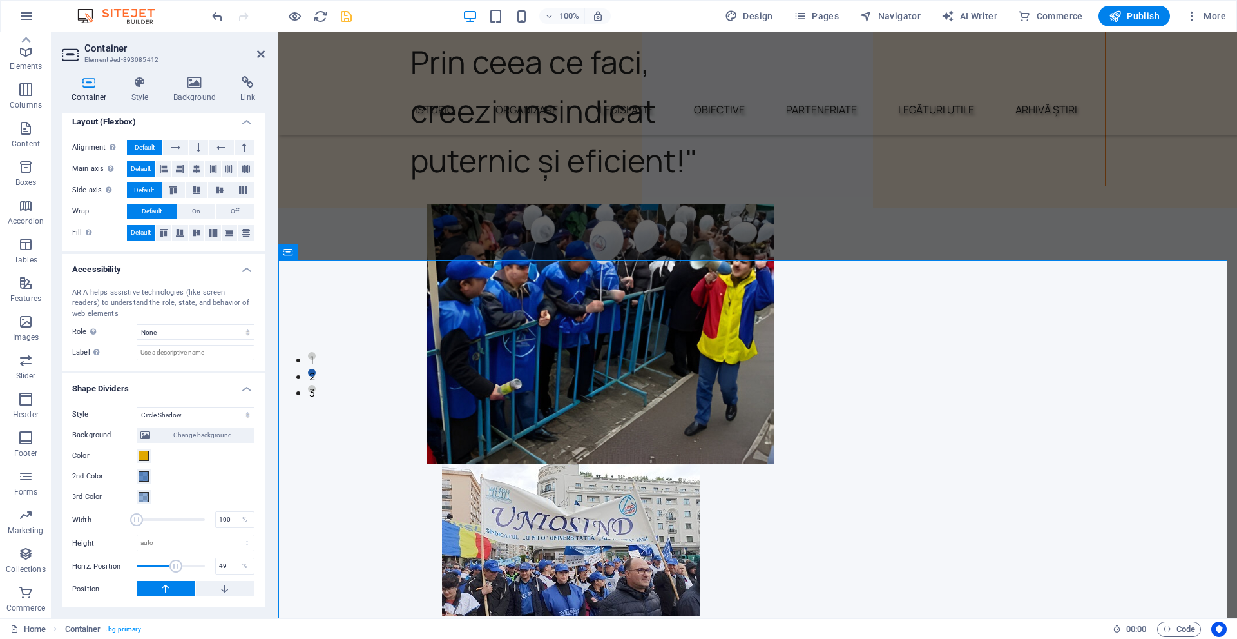
type input "54"
click at [177, 566] on span at bounding box center [177, 565] width 13 height 13
click at [204, 415] on select "None Triangle Square Diagonal Polygon 1 Polygon 2 Zigzag Multiple Zigzags Waves…" at bounding box center [196, 414] width 118 height 15
click at [137, 407] on select "None Triangle Square Diagonal Polygon 1 Polygon 2 Zigzag Multiple Zigzags Waves…" at bounding box center [196, 414] width 118 height 15
click at [182, 414] on select "None Triangle Square Diagonal Polygon 1 Polygon 2 Zigzag Multiple Zigzags Waves…" at bounding box center [196, 414] width 118 height 15
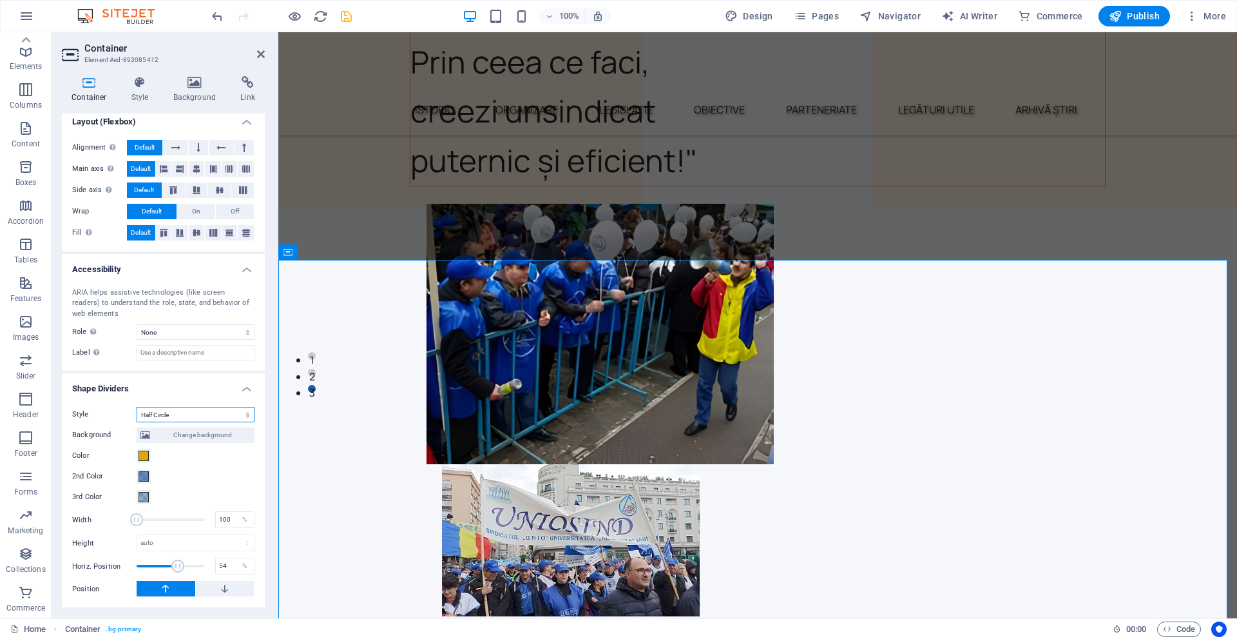
click at [137, 422] on select "None Triangle Square Diagonal Polygon 1 Polygon 2 Zigzag Multiple Zigzags Waves…" at bounding box center [196, 414] width 118 height 15
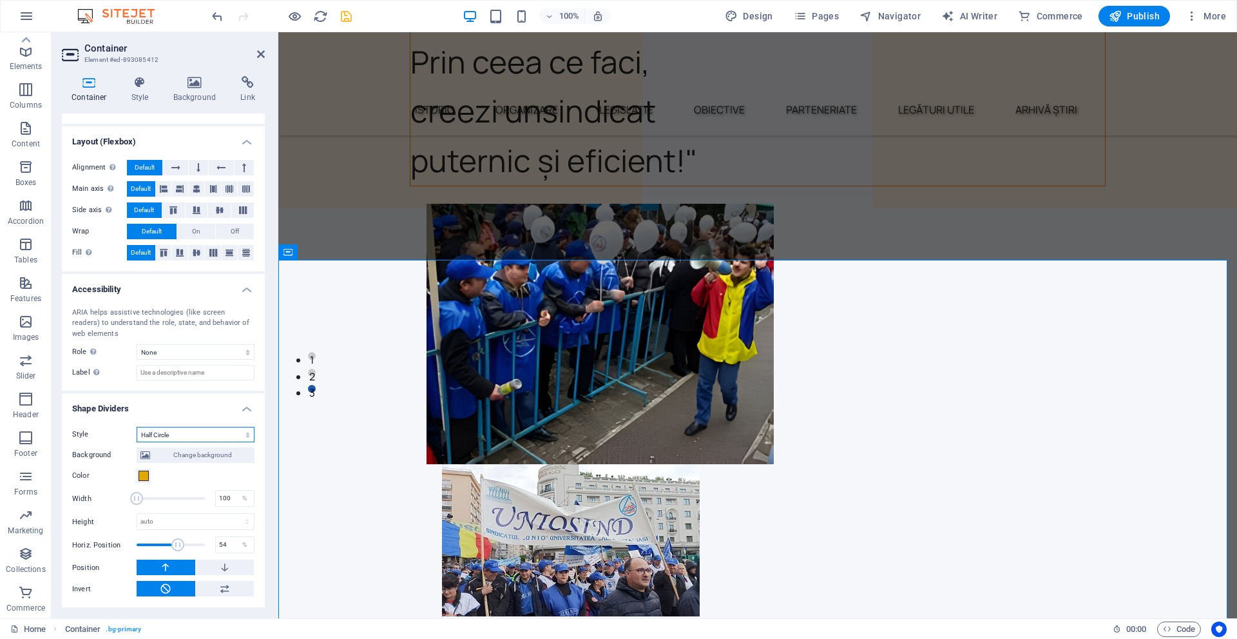
scroll to position [182, 0]
click at [205, 432] on select "None Triangle Square Diagonal Polygon 1 Polygon 2 Zigzag Multiple Zigzags Waves…" at bounding box center [196, 434] width 118 height 15
select select "waves"
click at [137, 427] on select "None Triangle Square Diagonal Polygon 1 Polygon 2 Zigzag Multiple Zigzags Waves…" at bounding box center [196, 434] width 118 height 15
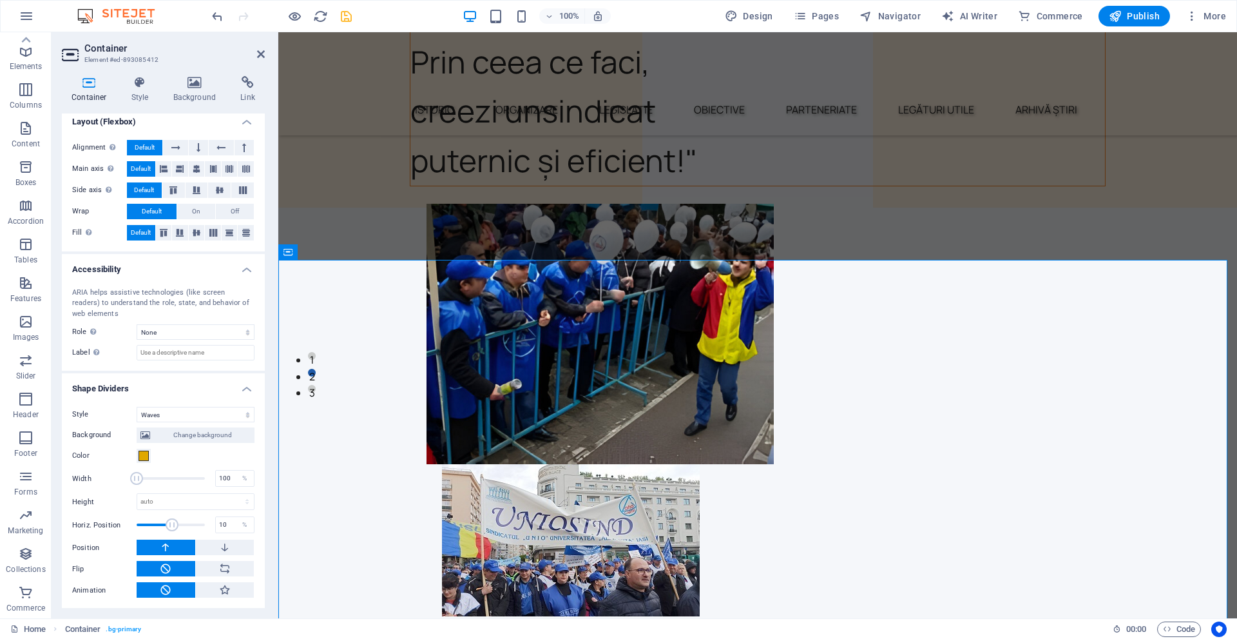
click at [171, 523] on span at bounding box center [172, 524] width 13 height 13
drag, startPoint x: 171, startPoint y: 523, endPoint x: 161, endPoint y: 520, distance: 10.0
click at [161, 520] on span at bounding box center [161, 524] width 13 height 13
drag, startPoint x: 213, startPoint y: 527, endPoint x: 188, endPoint y: 526, distance: 25.1
click at [188, 526] on div "Horiz. Position -64 %" at bounding box center [163, 524] width 182 height 19
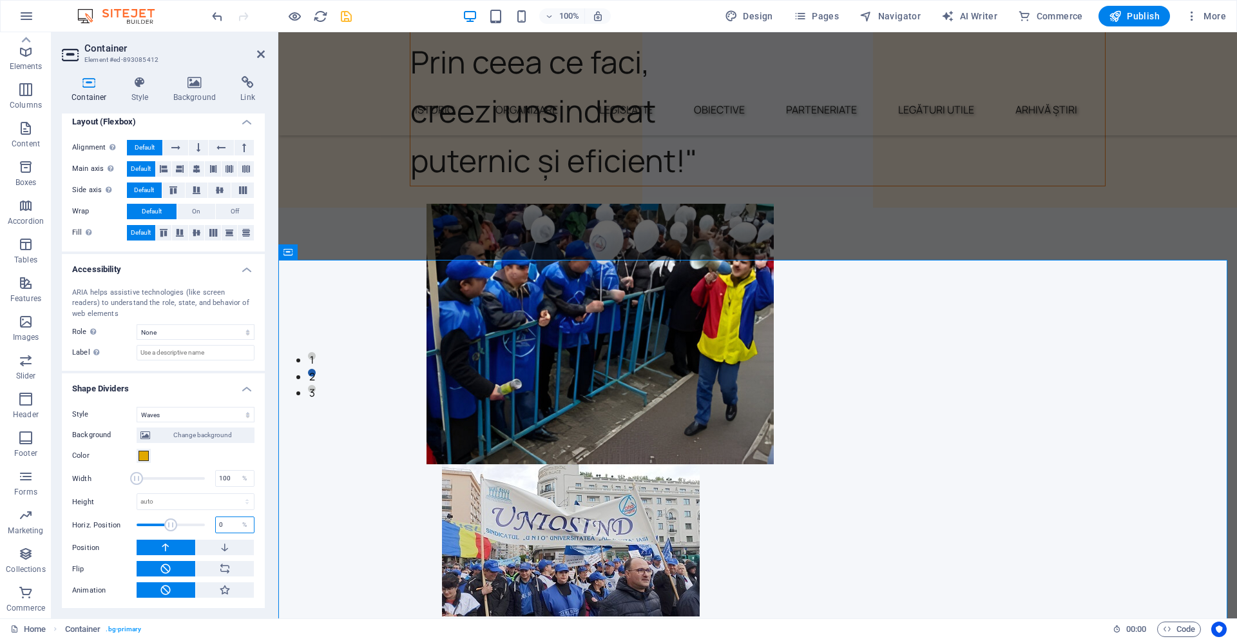
type input "0"
click at [200, 456] on div "Color" at bounding box center [163, 455] width 182 height 15
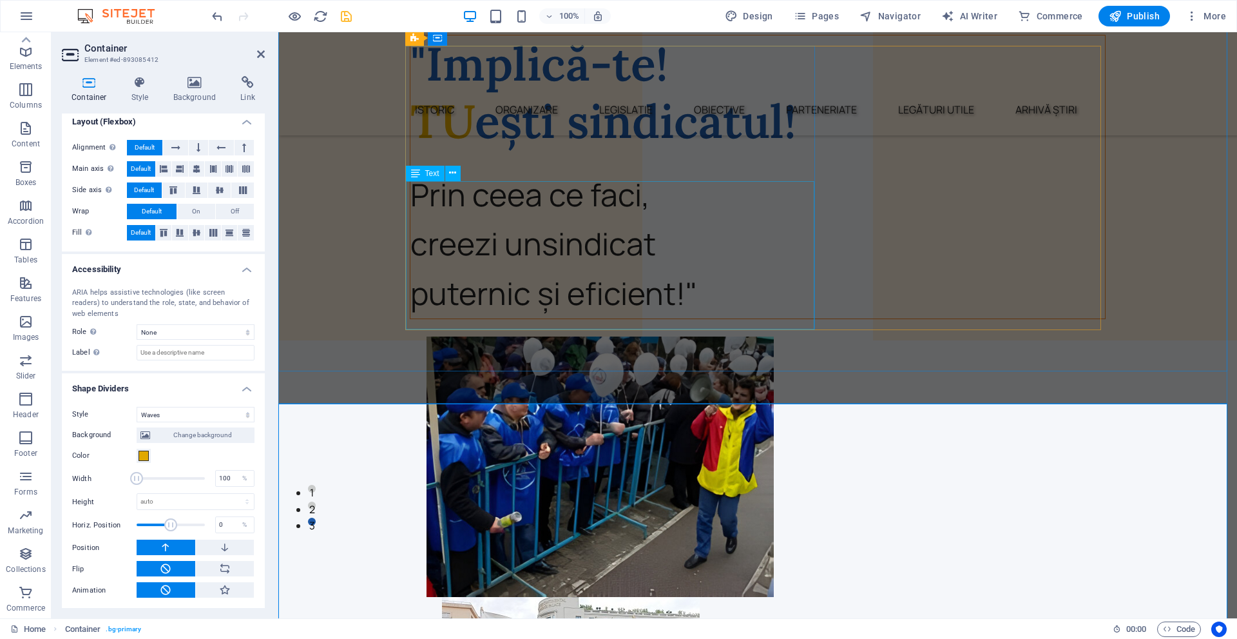
scroll to position [129, 0]
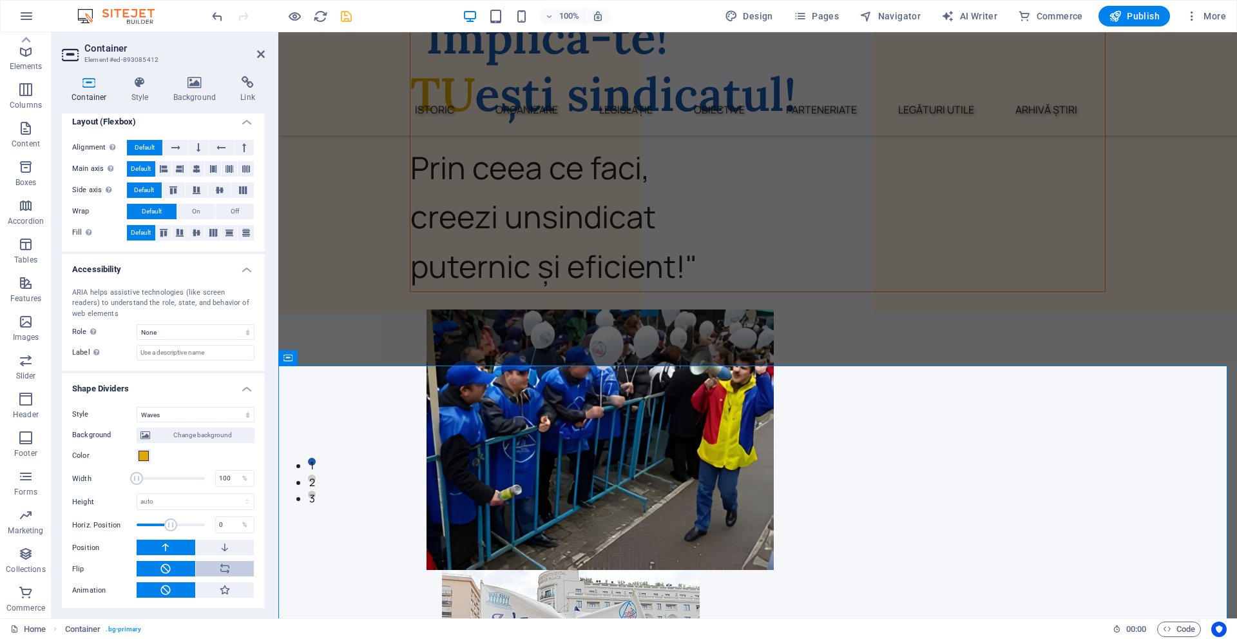
click at [226, 566] on icon at bounding box center [225, 568] width 12 height 15
click at [228, 590] on icon at bounding box center [225, 589] width 12 height 15
type input "400"
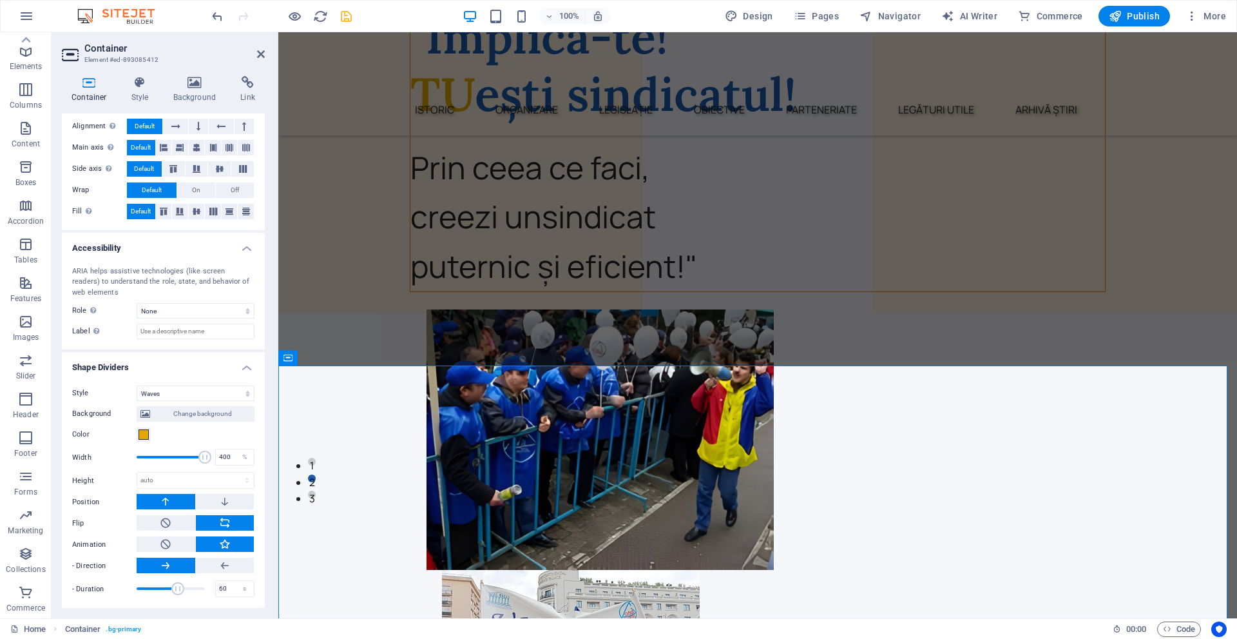
scroll to position [224, 0]
click at [197, 389] on select "None Triangle Square Diagonal Polygon 1 Polygon 2 Zigzag Multiple Zigzags Waves…" at bounding box center [196, 392] width 118 height 15
select select "pyramids"
click at [137, 385] on select "None Triangle Square Diagonal Polygon 1 Polygon 2 Zigzag Multiple Zigzags Waves…" at bounding box center [196, 392] width 118 height 15
drag, startPoint x: 202, startPoint y: 460, endPoint x: 160, endPoint y: 453, distance: 41.7
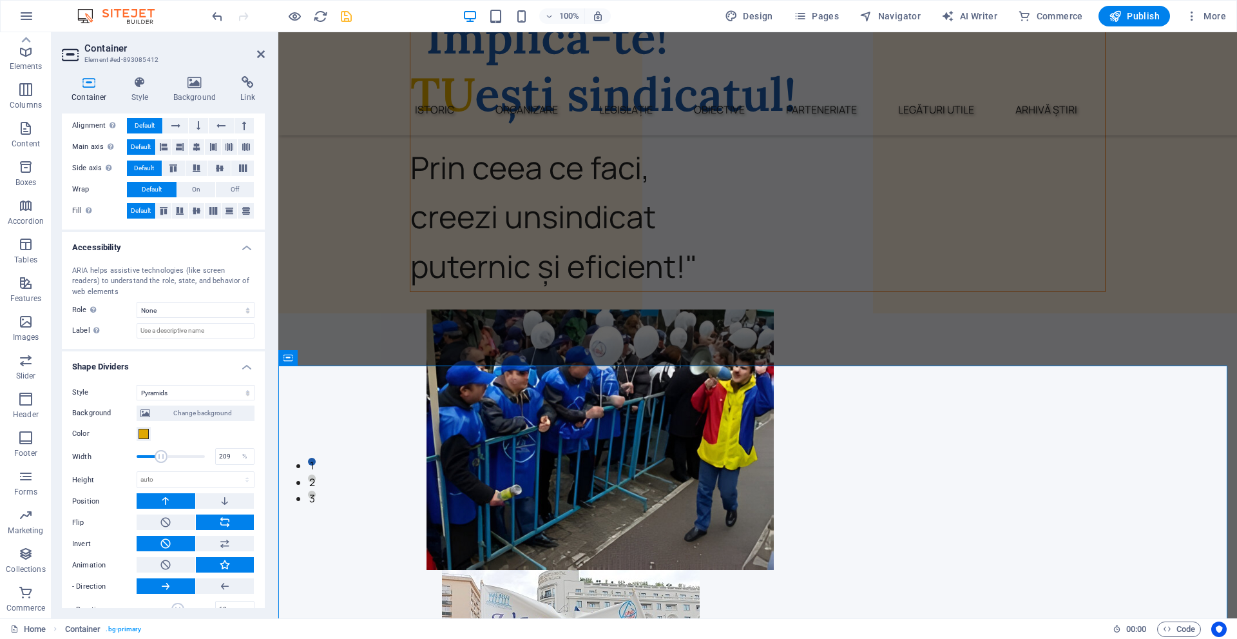
click at [160, 453] on span at bounding box center [161, 456] width 13 height 13
type input "171"
drag, startPoint x: 160, startPoint y: 453, endPoint x: 152, endPoint y: 454, distance: 8.4
click at [152, 454] on span at bounding box center [152, 456] width 13 height 13
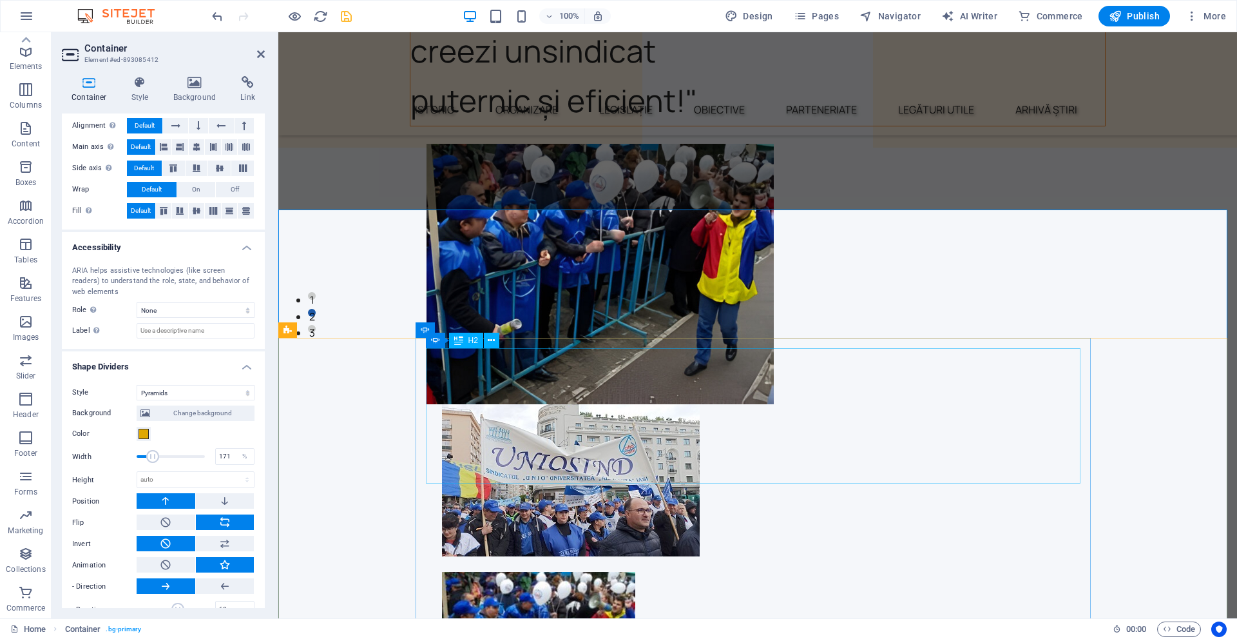
scroll to position [193, 0]
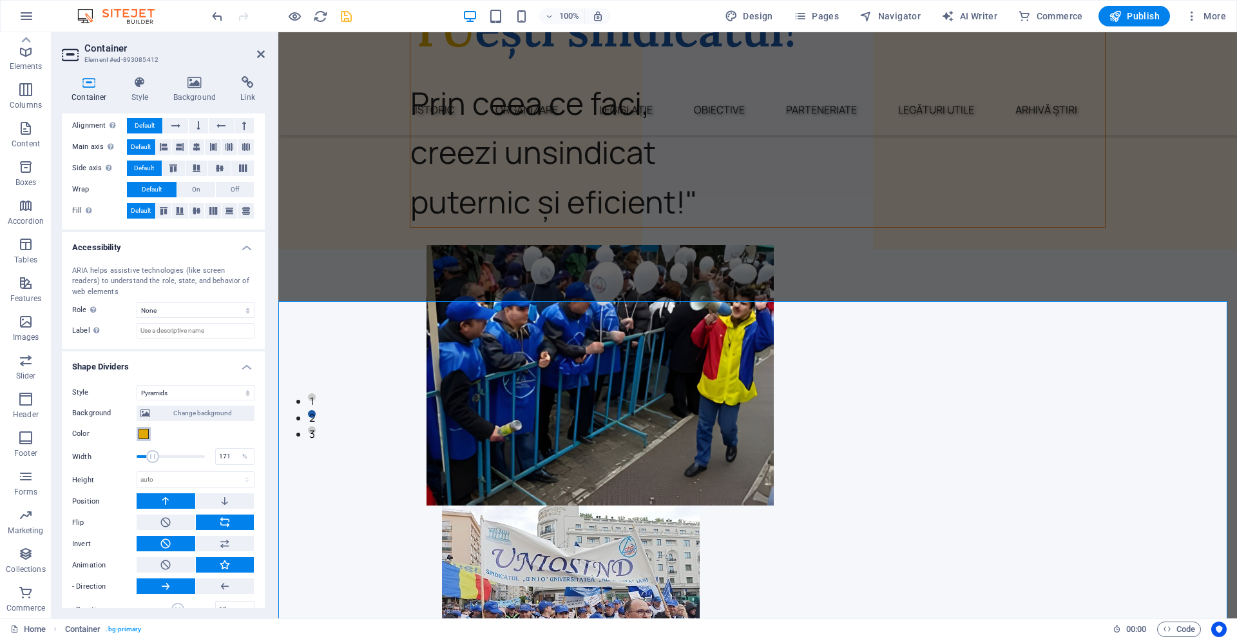
click at [141, 436] on span at bounding box center [144, 434] width 10 height 10
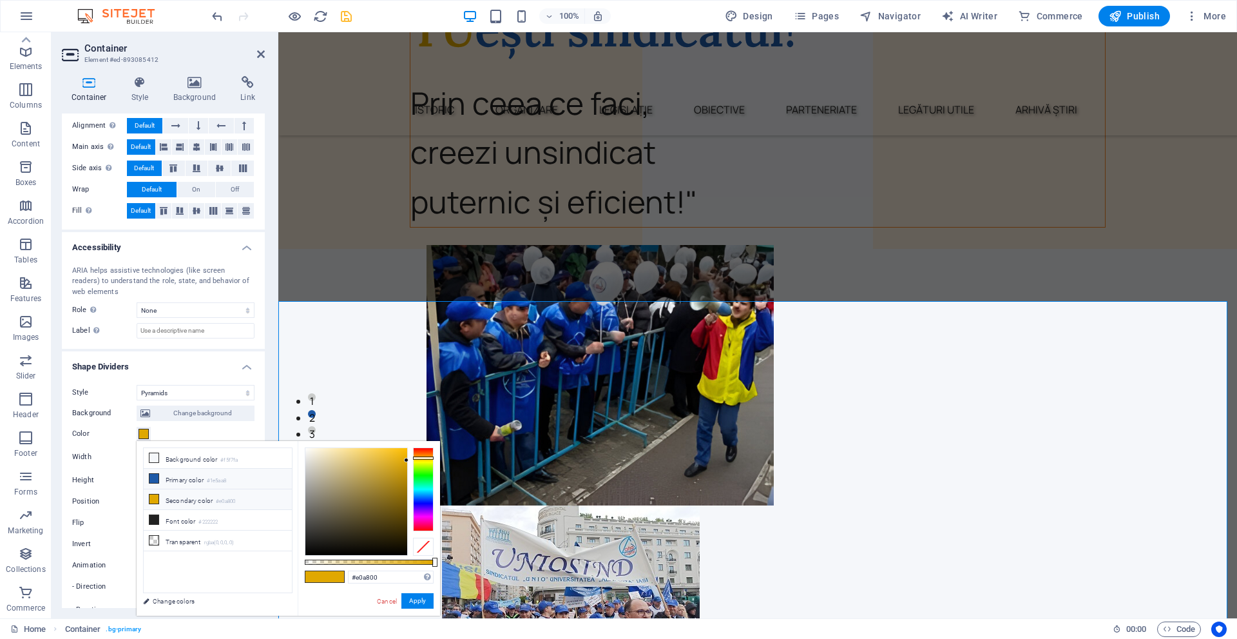
click at [185, 476] on li "Primary color #1e5aa8" at bounding box center [218, 479] width 148 height 21
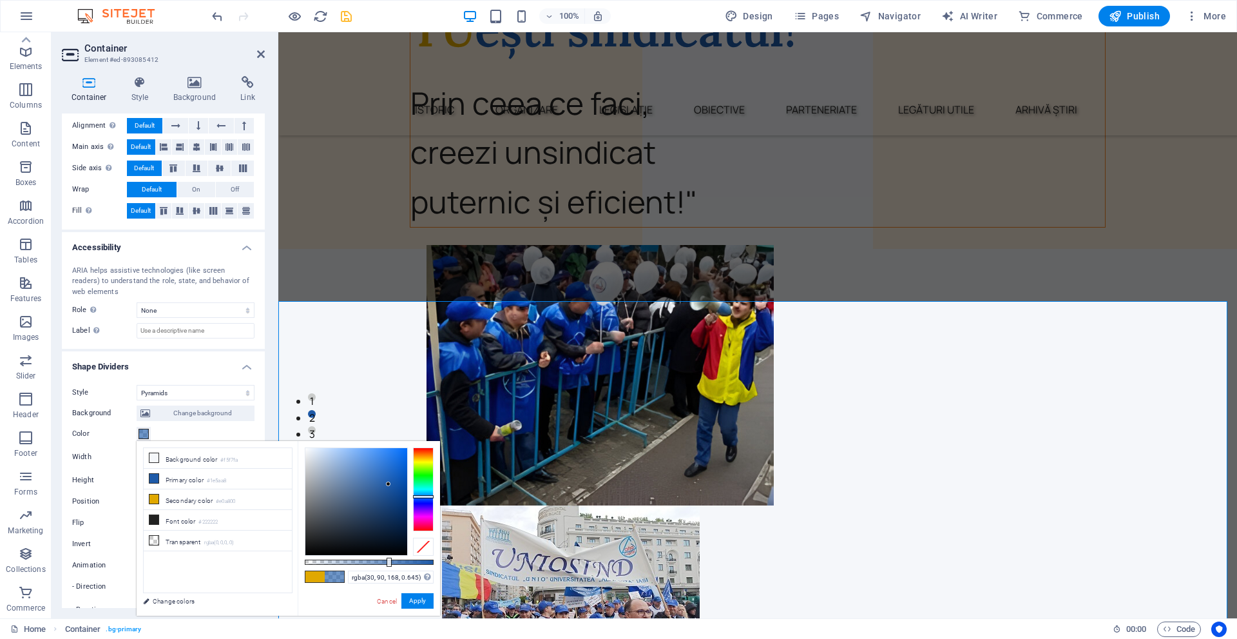
drag, startPoint x: 429, startPoint y: 560, endPoint x: 388, endPoint y: 558, distance: 41.3
click at [388, 559] on div at bounding box center [369, 561] width 129 height 5
type input "rgba(70, 113, 169, 0.645)"
drag, startPoint x: 389, startPoint y: 480, endPoint x: 365, endPoint y: 483, distance: 24.7
click at [365, 483] on div at bounding box center [356, 501] width 102 height 107
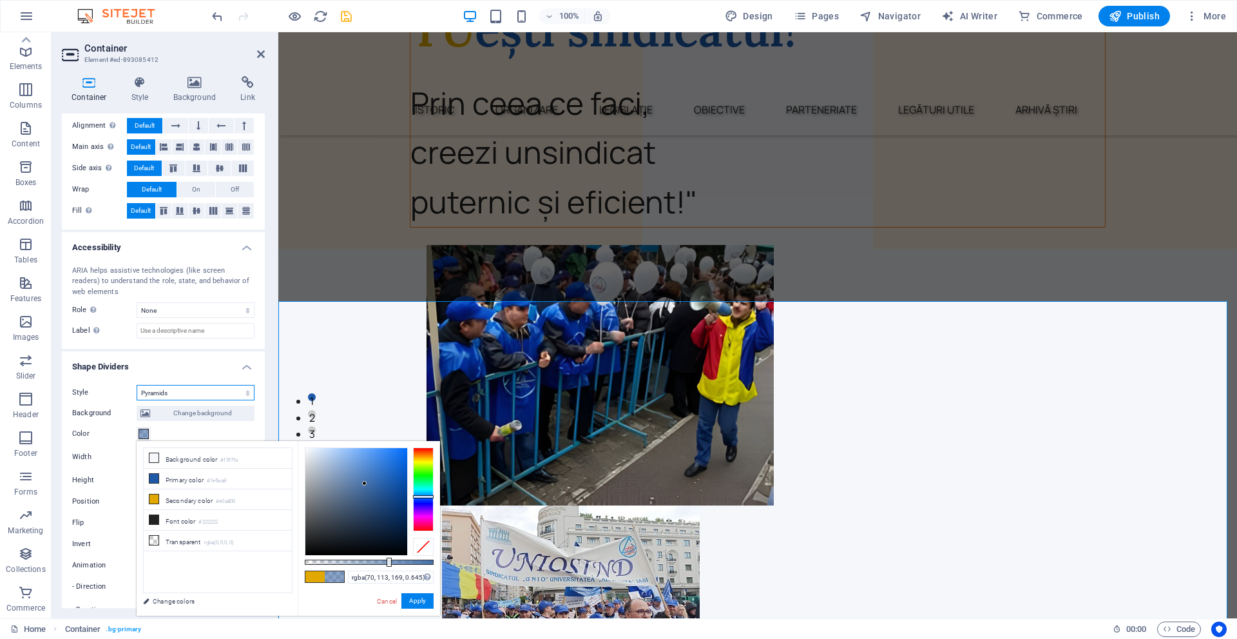
click at [200, 391] on select "None Triangle Square Diagonal Polygon 1 Polygon 2 Zigzag Multiple Zigzags Waves…" at bounding box center [196, 392] width 118 height 15
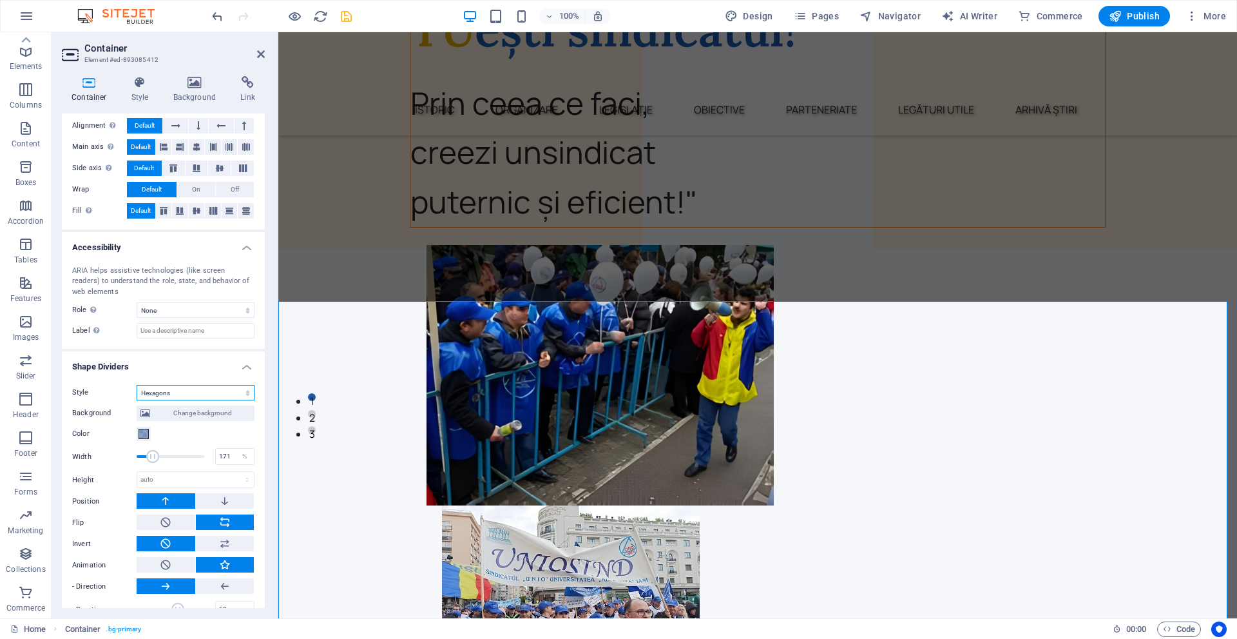
click at [137, 385] on select "None Triangle Square Diagonal Polygon 1 Polygon 2 Zigzag Multiple Zigzags Waves…" at bounding box center [196, 392] width 118 height 15
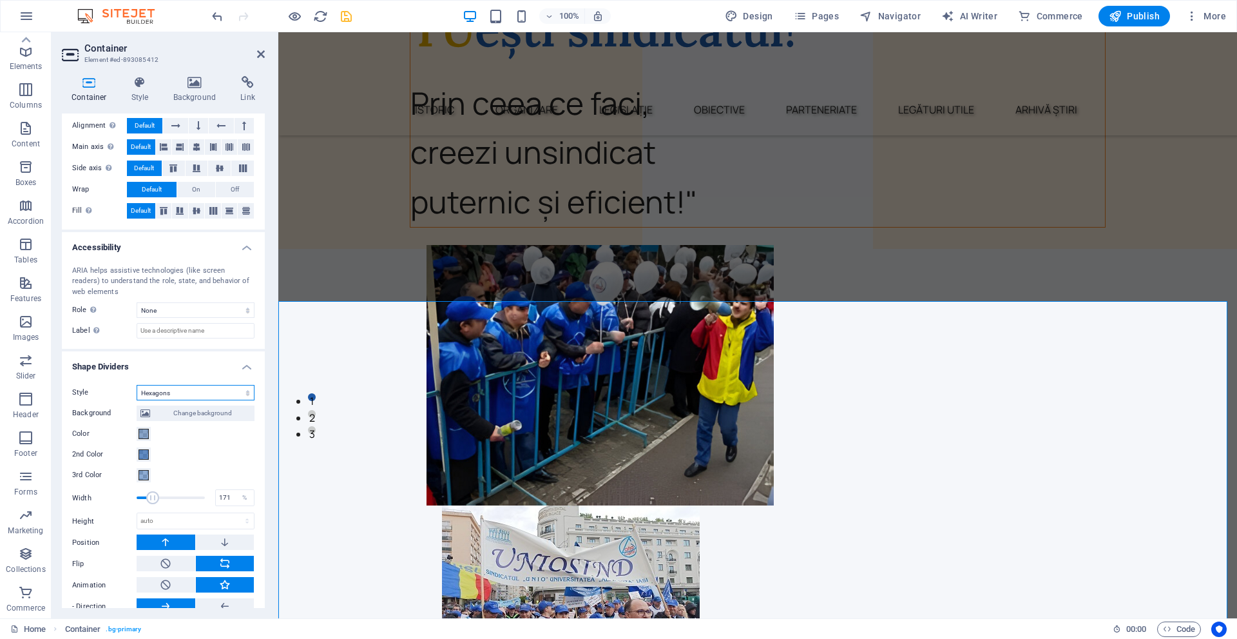
click at [222, 387] on select "None Triangle Square Diagonal Polygon 1 Polygon 2 Zigzag Multiple Zigzags Waves…" at bounding box center [196, 392] width 118 height 15
click at [137, 385] on select "None Triangle Square Diagonal Polygon 1 Polygon 2 Zigzag Multiple Zigzags Waves…" at bounding box center [196, 392] width 118 height 15
click at [202, 392] on select "None Triangle Square Diagonal Polygon 1 Polygon 2 Zigzag Multiple Zigzags Waves…" at bounding box center [196, 392] width 118 height 15
click at [137, 385] on select "None Triangle Square Diagonal Polygon 1 Polygon 2 Zigzag Multiple Zigzags Waves…" at bounding box center [196, 392] width 118 height 15
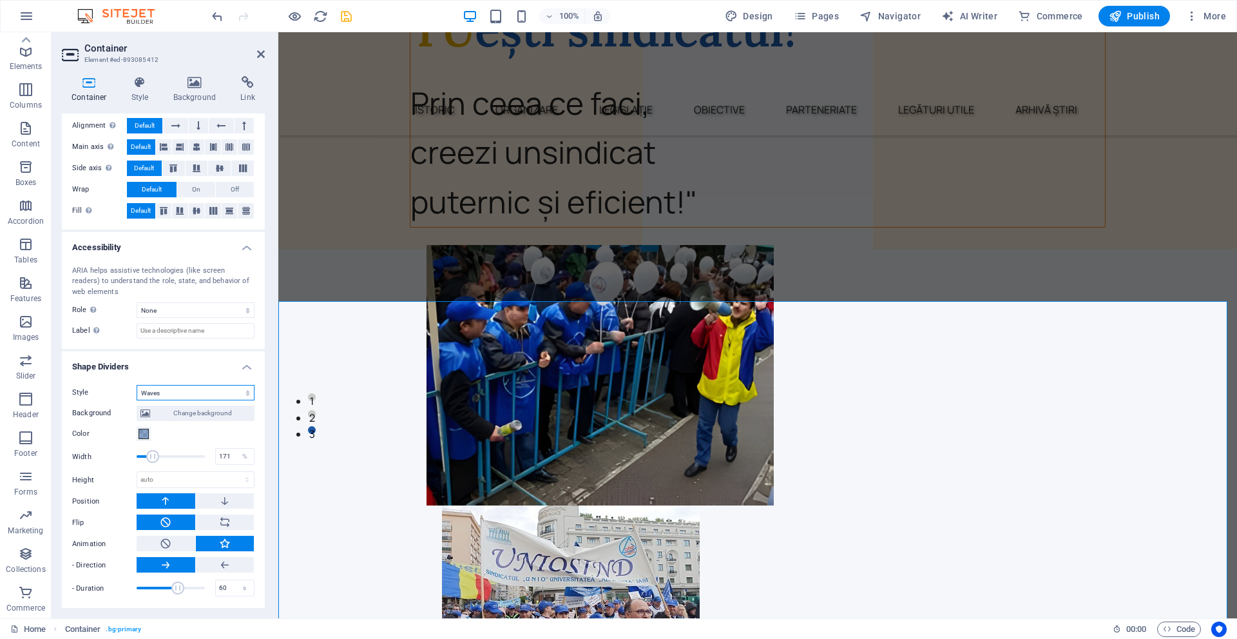
click at [167, 391] on select "None Triangle Square Diagonal Polygon 1 Polygon 2 Zigzag Multiple Zigzags Waves…" at bounding box center [196, 392] width 118 height 15
click at [137, 400] on select "None Triangle Square Diagonal Polygon 1 Polygon 2 Zigzag Multiple Zigzags Waves…" at bounding box center [196, 392] width 118 height 15
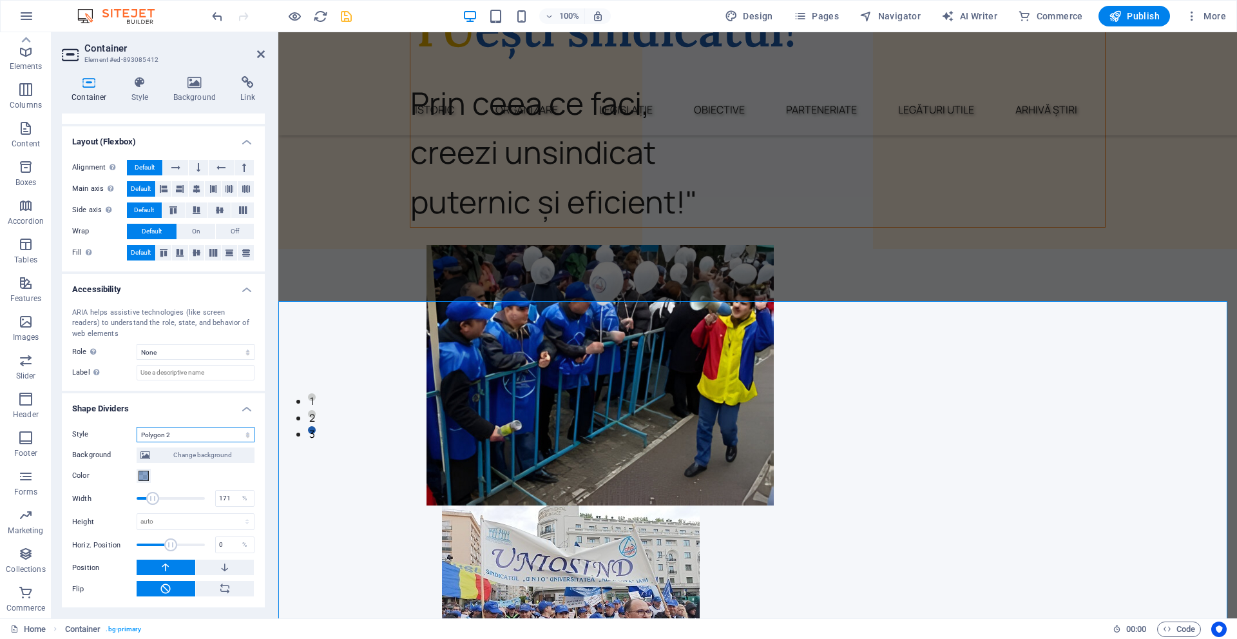
click at [196, 429] on select "None Triangle Square Diagonal Polygon 1 Polygon 2 Zigzag Multiple Zigzags Waves…" at bounding box center [196, 434] width 118 height 15
click at [137, 427] on select "None Triangle Square Diagonal Polygon 1 Polygon 2 Zigzag Multiple Zigzags Waves…" at bounding box center [196, 434] width 118 height 15
click at [210, 439] on select "None Triangle Square Diagonal Polygon 1 Polygon 2 Zigzag Multiple Zigzags Waves…" at bounding box center [196, 434] width 118 height 15
click at [137, 442] on select "None Triangle Square Diagonal Polygon 1 Polygon 2 Zigzag Multiple Zigzags Waves…" at bounding box center [196, 434] width 118 height 15
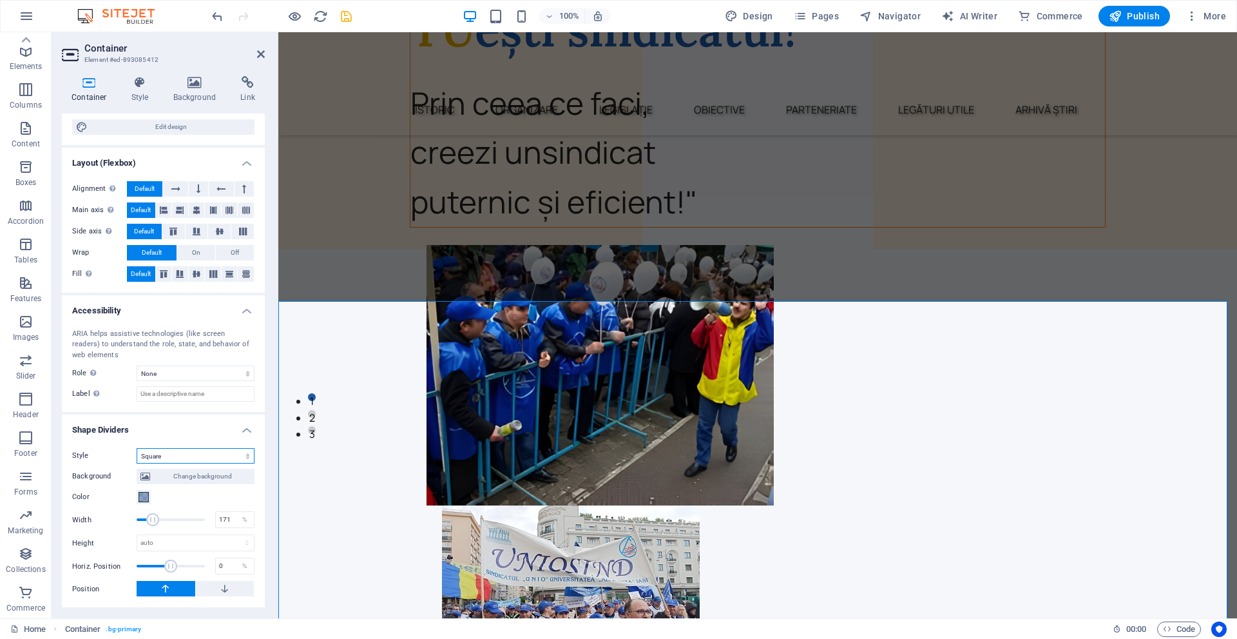
click at [205, 450] on select "None Triangle Square Diagonal Polygon 1 Polygon 2 Zigzag Multiple Zigzags Waves…" at bounding box center [196, 455] width 118 height 15
click at [137, 448] on select "None Triangle Square Diagonal Polygon 1 Polygon 2 Zigzag Multiple Zigzags Waves…" at bounding box center [196, 455] width 118 height 15
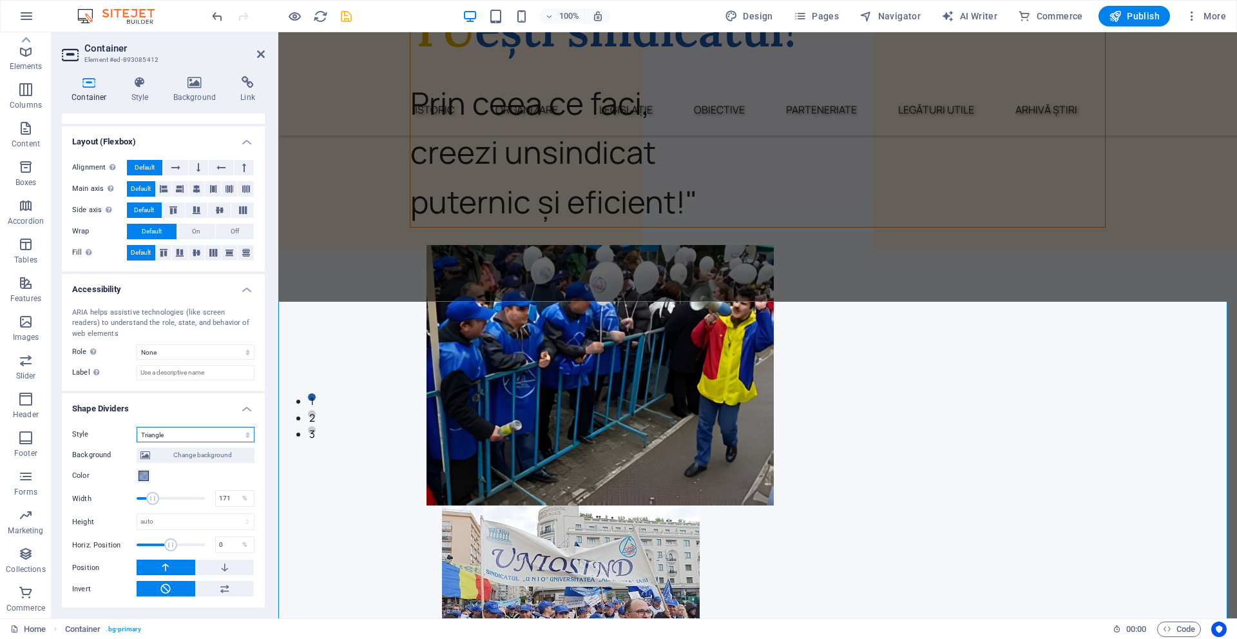
click at [206, 440] on select "None Triangle Square Diagonal Polygon 1 Polygon 2 Zigzag Multiple Zigzags Waves…" at bounding box center [196, 434] width 118 height 15
click at [137, 427] on select "None Triangle Square Diagonal Polygon 1 Polygon 2 Zigzag Multiple Zigzags Waves…" at bounding box center [196, 434] width 118 height 15
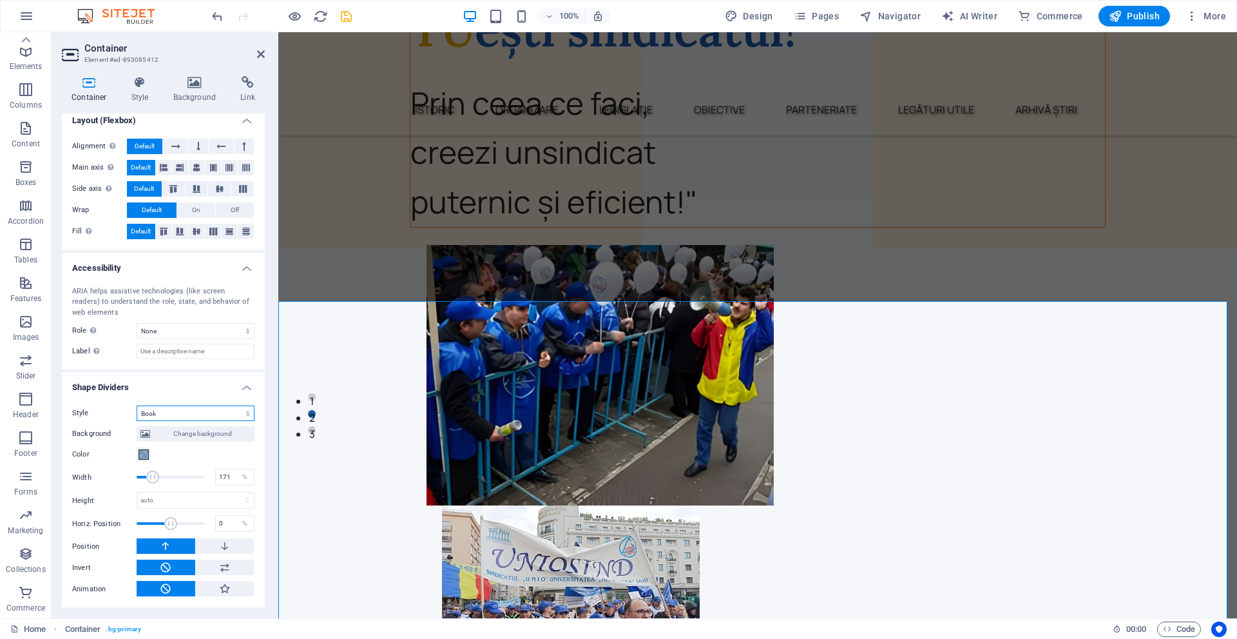
click at [206, 418] on select "None Triangle Square Diagonal Polygon 1 Polygon 2 Zigzag Multiple Zigzags Waves…" at bounding box center [196, 412] width 118 height 15
click at [137, 405] on select "None Triangle Square Diagonal Polygon 1 Polygon 2 Zigzag Multiple Zigzags Waves…" at bounding box center [196, 412] width 118 height 15
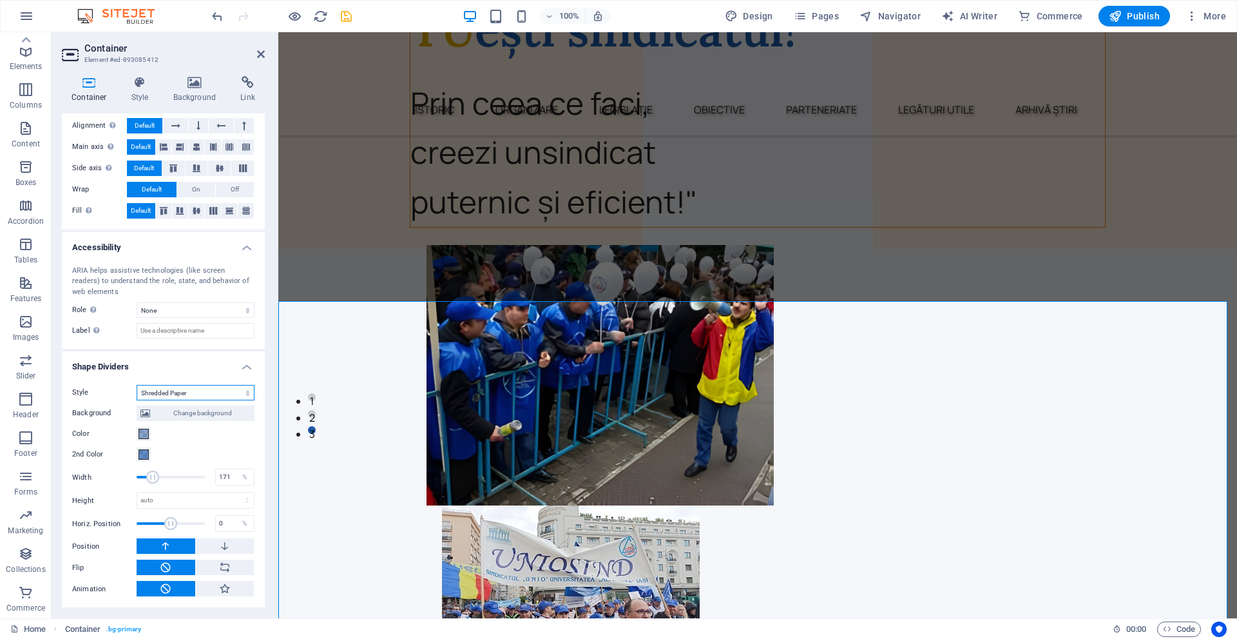
click at [211, 400] on select "None Triangle Square Diagonal Polygon 1 Polygon 2 Zigzag Multiple Zigzags Waves…" at bounding box center [196, 392] width 118 height 15
click at [137, 385] on select "None Triangle Square Diagonal Polygon 1 Polygon 2 Zigzag Multiple Zigzags Waves…" at bounding box center [196, 392] width 118 height 15
click at [211, 389] on select "None Triangle Square Diagonal Polygon 1 Polygon 2 Zigzag Multiple Zigzags Waves…" at bounding box center [196, 392] width 118 height 15
click at [137, 400] on select "None Triangle Square Diagonal Polygon 1 Polygon 2 Zigzag Multiple Zigzags Waves…" at bounding box center [196, 392] width 118 height 15
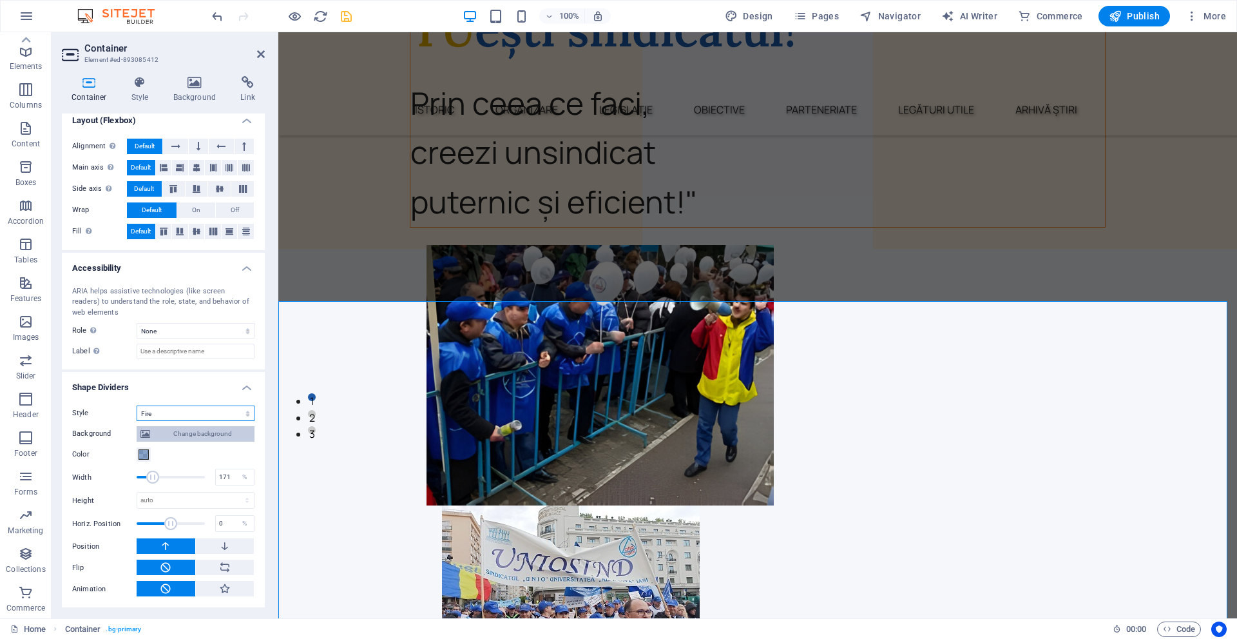
scroll to position [203, 0]
click at [219, 590] on icon at bounding box center [225, 588] width 12 height 15
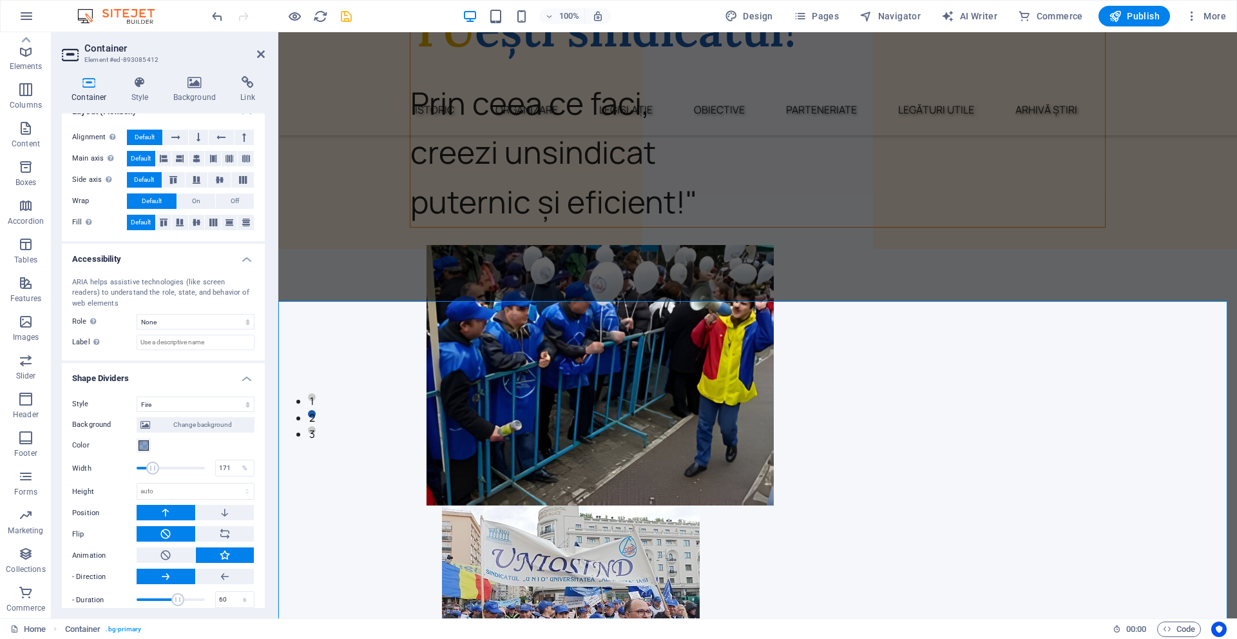
scroll to position [224, 0]
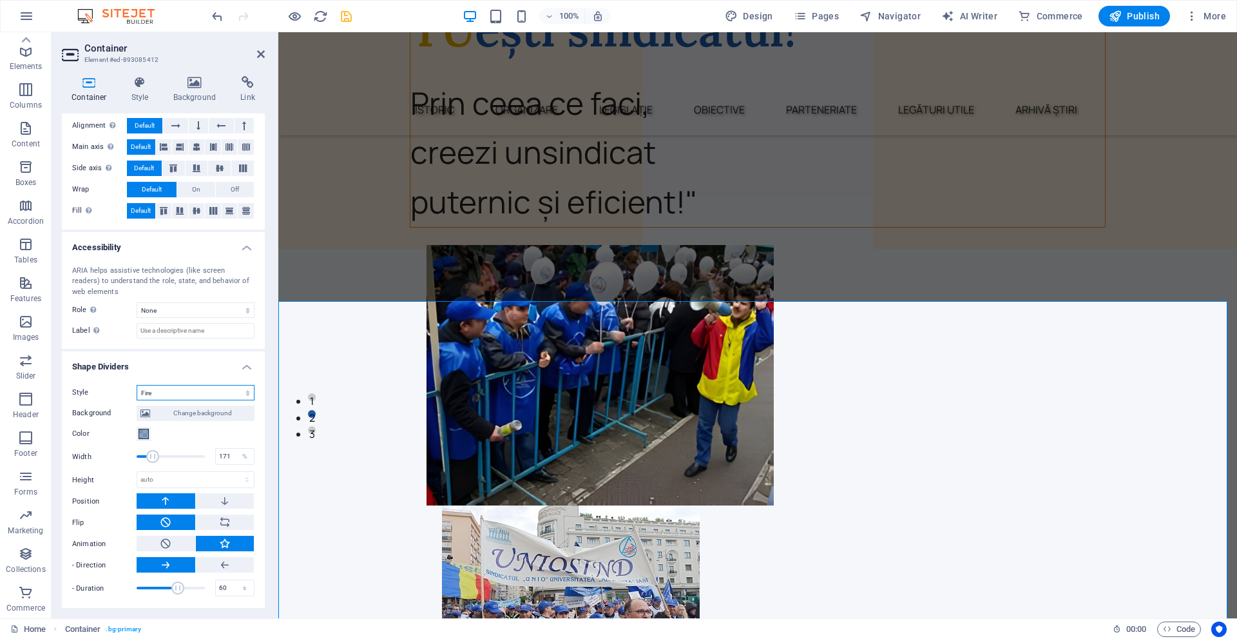
click at [191, 392] on select "None Triangle Square Diagonal Polygon 1 Polygon 2 Zigzag Multiple Zigzags Waves…" at bounding box center [196, 392] width 118 height 15
click at [171, 387] on select "None Triangle Square Diagonal Polygon 1 Polygon 2 Zigzag Multiple Zigzags Waves…" at bounding box center [196, 392] width 118 height 15
select select "shredded-paper"
click at [137, 385] on select "None Triangle Square Diagonal Polygon 1 Polygon 2 Zigzag Multiple Zigzags Waves…" at bounding box center [196, 392] width 118 height 15
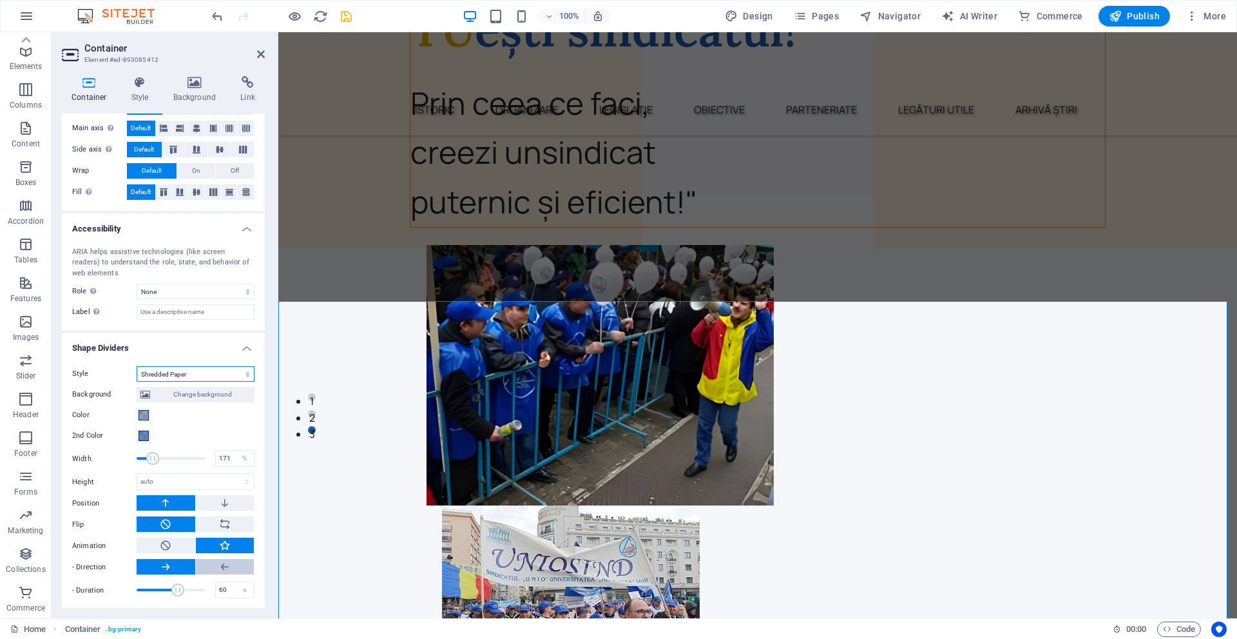
scroll to position [245, 0]
click at [231, 563] on button at bounding box center [225, 564] width 59 height 15
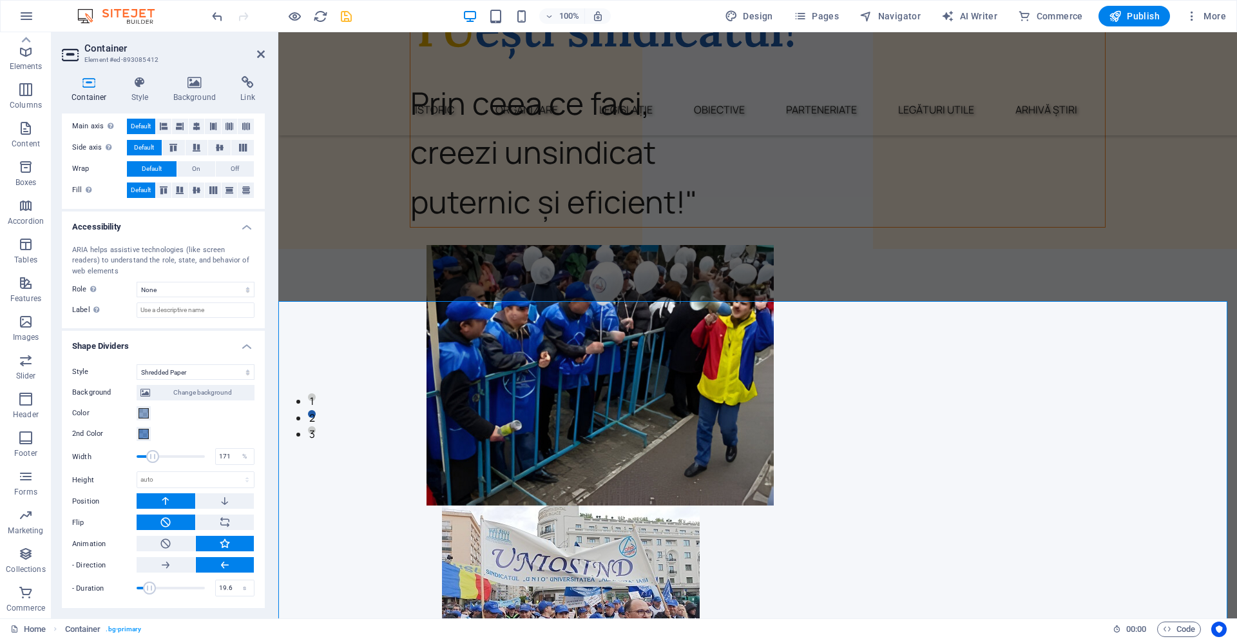
drag, startPoint x: 179, startPoint y: 588, endPoint x: 150, endPoint y: 586, distance: 29.1
click at [150, 586] on span at bounding box center [149, 587] width 13 height 13
type input "14.7"
click at [146, 585] on span at bounding box center [148, 587] width 13 height 13
drag, startPoint x: 155, startPoint y: 455, endPoint x: 144, endPoint y: 454, distance: 11.0
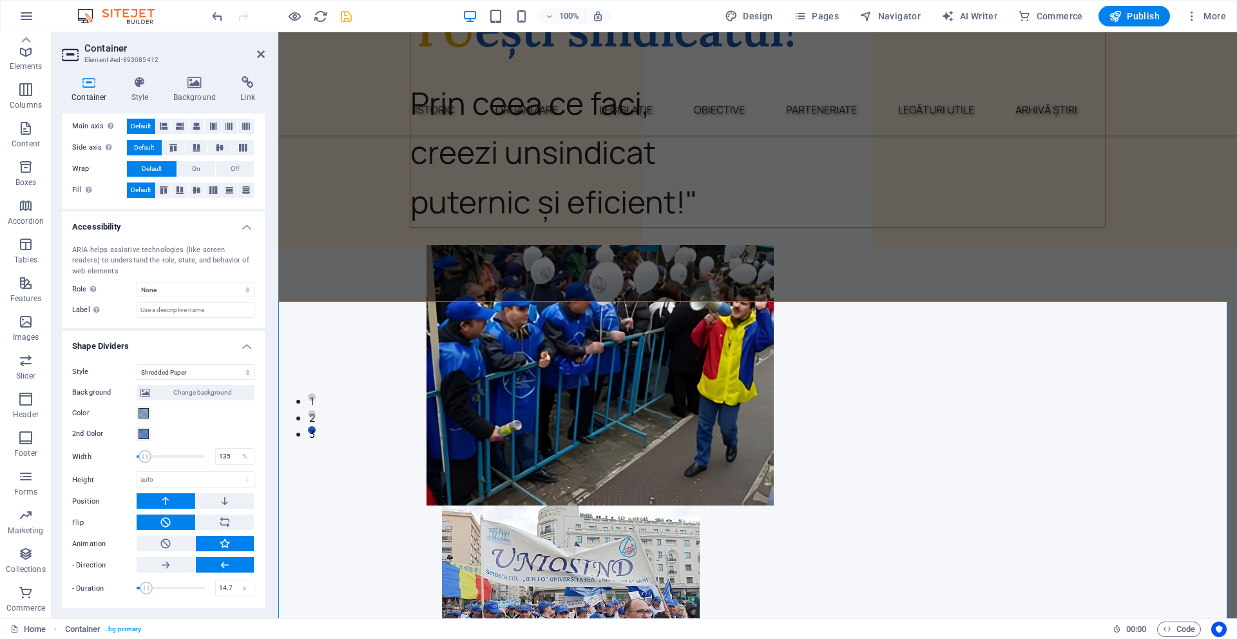
click at [144, 454] on span at bounding box center [145, 456] width 13 height 13
type input "268"
drag, startPoint x: 144, startPoint y: 454, endPoint x: 173, endPoint y: 454, distance: 29.0
click at [173, 454] on span at bounding box center [173, 456] width 13 height 13
click at [202, 479] on select "auto px rem em vh vw" at bounding box center [195, 479] width 117 height 15
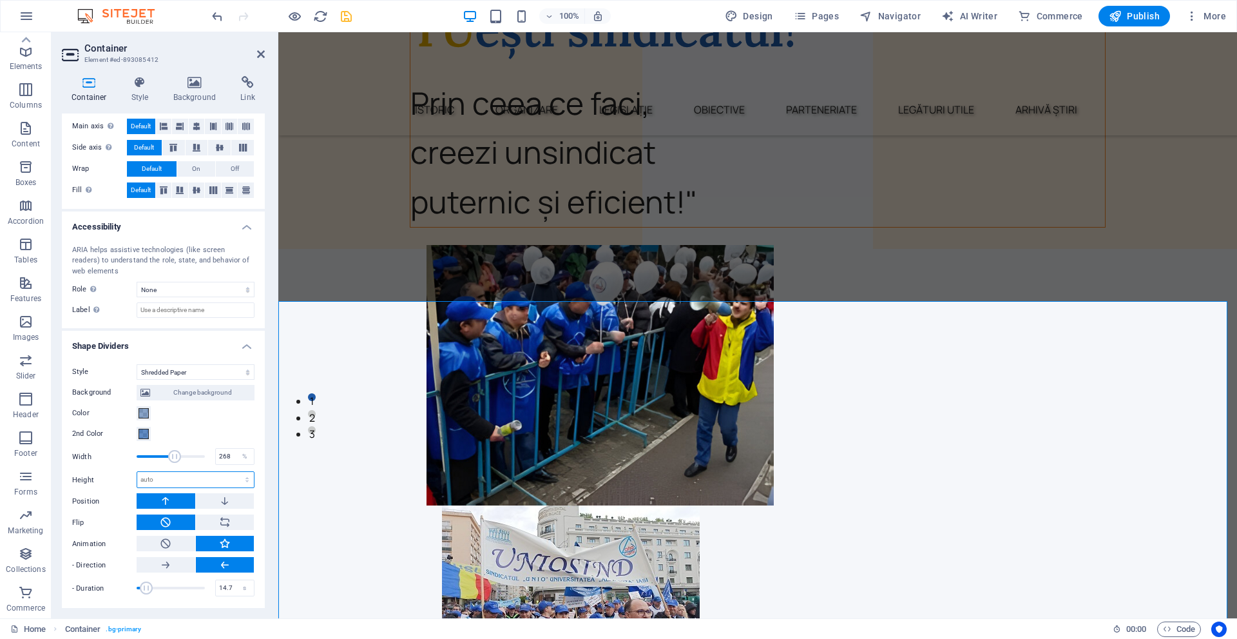
select select "px"
click at [233, 472] on select "auto px rem em vh vw" at bounding box center [195, 479] width 117 height 15
type input "100"
click at [221, 371] on select "None Triangle Square Diagonal Polygon 1 Polygon 2 Zigzag Multiple Zigzags Waves…" at bounding box center [196, 371] width 118 height 15
click at [137, 380] on select "None Triangle Square Diagonal Polygon 1 Polygon 2 Zigzag Multiple Zigzags Waves…" at bounding box center [196, 371] width 118 height 15
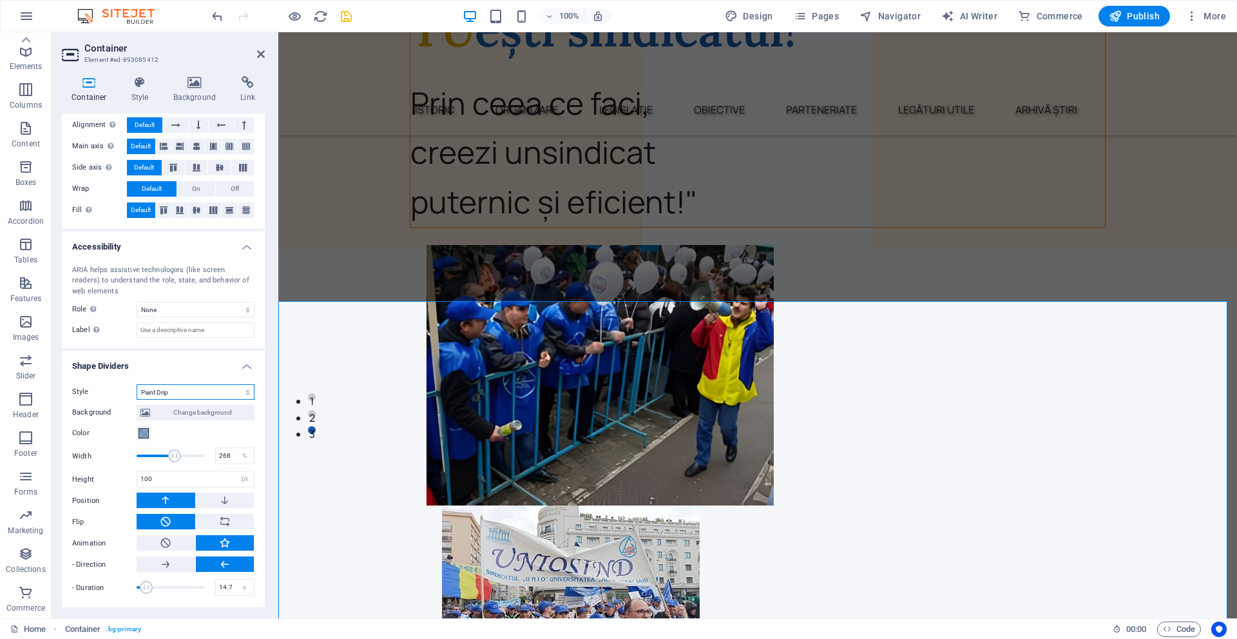
scroll to position [225, 0]
click at [210, 385] on select "None Triangle Square Diagonal Polygon 1 Polygon 2 Zigzag Multiple Zigzags Waves…" at bounding box center [196, 391] width 118 height 15
click at [137, 384] on select "None Triangle Square Diagonal Polygon 1 Polygon 2 Zigzag Multiple Zigzags Waves…" at bounding box center [196, 391] width 118 height 15
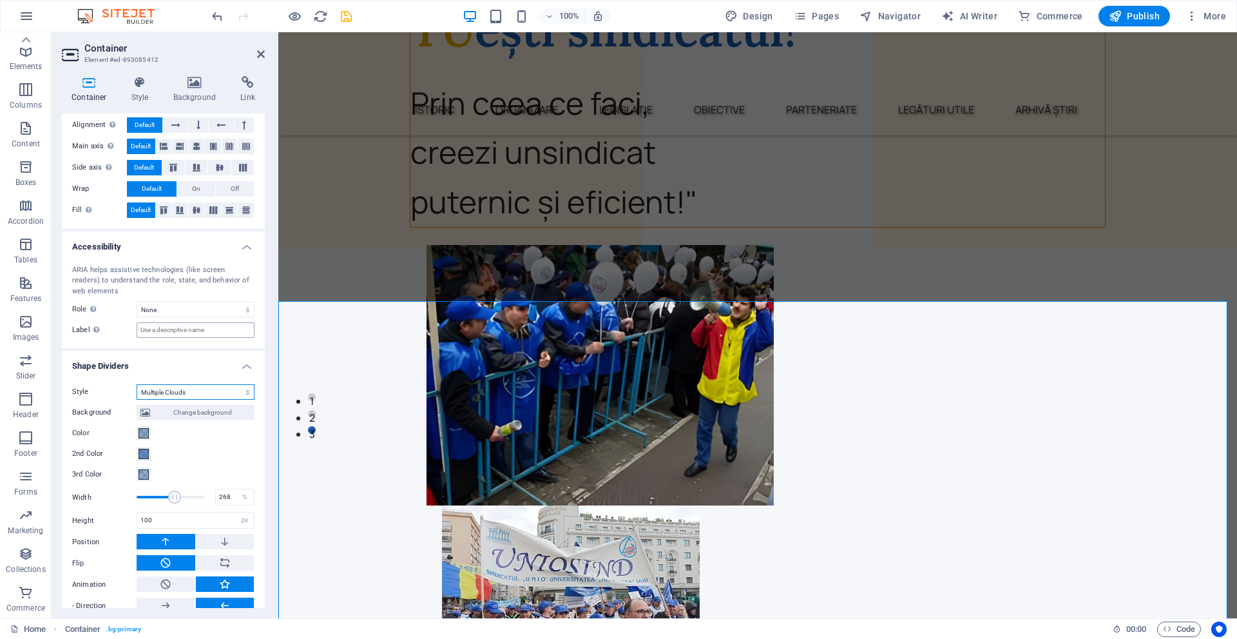
scroll to position [245, 0]
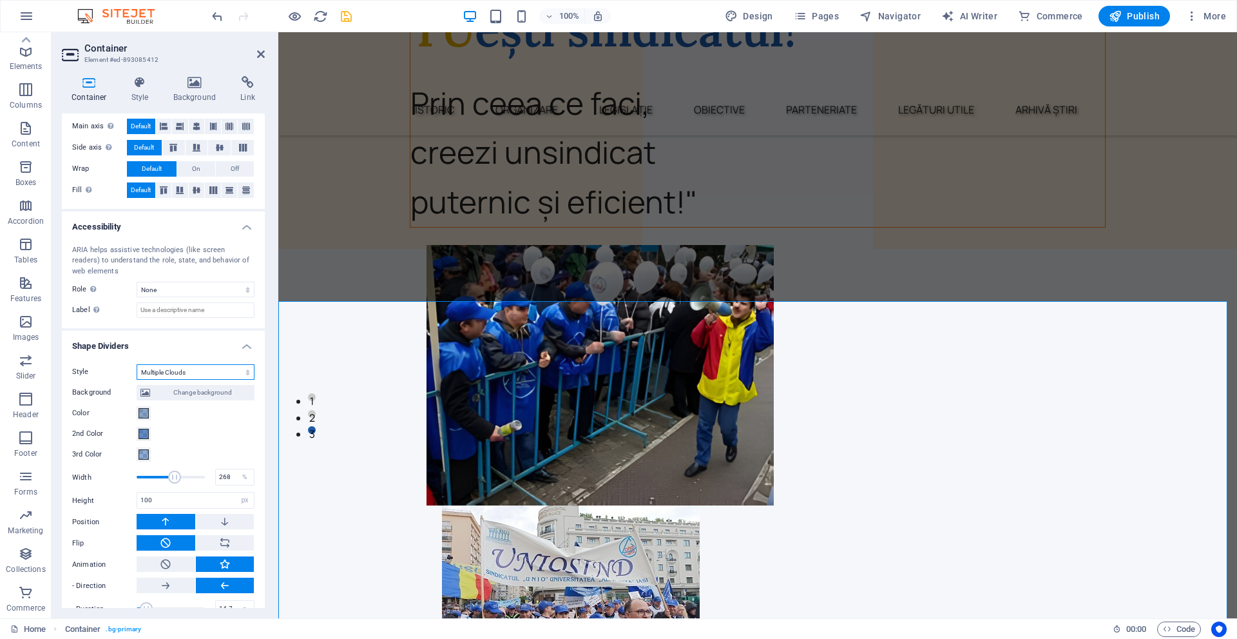
click at [207, 376] on select "None Triangle Square Diagonal Polygon 1 Polygon 2 Zigzag Multiple Zigzags Waves…" at bounding box center [196, 371] width 118 height 15
select select "clouds"
click at [137, 364] on select "None Triangle Square Diagonal Polygon 1 Polygon 2 Zigzag Multiple Zigzags Waves…" at bounding box center [196, 371] width 118 height 15
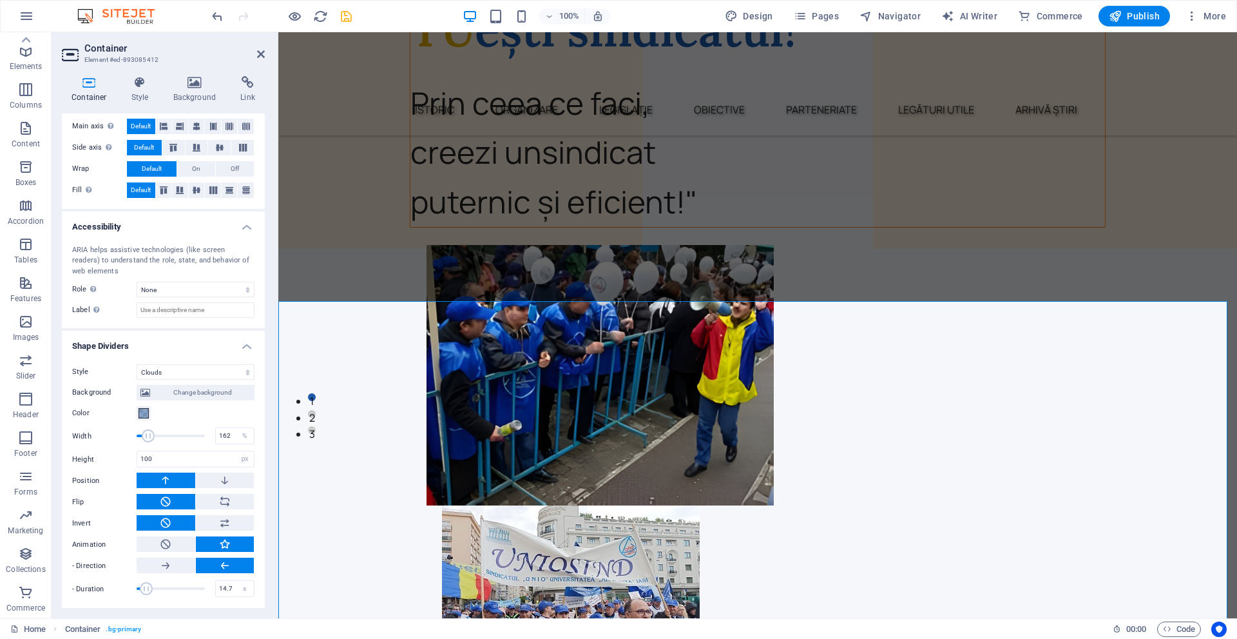
drag, startPoint x: 180, startPoint y: 427, endPoint x: 150, endPoint y: 431, distance: 29.9
click at [150, 431] on span at bounding box center [171, 435] width 68 height 19
type input "256"
drag, startPoint x: 150, startPoint y: 431, endPoint x: 171, endPoint y: 429, distance: 20.7
click at [171, 429] on span at bounding box center [168, 435] width 13 height 13
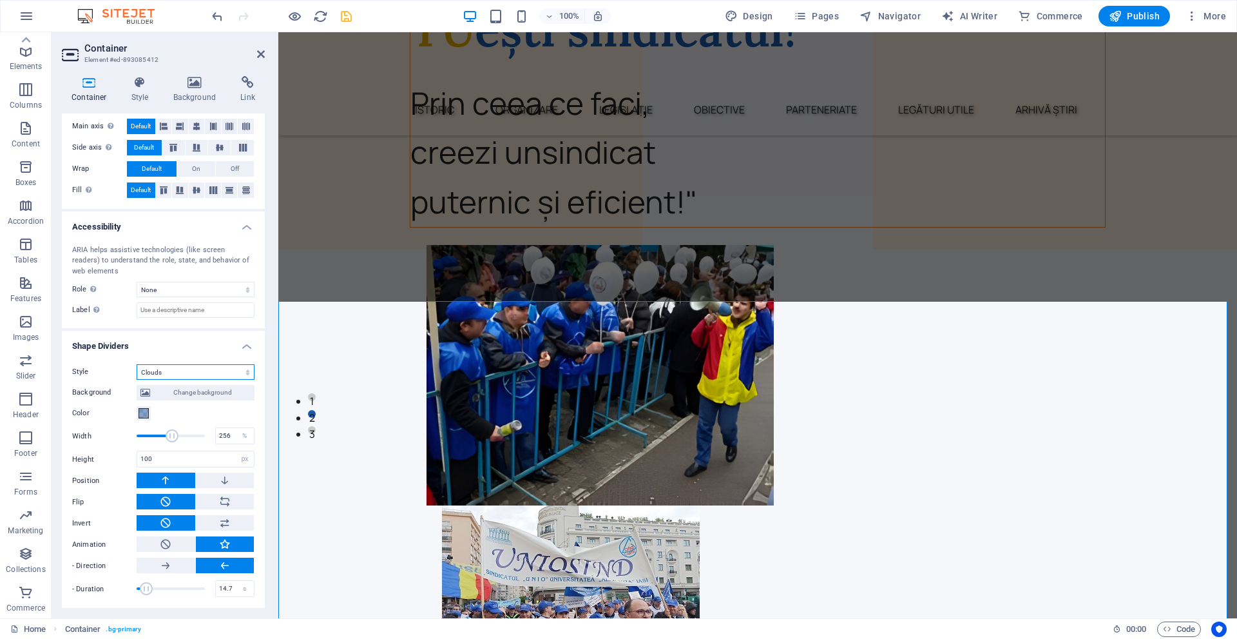
click at [208, 377] on select "None Triangle Square Diagonal Polygon 1 Polygon 2 Zigzag Multiple Zigzags Waves…" at bounding box center [196, 371] width 118 height 15
select select "multiple-zigzags"
click at [137, 364] on select "None Triangle Square Diagonal Polygon 1 Polygon 2 Zigzag Multiple Zigzags Waves…" at bounding box center [196, 371] width 118 height 15
click at [172, 496] on input "100" at bounding box center [195, 499] width 117 height 15
type input "1"
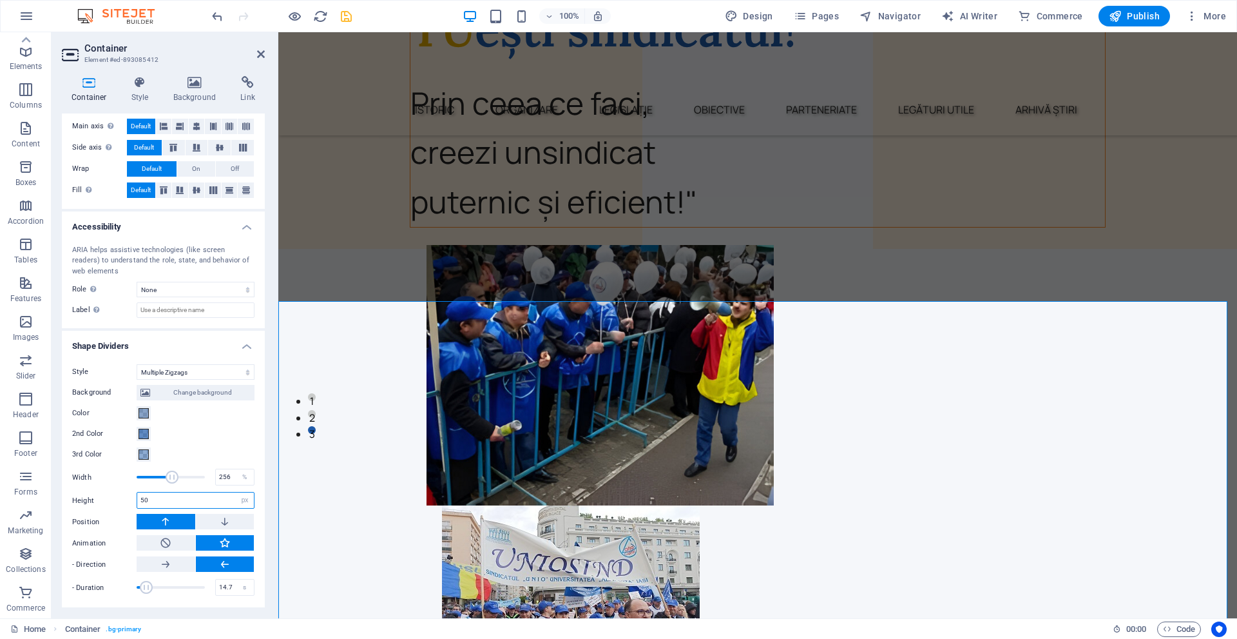
type input "50"
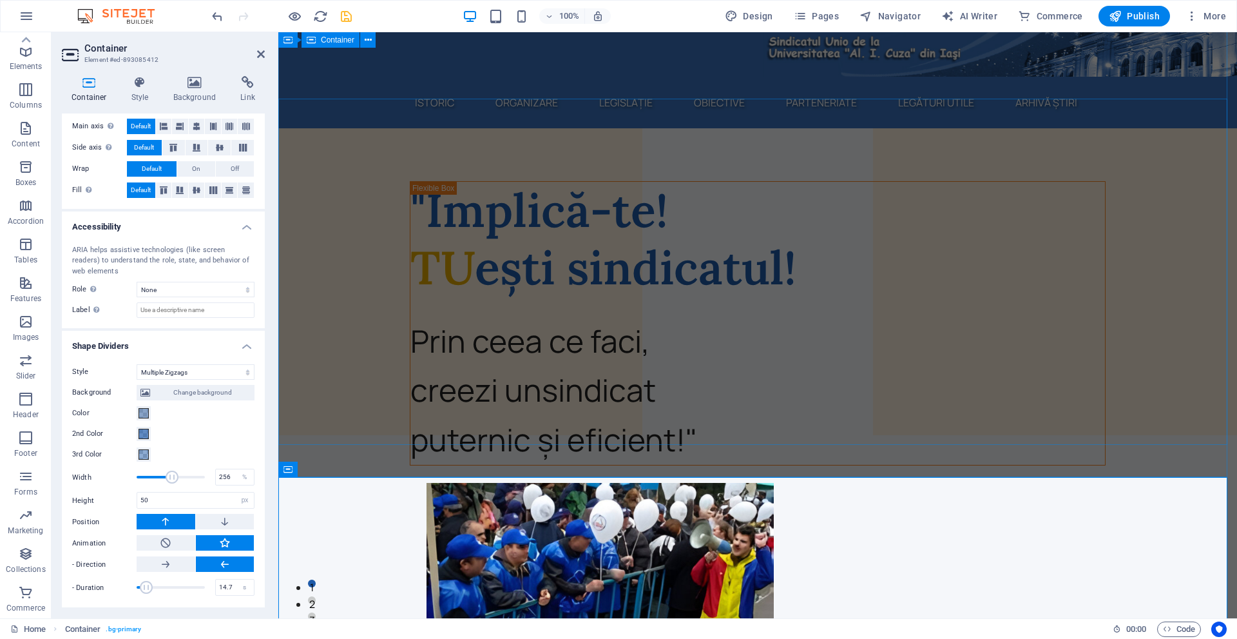
scroll to position [0, 0]
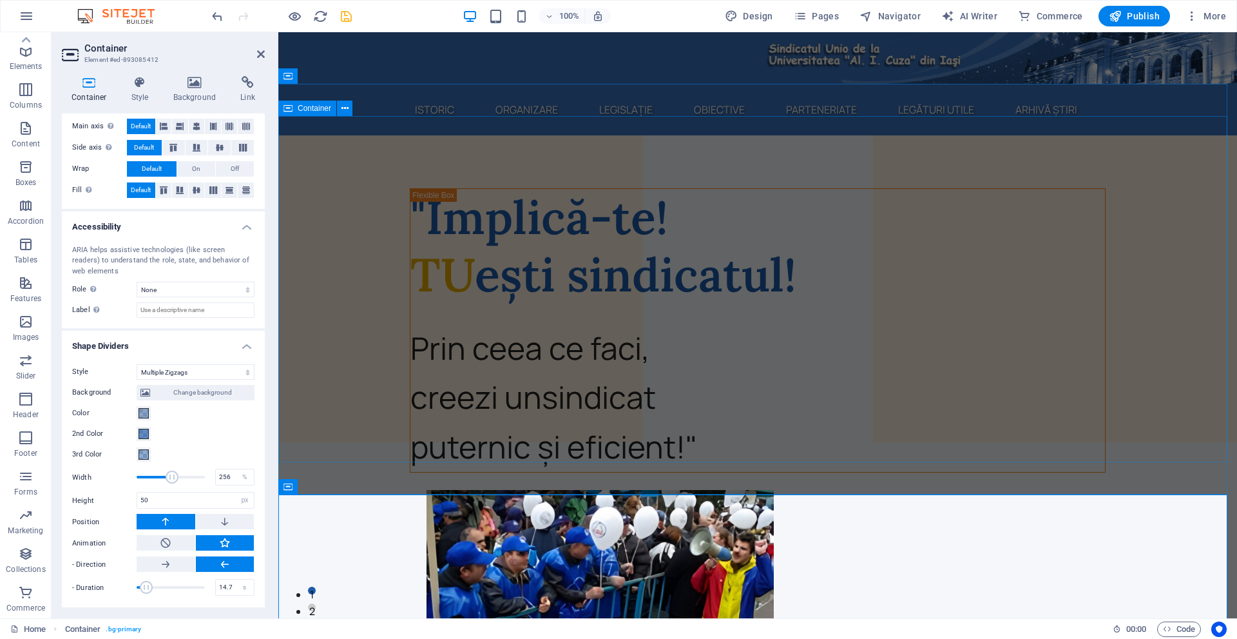
click at [306, 257] on div ""Implică-te! TU ești sindicatul! Prin ceea ce faci, creezi un sindicat puternic…" at bounding box center [757, 628] width 959 height 921
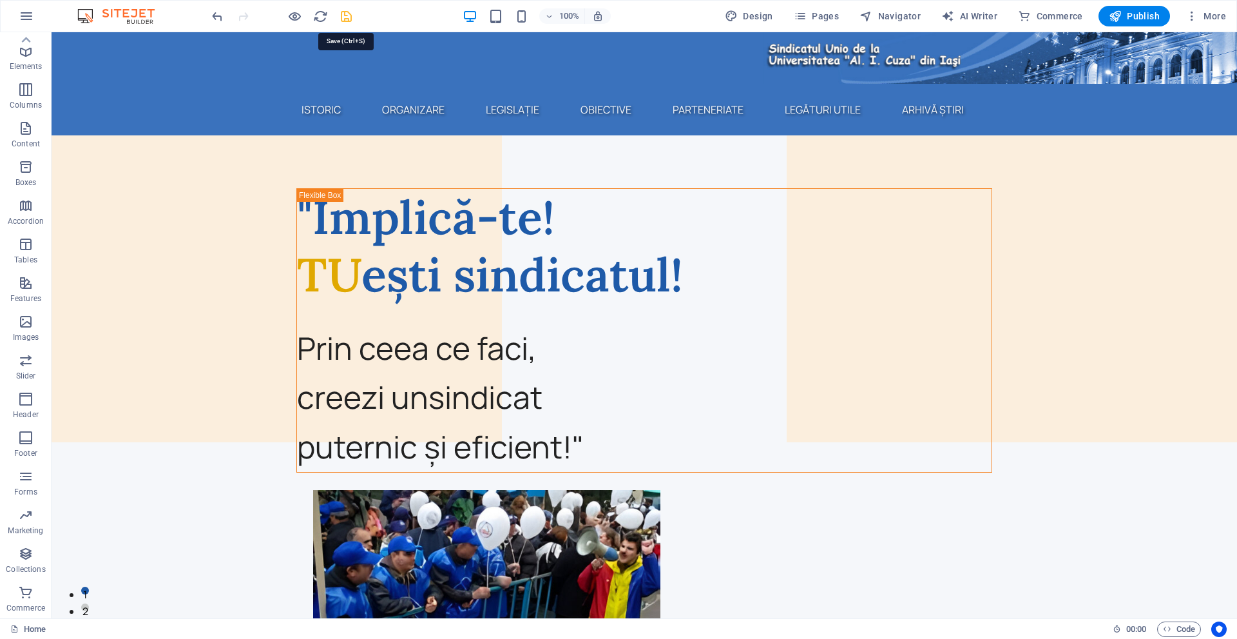
click at [350, 15] on icon "save" at bounding box center [346, 16] width 15 height 15
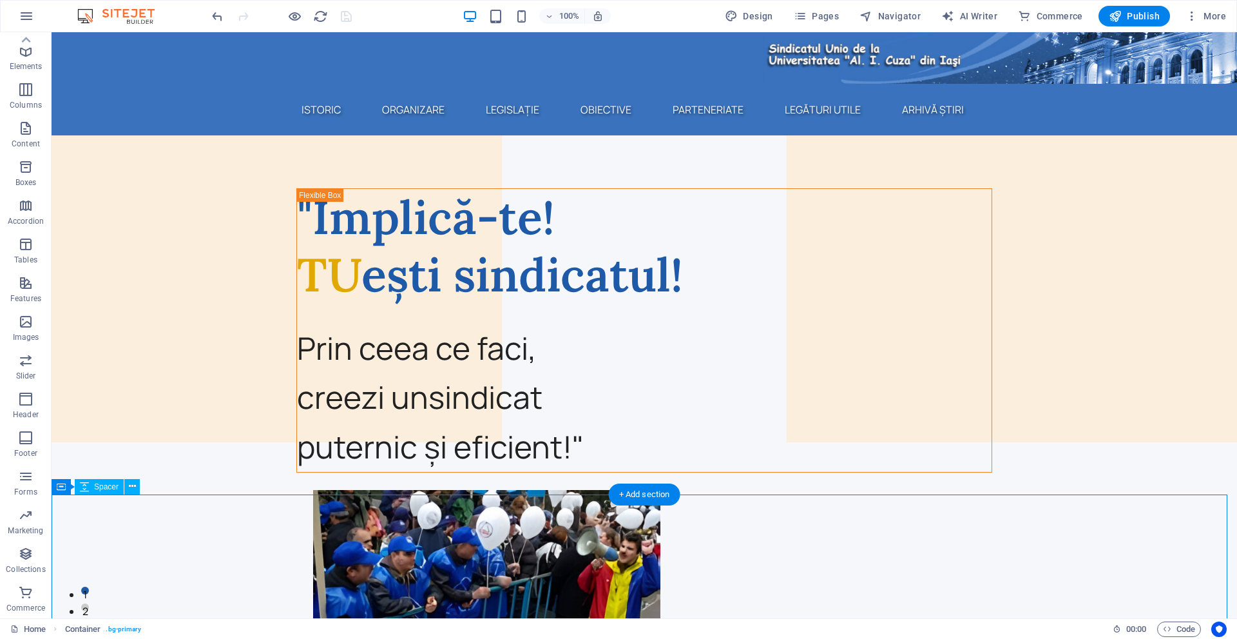
select select "px"
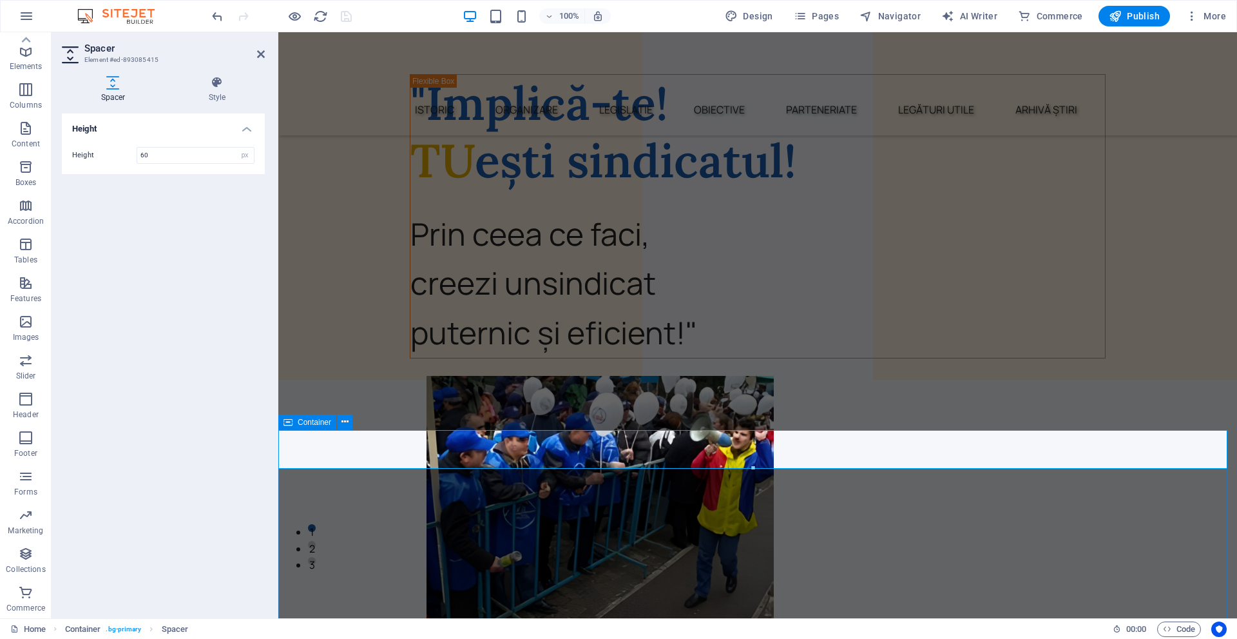
scroll to position [64, 0]
click at [297, 448] on div "H1" at bounding box center [295, 452] width 34 height 15
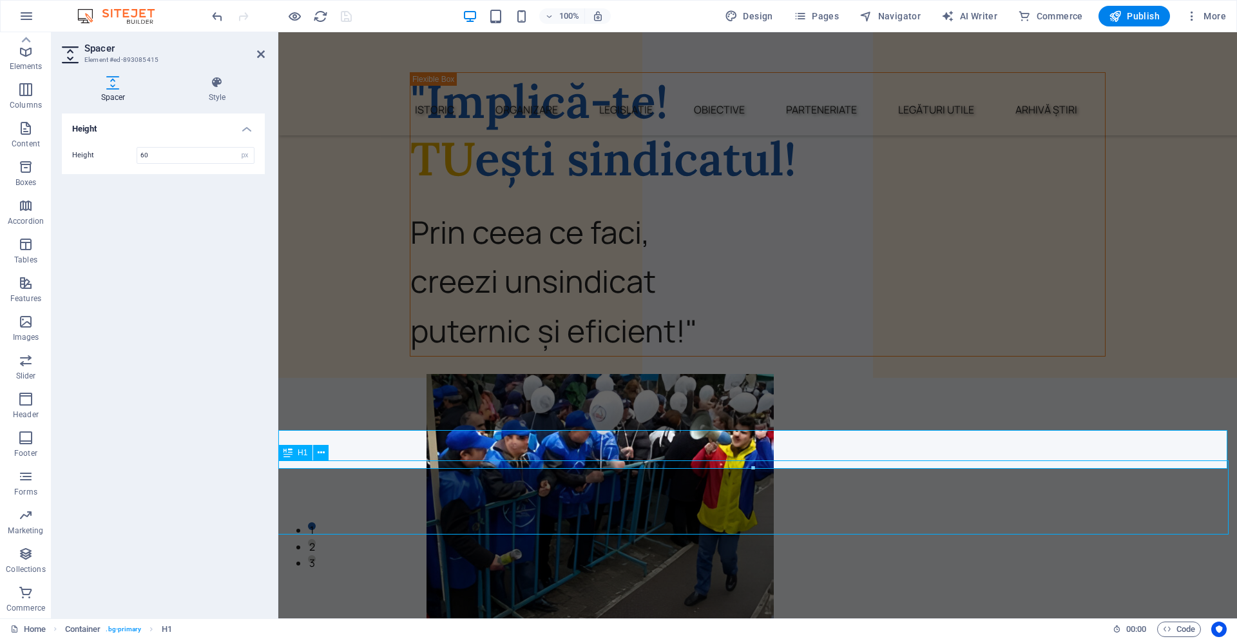
click at [297, 448] on div "H1" at bounding box center [295, 452] width 34 height 15
select select "px"
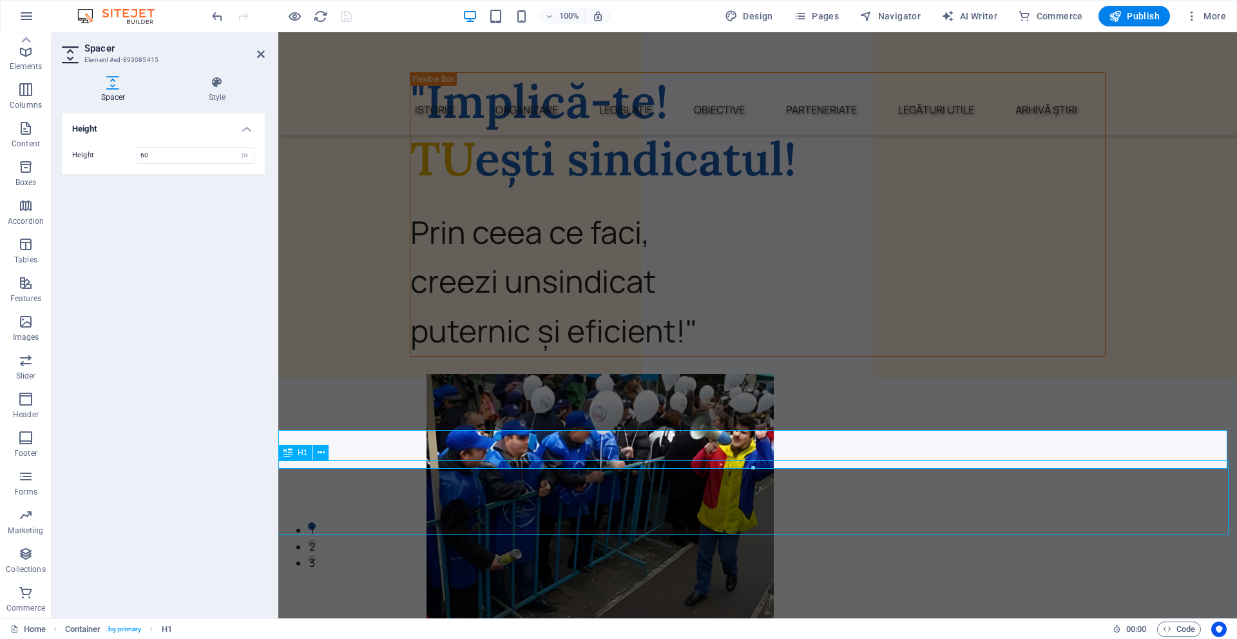
select select "px"
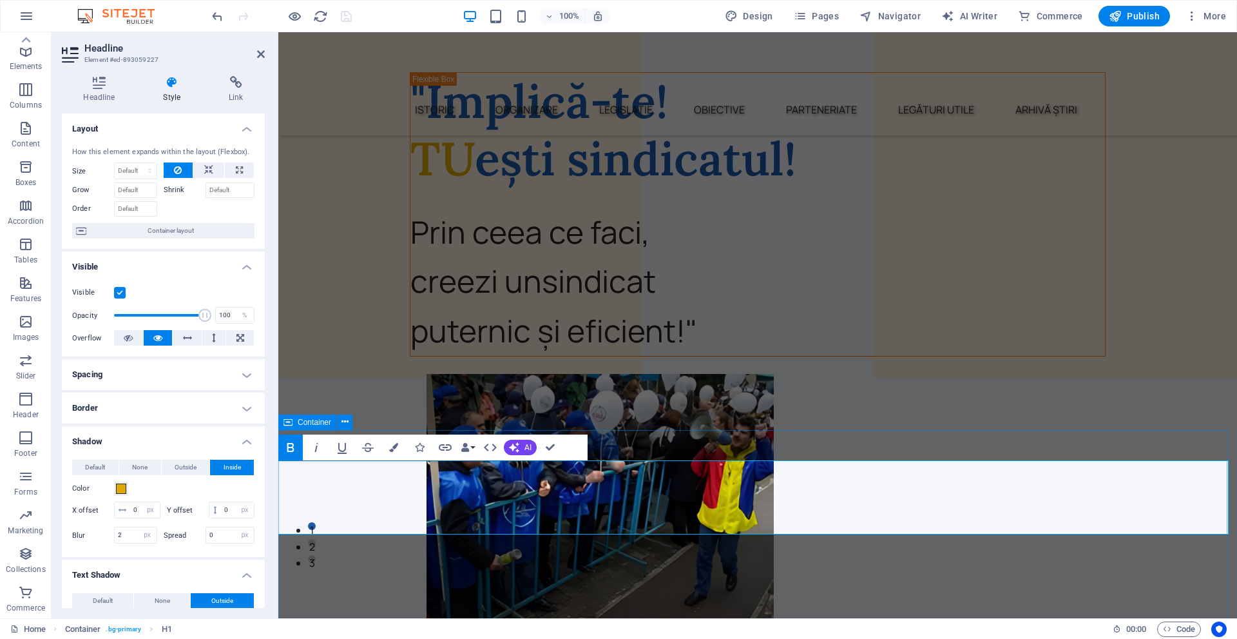
click at [295, 421] on div "Container" at bounding box center [307, 421] width 58 height 15
select select "multiple-zigzags"
select select "px"
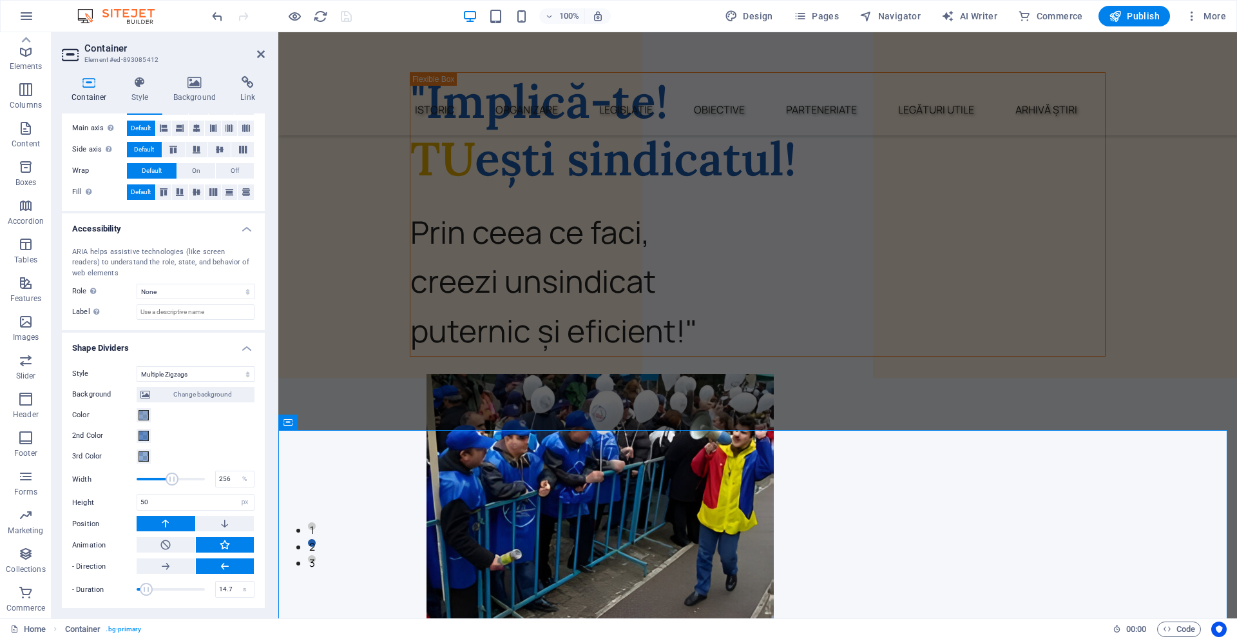
scroll to position [244, 0]
click at [146, 416] on span at bounding box center [144, 414] width 10 height 10
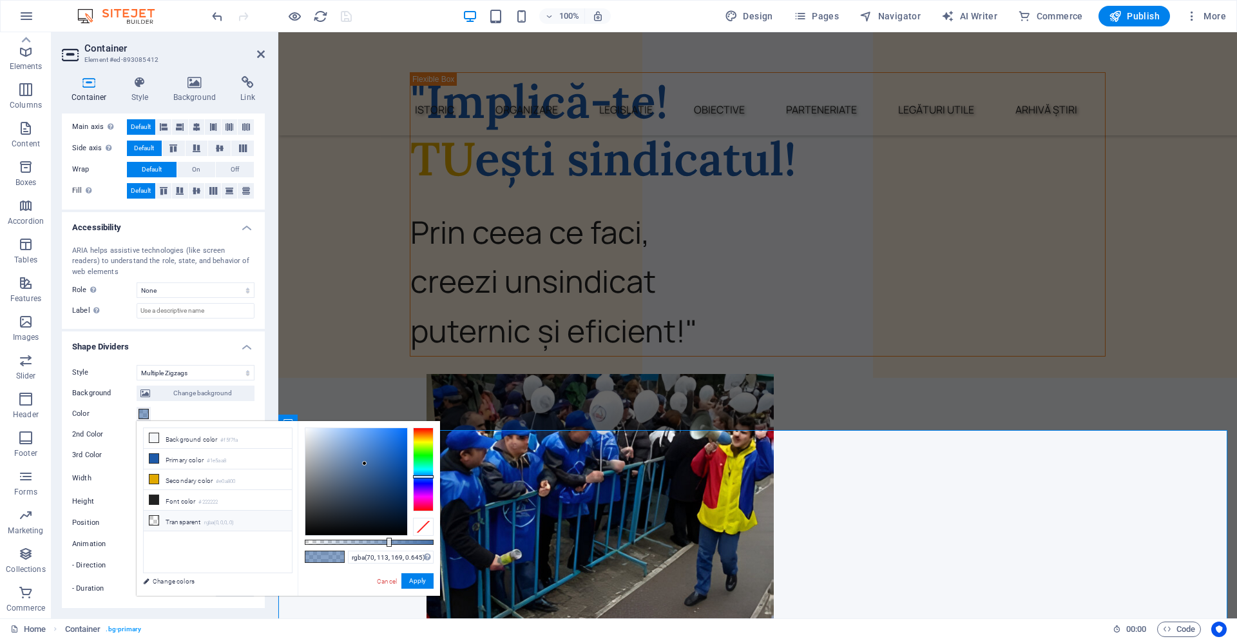
click at [235, 518] on small "rgba(0,0,0,.0)" at bounding box center [219, 522] width 30 height 9
type input "rgba(0, 0, 0, 0)"
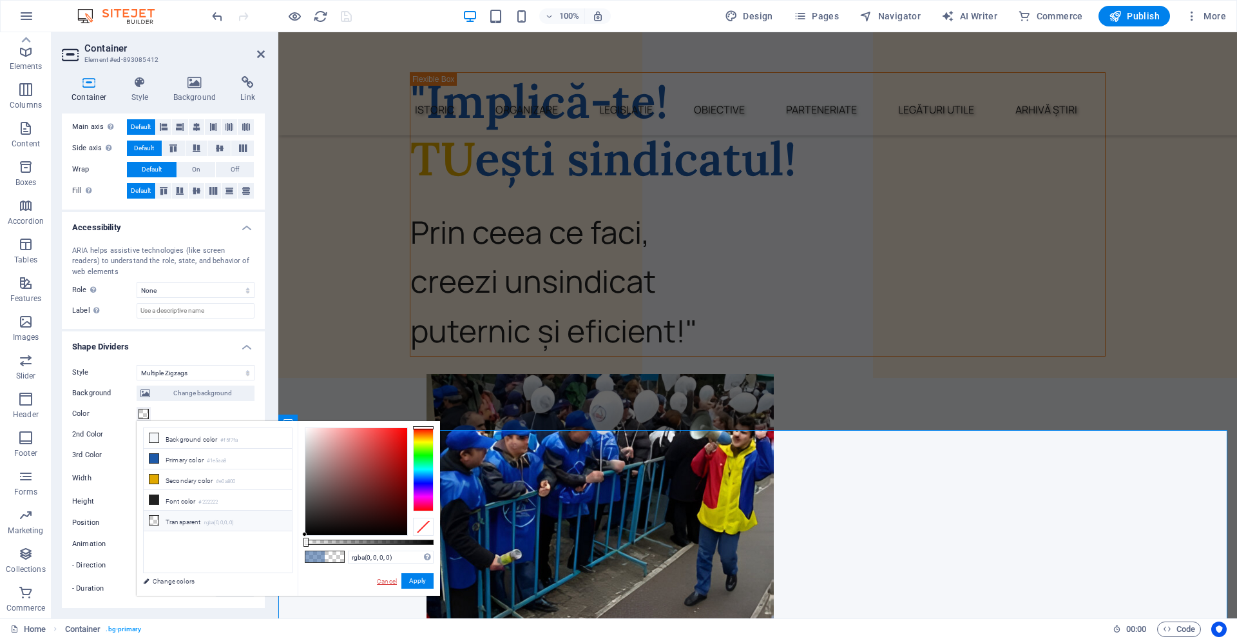
click at [387, 584] on link "Cancel" at bounding box center [387, 581] width 23 height 10
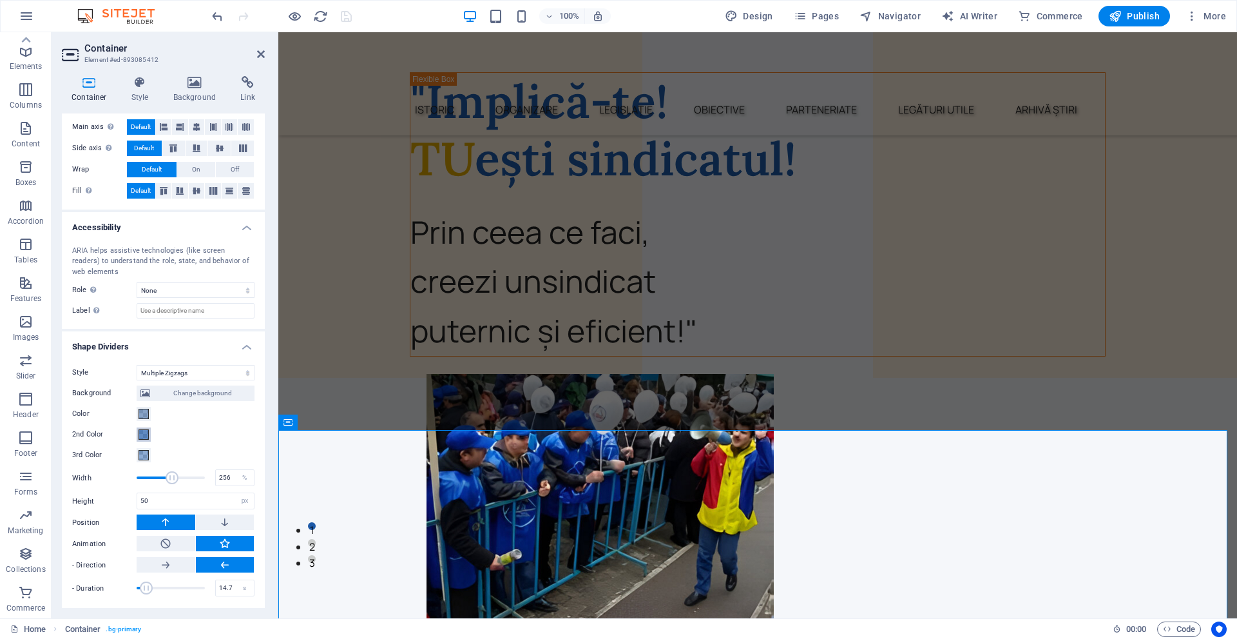
click at [138, 430] on button "2nd Color" at bounding box center [144, 434] width 14 height 14
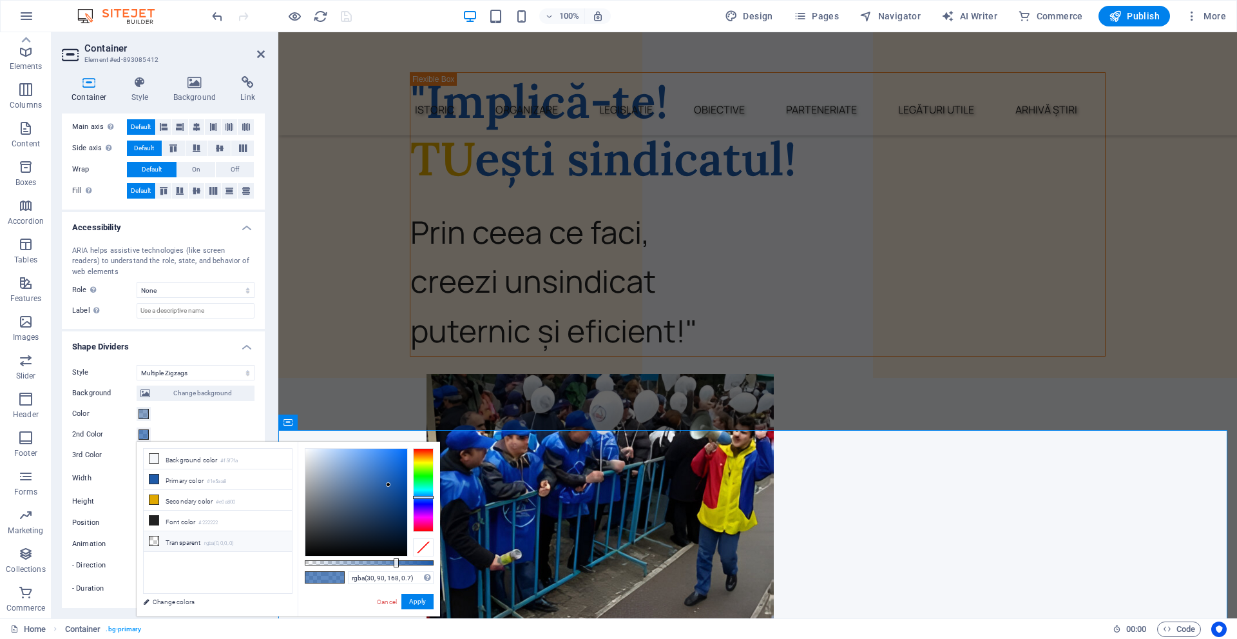
click at [247, 536] on li "Transparent rgba(0,0,0,.0)" at bounding box center [218, 541] width 148 height 21
type input "rgba(0, 0, 0, 0)"
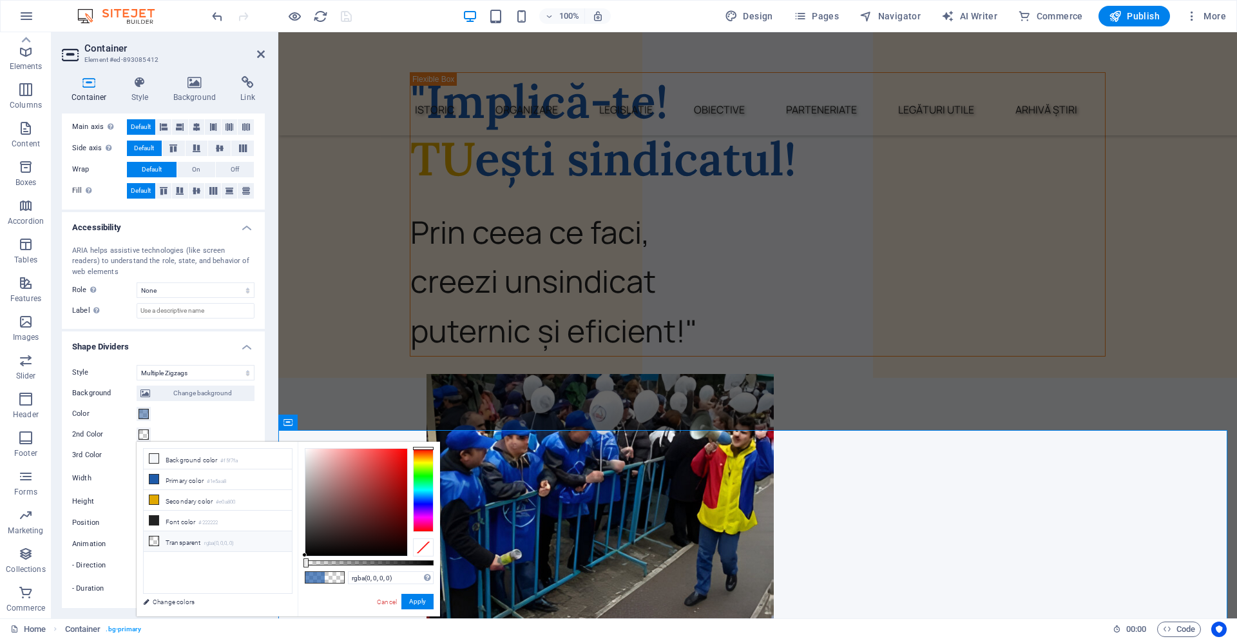
click at [241, 425] on div "Background Change background Color 2nd Color 3rd Color Width 256 % Height 50 au…" at bounding box center [163, 488] width 182 height 217
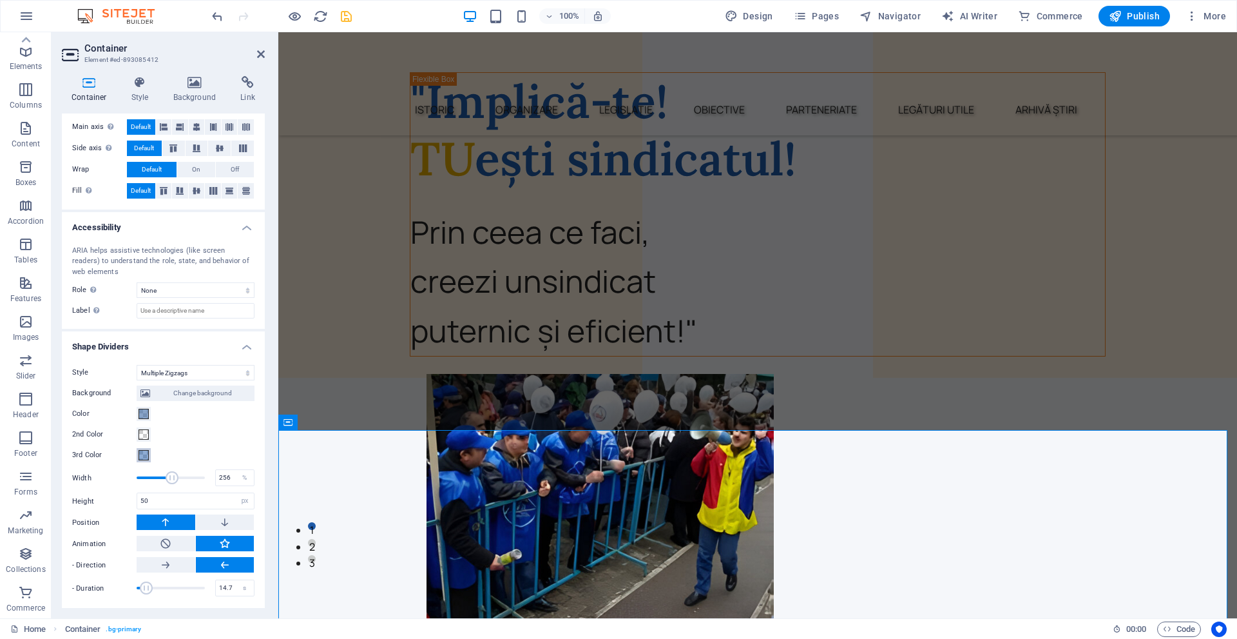
click at [139, 458] on span at bounding box center [144, 455] width 10 height 10
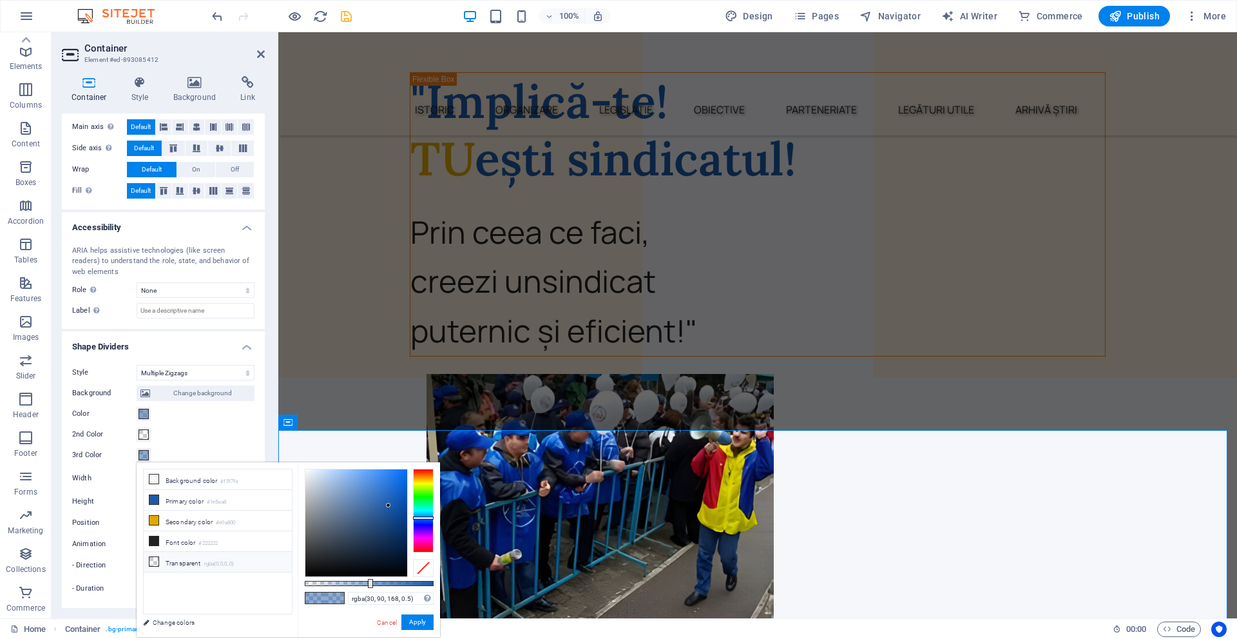
click at [200, 552] on li "Transparent rgba(0,0,0,.0)" at bounding box center [218, 562] width 148 height 21
type input "rgba(0, 0, 0, 0)"
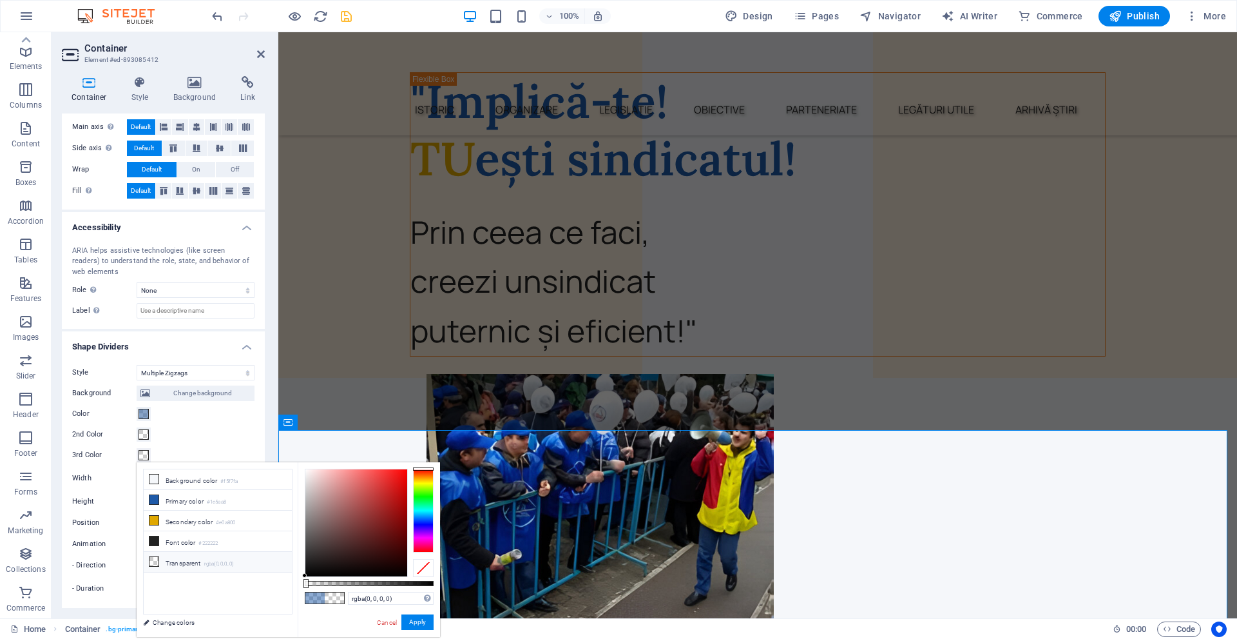
click at [235, 417] on div "Color" at bounding box center [163, 413] width 182 height 15
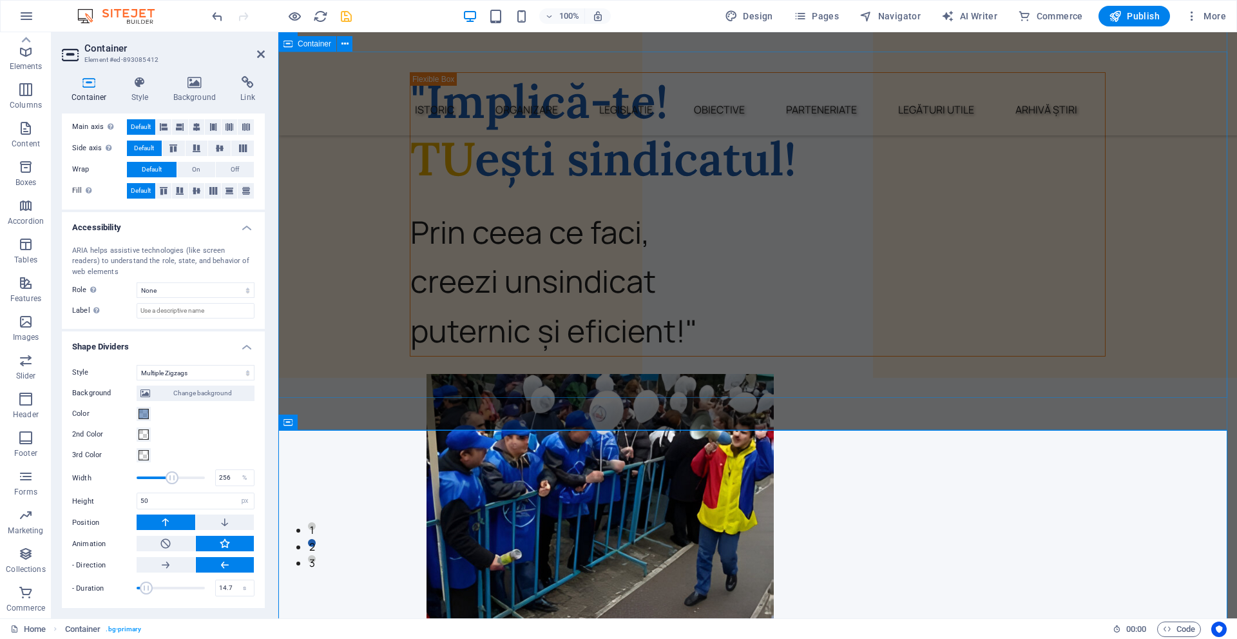
click at [383, 393] on div ""Implică-te! TU ești sindicatul! Prin ceea ce faci, creezi un sindicat puternic…" at bounding box center [757, 512] width 959 height 921
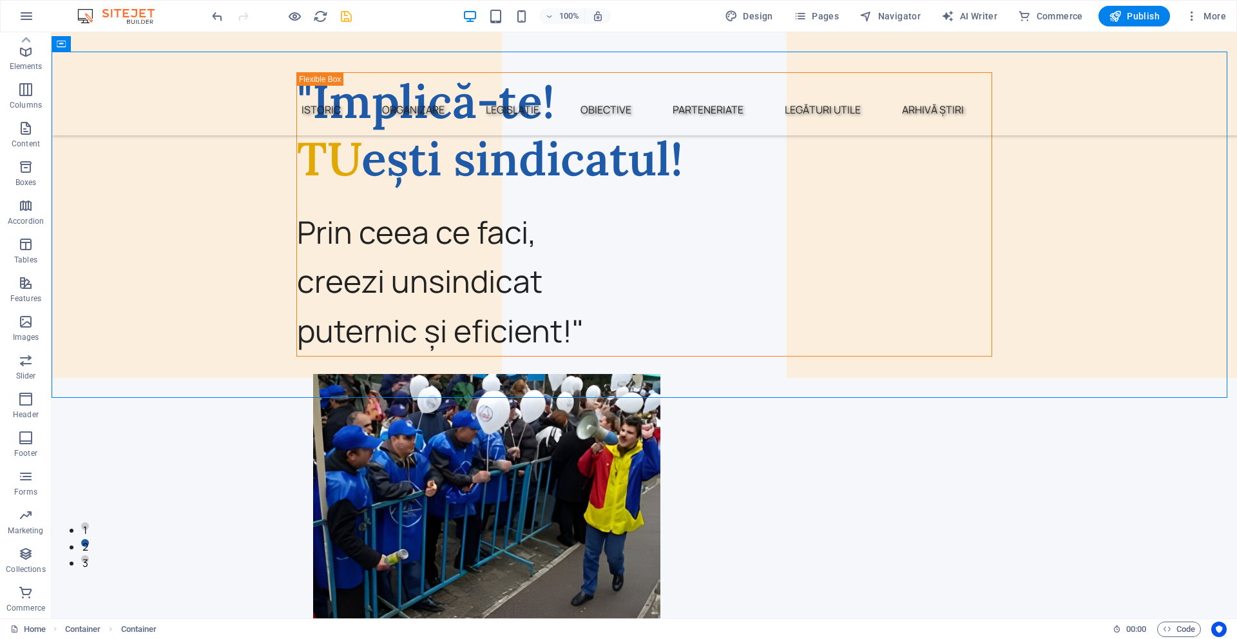
click at [346, 20] on icon "save" at bounding box center [346, 16] width 15 height 15
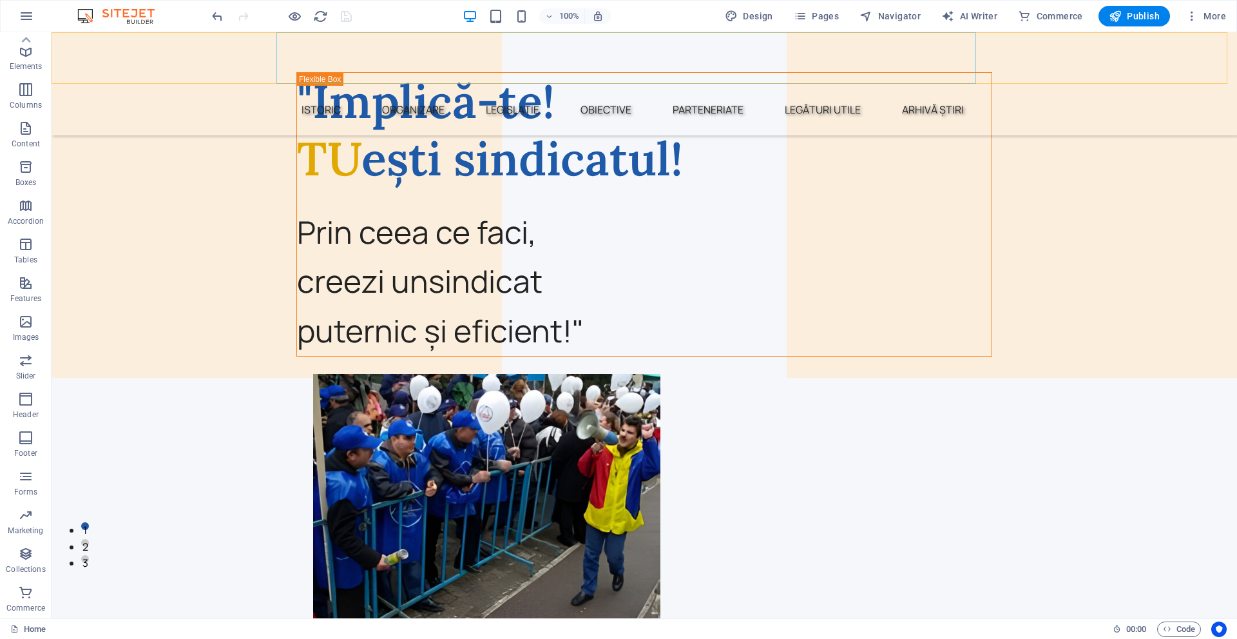
click at [327, 84] on nav "Istoric Organizare Legislație Obiective Parteneriate Legături utile Arhivă știri" at bounding box center [644, 110] width 727 height 52
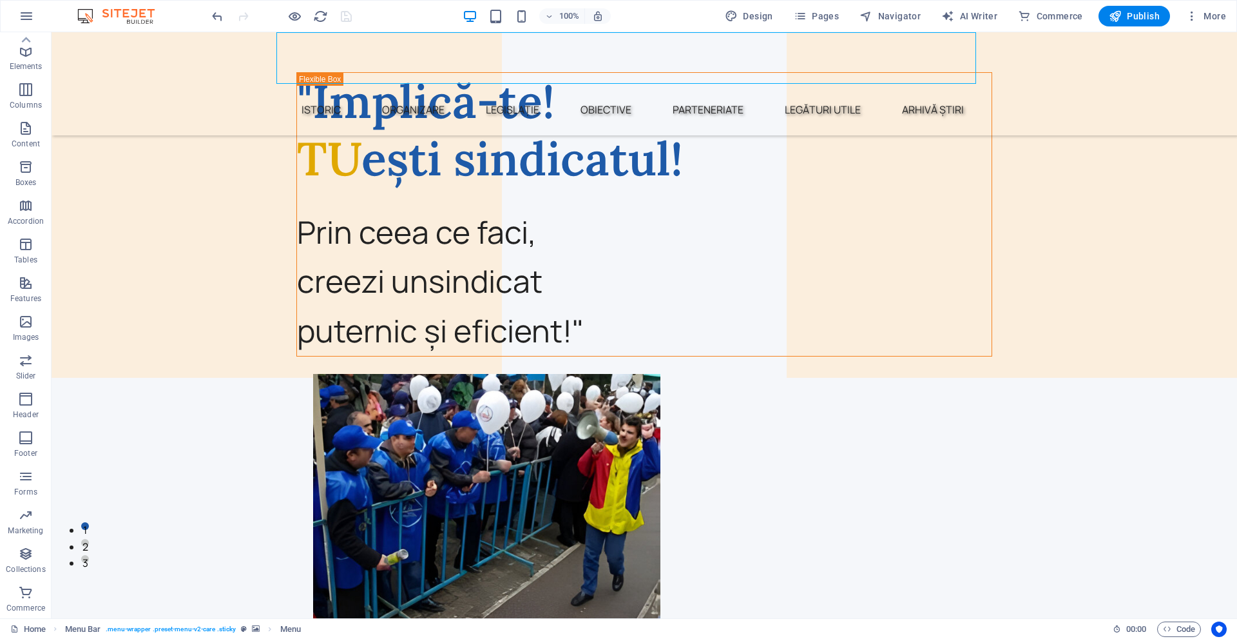
click at [327, 84] on nav "Istoric Organizare Legislație Obiective Parteneriate Legături utile Arhivă știri" at bounding box center [644, 110] width 727 height 52
select select "px"
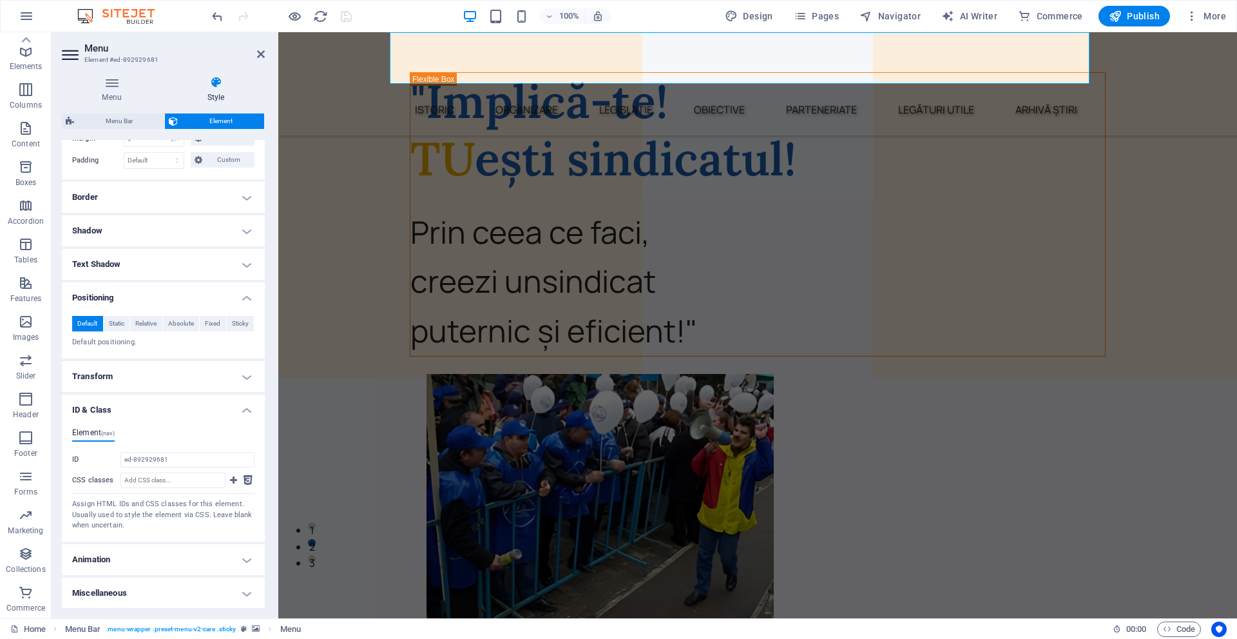
scroll to position [289, 0]
click at [336, 43] on div "Istoric Organizare Legislație Obiective Parteneriate Legături utile Arhivă știri" at bounding box center [757, 83] width 959 height 103
select select "rem"
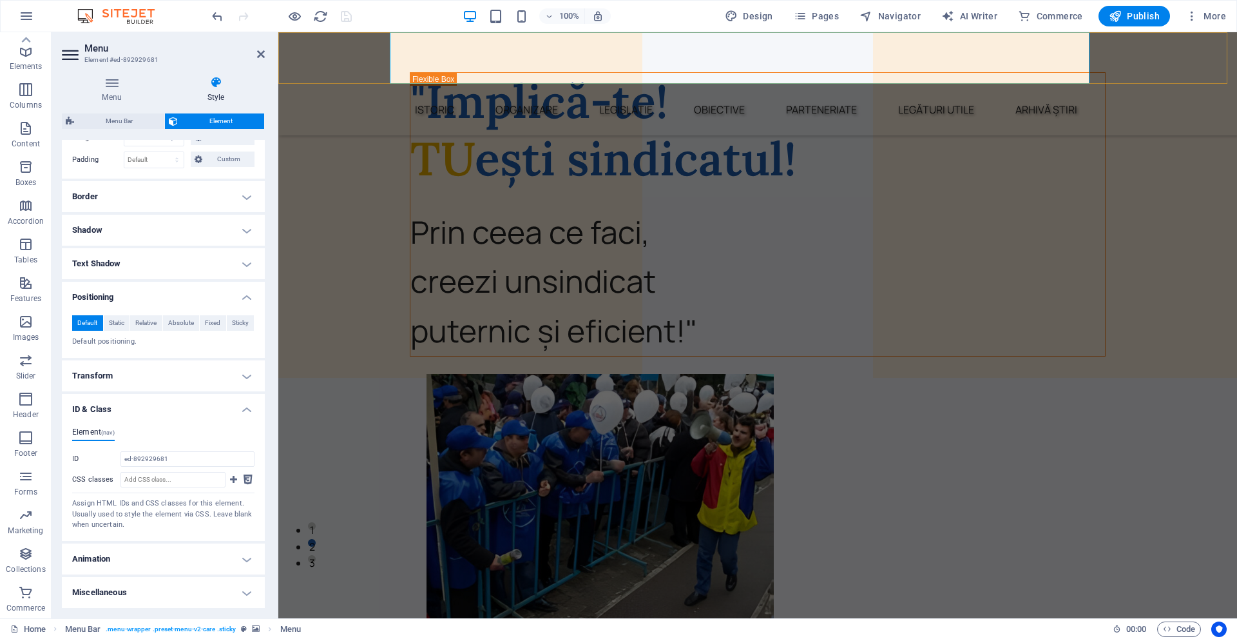
select select "rem"
select select "hover_border"
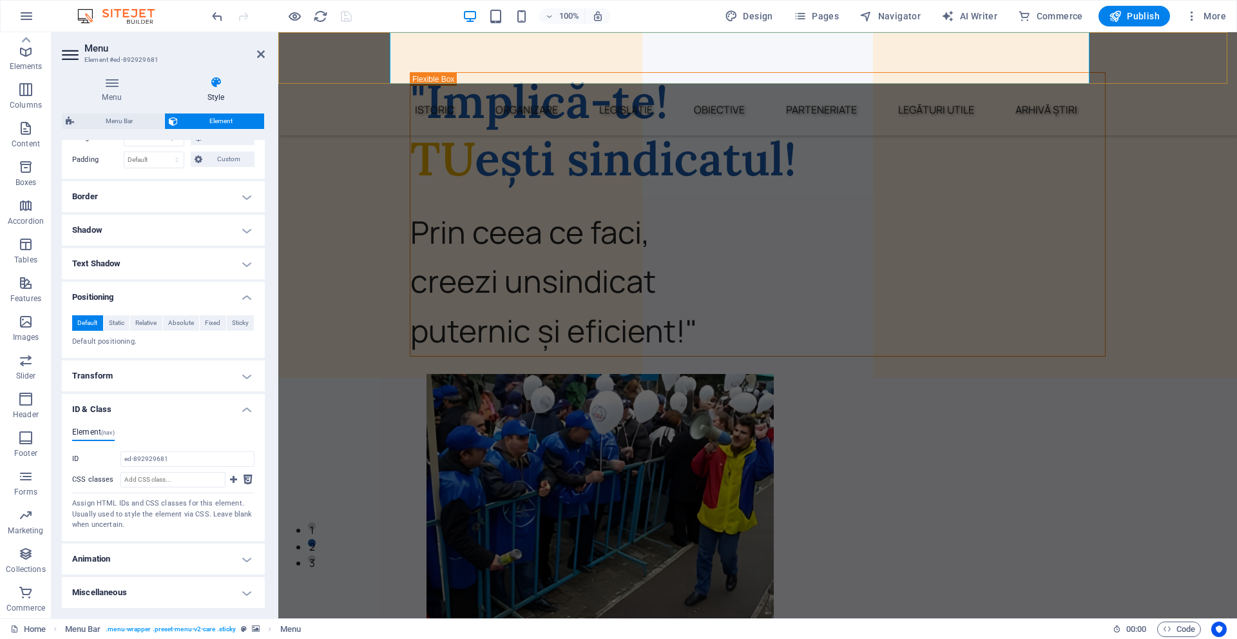
select select "px"
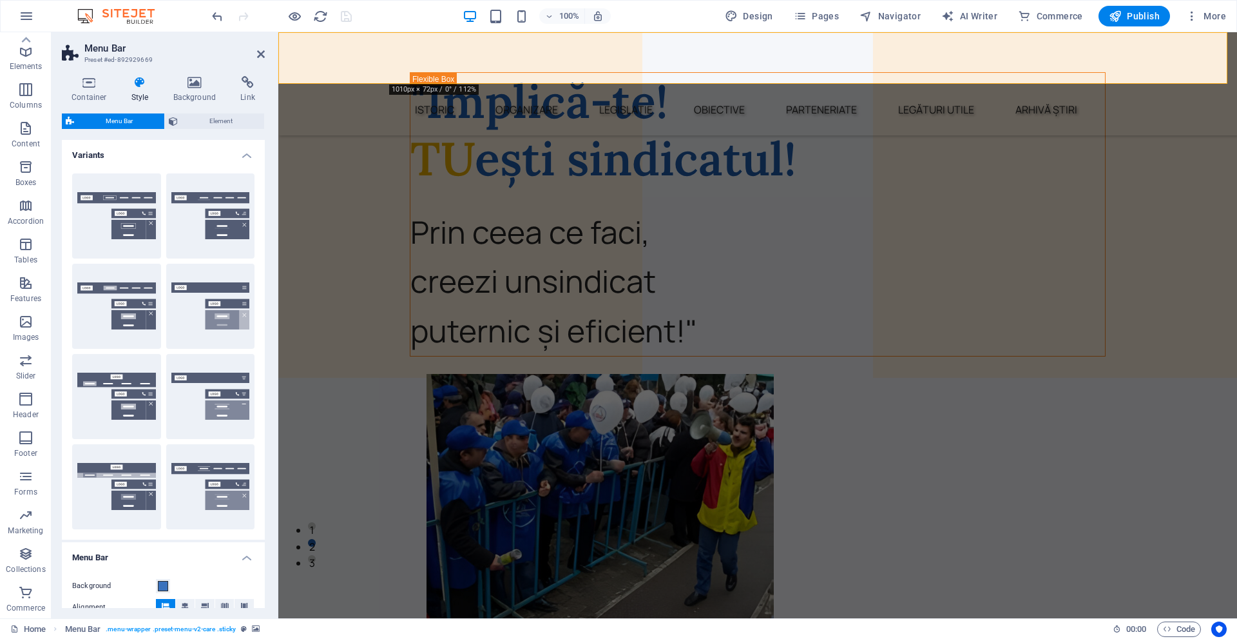
click at [363, 48] on div "Istoric Organizare Legislație Obiective Parteneriate Legături utile Arhivă știri" at bounding box center [757, 83] width 959 height 103
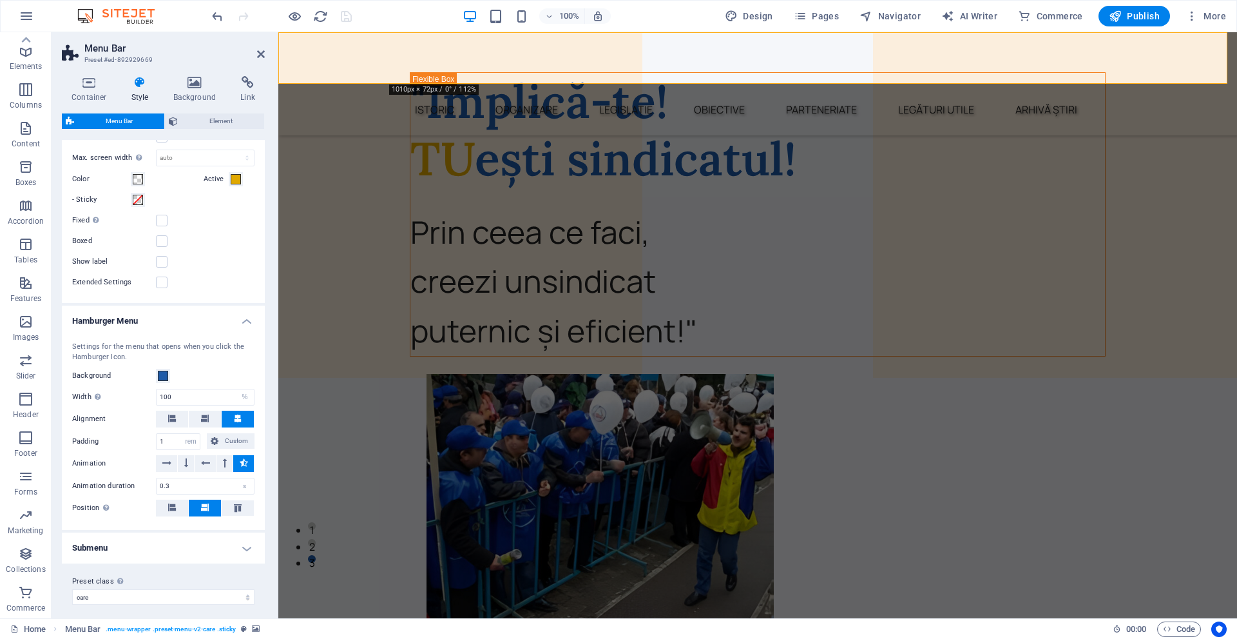
scroll to position [1178, 0]
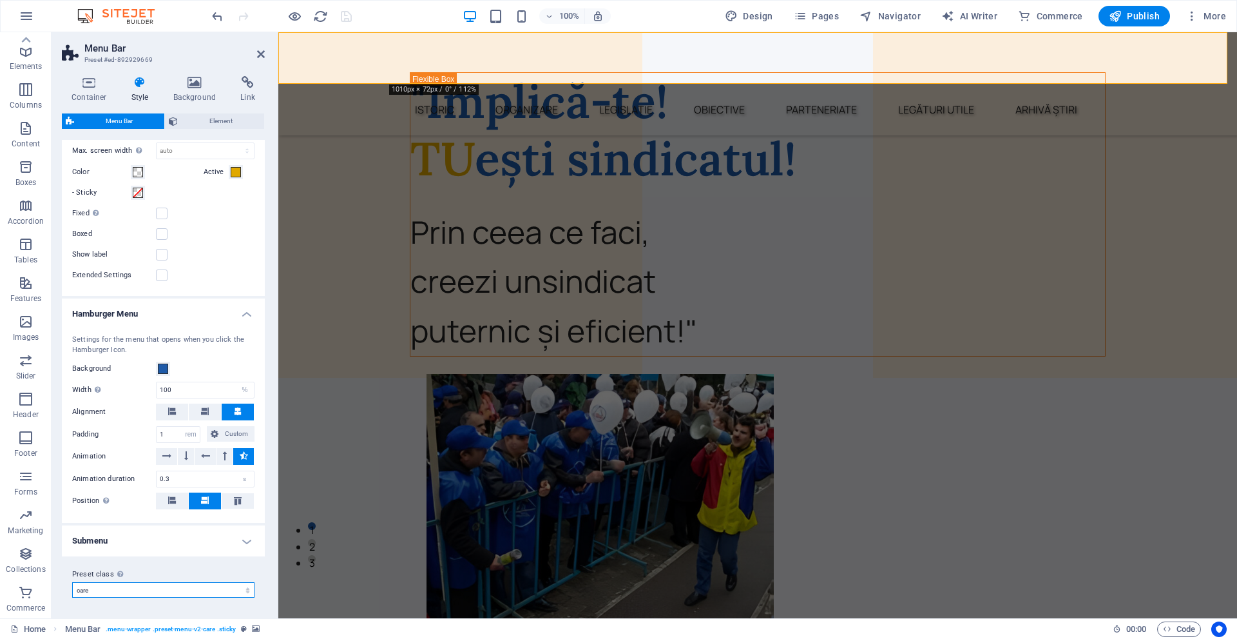
click at [119, 585] on select "care Add preset class" at bounding box center [163, 589] width 182 height 15
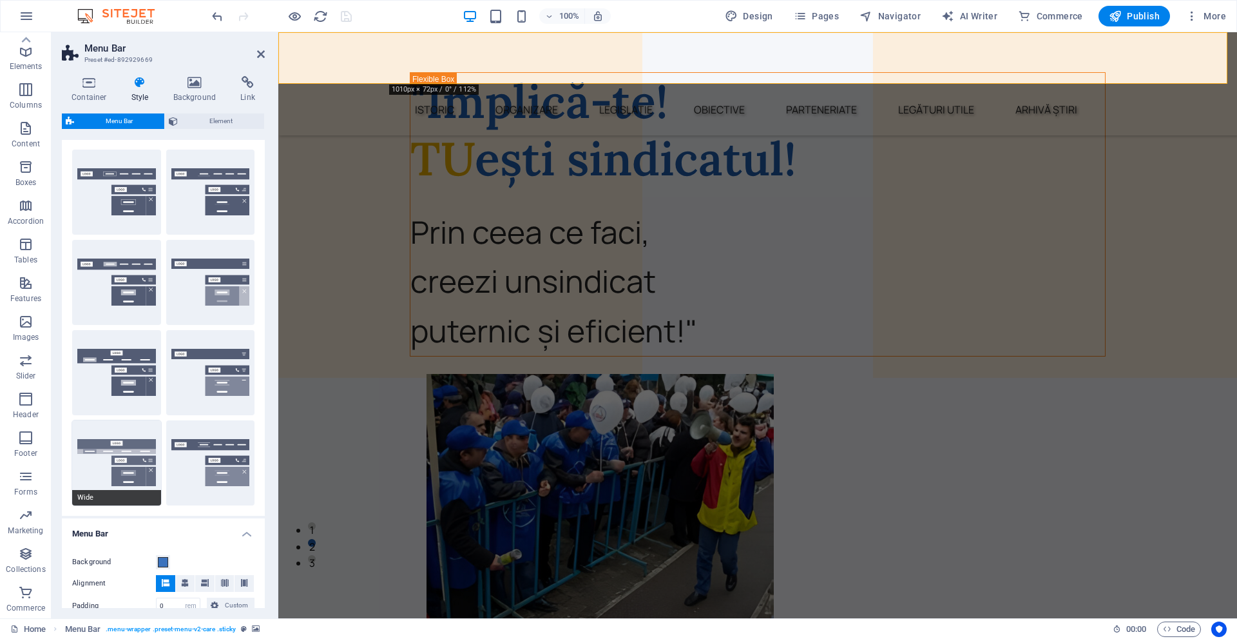
scroll to position [0, 0]
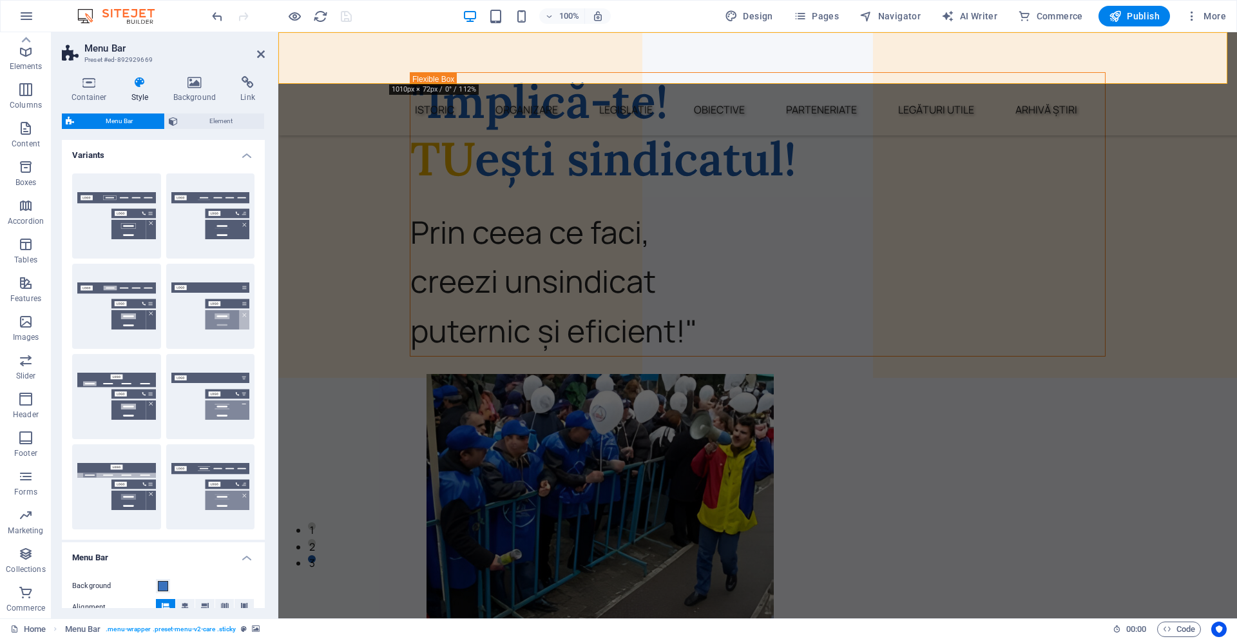
drag, startPoint x: 104, startPoint y: 58, endPoint x: 145, endPoint y: 64, distance: 41.0
click at [145, 64] on h3 "Preset #ed-892929669" at bounding box center [161, 60] width 155 height 12
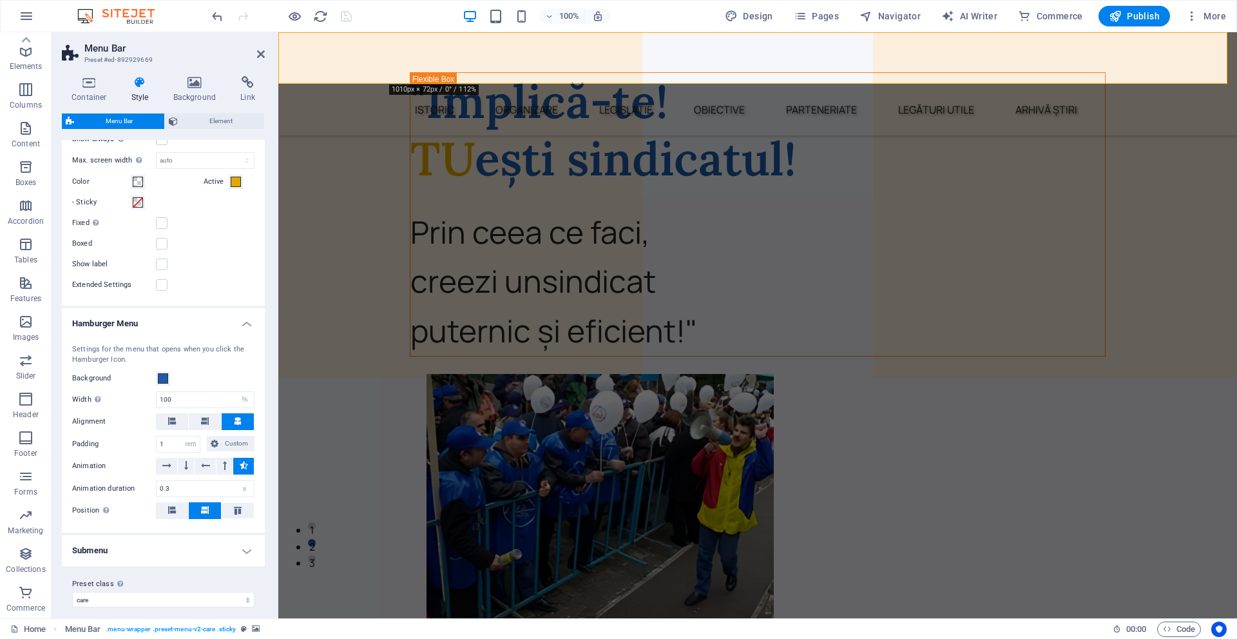
scroll to position [1178, 0]
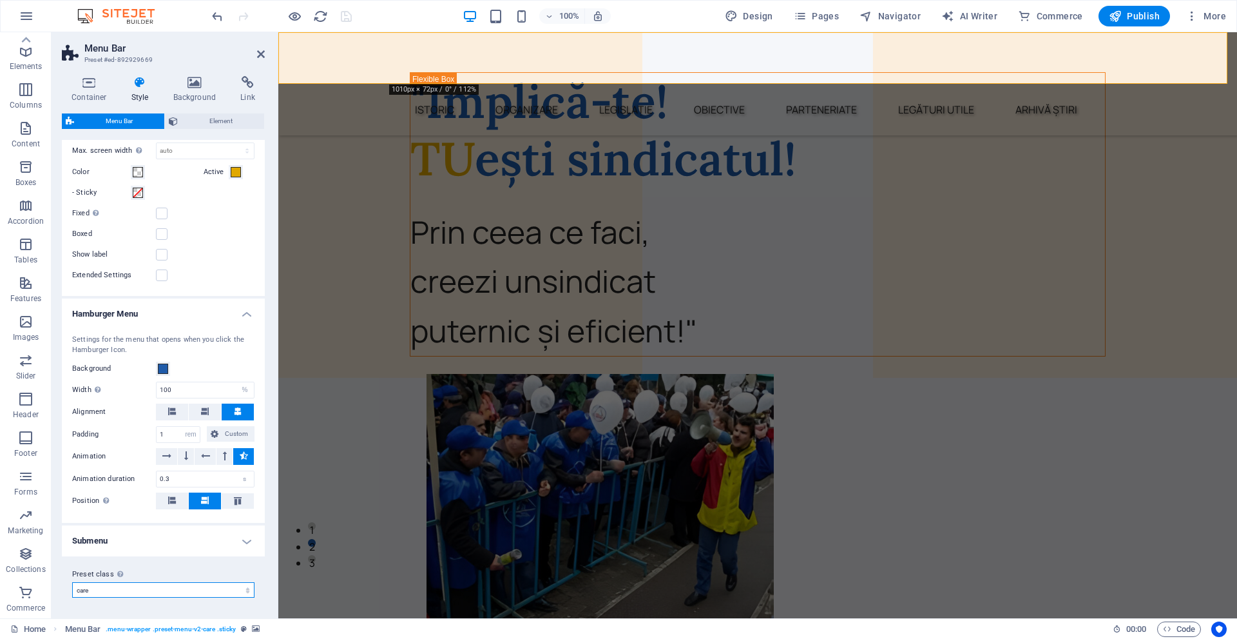
click at [93, 585] on select "care Add preset class" at bounding box center [163, 589] width 182 height 15
click at [72, 582] on select "care Add preset class" at bounding box center [163, 589] width 182 height 15
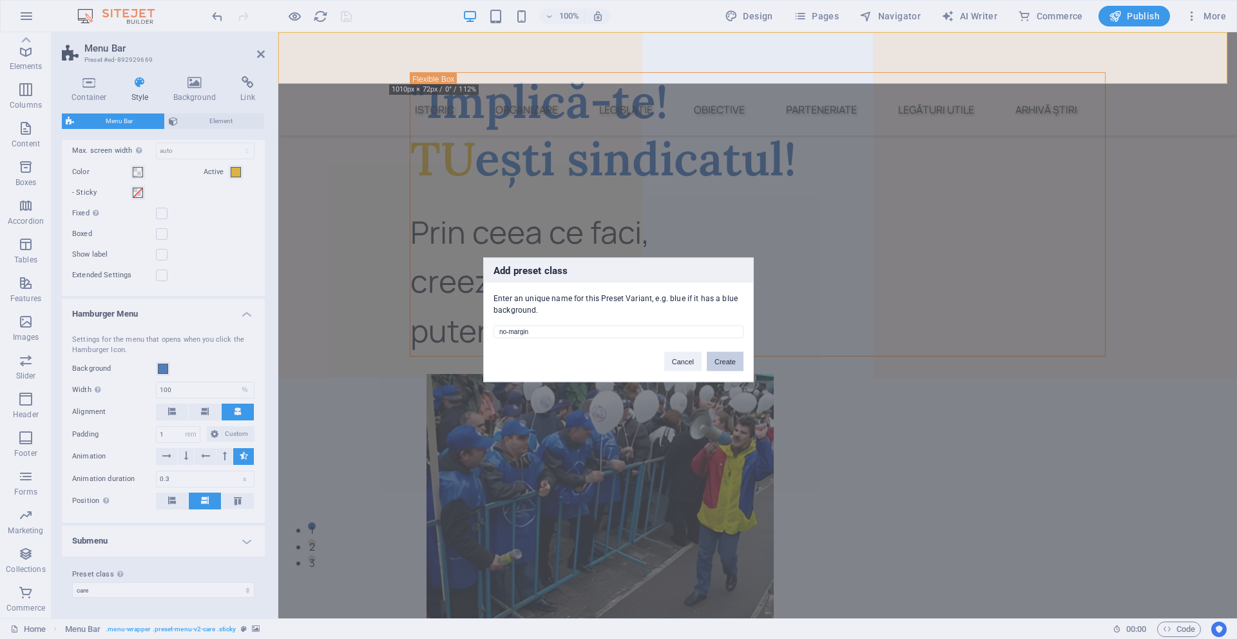
click at [742, 355] on button "Create" at bounding box center [725, 360] width 37 height 19
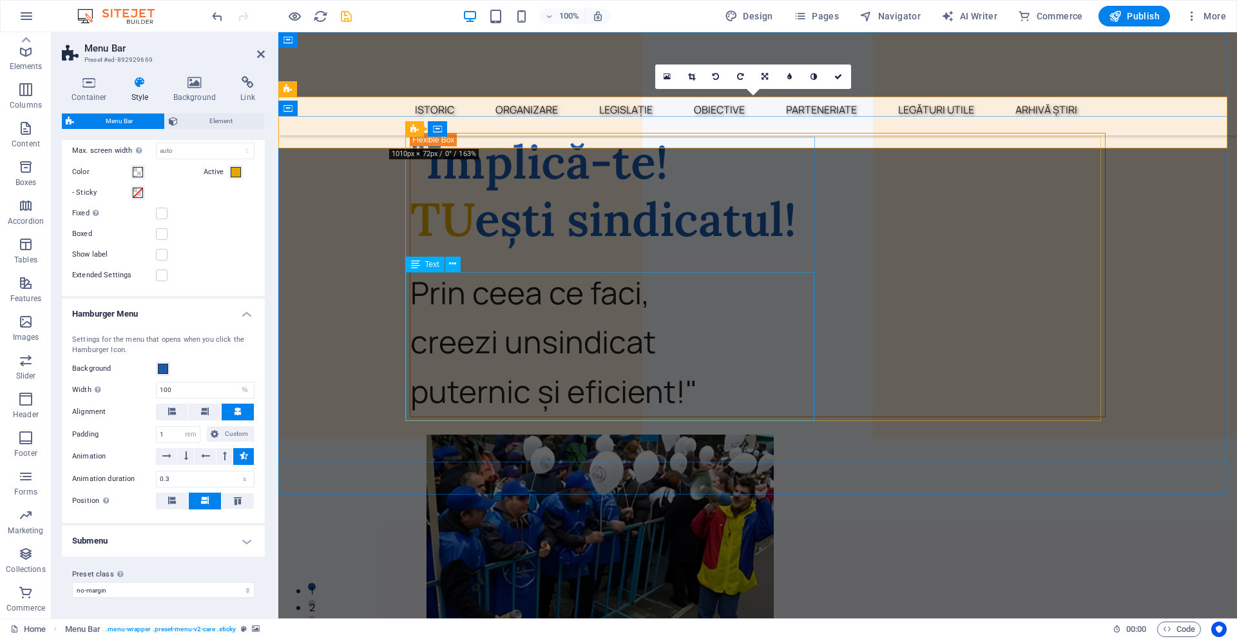
scroll to position [0, 0]
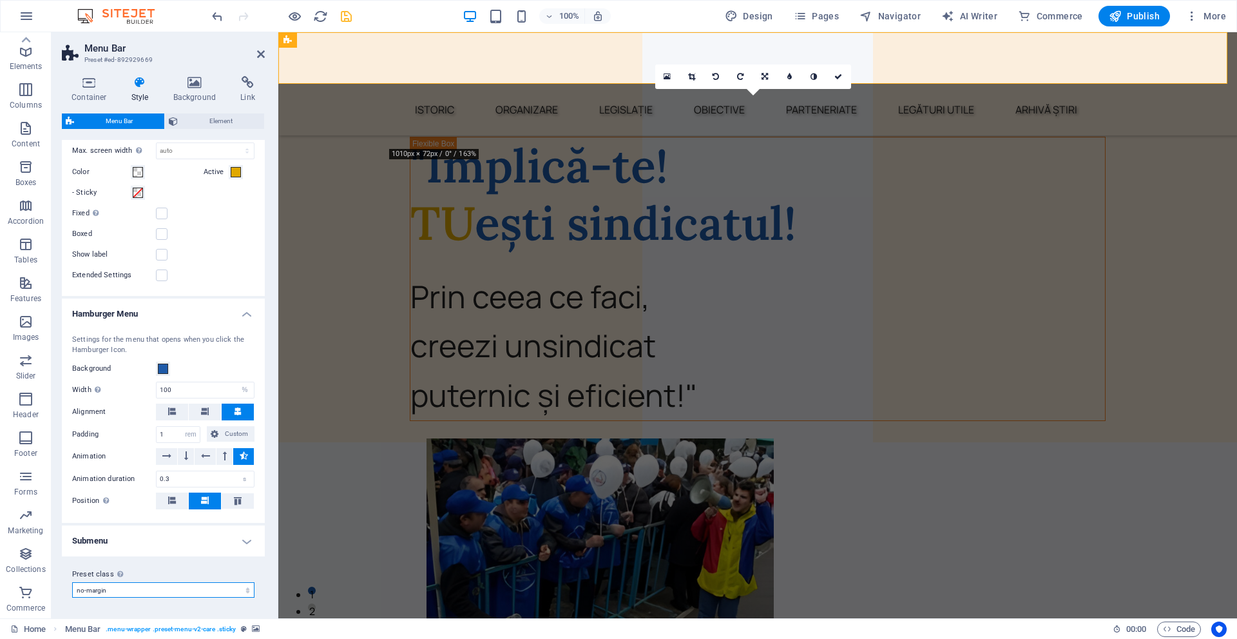
click at [155, 582] on select "care no-margin Add preset class" at bounding box center [163, 589] width 182 height 15
click at [1194, 18] on icon "button" at bounding box center [1192, 16] width 13 height 13
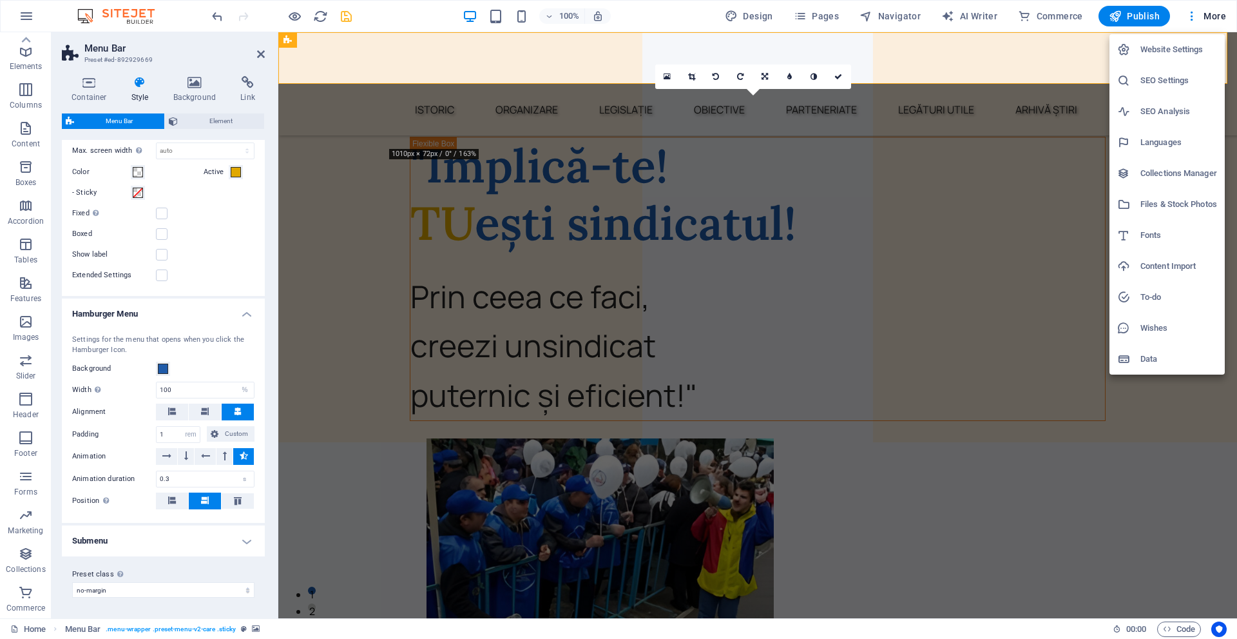
click at [1194, 17] on div at bounding box center [618, 319] width 1237 height 639
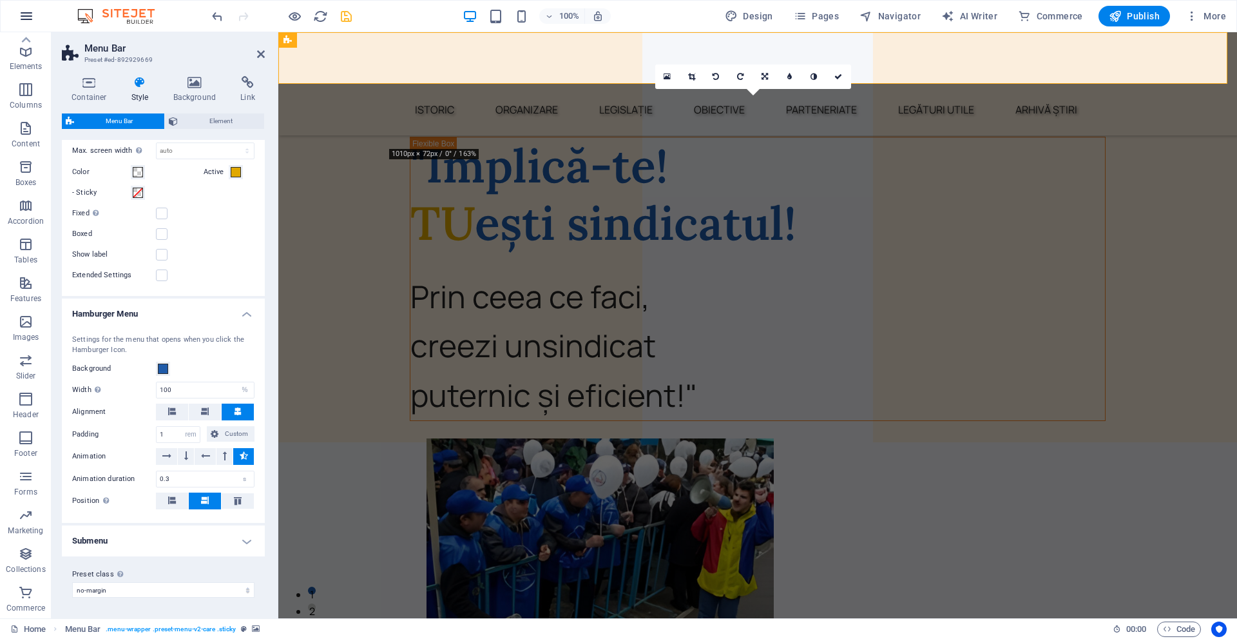
click at [39, 12] on button "button" at bounding box center [26, 16] width 31 height 31
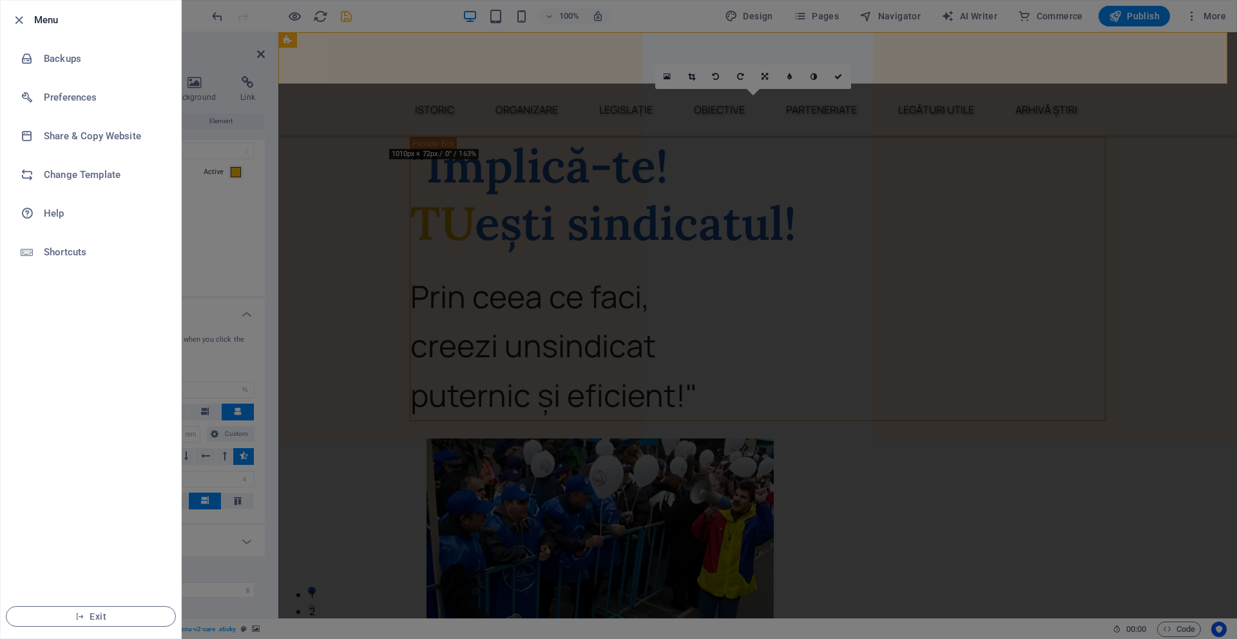
click at [212, 206] on div at bounding box center [618, 319] width 1237 height 639
